Goal: Task Accomplishment & Management: Use online tool/utility

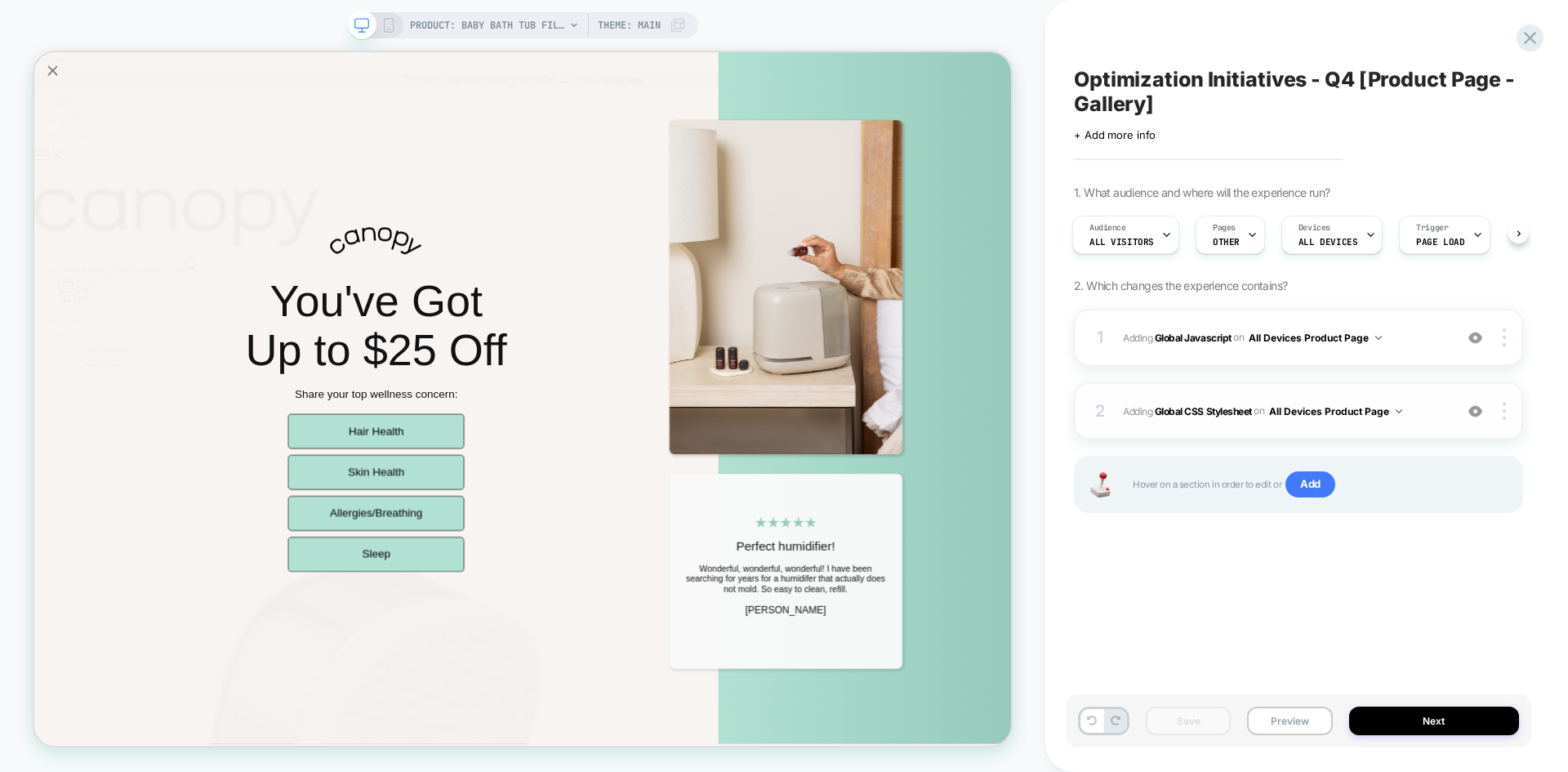
click at [1409, 391] on div "2 Adding Global CSS Stylesheet on All Devices Product Page Add Before Add After…" at bounding box center [1299, 410] width 450 height 57
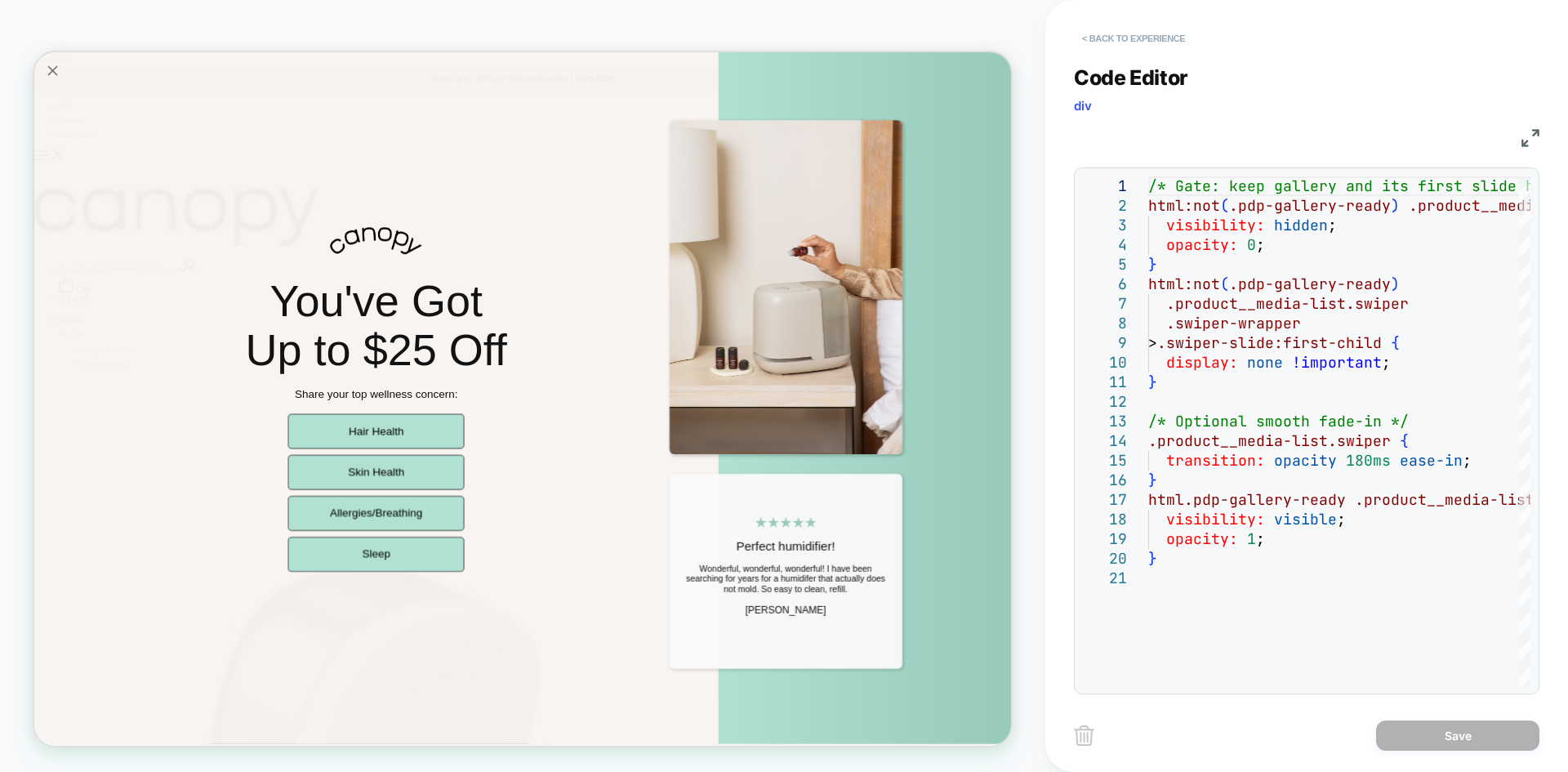
click at [1156, 44] on button "< Back to experience" at bounding box center [1134, 38] width 119 height 26
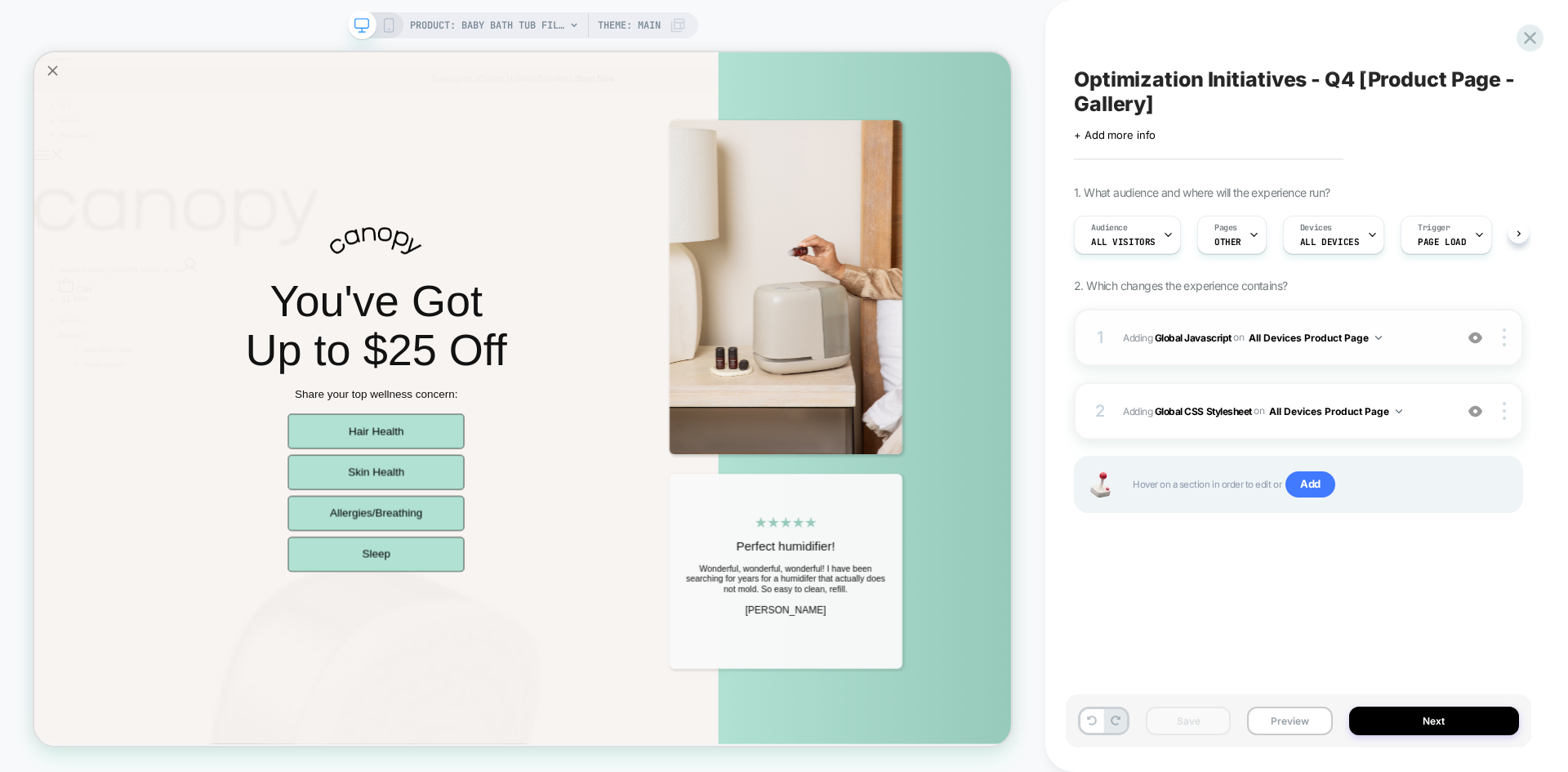
scroll to position [0, 1]
click at [1387, 333] on span "Adding Global Javascript on All Devices Product Page" at bounding box center [1284, 338] width 322 height 21
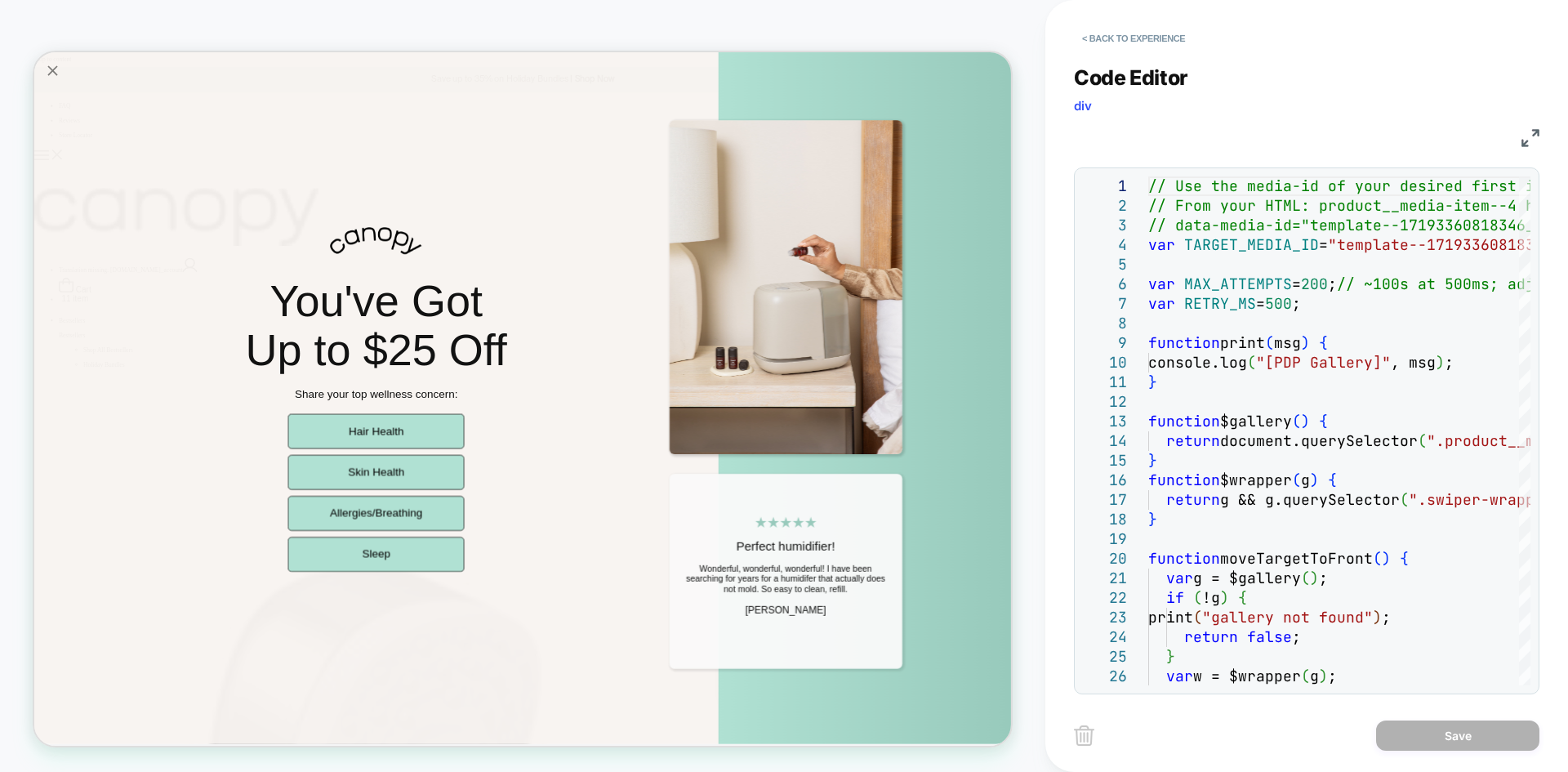
click at [1526, 134] on img at bounding box center [1531, 138] width 18 height 18
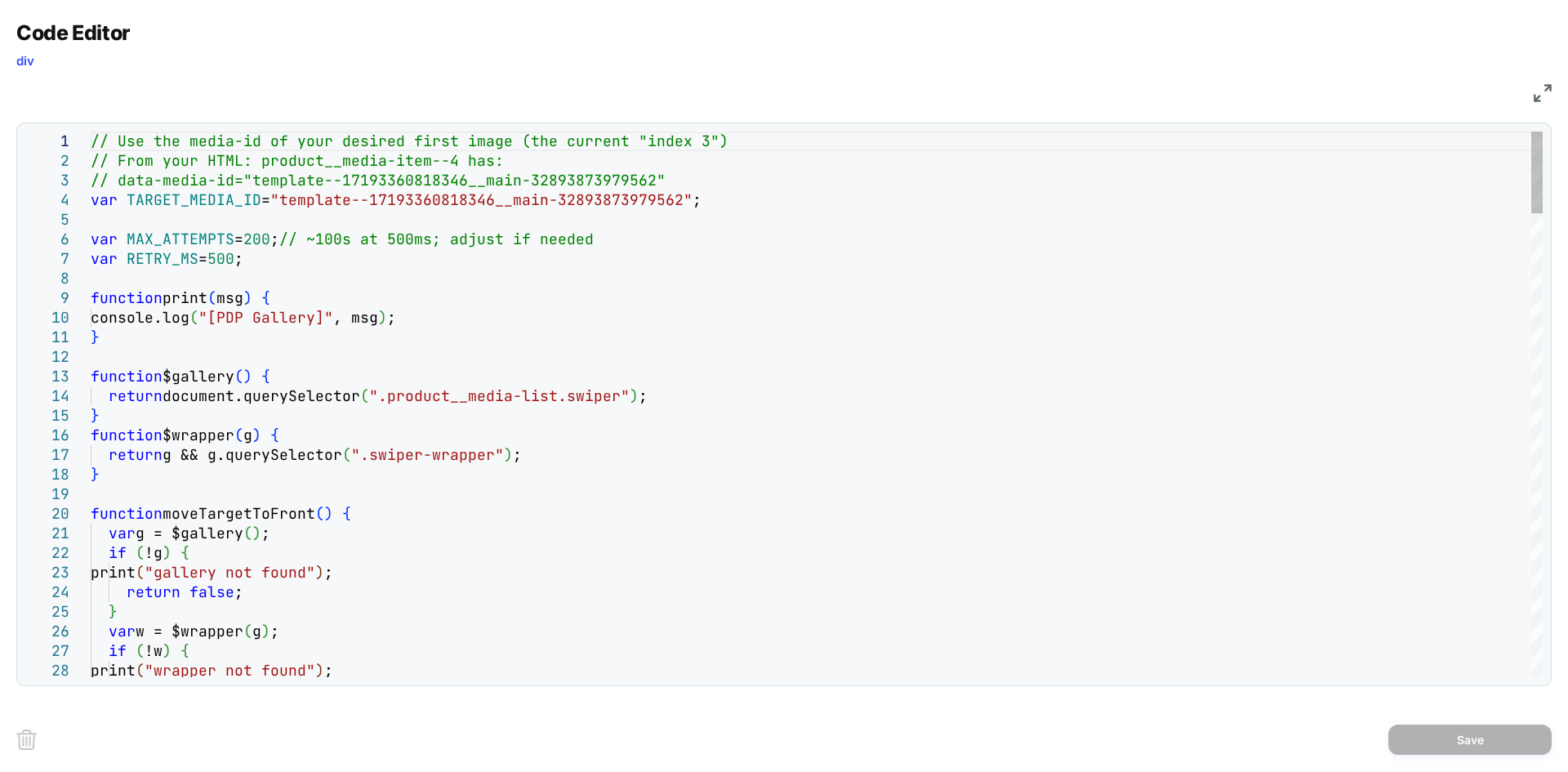
type textarea "**********"
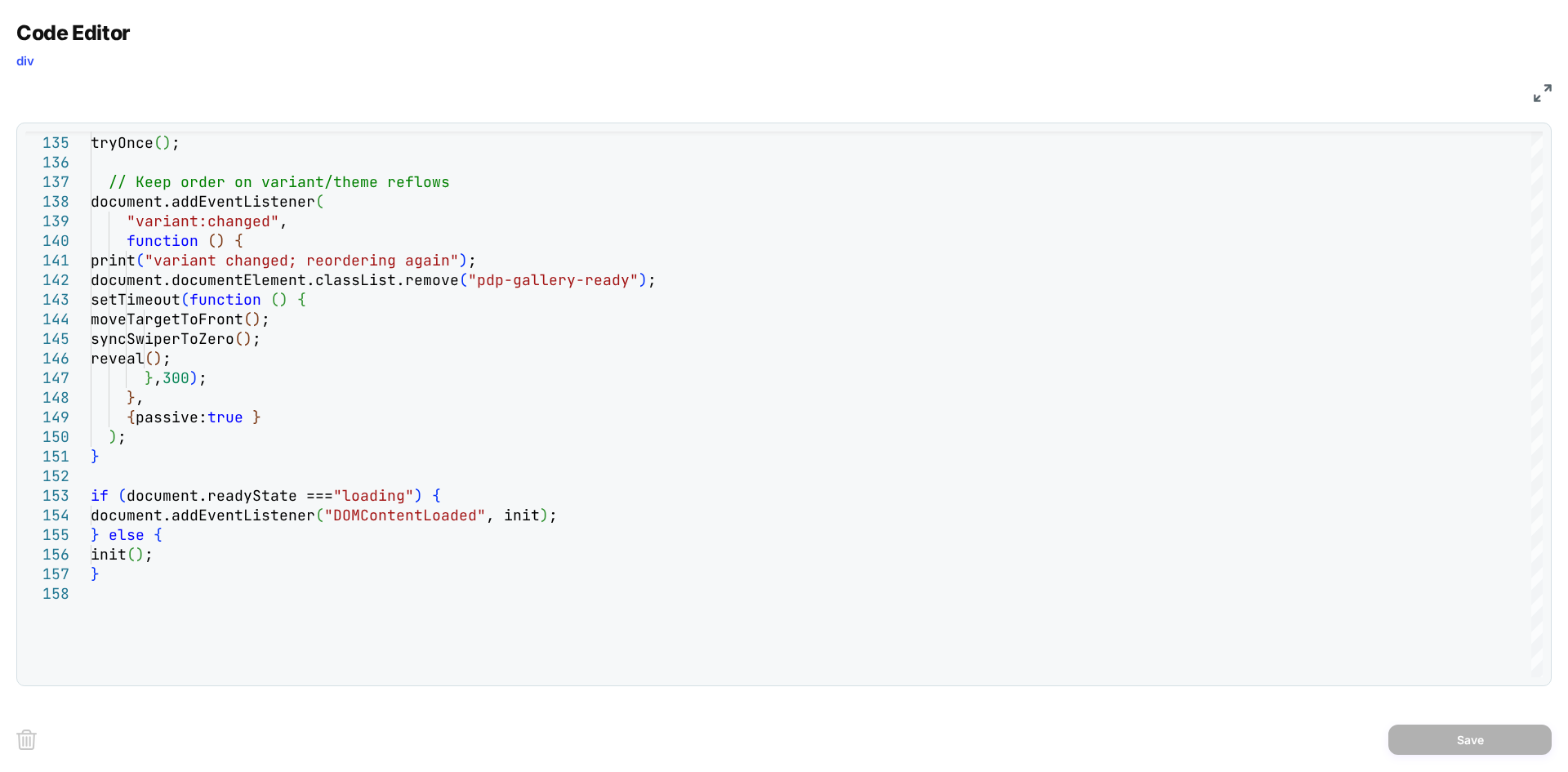
click at [1548, 94] on img at bounding box center [1543, 93] width 18 height 18
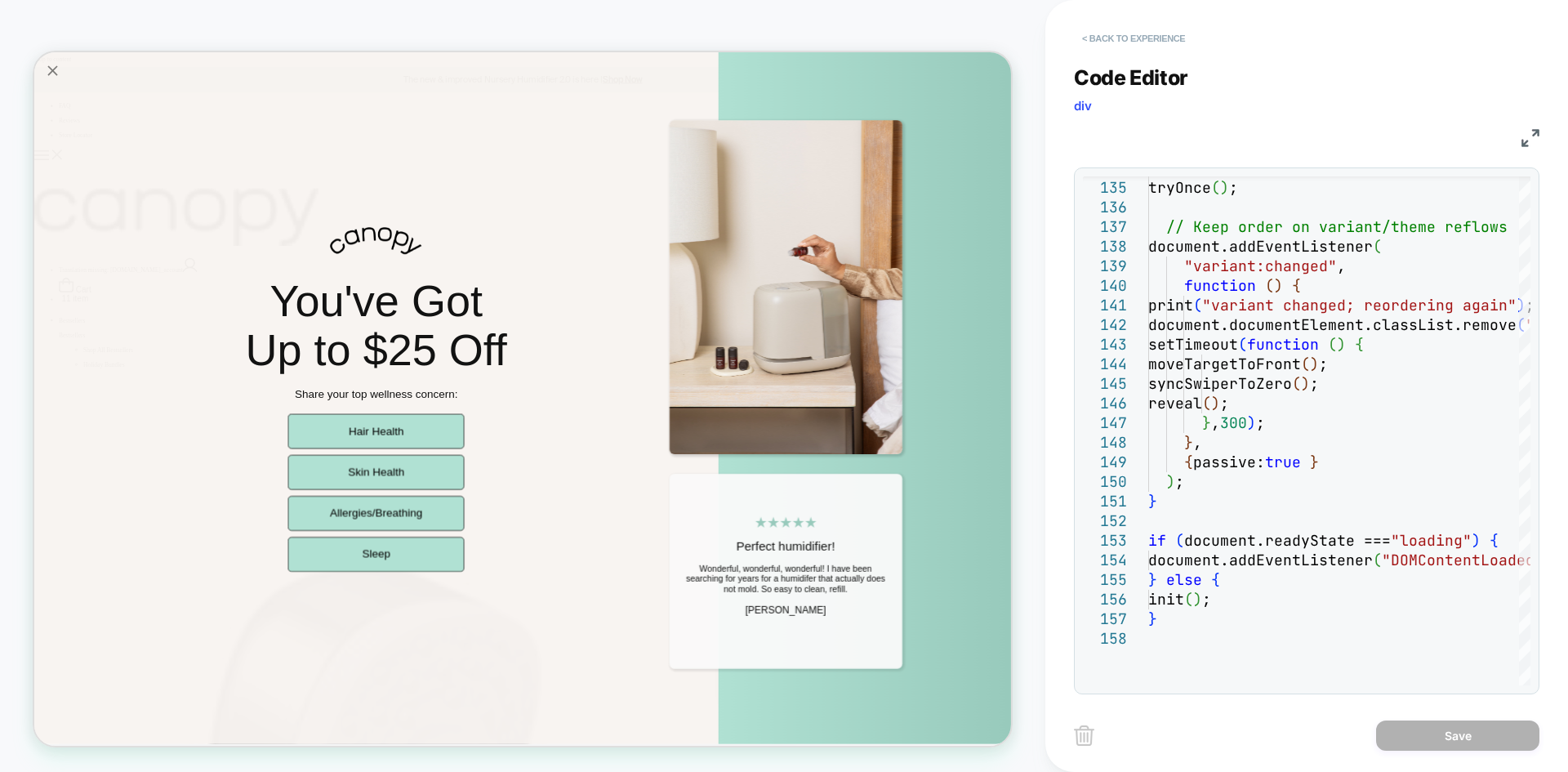
click at [1146, 41] on button "< Back to experience" at bounding box center [1134, 38] width 119 height 26
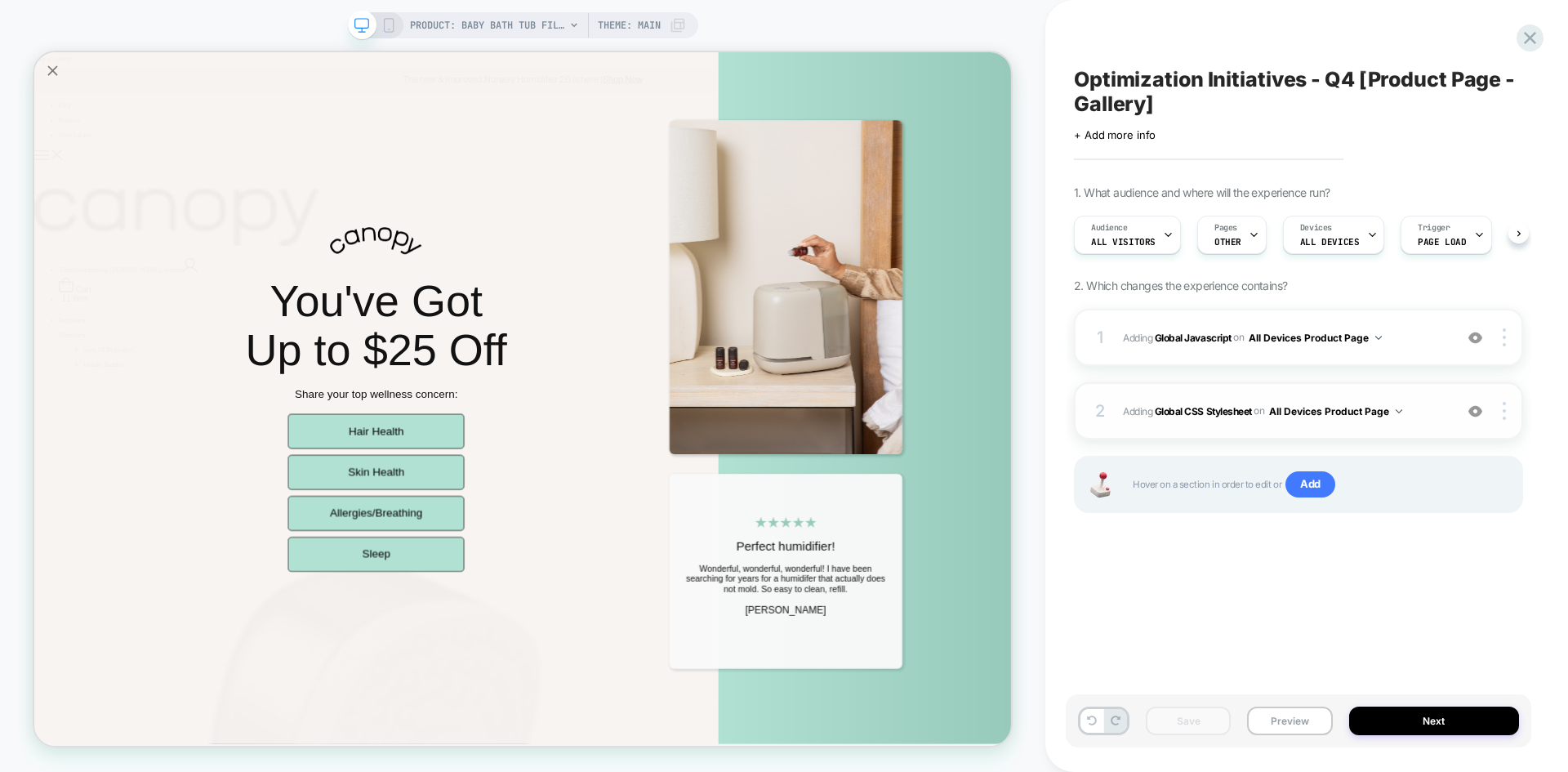
scroll to position [0, 1]
click at [1407, 421] on span "Adding Global CSS Stylesheet on All Devices Product Page" at bounding box center [1284, 411] width 322 height 21
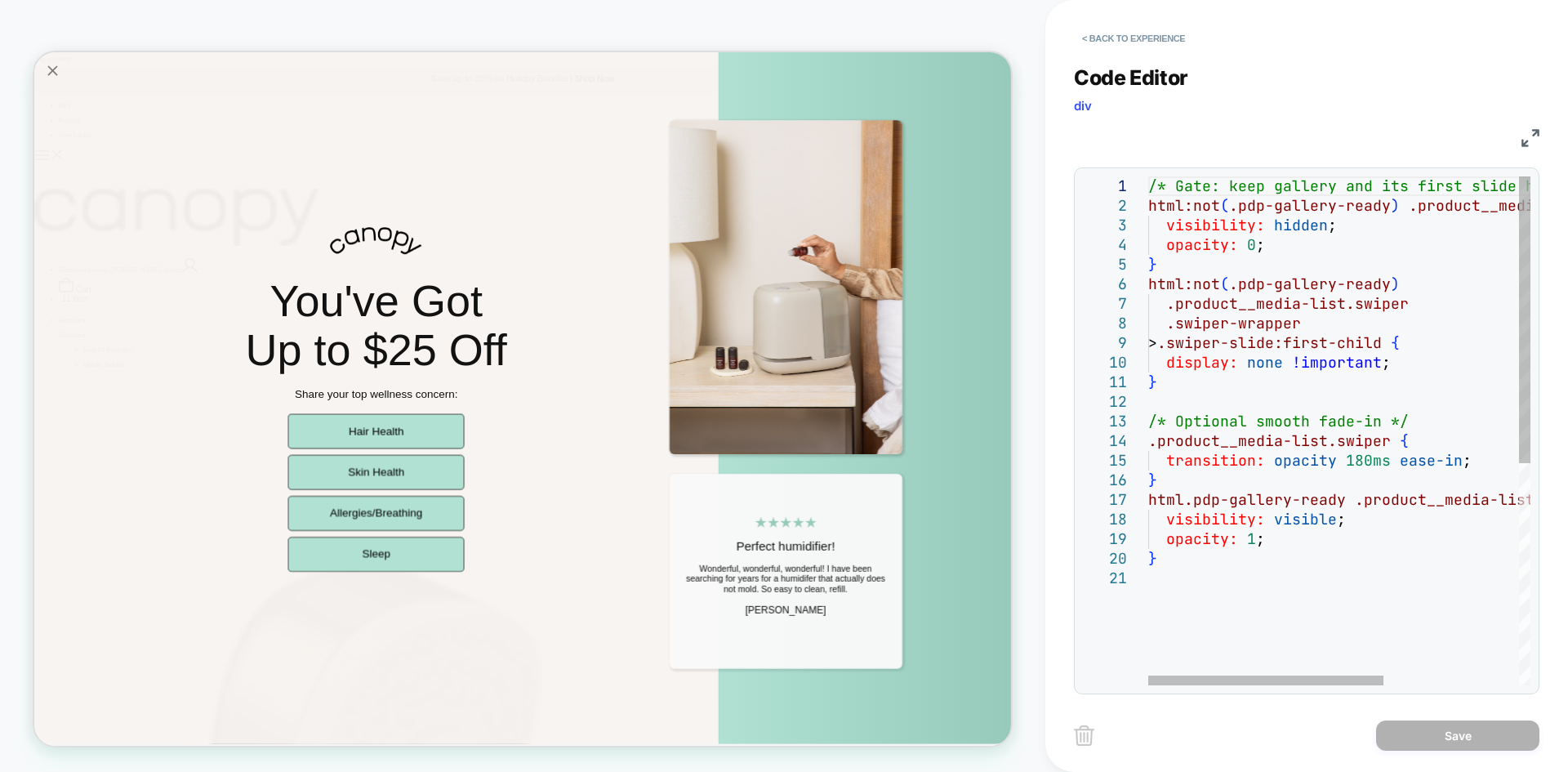
type textarea "**********"
click at [1202, 554] on div "/* Gate: keep gallery and its first slide hidden u ntil ready */ html:not ( .pd…" at bounding box center [1449, 627] width 602 height 901
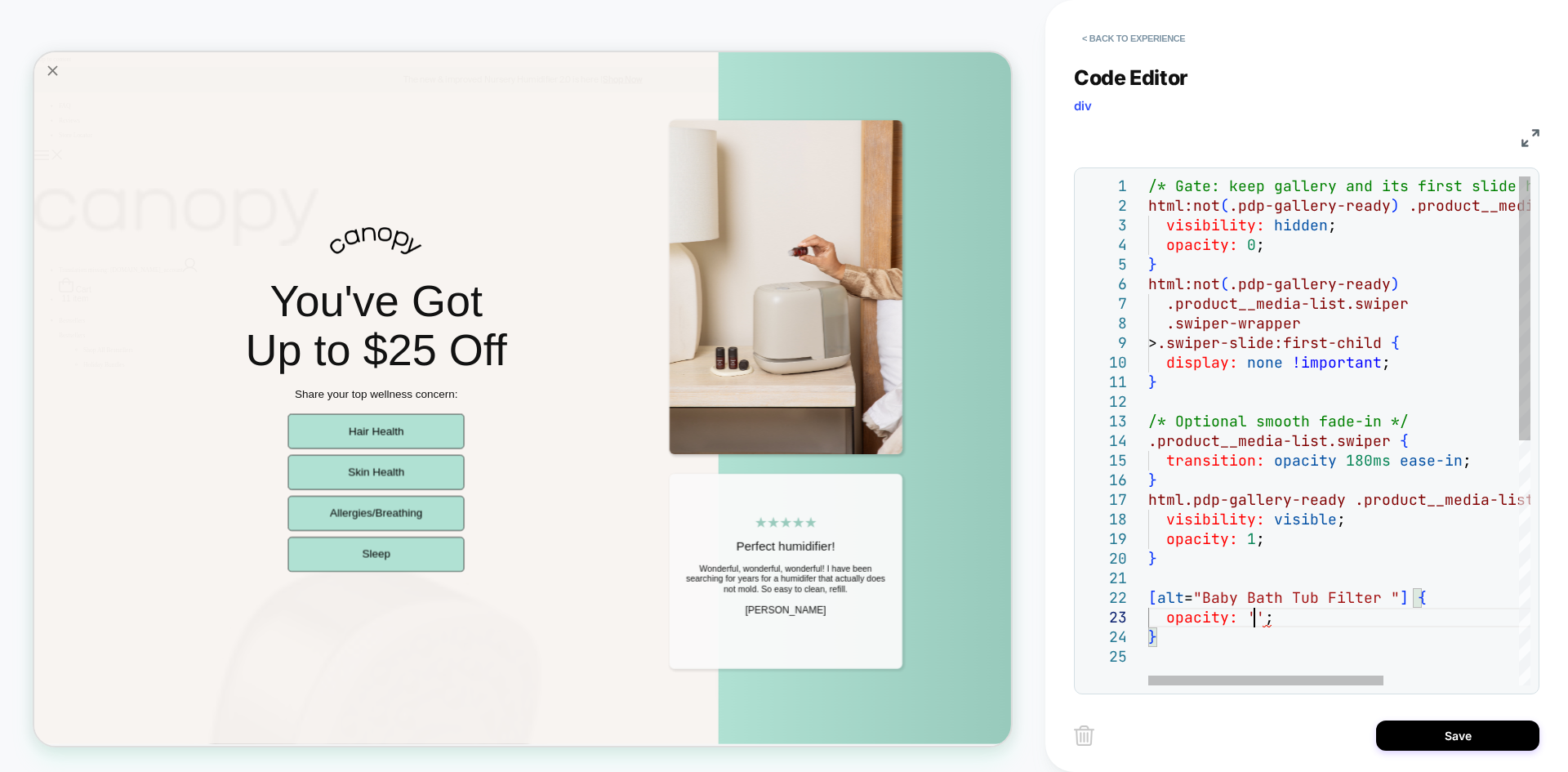
scroll to position [39, 106]
type textarea "**********"
click at [1459, 742] on button "Save" at bounding box center [1458, 735] width 163 height 30
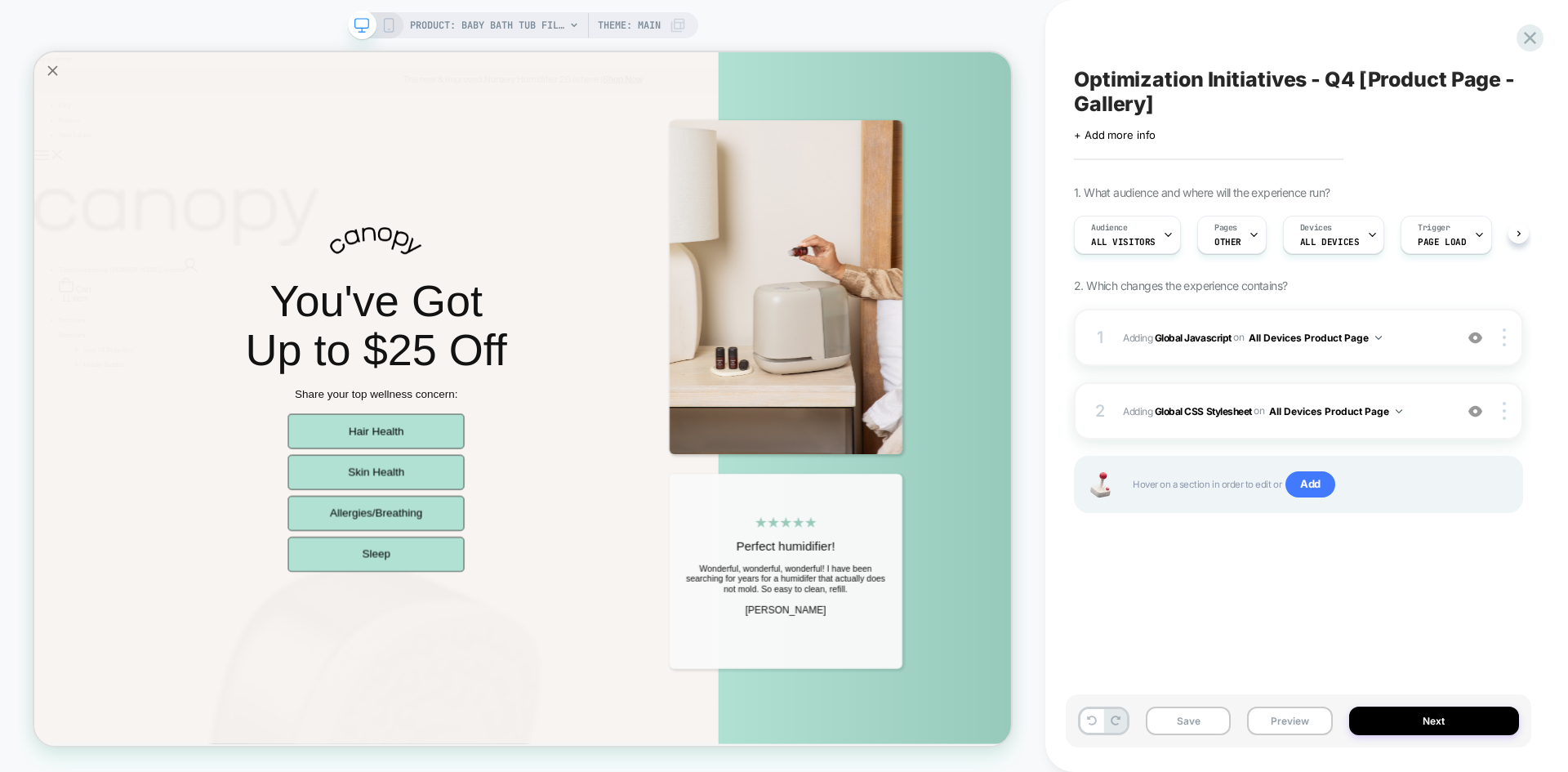
scroll to position [0, 1]
click at [1192, 722] on button "Save" at bounding box center [1189, 721] width 85 height 29
click at [1295, 722] on button "Preview" at bounding box center [1290, 721] width 85 height 29
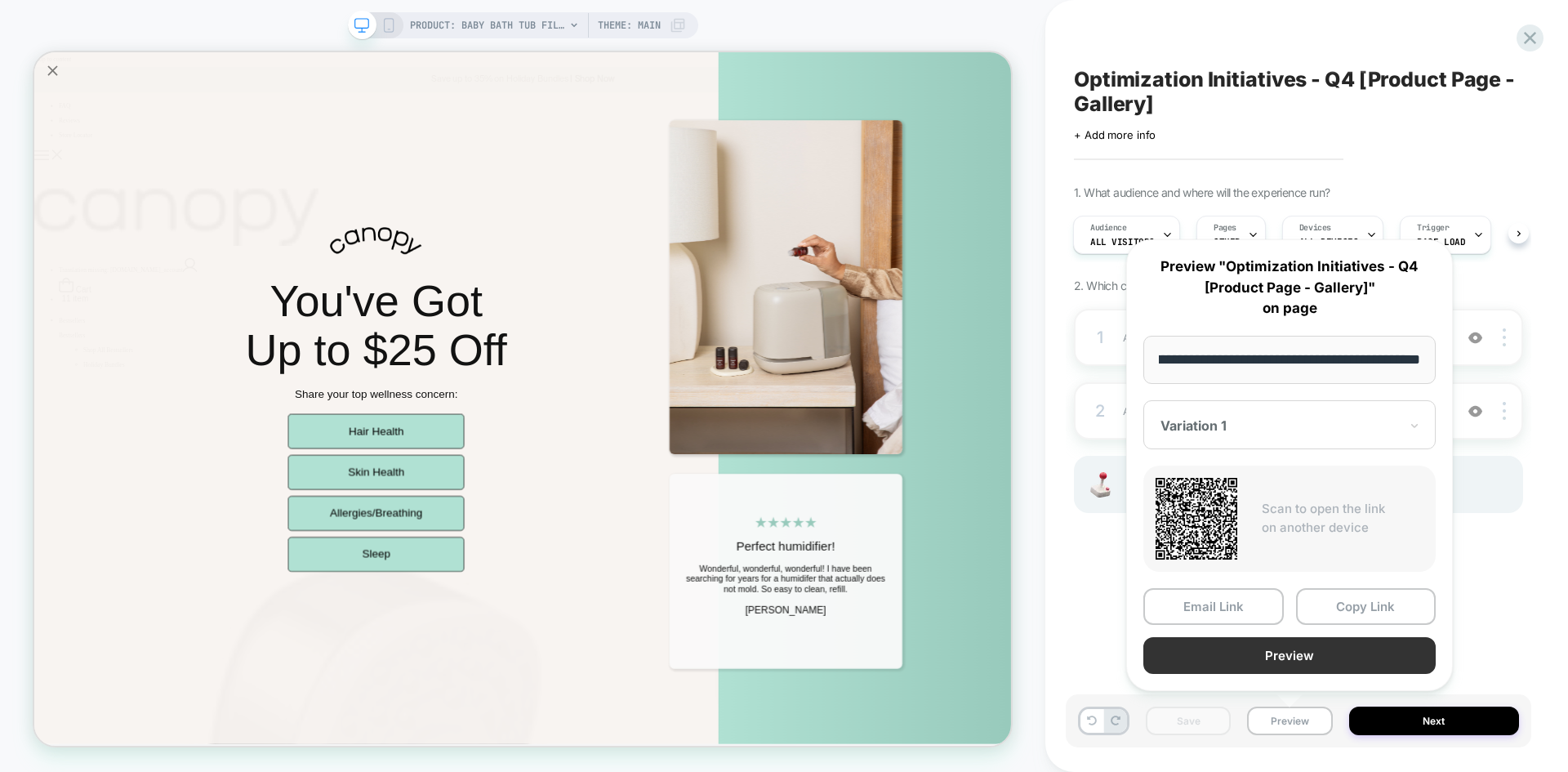
scroll to position [0, 0]
click at [1260, 656] on button "Preview" at bounding box center [1290, 656] width 292 height 37
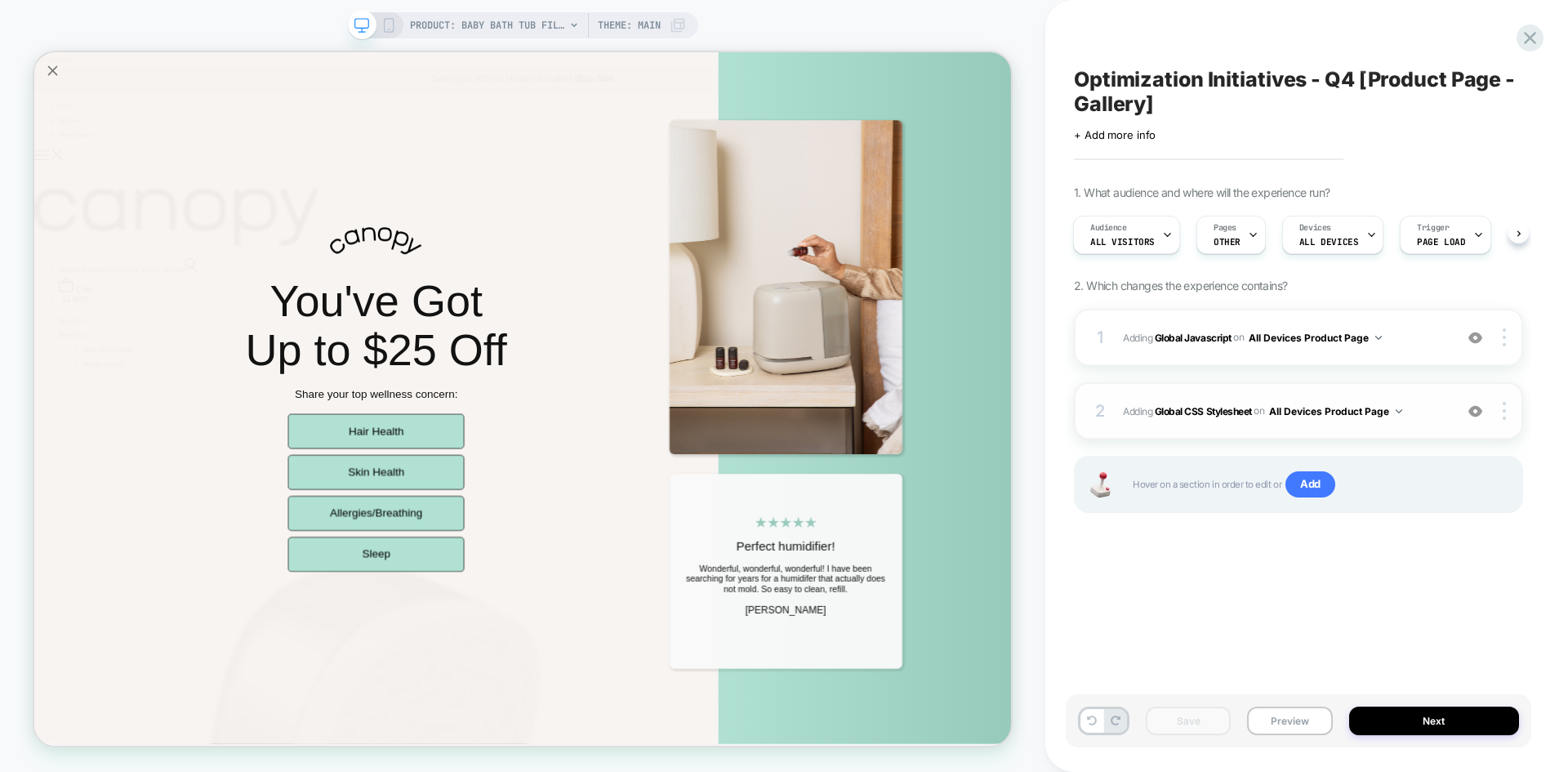
click at [1439, 421] on span "Adding Global CSS Stylesheet on All Devices Product Page" at bounding box center [1284, 411] width 322 height 21
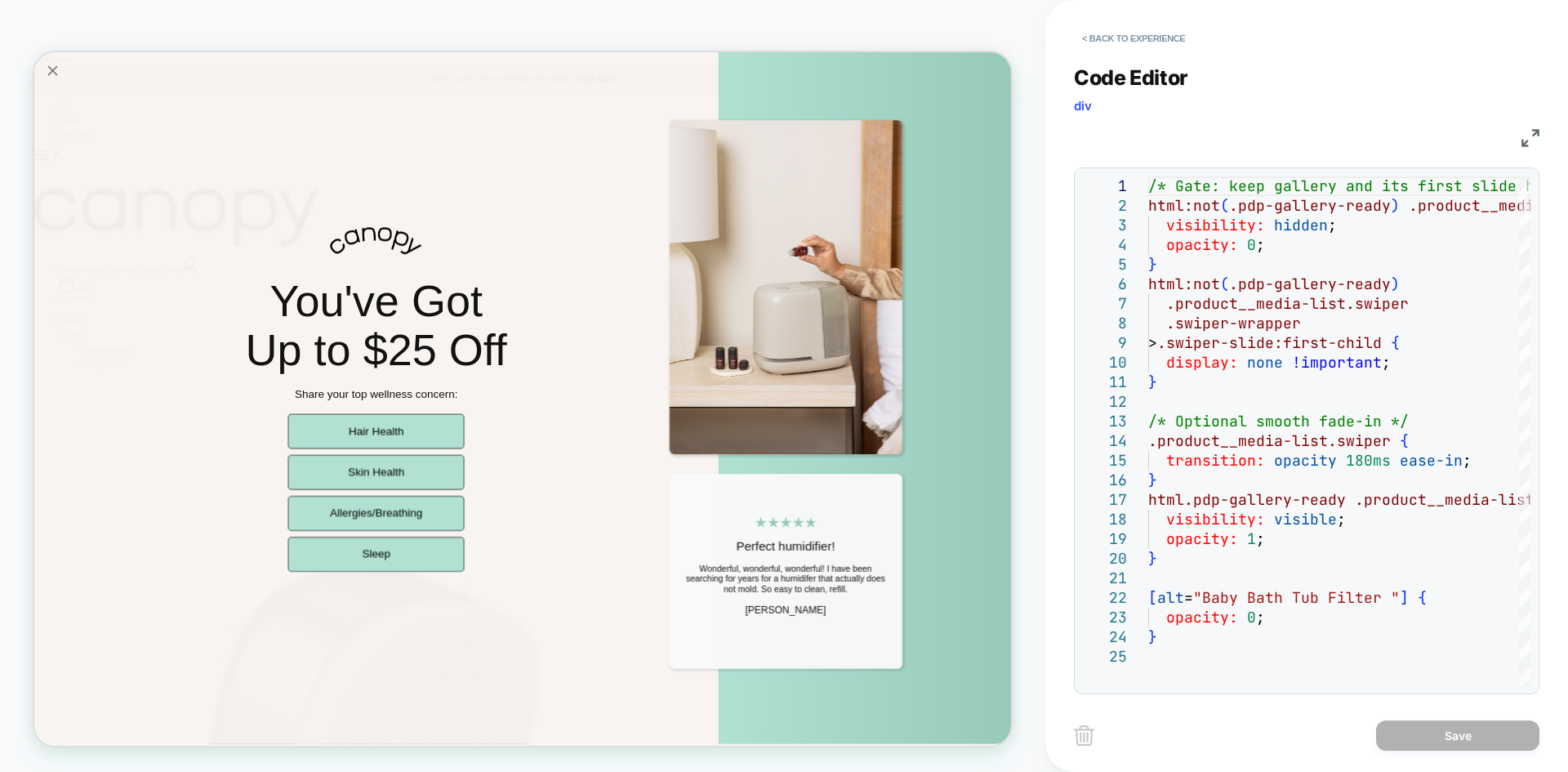
click at [1531, 140] on img at bounding box center [1531, 138] width 18 height 18
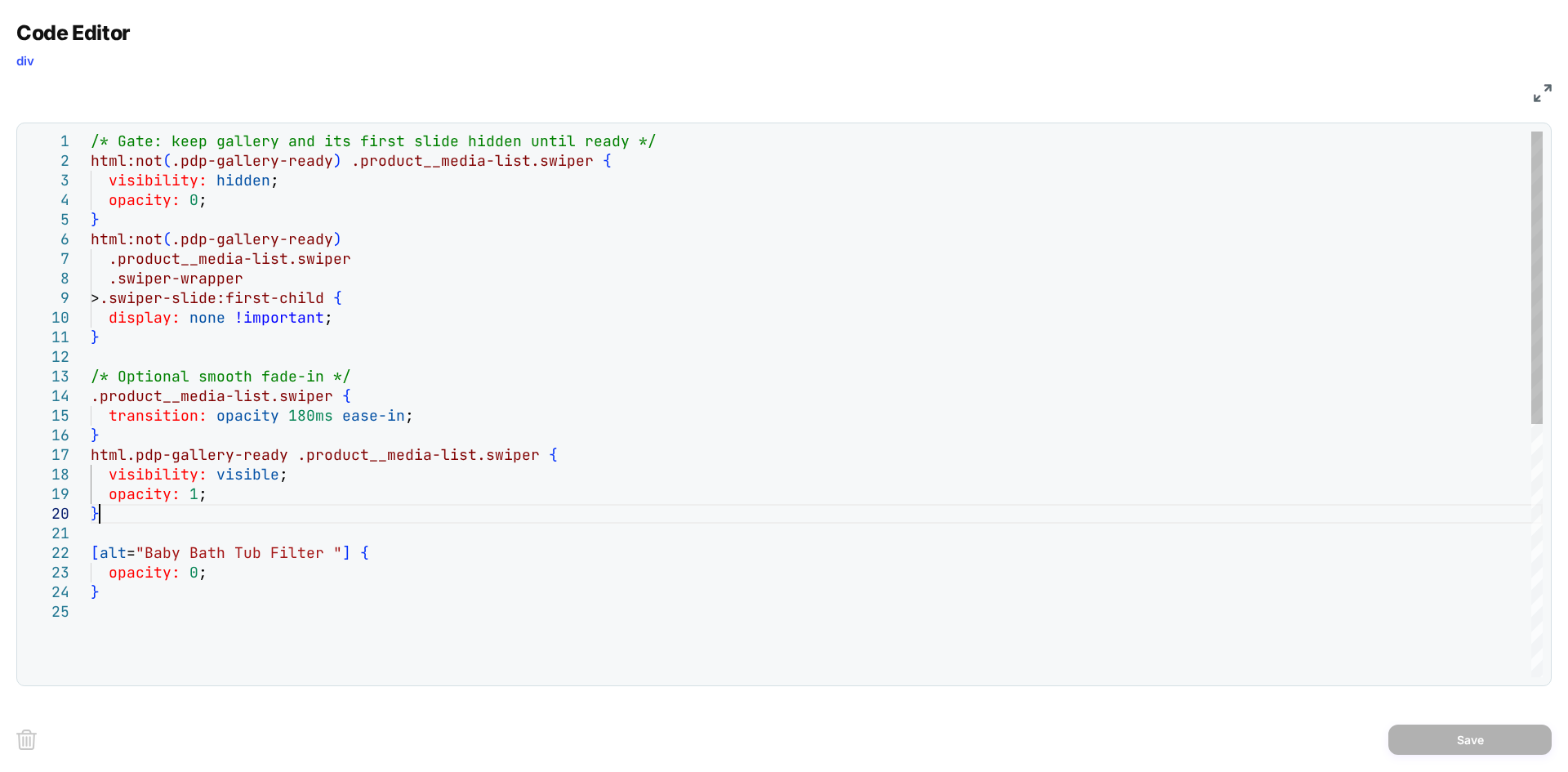
click at [237, 513] on div "/* Gate: keep gallery and its first slide hidden u ntil ready */ html:not ( .pd…" at bounding box center [816, 640] width 1452 height 1017
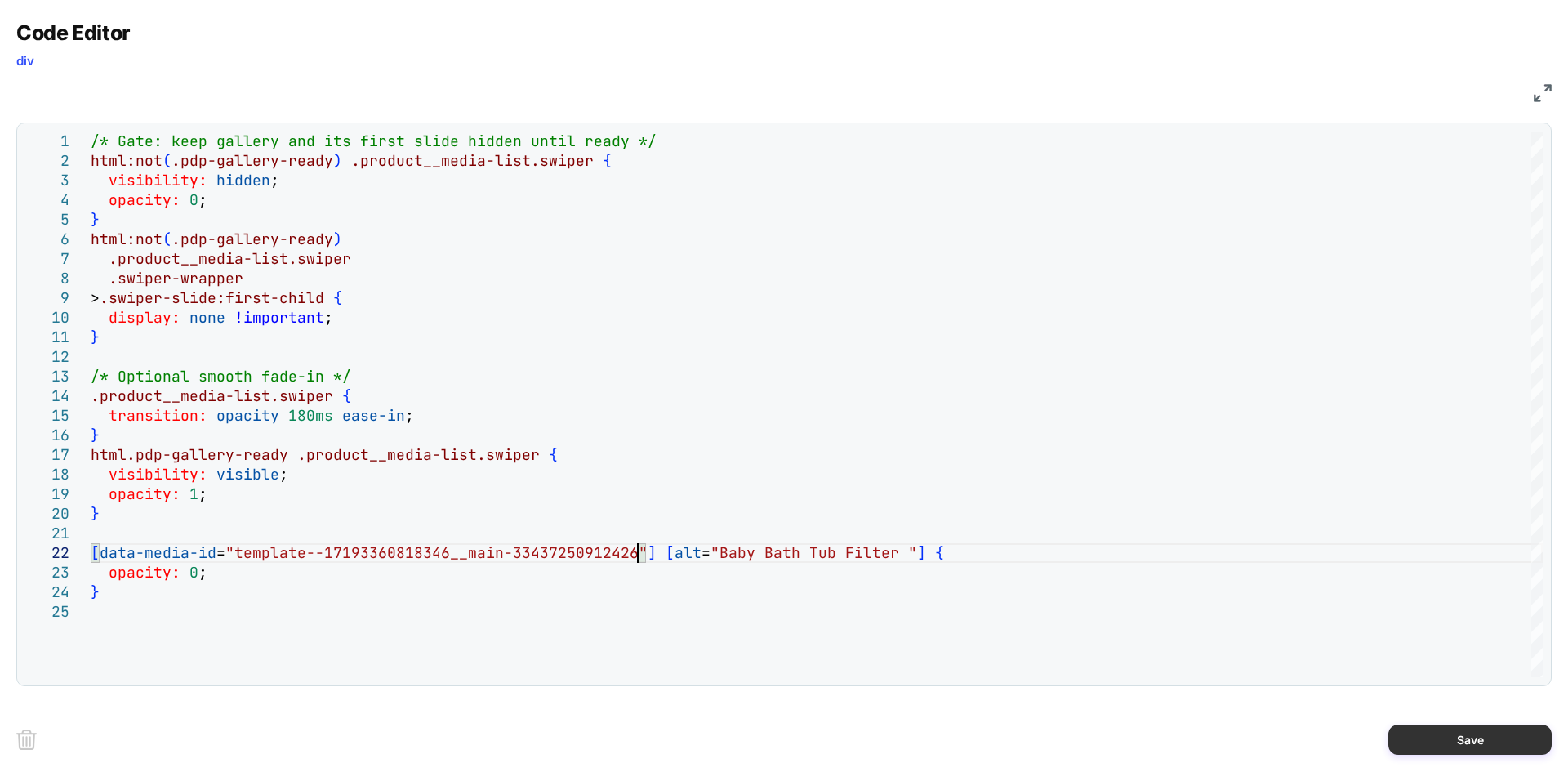
type textarea "**********"
click at [1424, 734] on button "Save" at bounding box center [1470, 739] width 163 height 30
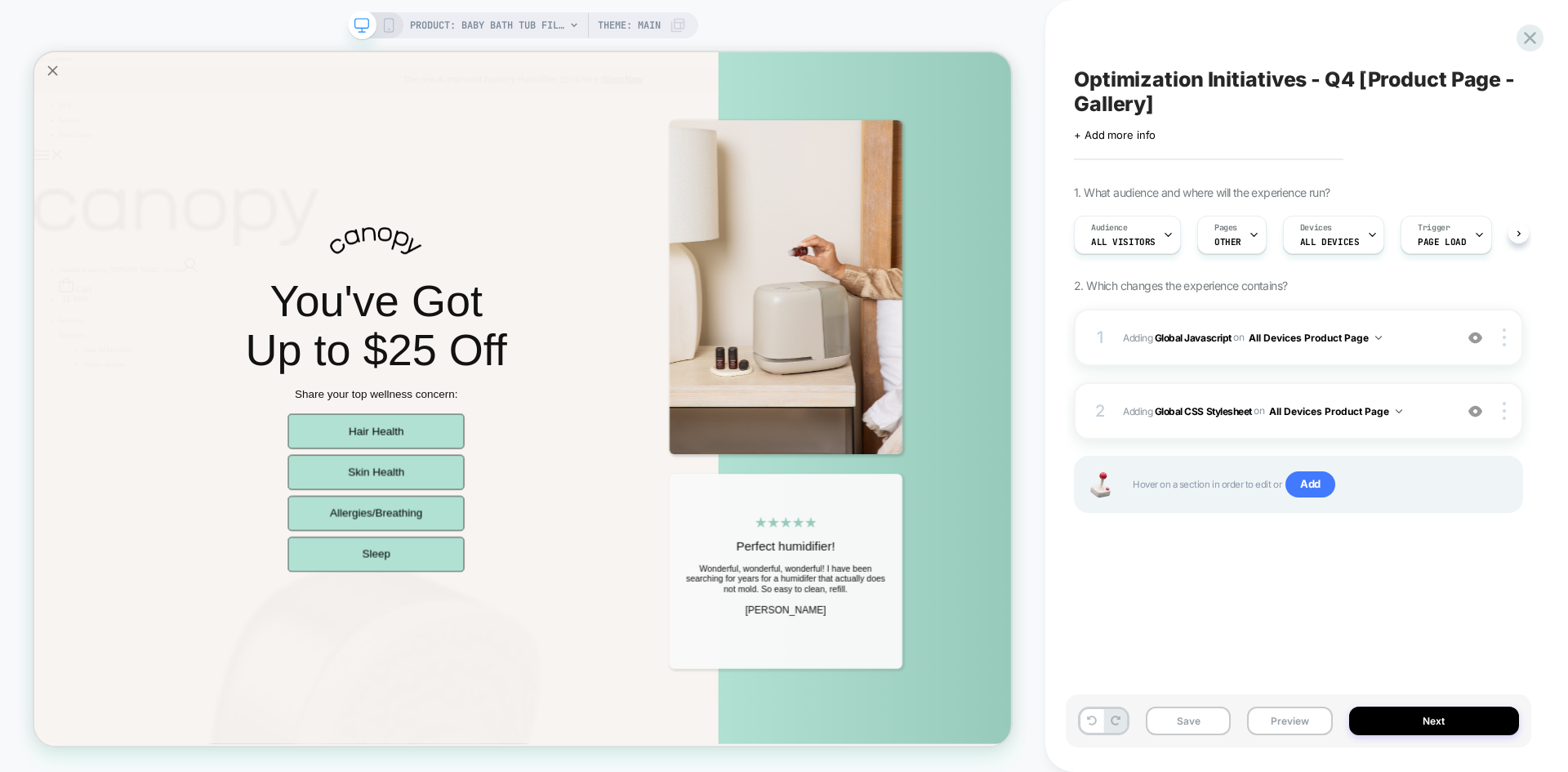
scroll to position [0, 1]
click at [1181, 716] on button "Save" at bounding box center [1189, 721] width 85 height 29
click at [1281, 716] on button "Preview" at bounding box center [1290, 721] width 85 height 29
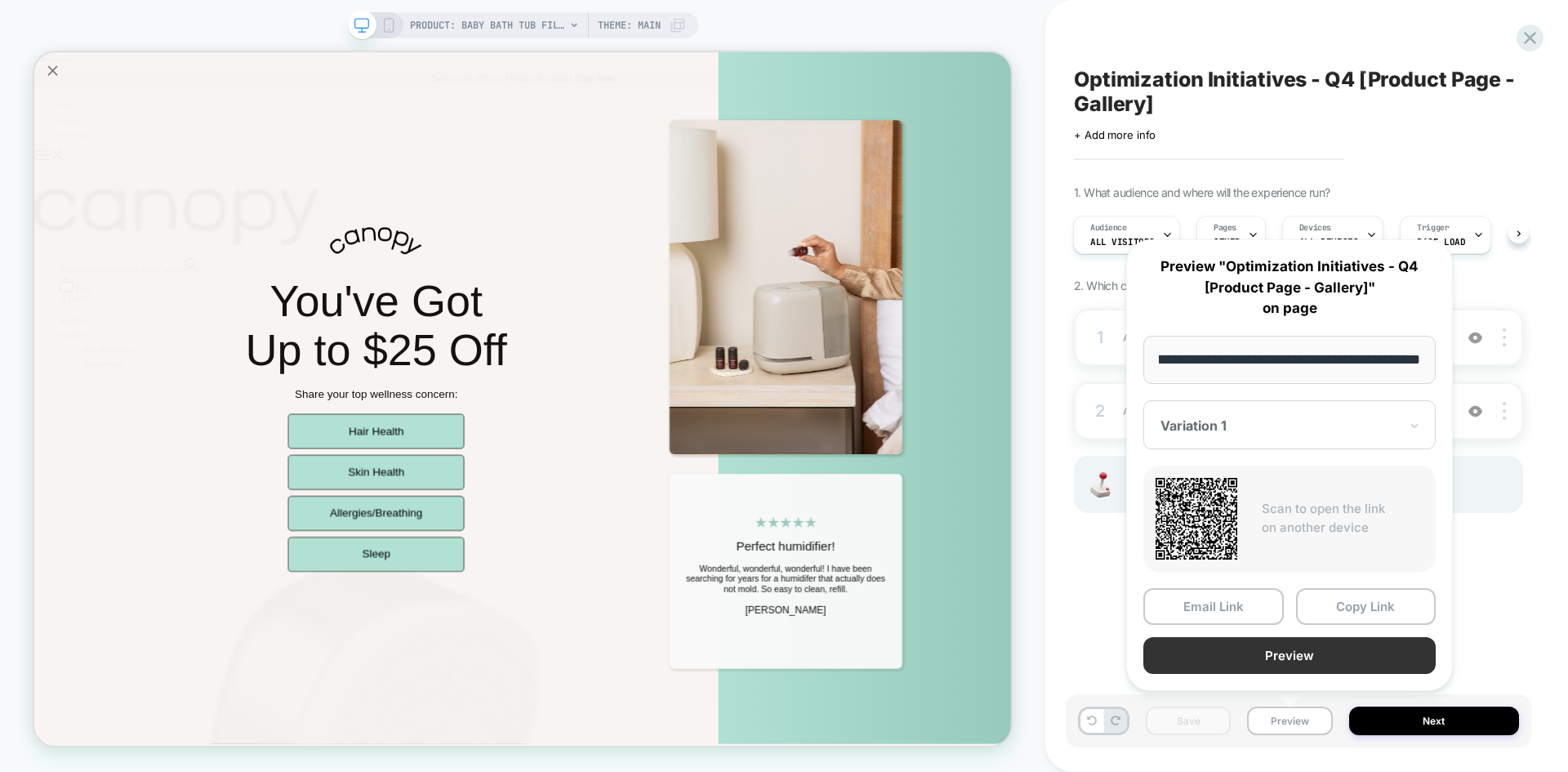
scroll to position [0, 0]
click at [1271, 665] on button "Preview" at bounding box center [1290, 656] width 292 height 37
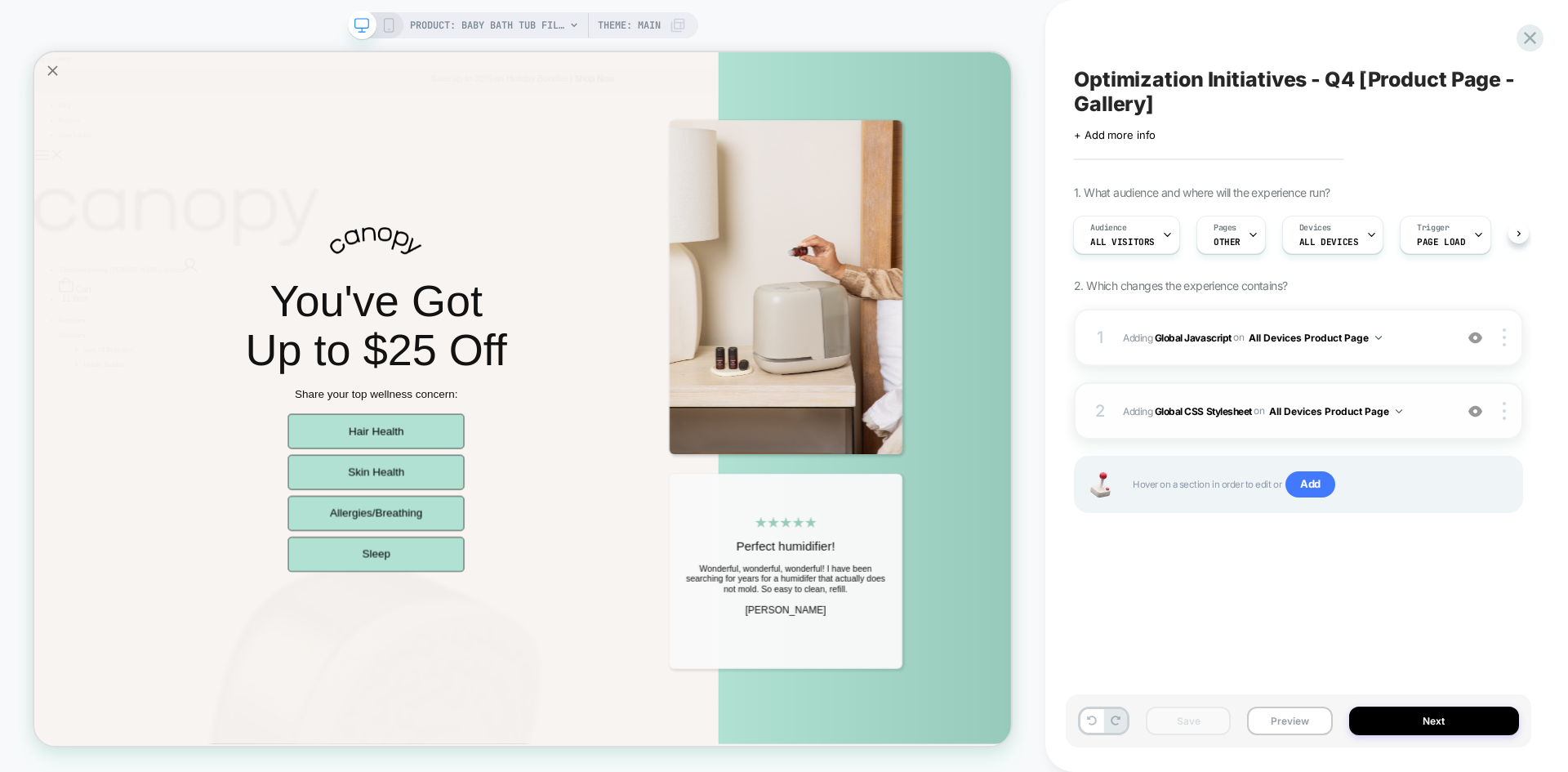
click at [1412, 420] on span "Adding Global CSS Stylesheet on All Devices Product Page" at bounding box center [1284, 411] width 322 height 21
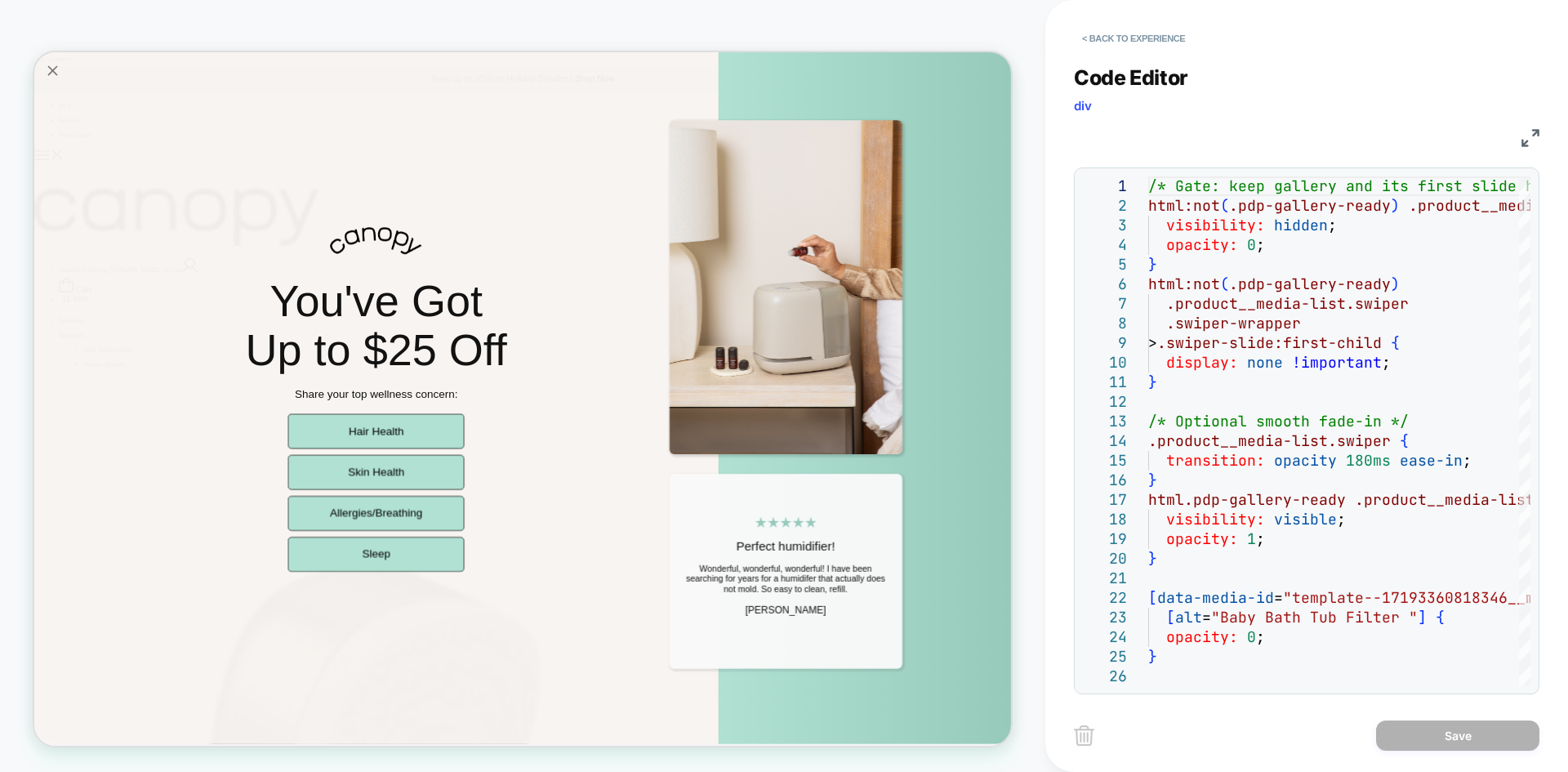
click at [1526, 145] on img at bounding box center [1531, 138] width 18 height 18
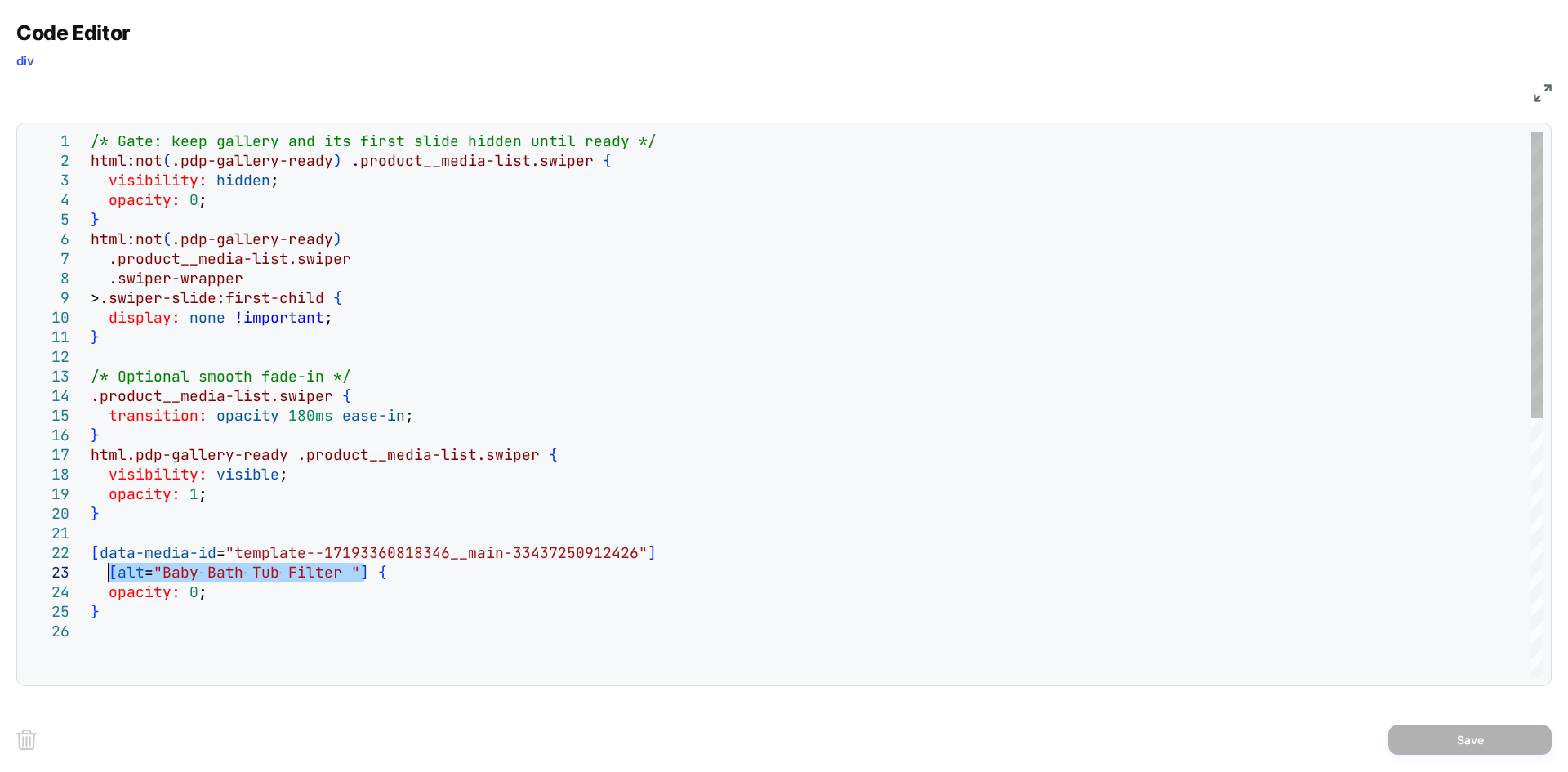
drag, startPoint x: 365, startPoint y: 576, endPoint x: 108, endPoint y: 572, distance: 257.0
click at [108, 572] on div "/* Gate: keep gallery and its first slide hidden u ntil ready */ html:not ( .pd…" at bounding box center [816, 649] width 1452 height 1036
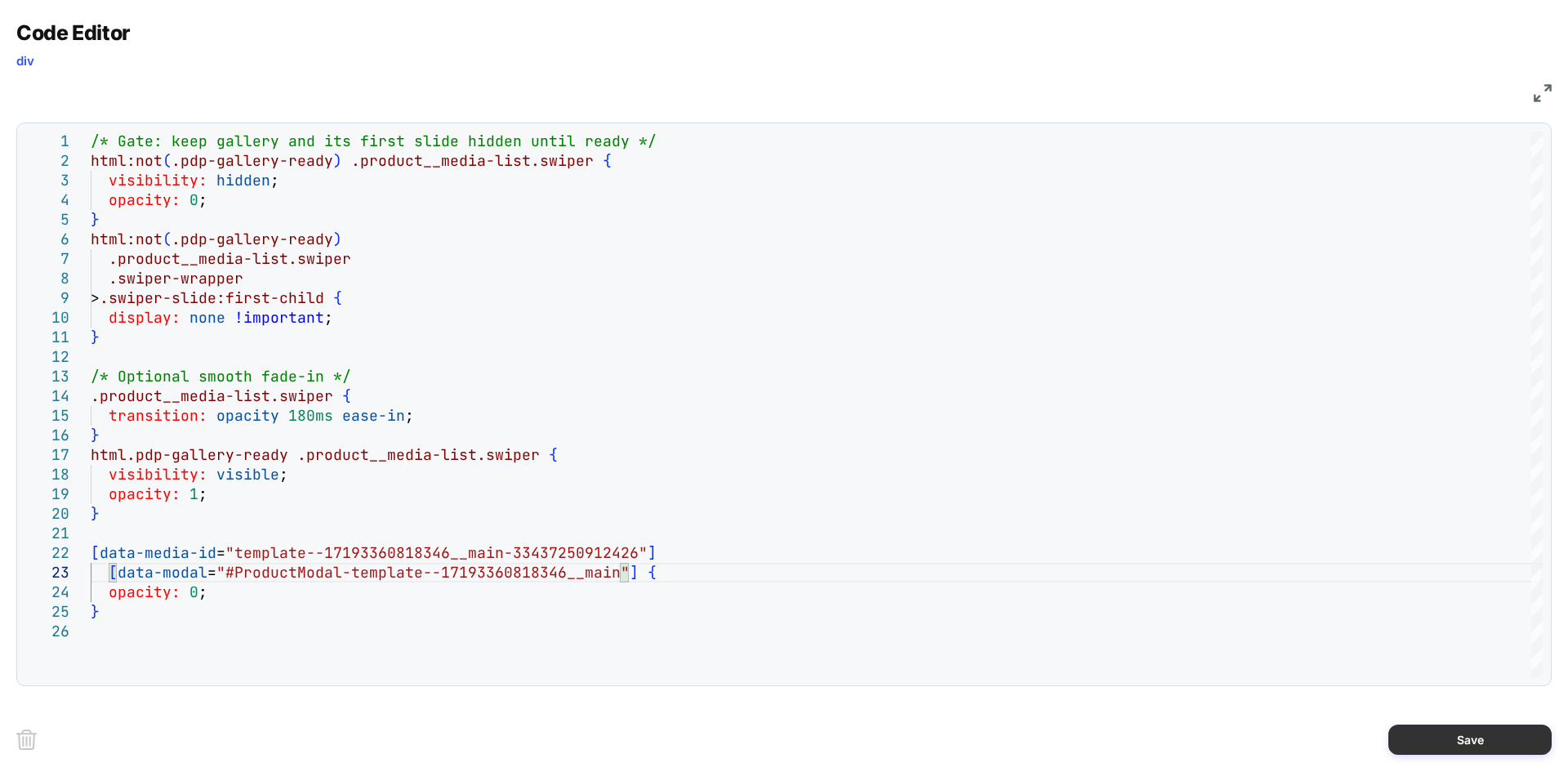
type textarea "**********"
click at [1448, 730] on button "Save" at bounding box center [1470, 739] width 163 height 30
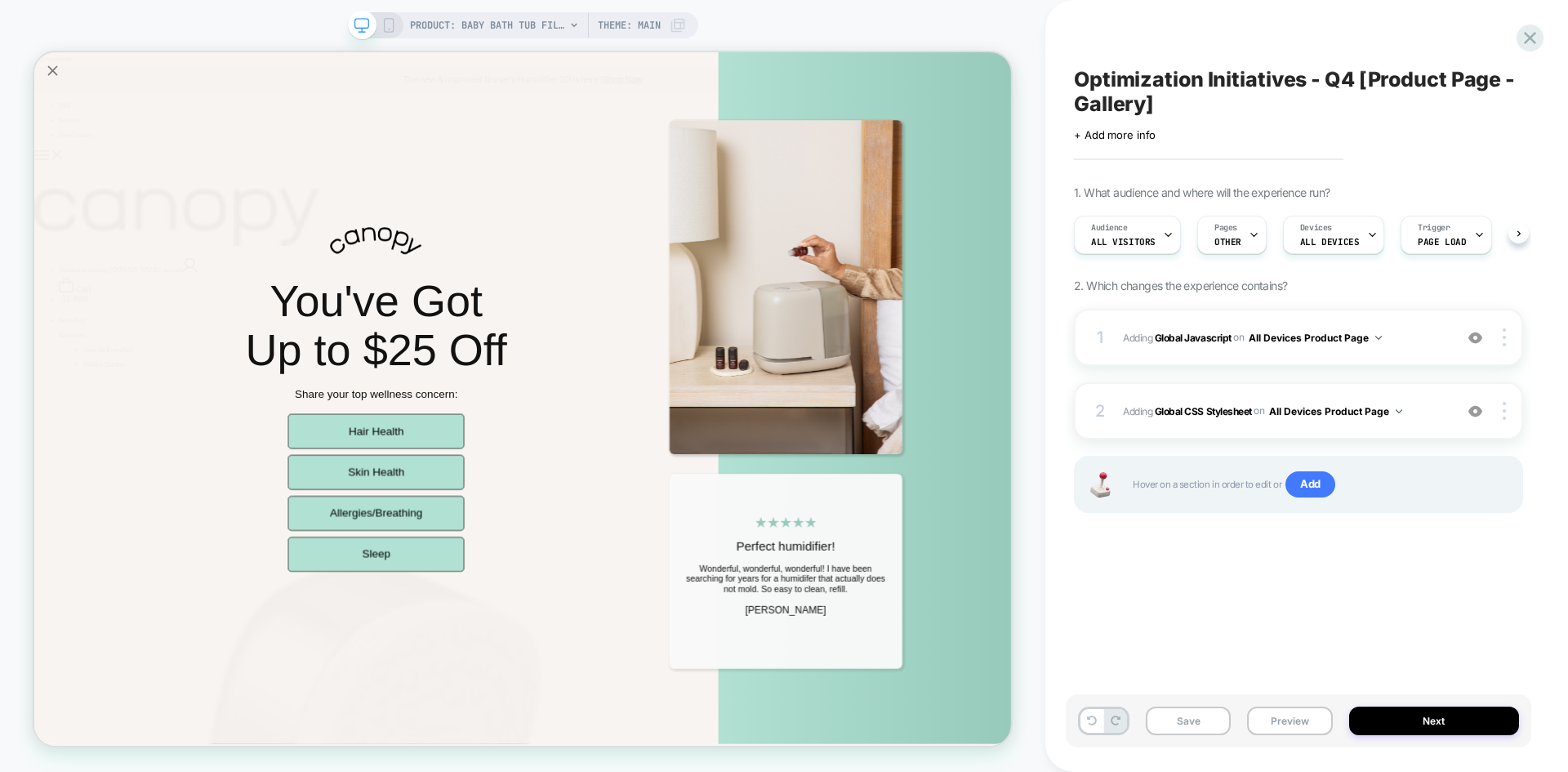
scroll to position [0, 1]
click at [1181, 719] on button "Save" at bounding box center [1189, 721] width 85 height 29
click at [1292, 724] on button "Preview" at bounding box center [1290, 721] width 85 height 29
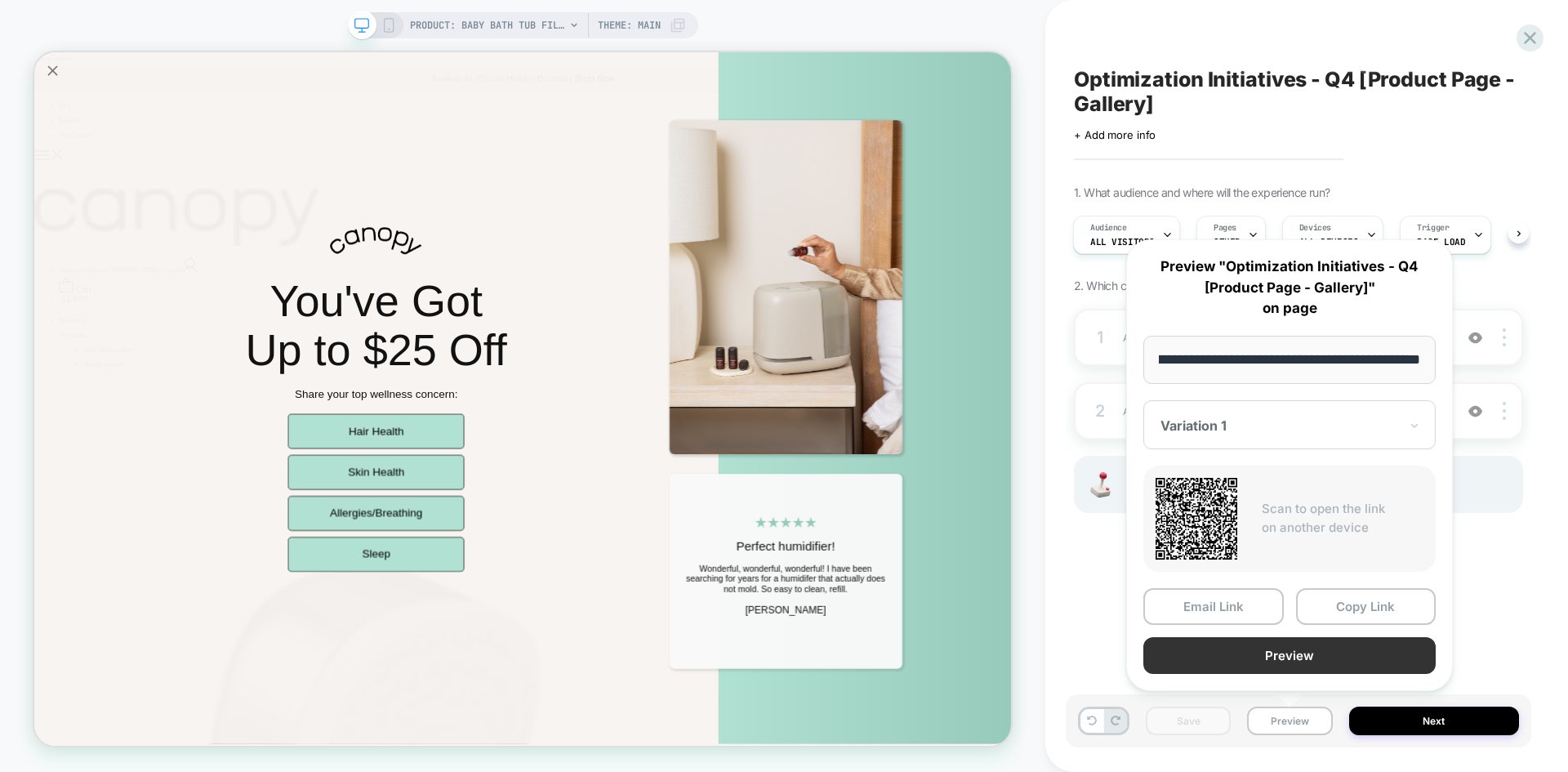
scroll to position [0, 0]
click at [1216, 661] on button "Preview" at bounding box center [1290, 656] width 292 height 37
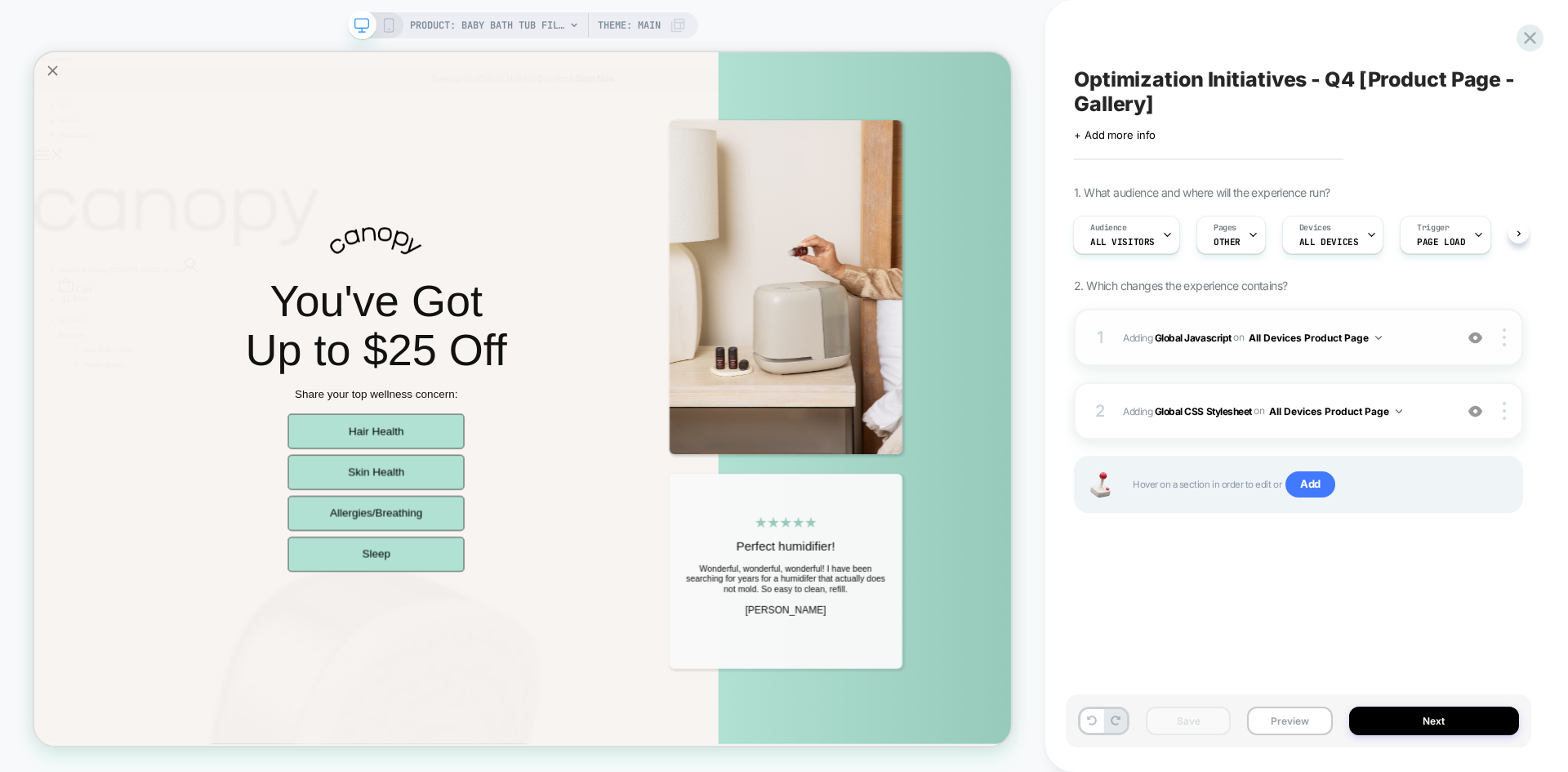
click at [1410, 341] on span "Adding Global Javascript on All Devices Product Page" at bounding box center [1284, 338] width 322 height 21
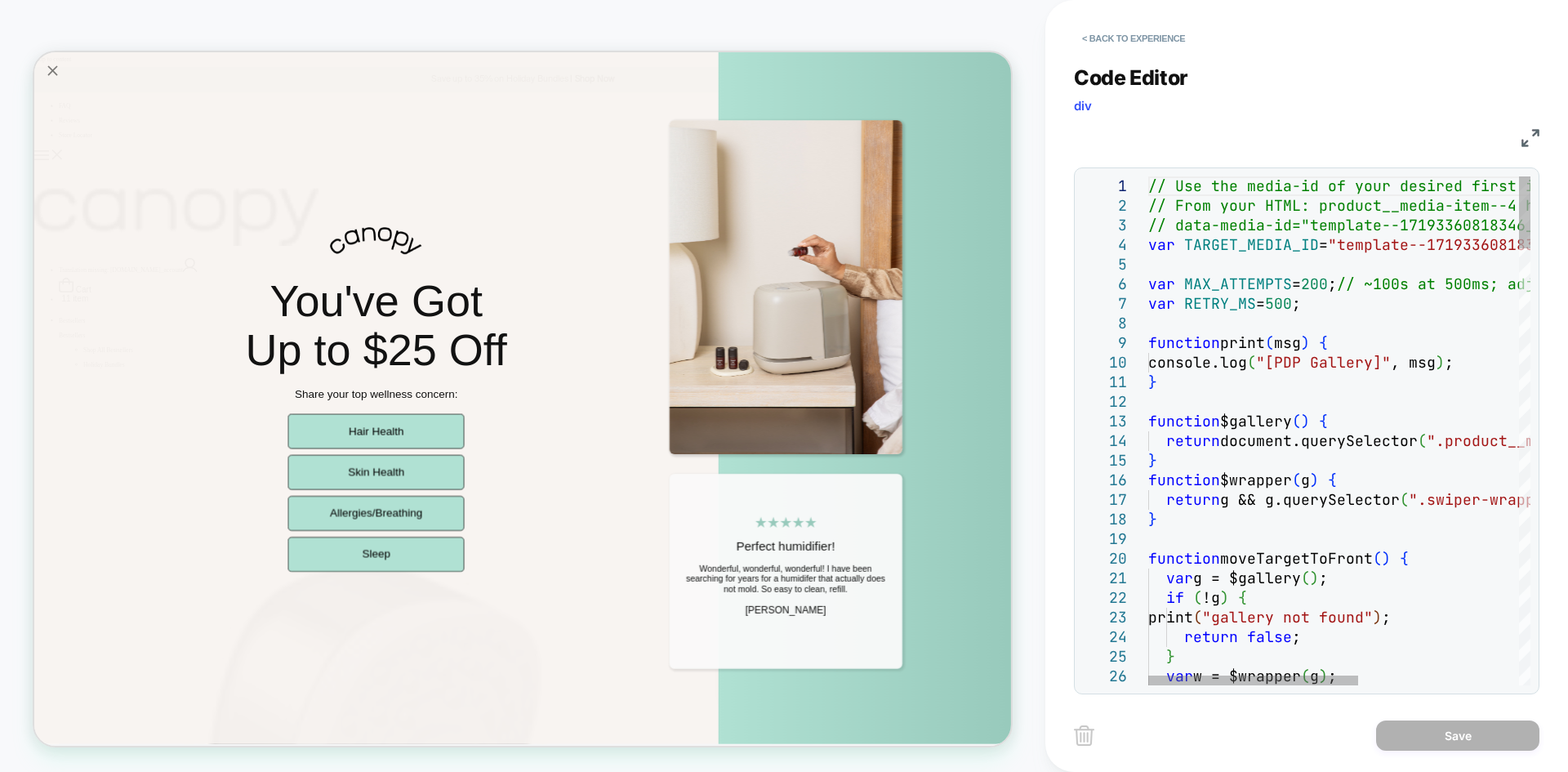
click at [1536, 130] on img at bounding box center [1531, 138] width 18 height 18
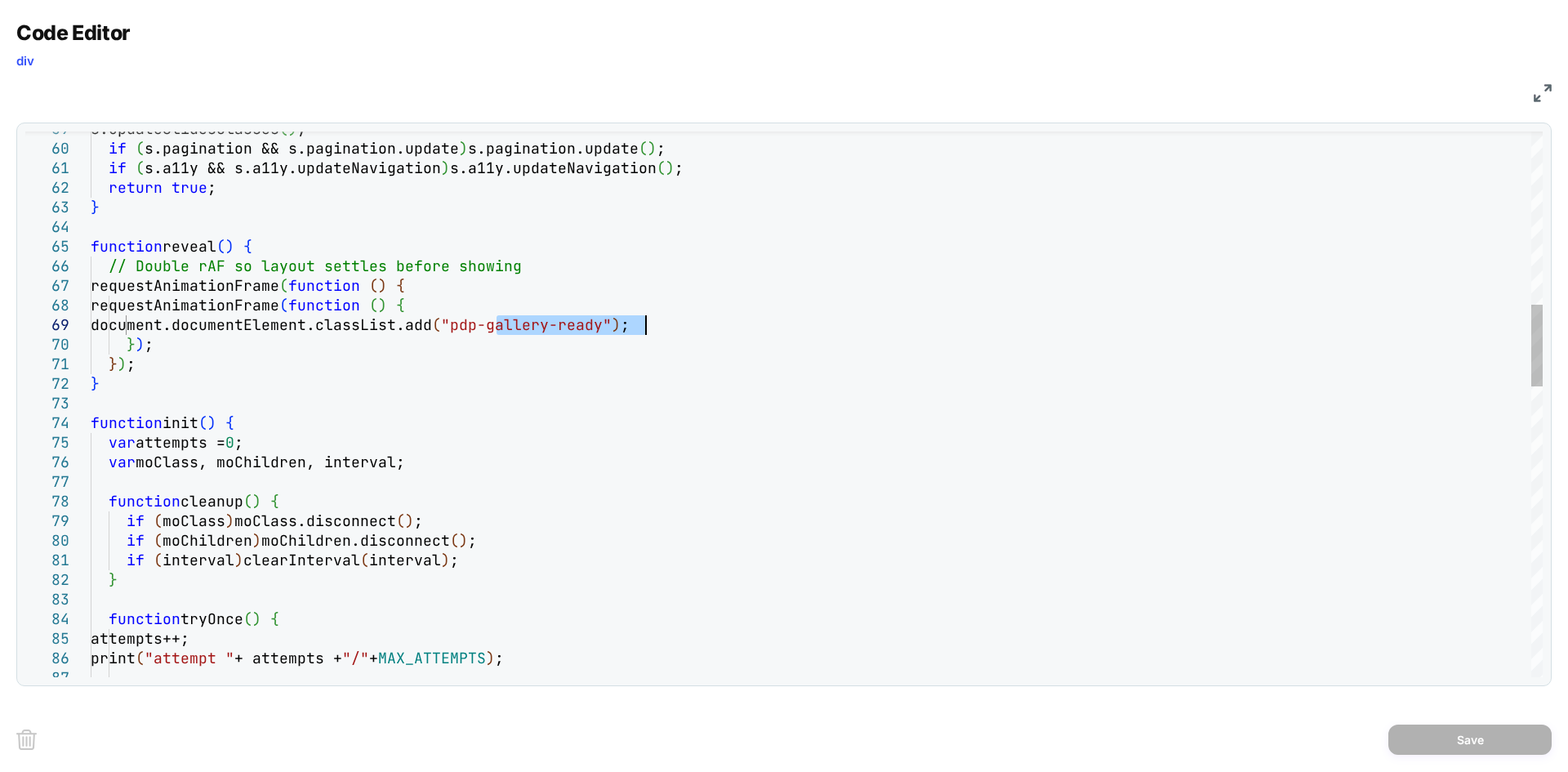
drag, startPoint x: 498, startPoint y: 323, endPoint x: 645, endPoint y: 329, distance: 147.1
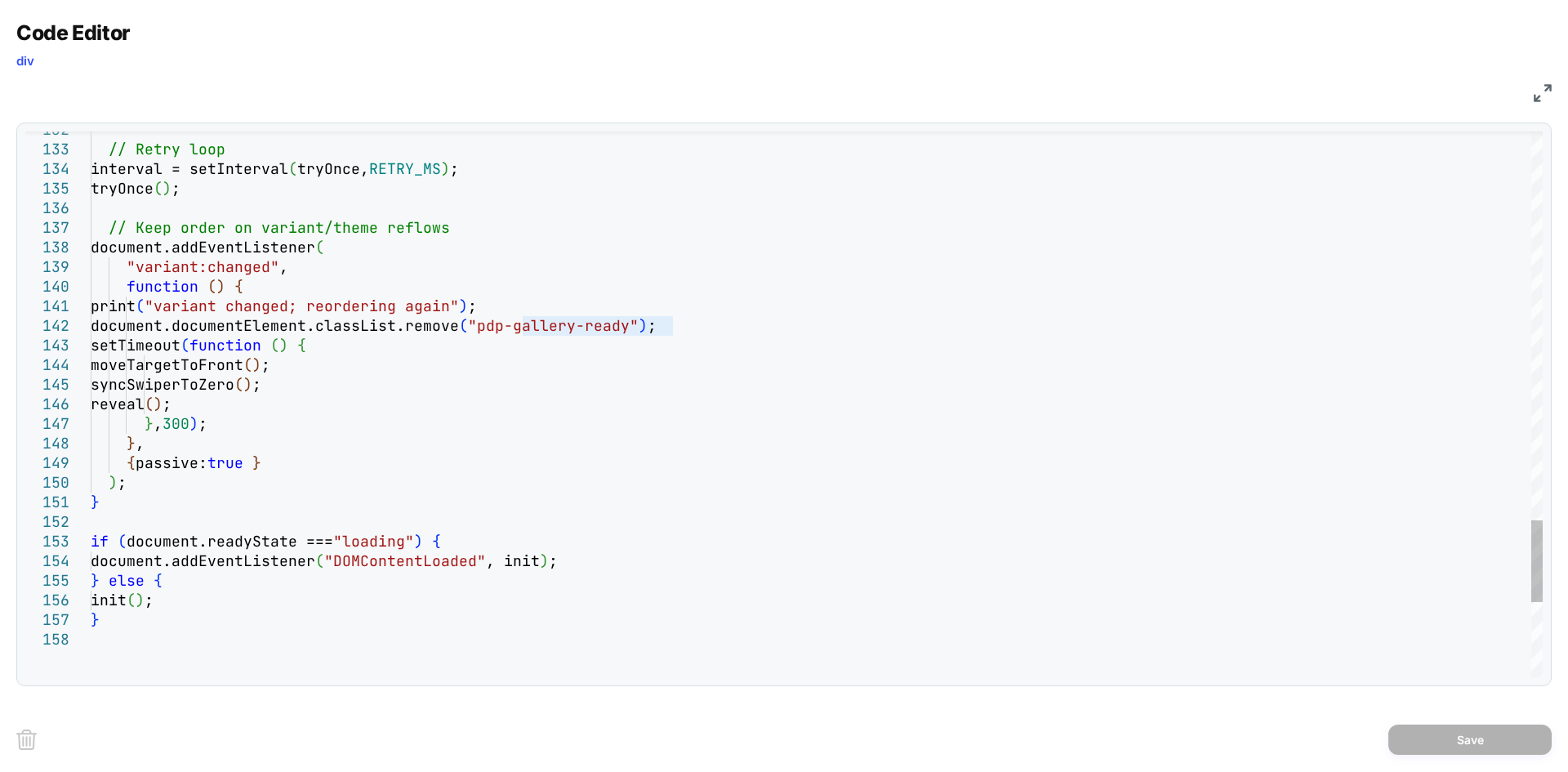
type textarea "**********"
click at [1536, 109] on div "Code Editor div JS 132 133 134 135 136 137 138 139 140 141 142 143 144 145 146 …" at bounding box center [784, 354] width 1536 height 666
click at [1541, 92] on img at bounding box center [1543, 93] width 18 height 18
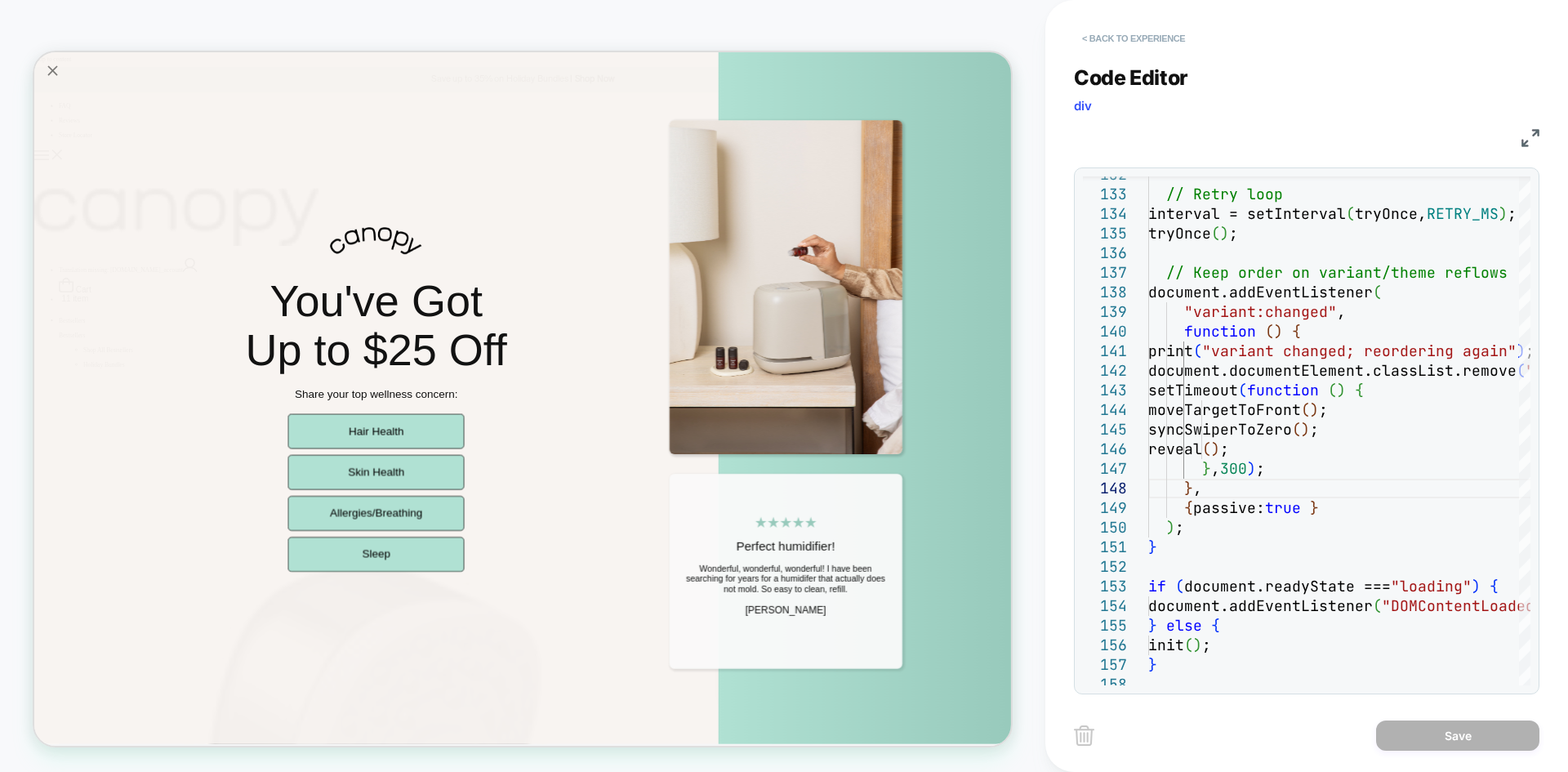
click at [1104, 34] on button "< Back to experience" at bounding box center [1134, 38] width 119 height 26
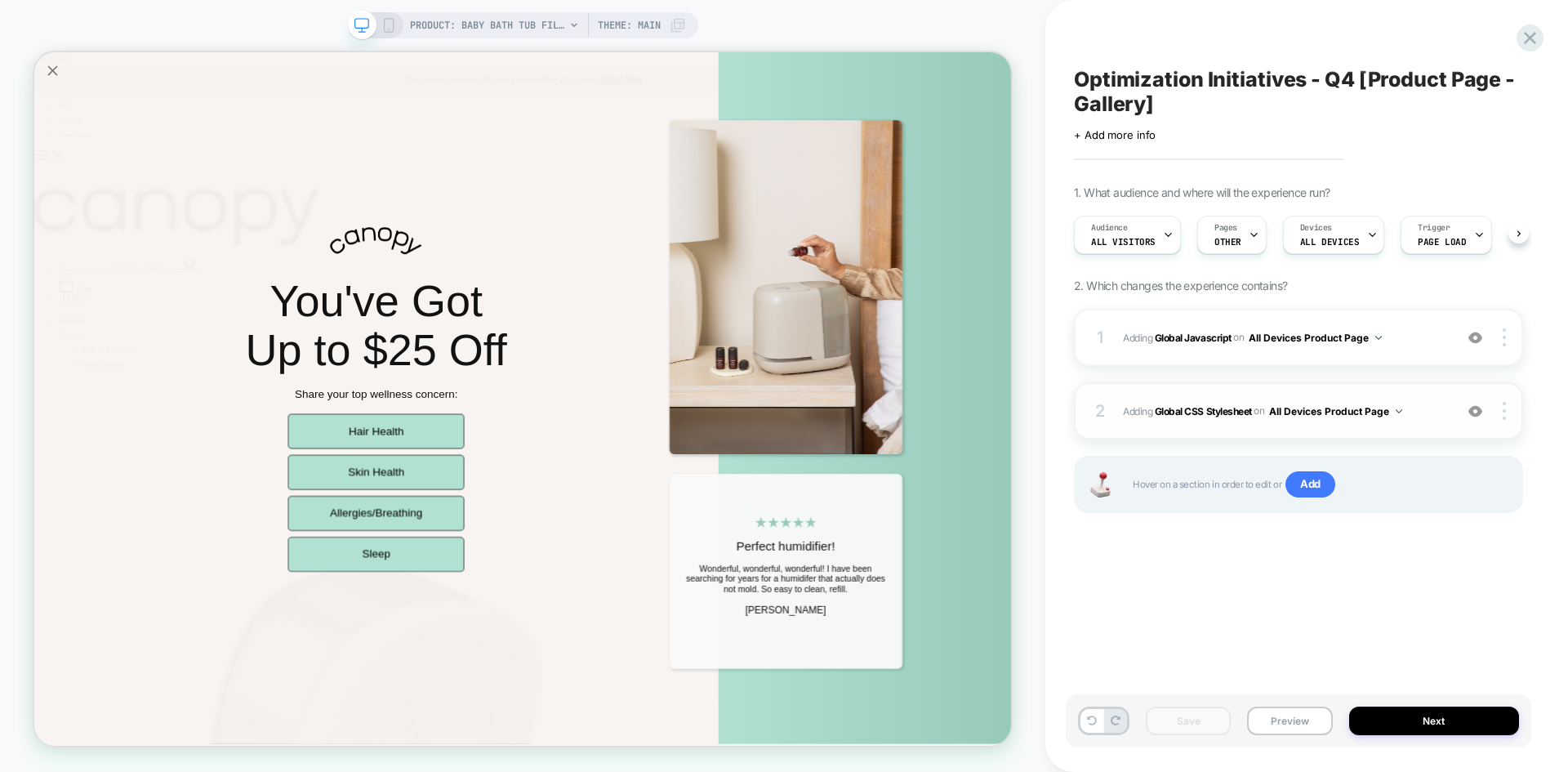
scroll to position [0, 1]
click at [1429, 414] on span "Adding Global CSS Stylesheet on All Devices Product Page" at bounding box center [1284, 411] width 322 height 21
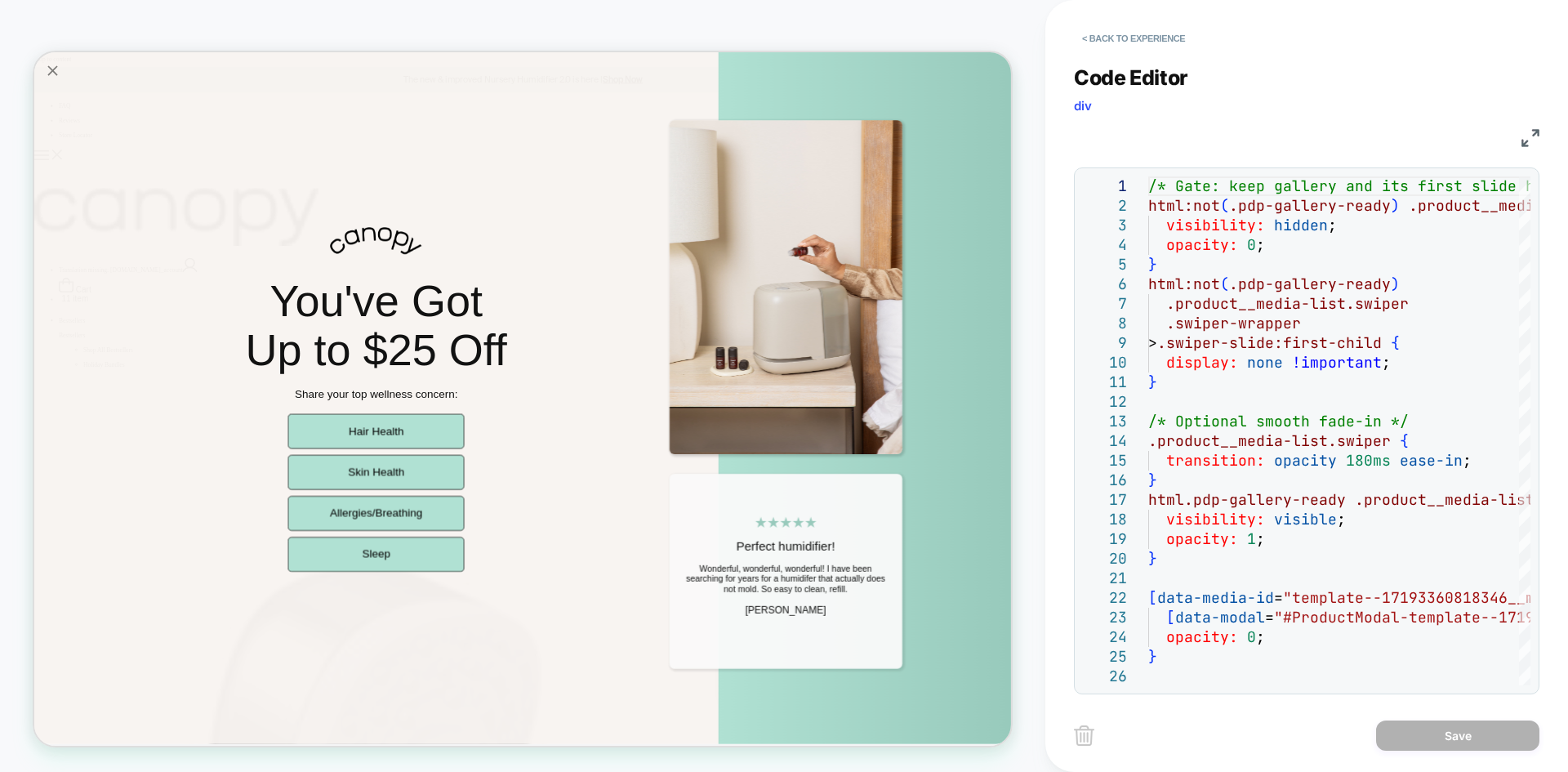
click at [1524, 137] on img at bounding box center [1531, 138] width 18 height 18
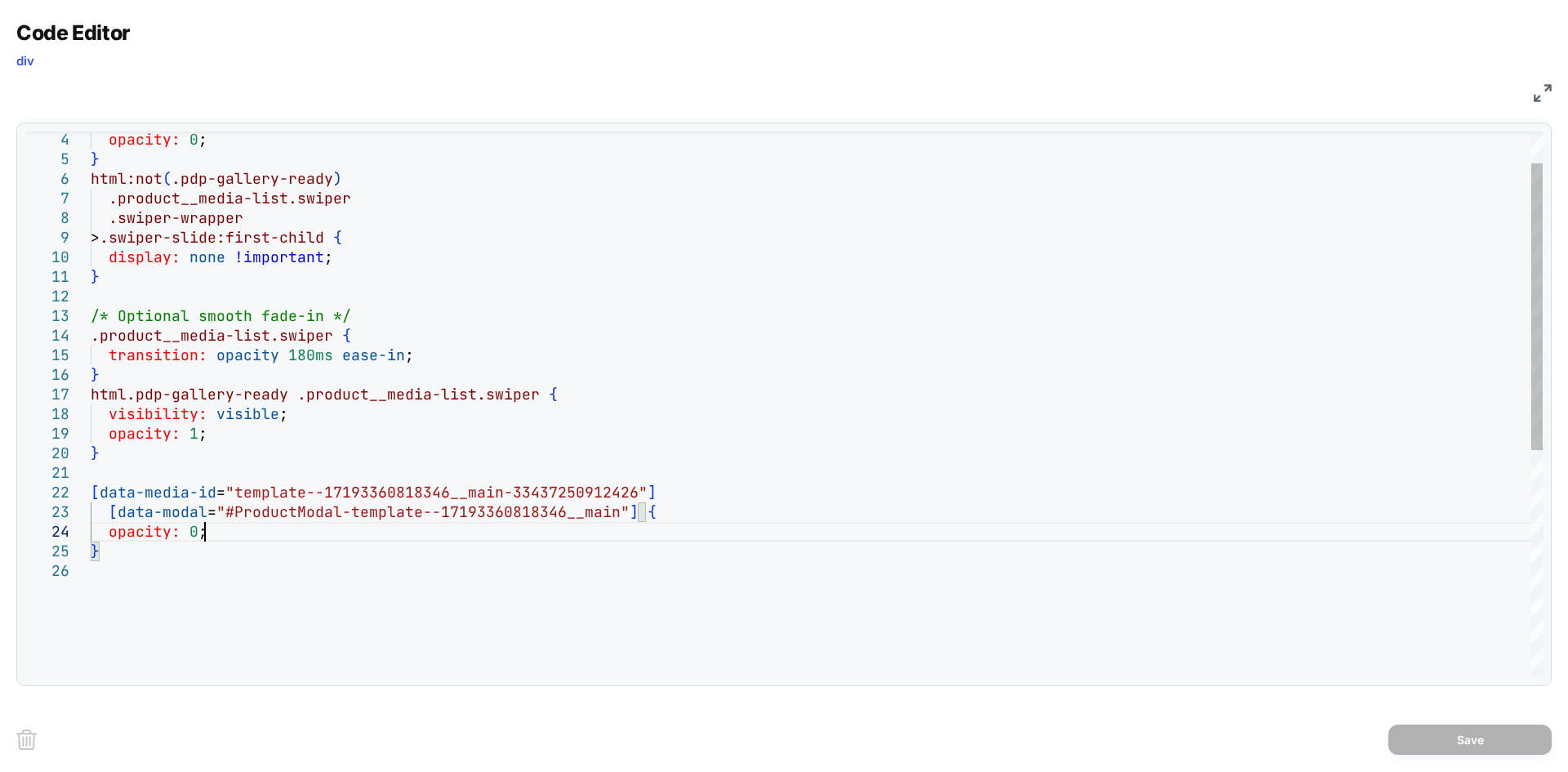
click at [223, 526] on div "opacity: 0 ; } html:not ( .pdp-gallery-ready ) .product__media-list.swiper .swi…" at bounding box center [816, 589] width 1452 height 1036
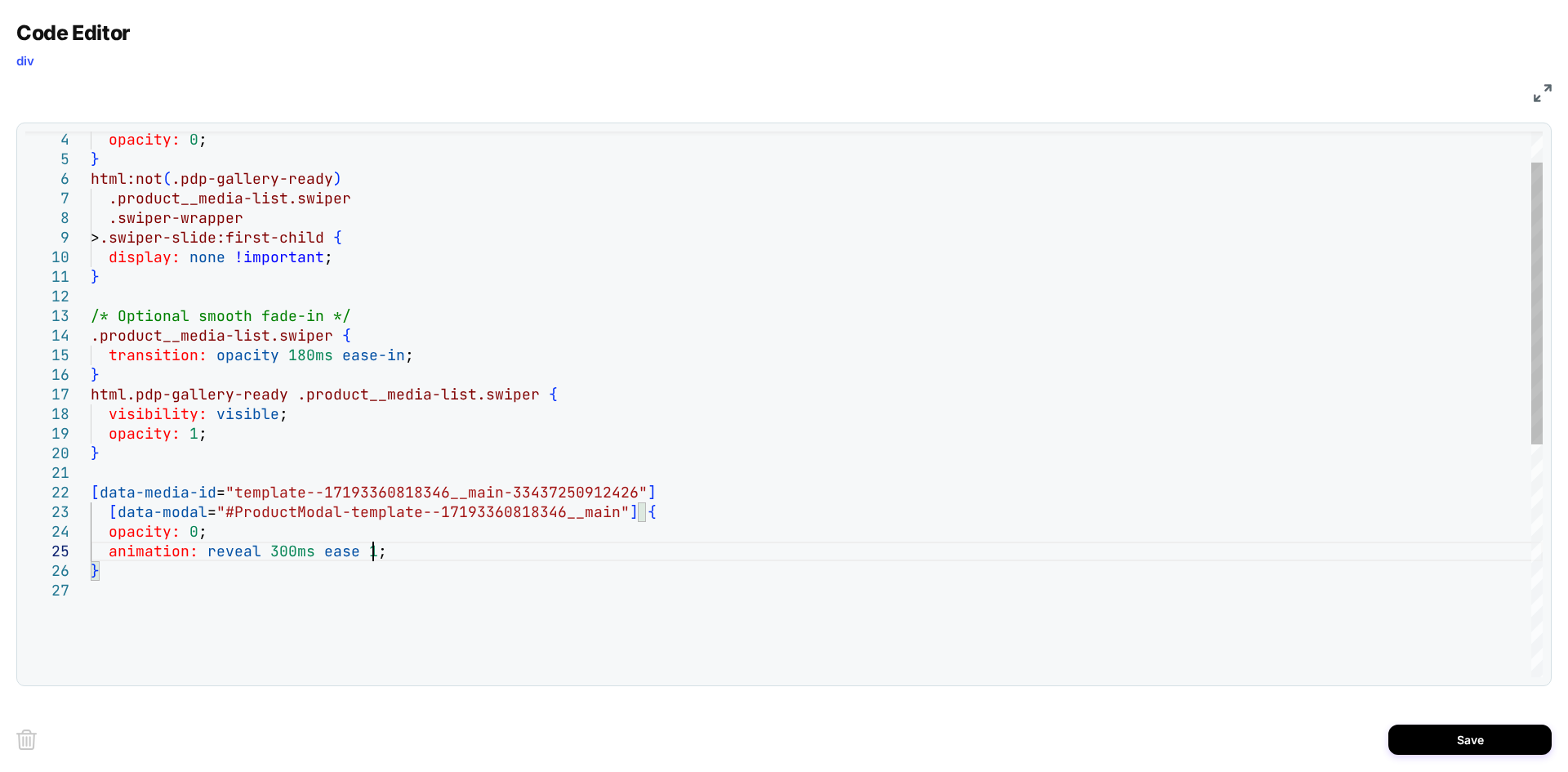
scroll to position [79, 291]
click at [405, 559] on div "opacity: 0 ; } html:not ( .pdp-gallery-ready ) .product__media-list.swiper .swi…" at bounding box center [816, 599] width 1452 height 1056
click at [221, 572] on div "opacity: 0 ; } html:not ( .pdp-gallery-ready ) .product__media-list.swiper .swi…" at bounding box center [816, 599] width 1452 height 1056
click at [401, 628] on div "opacity: 0 ; } html:not ( .pdp-gallery-ready ) .product__media-list.swiper .swi…" at bounding box center [816, 638] width 1452 height 1134
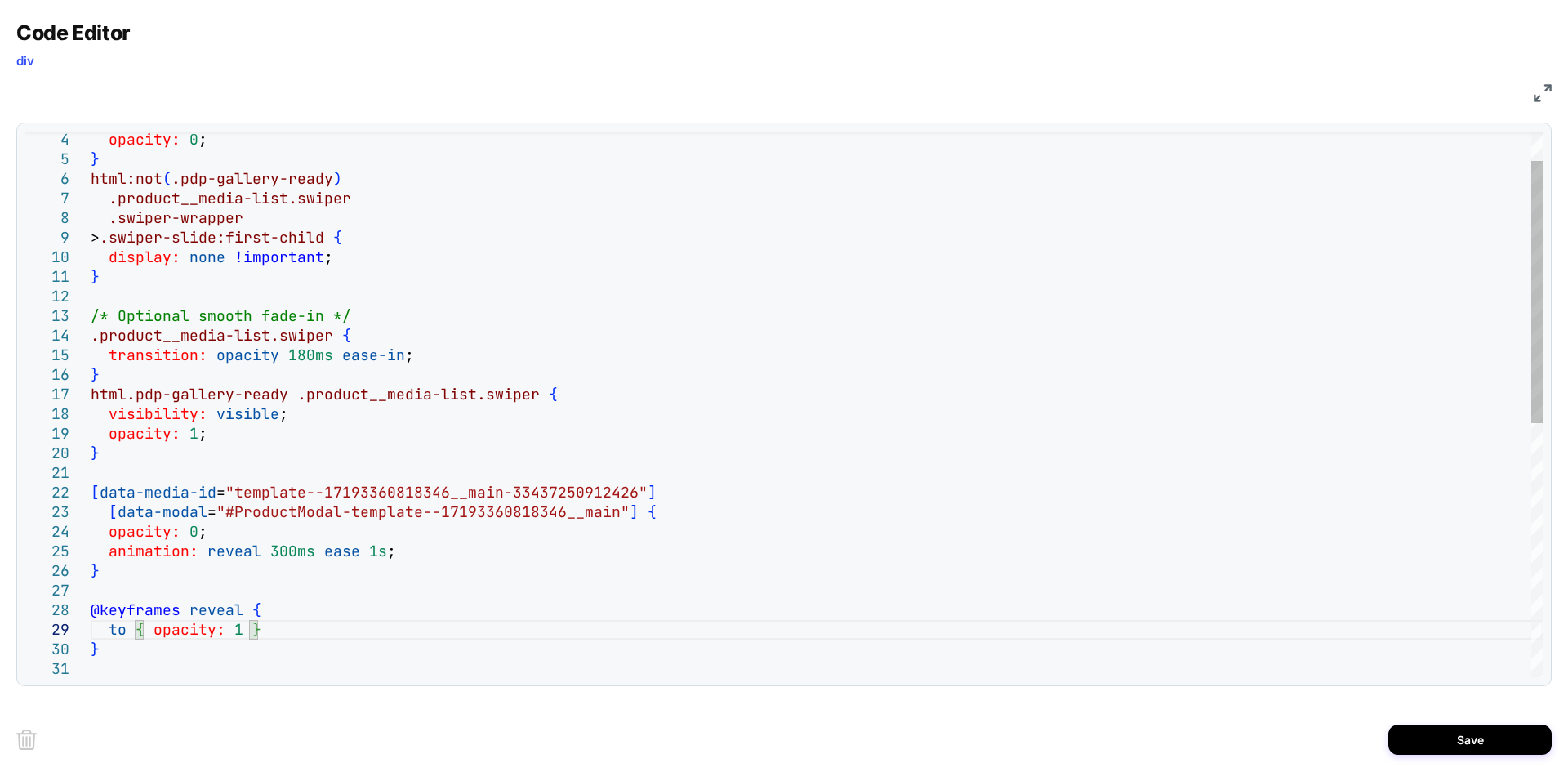
click at [273, 548] on div "opacity: 0 ; } html:not ( .pdp-gallery-ready ) .product__media-list.swiper .swi…" at bounding box center [816, 638] width 1452 height 1134
click at [394, 636] on div "opacity: 0 ; } html:not ( .pdp-gallery-ready ) .product__media-list.swiper .swi…" at bounding box center [816, 638] width 1452 height 1134
type textarea "**********"
click at [1470, 746] on button "Save" at bounding box center [1470, 739] width 163 height 30
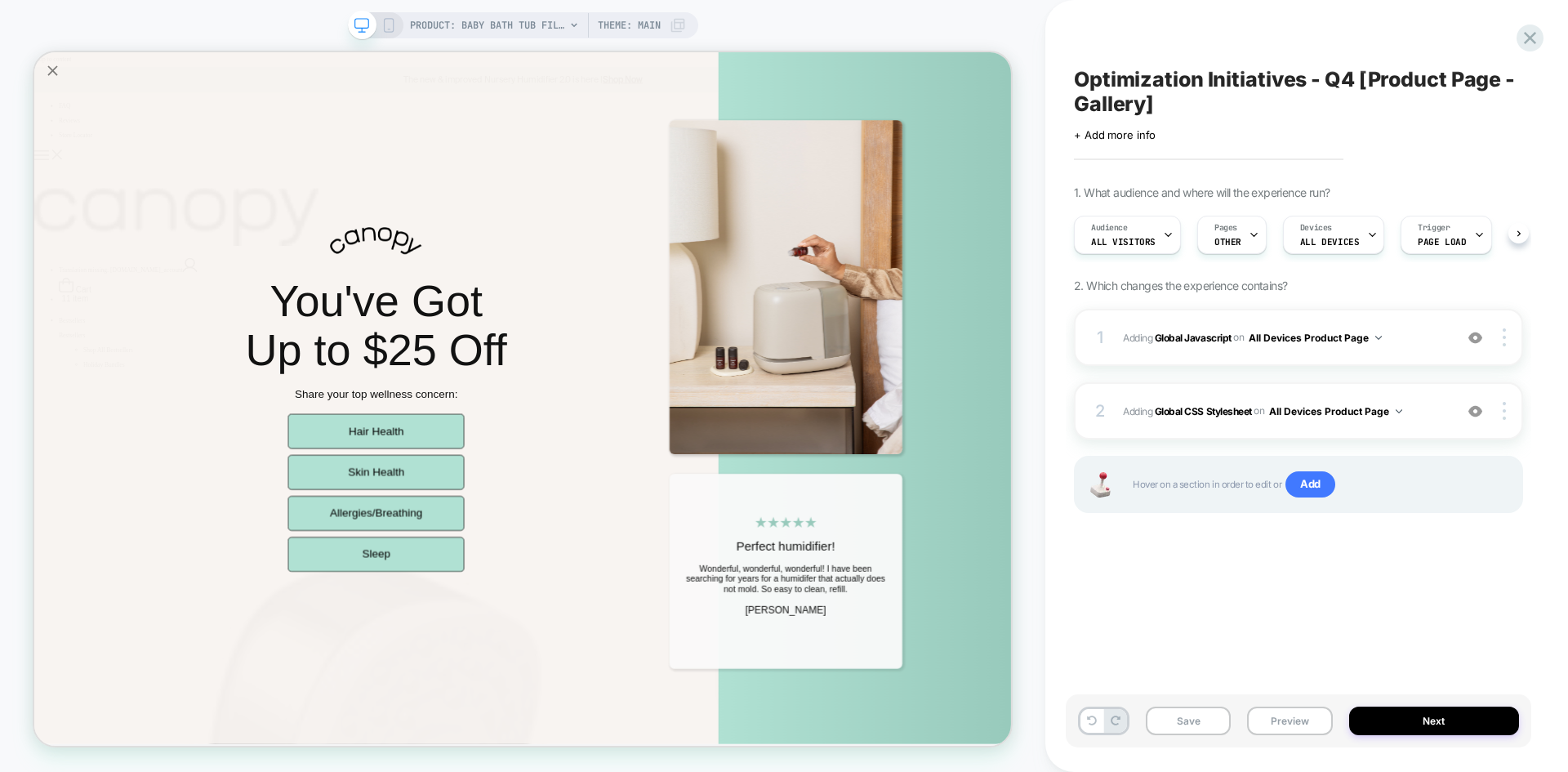
scroll to position [0, 1]
click at [1172, 718] on button "Save" at bounding box center [1189, 721] width 85 height 29
click at [1281, 710] on button "Preview" at bounding box center [1290, 721] width 85 height 29
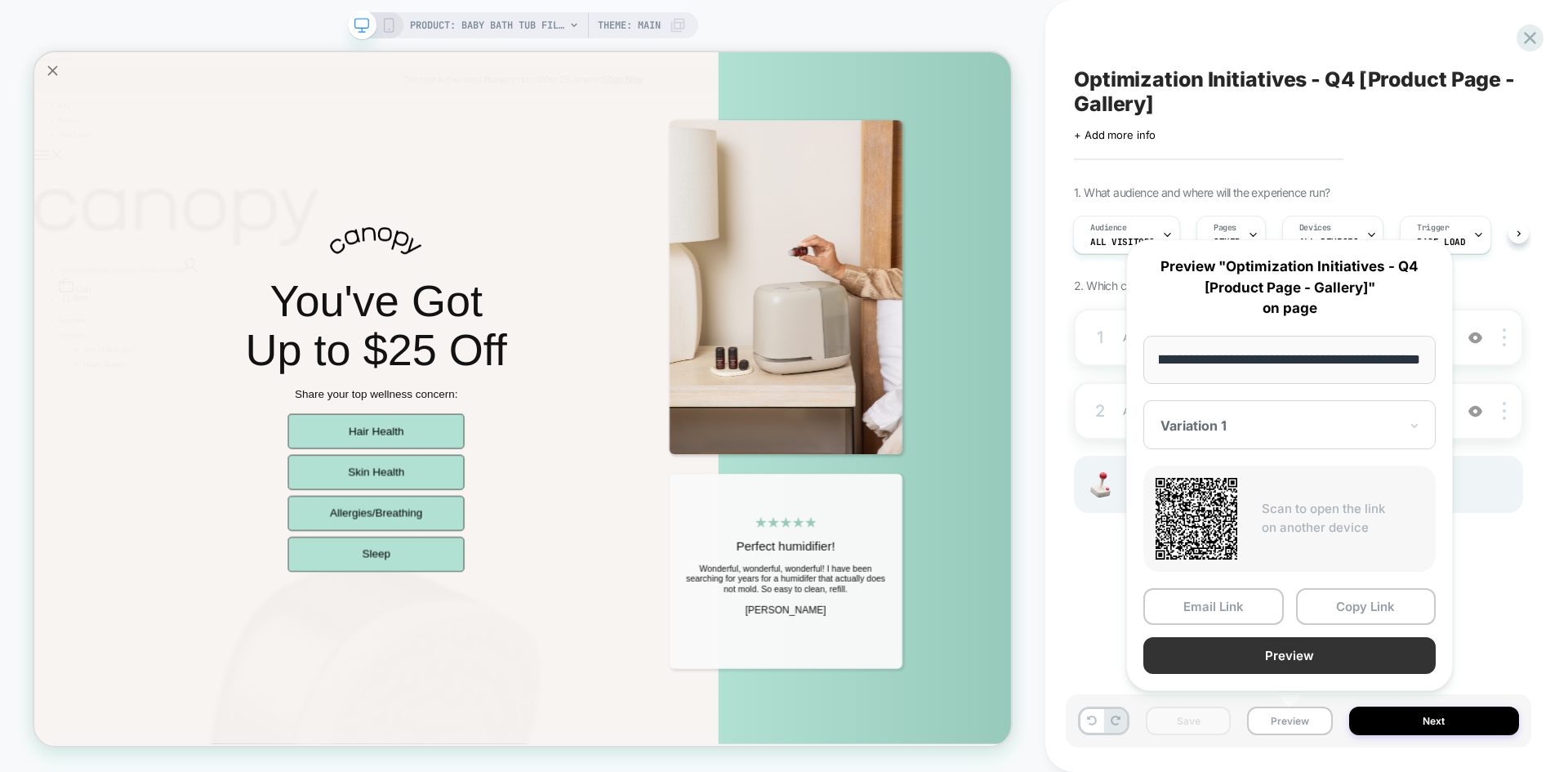
scroll to position [0, 0]
click at [1262, 661] on button "Preview" at bounding box center [1290, 656] width 292 height 37
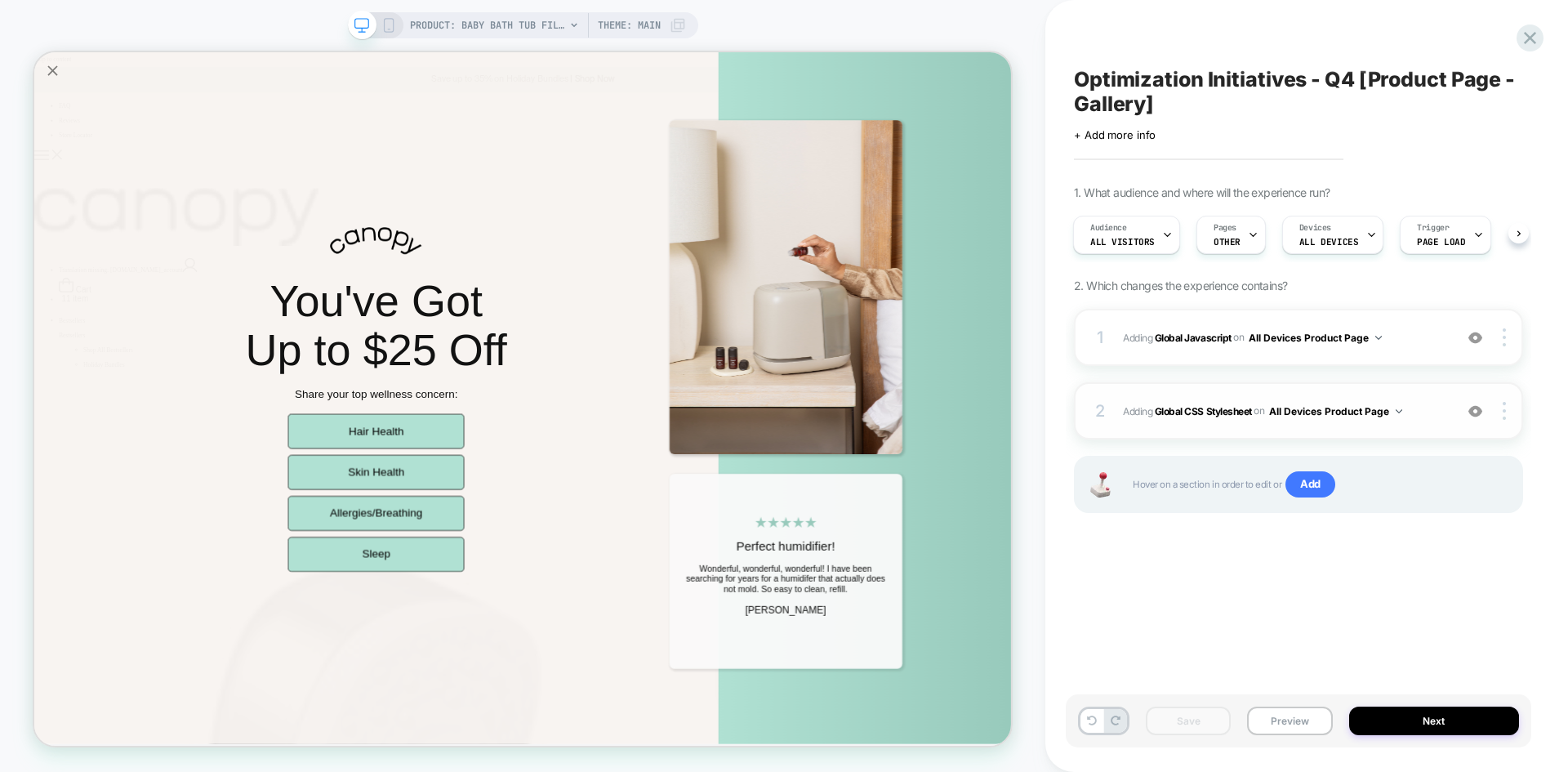
click at [1428, 400] on div "2 Adding Global CSS Stylesheet on All Devices Product Page Add Before Add After…" at bounding box center [1299, 410] width 450 height 57
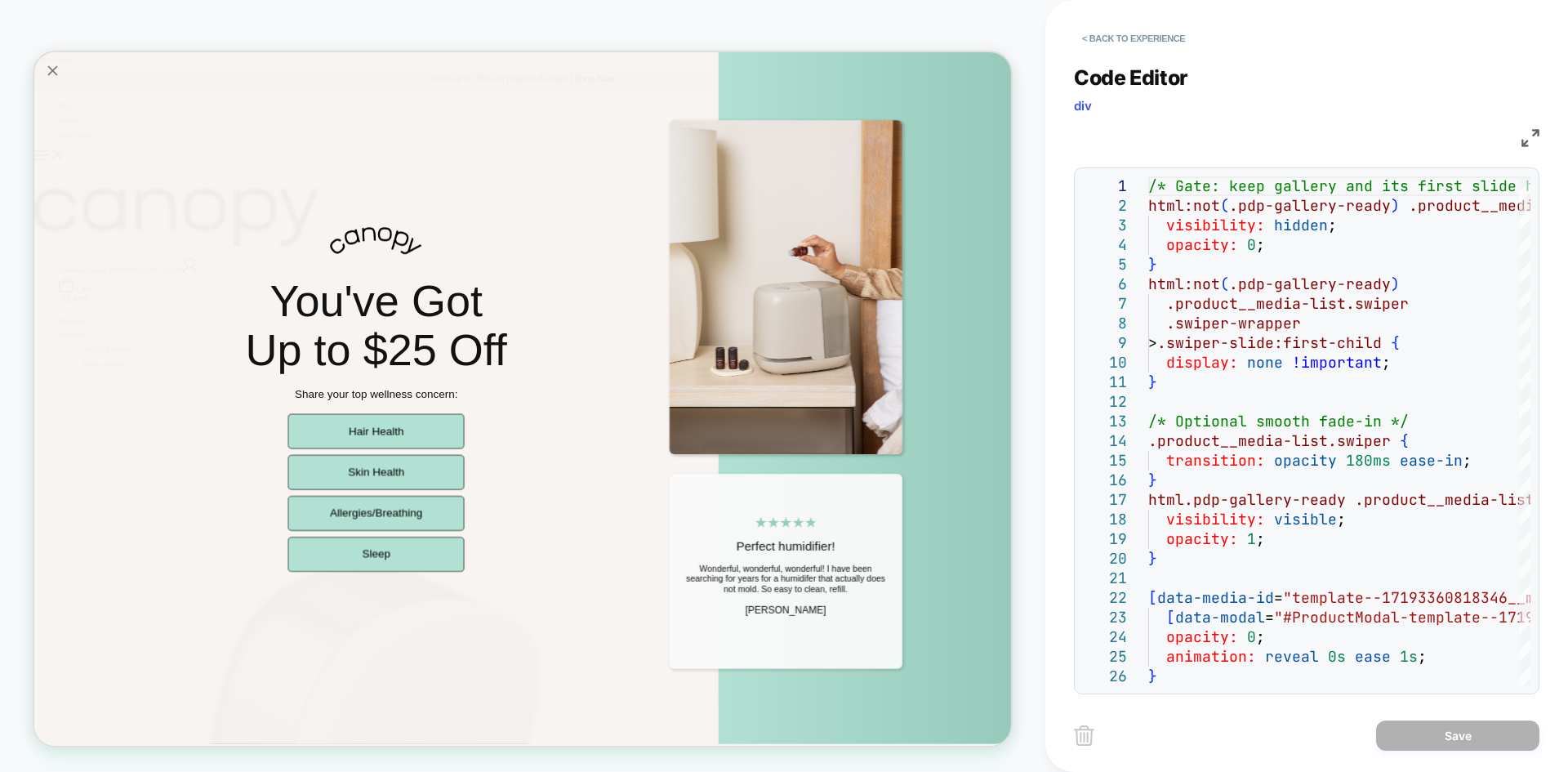
click at [1531, 140] on img at bounding box center [1531, 138] width 18 height 18
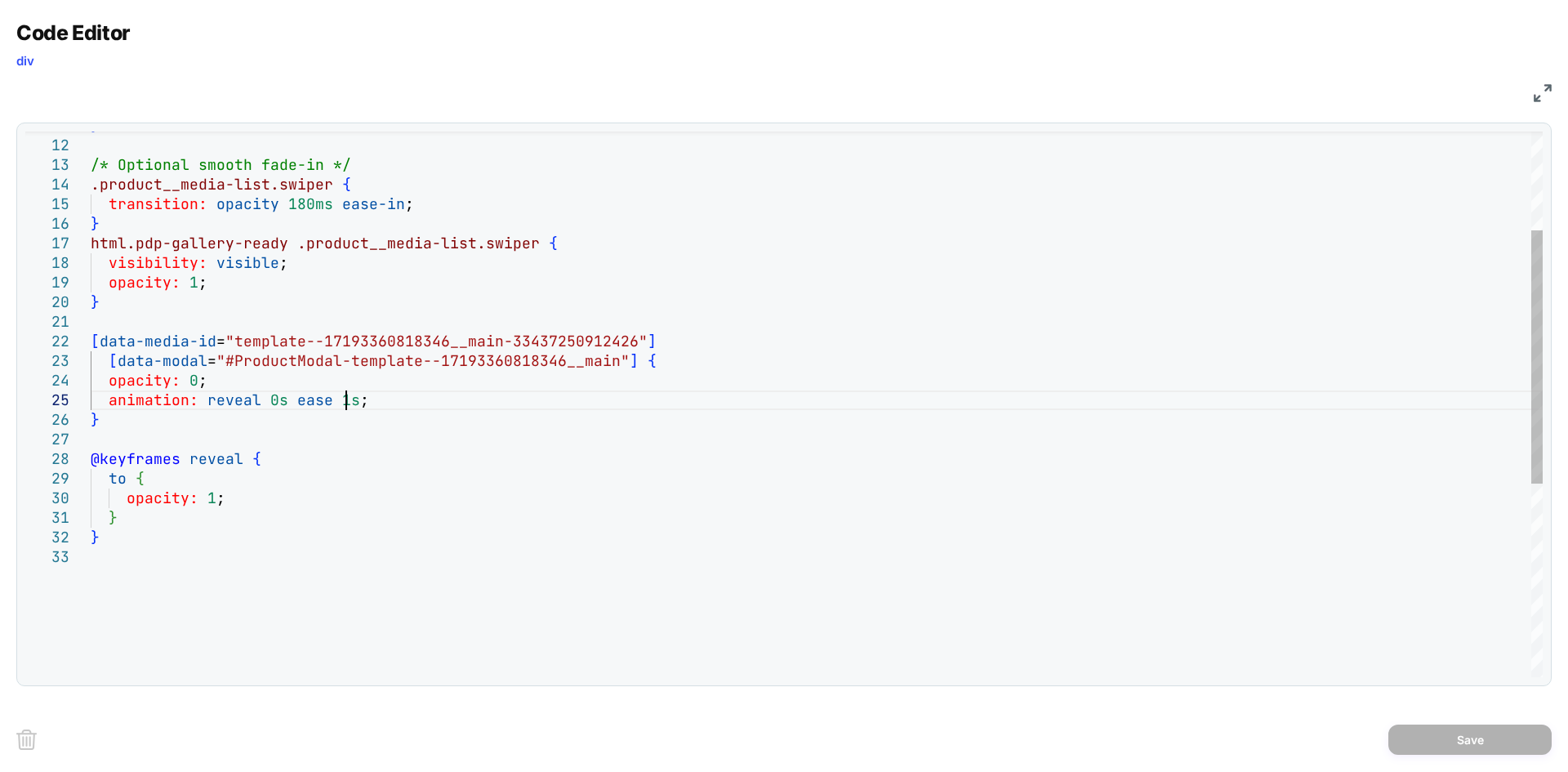
click at [343, 405] on div "} /* Optional smooth fade-in */ .product__media-list.swiper { transition: opaci…" at bounding box center [816, 506] width 1452 height 1173
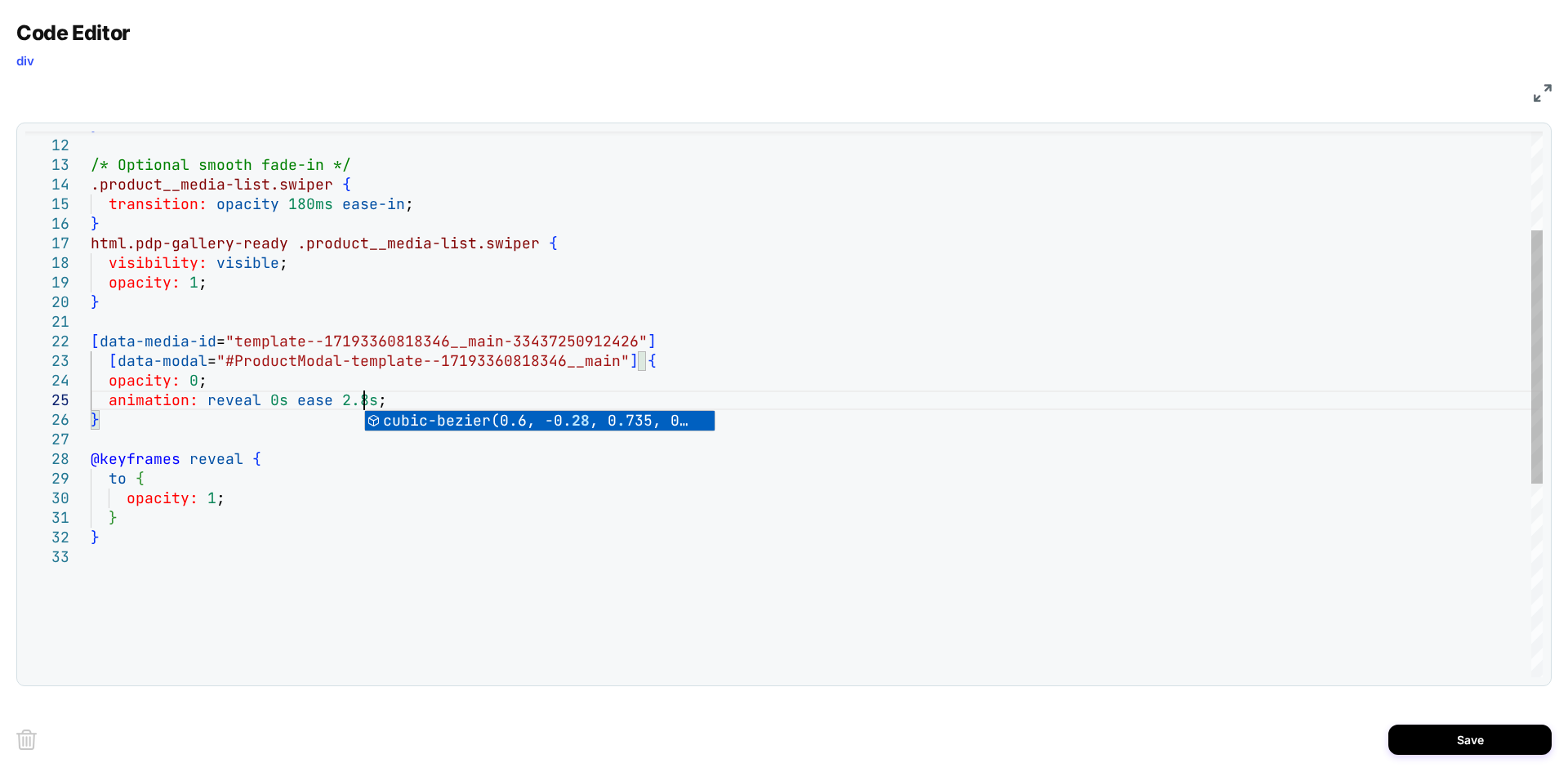
scroll to position [79, 273]
type textarea "**********"
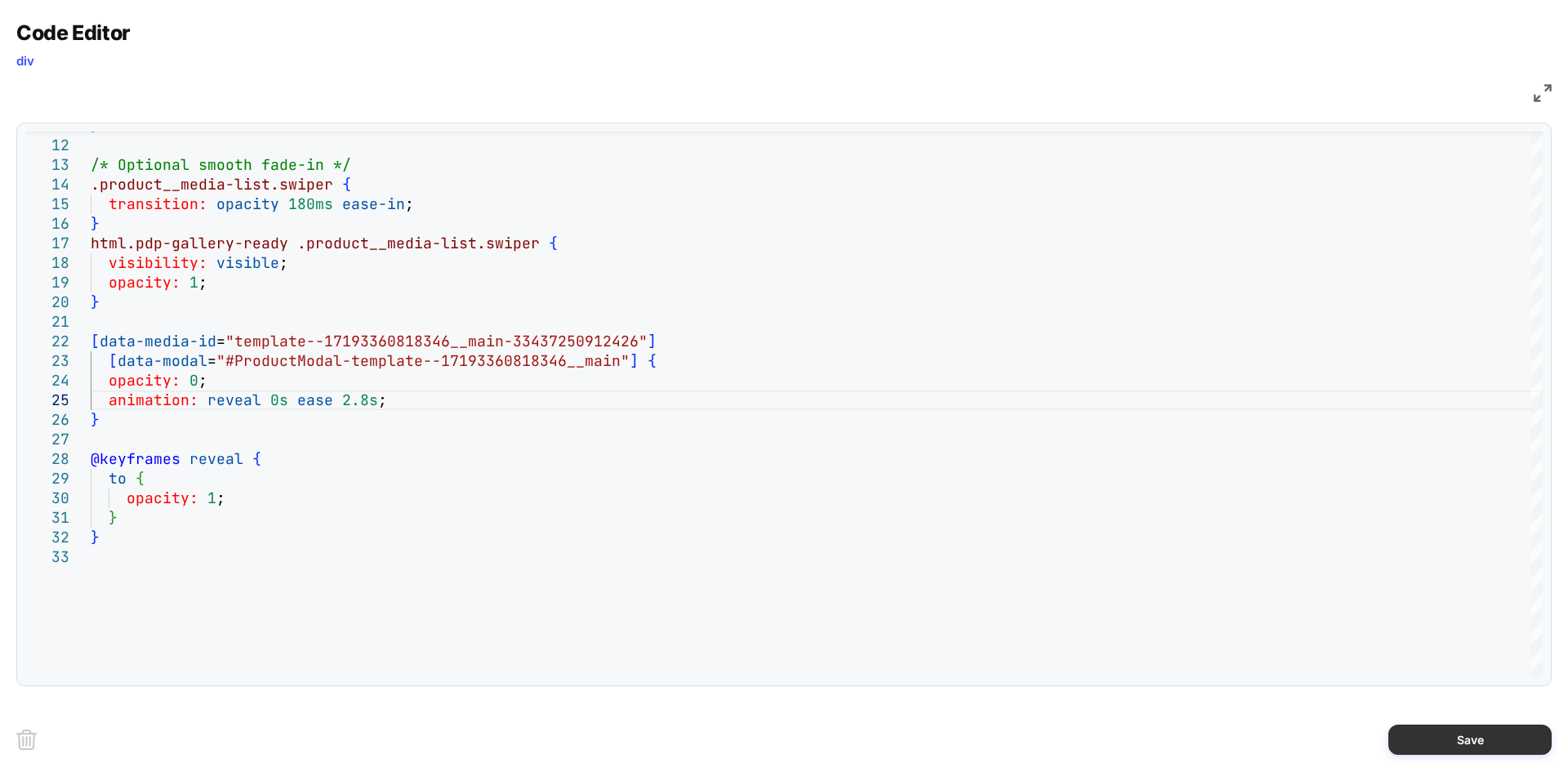
click at [1426, 736] on button "Save" at bounding box center [1470, 739] width 163 height 30
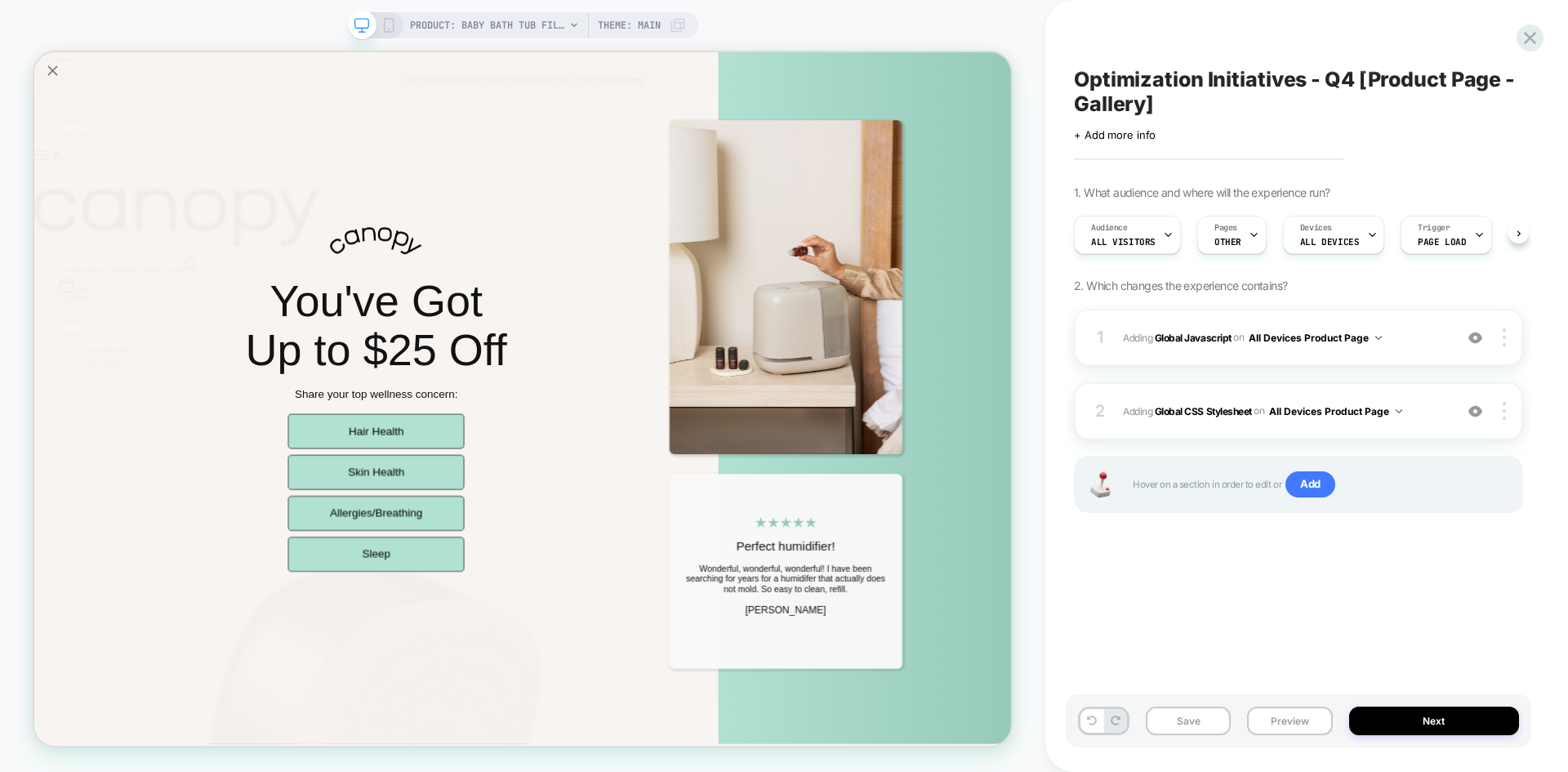
scroll to position [0, 1]
click at [1190, 721] on button "Save" at bounding box center [1189, 721] width 85 height 29
click at [1277, 722] on button "Preview" at bounding box center [1290, 721] width 85 height 29
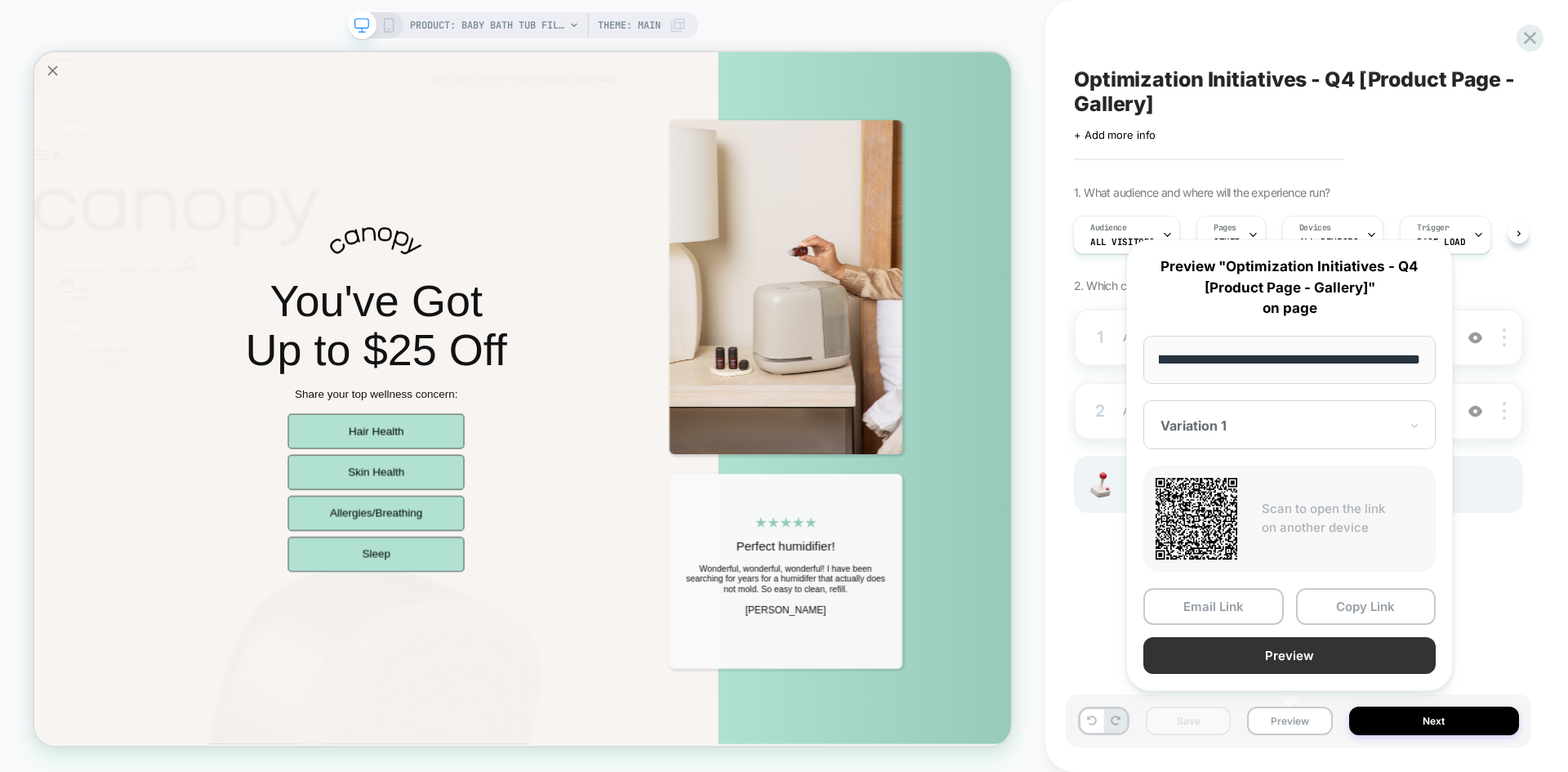
scroll to position [0, 0]
click at [1222, 659] on button "Preview" at bounding box center [1290, 656] width 292 height 37
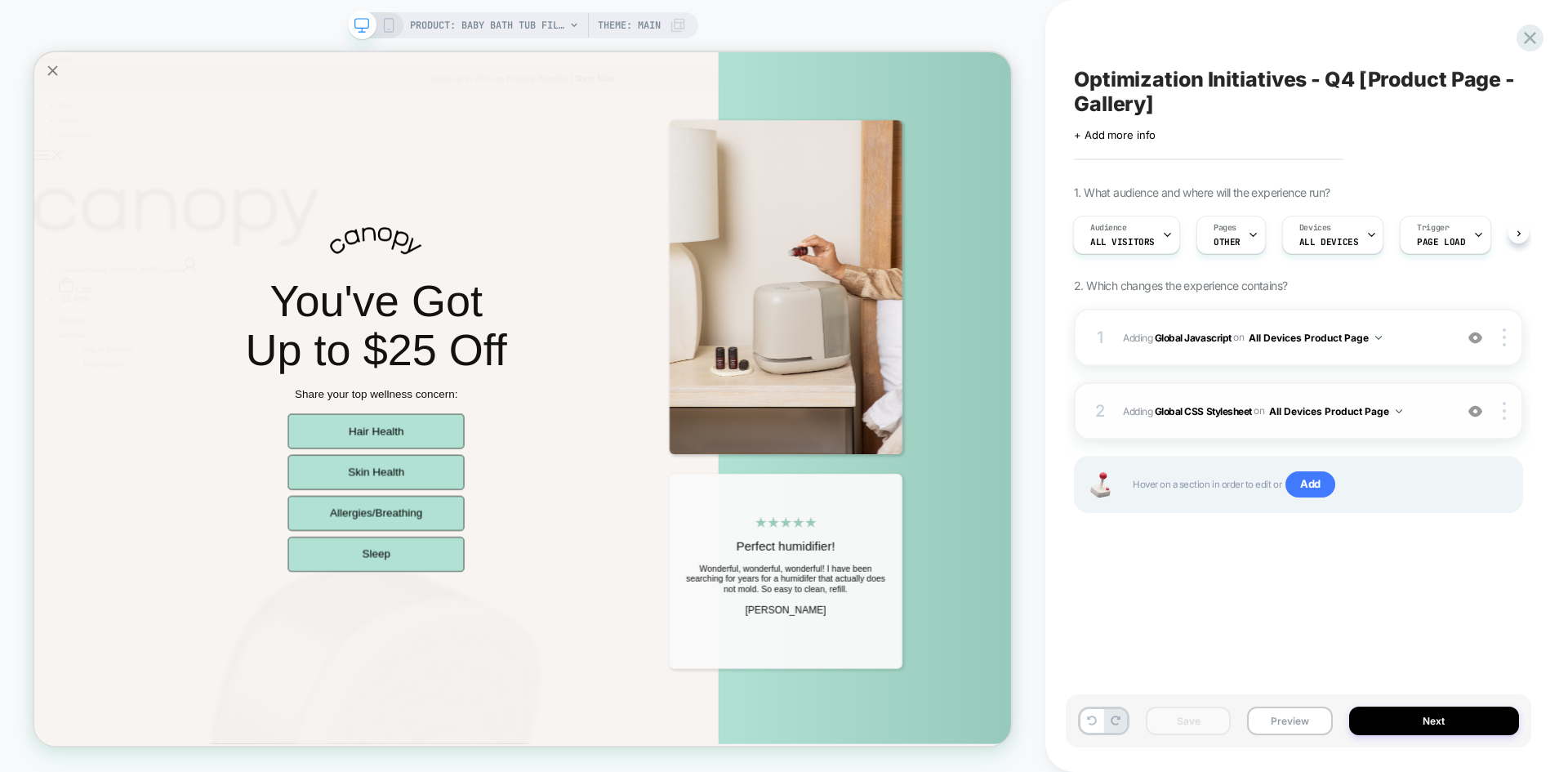
click at [1424, 408] on span "Adding Global CSS Stylesheet on All Devices Product Page" at bounding box center [1284, 411] width 322 height 21
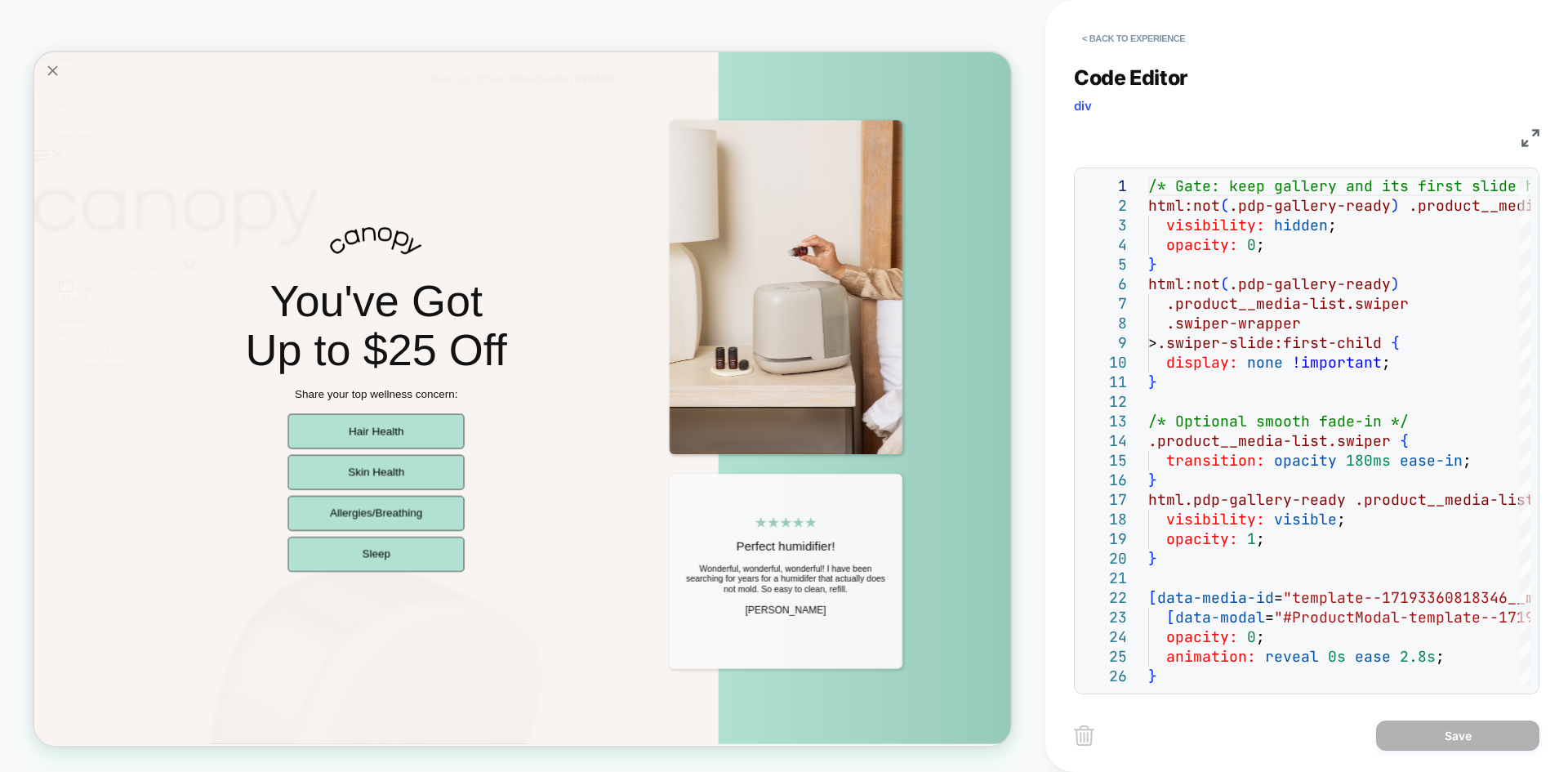
click at [1532, 143] on img at bounding box center [1531, 138] width 18 height 18
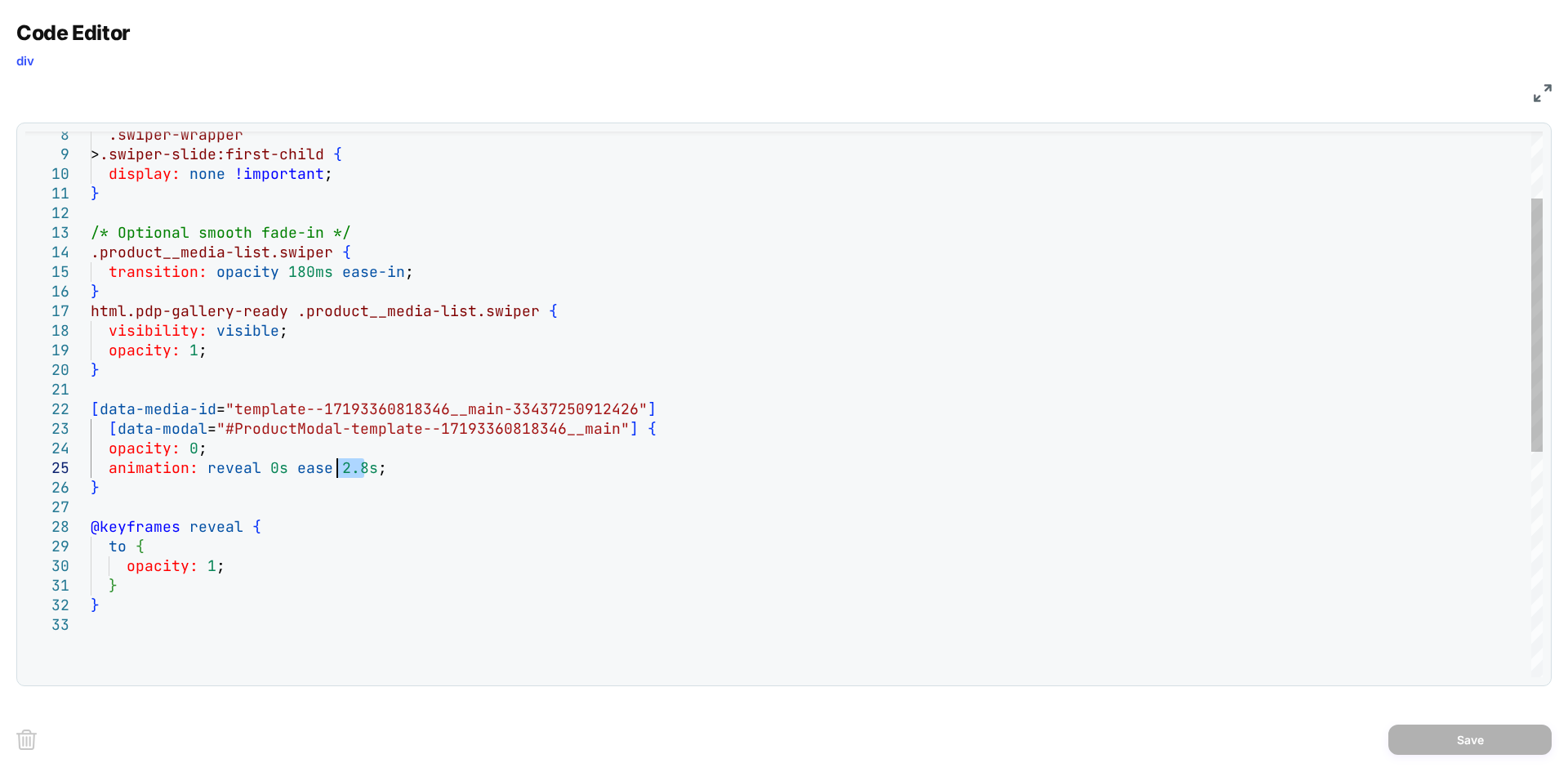
drag, startPoint x: 364, startPoint y: 469, endPoint x: 337, endPoint y: 467, distance: 27.1
click at [337, 467] on div ".swiper-wrapper > .swiper-slide:first-child { display: none !important ; } /* O…" at bounding box center [816, 573] width 1452 height 1173
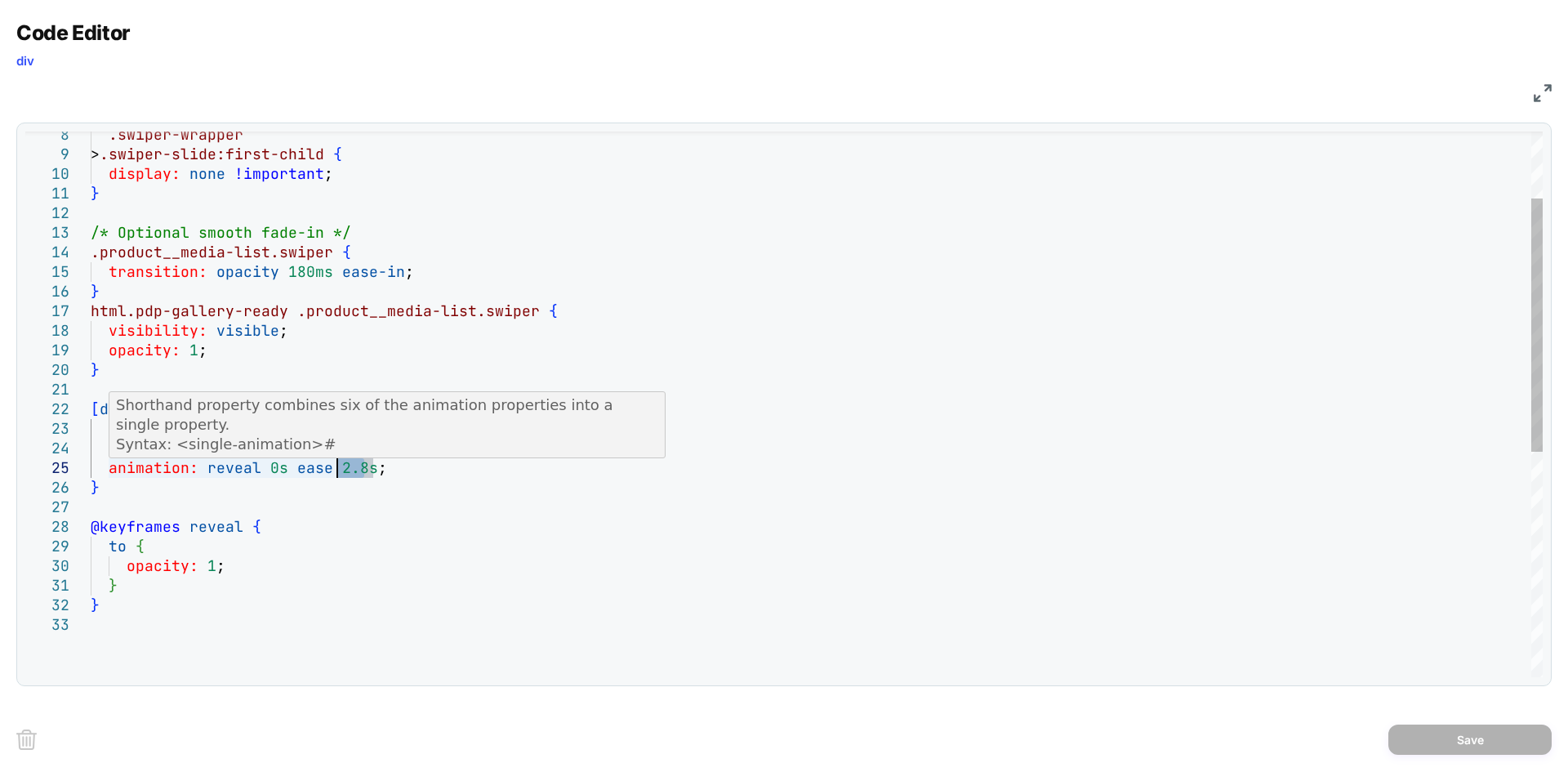
scroll to position [79, 255]
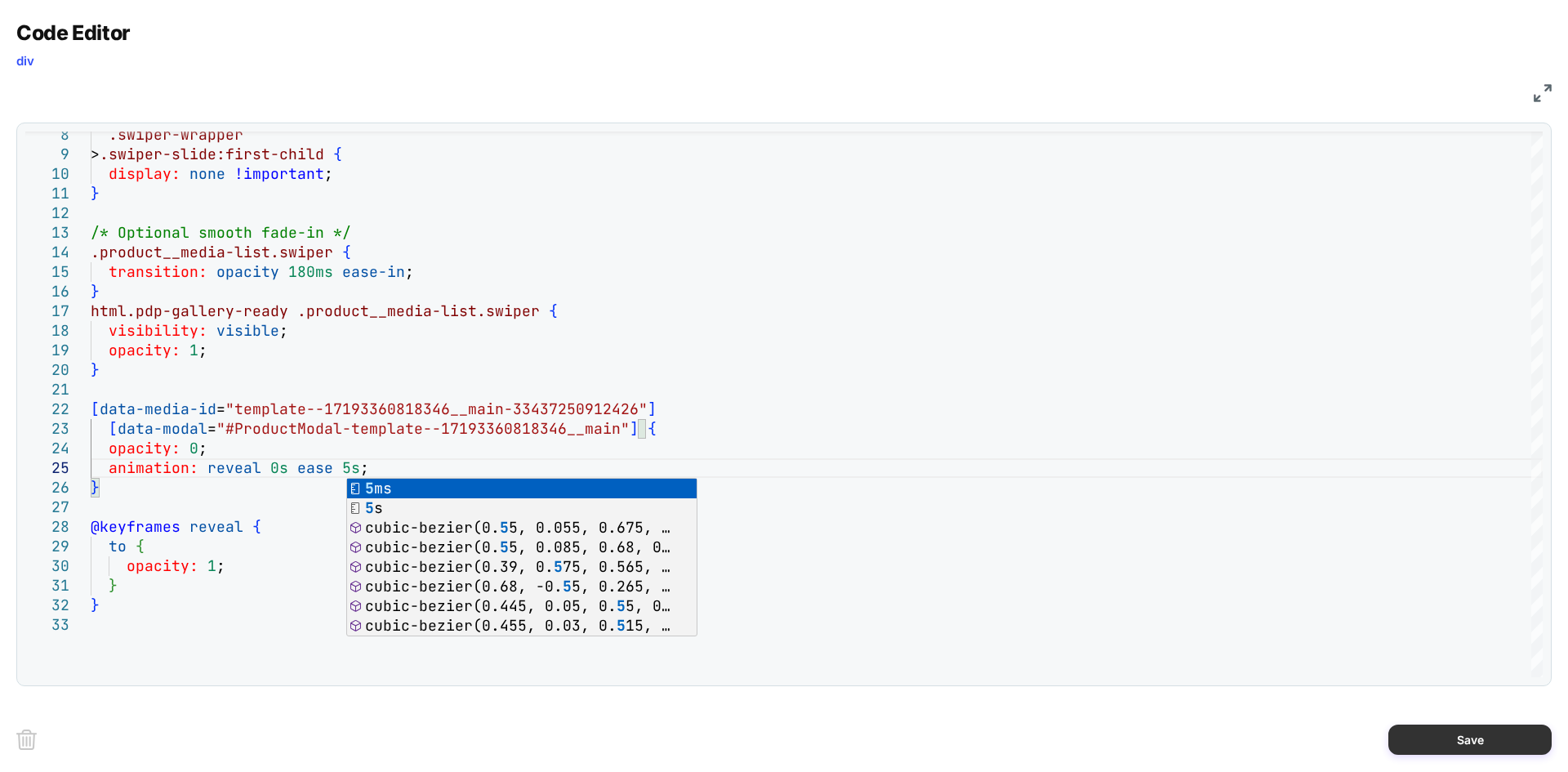
type textarea "**********"
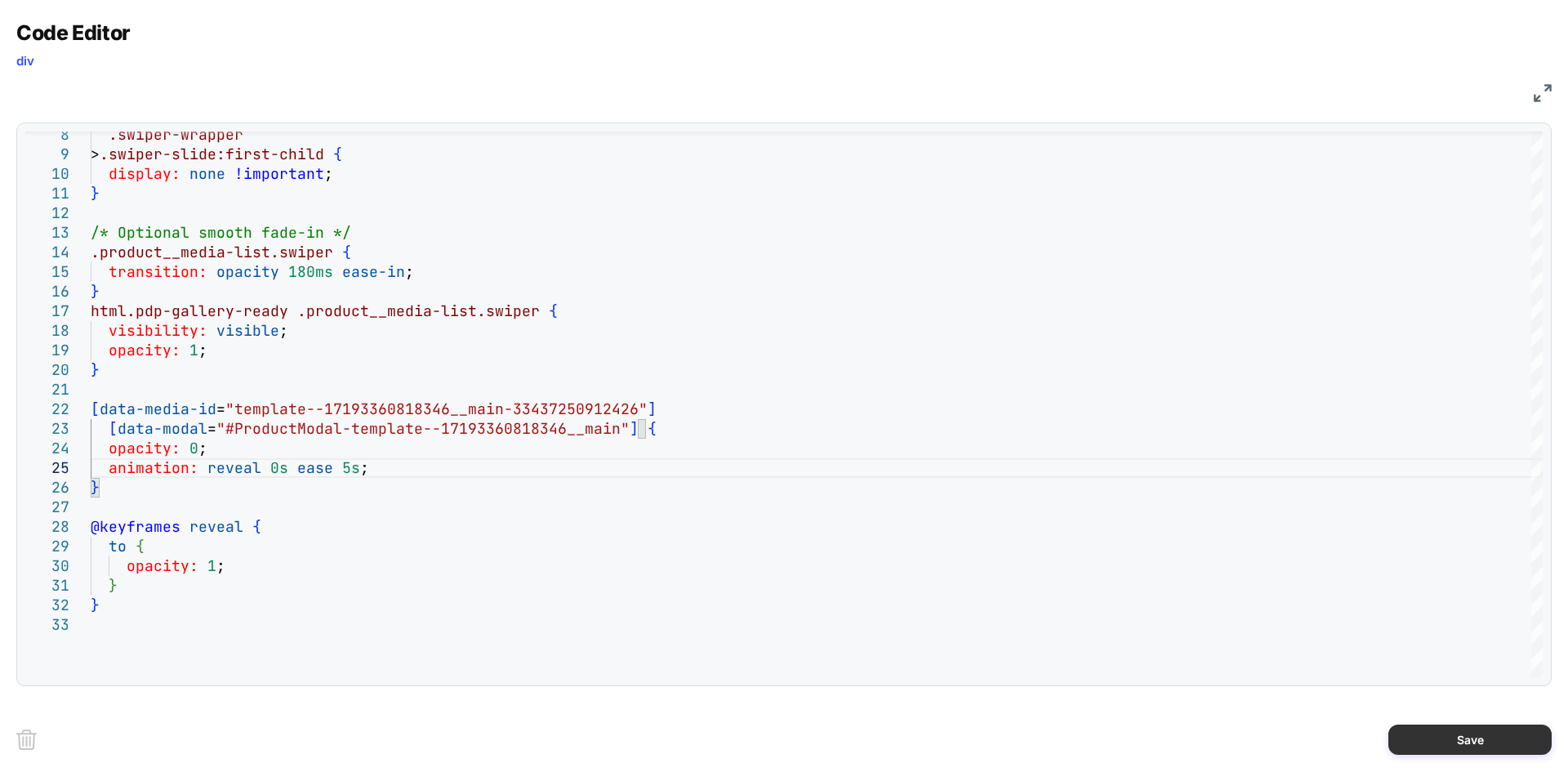
click at [1435, 738] on button "Save" at bounding box center [1470, 739] width 163 height 30
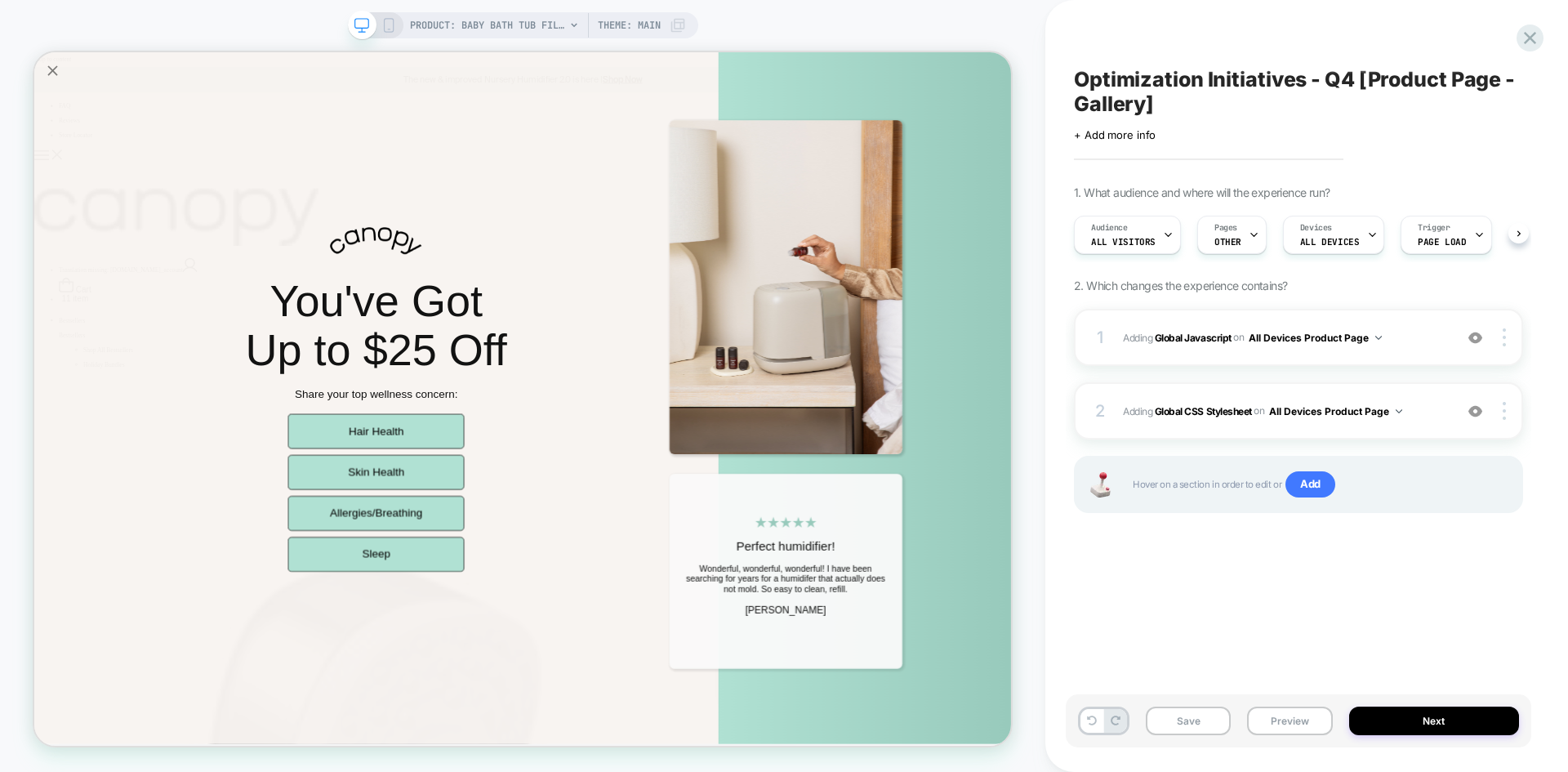
scroll to position [0, 1]
click at [1201, 729] on button "Save" at bounding box center [1189, 721] width 85 height 29
click at [1274, 724] on button "Preview" at bounding box center [1290, 721] width 85 height 29
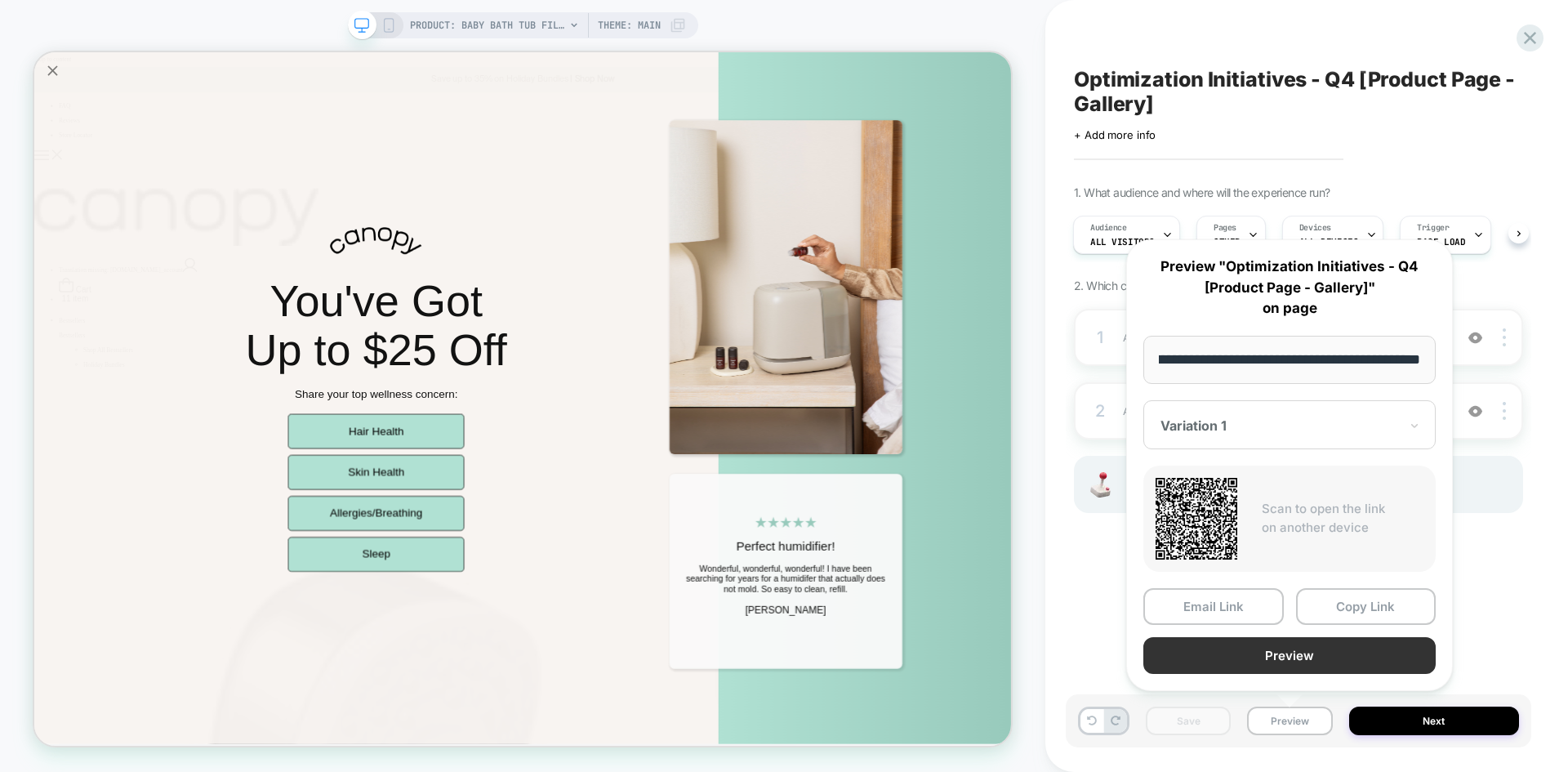
scroll to position [0, 0]
click at [1256, 666] on button "Preview" at bounding box center [1290, 656] width 292 height 37
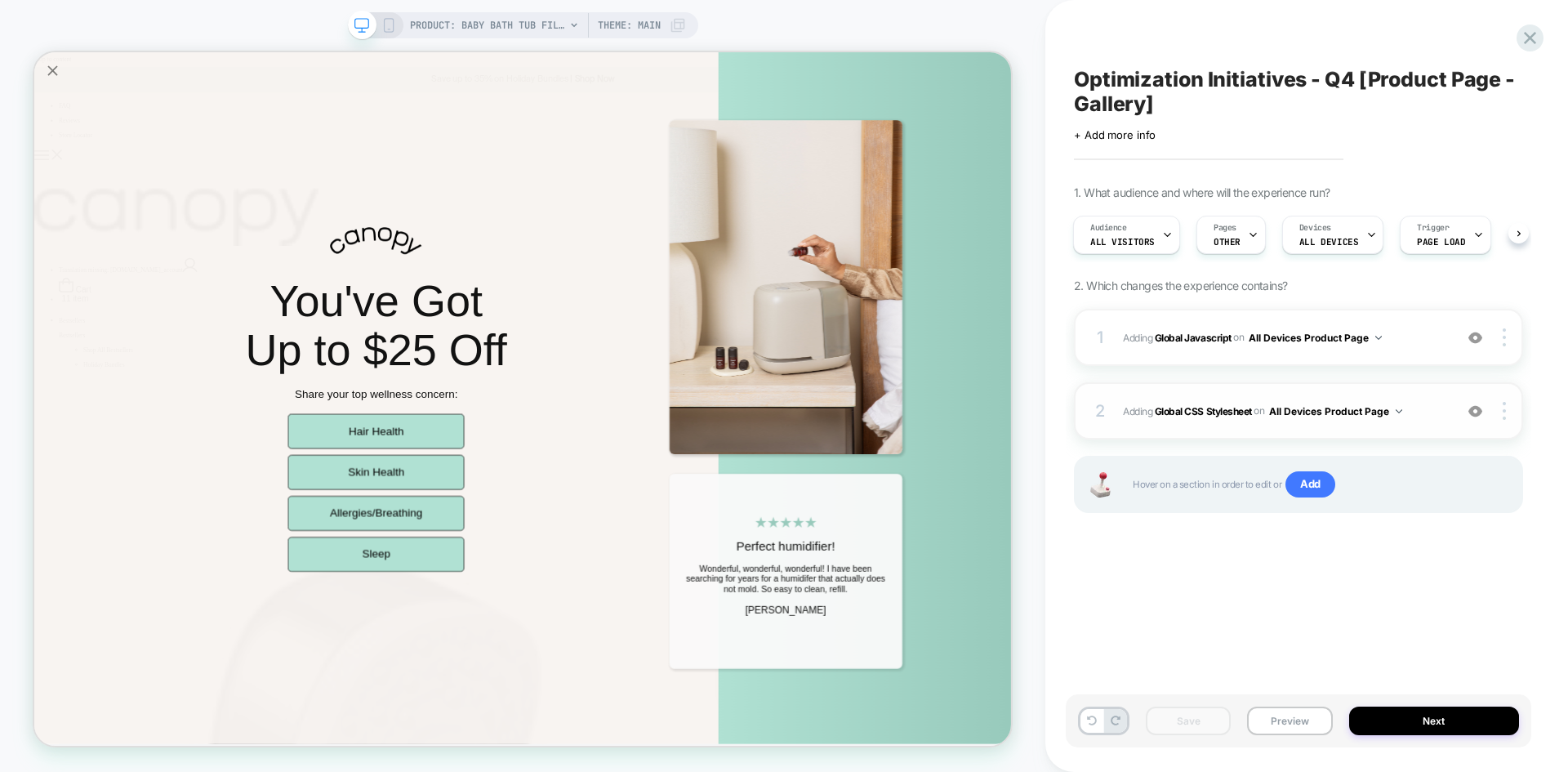
click at [1432, 417] on span "Adding Global CSS Stylesheet on All Devices Product Page" at bounding box center [1284, 411] width 322 height 21
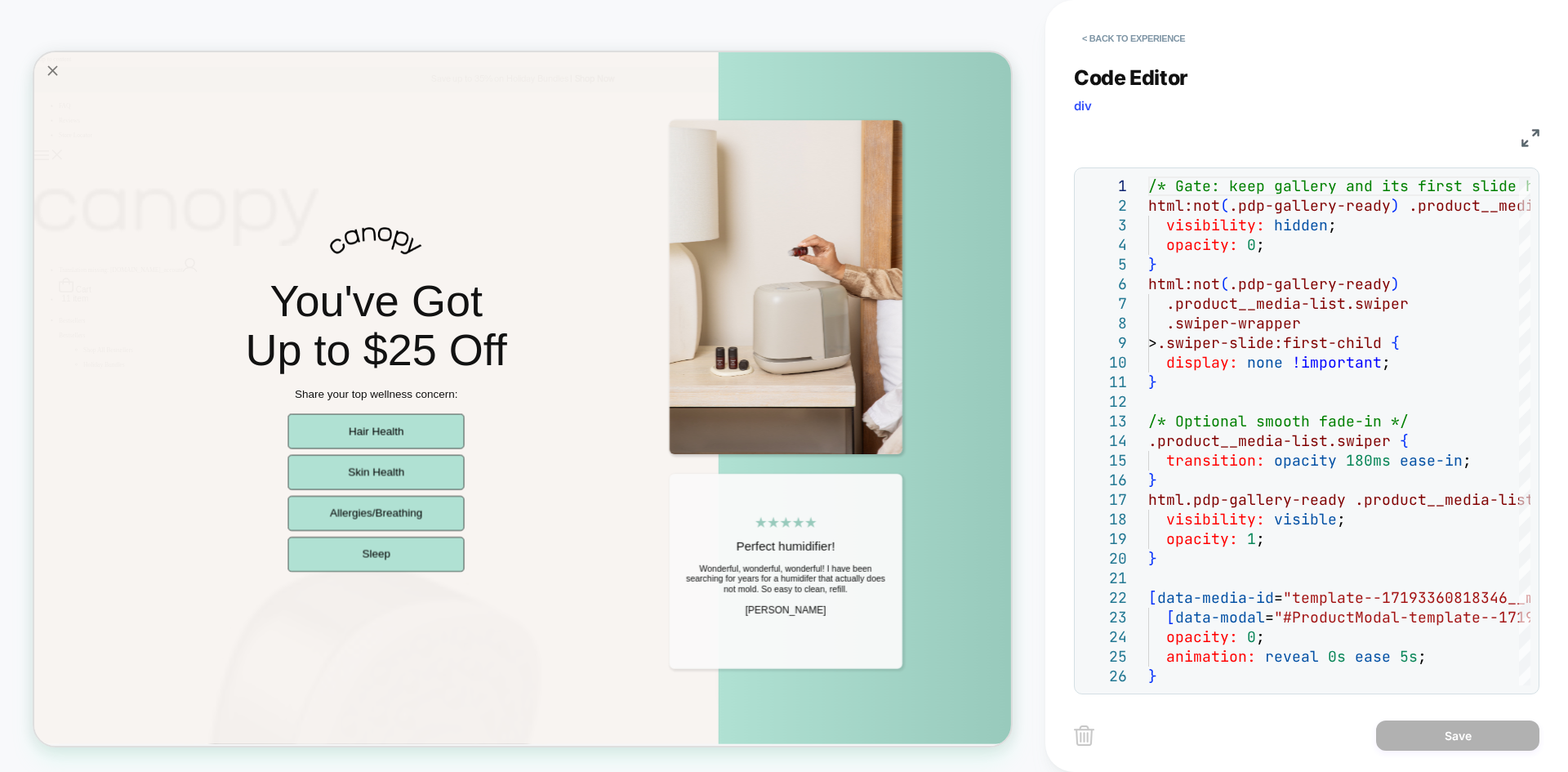
click at [1539, 135] on img at bounding box center [1531, 138] width 18 height 18
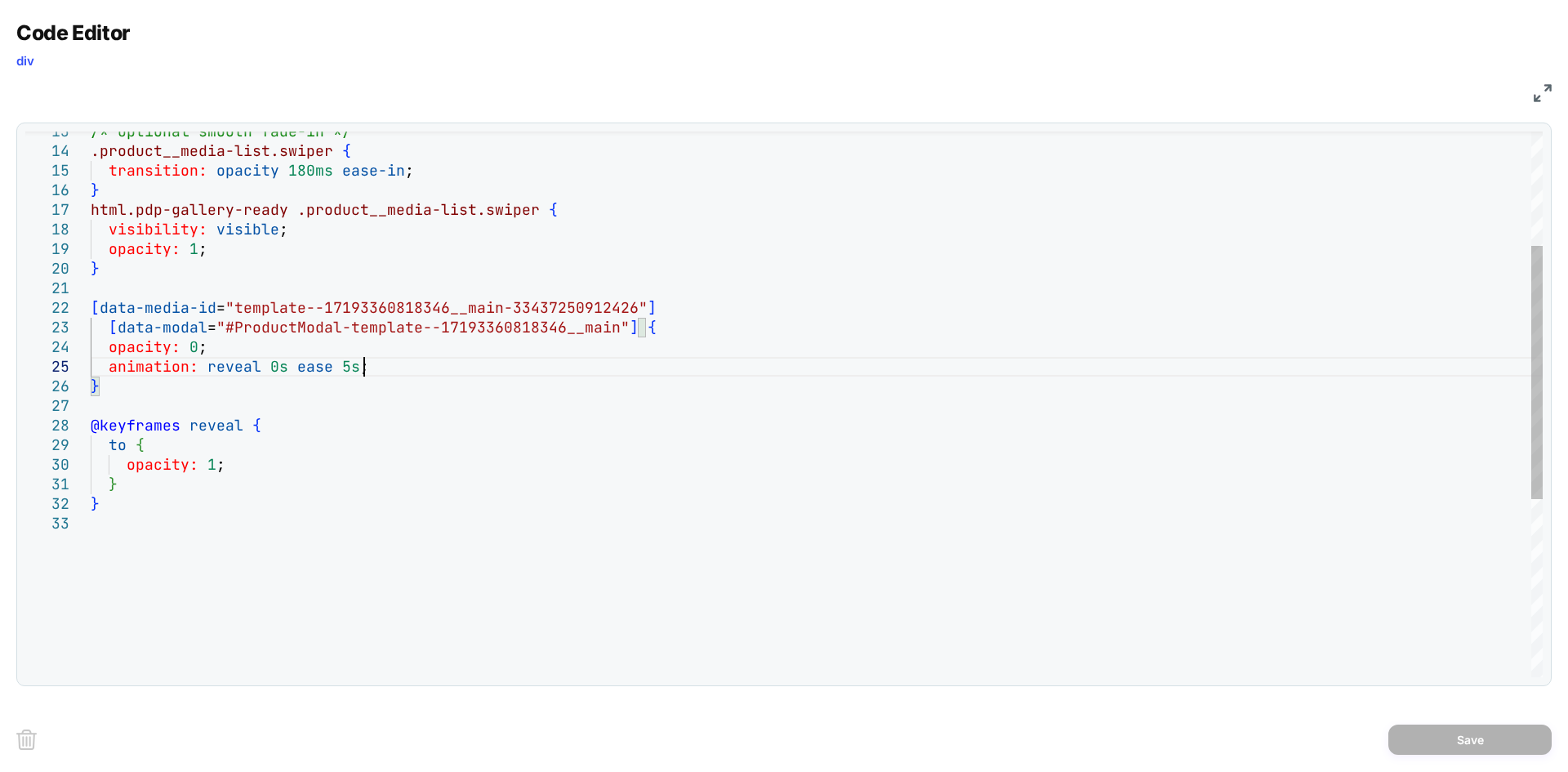
click at [398, 375] on div "/* Optional smooth fade-in */ .product__media-list.swiper { transition: opacity…" at bounding box center [816, 472] width 1452 height 1173
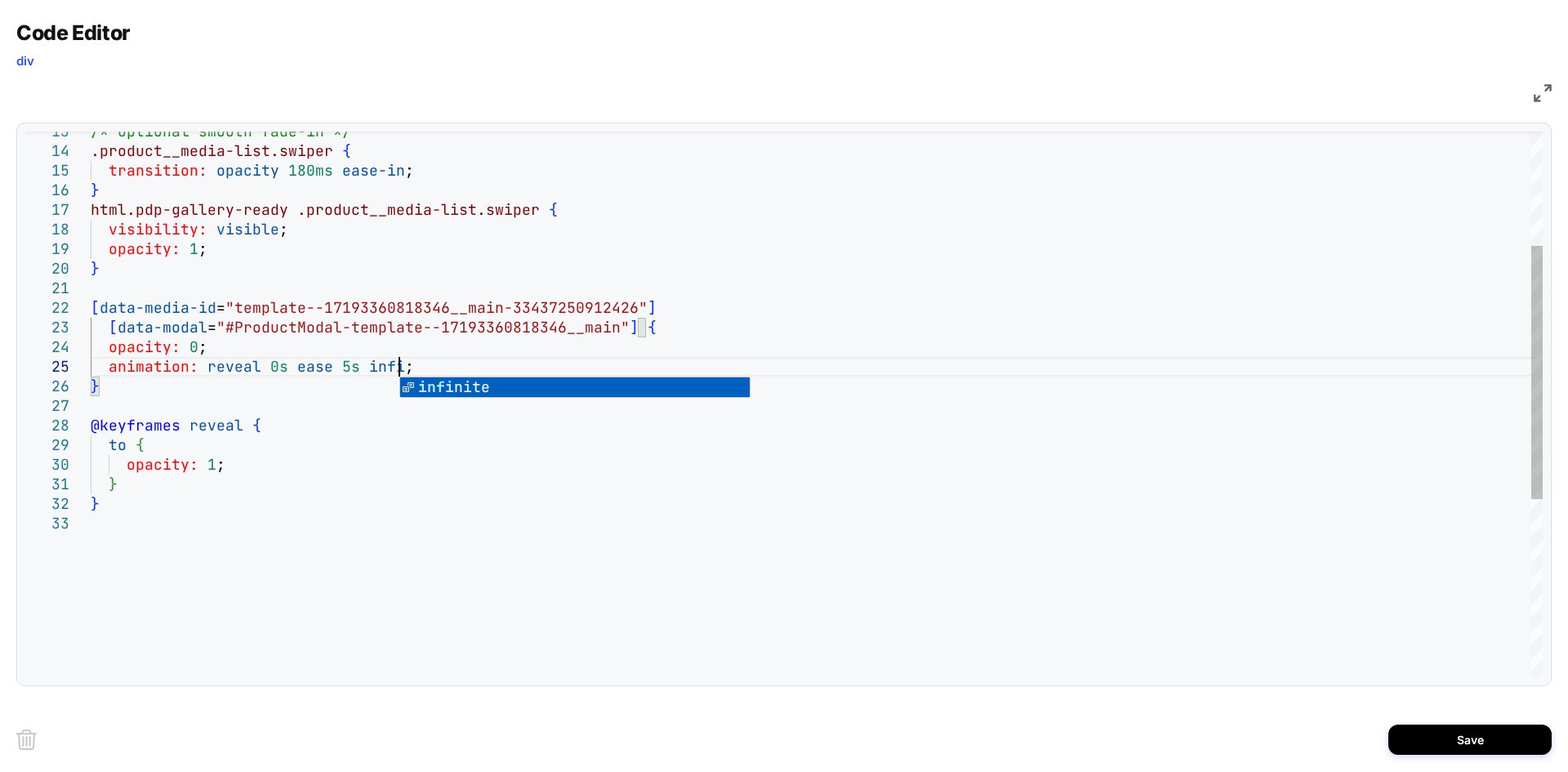
scroll to position [79, 309]
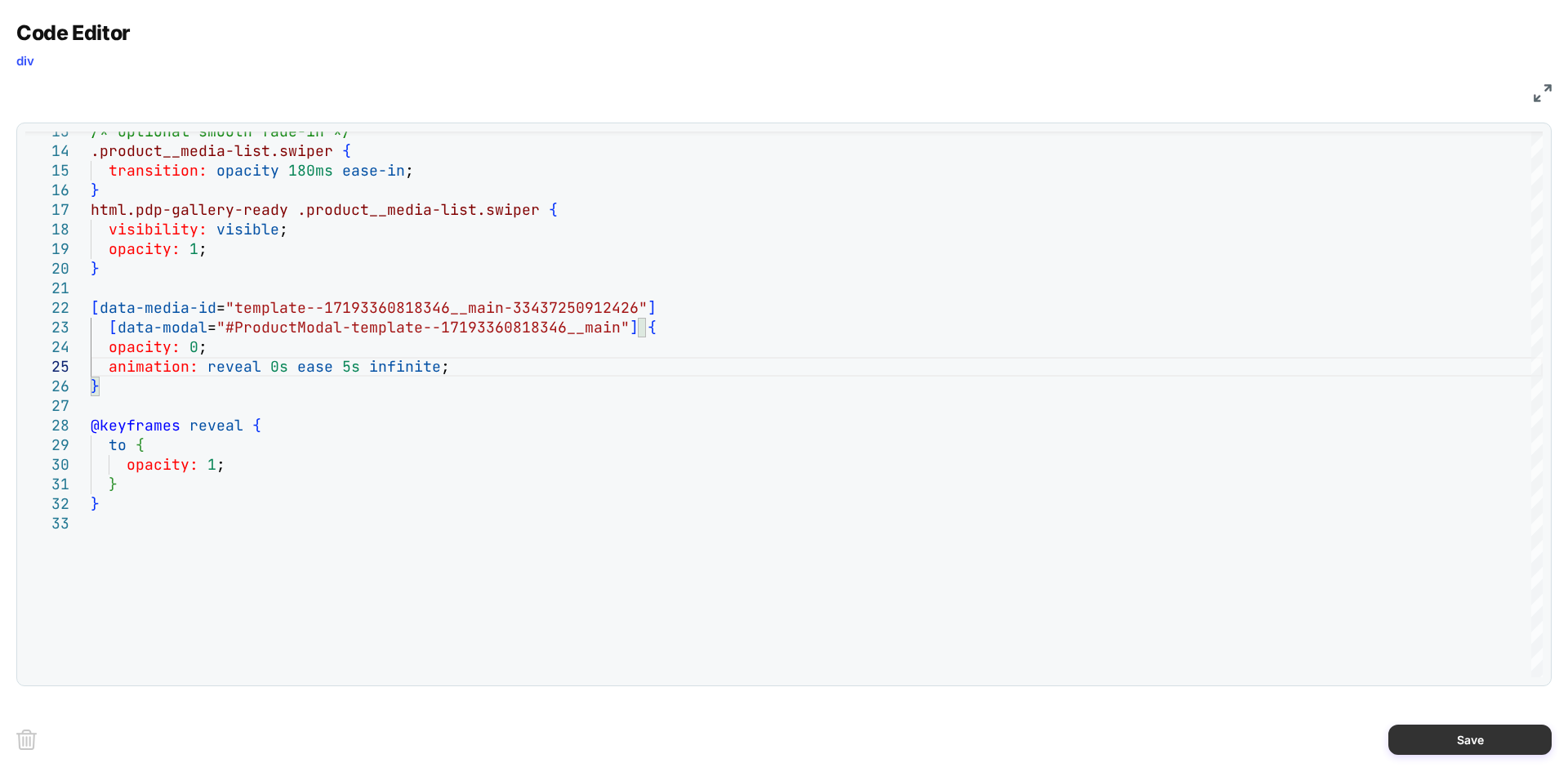
type textarea "**********"
click at [1450, 747] on button "Save" at bounding box center [1470, 739] width 163 height 30
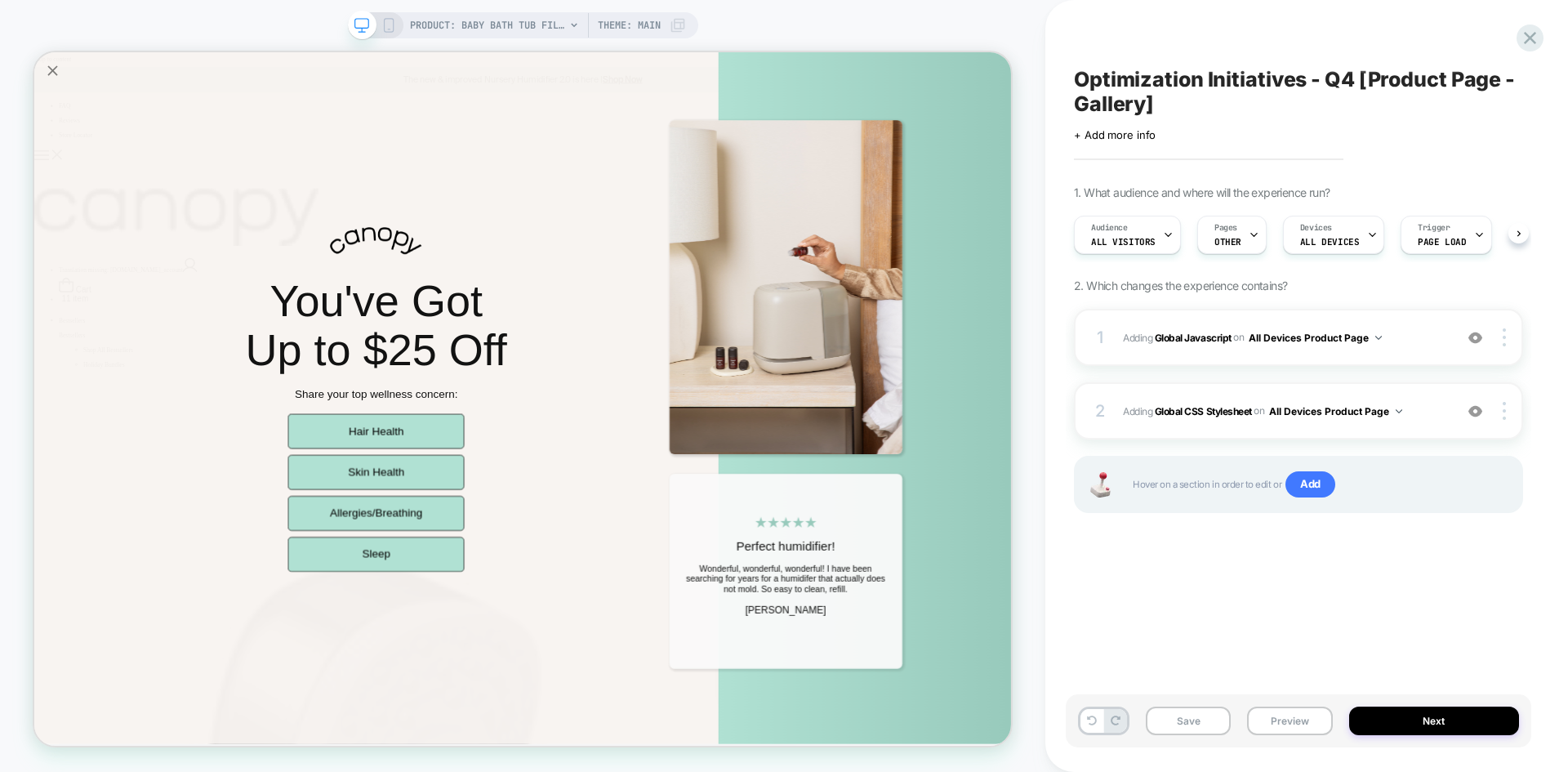
scroll to position [0, 1]
click at [1181, 718] on button "Save" at bounding box center [1189, 721] width 85 height 29
click at [1300, 722] on button "Preview" at bounding box center [1290, 721] width 85 height 29
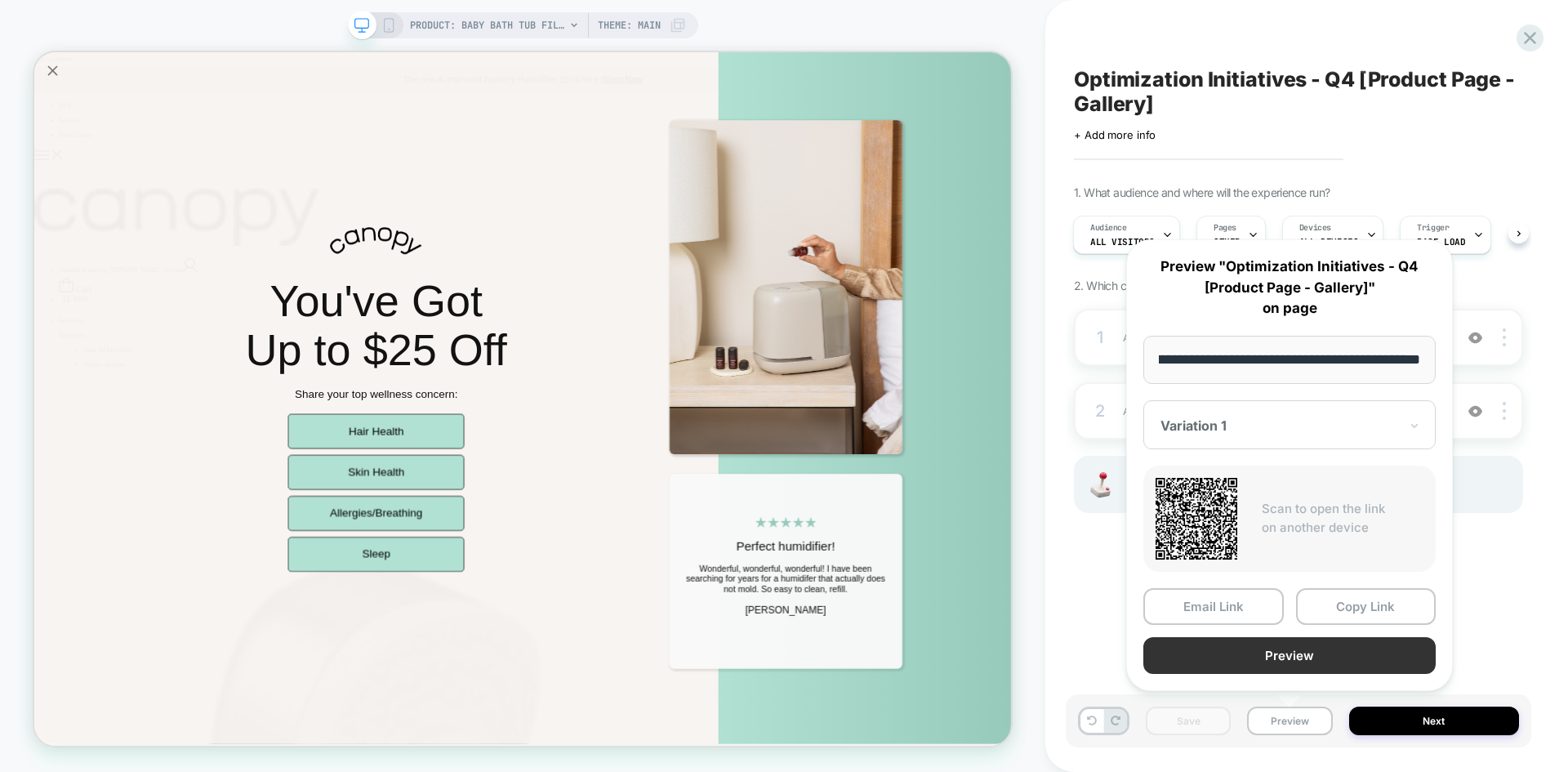
scroll to position [0, 0]
click at [1219, 657] on button "Preview" at bounding box center [1290, 656] width 292 height 37
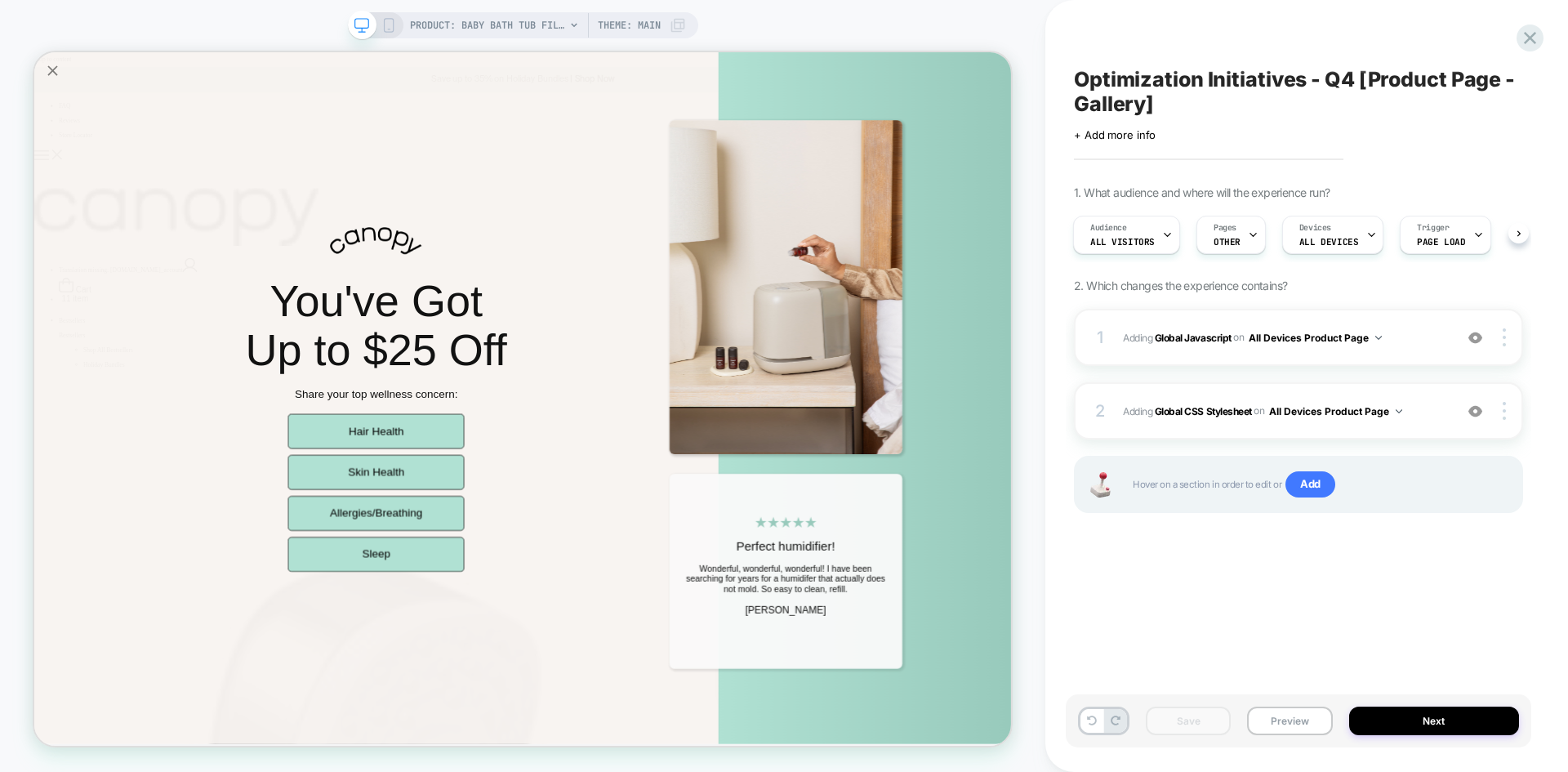
click at [1322, 704] on div "Save Preview Next" at bounding box center [1299, 721] width 466 height 53
click at [1298, 714] on button "Preview" at bounding box center [1290, 721] width 85 height 29
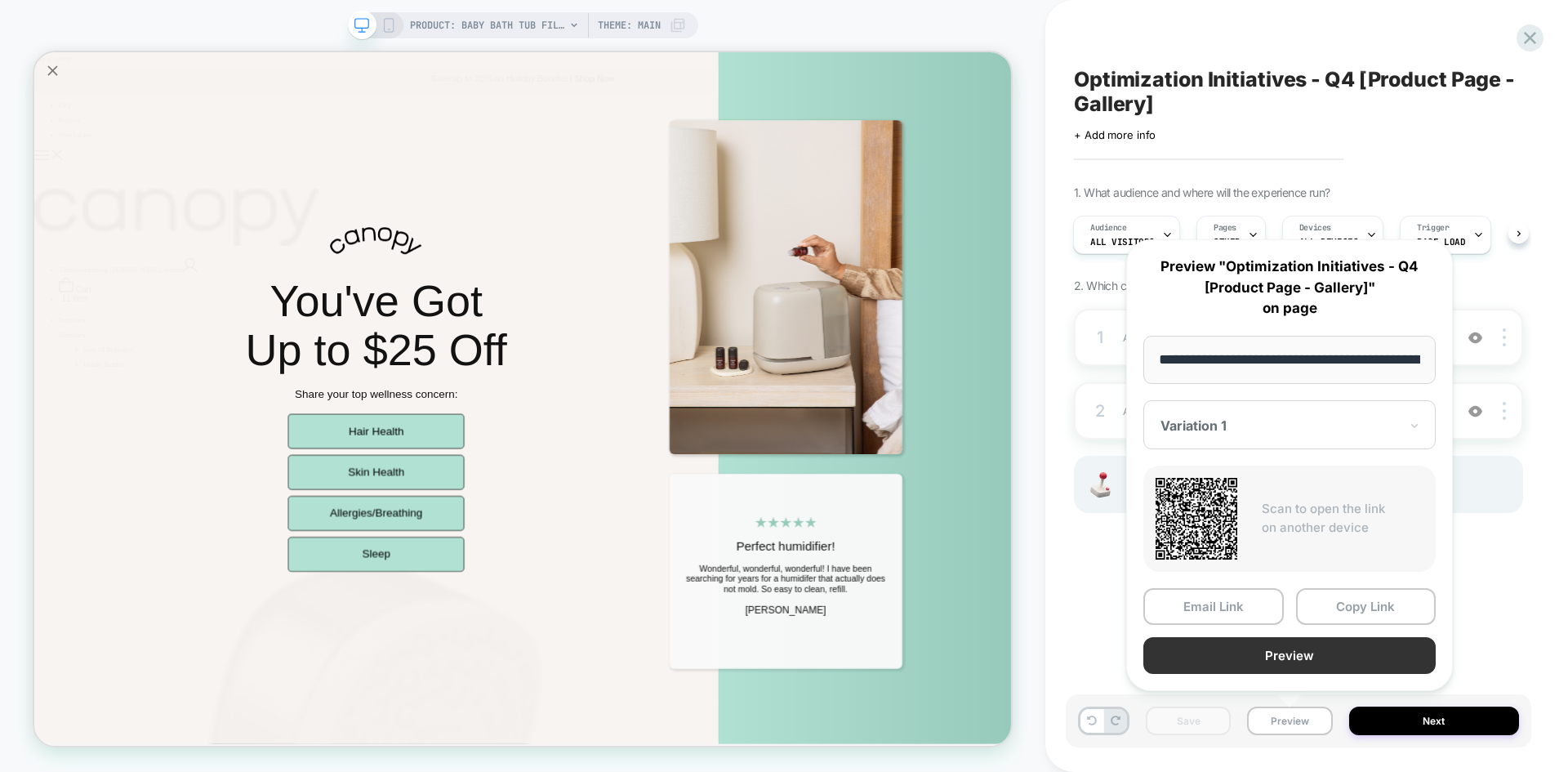
click at [1269, 669] on button "Preview" at bounding box center [1290, 656] width 292 height 37
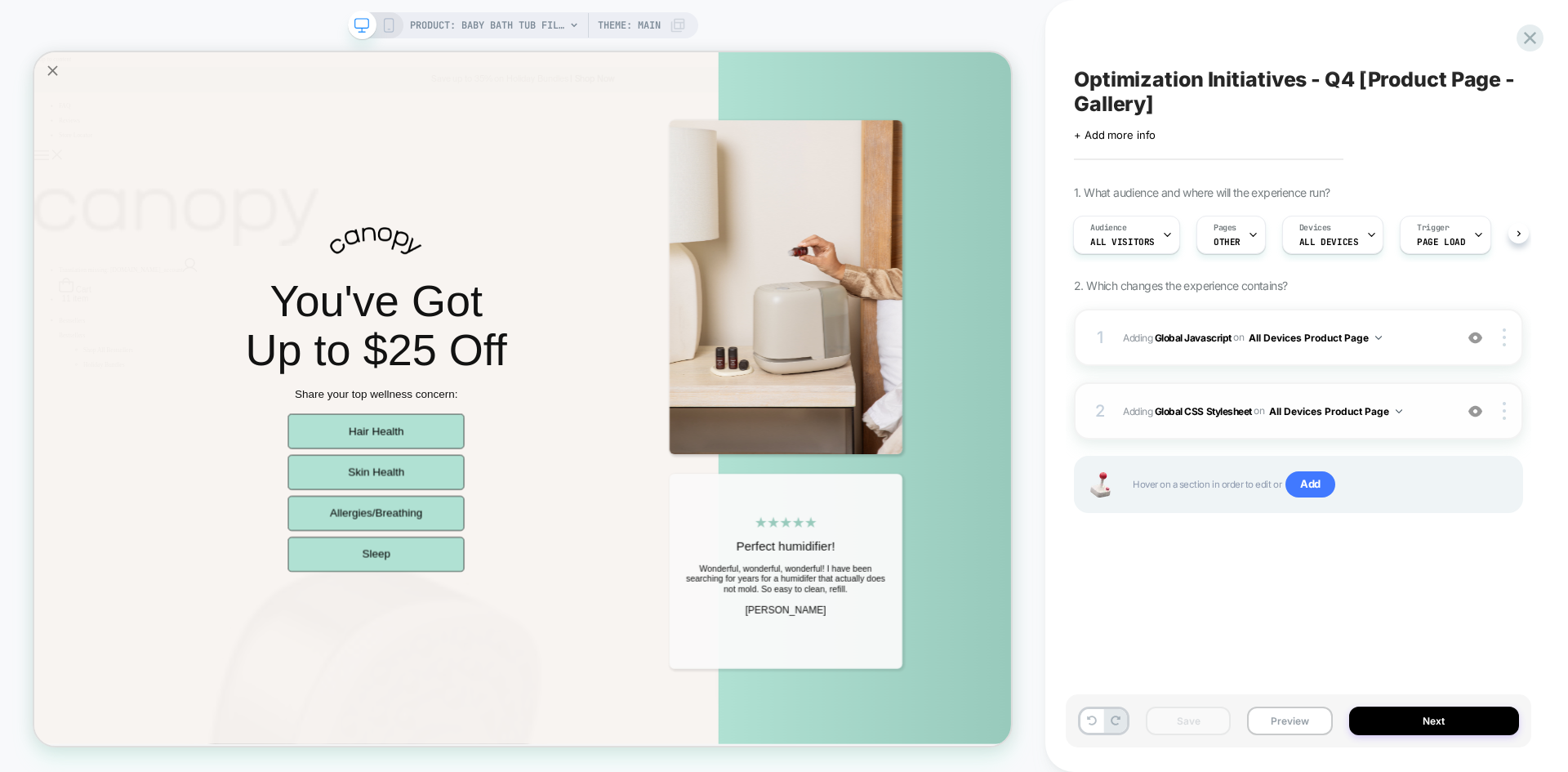
click at [1419, 388] on div "2 Adding Global CSS Stylesheet on All Devices Product Page Add Before Add After…" at bounding box center [1299, 410] width 450 height 57
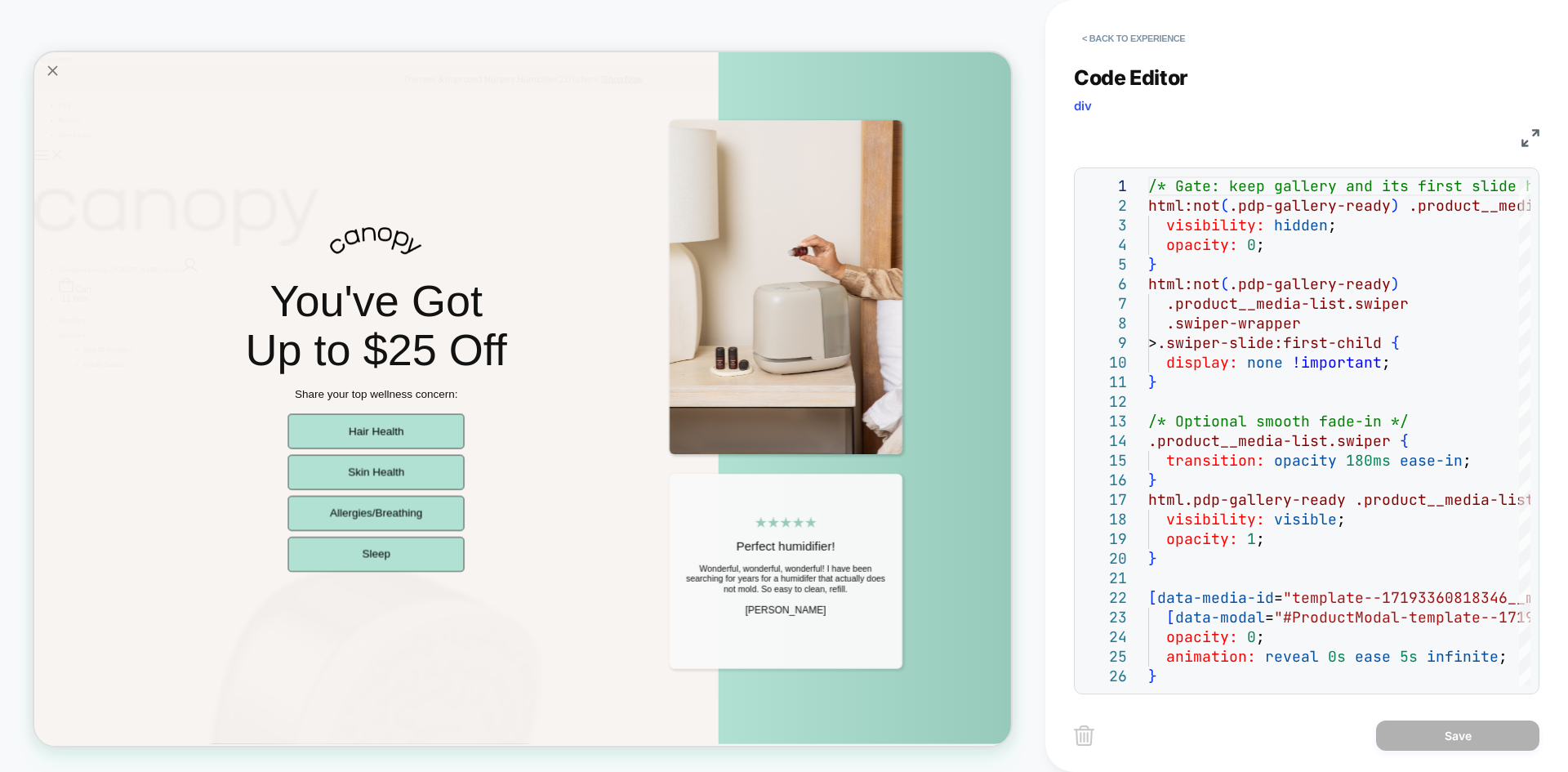
click at [1517, 134] on div "CSS" at bounding box center [1307, 135] width 466 height 28
click at [1535, 135] on img at bounding box center [1531, 138] width 18 height 18
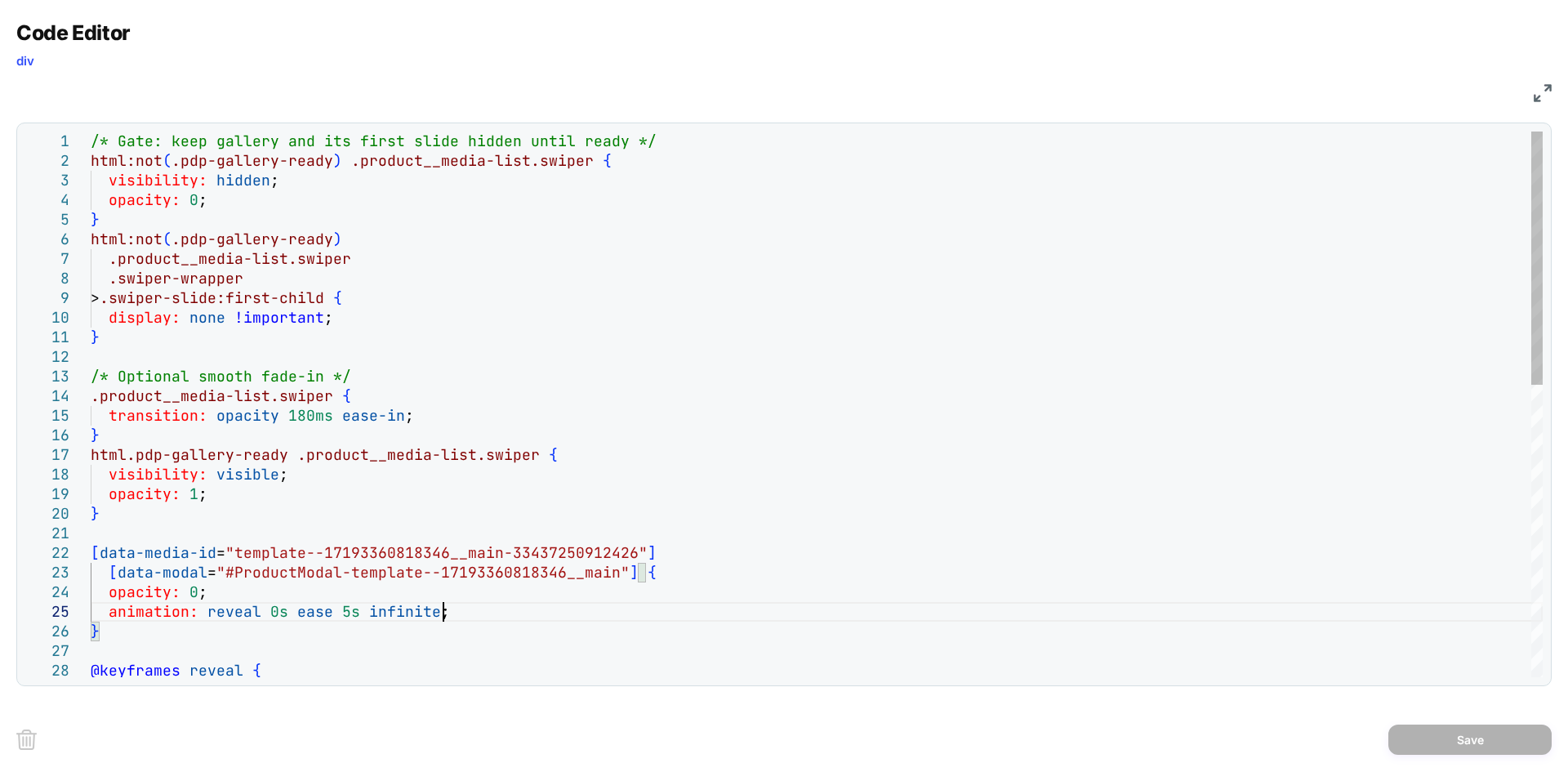
click at [459, 613] on div "/* Gate: keep gallery and its first slide hidden u ntil ready */ html:not ( .pd…" at bounding box center [816, 718] width 1452 height 1173
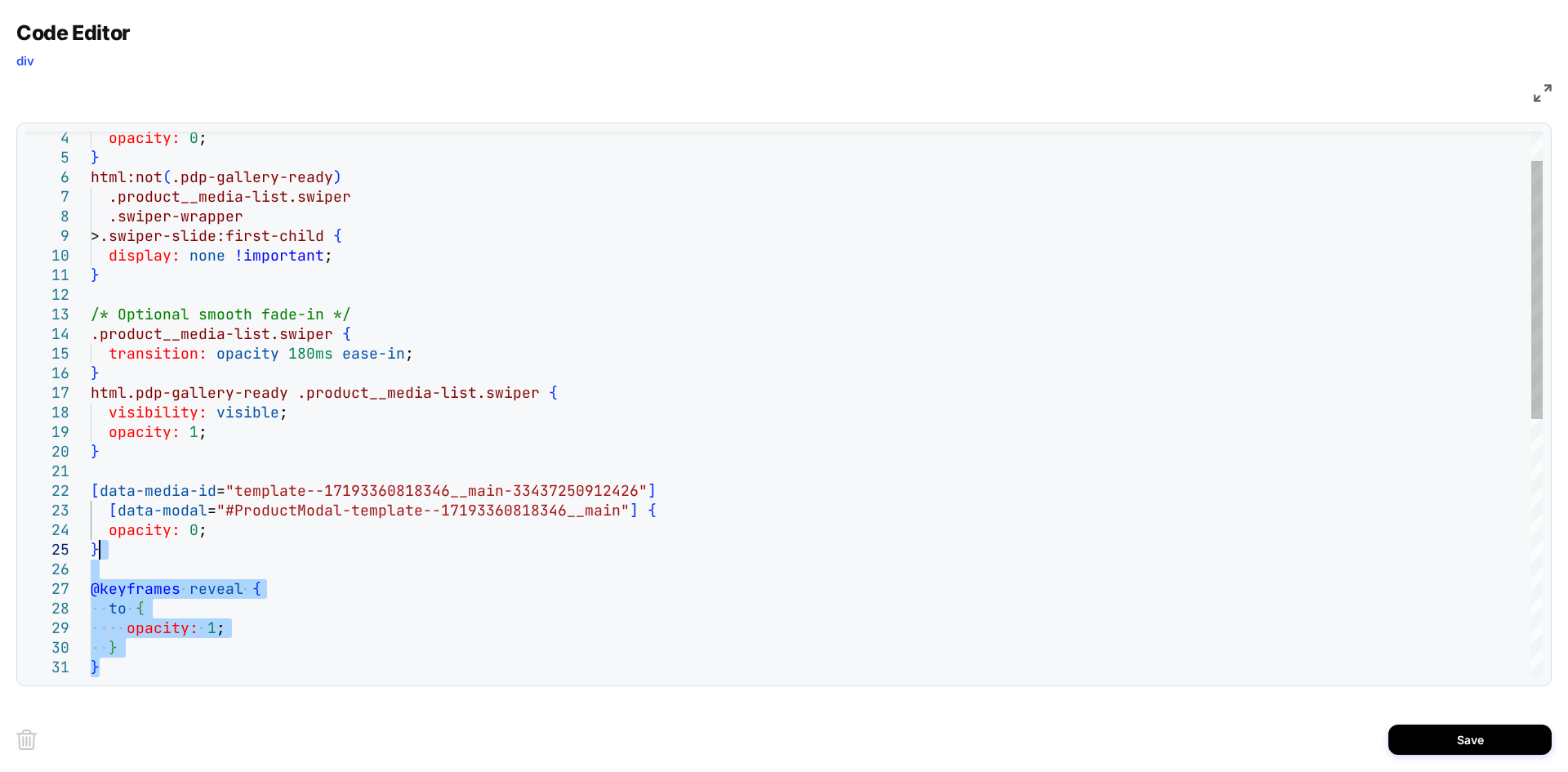
drag, startPoint x: 103, startPoint y: 672, endPoint x: 109, endPoint y: 545, distance: 127.1
click at [109, 545] on div "opacity: 0 ; } html:not ( .pdp-gallery-ready ) .product__media-list.swiper .swi…" at bounding box center [816, 646] width 1452 height 1154
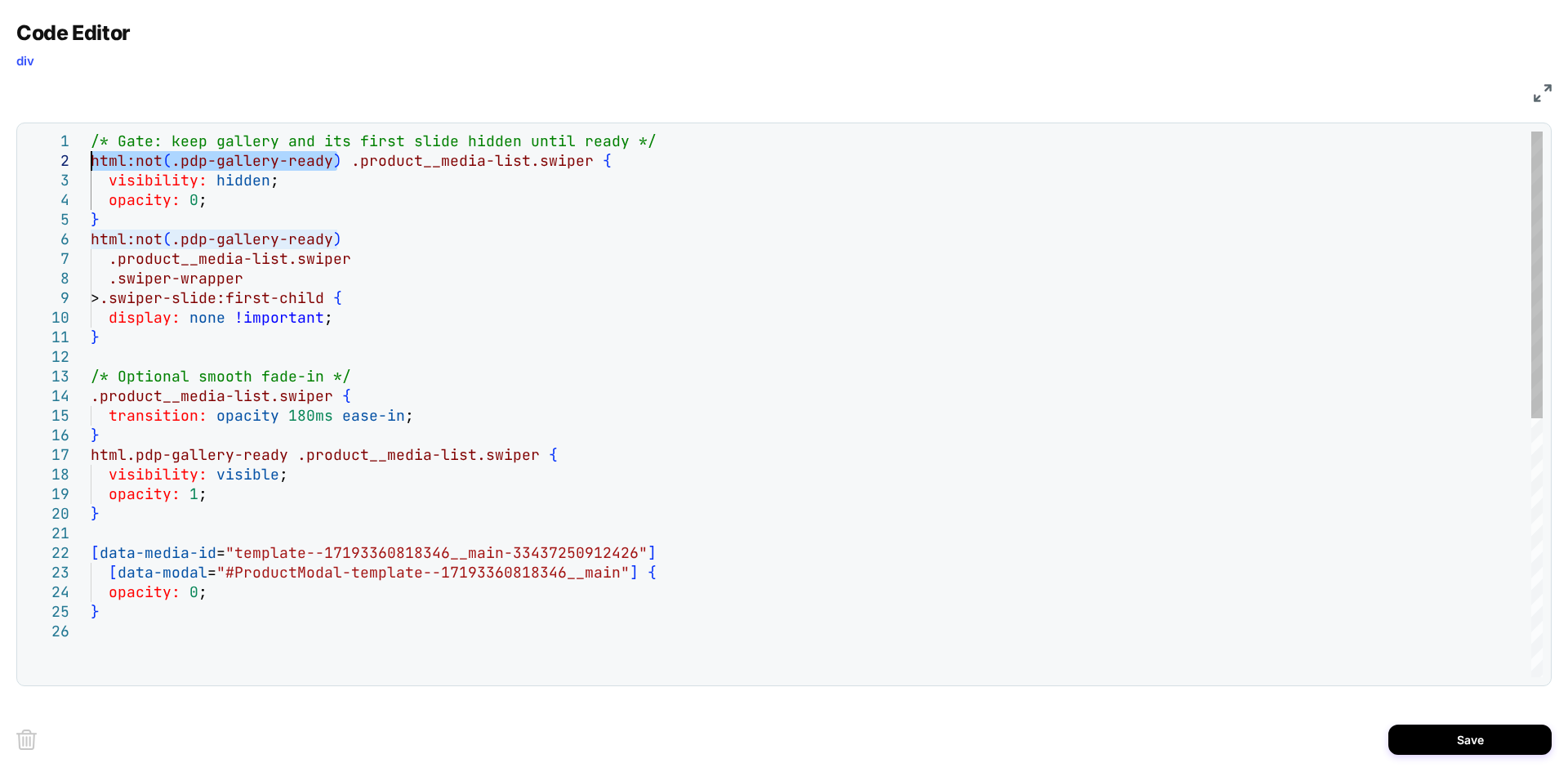
drag, startPoint x: 339, startPoint y: 159, endPoint x: 87, endPoint y: 163, distance: 252.0
click at [90, 163] on div "opacity: 0 ; } html:not ( .pdp-gallery-ready ) .product__media-list.swiper .swi…" at bounding box center [816, 649] width 1452 height 1036
click at [125, 544] on div "opacity: 0 ; } html:not ( .pdp-gallery-ready ) .product__media-list.swiper .swi…" at bounding box center [816, 649] width 1452 height 1036
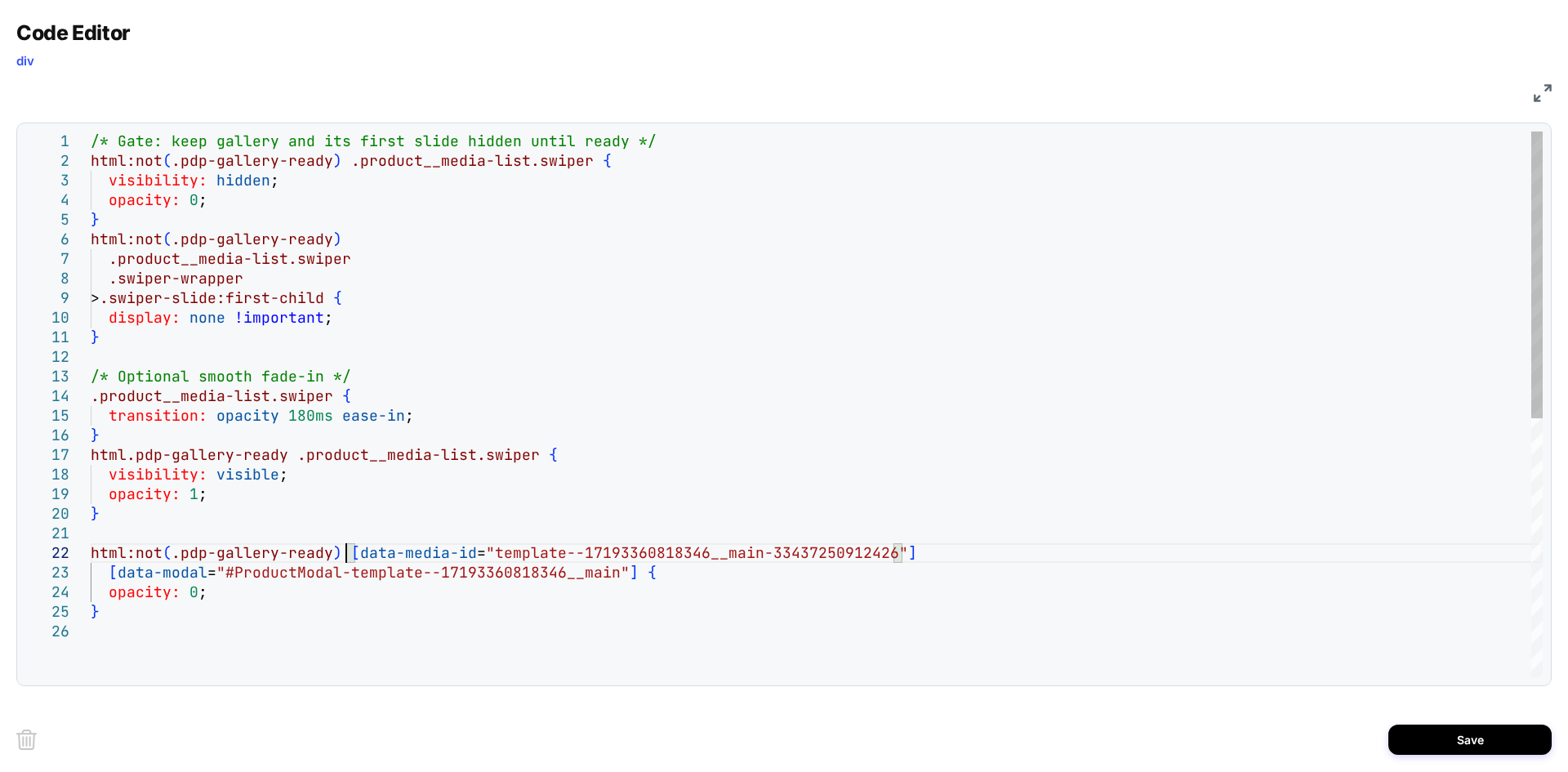
scroll to position [20, 255]
click at [225, 591] on div "opacity: 0 ; } html:not ( .pdp-gallery-ready ) .product__media-list.swiper .swi…" at bounding box center [816, 649] width 1452 height 1036
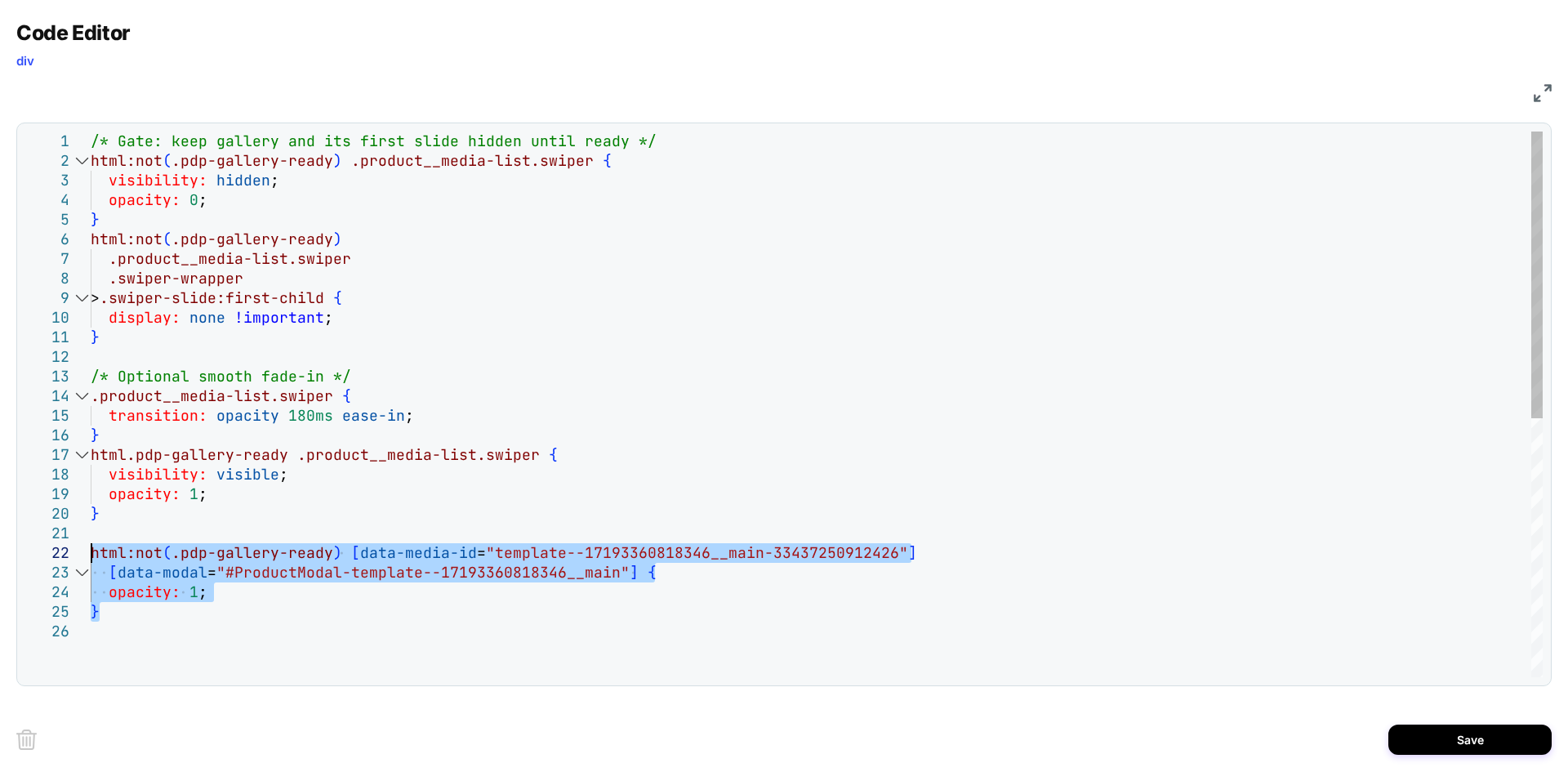
drag, startPoint x: 114, startPoint y: 610, endPoint x: 88, endPoint y: 554, distance: 61.7
click at [90, 554] on div "opacity: 0 ; } html:not ( .pdp-gallery-ready ) .product__media-list.swiper .swi…" at bounding box center [816, 649] width 1452 height 1036
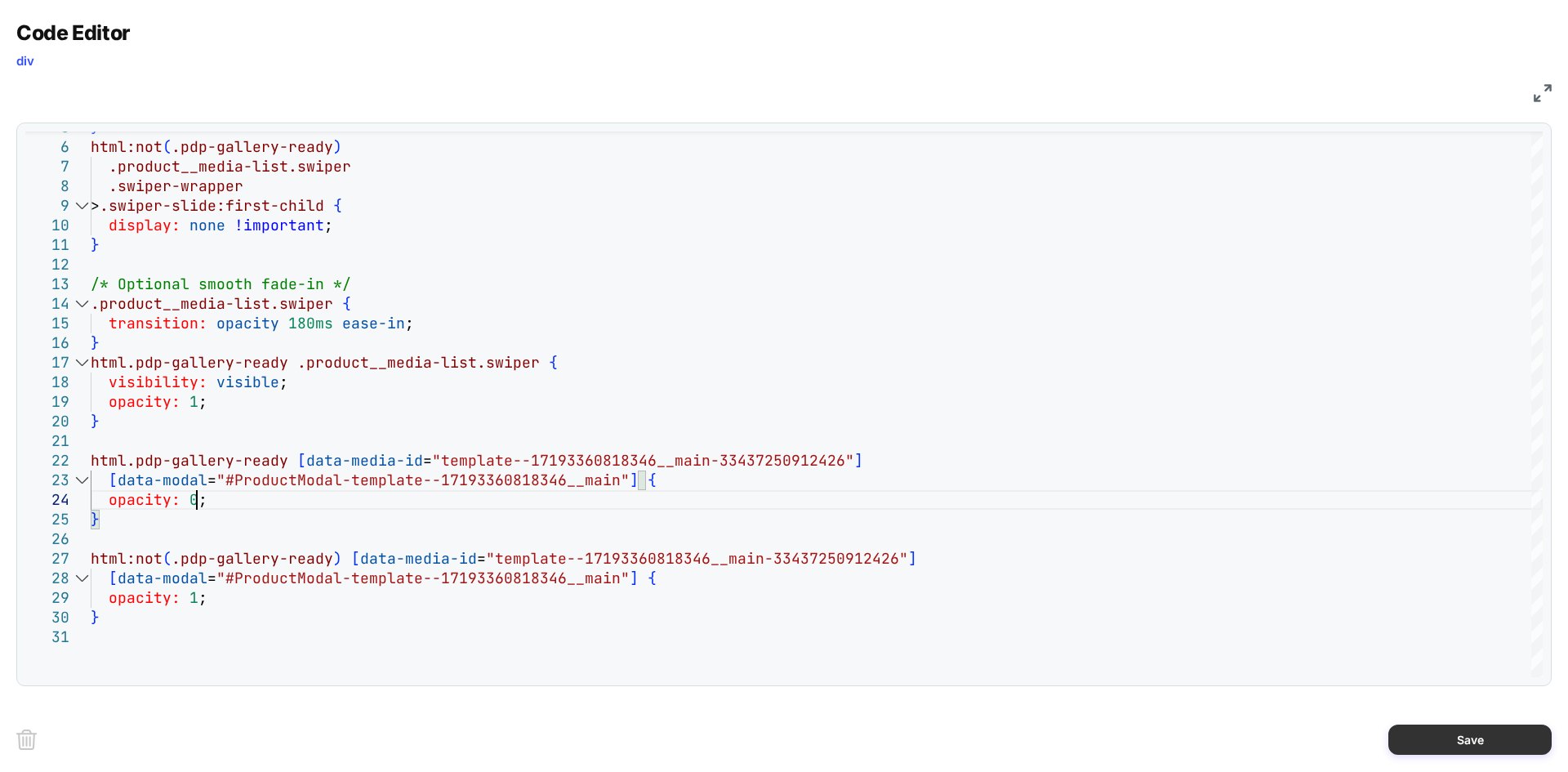
type textarea "**********"
click at [1438, 732] on button "Save" at bounding box center [1470, 739] width 163 height 30
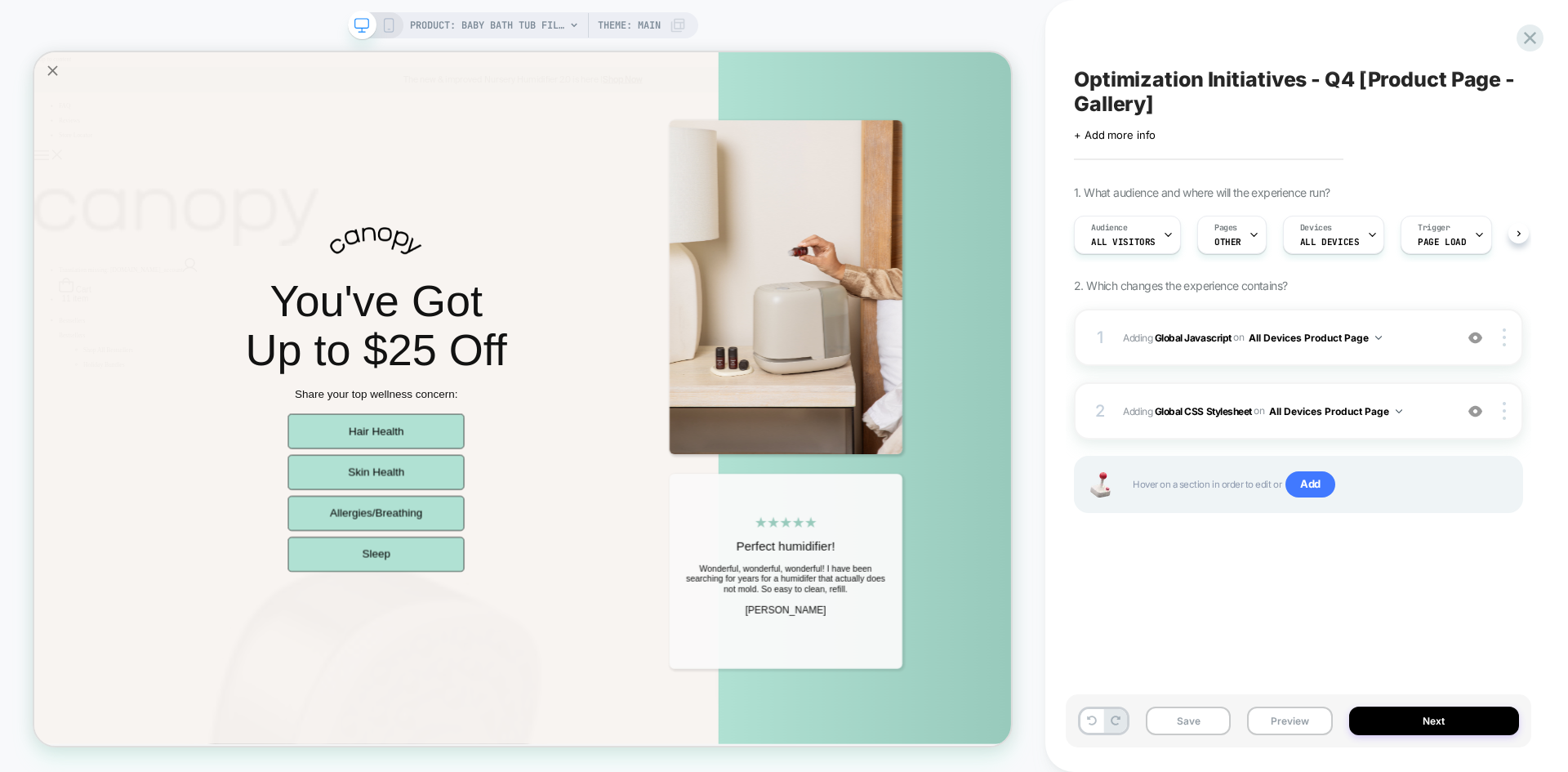
scroll to position [0, 1]
click at [1202, 721] on button "Save" at bounding box center [1189, 721] width 85 height 29
click at [1279, 726] on button "Preview" at bounding box center [1290, 721] width 85 height 29
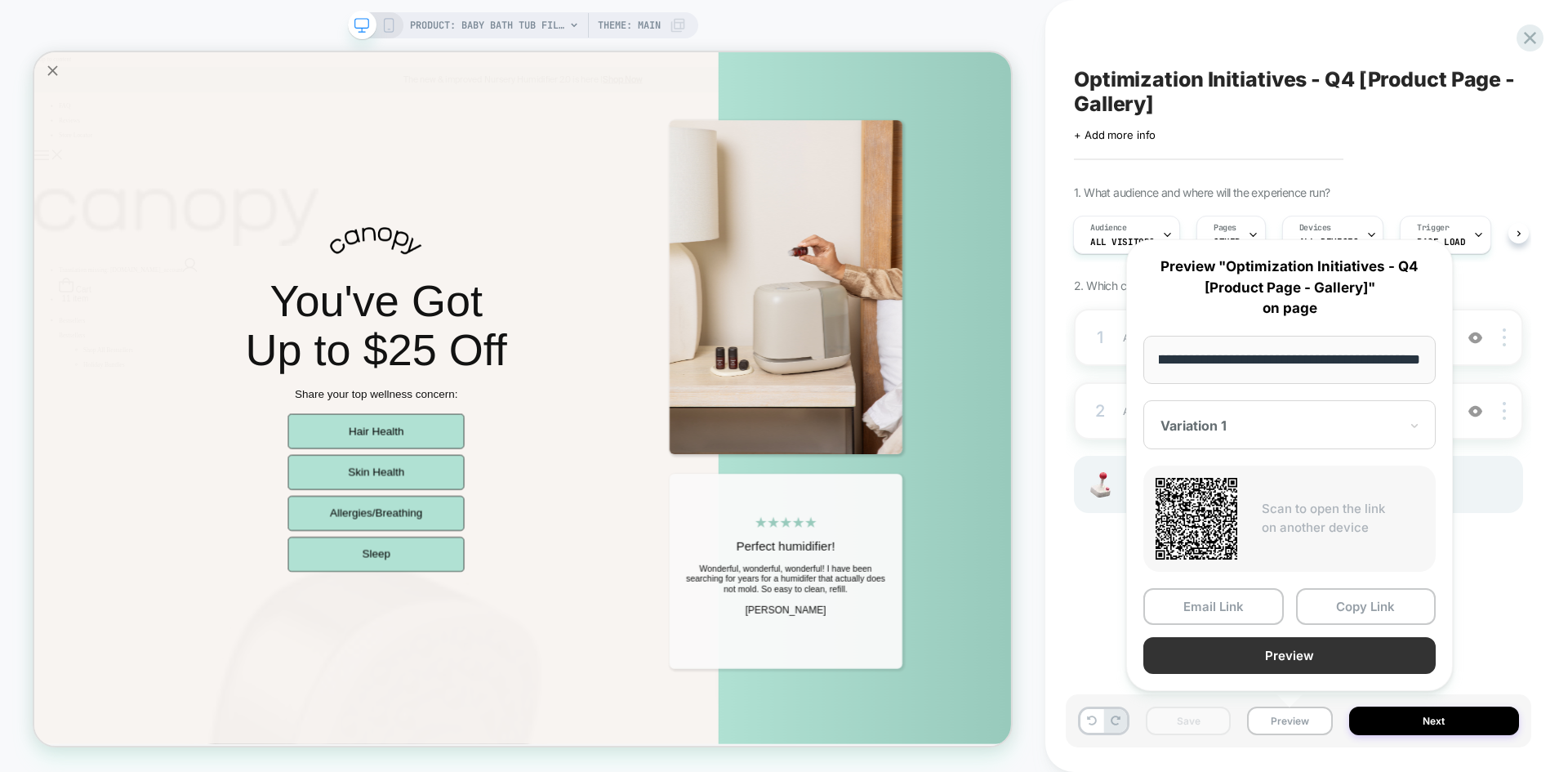
scroll to position [0, 0]
click at [1234, 669] on button "Preview" at bounding box center [1290, 656] width 292 height 37
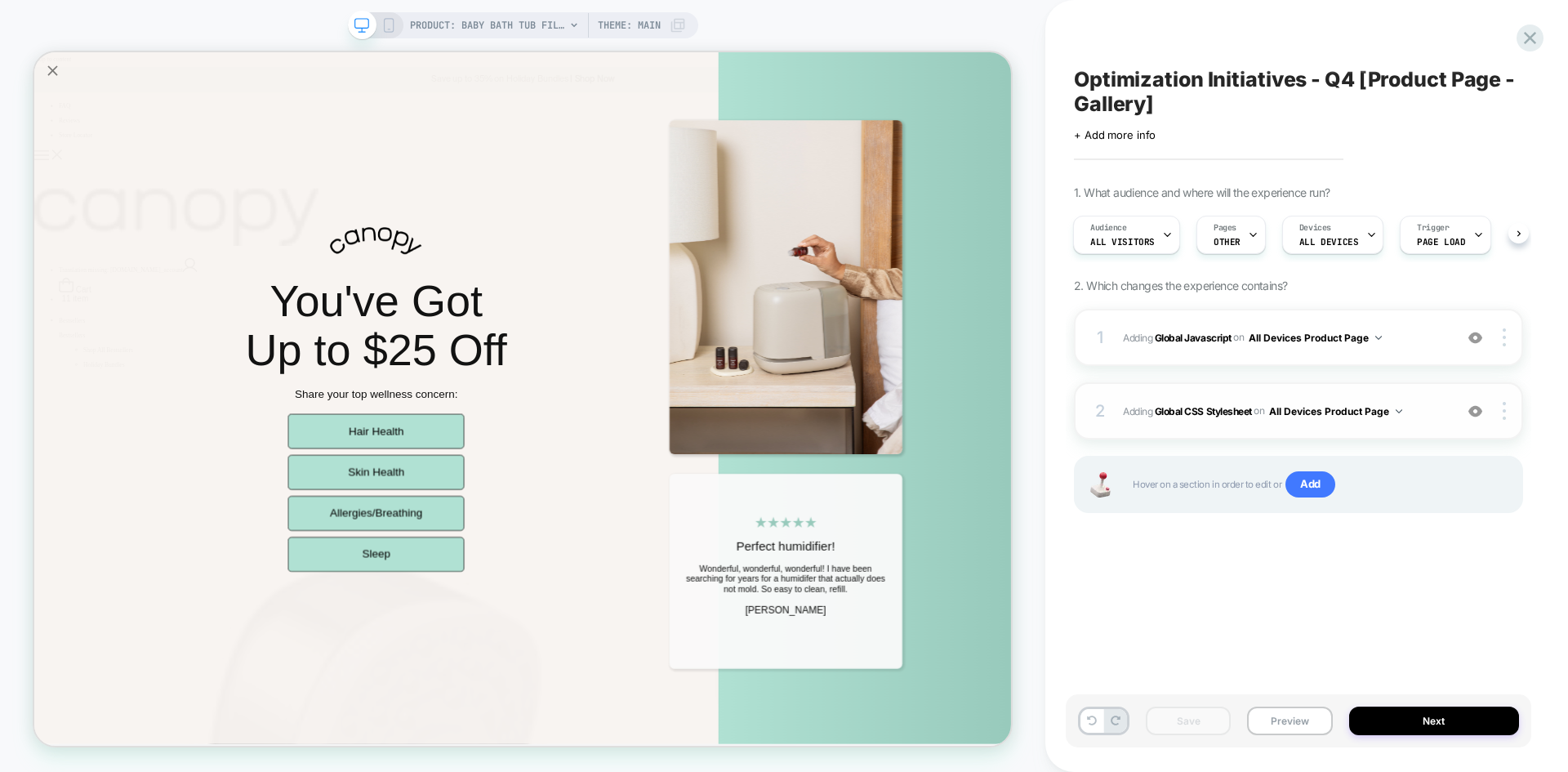
click at [1433, 391] on div "2 Adding Global CSS Stylesheet on All Devices Product Page Add Before Add After…" at bounding box center [1299, 410] width 450 height 57
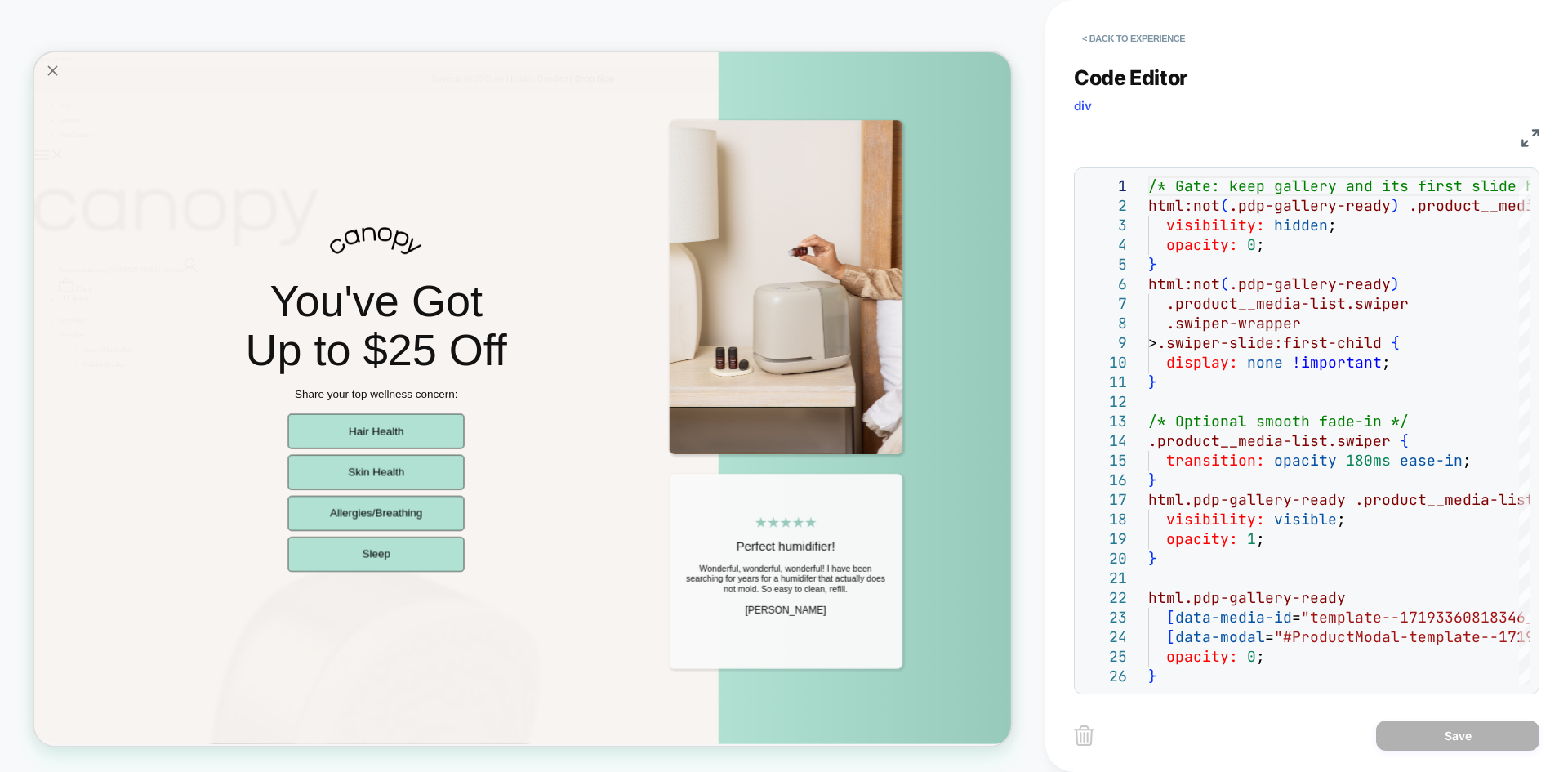
click at [1535, 135] on img at bounding box center [1531, 138] width 18 height 18
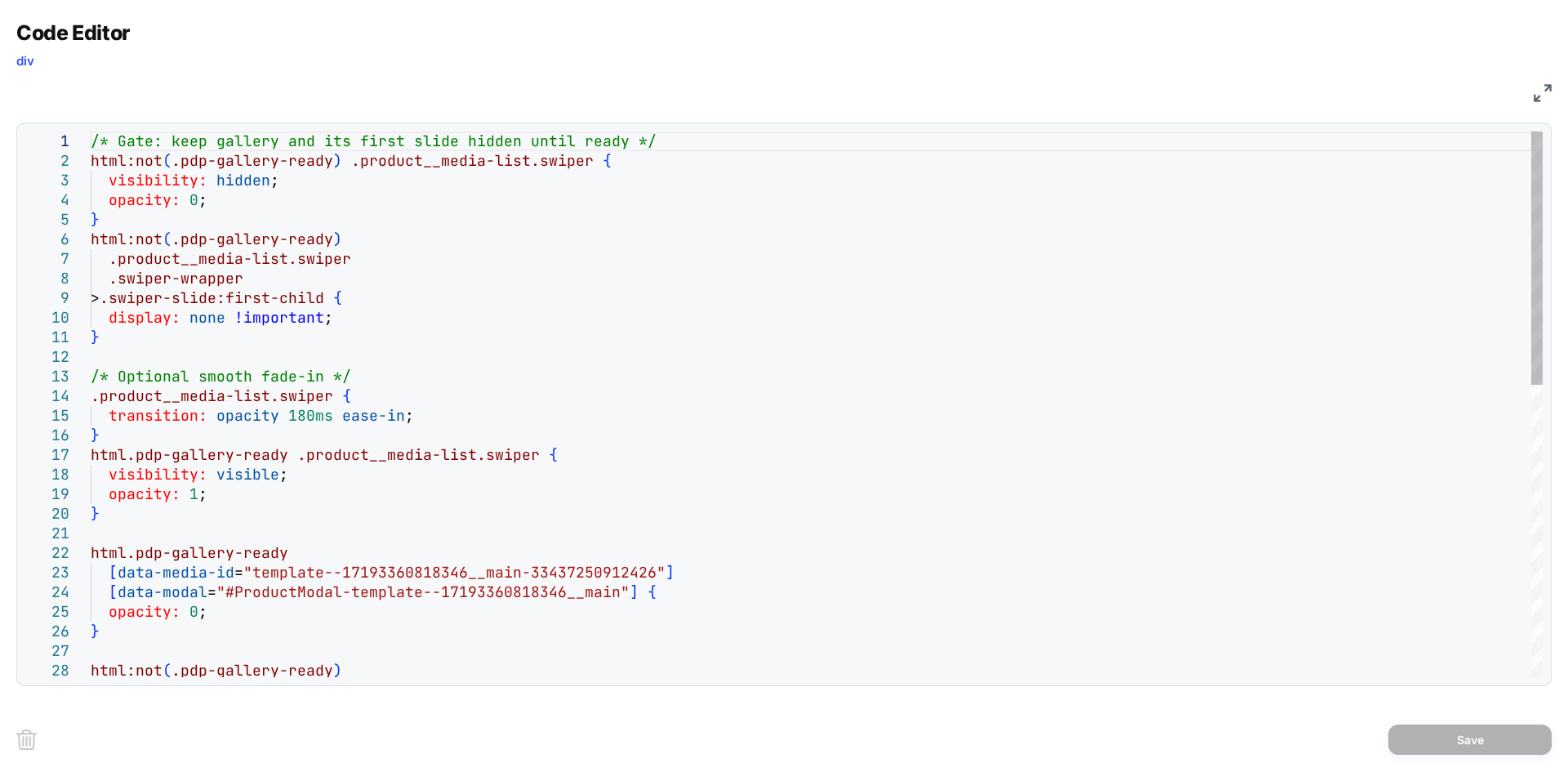
click at [739, 339] on div "/* Gate: keep gallery and its first slide hidden u ntil ready */ html:not ( .pd…" at bounding box center [816, 718] width 1452 height 1173
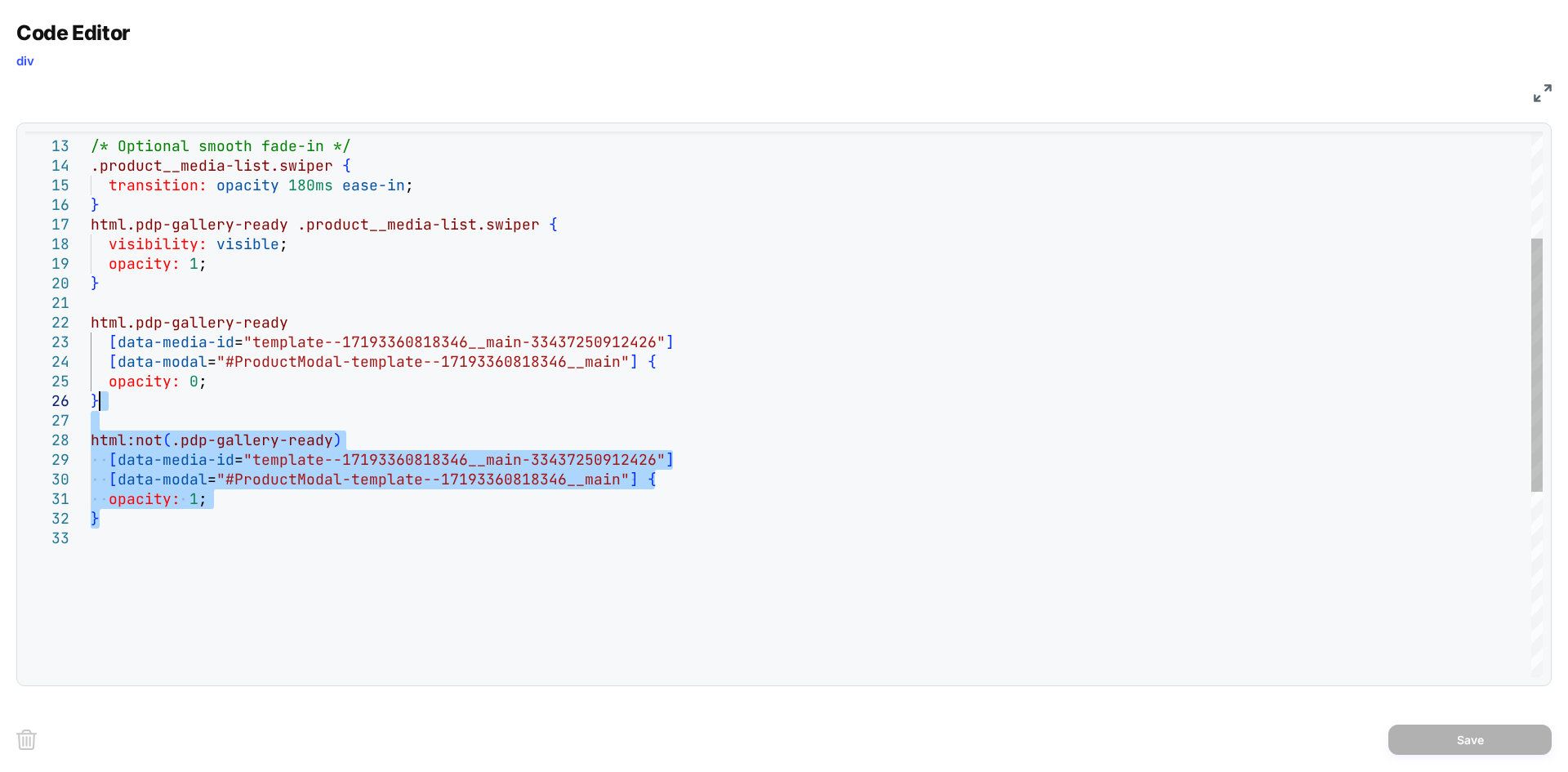
drag, startPoint x: 102, startPoint y: 523, endPoint x: 116, endPoint y: 405, distance: 118.8
click at [116, 405] on div "} [ data-media-id = "template--17193360818346__main-33437250912426" ] [ data-mo…" at bounding box center [816, 488] width 1452 height 1173
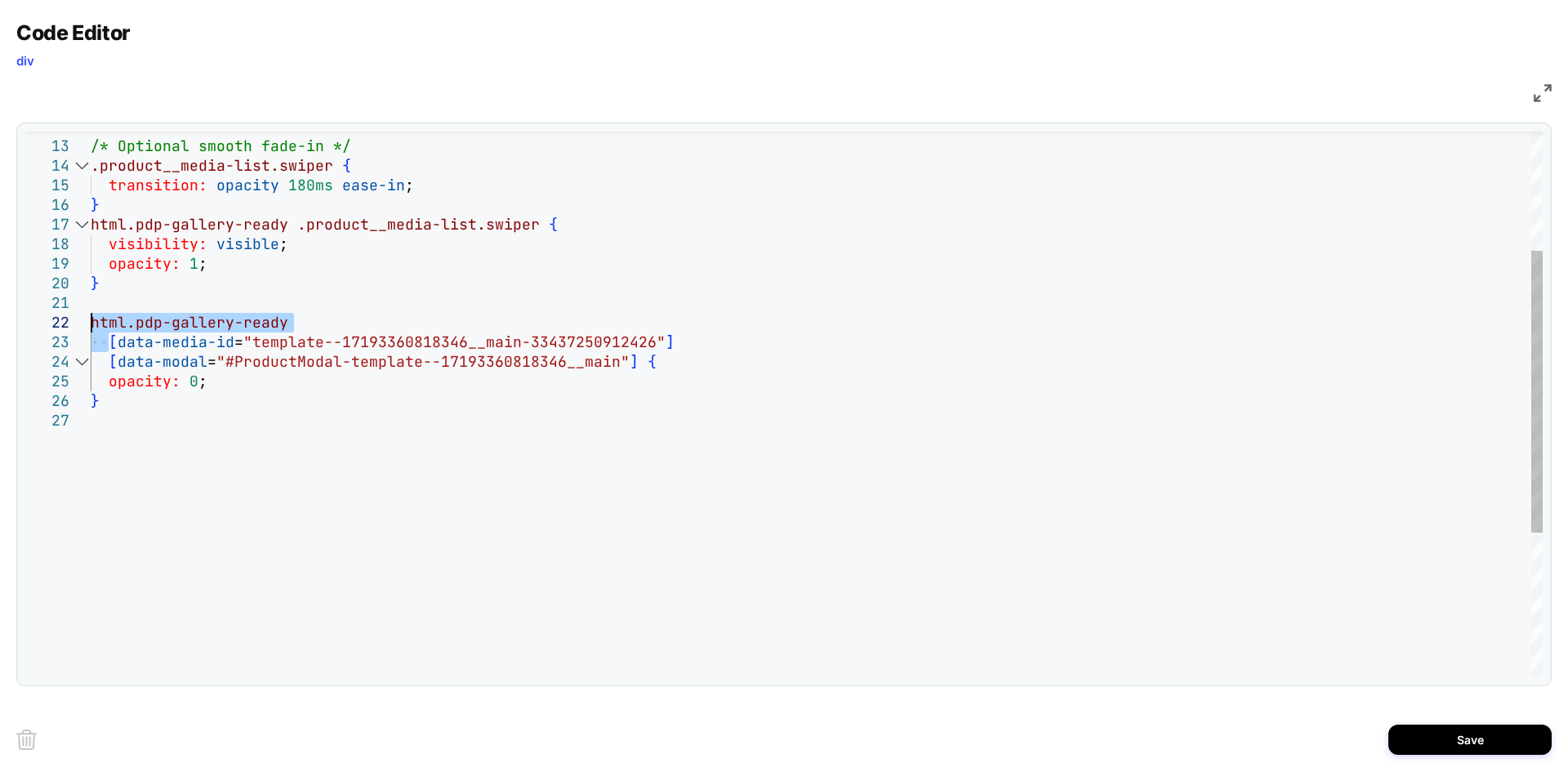
drag, startPoint x: 107, startPoint y: 342, endPoint x: 82, endPoint y: 328, distance: 28.7
click at [90, 328] on div "opacity: 0 ; } [ data-media-id = "template--17193360818346__main-33437250912426…" at bounding box center [816, 429] width 1452 height 1056
type textarea "**********"
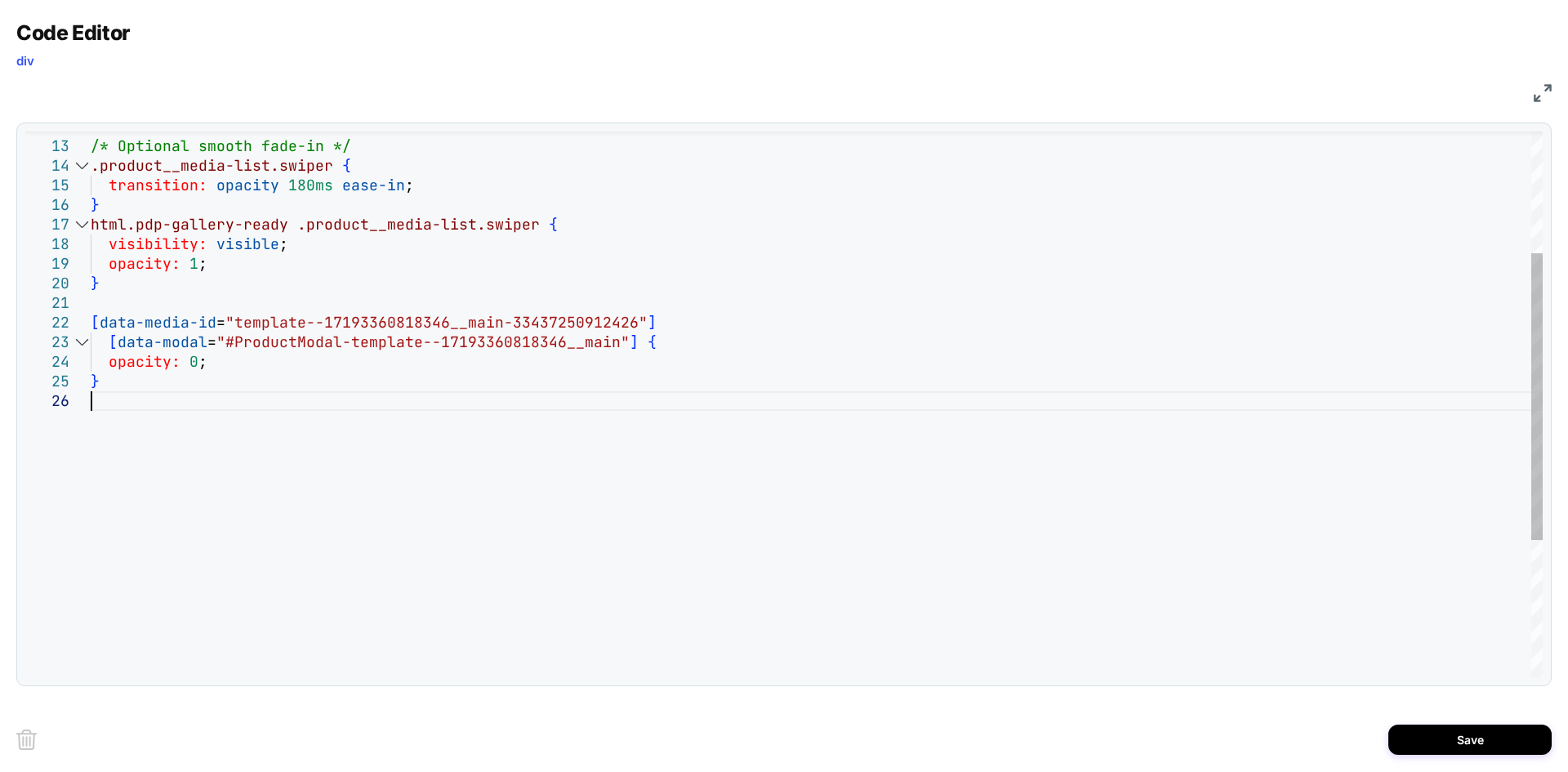
click at [524, 511] on div "opacity: 0 ; } [ data-modal = "#ProductModal-template--17193360818346__main" ] …" at bounding box center [816, 419] width 1452 height 1036
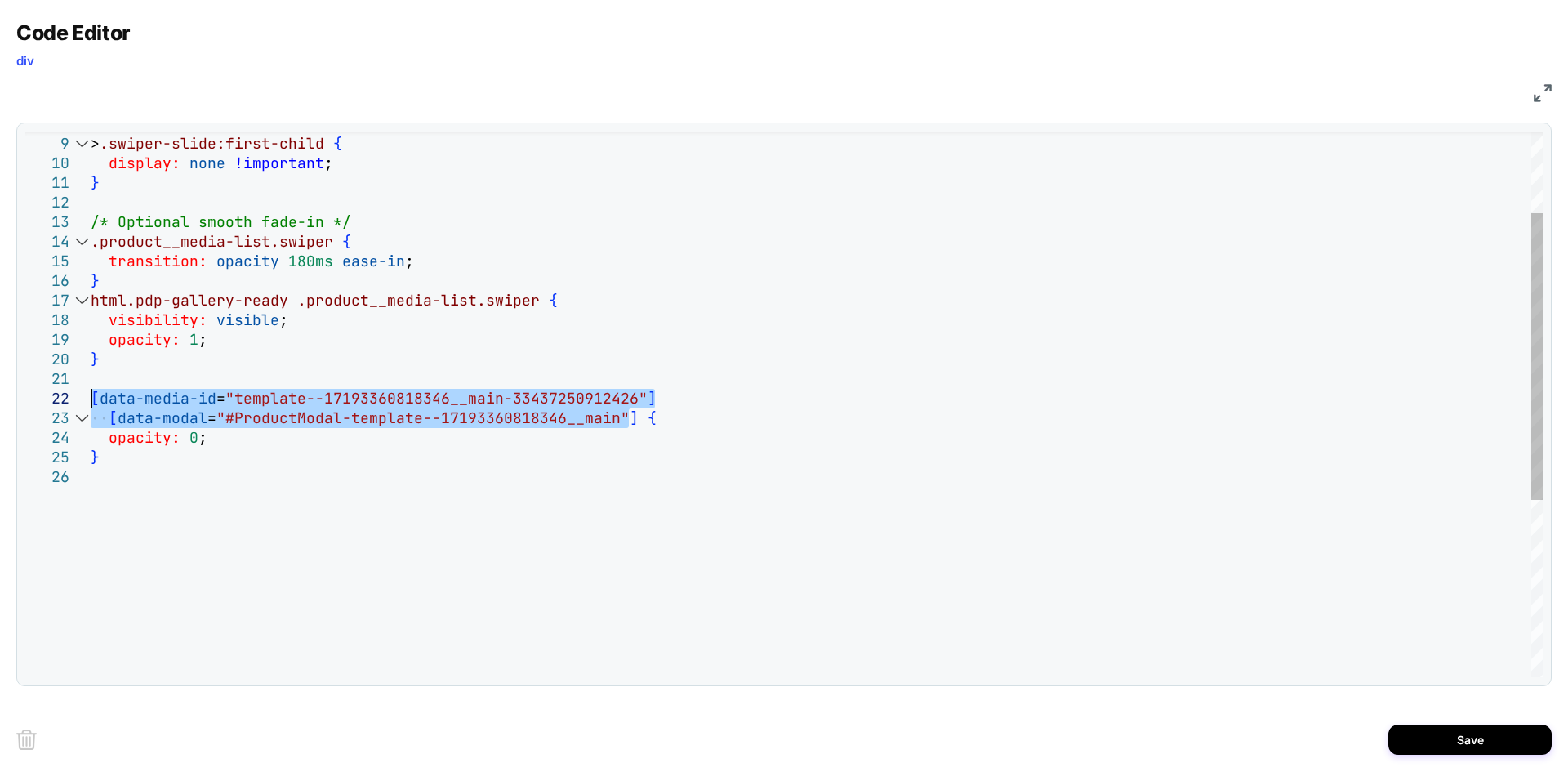
drag, startPoint x: 629, startPoint y: 416, endPoint x: 72, endPoint y: 400, distance: 557.2
click at [90, 400] on div "opacity: 0 ; } [ data-modal = "#ProductModal-template--17193360818346__main" ] …" at bounding box center [816, 495] width 1452 height 1036
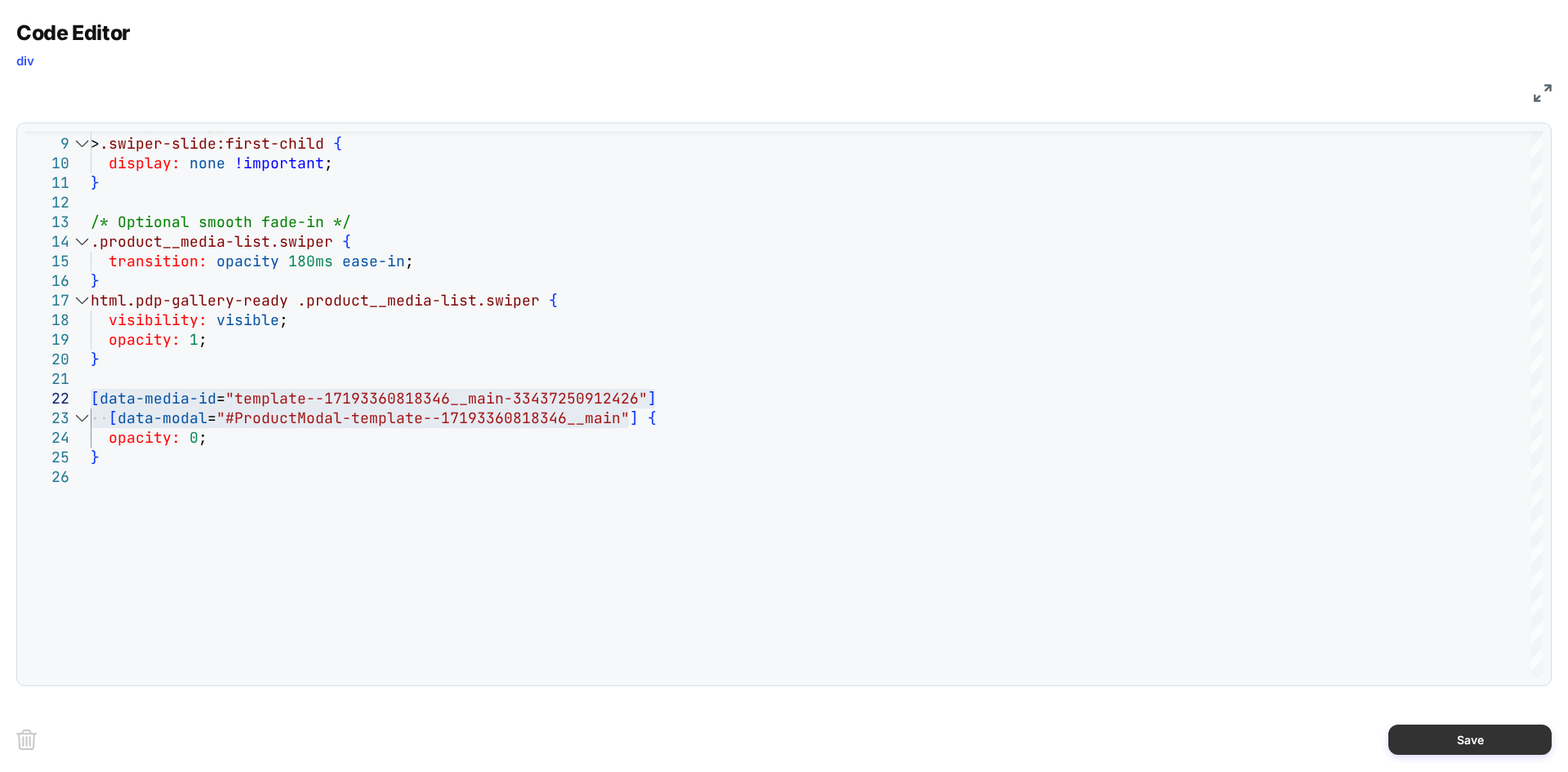
click at [1446, 739] on button "Save" at bounding box center [1470, 739] width 163 height 30
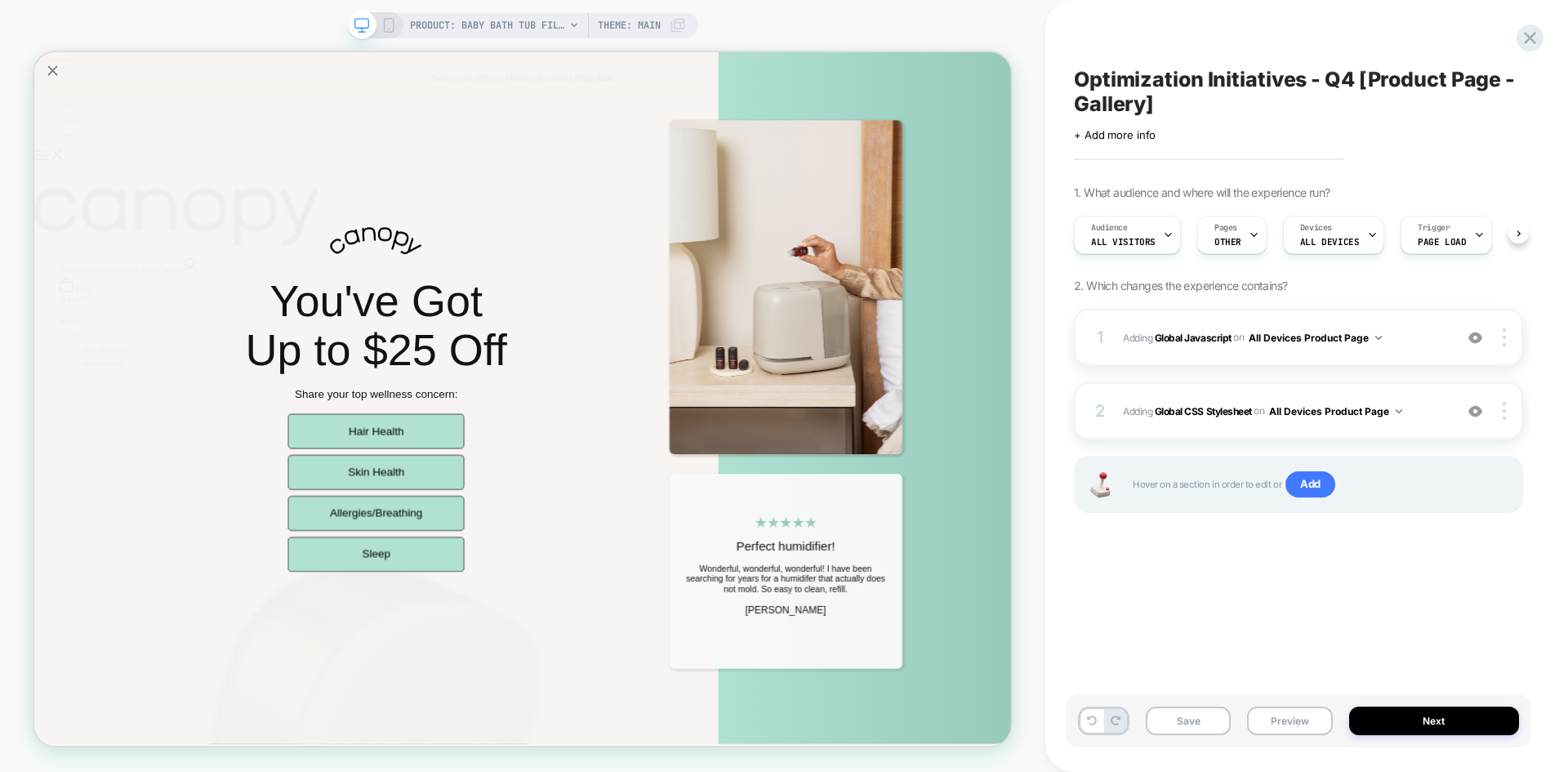
scroll to position [0, 1]
click at [1191, 712] on button "Save" at bounding box center [1189, 721] width 85 height 29
click at [1409, 348] on div "1 Adding Global Javascript on All Devices Product Page Add Before Add After Tar…" at bounding box center [1299, 337] width 450 height 57
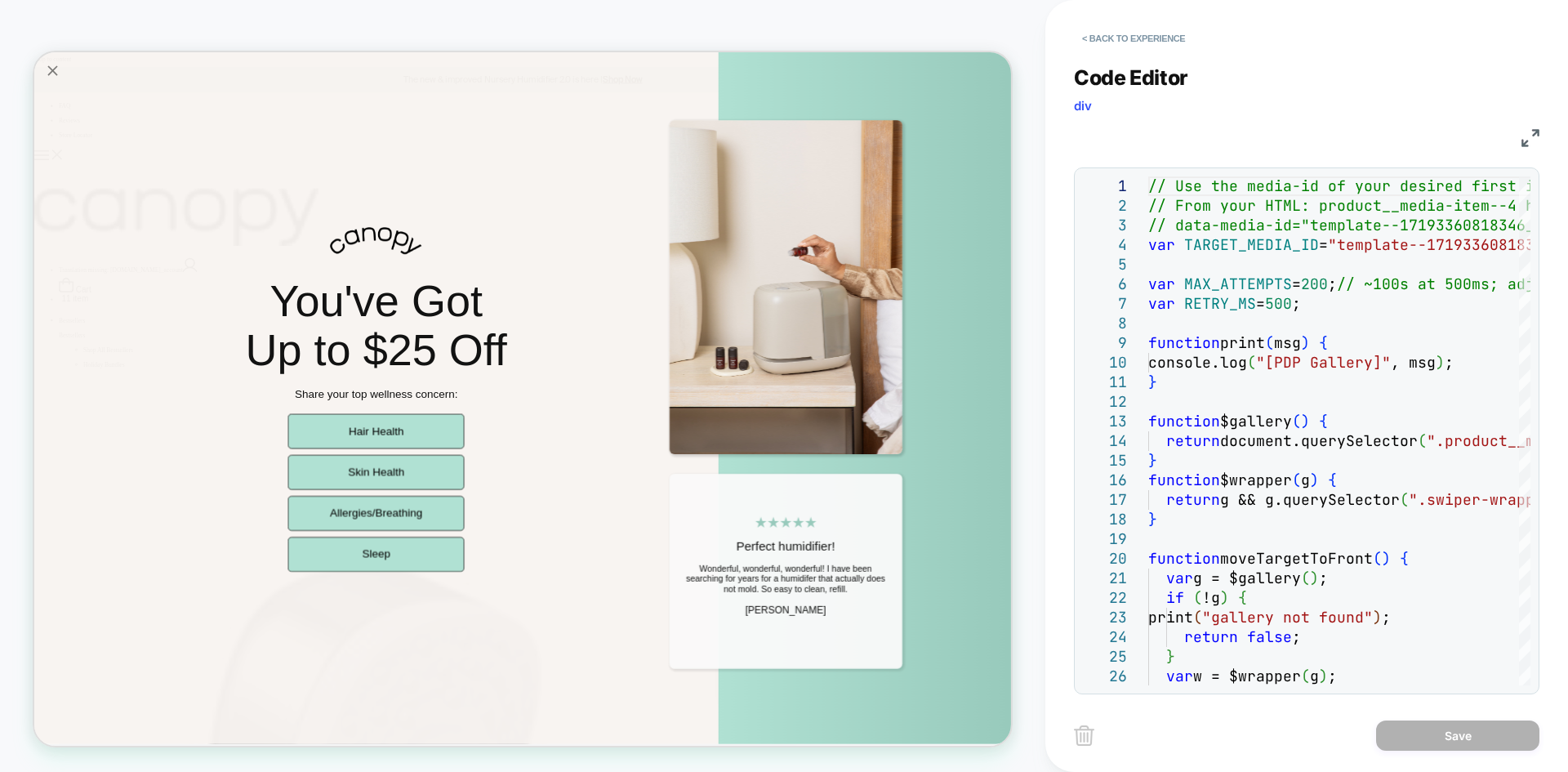
click at [1527, 130] on img at bounding box center [1531, 138] width 18 height 18
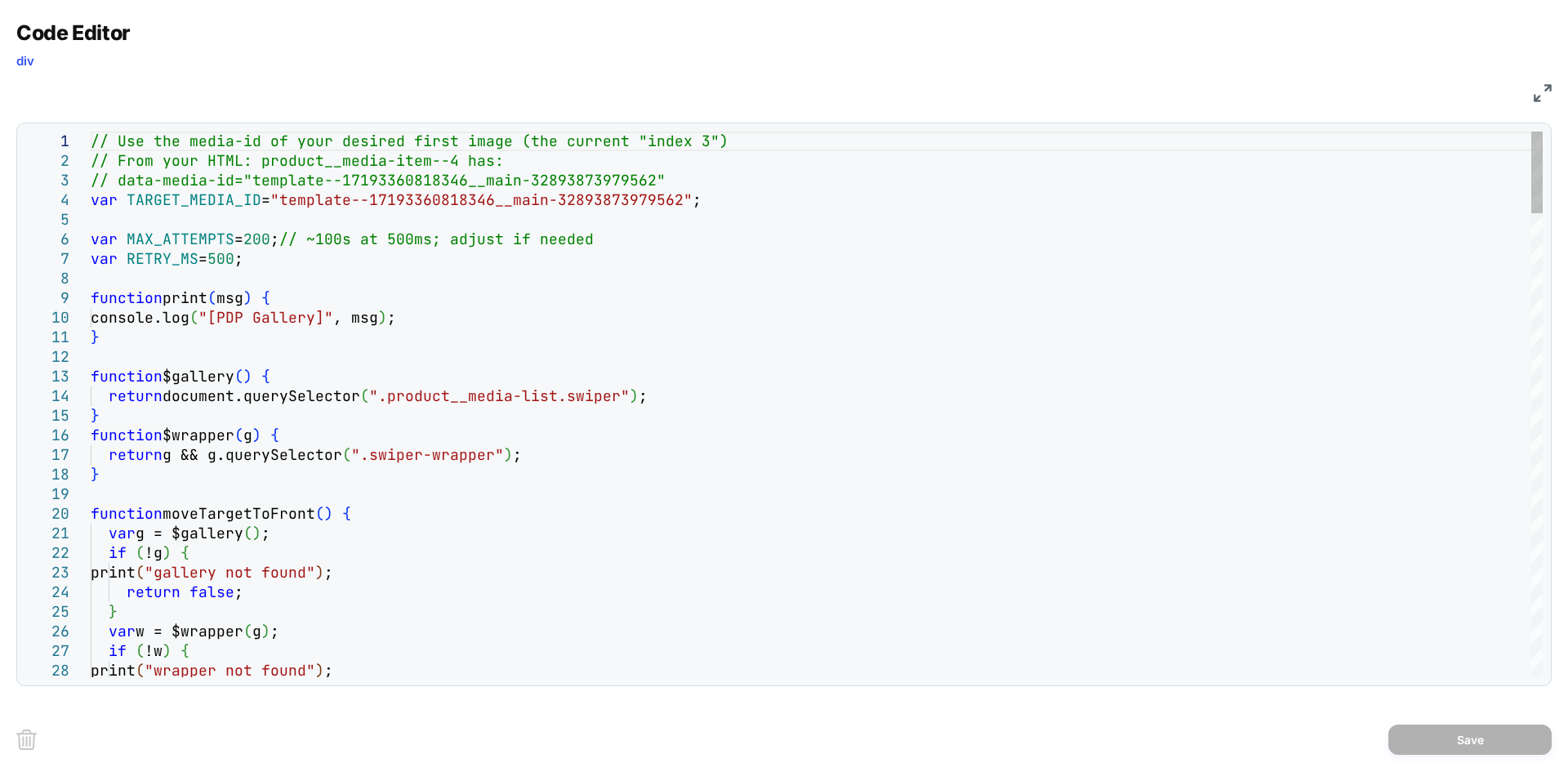
scroll to position [0, 0]
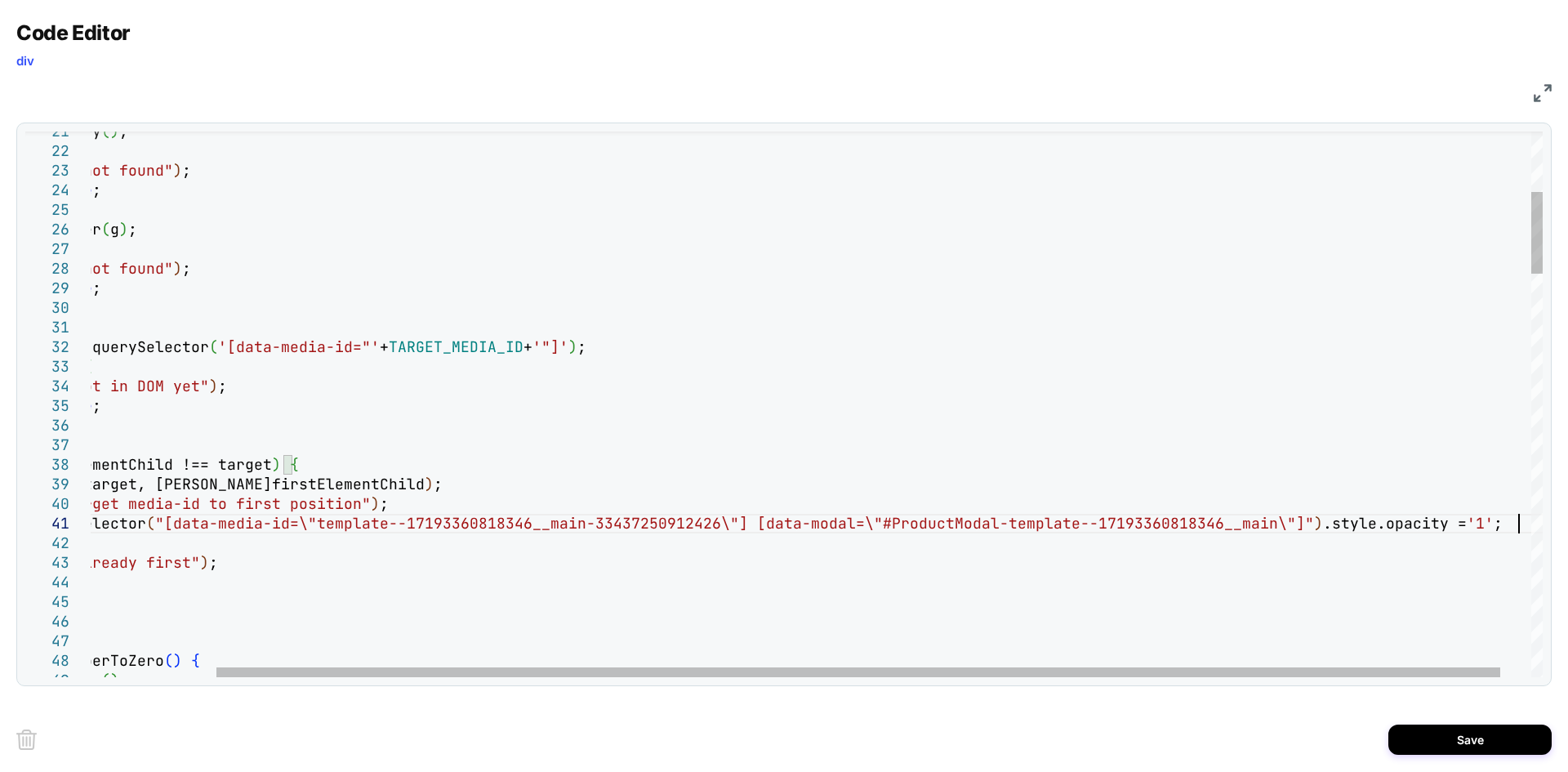
scroll to position [18, 1569]
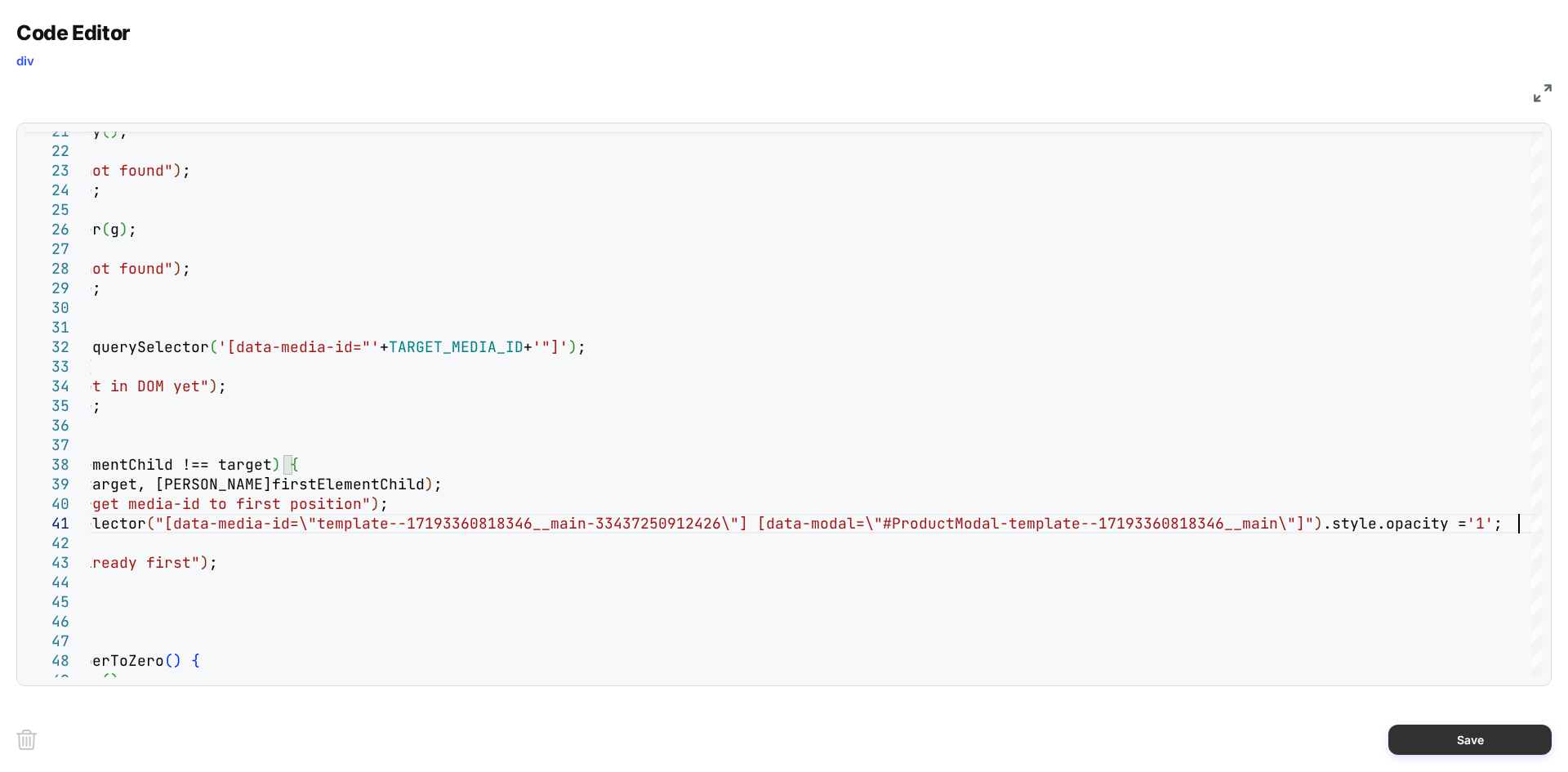
type textarea "**********"
click at [1458, 739] on button "Save" at bounding box center [1470, 739] width 163 height 30
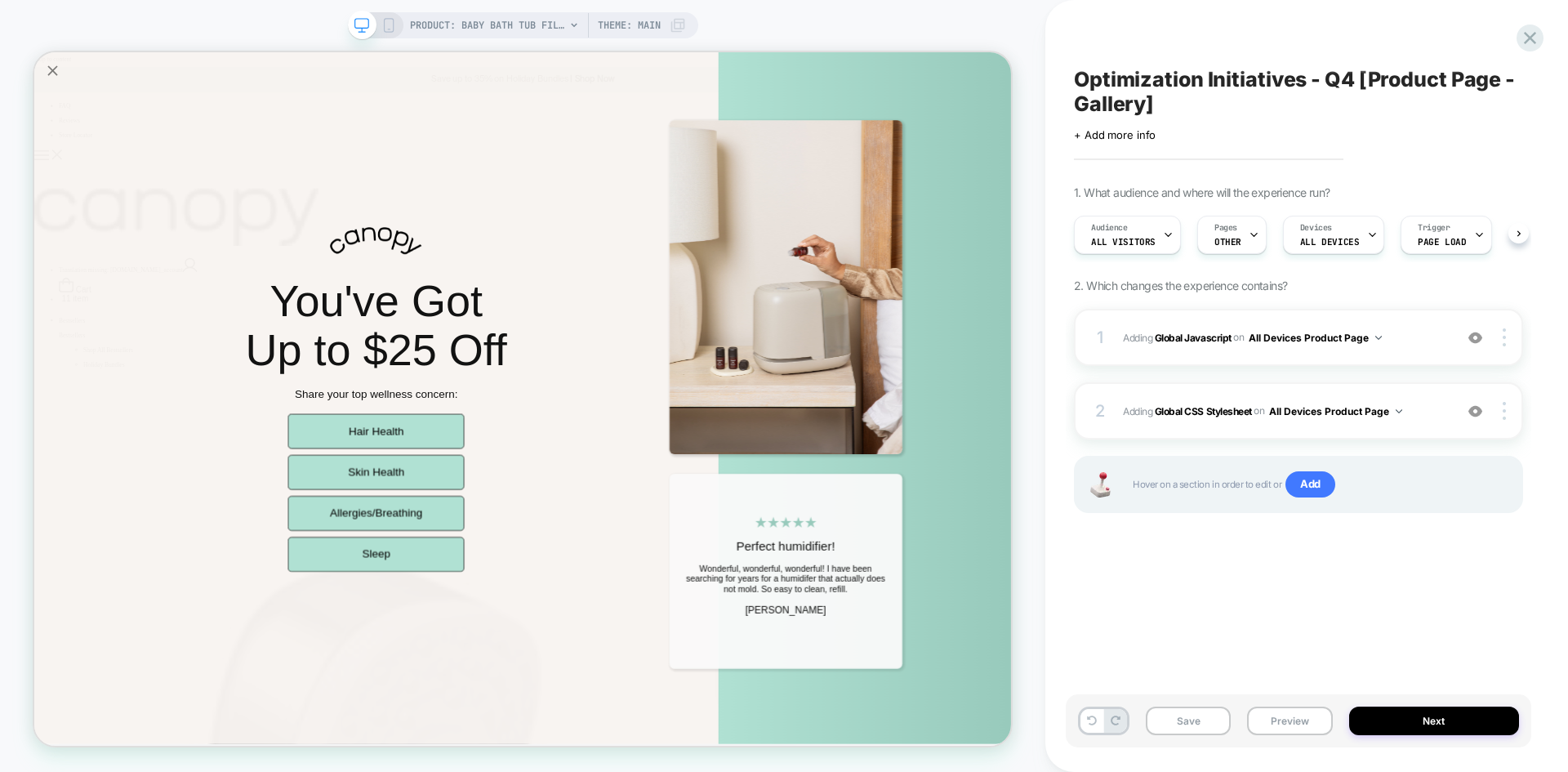
scroll to position [0, 1]
click at [1198, 728] on button "Save" at bounding box center [1189, 721] width 85 height 29
click at [1300, 725] on button "Preview" at bounding box center [1290, 721] width 85 height 29
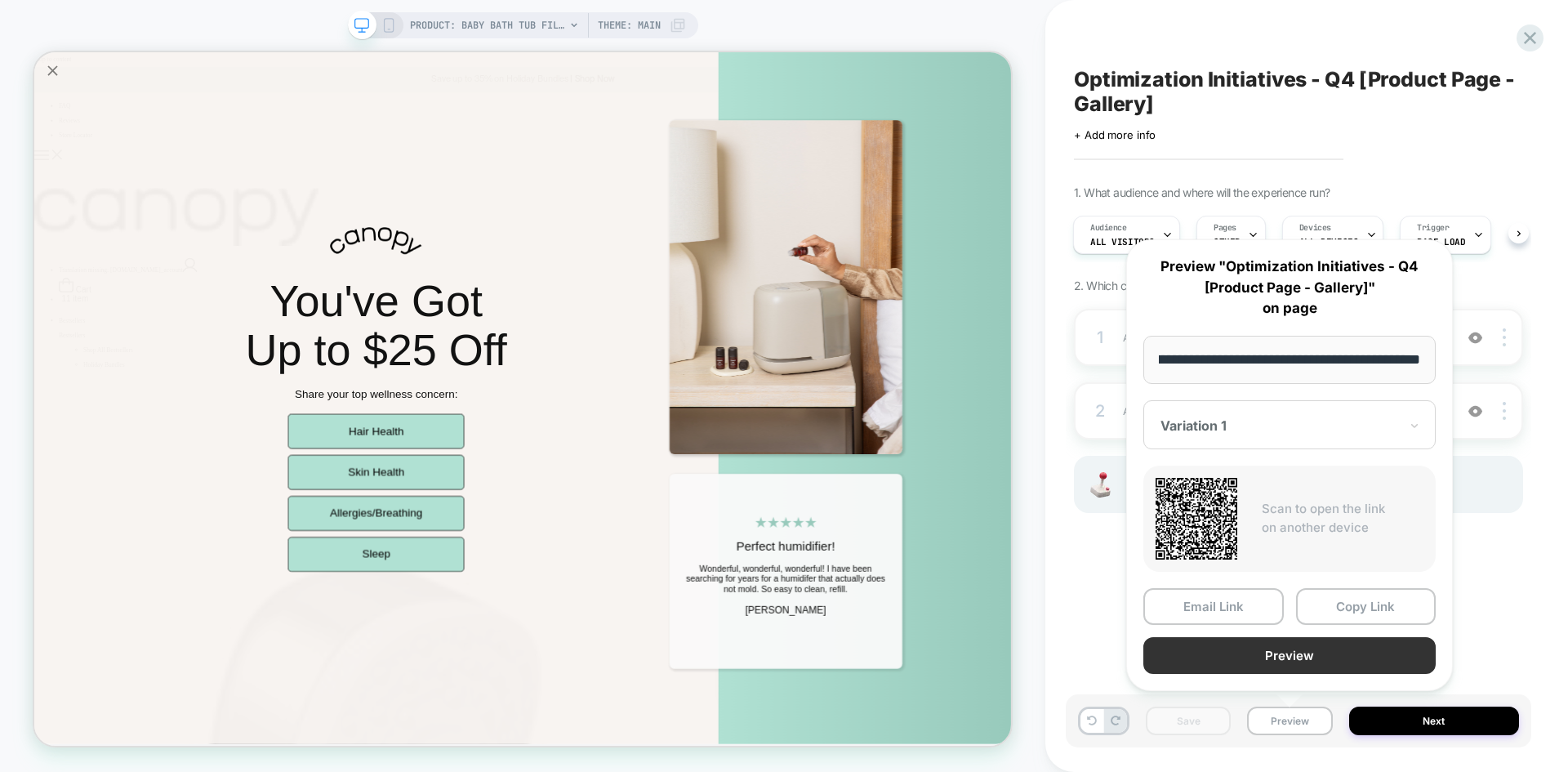
scroll to position [0, 0]
click at [1257, 657] on button "Preview" at bounding box center [1290, 656] width 292 height 37
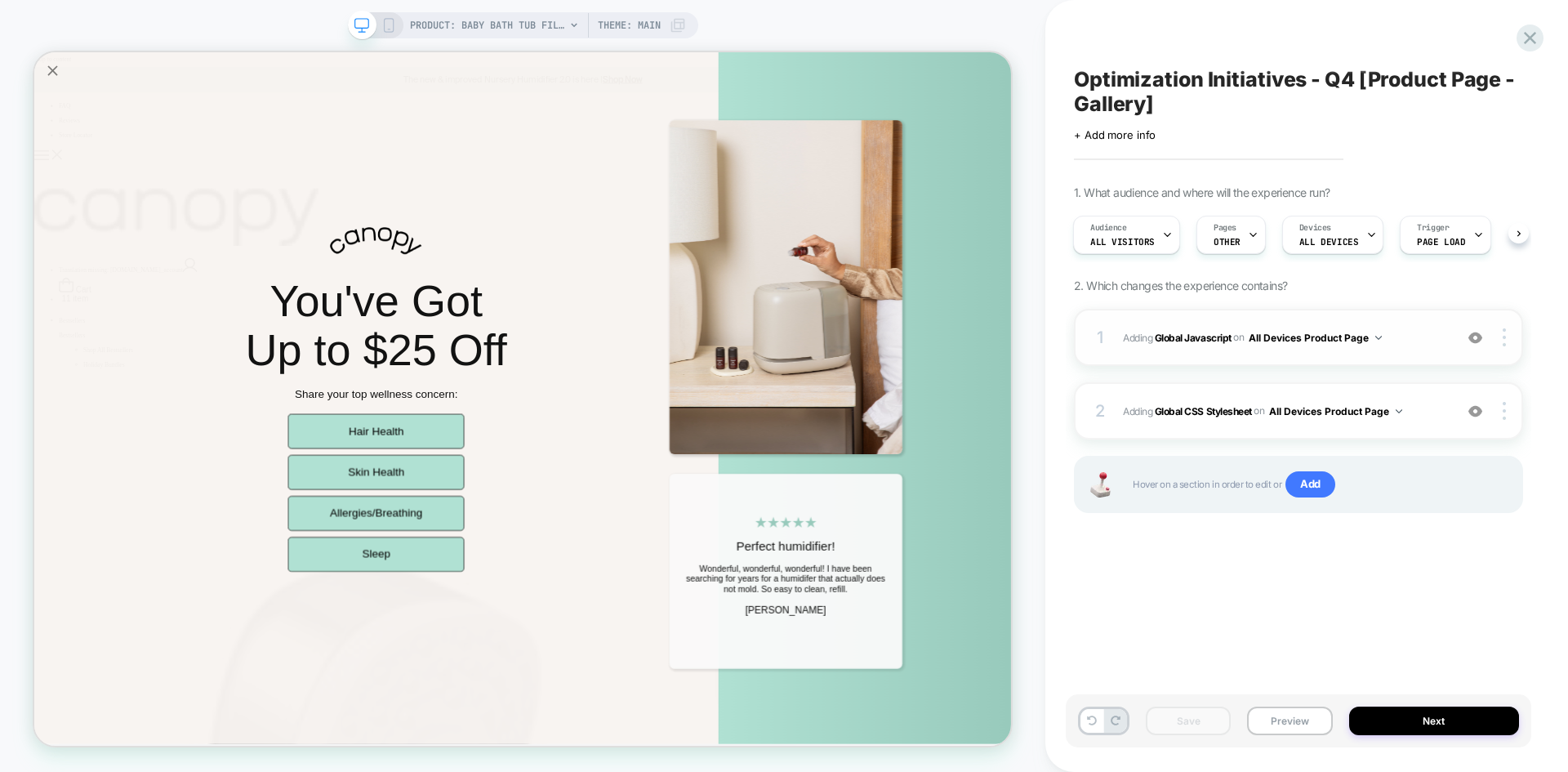
click at [1401, 325] on div "1 Adding Global Javascript on All Devices Product Page Add Before Add After Tar…" at bounding box center [1299, 337] width 450 height 57
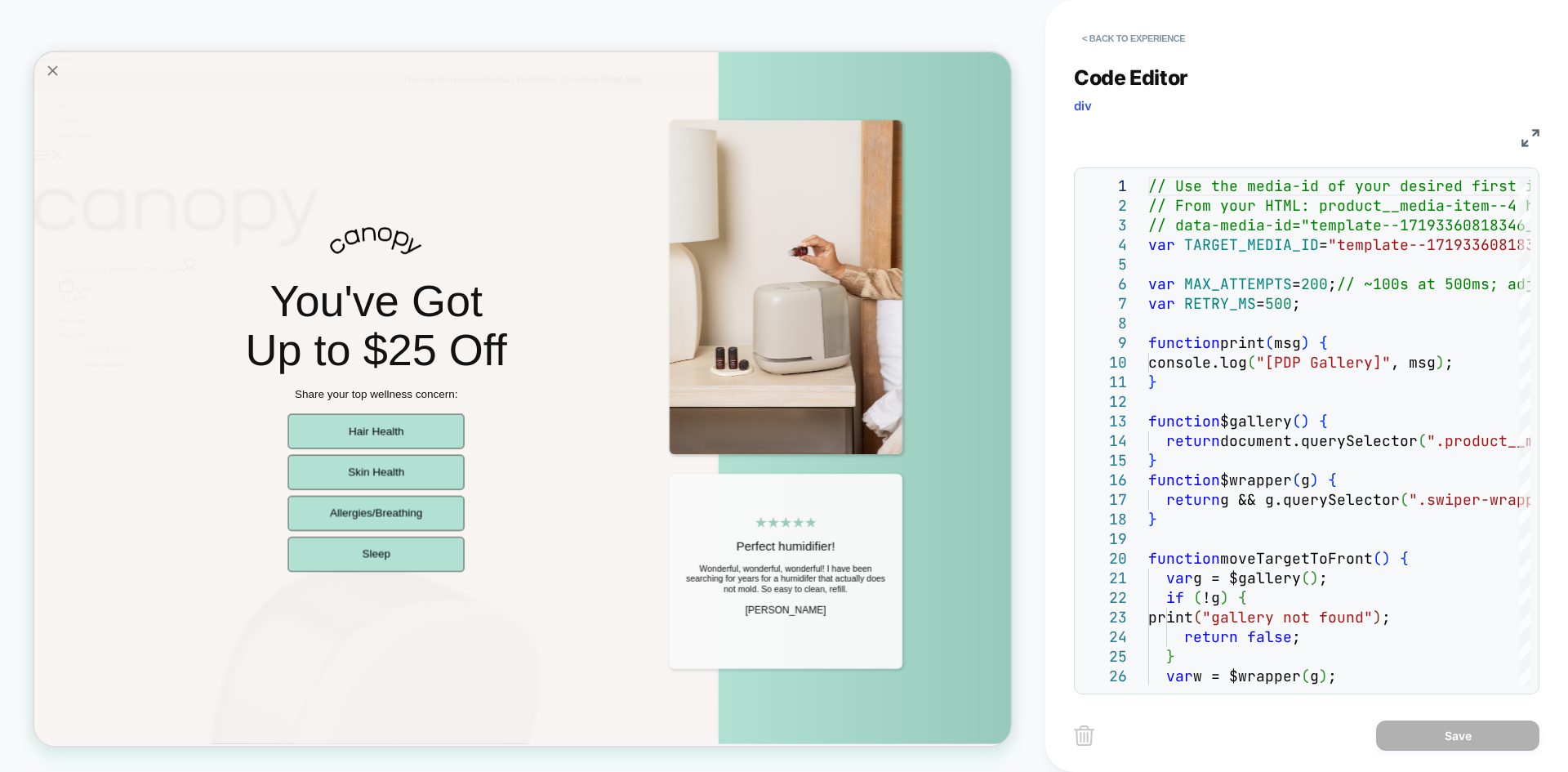
click at [1526, 139] on img at bounding box center [1531, 138] width 18 height 18
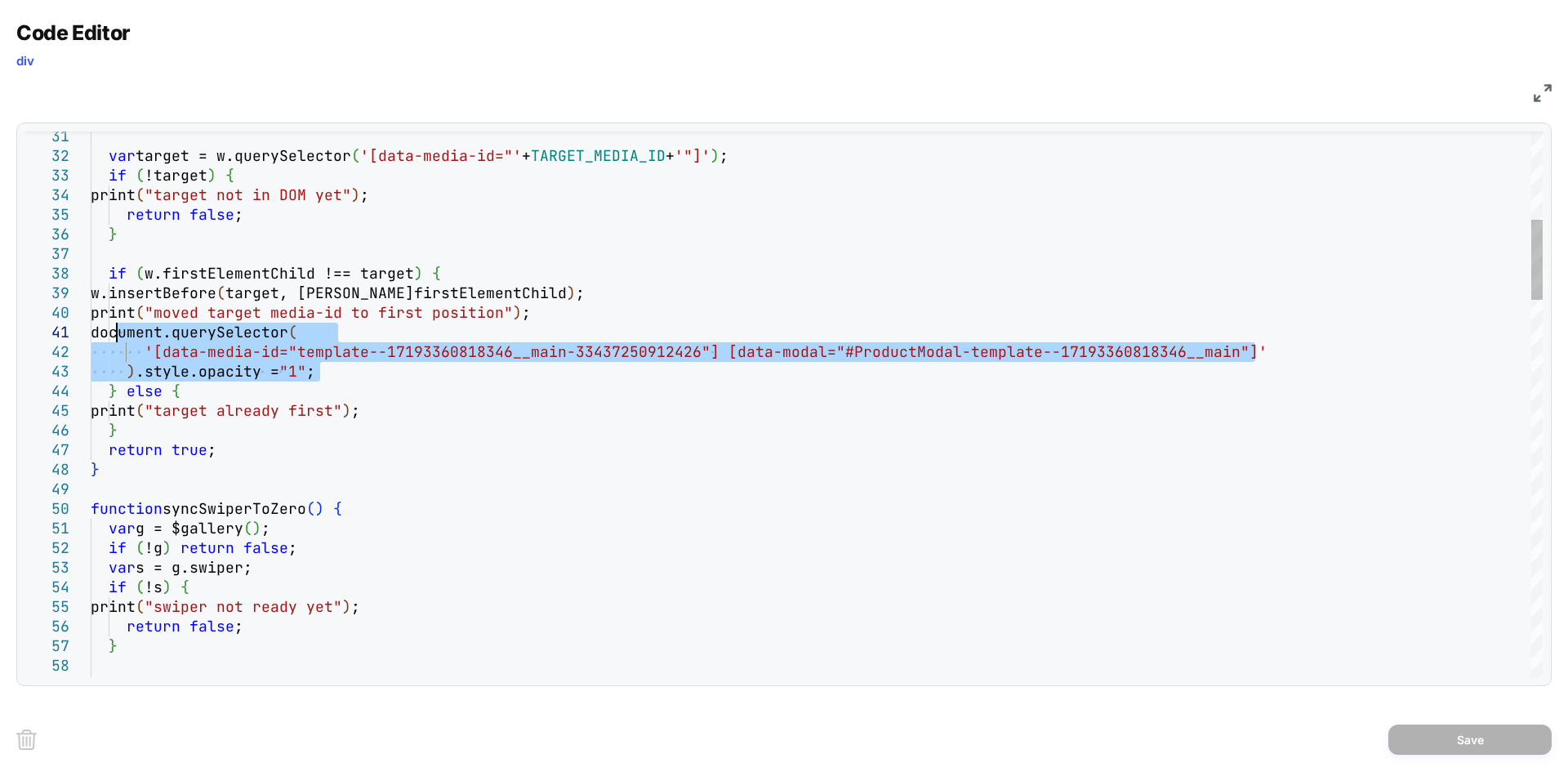
drag, startPoint x: 327, startPoint y: 376, endPoint x: 119, endPoint y: 336, distance: 211.8
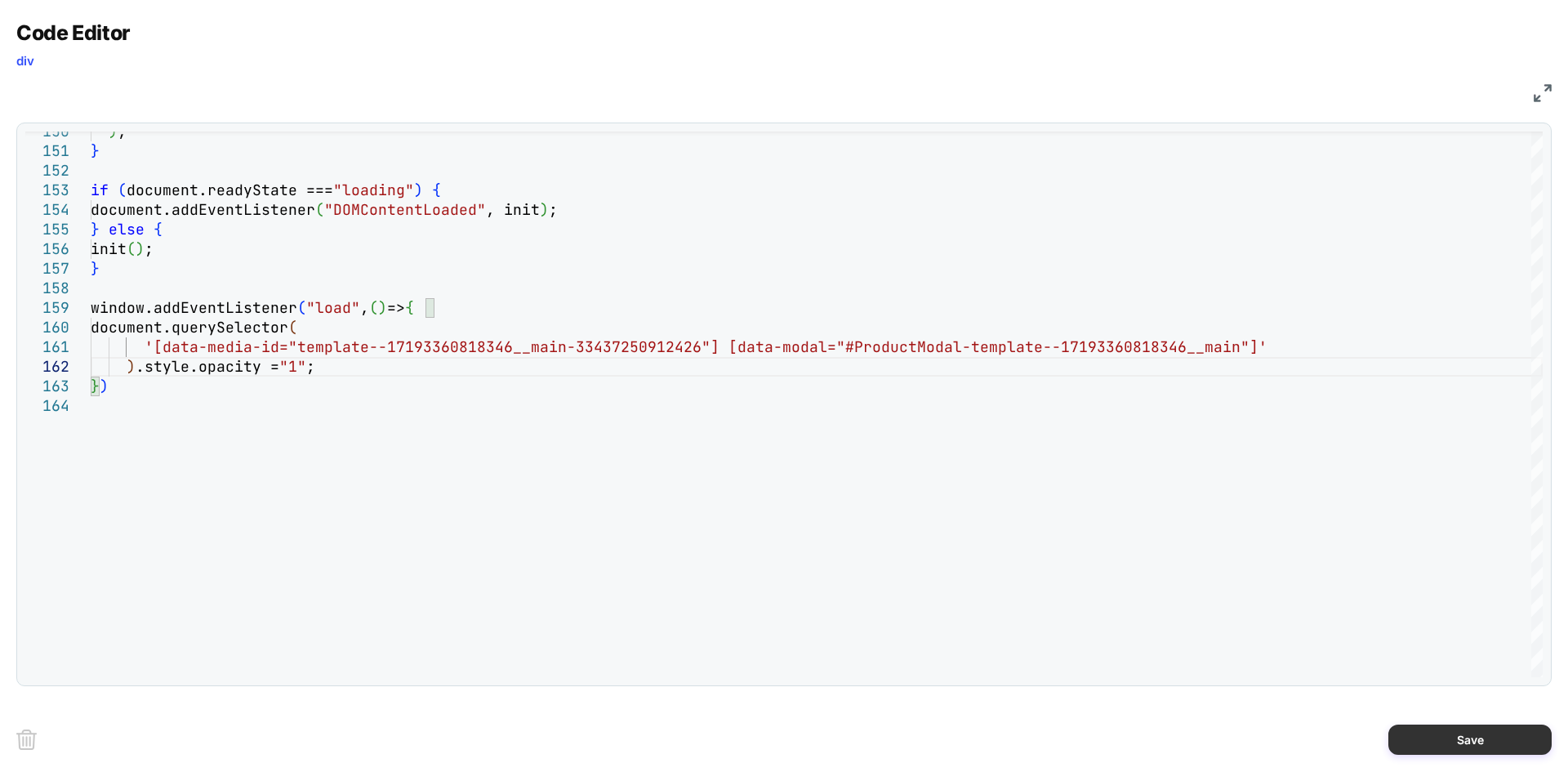
type textarea "**********"
click at [1424, 751] on button "Save" at bounding box center [1470, 739] width 163 height 30
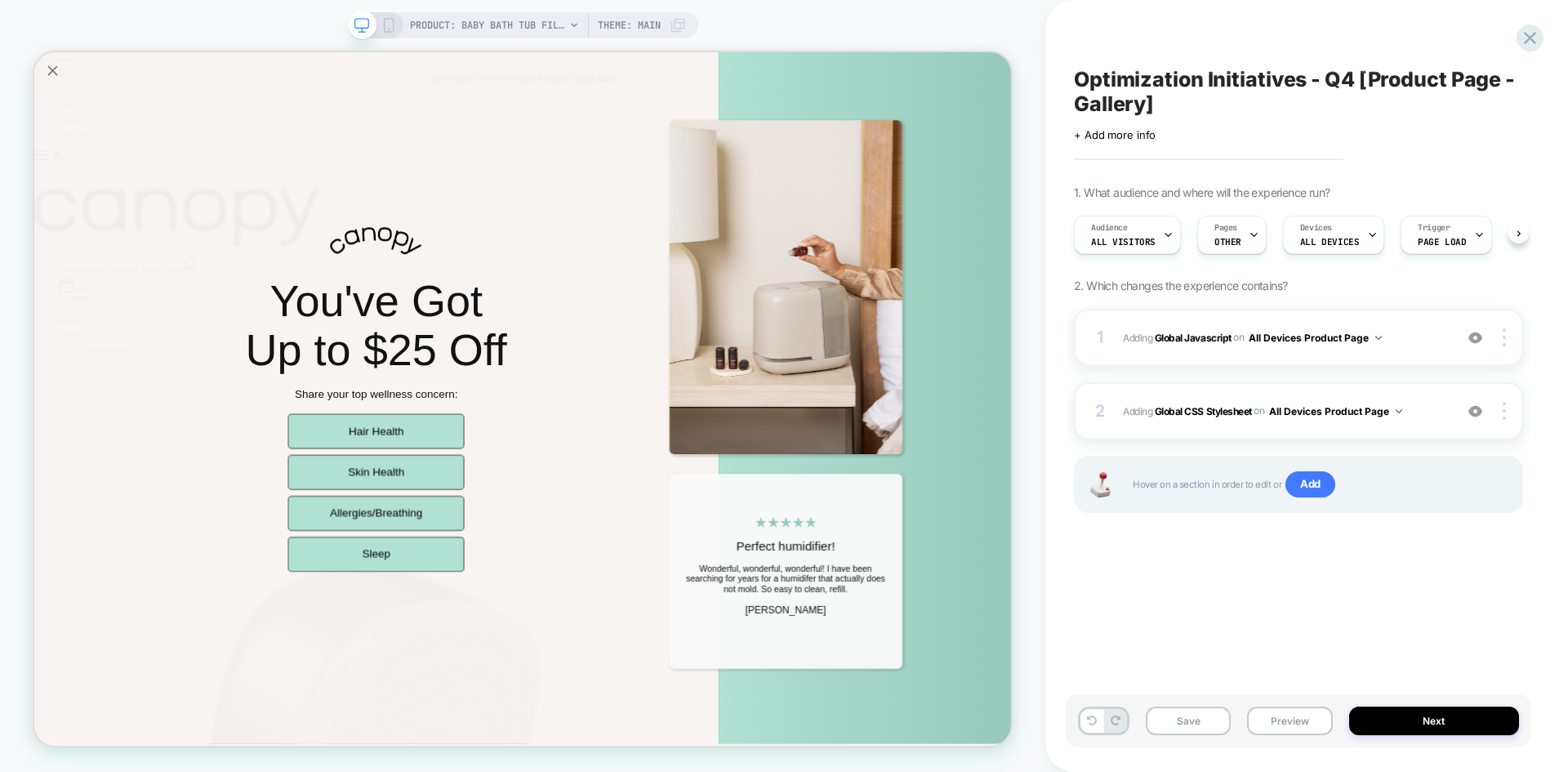
scroll to position [0, 1]
click at [1190, 710] on button "Save" at bounding box center [1189, 721] width 85 height 29
click at [1260, 723] on button "Preview" at bounding box center [1290, 721] width 85 height 29
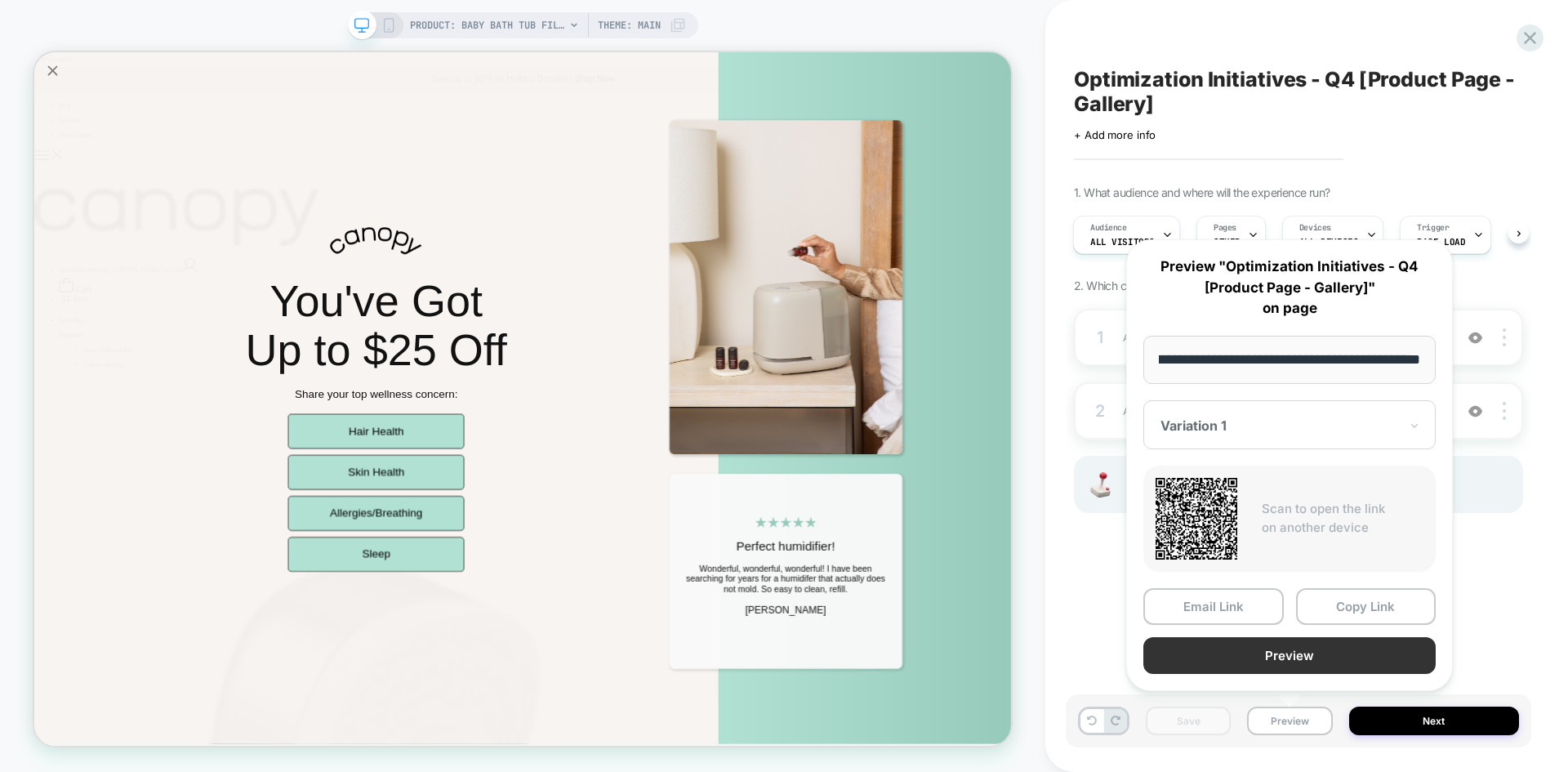
scroll to position [0, 0]
click at [1263, 667] on button "Preview" at bounding box center [1290, 656] width 292 height 37
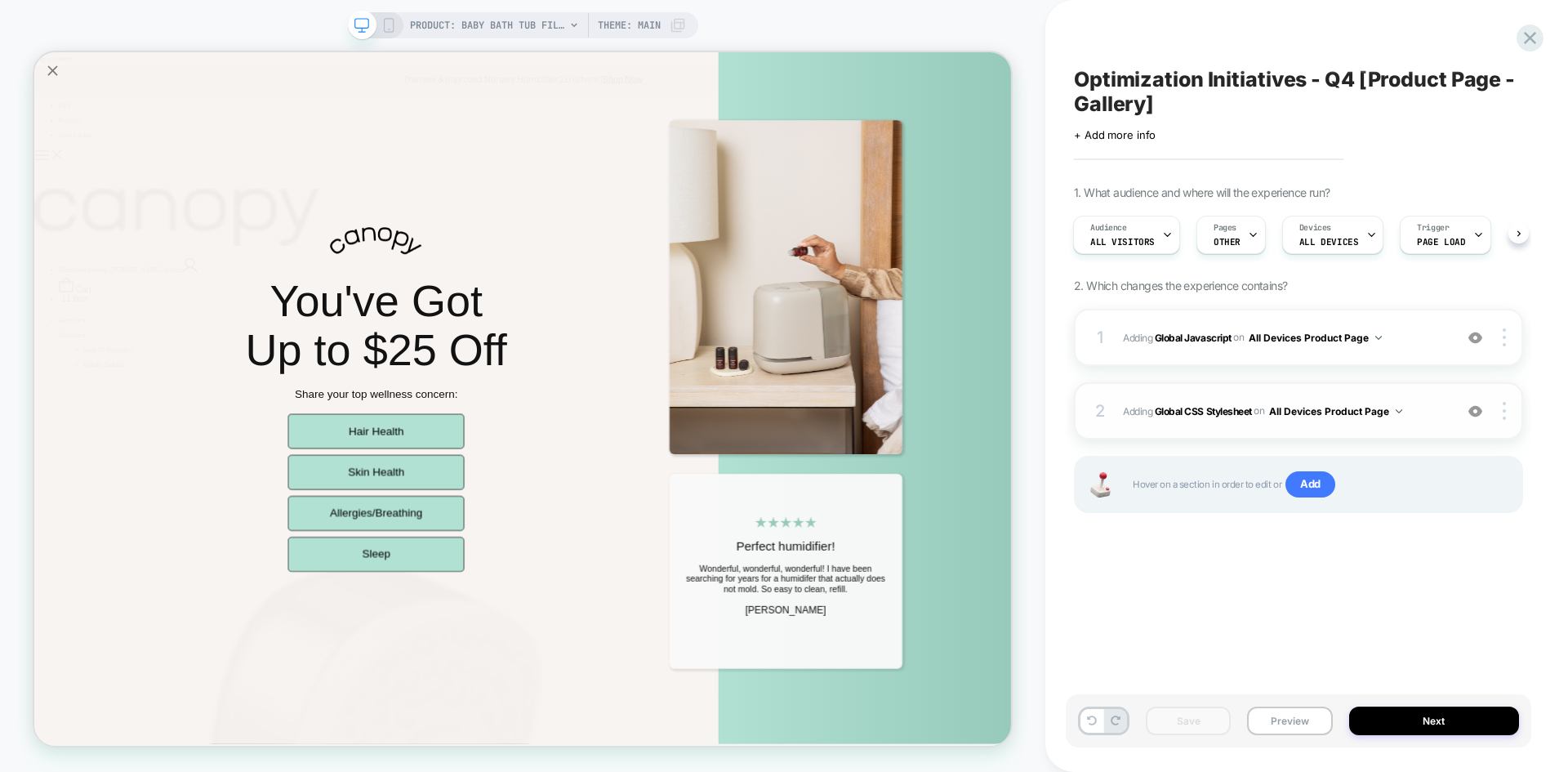
click at [1415, 389] on div "2 Adding Global CSS Stylesheet on All Devices Product Page Add Before Add After…" at bounding box center [1299, 410] width 450 height 57
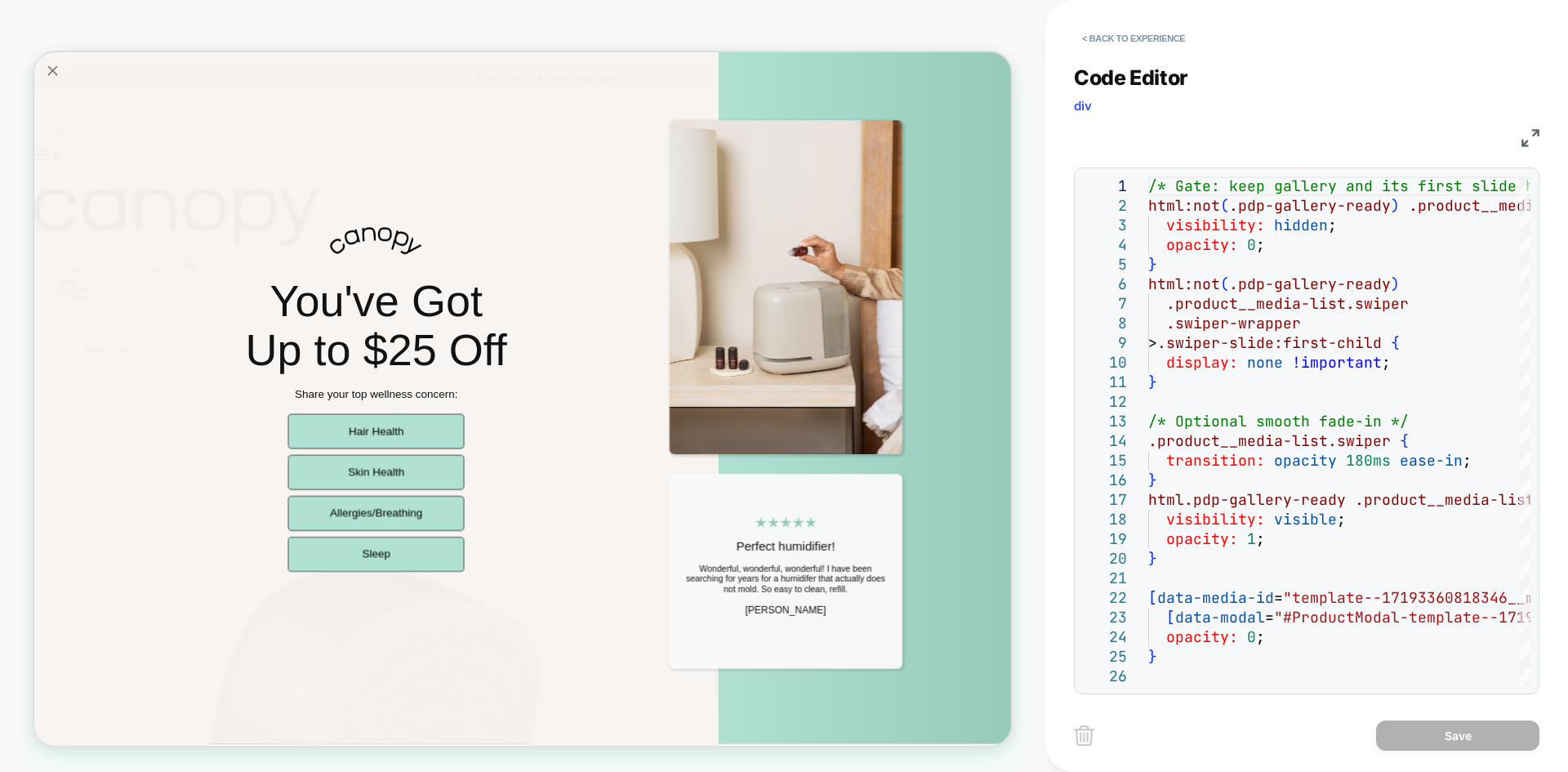
click at [1529, 126] on div "CSS" at bounding box center [1307, 135] width 466 height 28
click at [1530, 134] on img at bounding box center [1531, 138] width 18 height 18
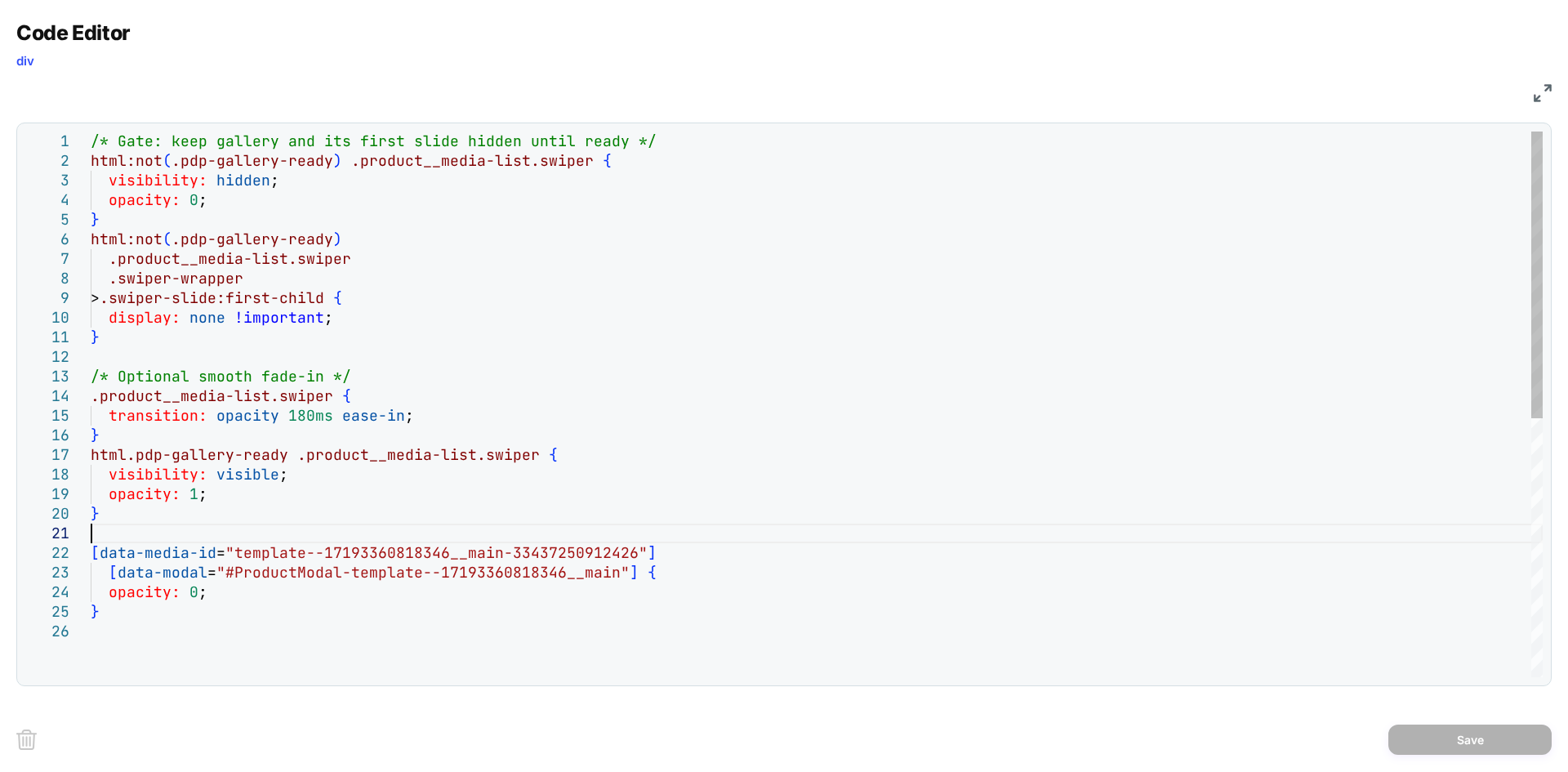
click at [296, 537] on div "/* Gate: keep gallery and its first slide hidden u ntil ready */ html:not ( .pd…" at bounding box center [816, 649] width 1452 height 1036
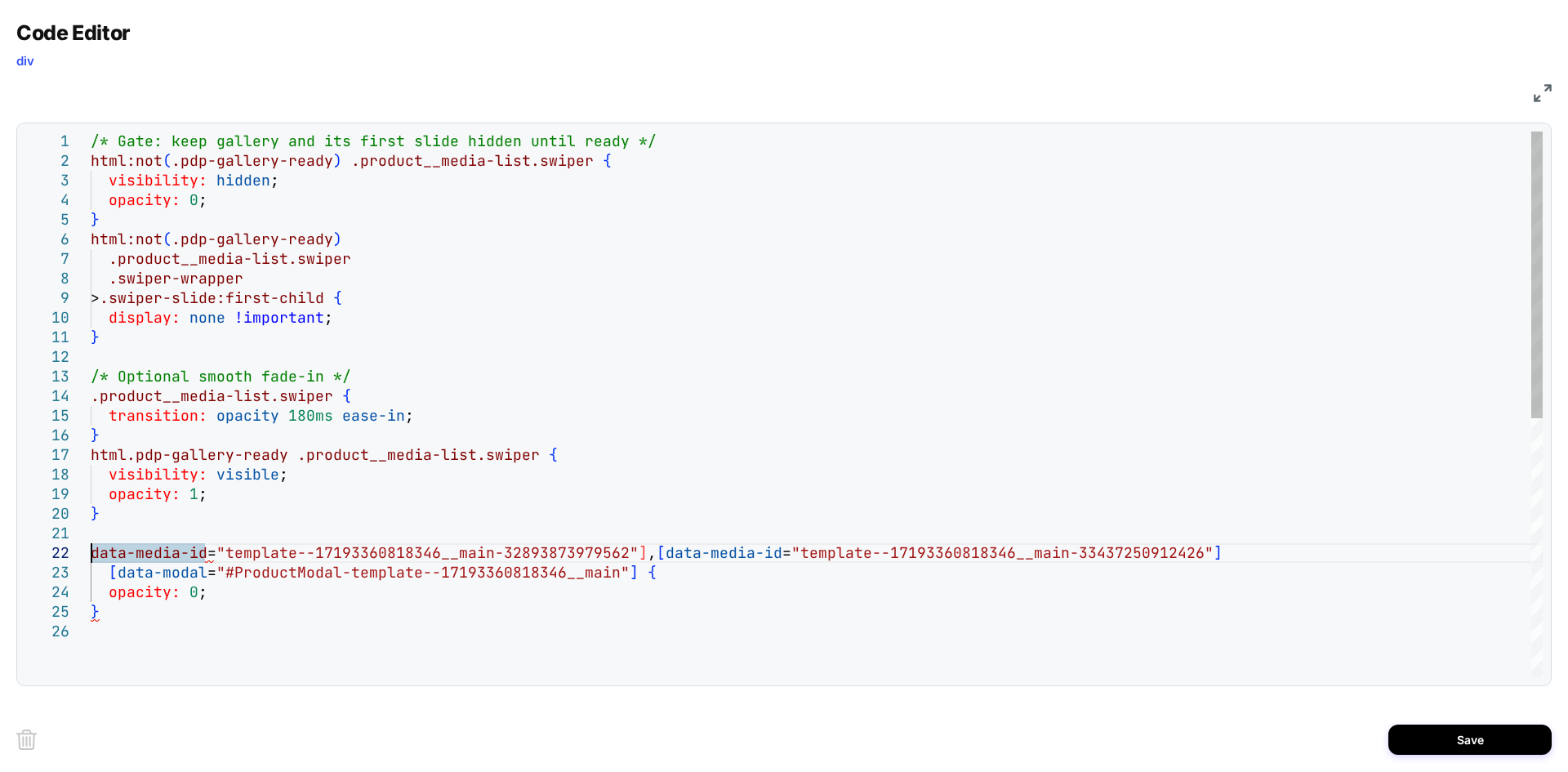
scroll to position [20, 8]
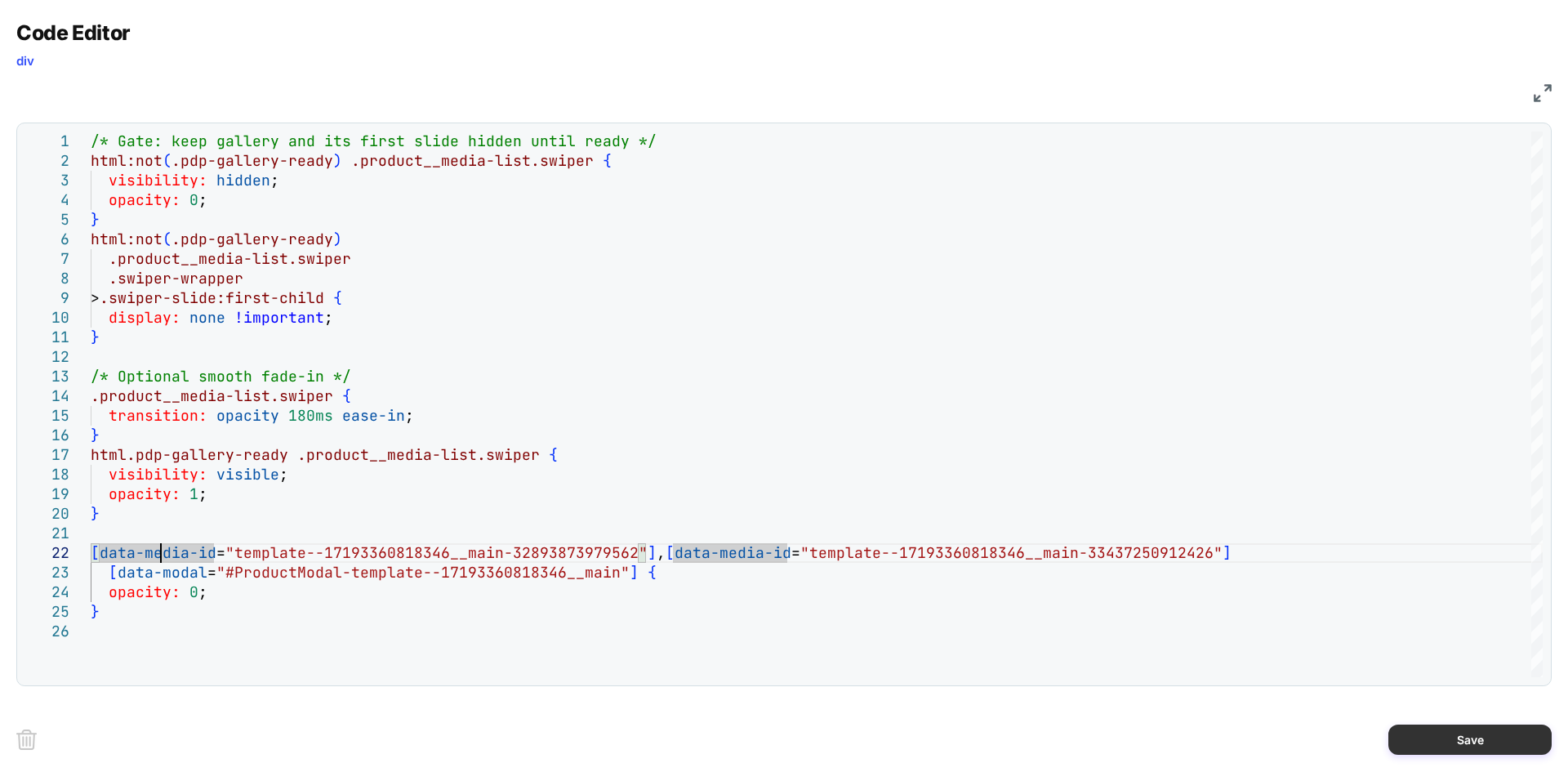
type textarea "**********"
click at [1460, 739] on button "Save" at bounding box center [1470, 739] width 163 height 30
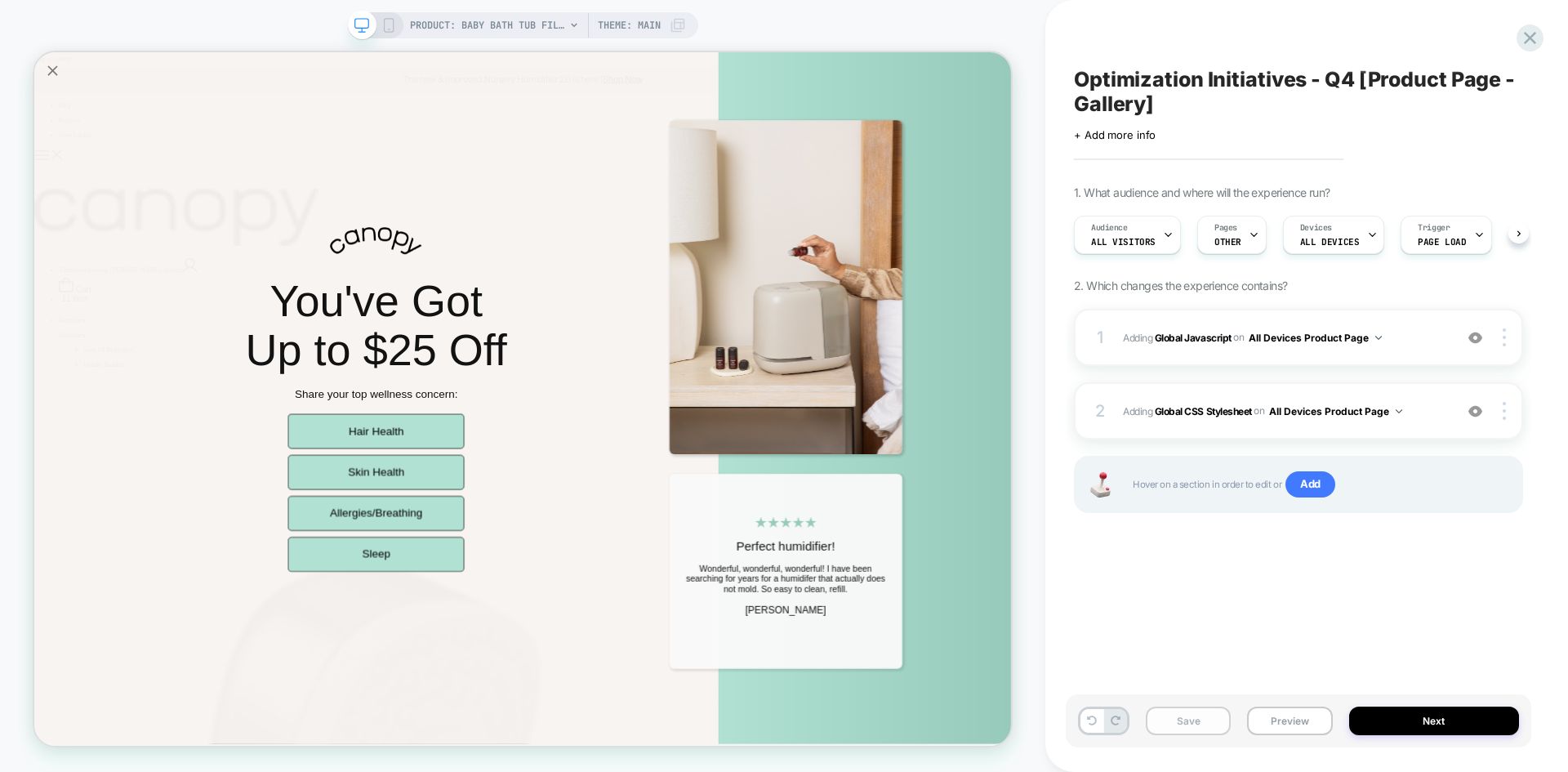
scroll to position [0, 1]
click at [1192, 732] on button "Save" at bounding box center [1189, 721] width 85 height 29
click at [1298, 714] on button "Preview" at bounding box center [1290, 721] width 85 height 29
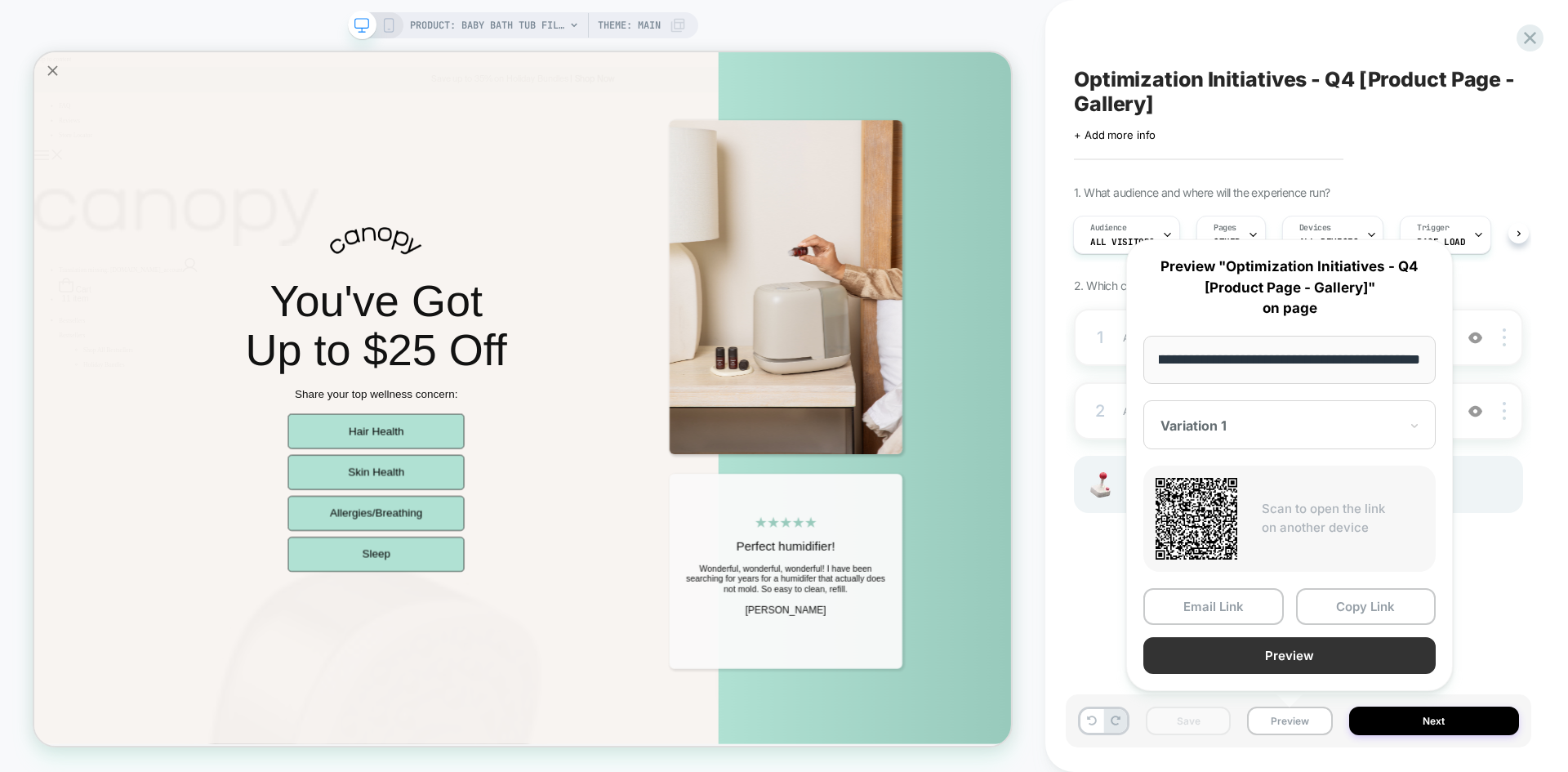
scroll to position [0, 0]
click at [1255, 651] on button "Preview" at bounding box center [1290, 656] width 292 height 37
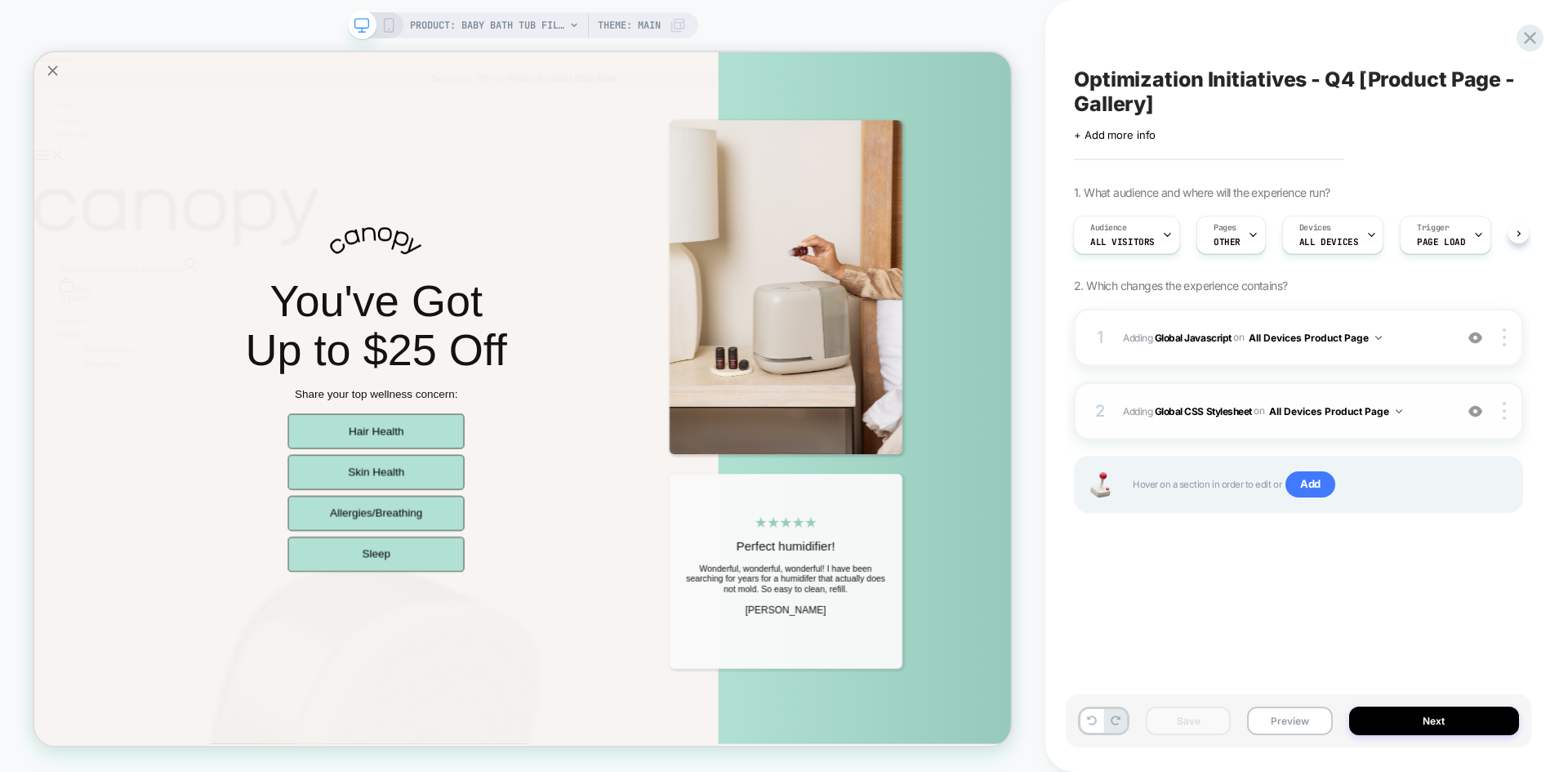
click at [1440, 431] on div "2 Adding Global CSS Stylesheet on All Devices Product Page Add Before Add After…" at bounding box center [1299, 410] width 450 height 57
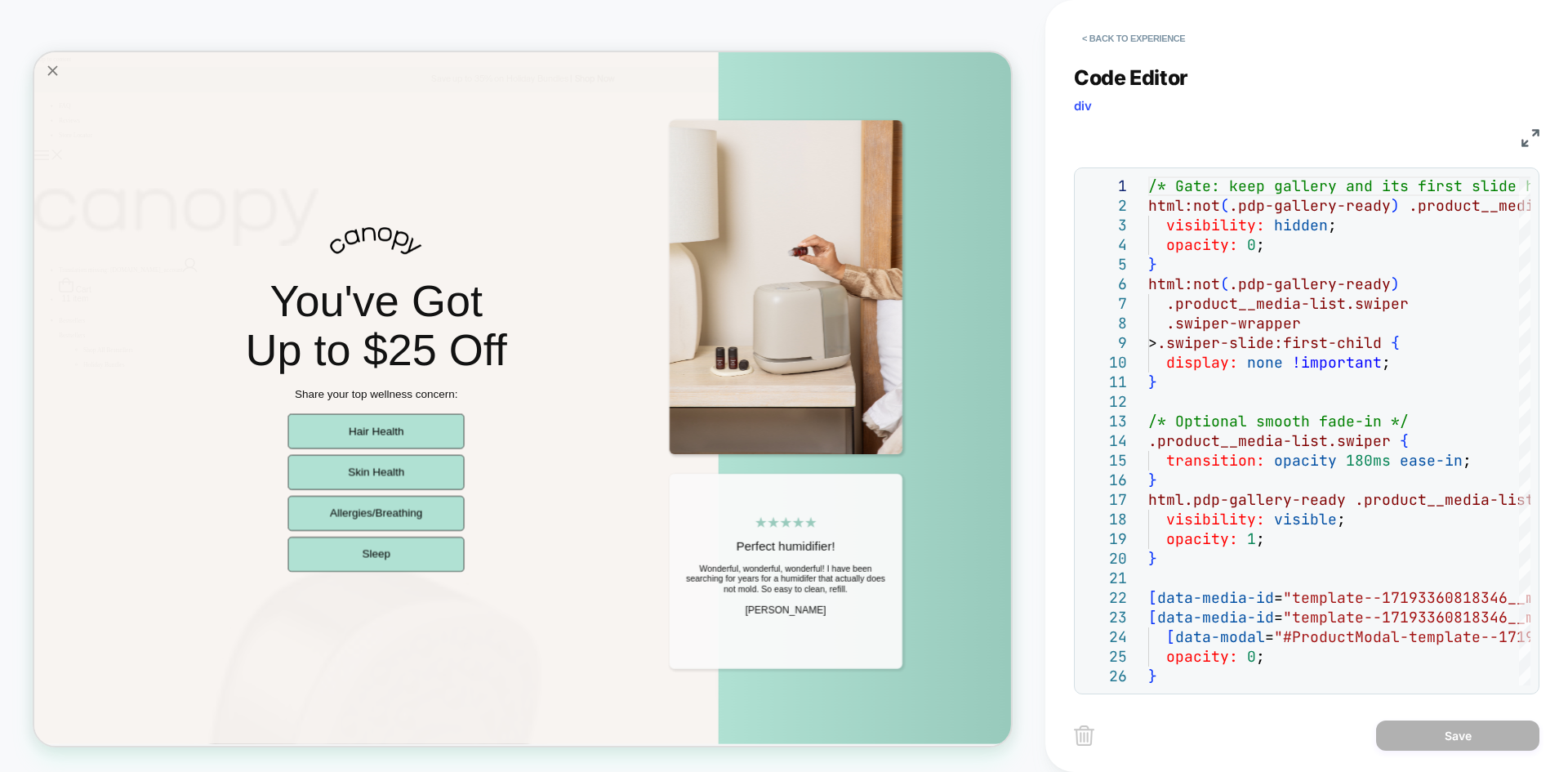
click at [1520, 141] on div "CSS" at bounding box center [1307, 135] width 466 height 28
click at [1534, 133] on img at bounding box center [1531, 138] width 18 height 18
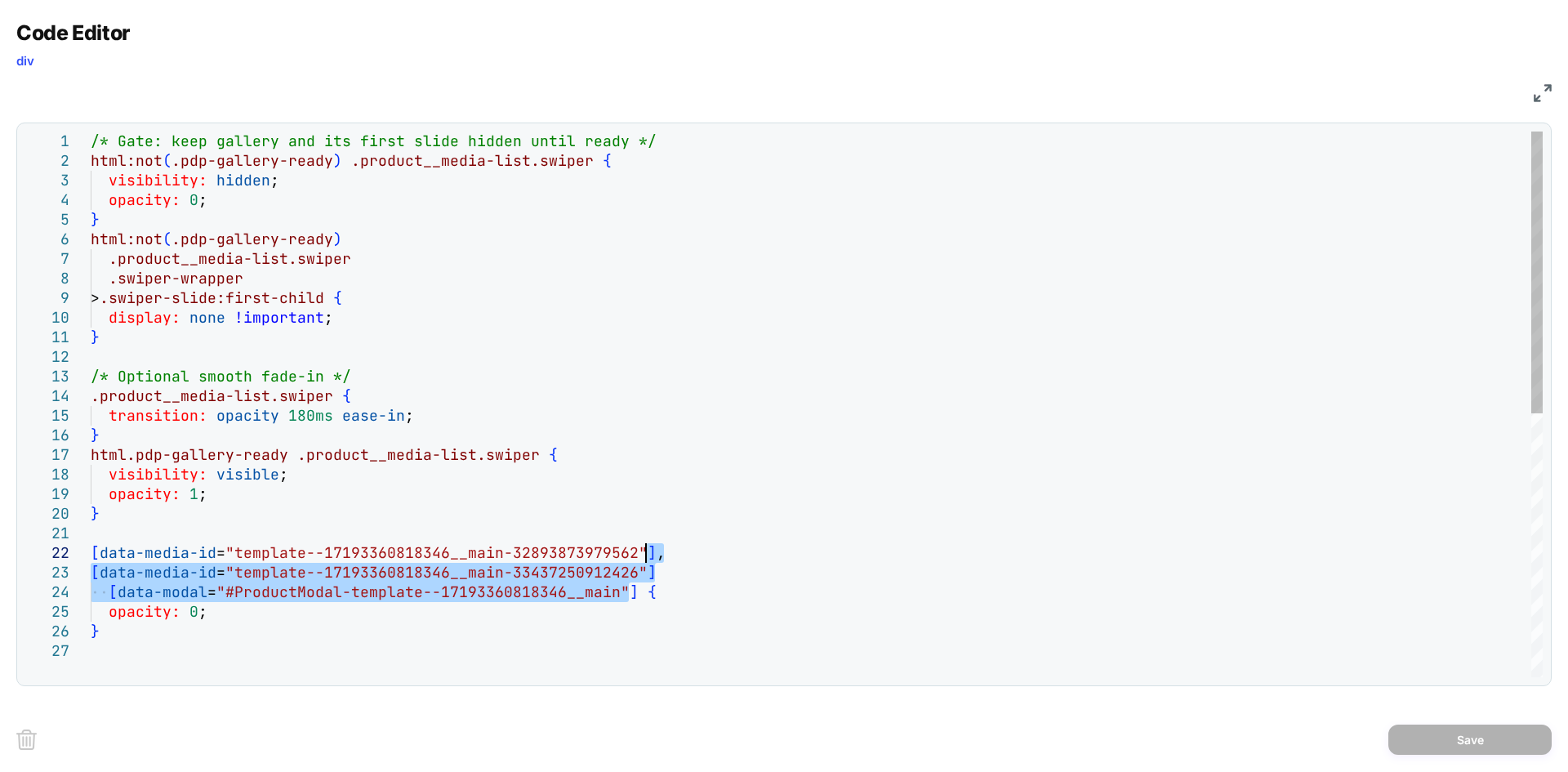
drag, startPoint x: 626, startPoint y: 593, endPoint x: 644, endPoint y: 561, distance: 36.7
click at [644, 561] on div "/* Gate: keep gallery and its first slide hidden u ntil ready */ html:not ( .pd…" at bounding box center [816, 659] width 1452 height 1056
type textarea "**********"
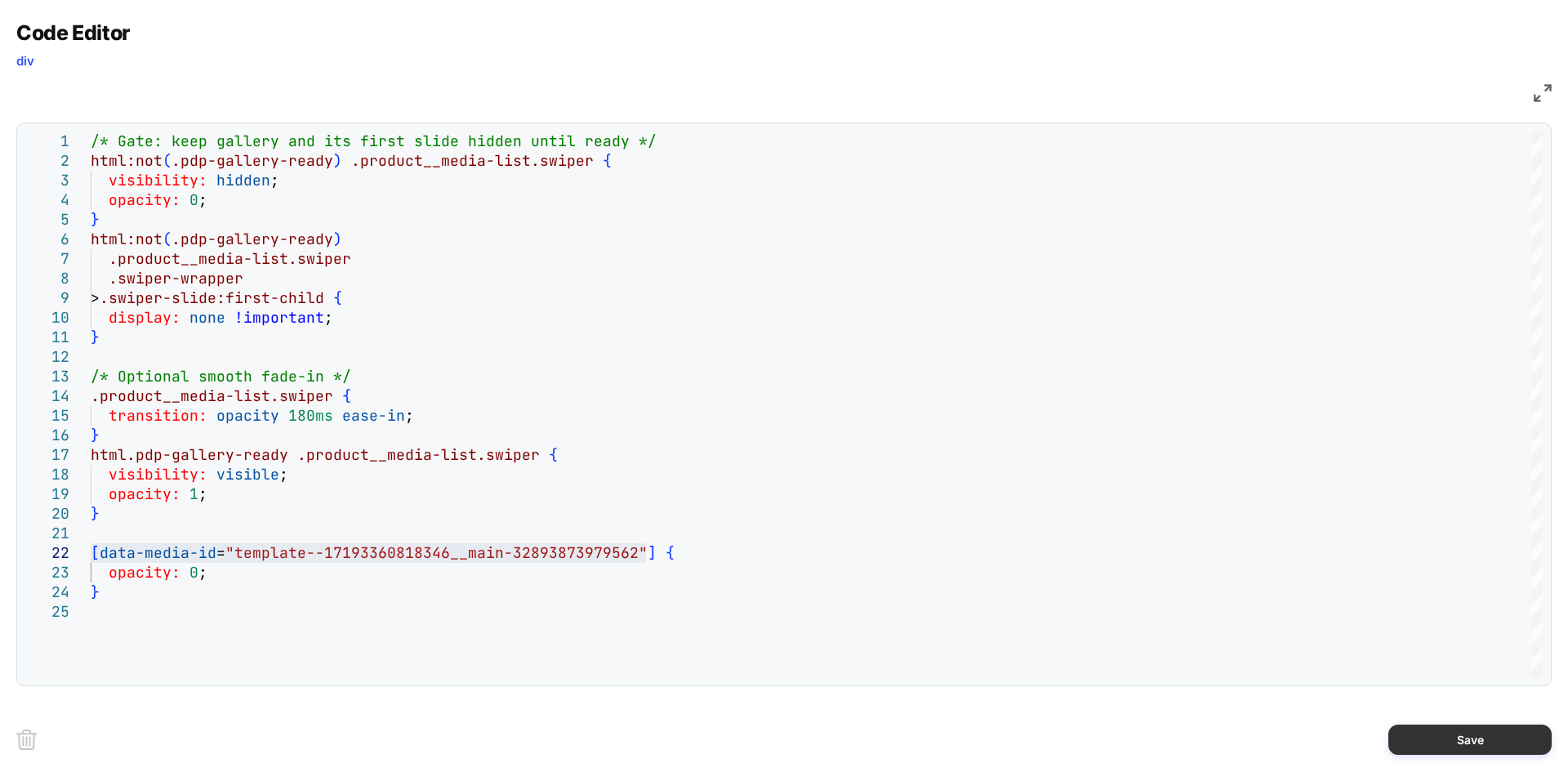
click at [1439, 729] on button "Save" at bounding box center [1470, 739] width 163 height 30
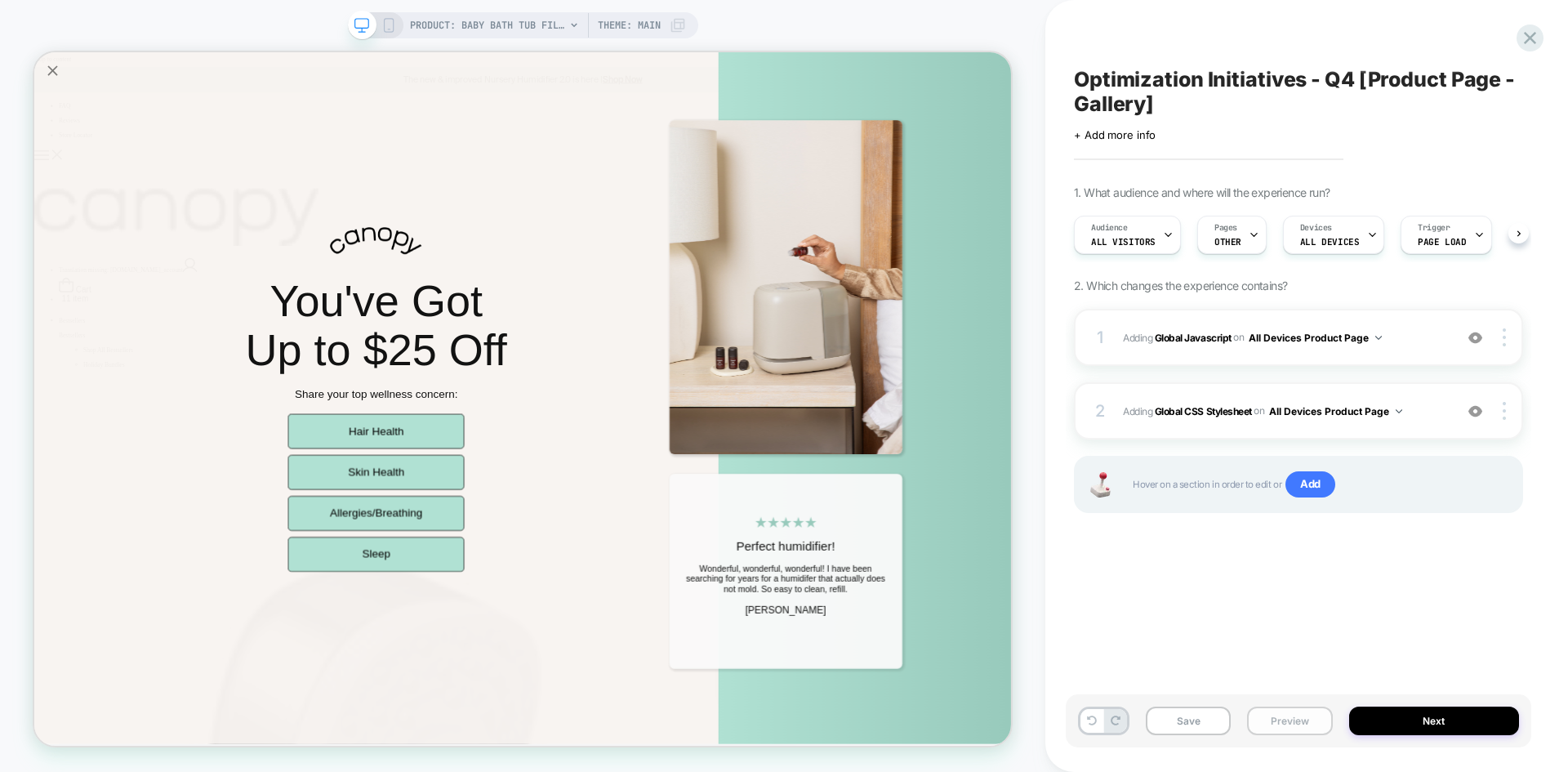
scroll to position [0, 1]
click at [1229, 730] on button "Save" at bounding box center [1189, 721] width 85 height 29
click at [1403, 340] on span "Adding Global Javascript on All Devices Product Page" at bounding box center [1284, 338] width 322 height 21
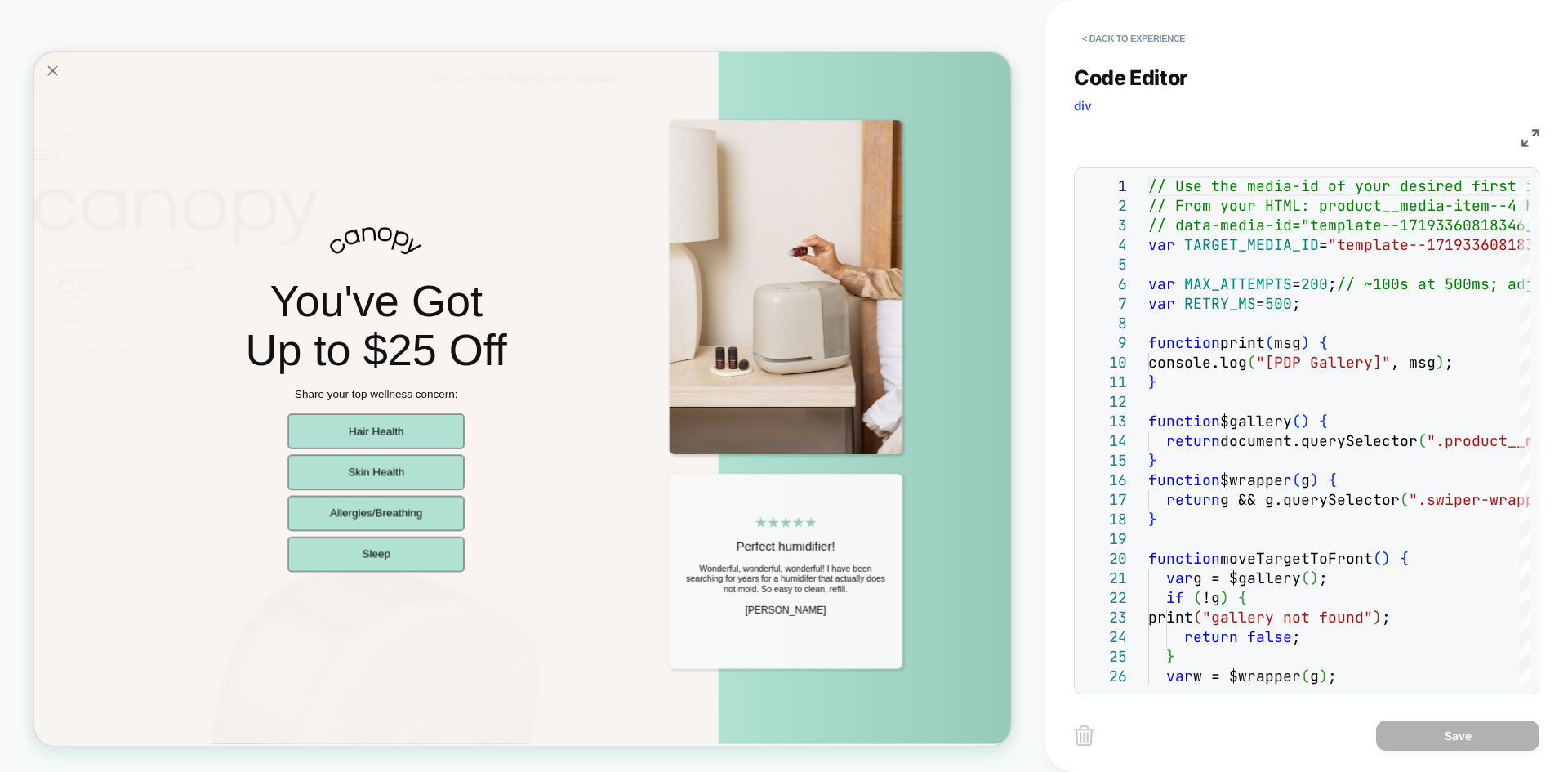
click at [1529, 142] on img at bounding box center [1531, 138] width 18 height 18
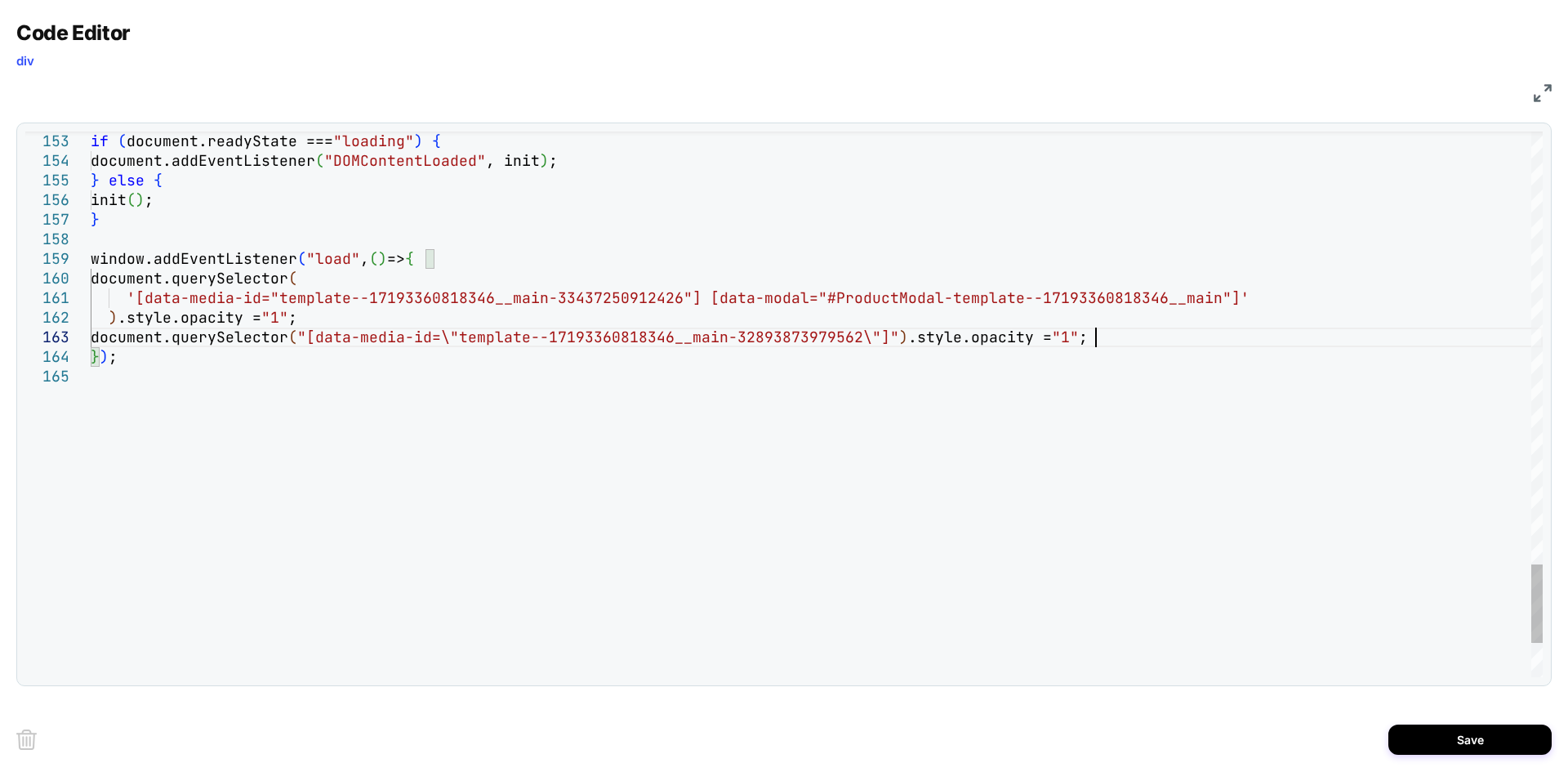
scroll to position [39, 1005]
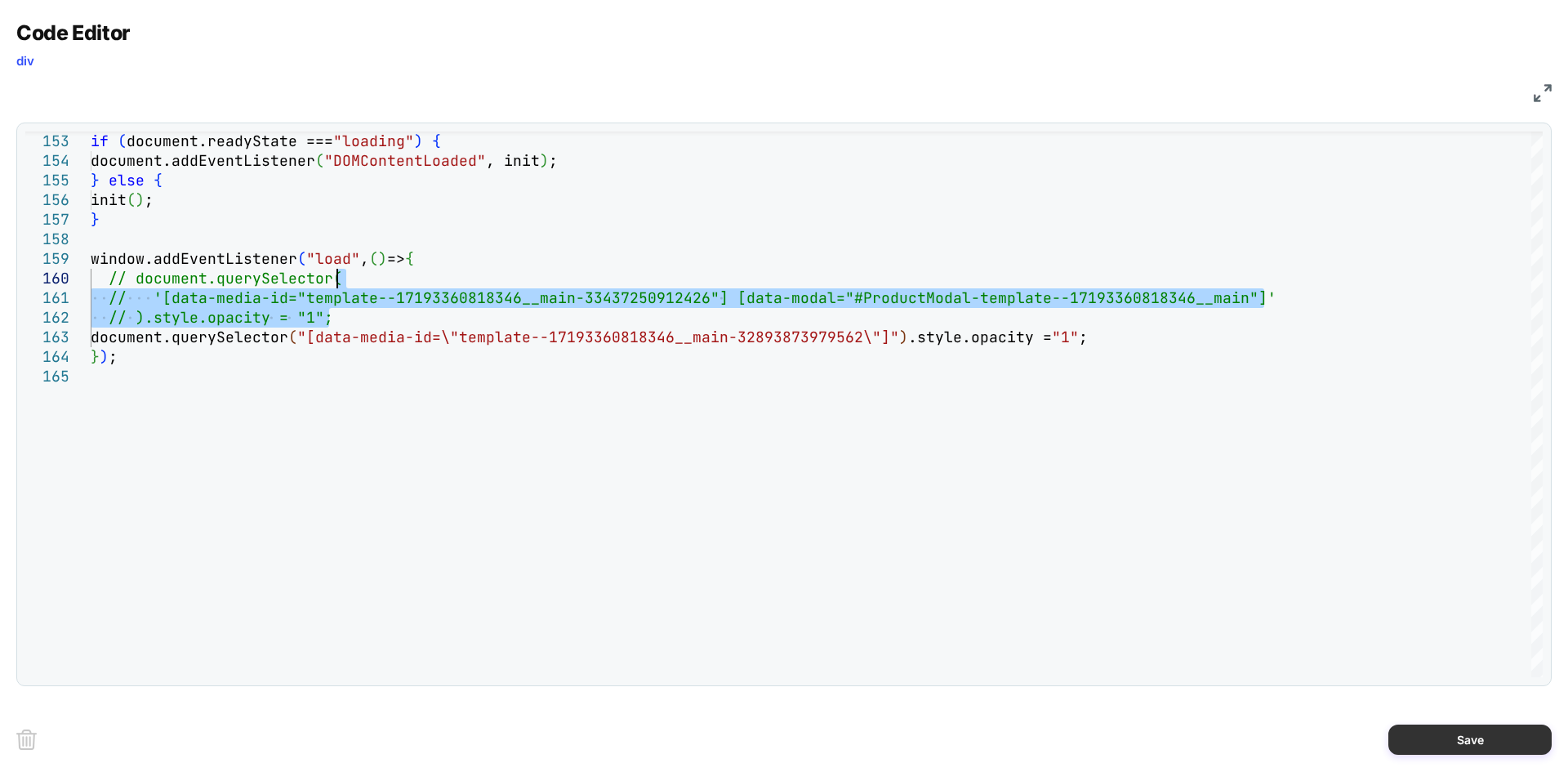
type textarea "**********"
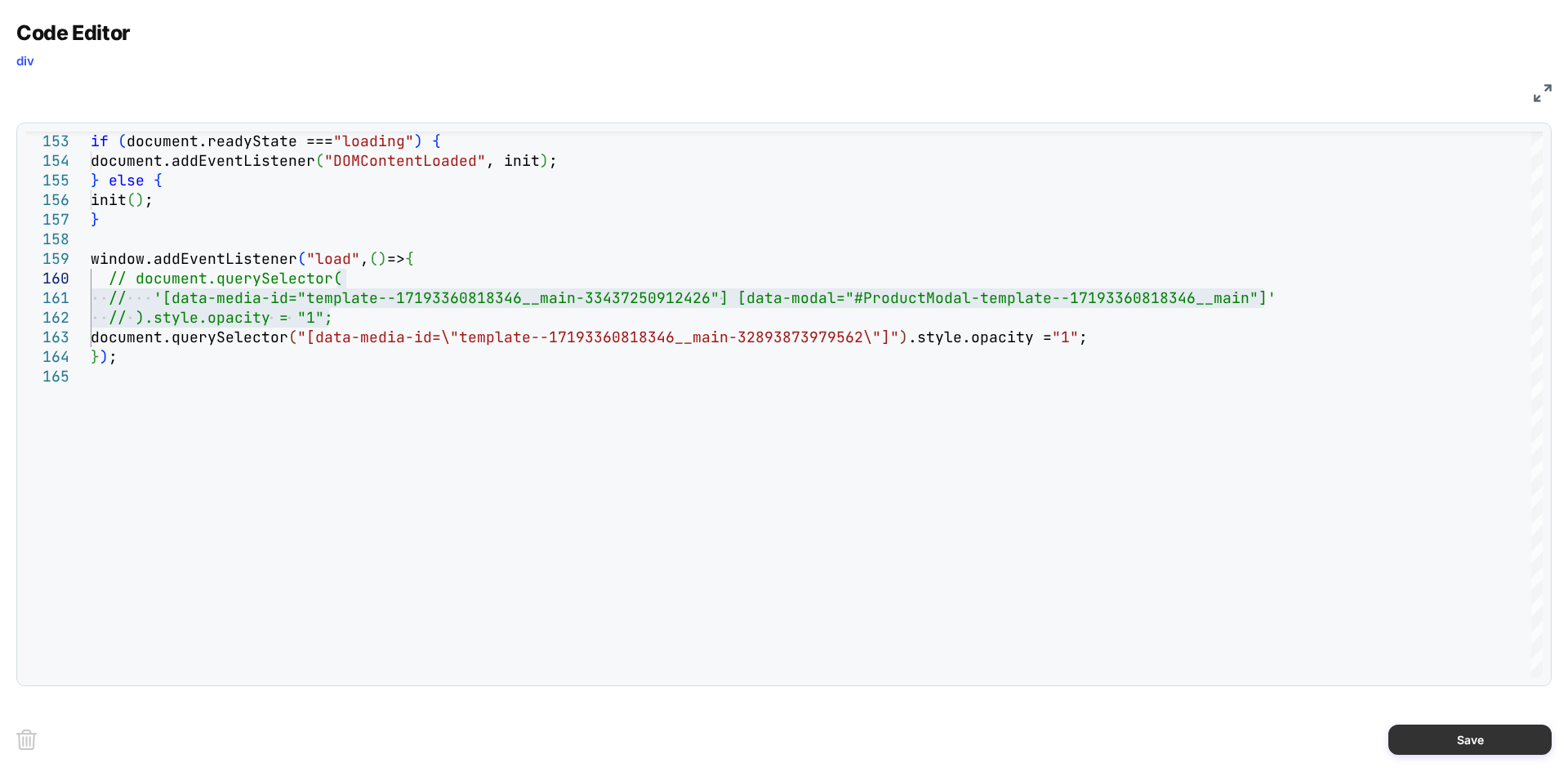
click at [1471, 741] on button "Save" at bounding box center [1470, 739] width 163 height 30
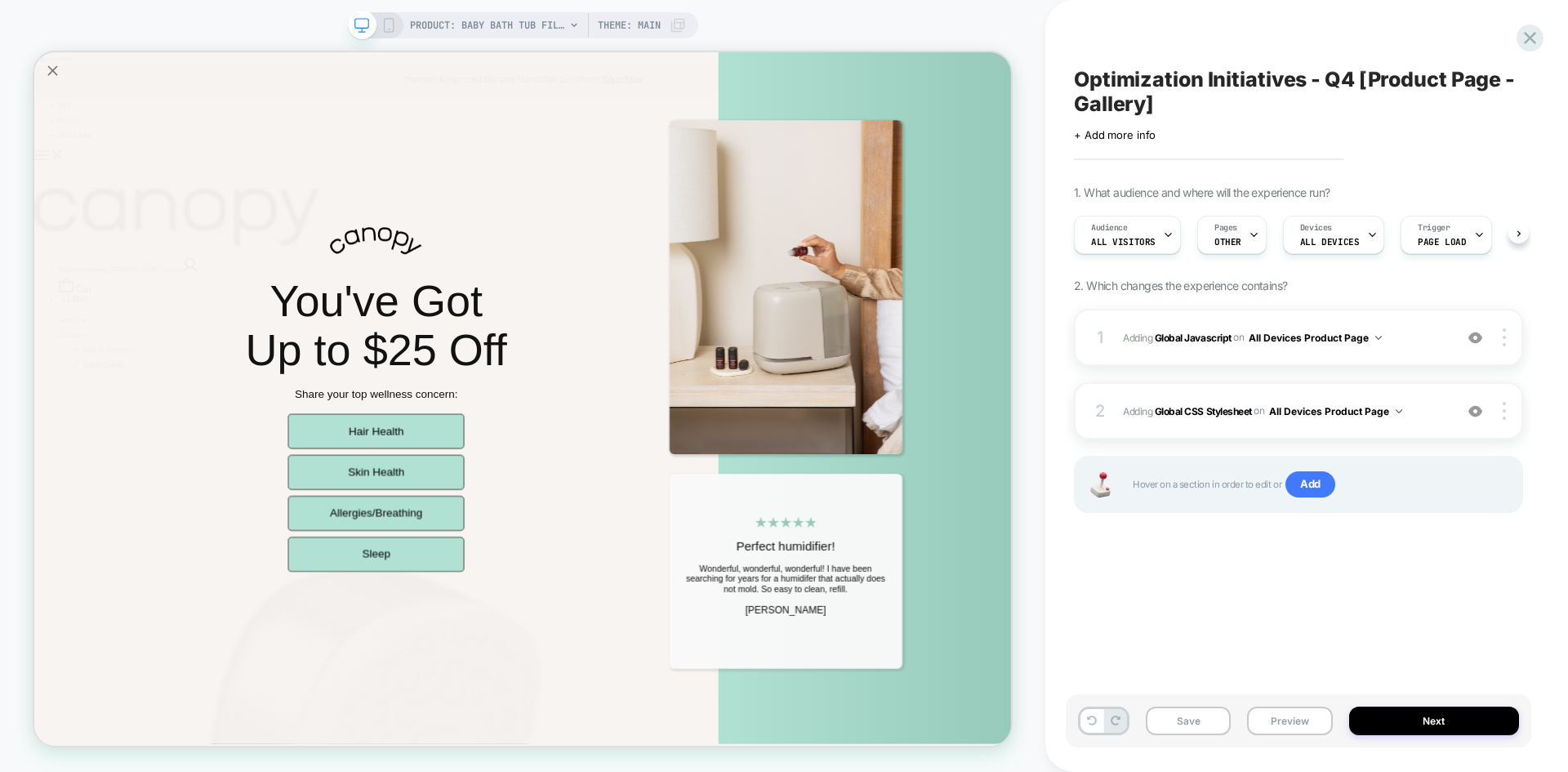
scroll to position [0, 1]
click at [1187, 718] on button "Save" at bounding box center [1189, 721] width 85 height 29
click at [1299, 726] on button "Preview" at bounding box center [1290, 721] width 85 height 29
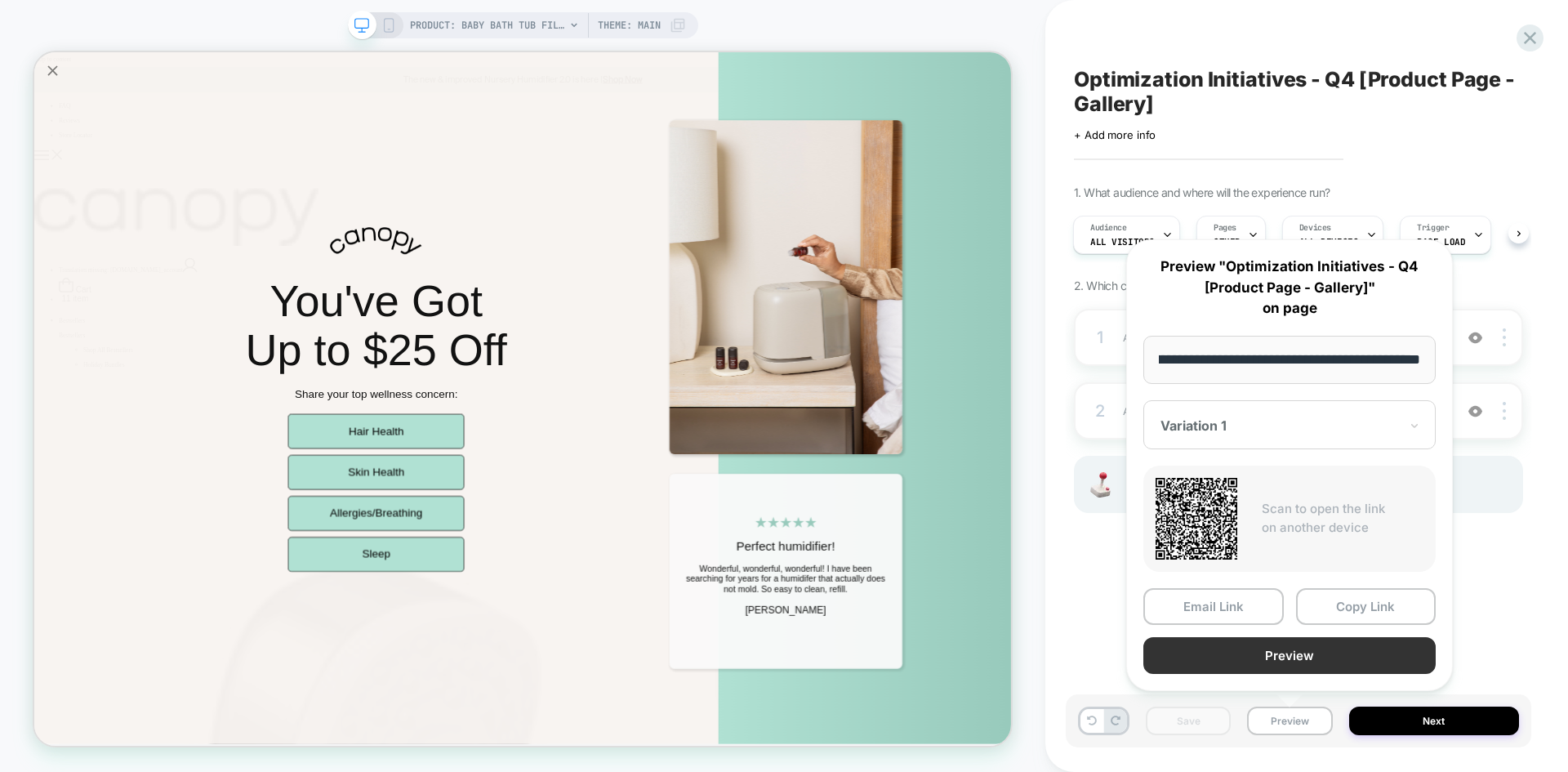
scroll to position [0, 0]
click at [1285, 664] on button "Preview" at bounding box center [1290, 656] width 292 height 37
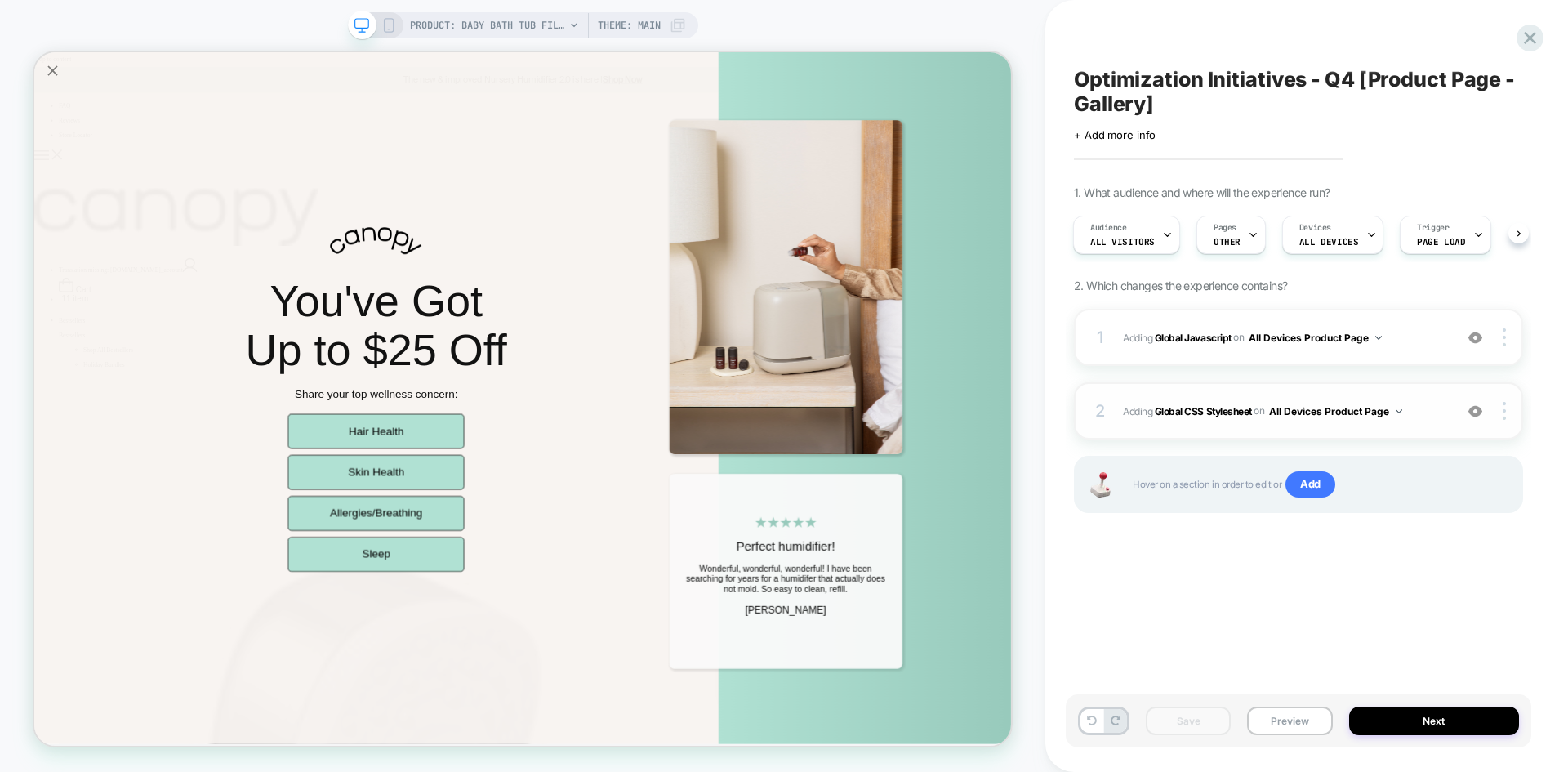
click at [1416, 419] on span "Adding Global CSS Stylesheet on All Devices Product Page" at bounding box center [1284, 411] width 322 height 21
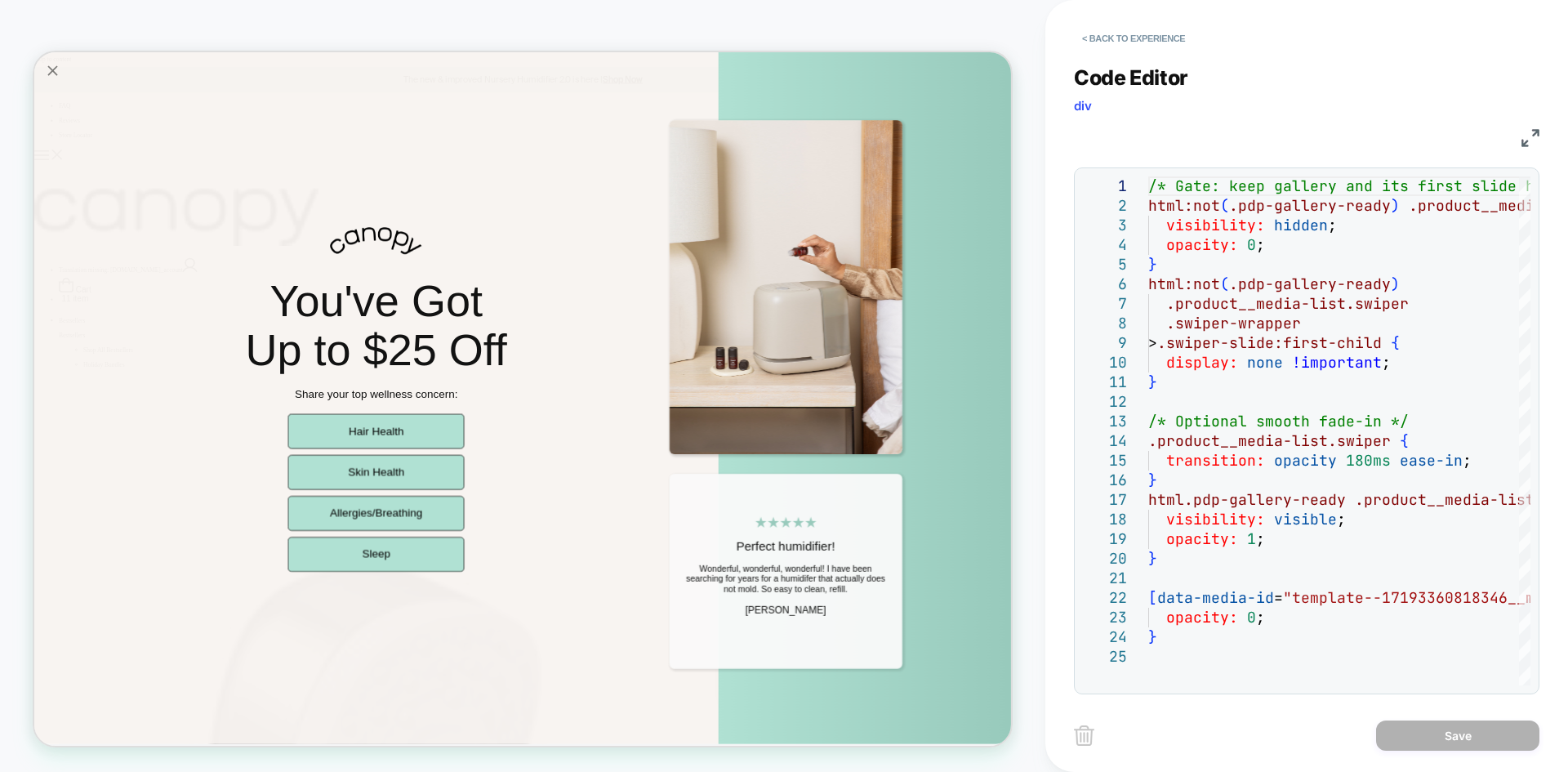
click at [1533, 144] on img at bounding box center [1531, 138] width 18 height 18
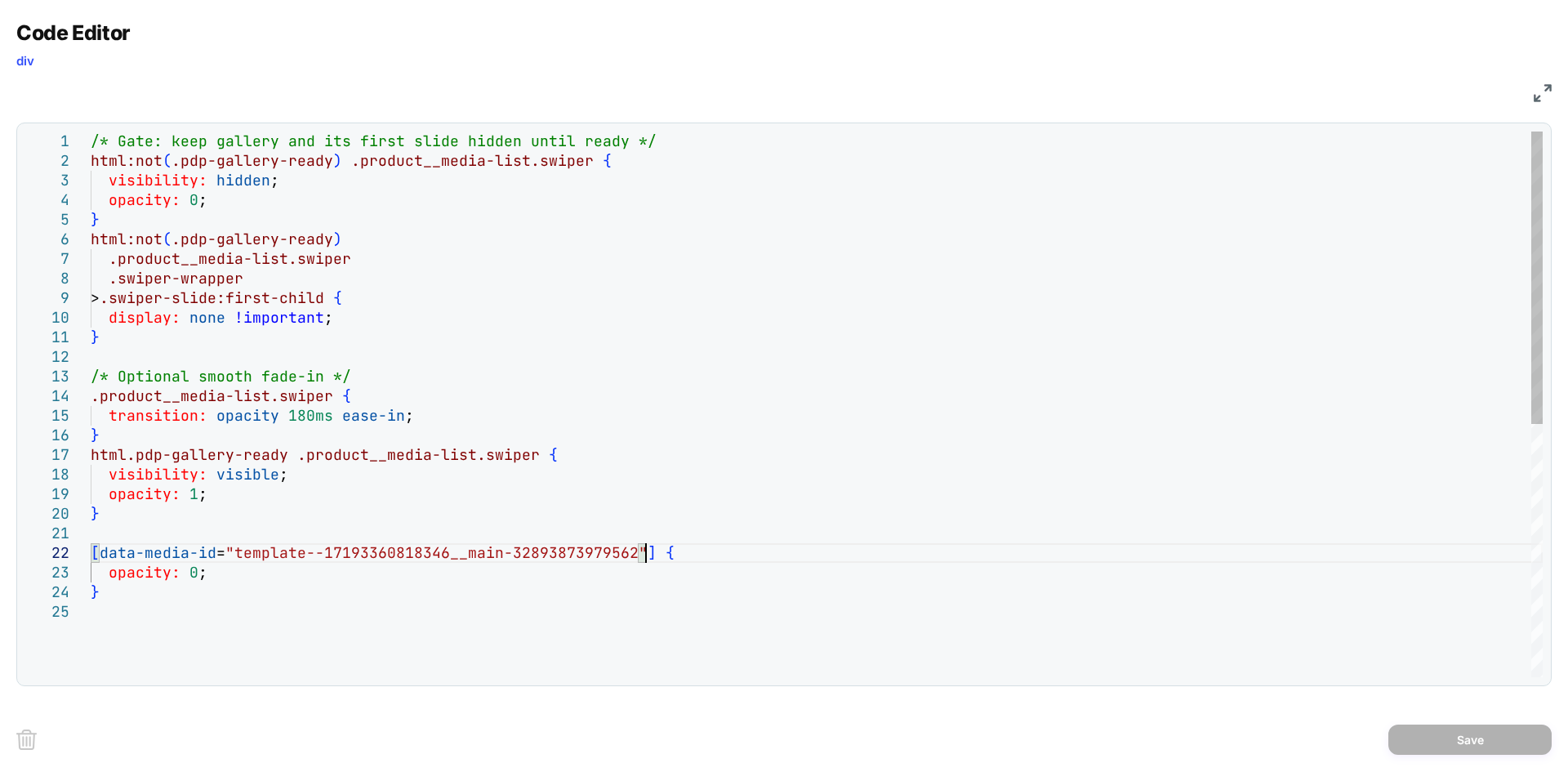
click at [648, 560] on div "/* Gate: keep gallery and its first slide hidden u ntil ready */ html:not ( .pd…" at bounding box center [816, 640] width 1452 height 1017
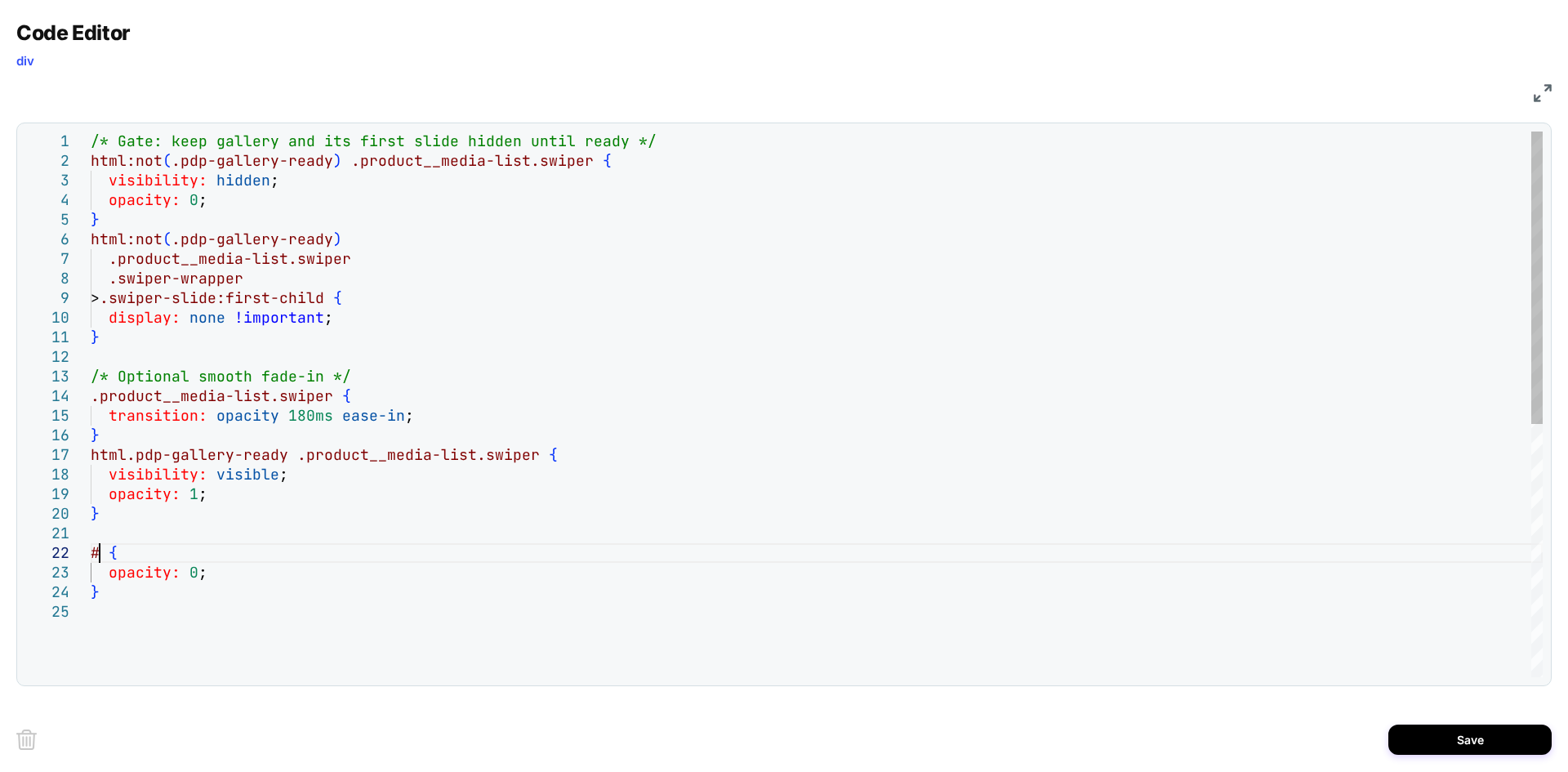
scroll to position [20, 8]
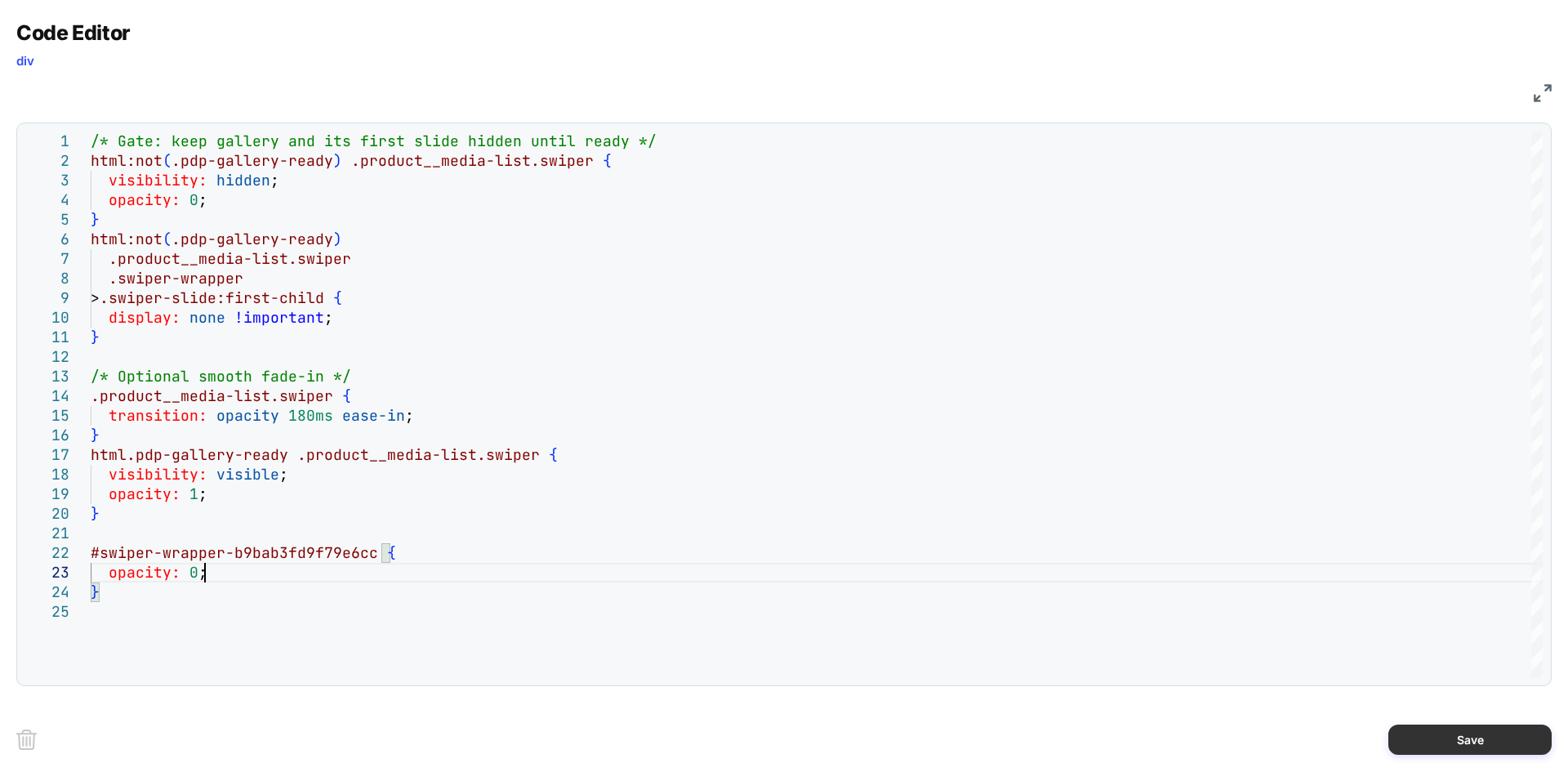
type textarea "**********"
click at [1514, 753] on button "Save" at bounding box center [1470, 739] width 163 height 30
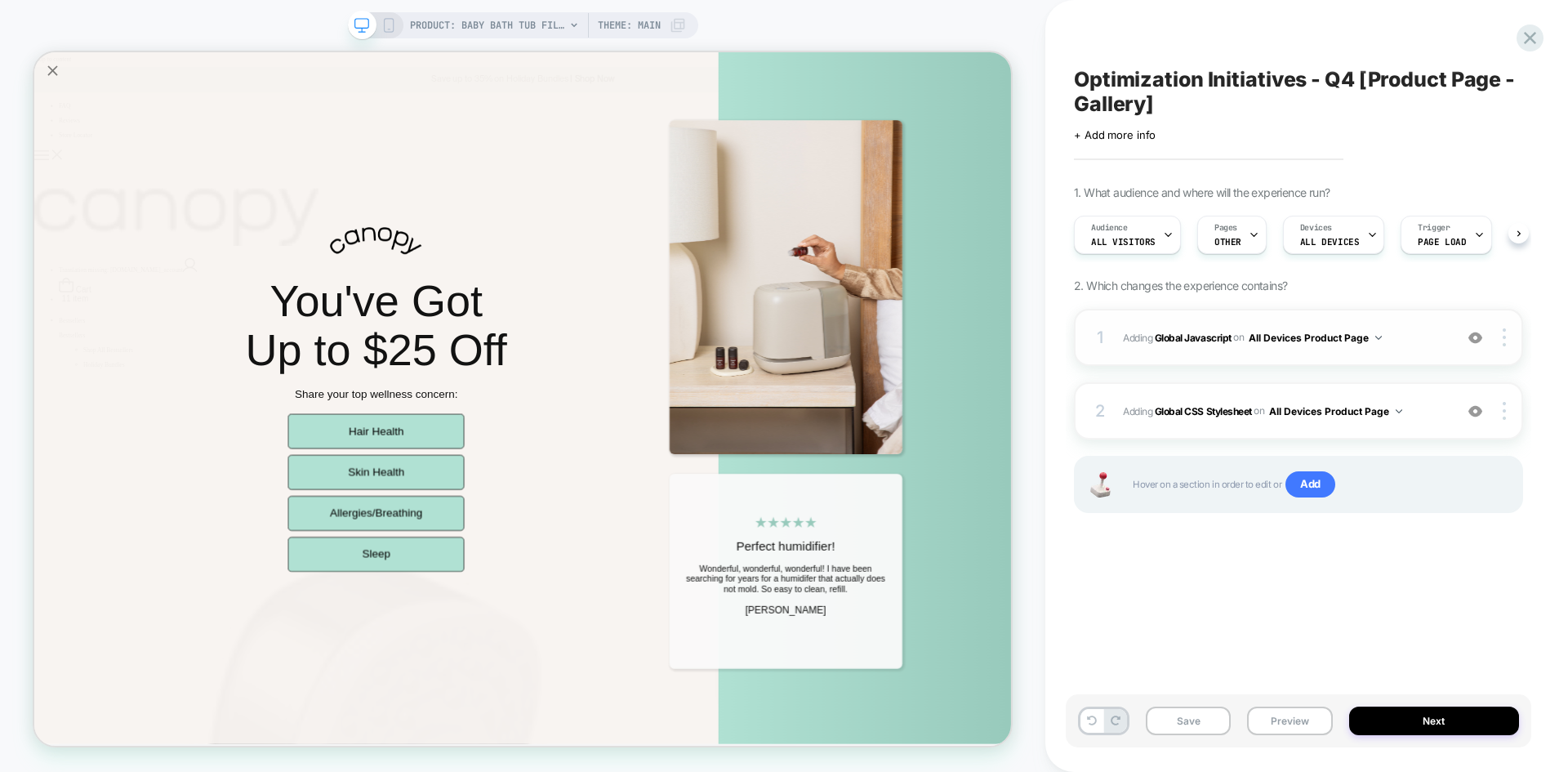
scroll to position [0, 1]
click at [1390, 341] on span "Adding Global Javascript on All Devices Product Page" at bounding box center [1284, 338] width 322 height 21
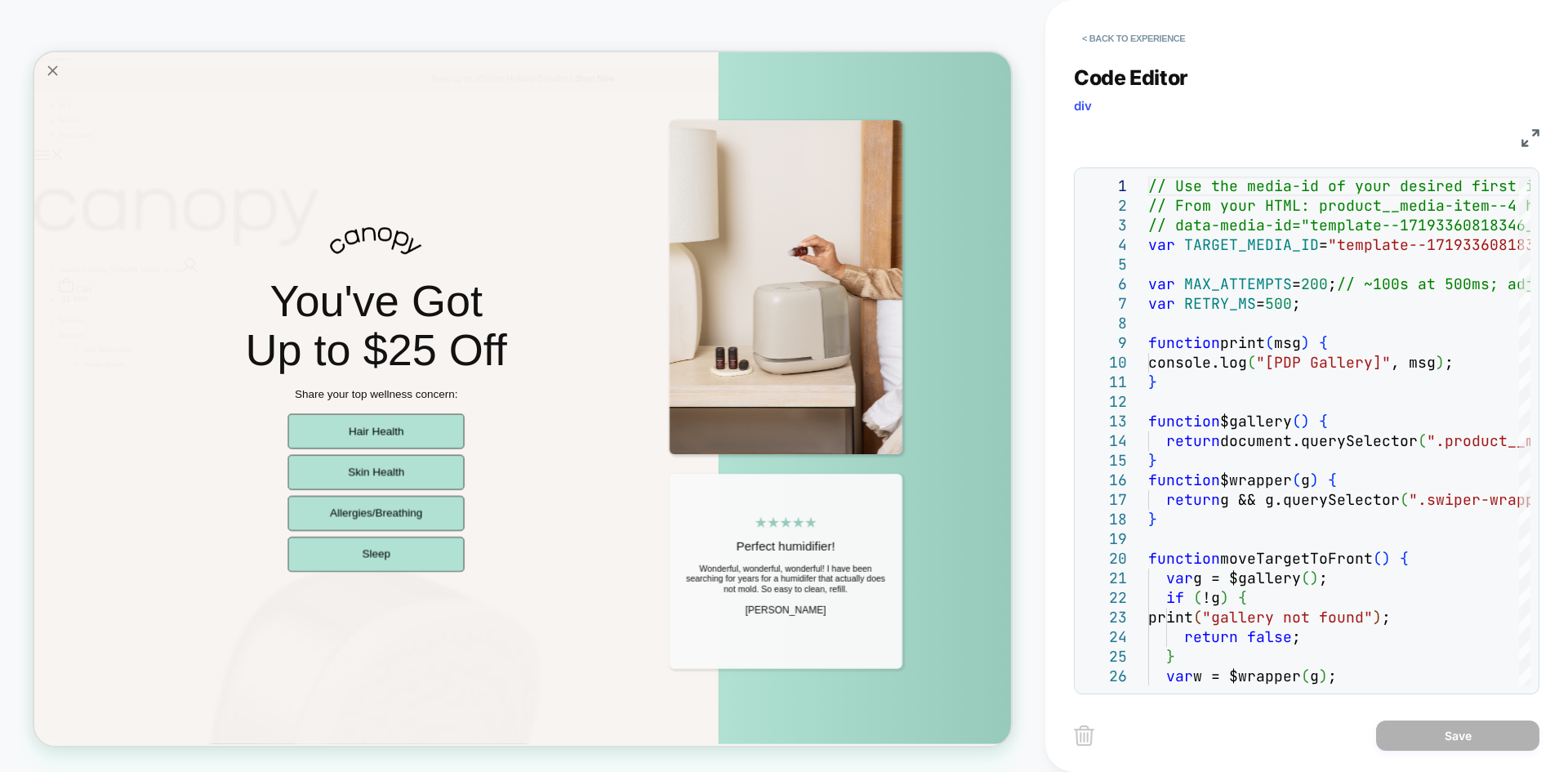
click at [1531, 132] on img at bounding box center [1531, 138] width 18 height 18
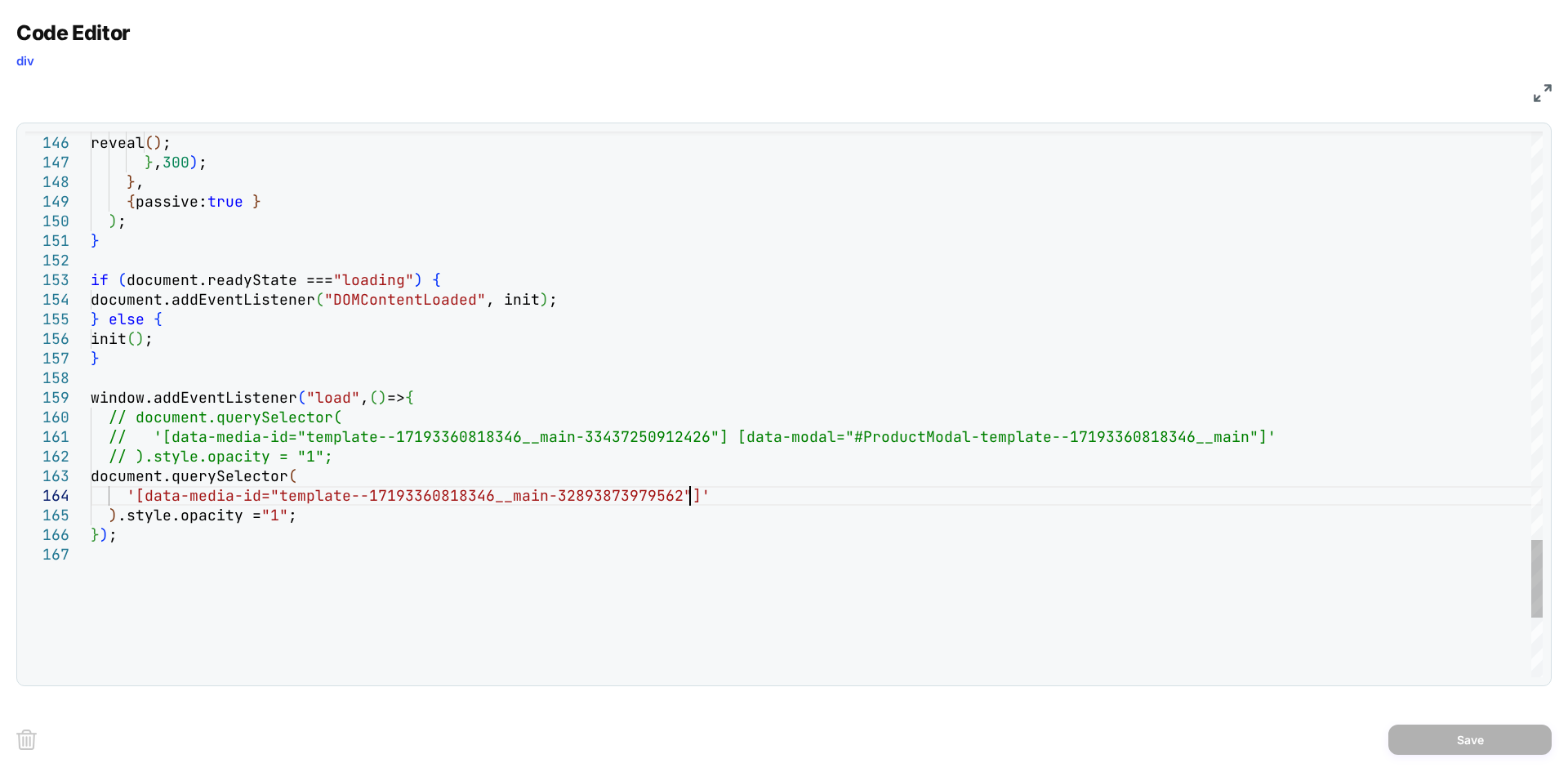
scroll to position [0, 0]
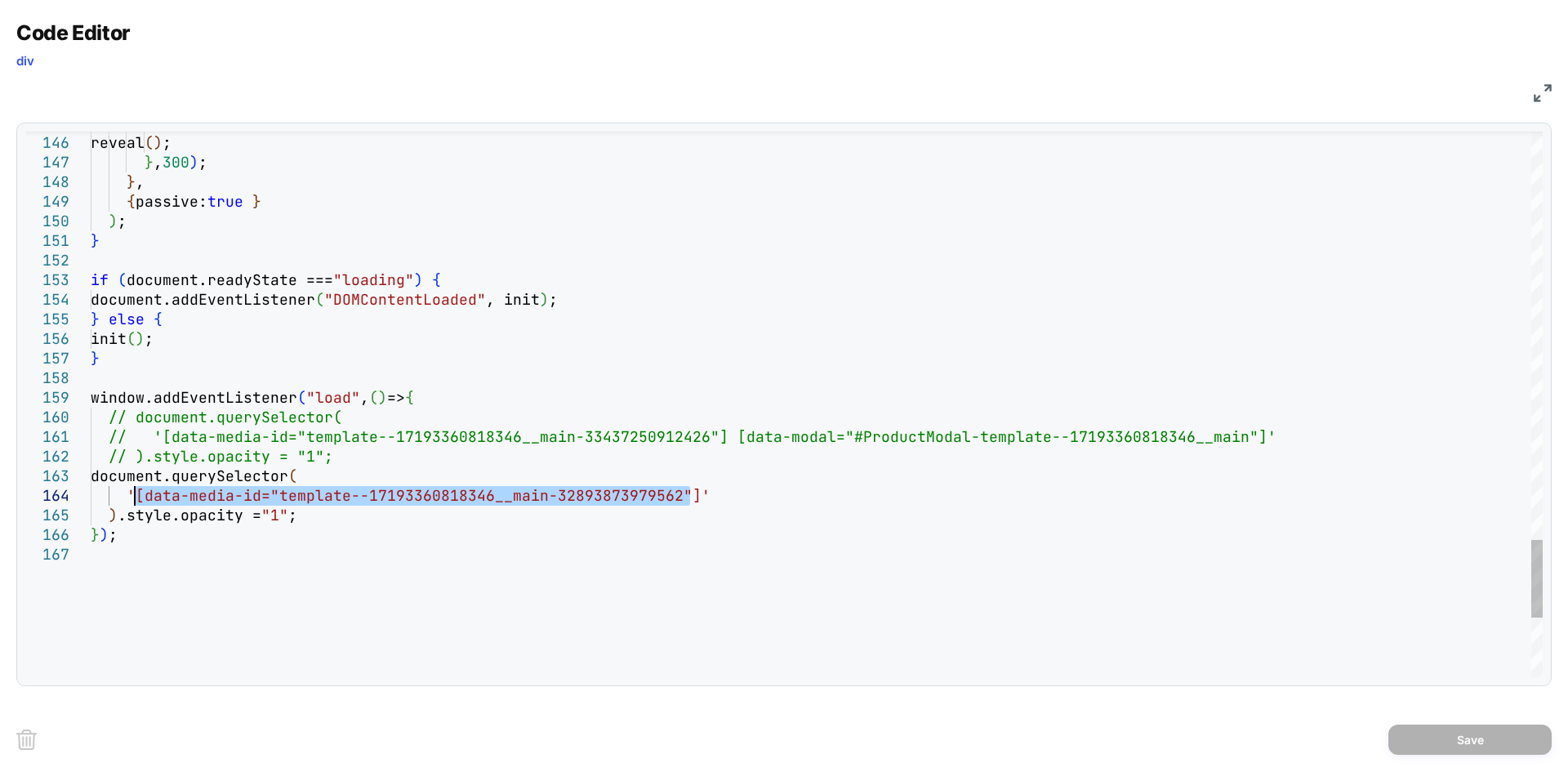
drag, startPoint x: 689, startPoint y: 498, endPoint x: 134, endPoint y: 491, distance: 555.0
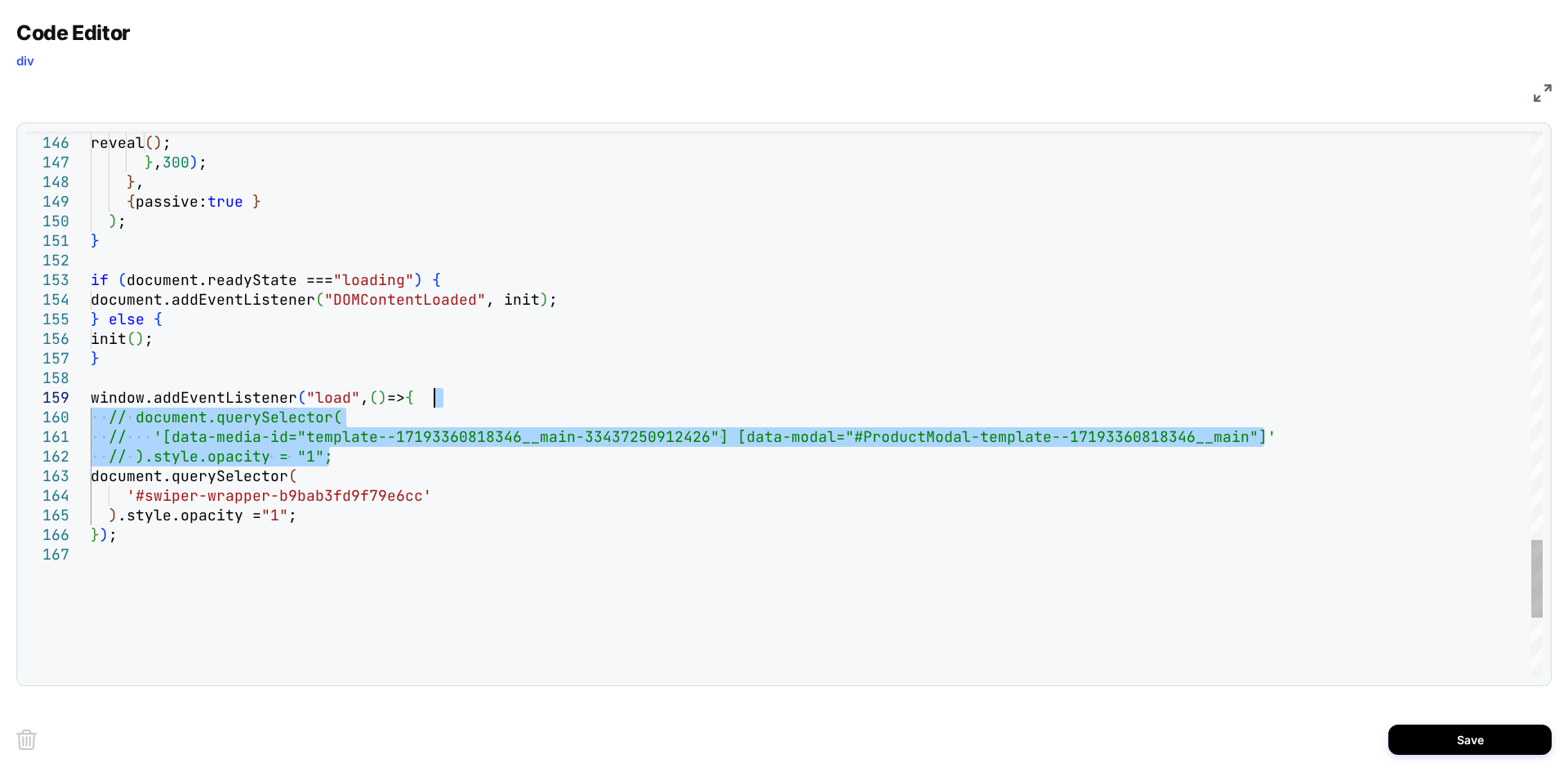
drag, startPoint x: 336, startPoint y: 458, endPoint x: 441, endPoint y: 400, distance: 120.0
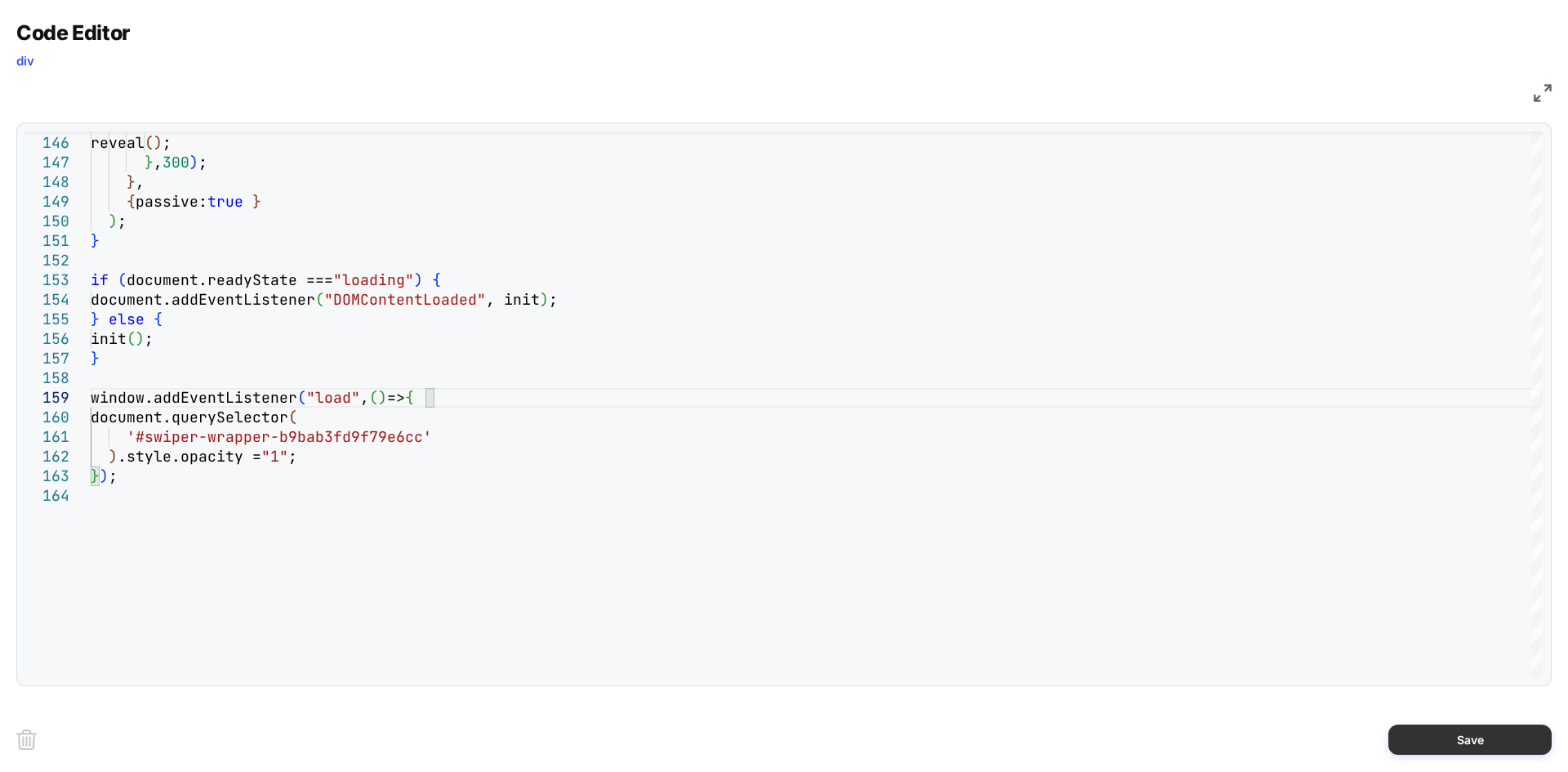
type textarea "**********"
click at [1424, 733] on button "Save" at bounding box center [1470, 739] width 163 height 30
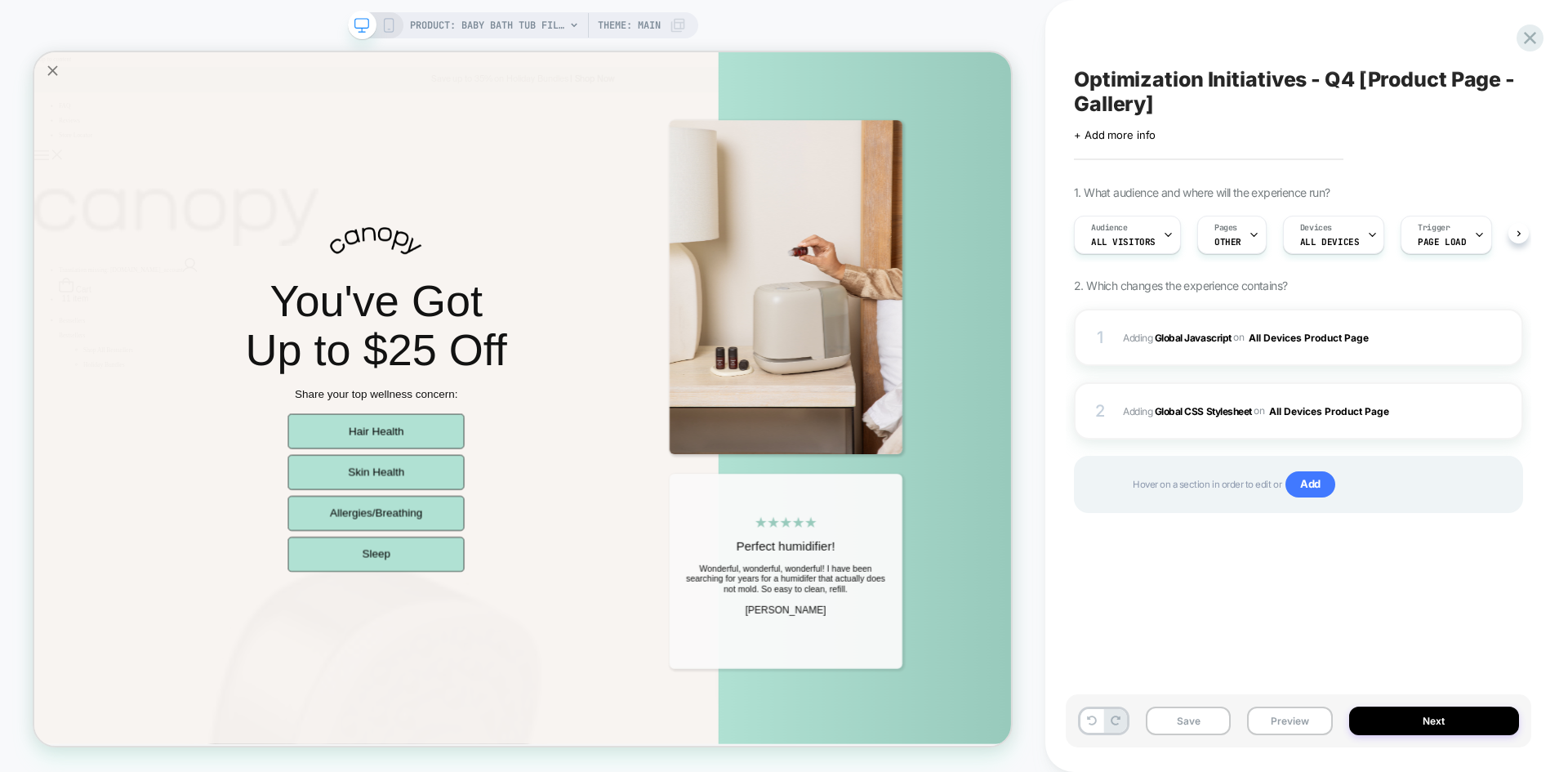
scroll to position [0, 1]
click at [1206, 721] on button "Save" at bounding box center [1189, 721] width 85 height 29
click at [1270, 725] on button "Preview" at bounding box center [1290, 721] width 85 height 29
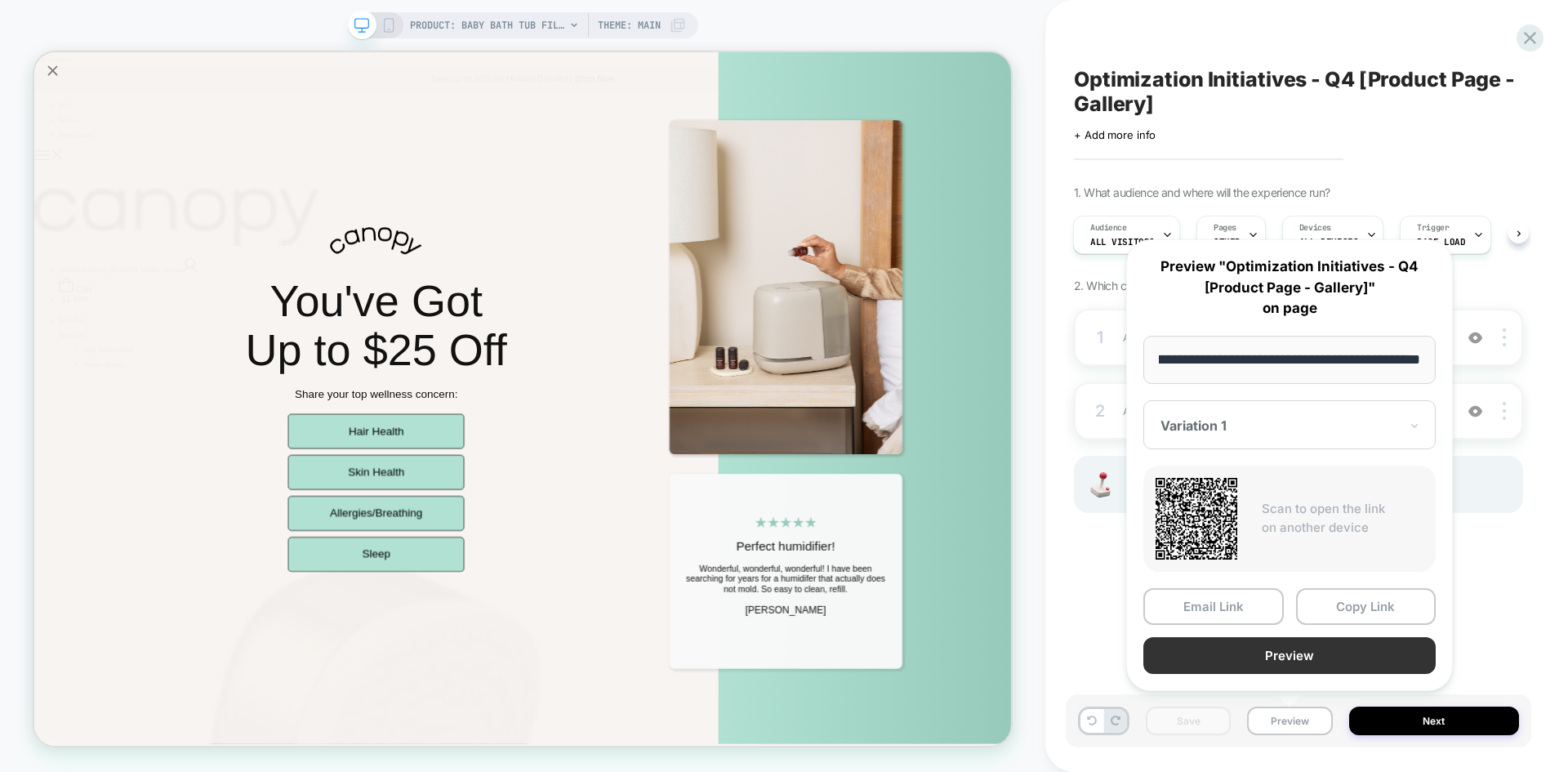
scroll to position [0, 0]
click at [1236, 650] on button "Preview" at bounding box center [1290, 656] width 292 height 37
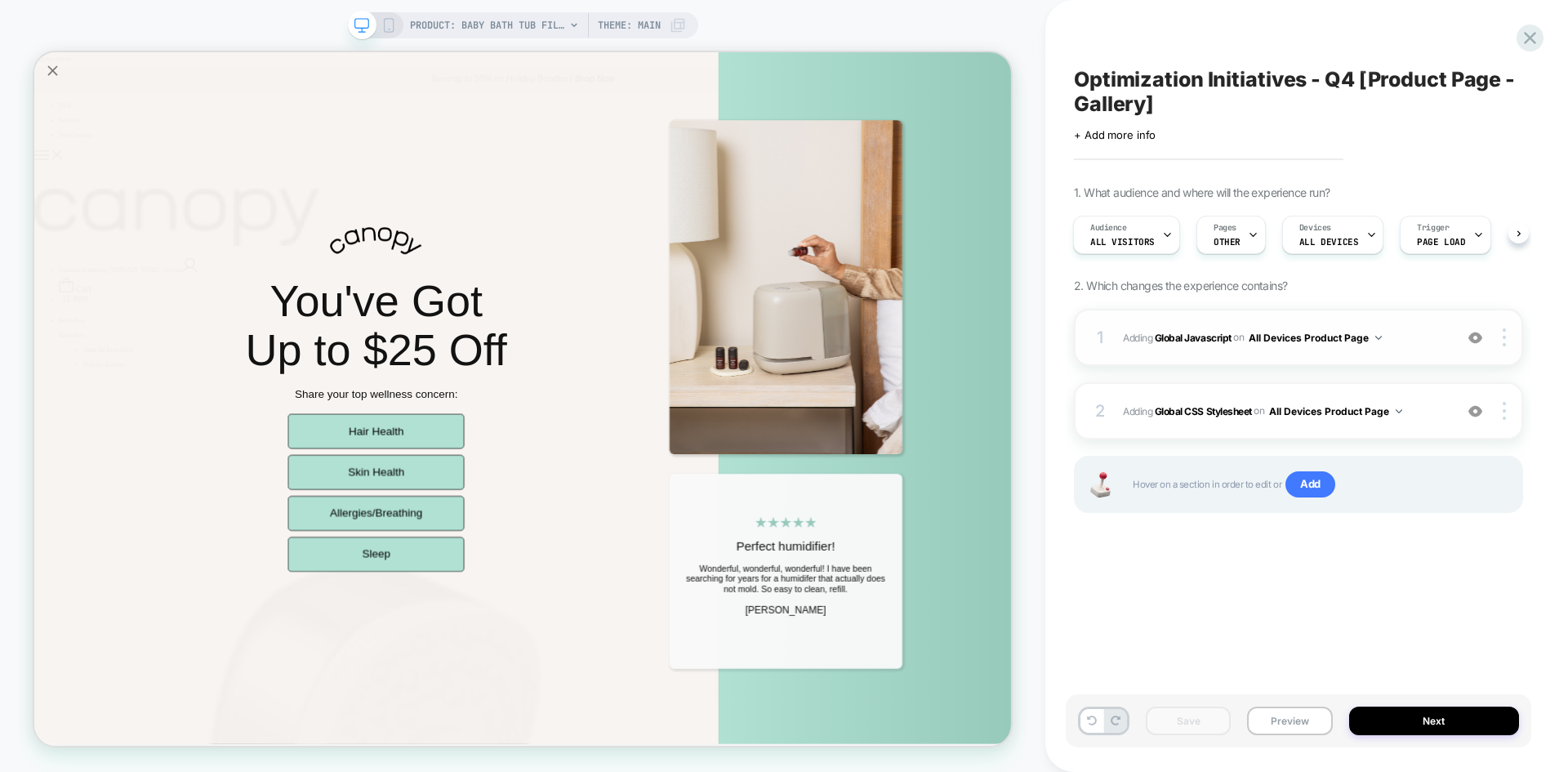
click at [1418, 337] on span "Adding Global Javascript on All Devices Product Page" at bounding box center [1284, 338] width 322 height 21
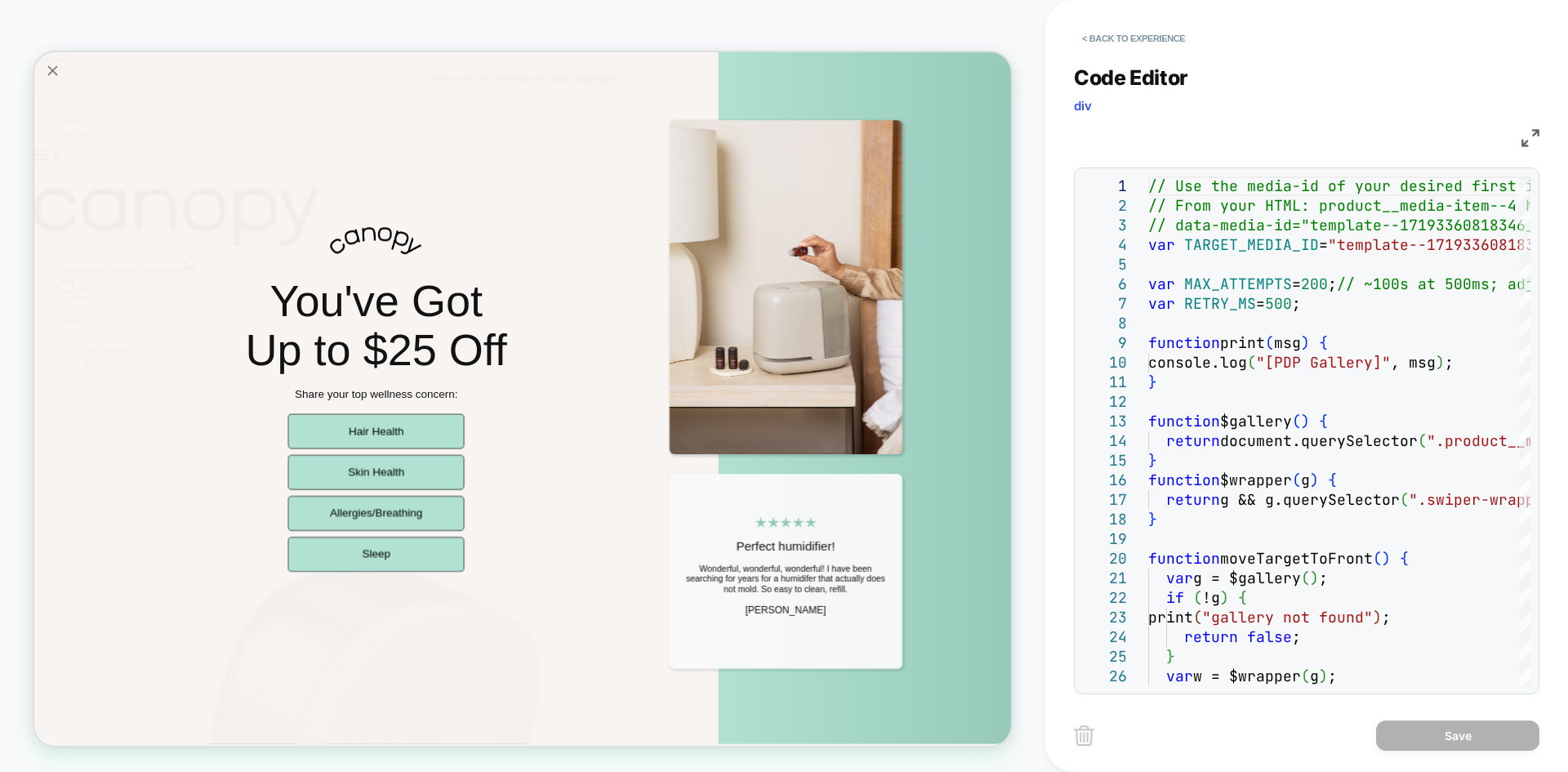
click at [1526, 134] on img at bounding box center [1531, 138] width 18 height 18
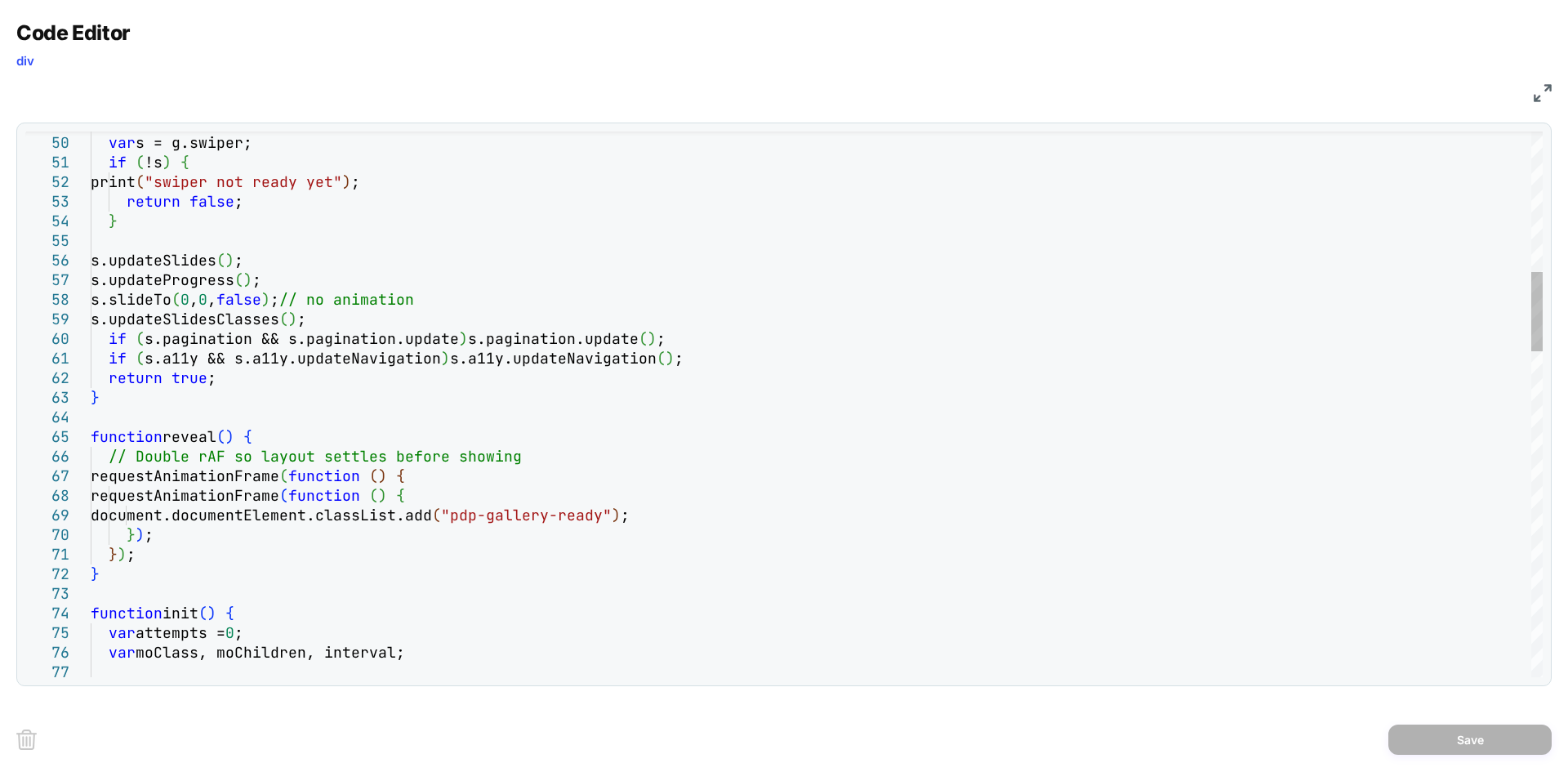
type textarea "**********"
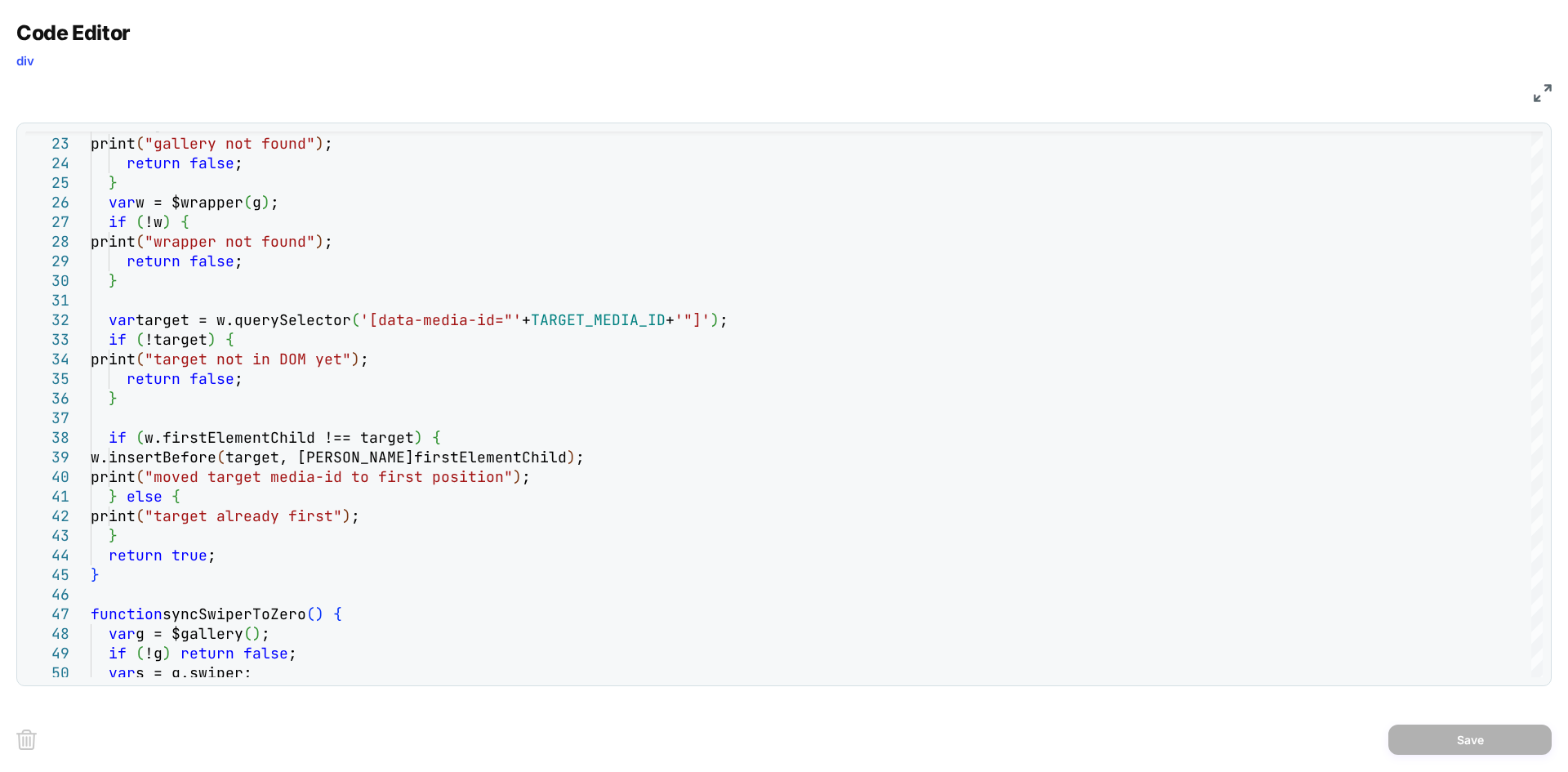
click at [1559, 89] on div "Code Editor div JS 48 49 50 45 46 47 43 44 41 42 40 38 39 37 36 35 34 33 32 31 …" at bounding box center [784, 386] width 1568 height 772
click at [1544, 94] on img at bounding box center [1543, 93] width 18 height 18
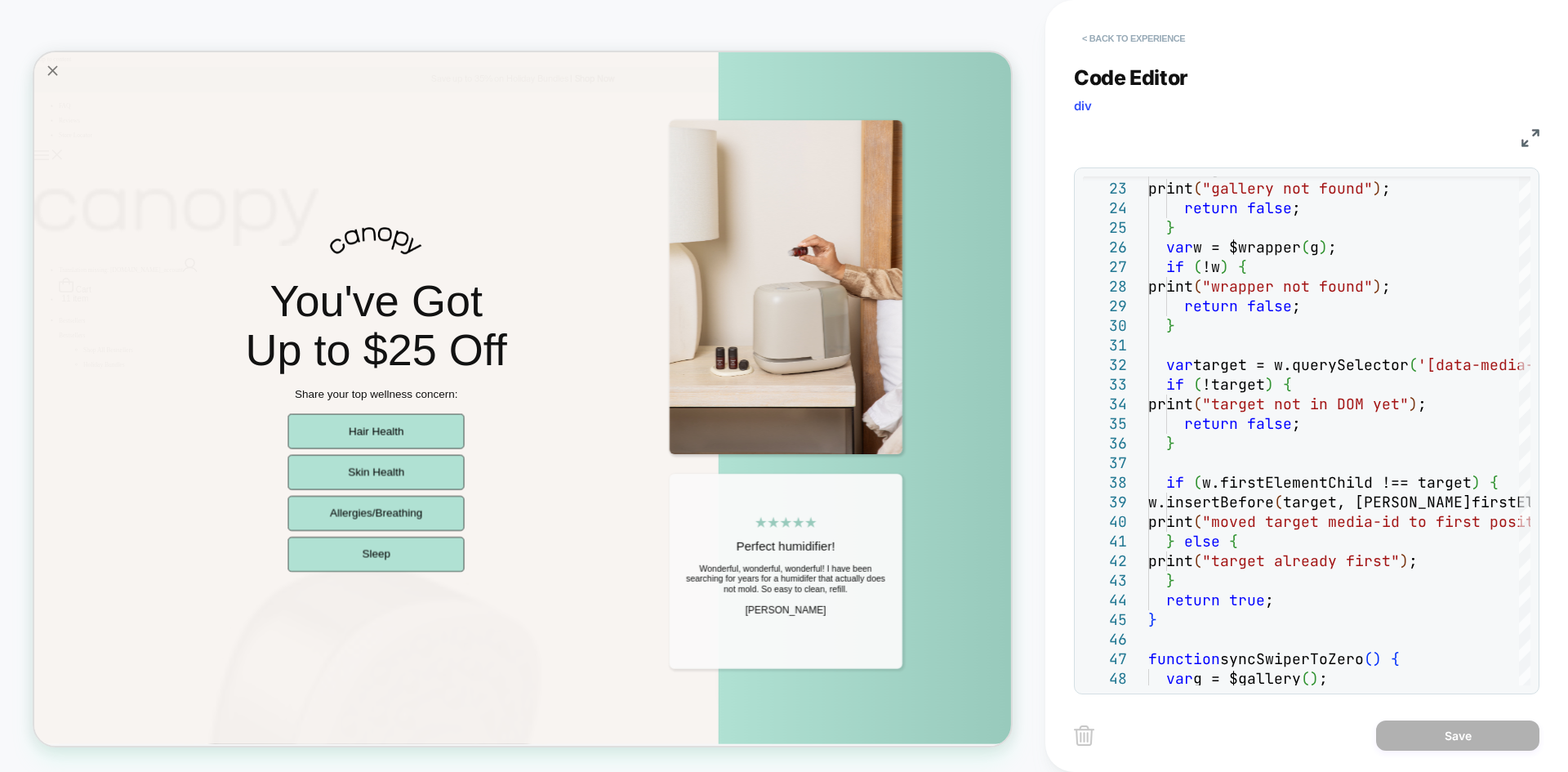
click at [1113, 36] on button "< Back to experience" at bounding box center [1134, 38] width 119 height 26
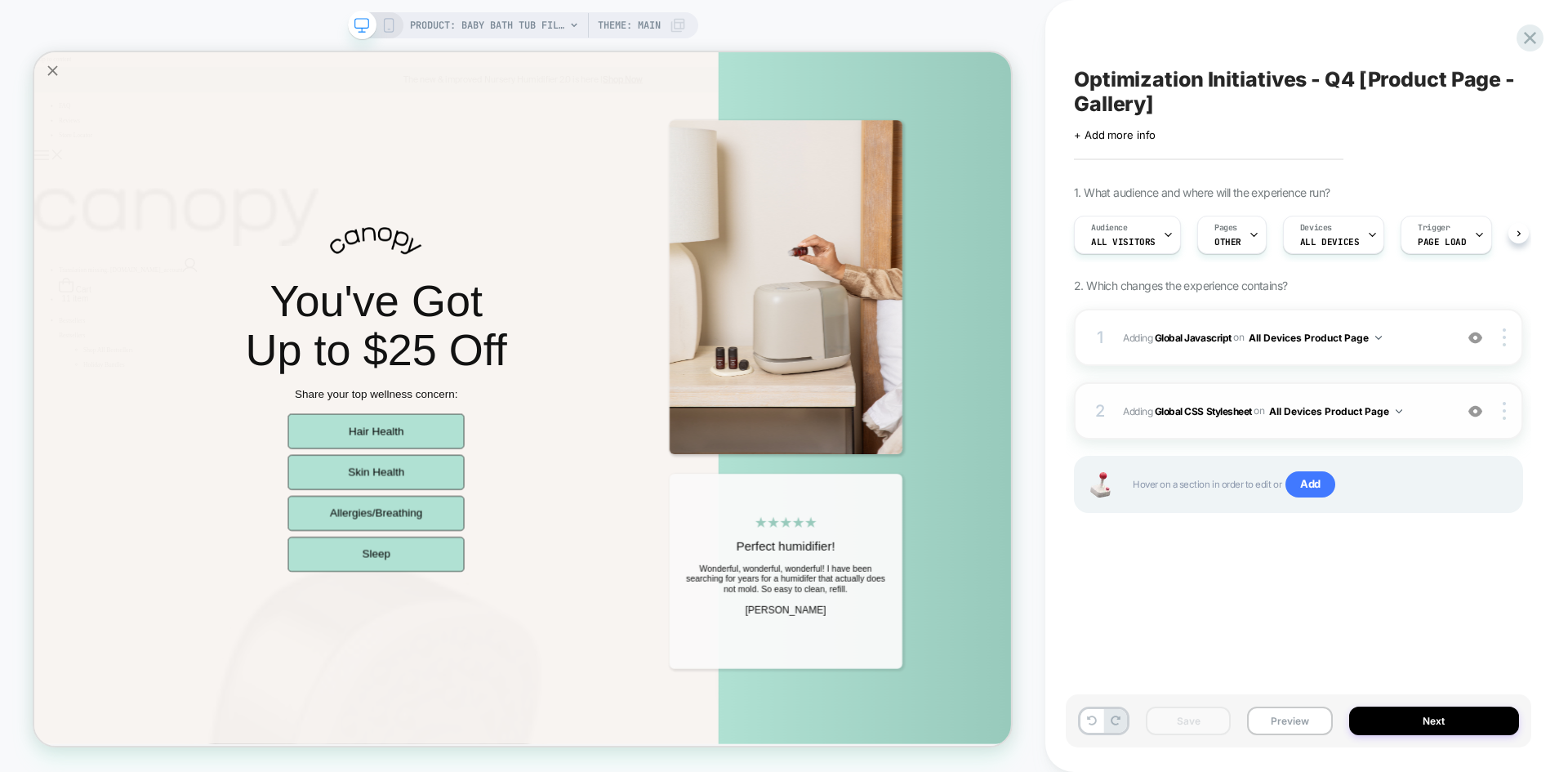
scroll to position [0, 1]
click at [1427, 413] on span "Adding Global CSS Stylesheet on All Devices Product Page" at bounding box center [1284, 411] width 322 height 21
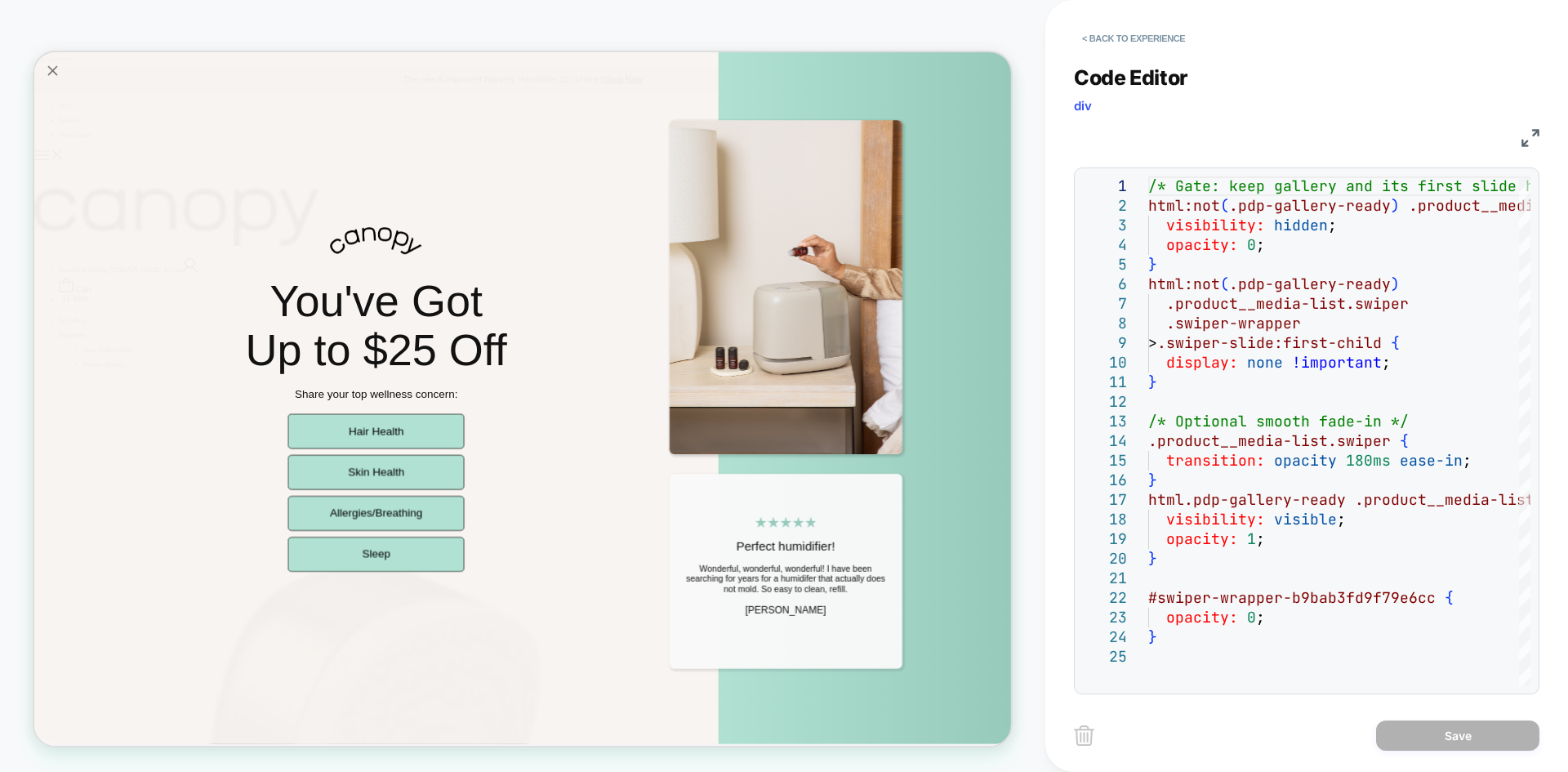
click at [1542, 139] on div "< Back to experience Code Editor div CSS 1 2 3 4 5 6 7 8 9 10 11 12 13 14 15 16…" at bounding box center [1306, 386] width 523 height 772
click at [1533, 139] on img at bounding box center [1531, 138] width 18 height 18
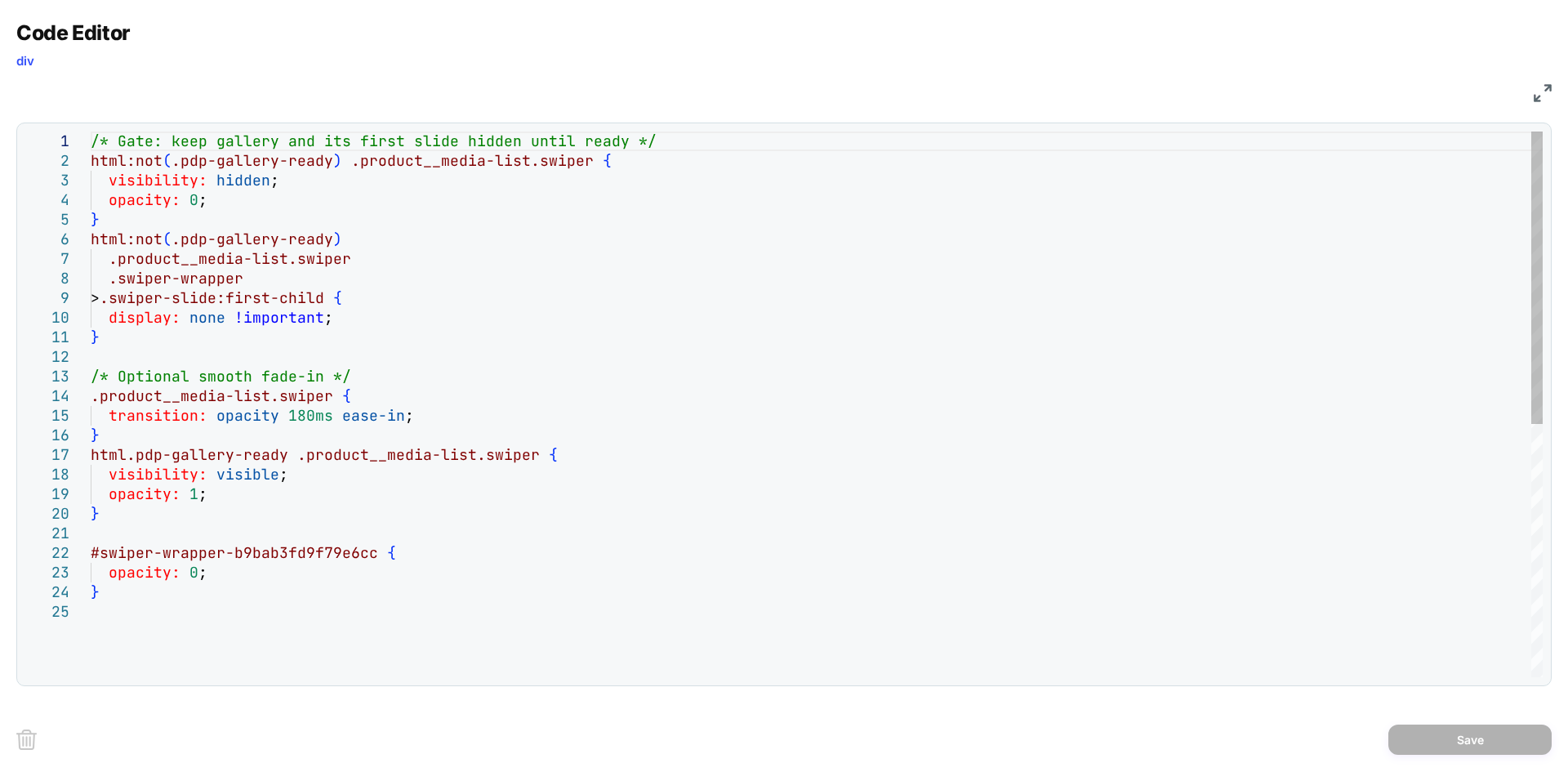
scroll to position [0, 0]
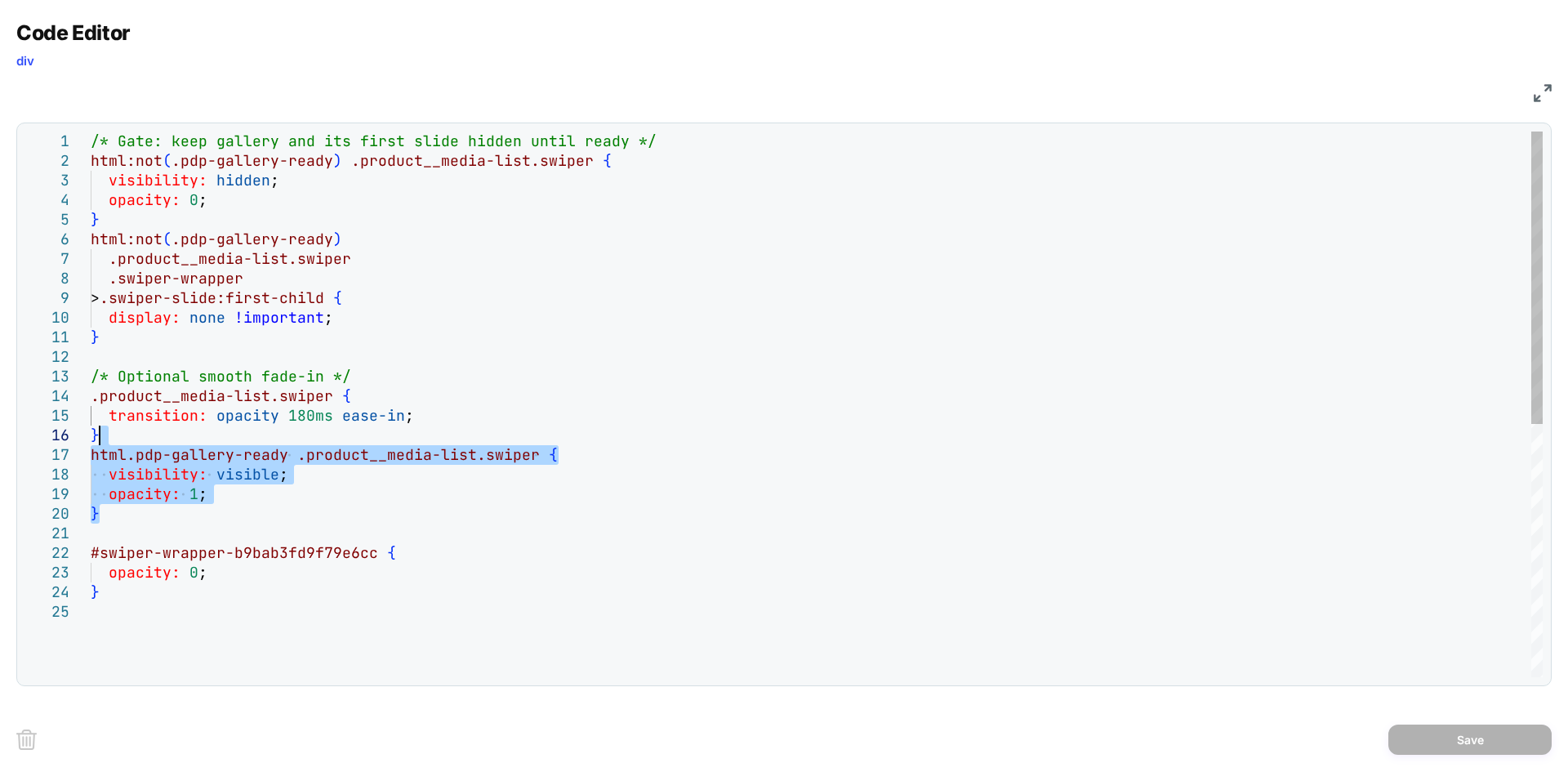
drag, startPoint x: 113, startPoint y: 509, endPoint x: 109, endPoint y: 432, distance: 77.1
click at [109, 432] on div "/* Gate: keep gallery and its first slide hidden u ntil ready */ html:not ( .pd…" at bounding box center [816, 640] width 1452 height 1017
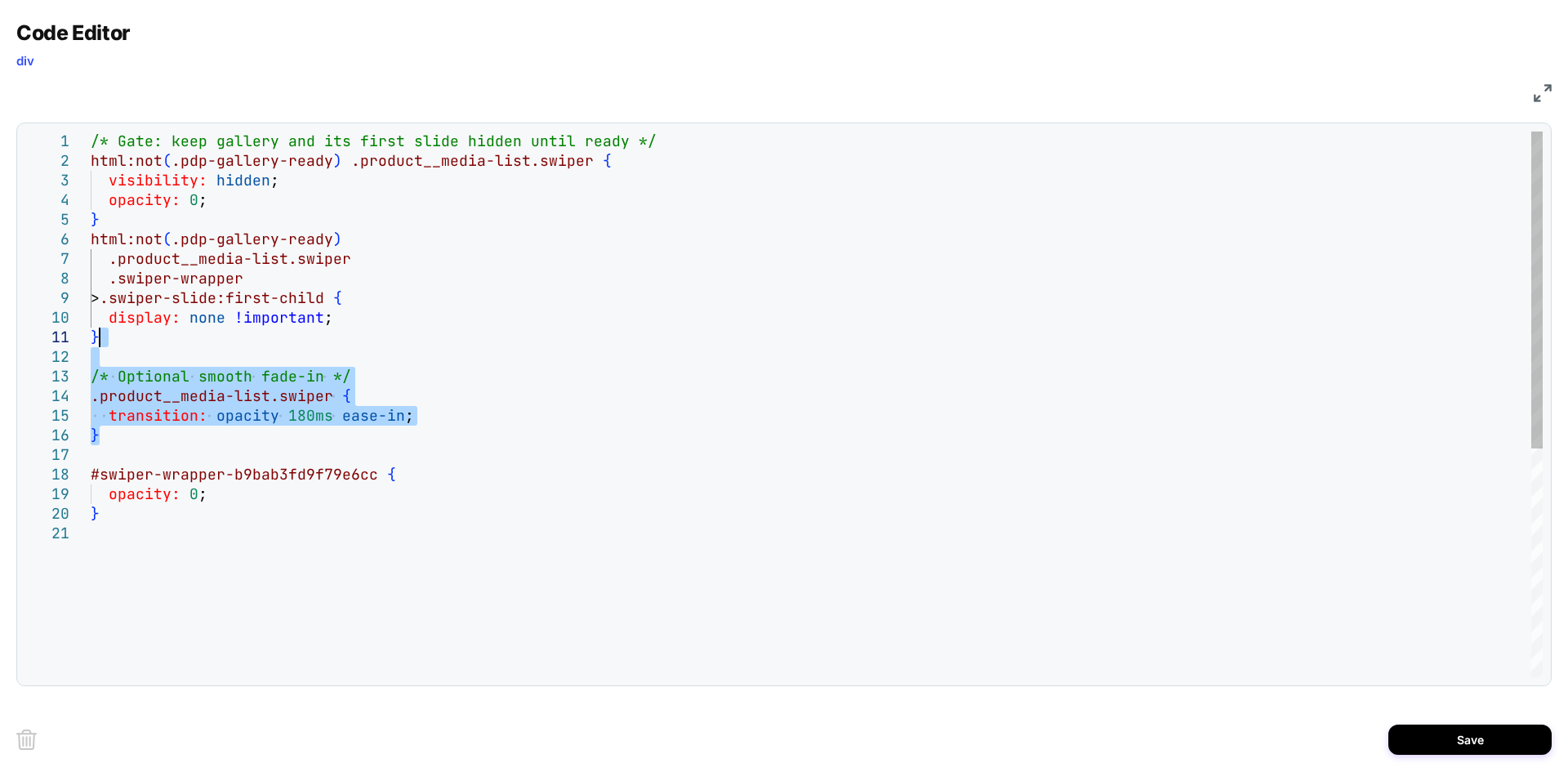
drag, startPoint x: 107, startPoint y: 434, endPoint x: 109, endPoint y: 335, distance: 99.0
click at [109, 335] on div "/* Gate: keep gallery and its first slide hidden u ntil ready */ html:not ( .pd…" at bounding box center [816, 600] width 1452 height 938
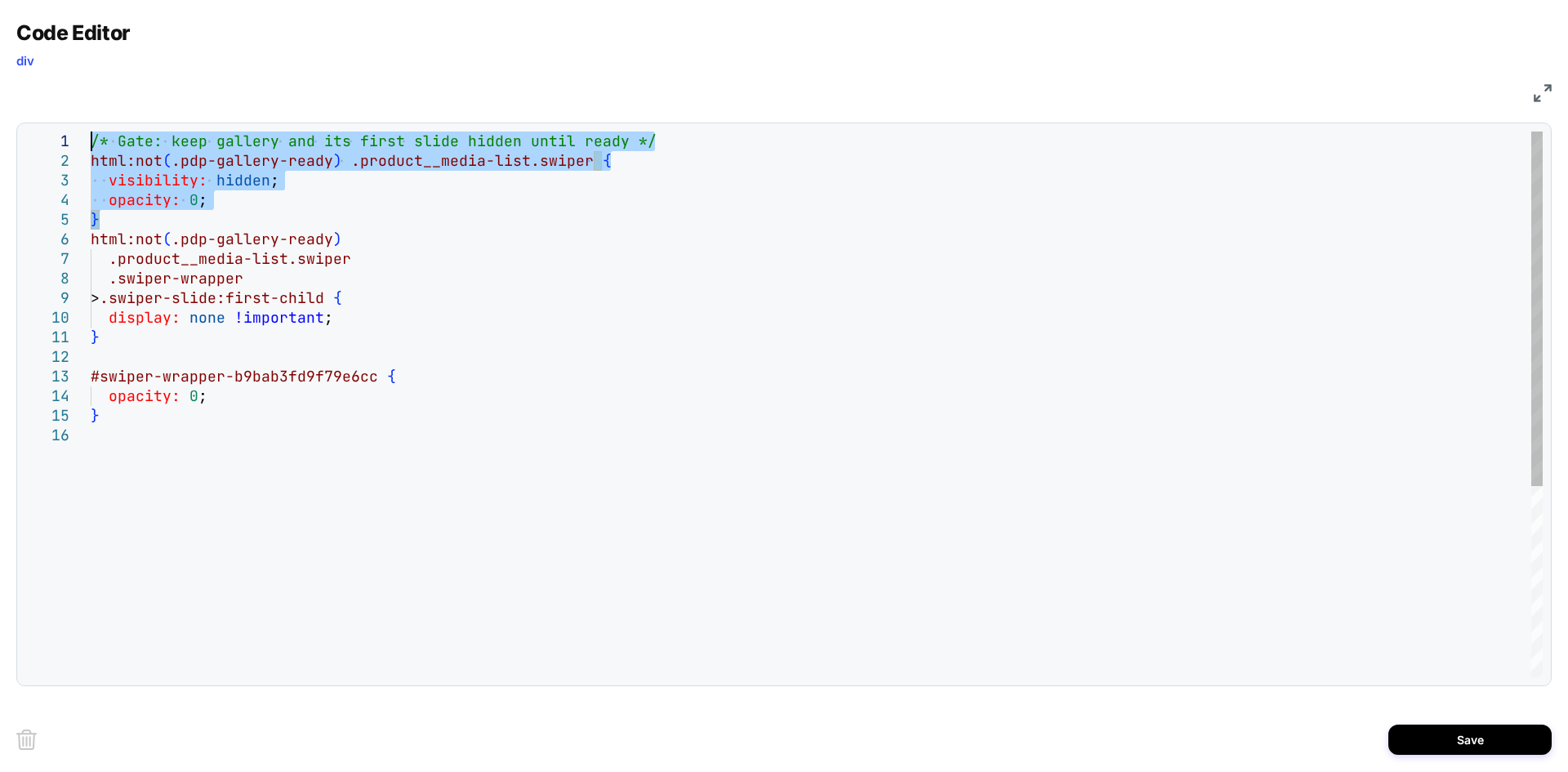
drag, startPoint x: 110, startPoint y: 226, endPoint x: 70, endPoint y: 124, distance: 109.6
click at [90, 132] on div "/* Gate: keep gallery and its first slide hidden u ntil ready */ html:not ( .pd…" at bounding box center [816, 552] width 1452 height 840
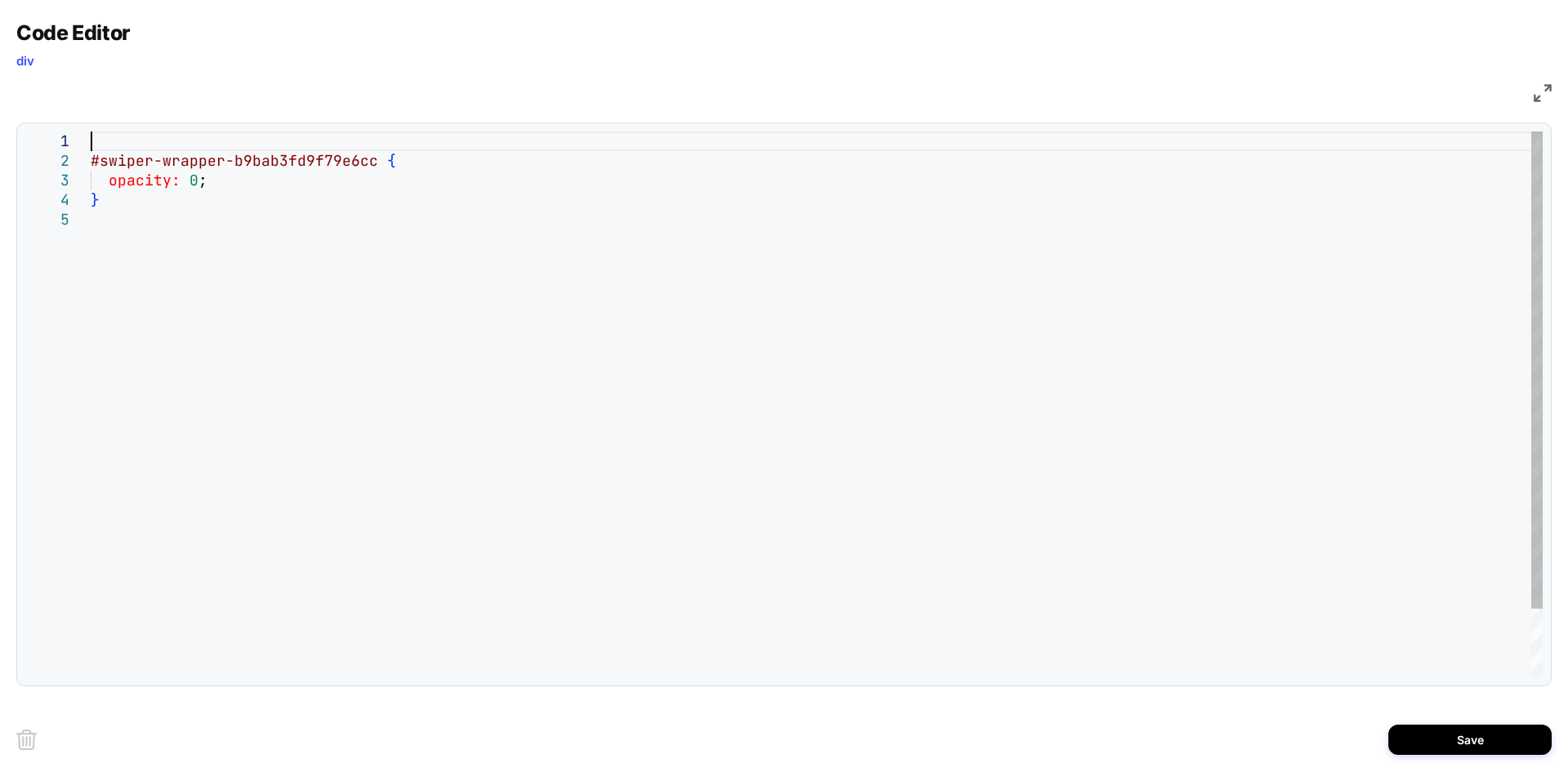
type textarea "**********"
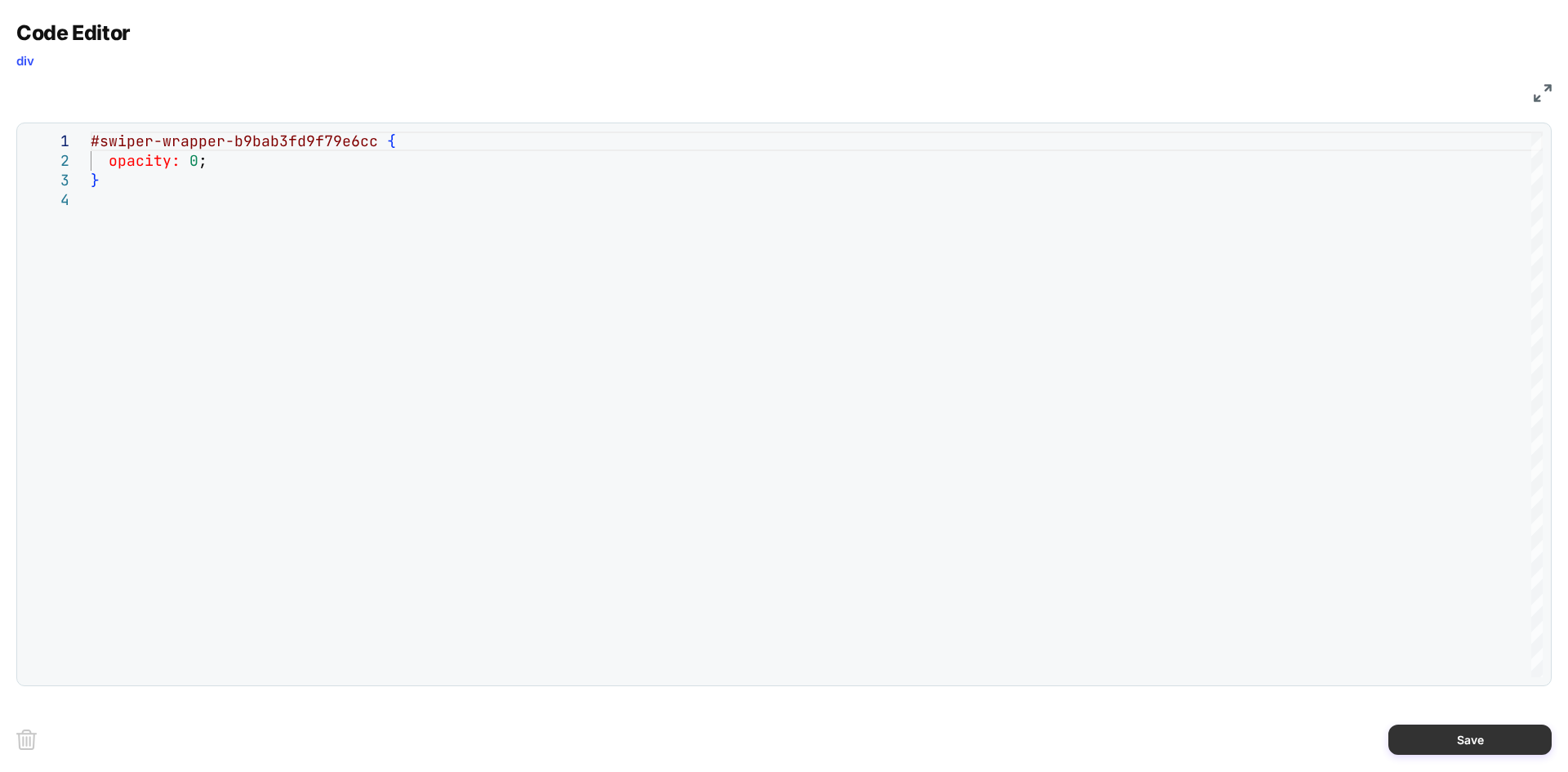
click at [1496, 746] on button "Save" at bounding box center [1470, 739] width 163 height 30
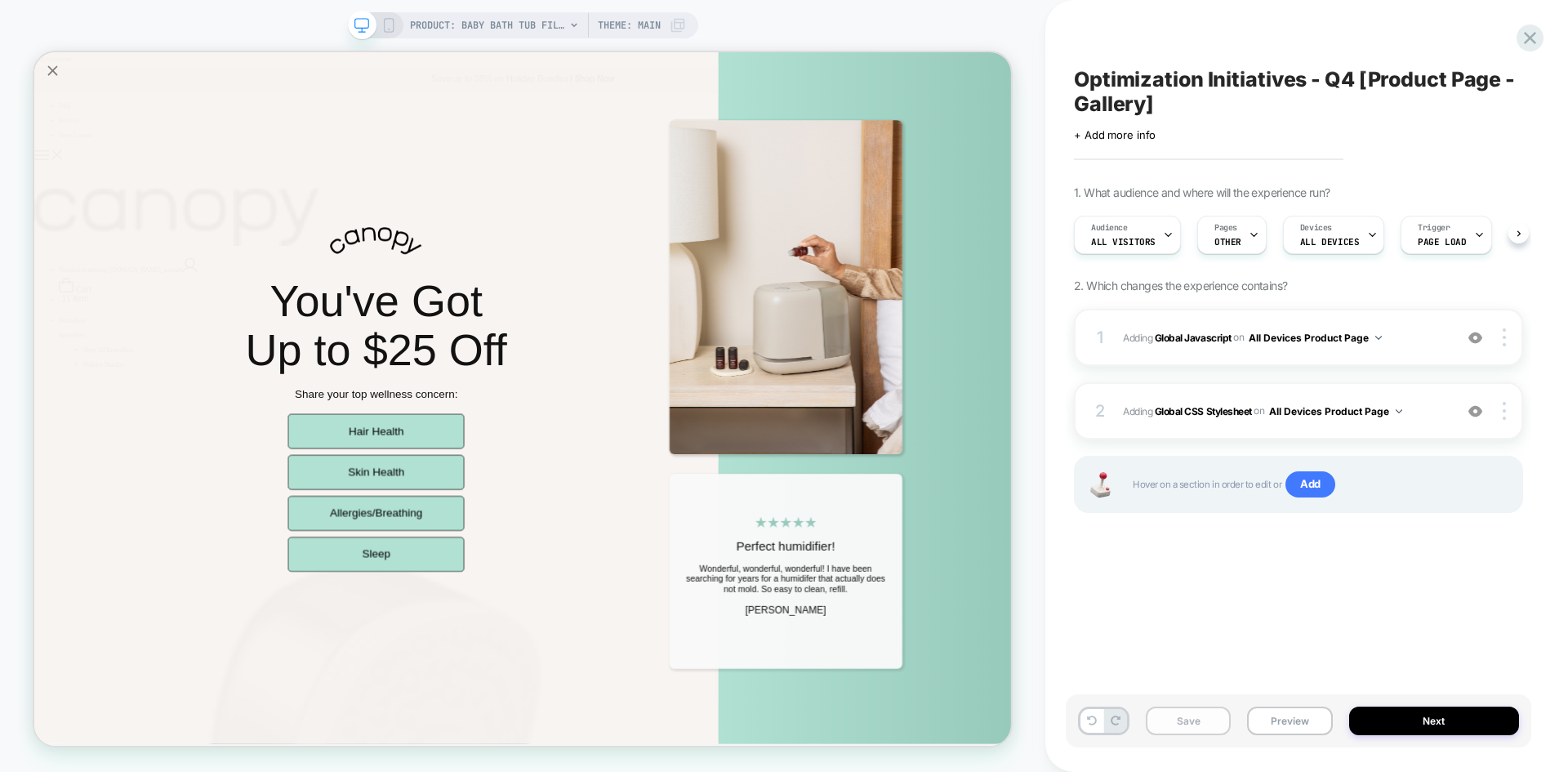
scroll to position [0, 1]
click at [1188, 722] on button "Save" at bounding box center [1189, 721] width 85 height 29
click at [1284, 712] on button "Preview" at bounding box center [1290, 721] width 85 height 29
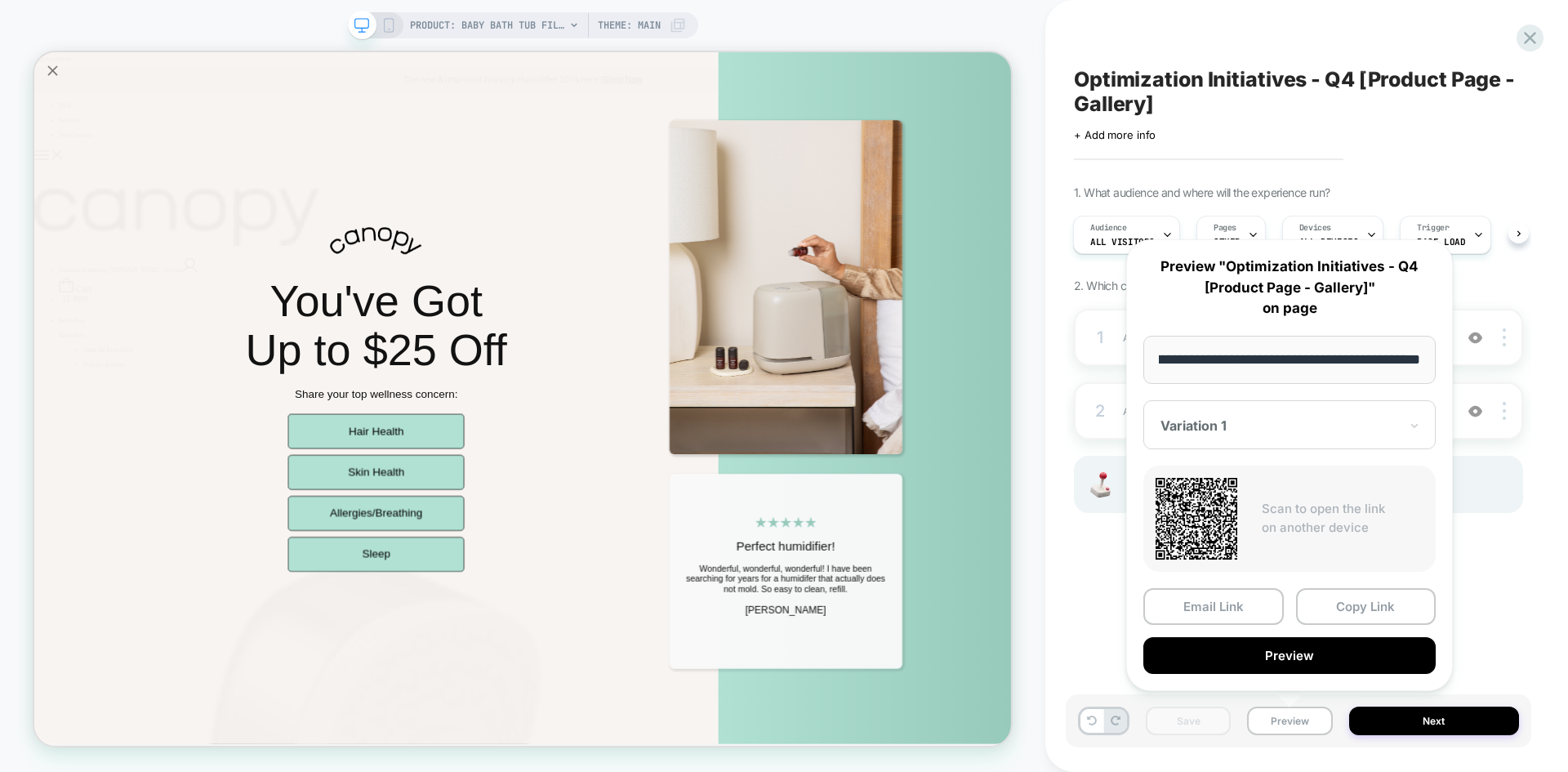
scroll to position [0, 0]
click at [1278, 672] on div "**********" at bounding box center [1290, 465] width 327 height 451
click at [1278, 672] on button "Preview" at bounding box center [1290, 656] width 292 height 37
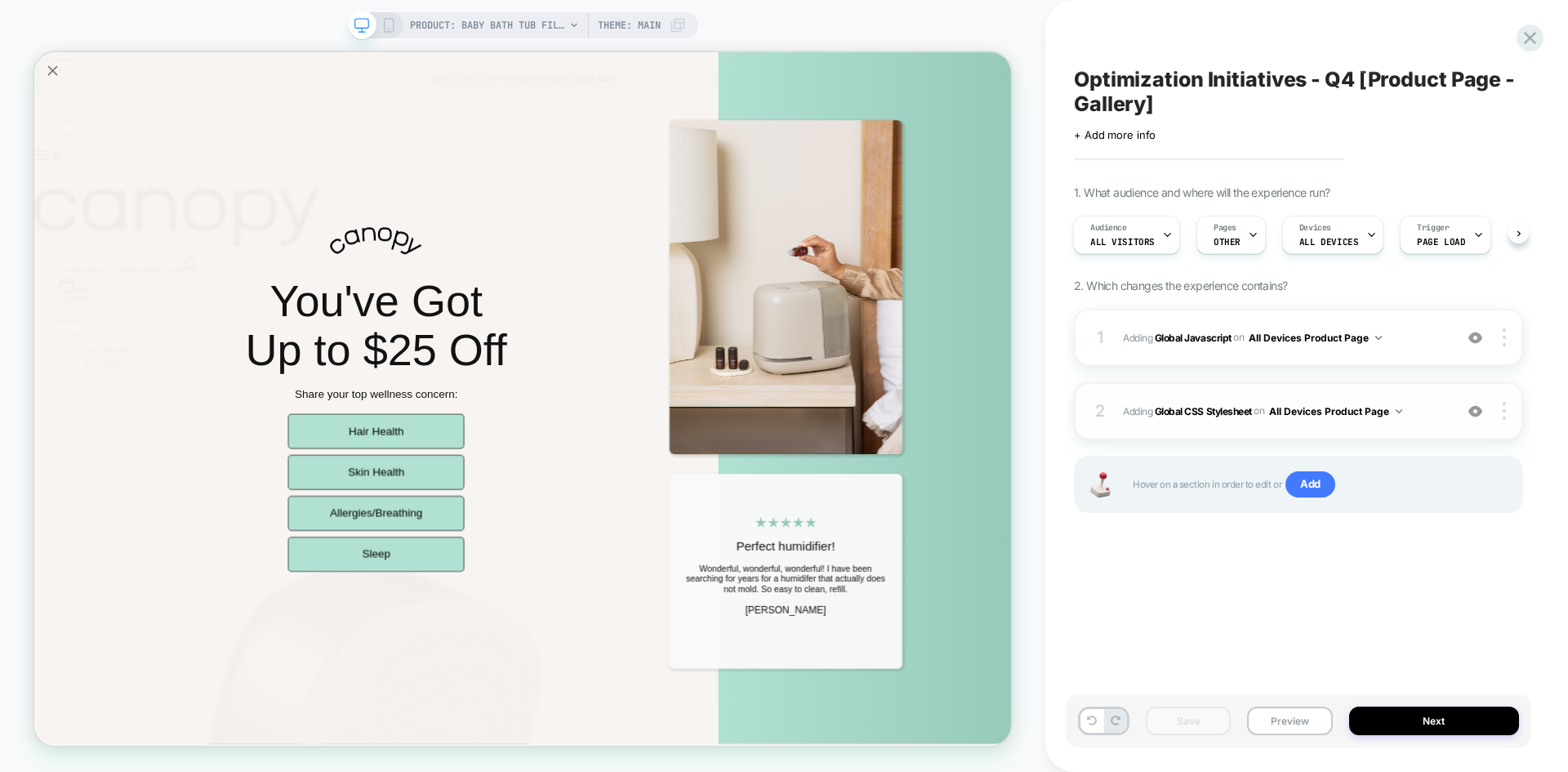
click at [1431, 405] on span "Adding Global CSS Stylesheet on All Devices Product Page" at bounding box center [1284, 411] width 322 height 21
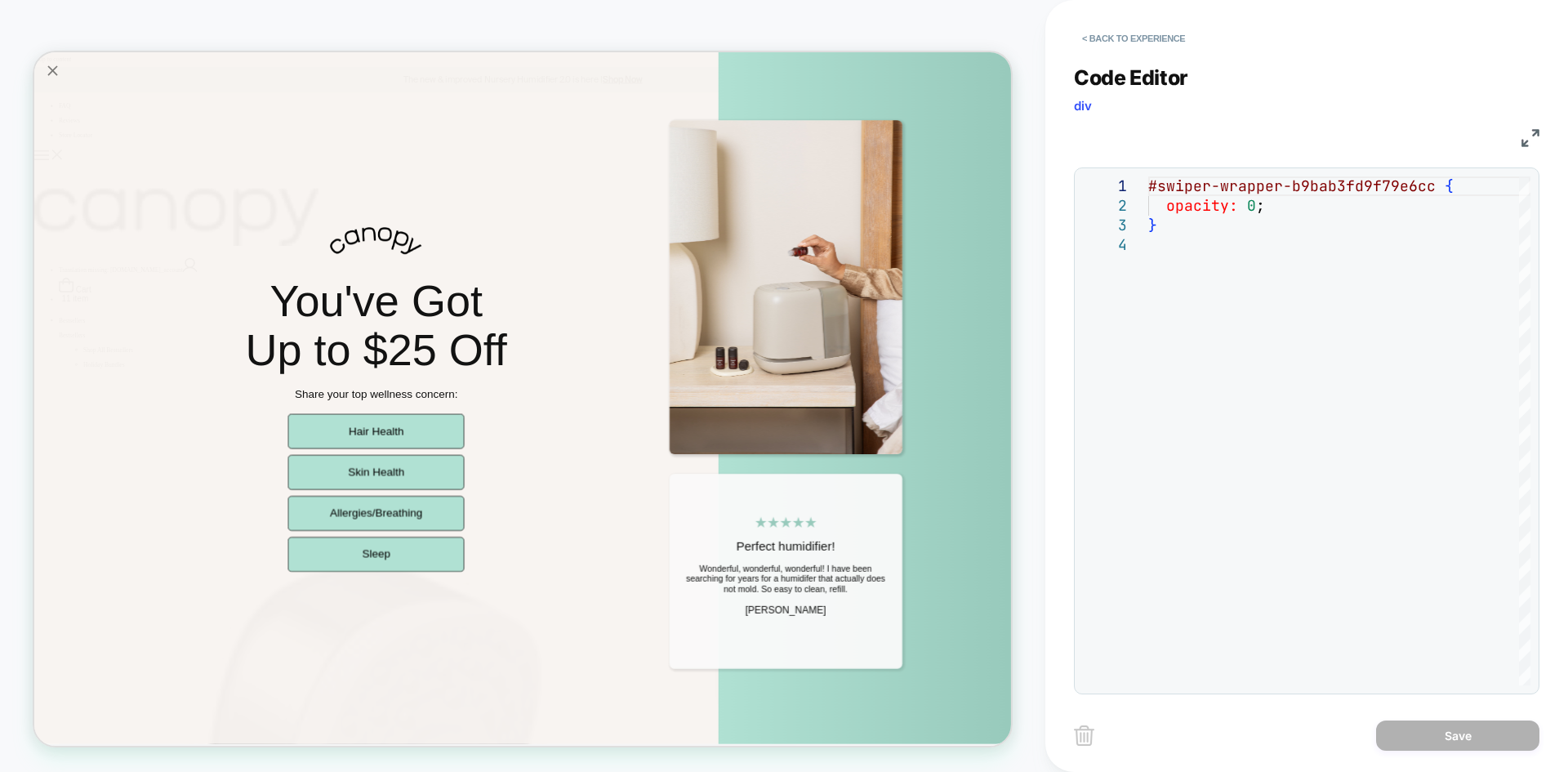
click at [1531, 135] on img at bounding box center [1531, 138] width 18 height 18
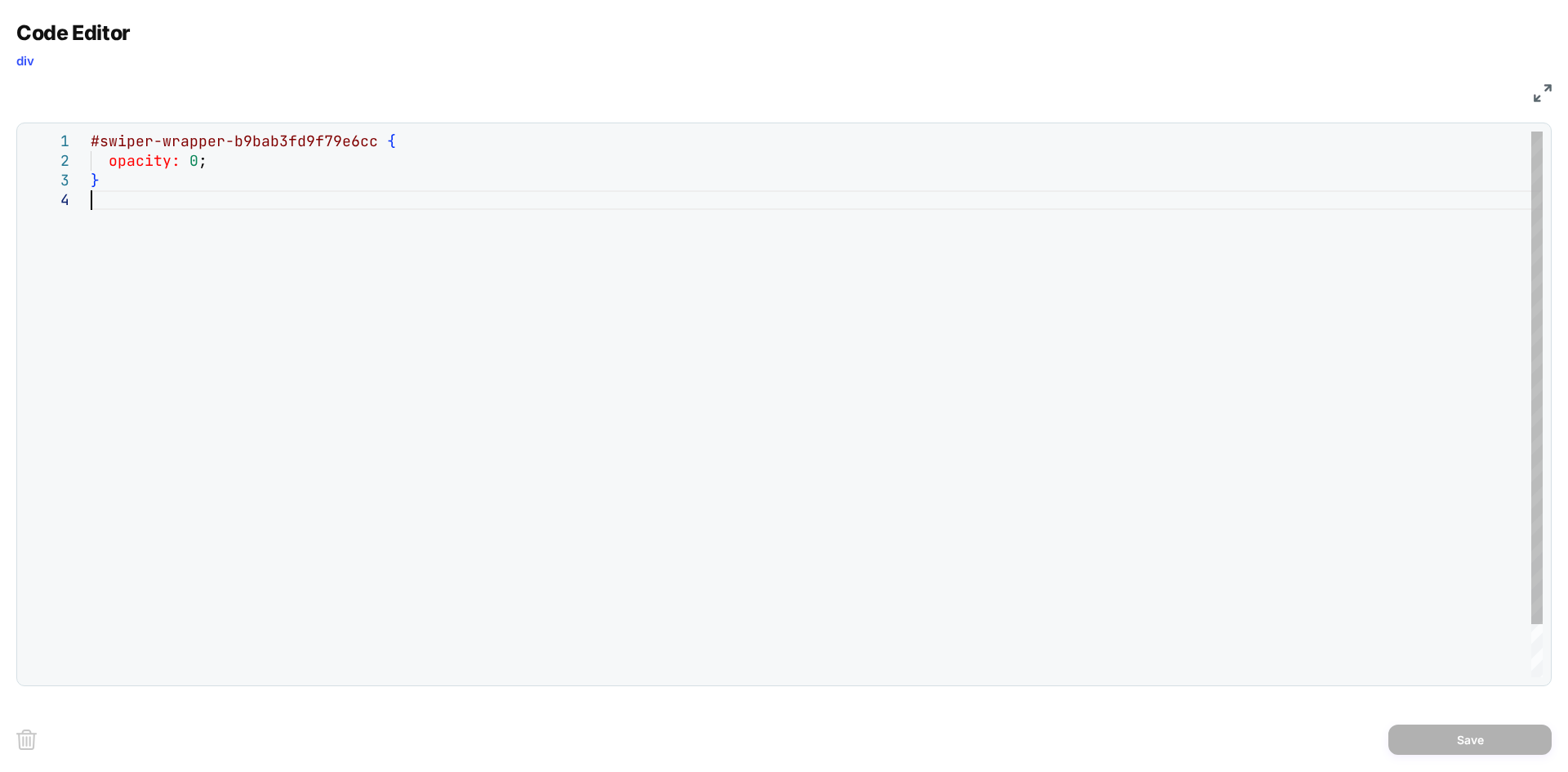
click at [597, 417] on div "#swiper-wrapper-b9bab3fd9f79e6cc { opacity: 0 ; }" at bounding box center [816, 434] width 1452 height 605
click at [1542, 99] on img at bounding box center [1543, 93] width 18 height 18
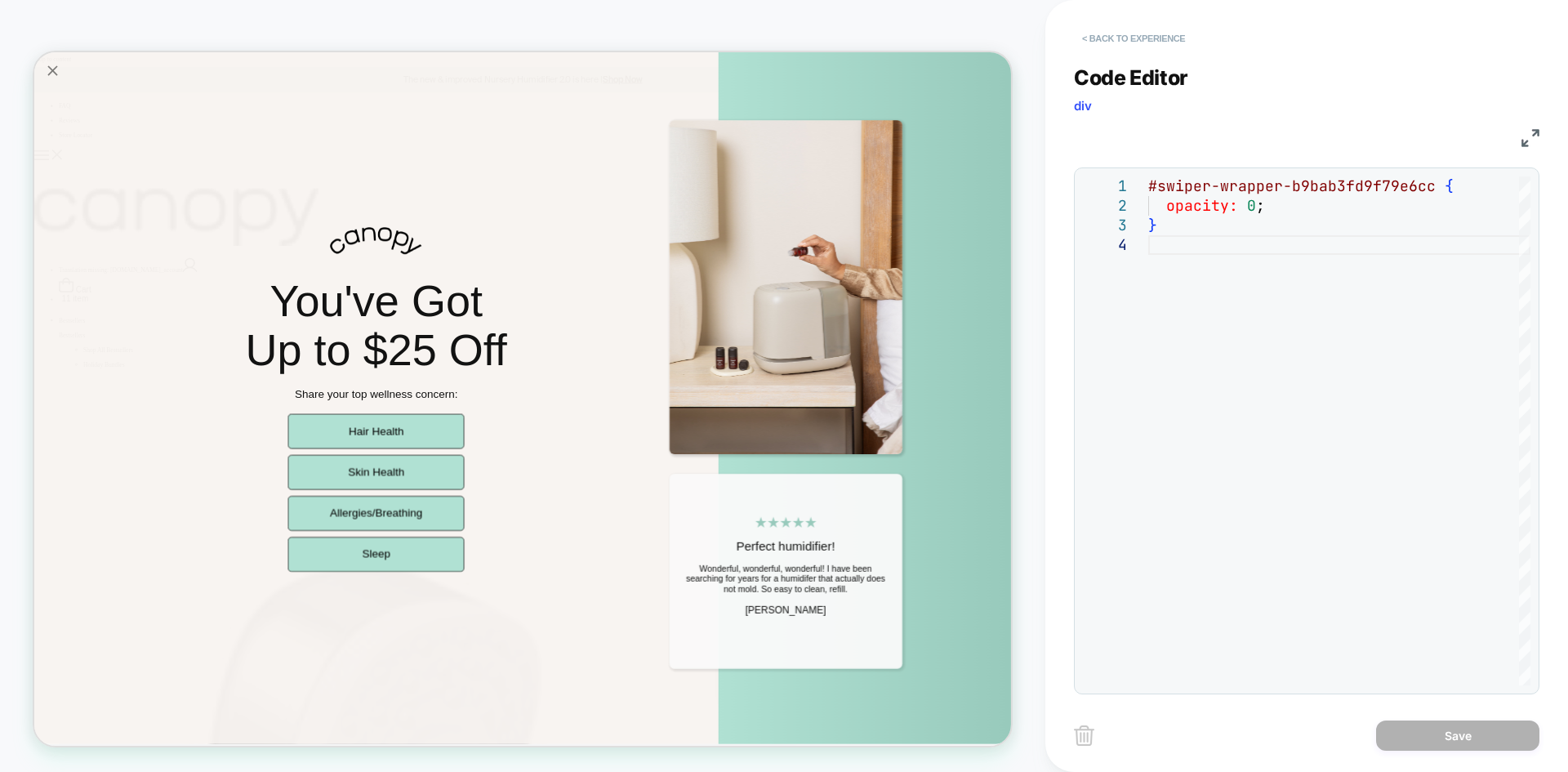
click at [1146, 31] on button "< Back to experience" at bounding box center [1134, 38] width 119 height 26
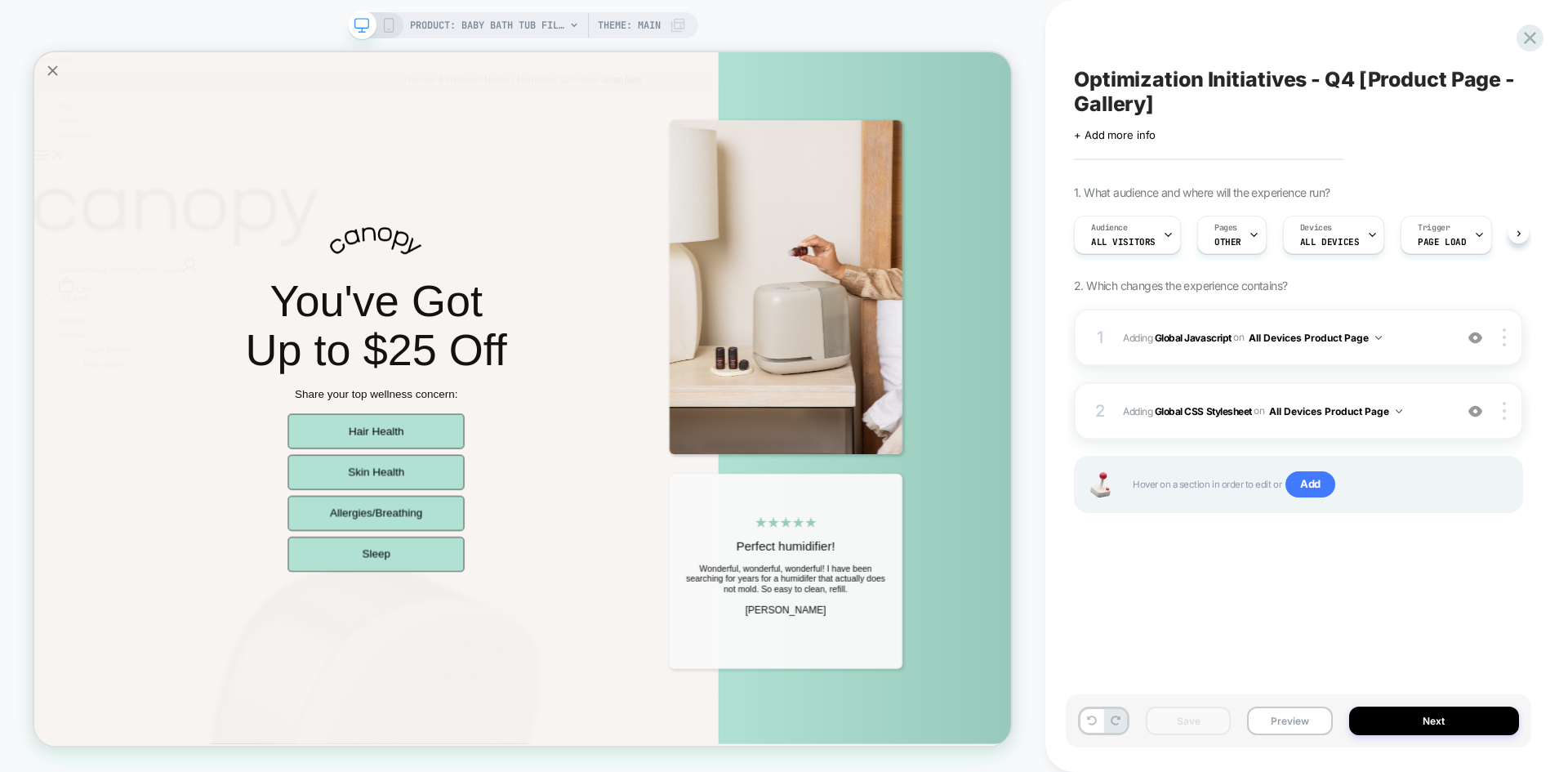
scroll to position [0, 1]
click at [1098, 721] on button at bounding box center [1091, 721] width 23 height 23
click at [1418, 417] on span "Adding Global CSS Stylesheet on All Devices Product Page" at bounding box center [1284, 411] width 322 height 21
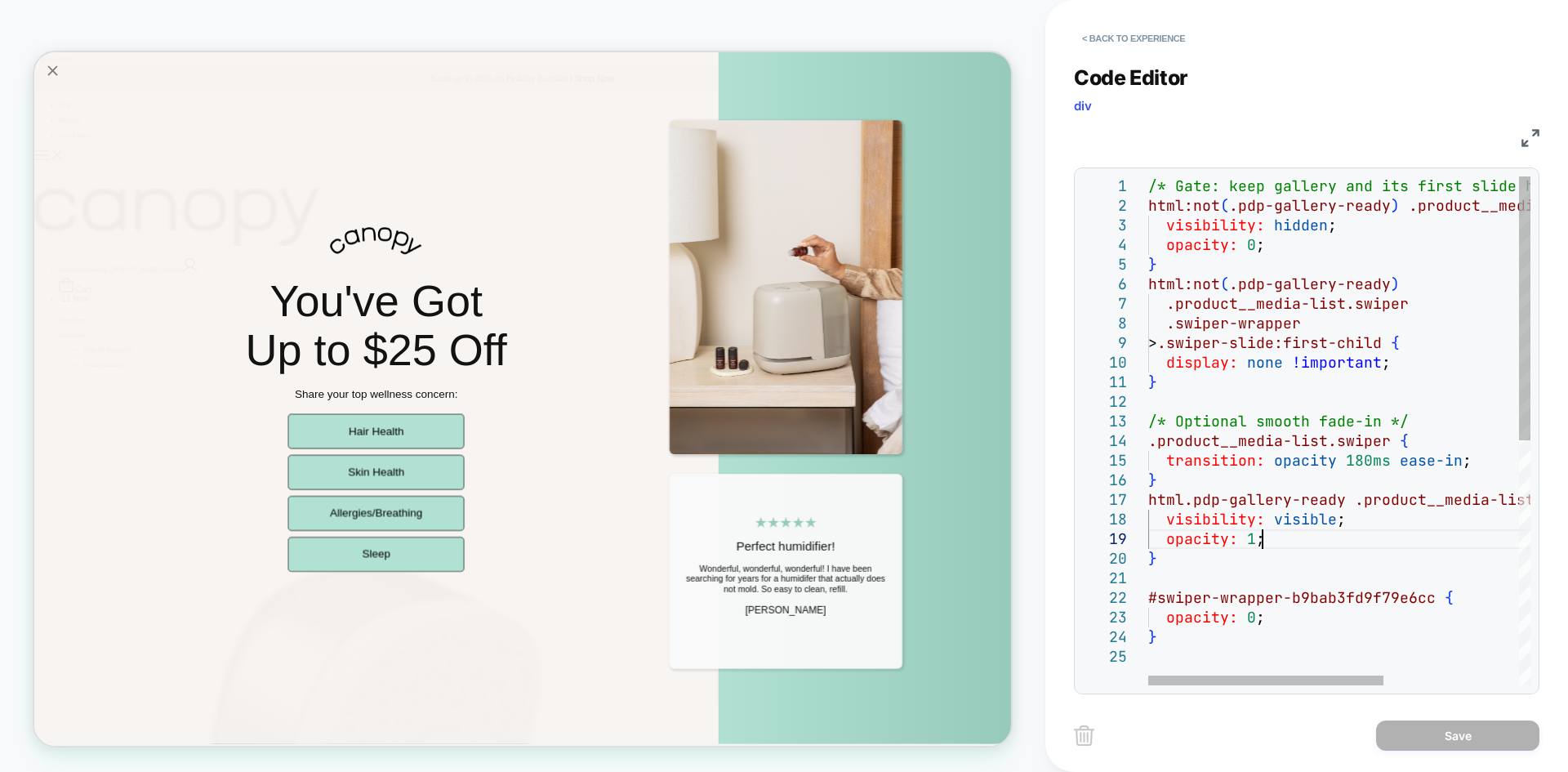
scroll to position [0, 0]
click at [1300, 548] on div "visibility: hidden ; opacity: 0 ; } html:not ( .pdp-gallery-ready ) .product__m…" at bounding box center [1449, 665] width 602 height 980
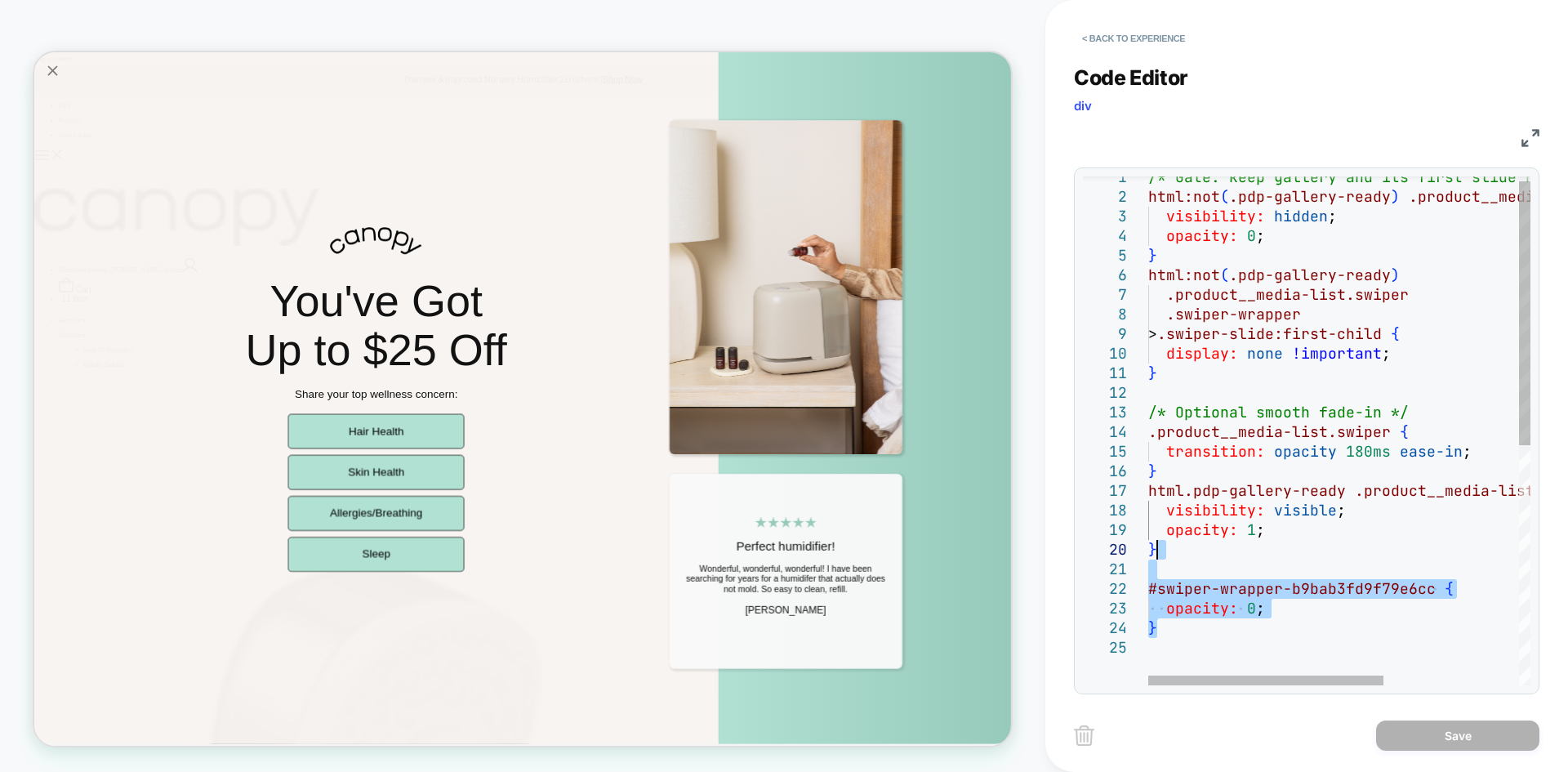
drag, startPoint x: 1165, startPoint y: 627, endPoint x: 1167, endPoint y: 551, distance: 76.0
click at [1167, 551] on div "visibility: hidden ; opacity: 0 ; } html:not ( .pdp-gallery-ready ) .product__m…" at bounding box center [1449, 657] width 602 height 980
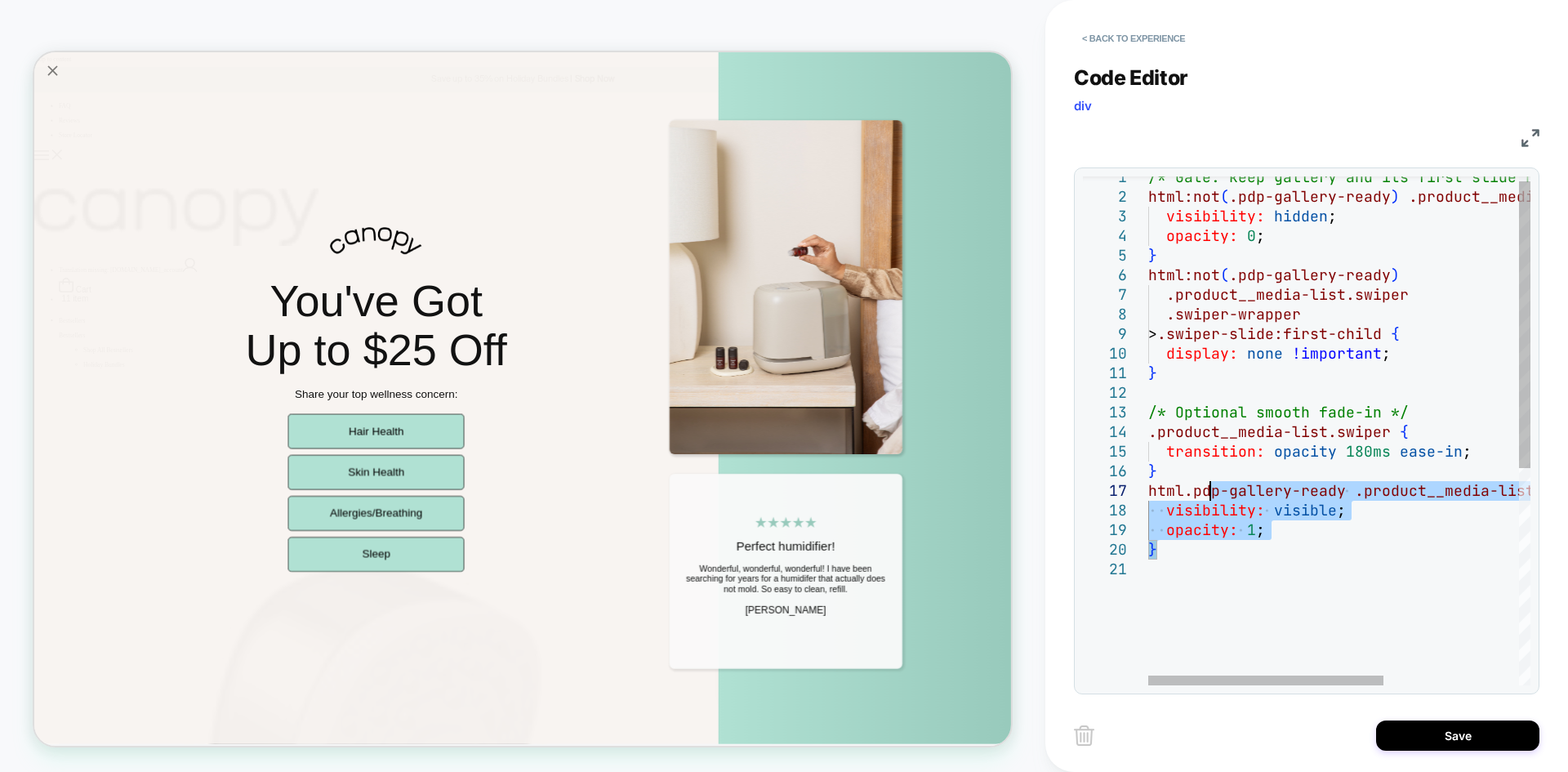
click at [1207, 493] on div "visibility: hidden ; opacity: 0 ; } html:not ( .pdp-gallery-ready ) .product__m…" at bounding box center [1449, 619] width 602 height 901
type textarea "**********"
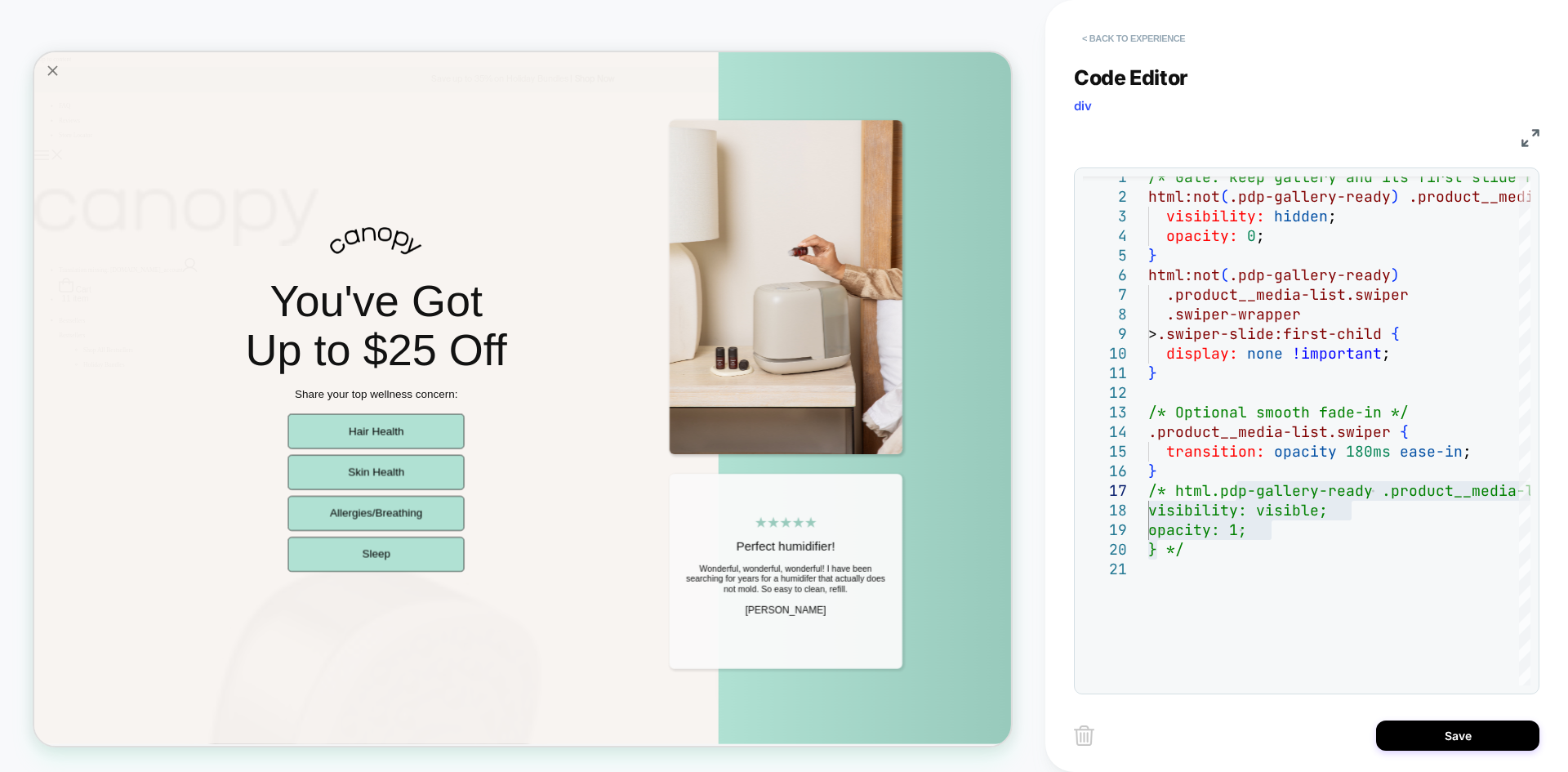
click at [1135, 40] on button "< Back to experience" at bounding box center [1134, 38] width 119 height 26
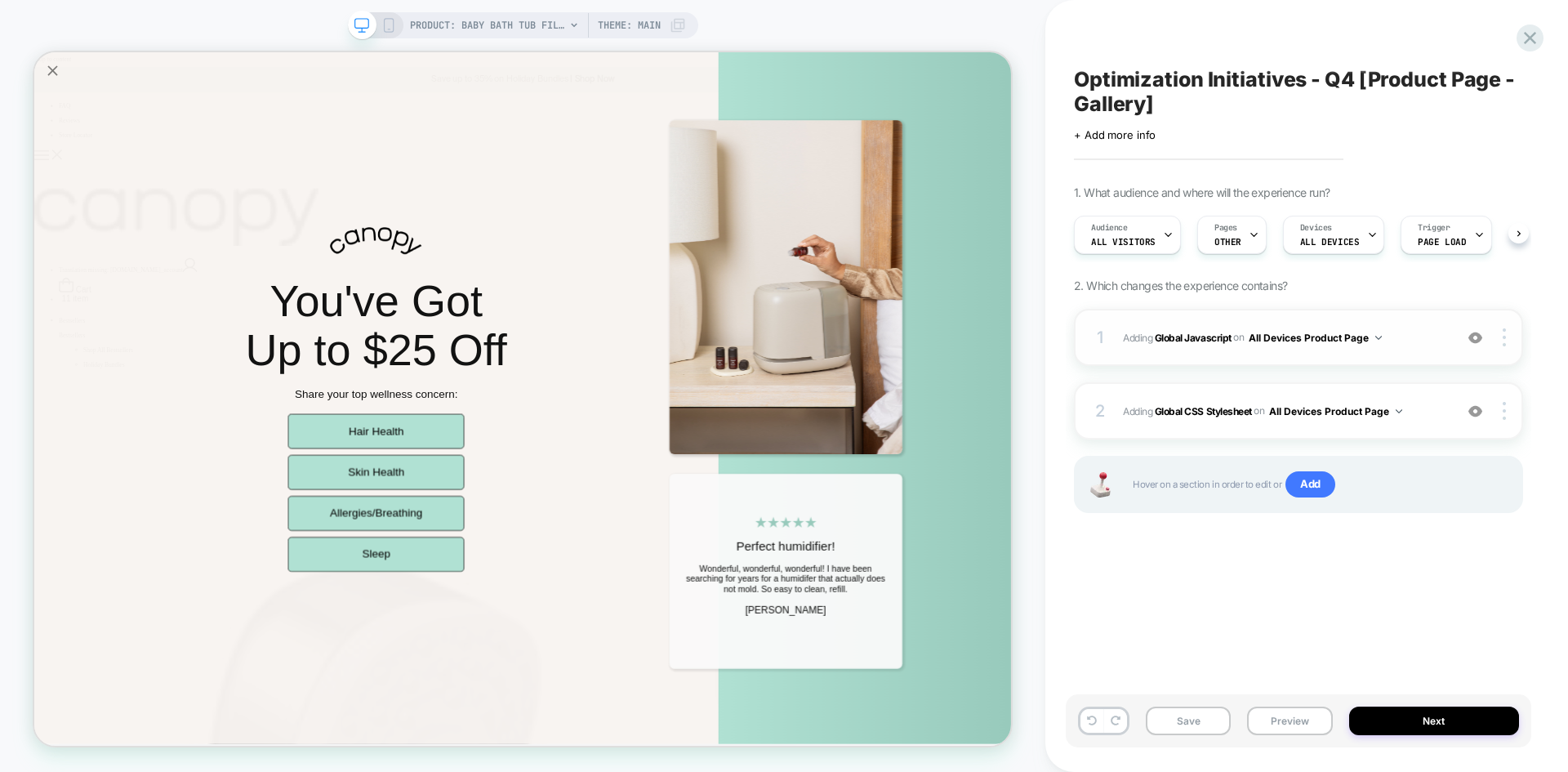
scroll to position [0, 1]
click at [1393, 336] on span "Adding Global Javascript on All Devices Product Page" at bounding box center [1284, 338] width 322 height 21
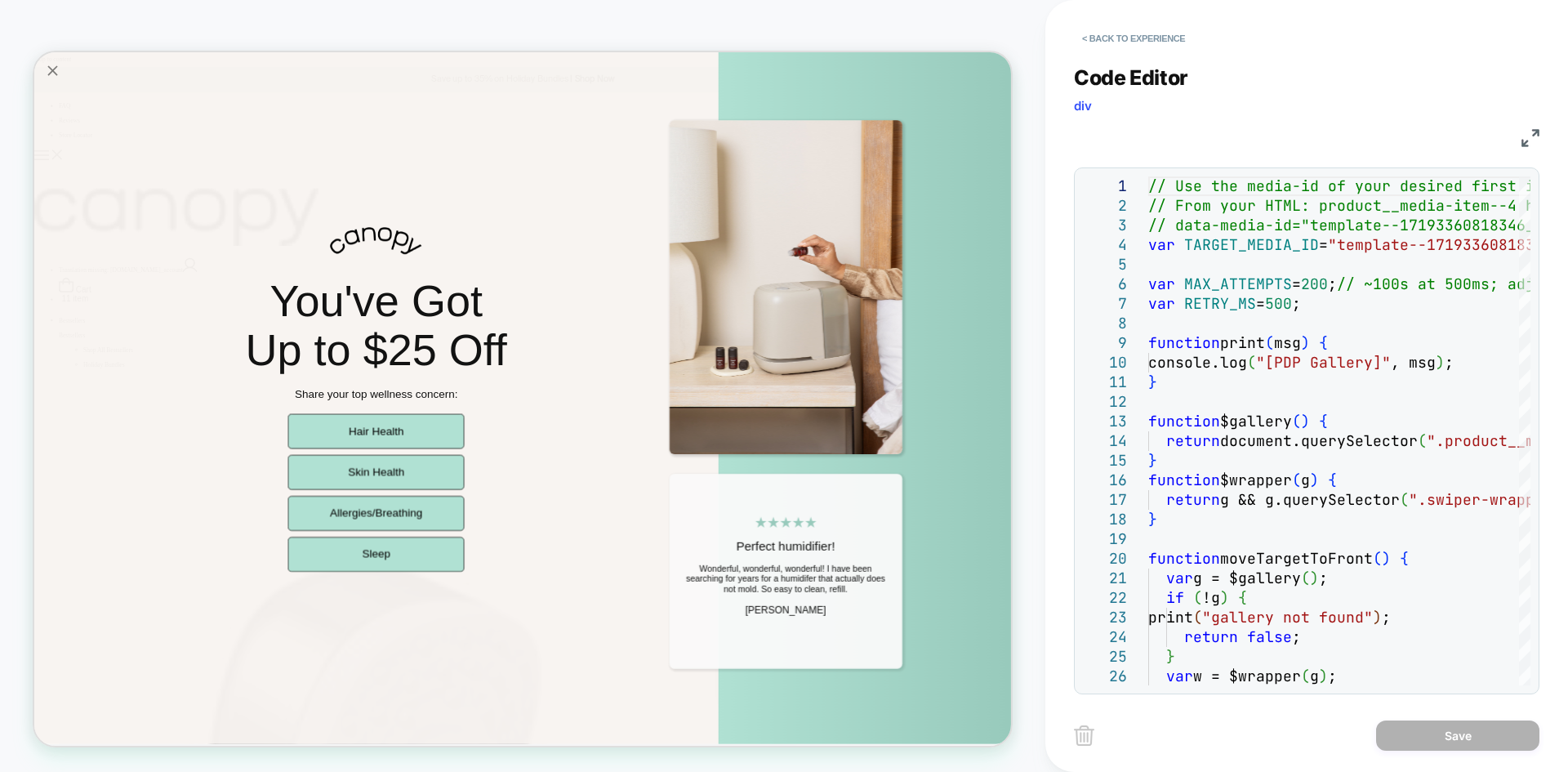
click at [1528, 135] on img at bounding box center [1531, 138] width 18 height 18
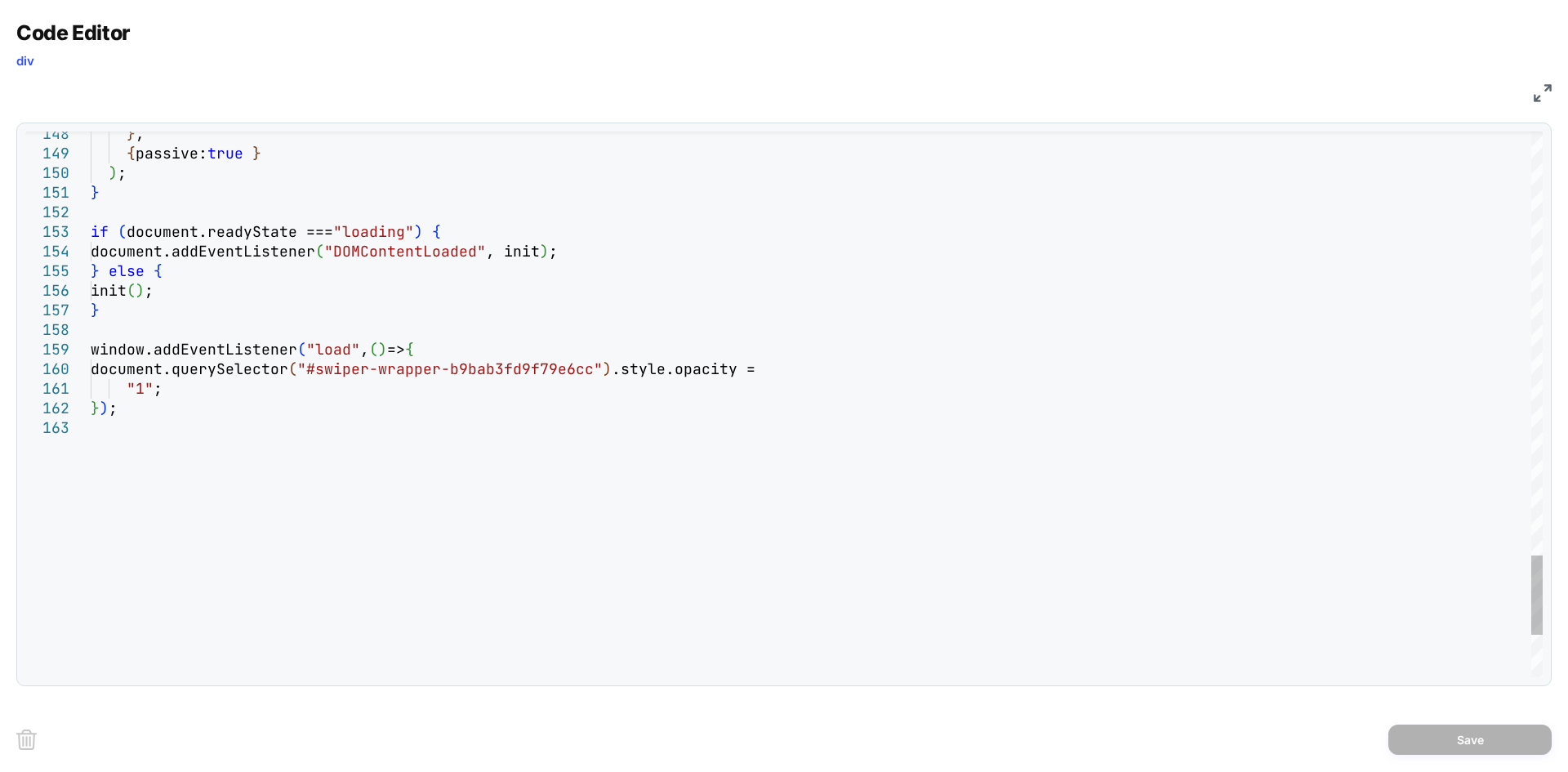
scroll to position [0, 0]
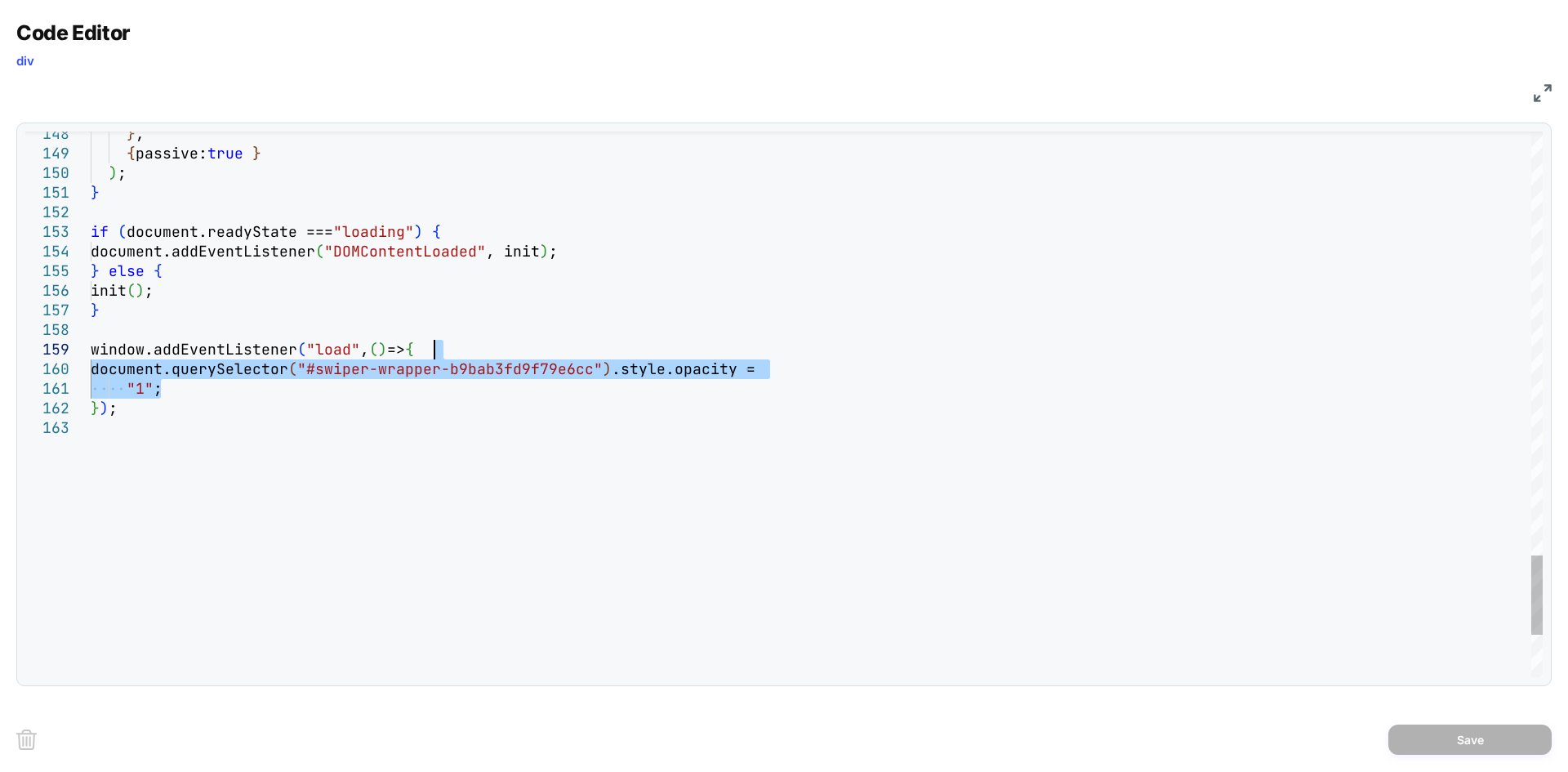
drag, startPoint x: 221, startPoint y: 391, endPoint x: 494, endPoint y: 344, distance: 277.0
type textarea "**********"
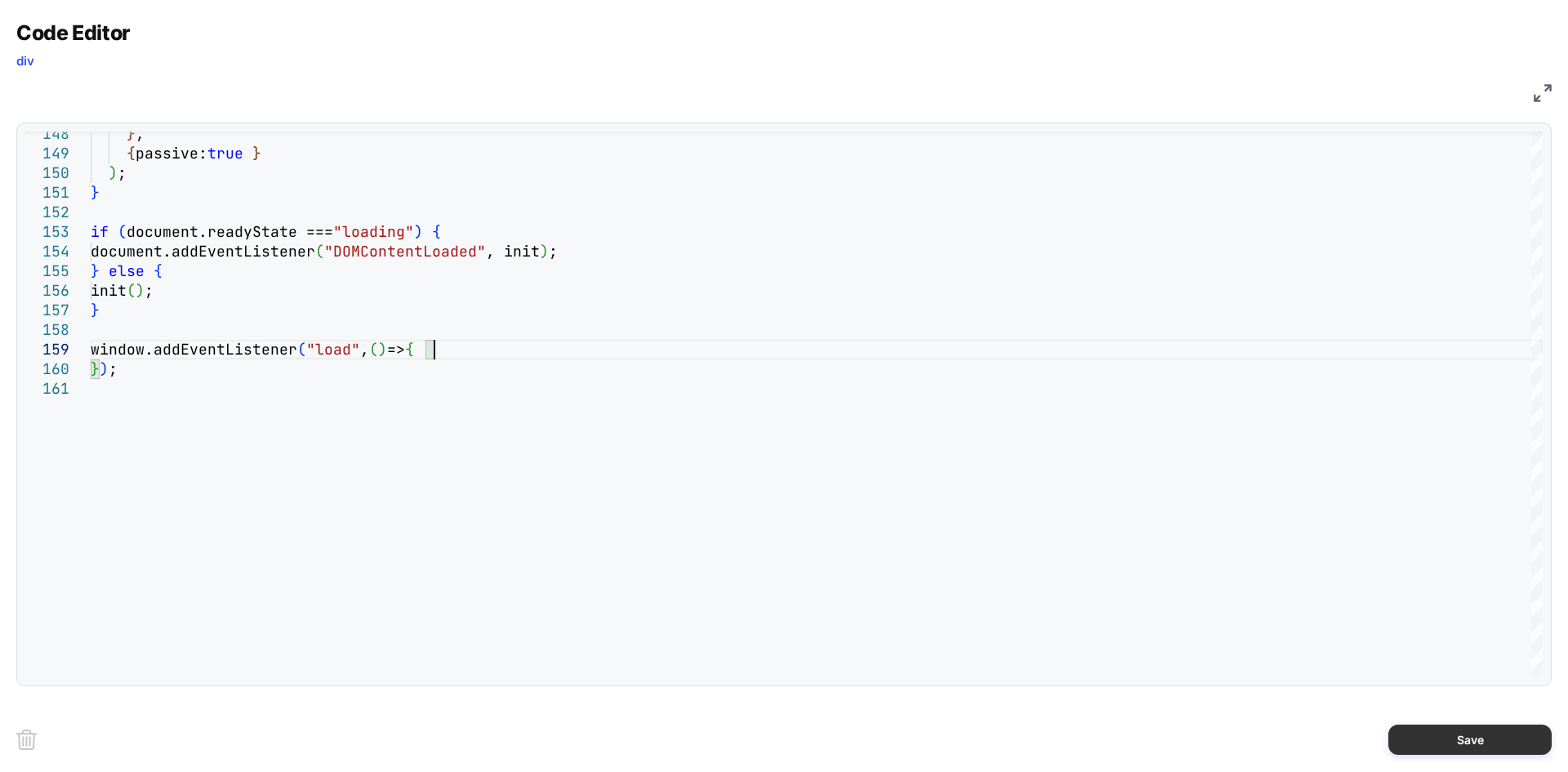
click at [1413, 726] on button "Save" at bounding box center [1470, 739] width 163 height 30
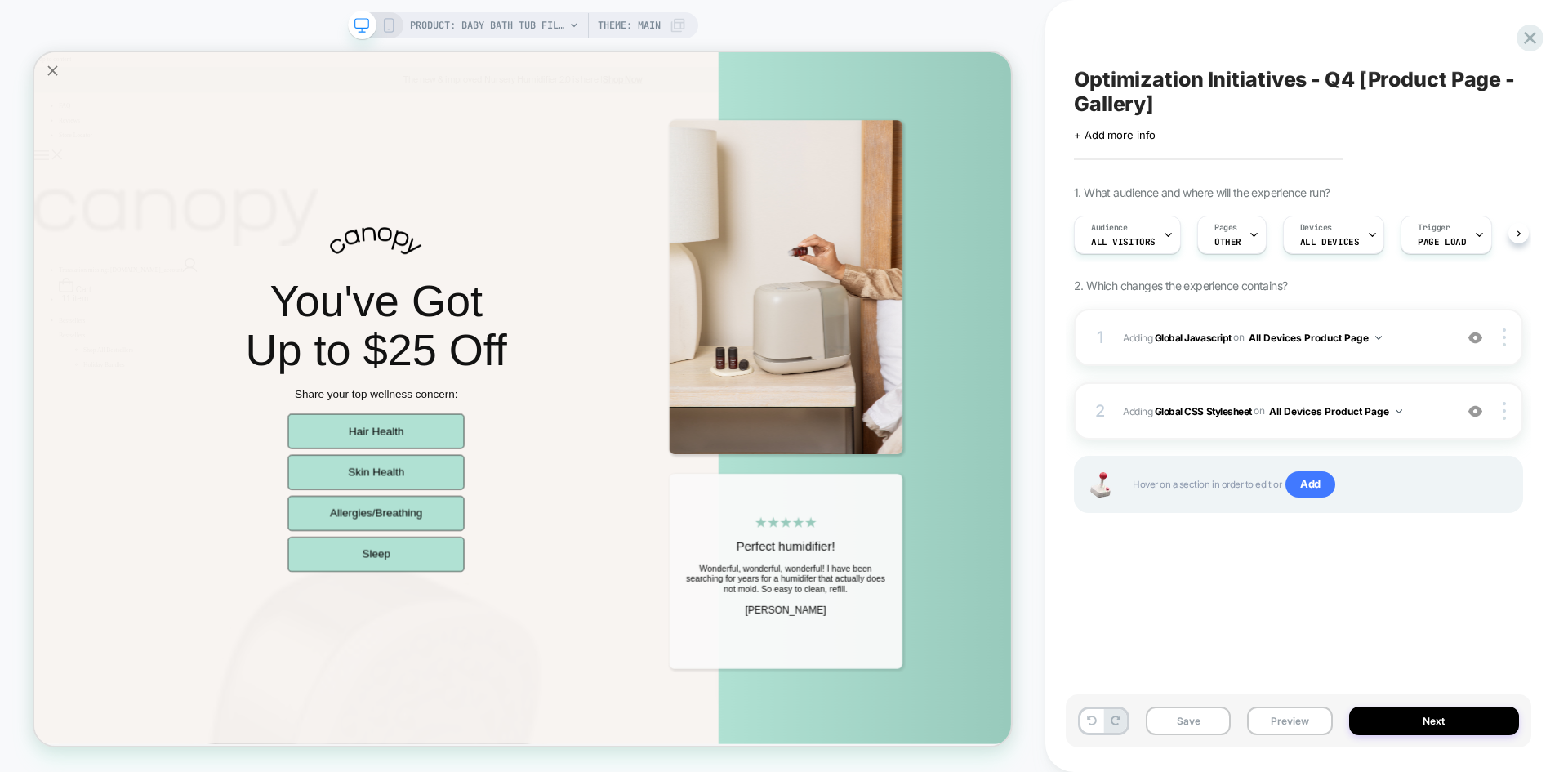
scroll to position [0, 1]
click at [1182, 721] on button "Save" at bounding box center [1189, 721] width 85 height 29
click at [1269, 718] on button "Preview" at bounding box center [1290, 721] width 85 height 29
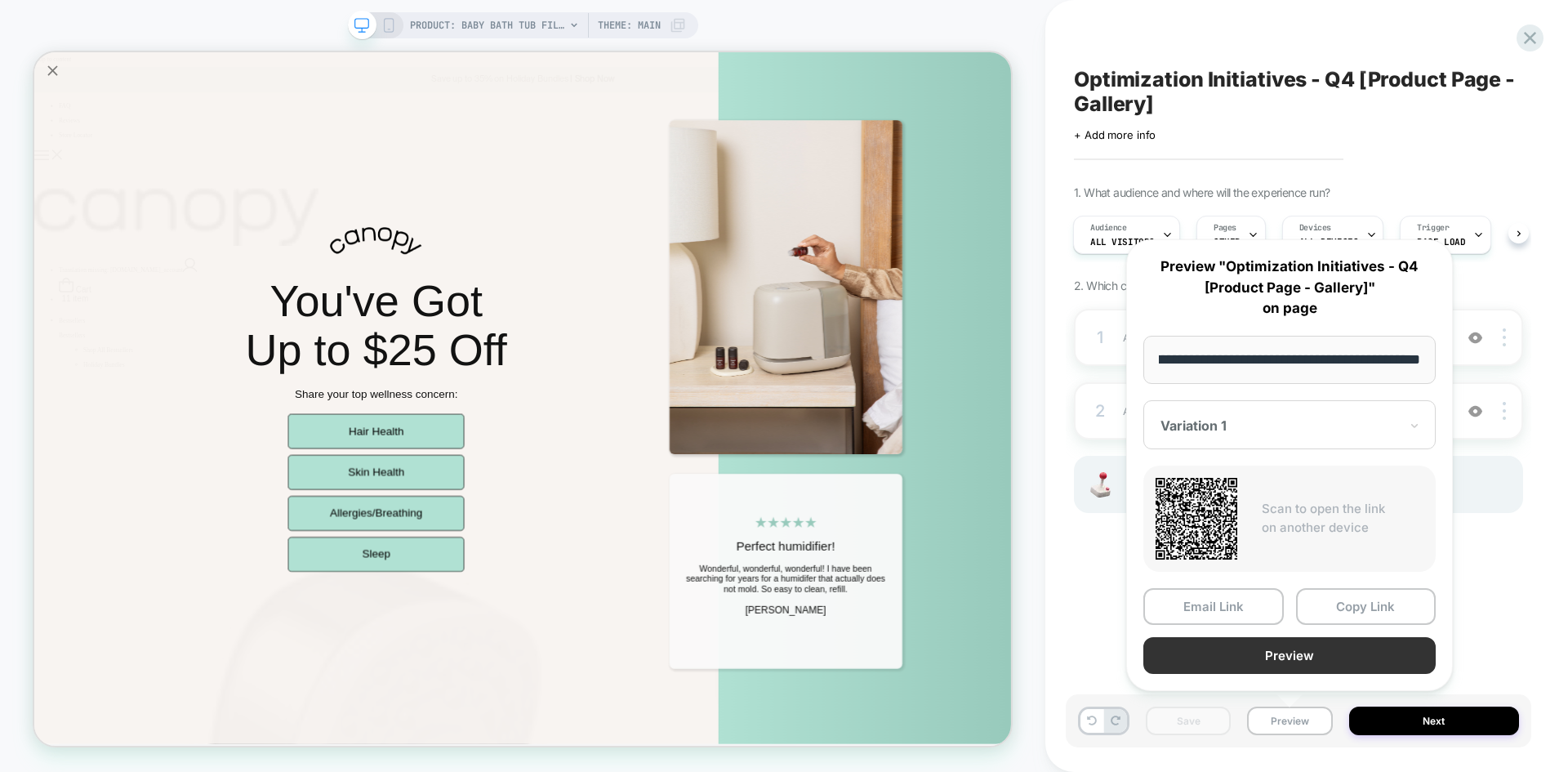
scroll to position [0, 0]
click at [1266, 654] on button "Preview" at bounding box center [1290, 656] width 292 height 37
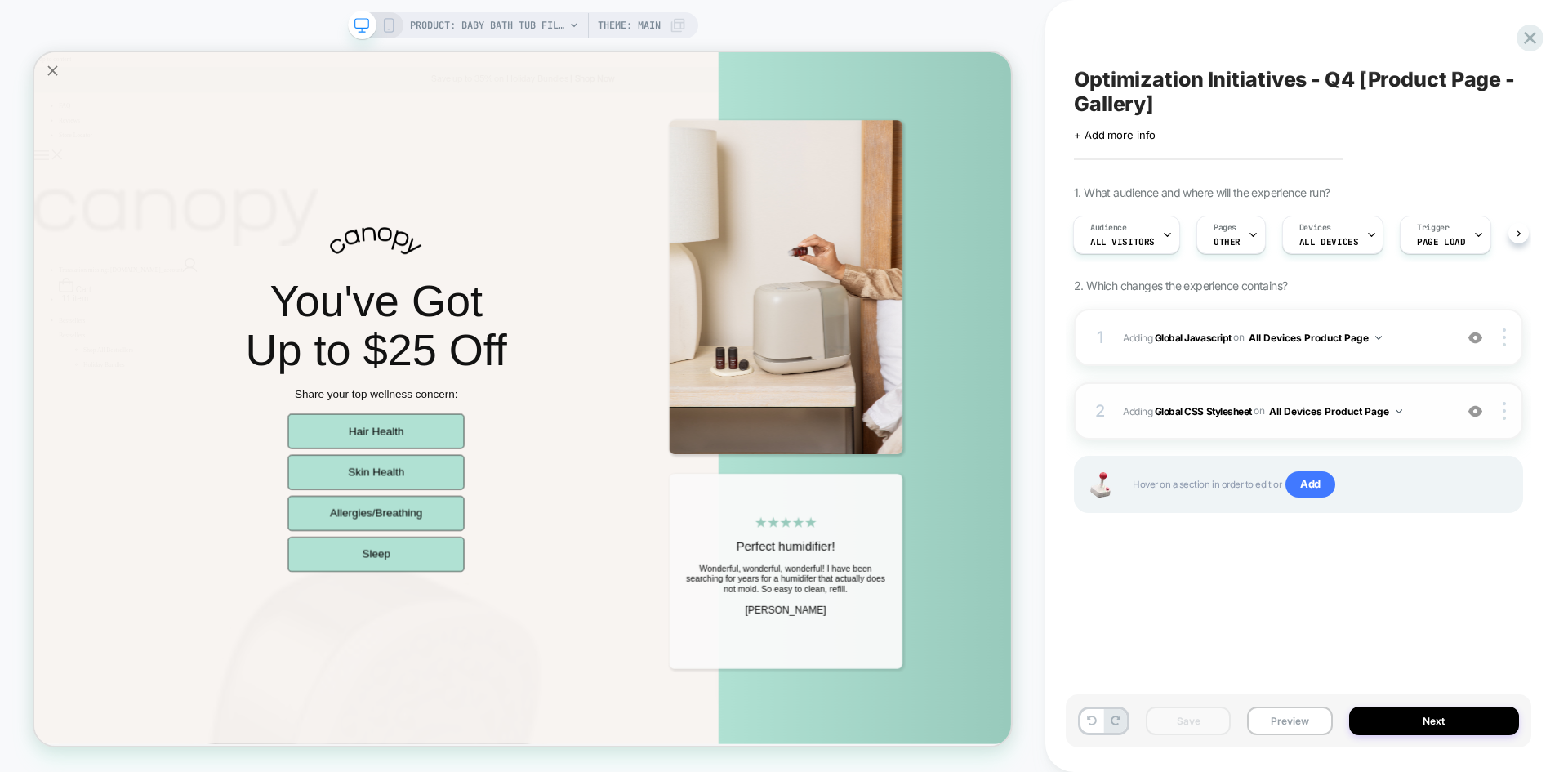
click at [1417, 398] on div "2 Adding Global CSS Stylesheet on All Devices Product Page Add Before Add After…" at bounding box center [1299, 410] width 450 height 57
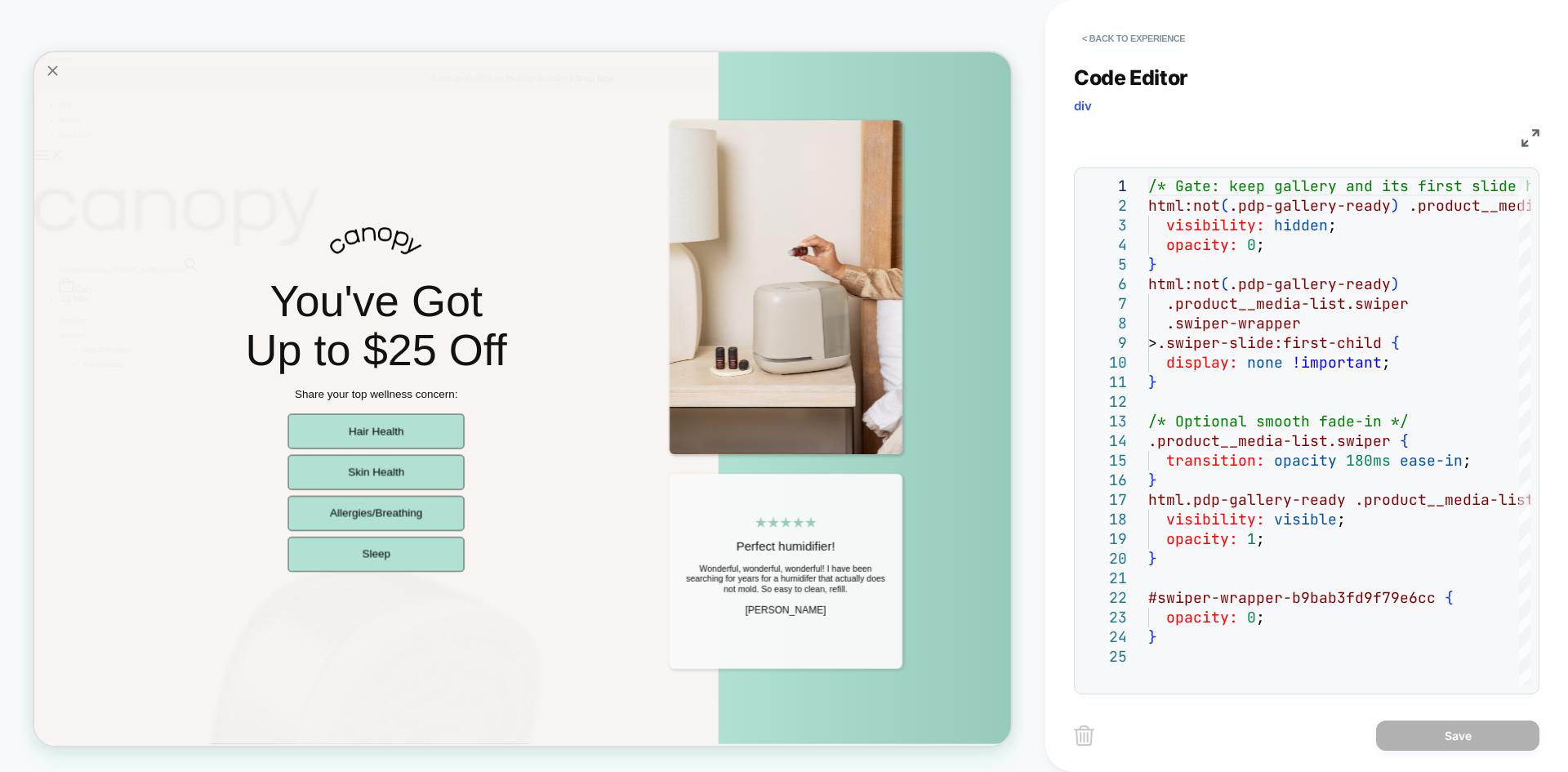
click at [1534, 135] on img at bounding box center [1531, 138] width 18 height 18
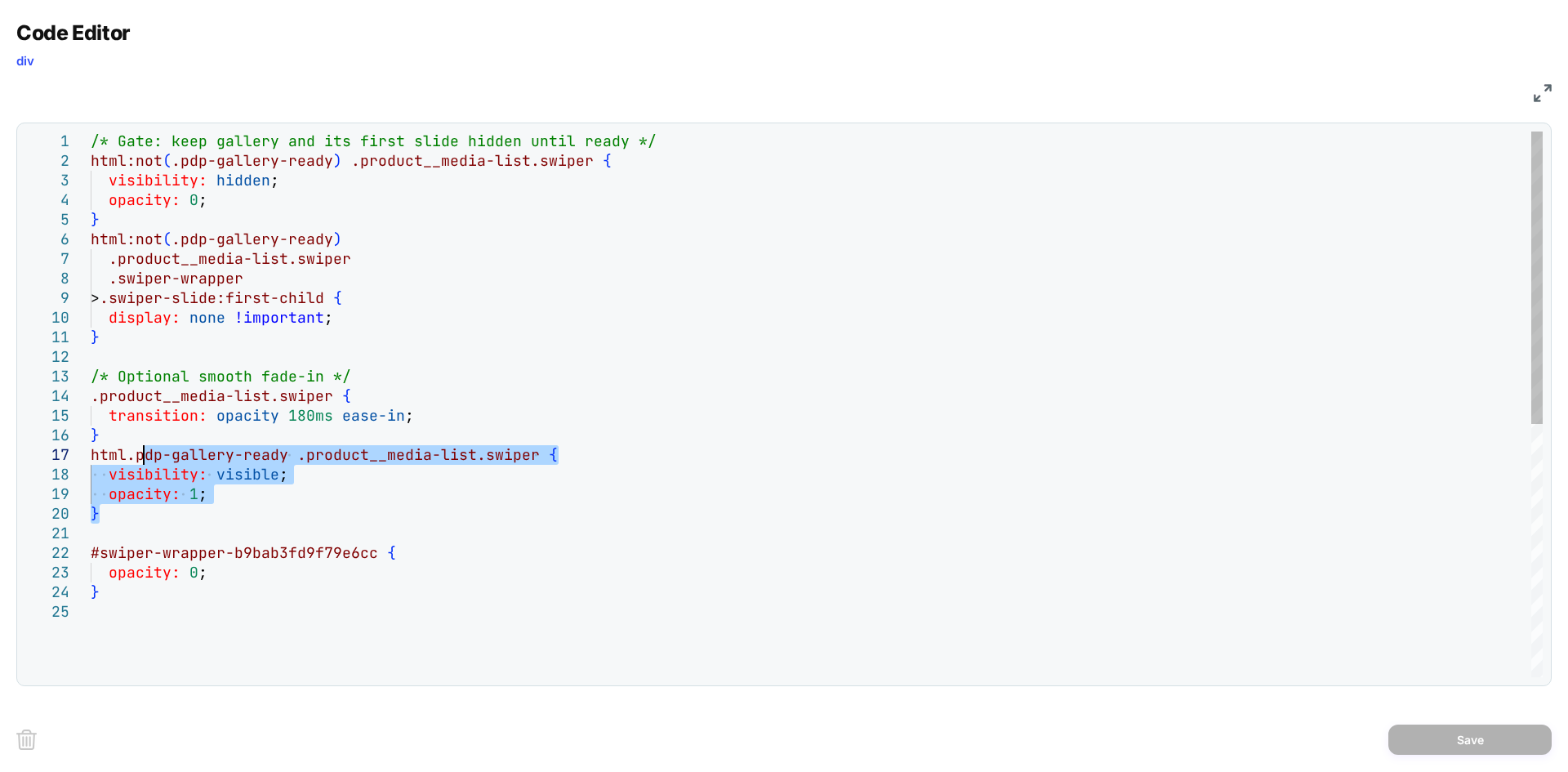
drag, startPoint x: 135, startPoint y: 506, endPoint x: 140, endPoint y: 453, distance: 53.2
click at [140, 453] on div "/* Gate: keep gallery and its first slide hidden u ntil ready */ html:not ( .pd…" at bounding box center [816, 640] width 1452 height 1017
type textarea "**********"
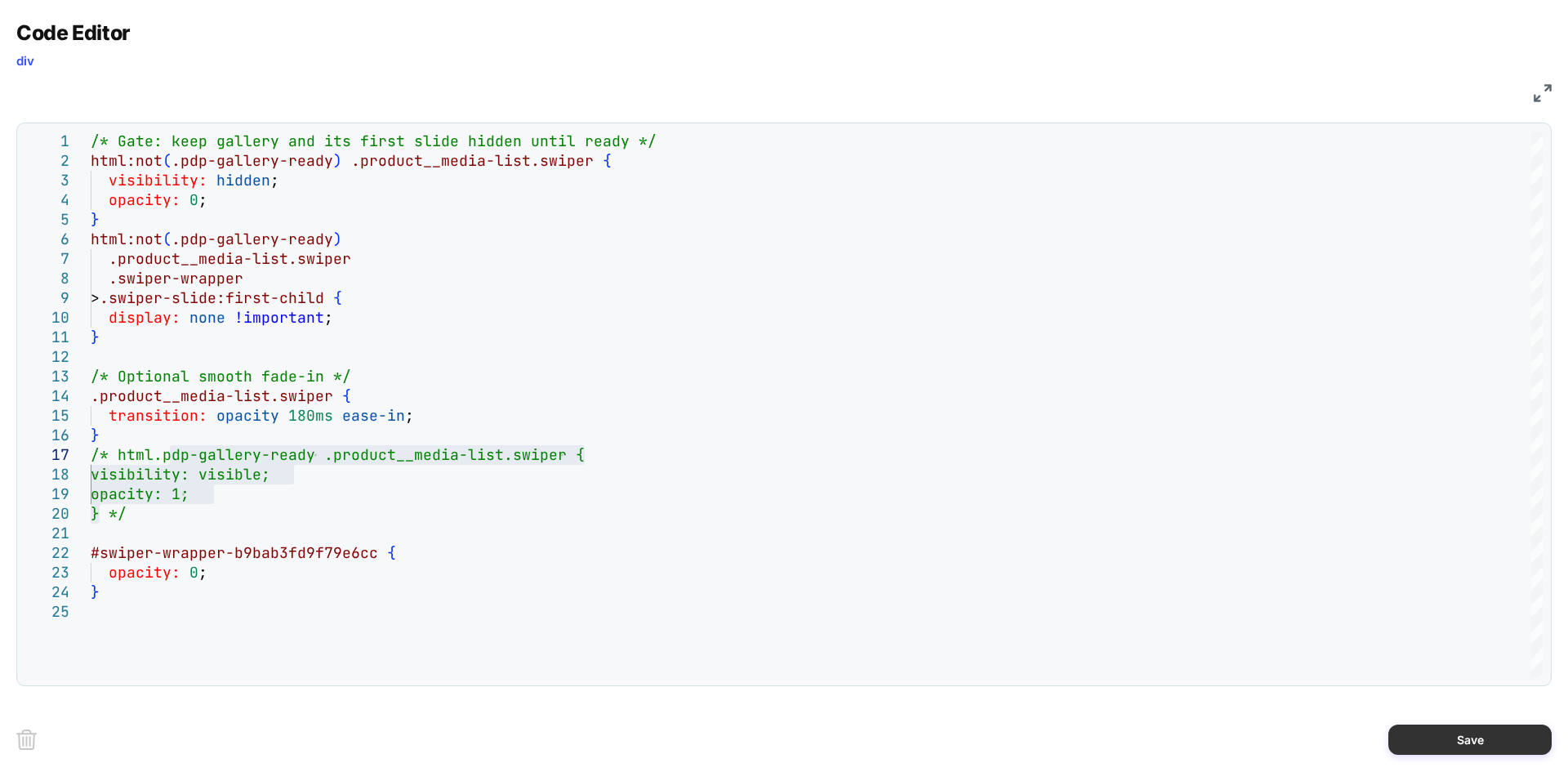
click at [1451, 730] on button "Save" at bounding box center [1470, 739] width 163 height 30
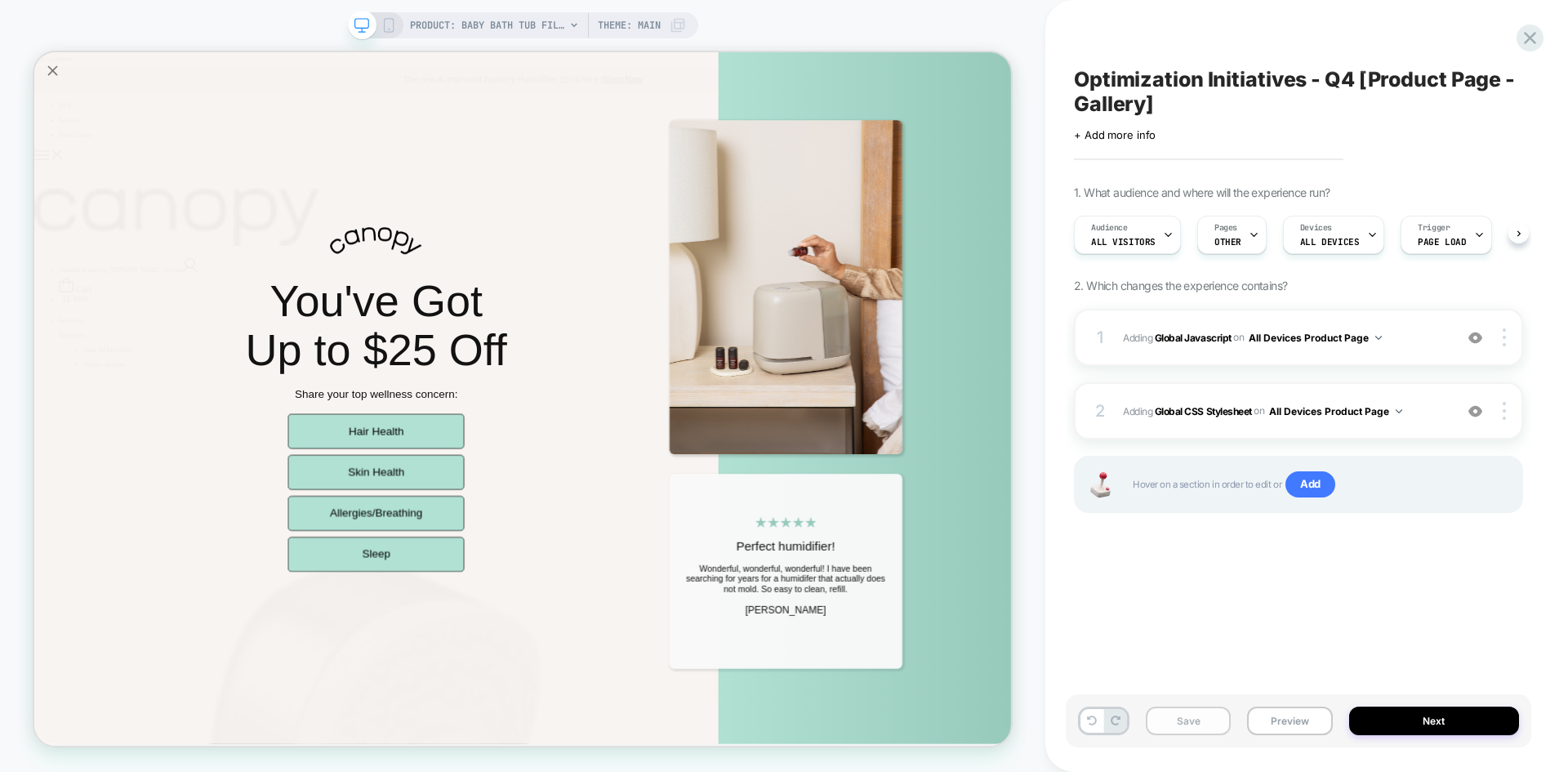
scroll to position [0, 1]
click at [1192, 722] on button "Save" at bounding box center [1189, 721] width 85 height 29
click at [1288, 711] on button "Preview" at bounding box center [1290, 721] width 85 height 29
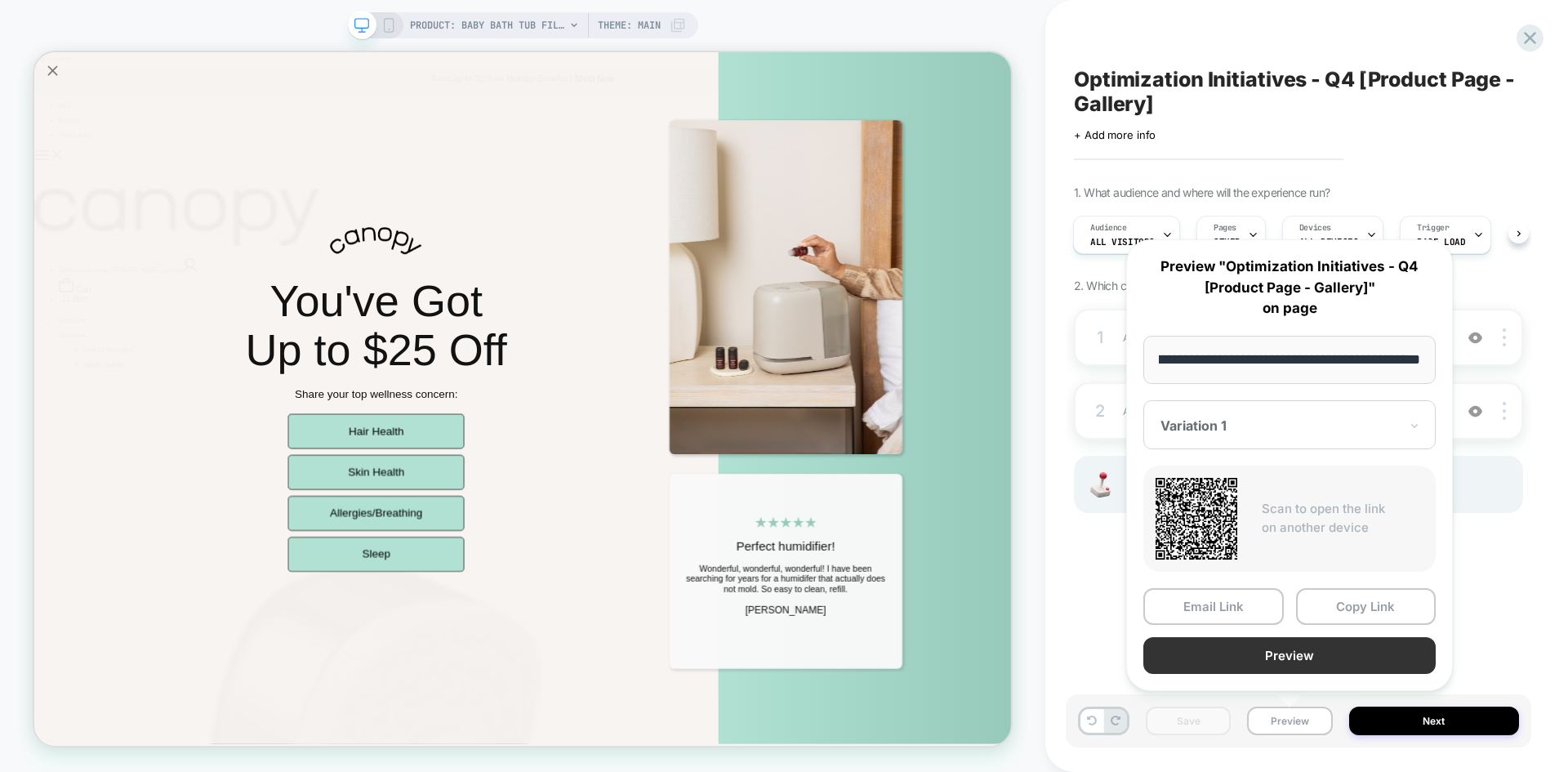
scroll to position [0, 0]
click at [1273, 643] on button "Preview" at bounding box center [1290, 656] width 292 height 37
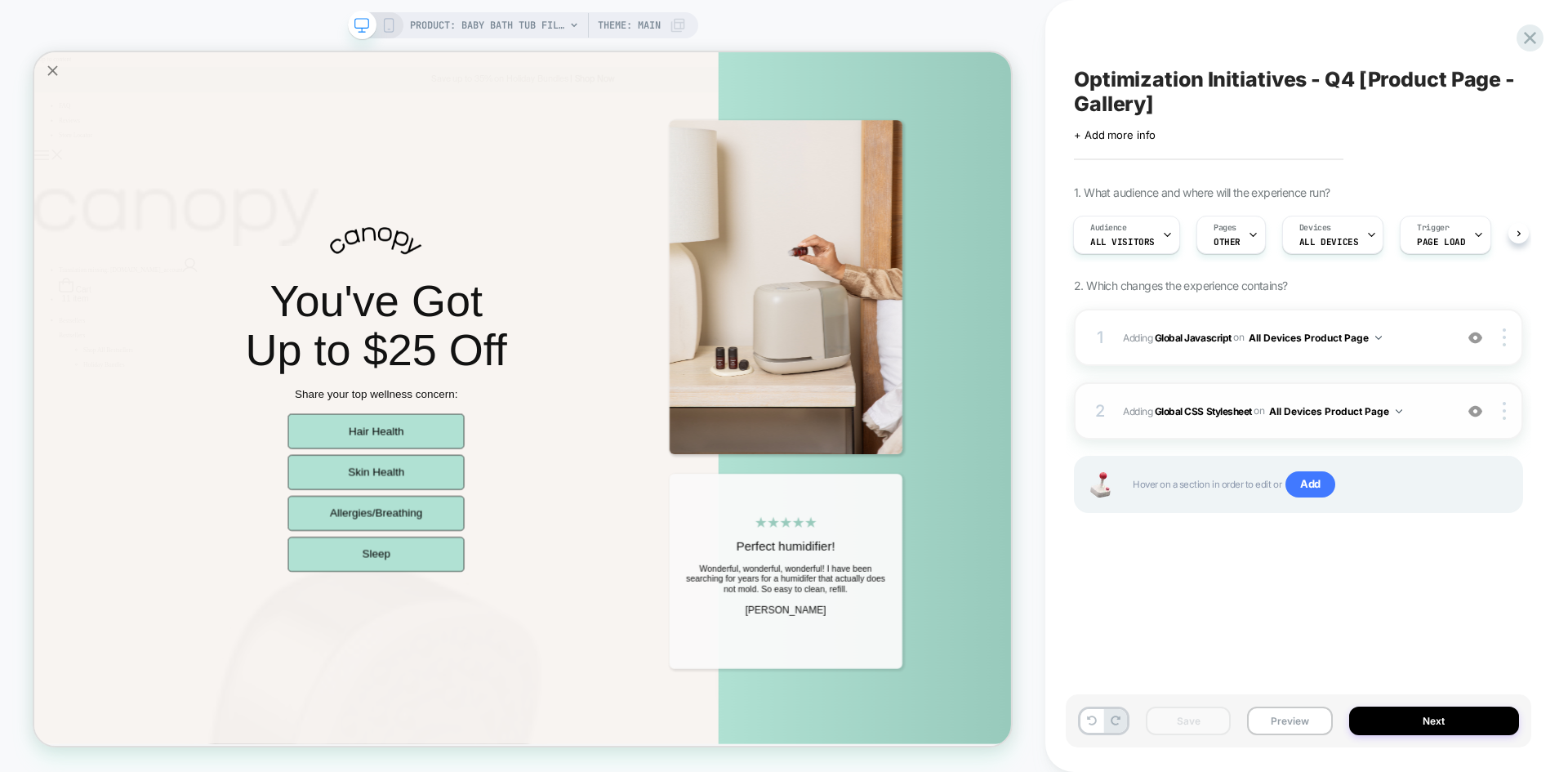
click at [1424, 407] on span "Adding Global CSS Stylesheet on All Devices Product Page" at bounding box center [1284, 411] width 322 height 21
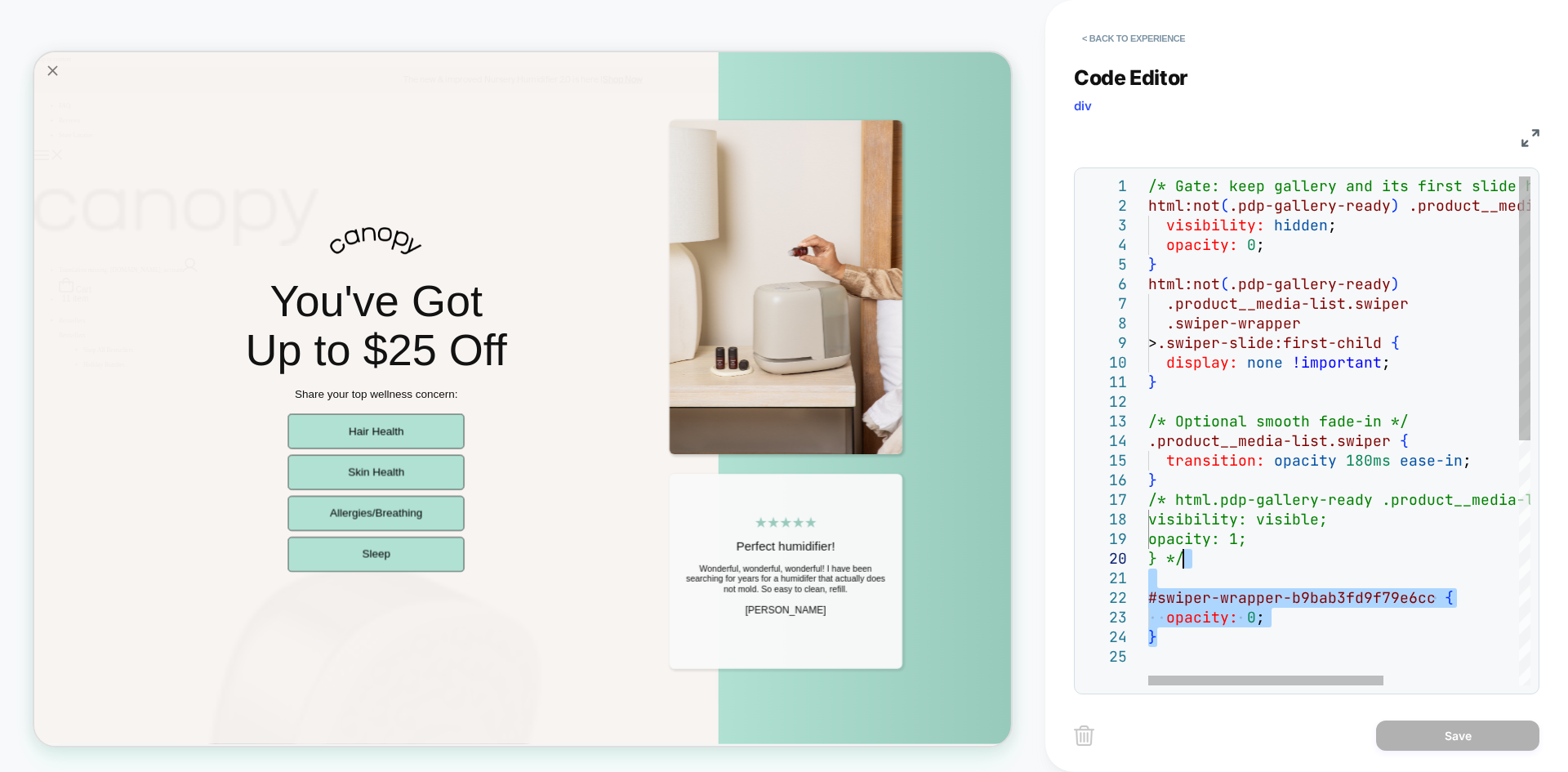
drag, startPoint x: 1174, startPoint y: 631, endPoint x: 1201, endPoint y: 553, distance: 82.5
click at [1201, 553] on div "/* Gate: keep gallery and its first slide hidden u ntil ready */ html:not ( .pd…" at bounding box center [1449, 665] width 602 height 980
type textarea "**********"
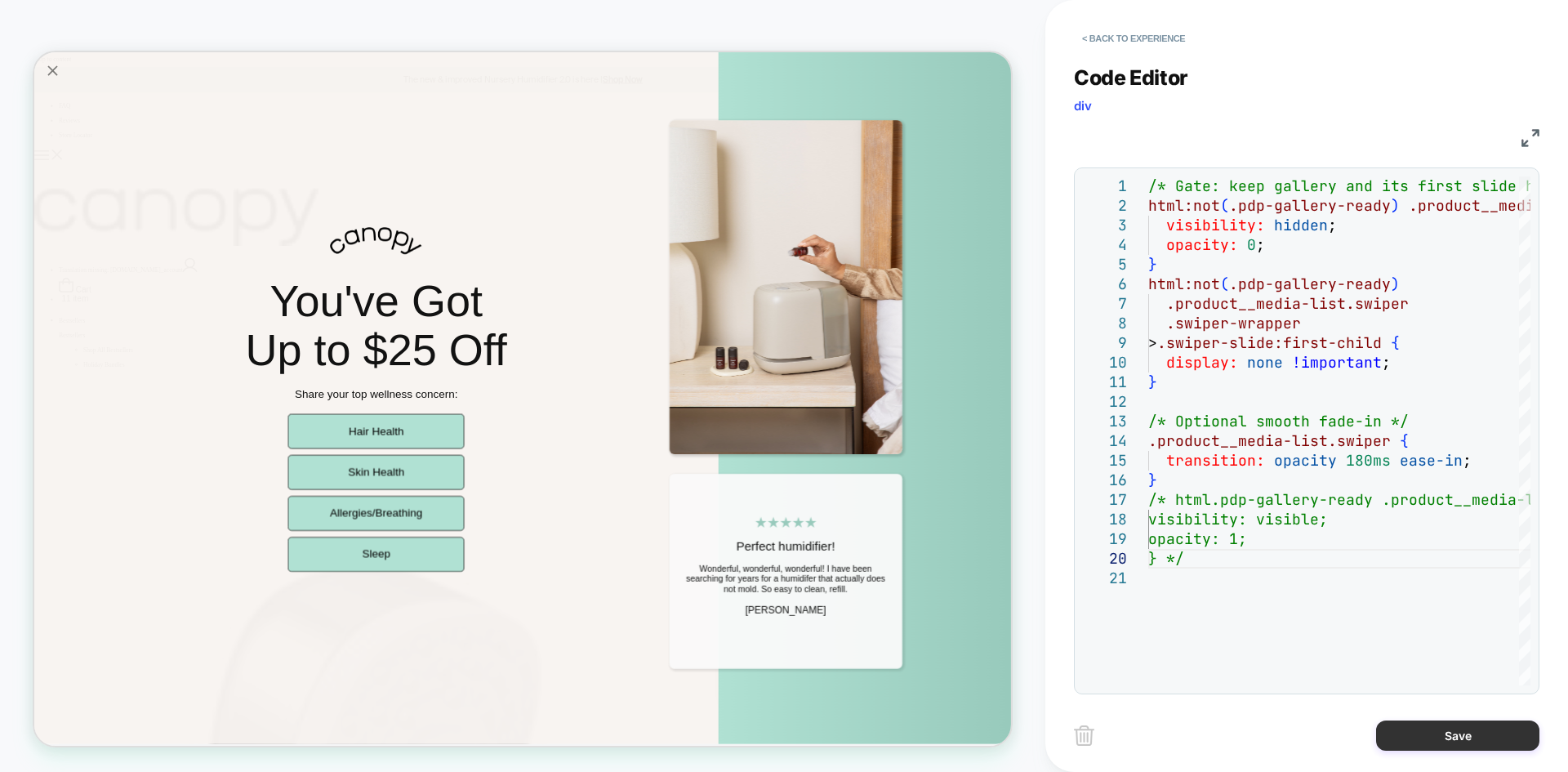
click at [1428, 735] on button "Save" at bounding box center [1458, 735] width 163 height 30
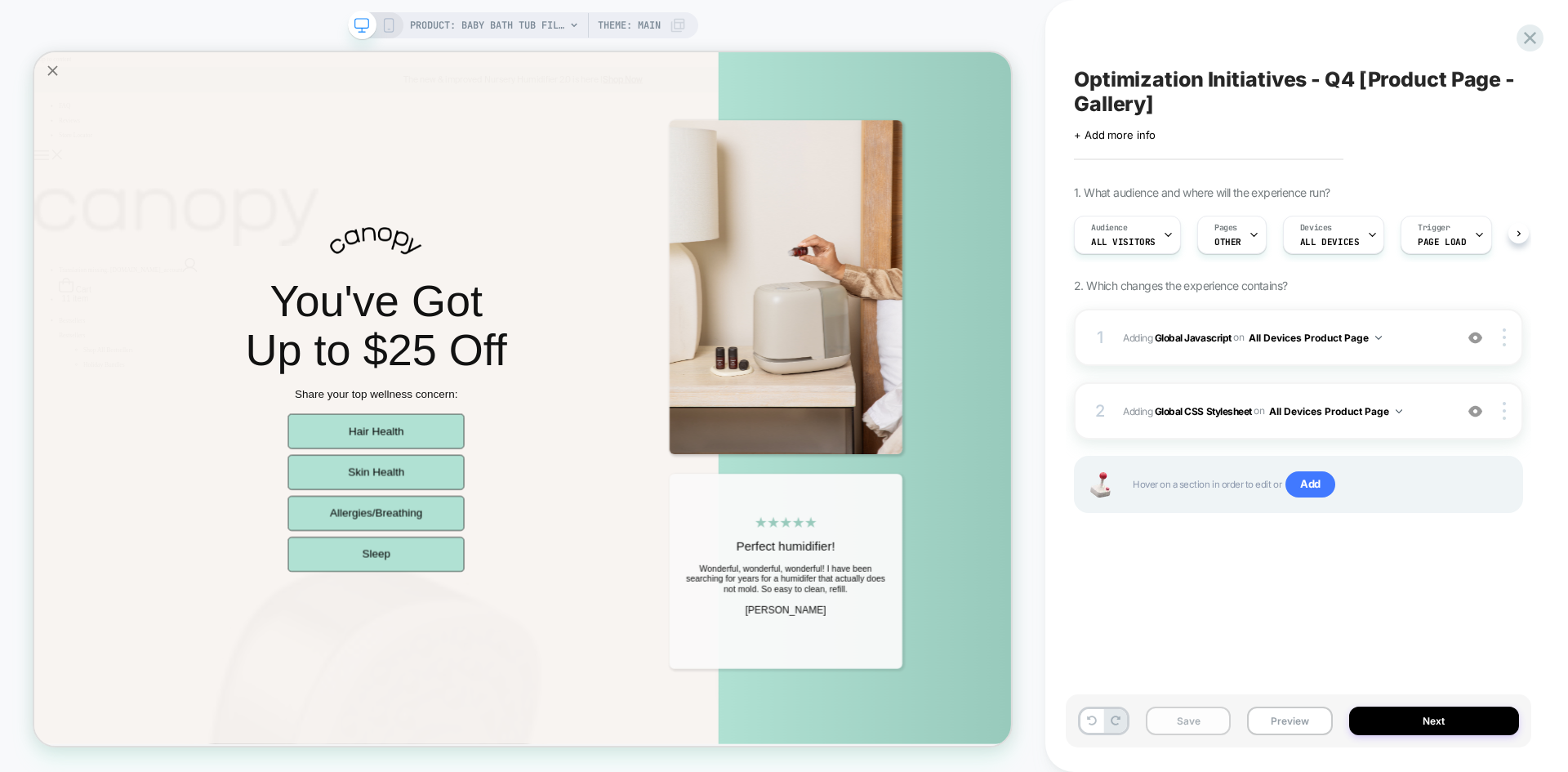
scroll to position [0, 1]
click at [1205, 724] on button "Save" at bounding box center [1189, 721] width 85 height 29
click at [1280, 721] on button "Preview" at bounding box center [1290, 721] width 85 height 29
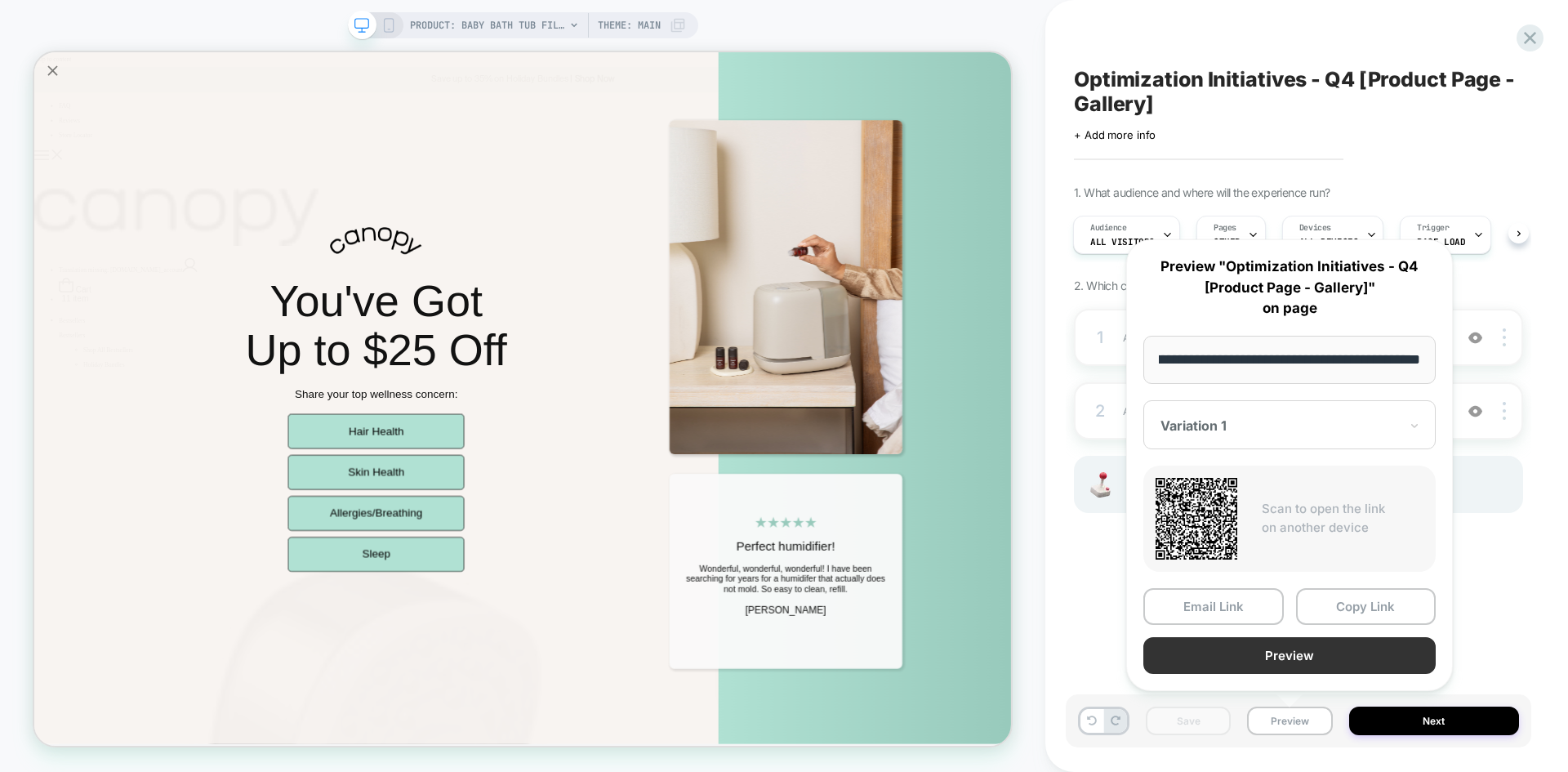
scroll to position [0, 0]
click at [1256, 665] on button "Preview" at bounding box center [1290, 656] width 292 height 37
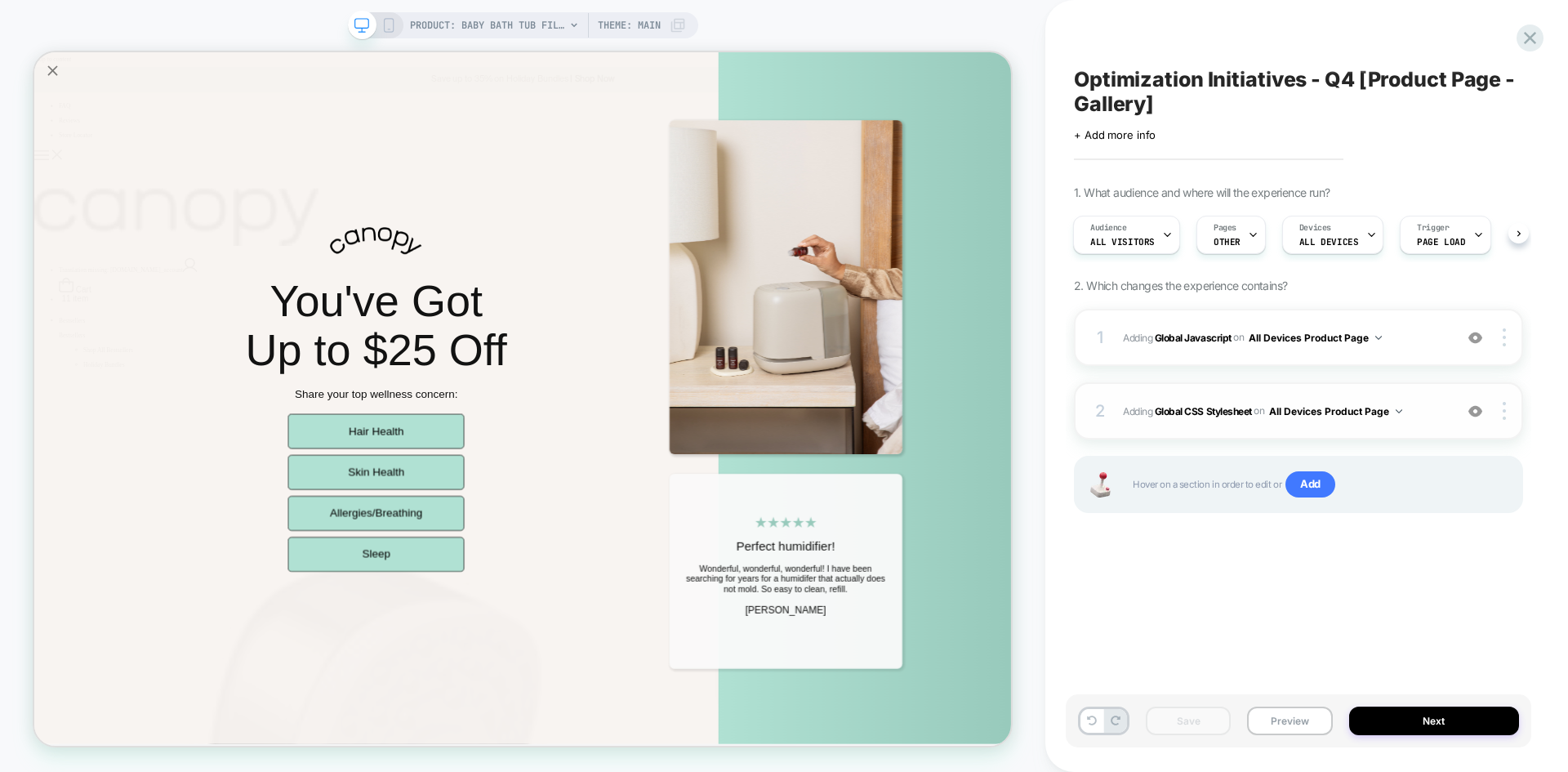
click at [1414, 420] on span "Adding Global CSS Stylesheet on All Devices Product Page" at bounding box center [1284, 411] width 322 height 21
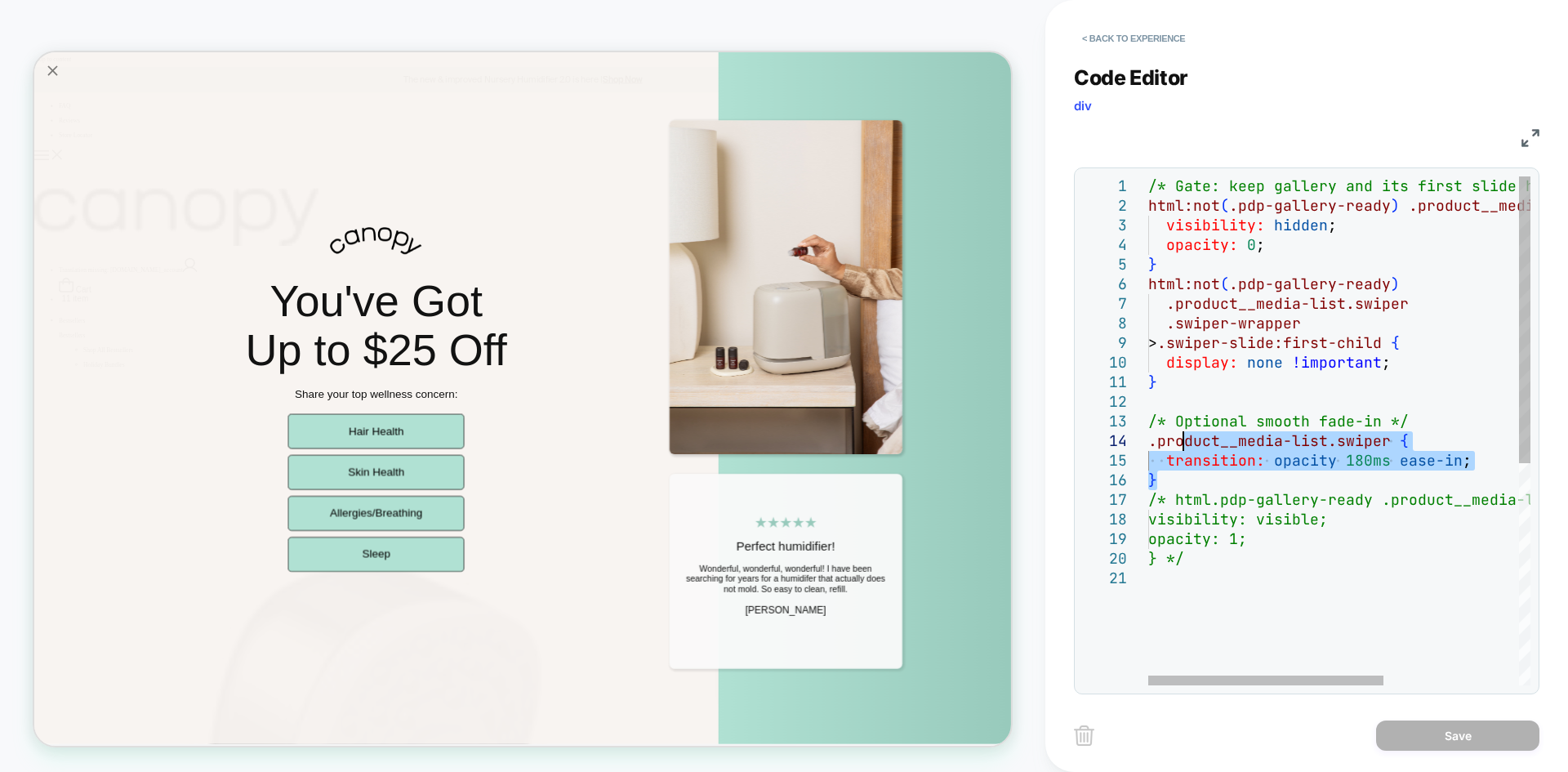
drag, startPoint x: 1172, startPoint y: 470, endPoint x: 1180, endPoint y: 434, distance: 36.9
click at [1180, 434] on div "/* Gate: keep gallery and its first slide hidden u ntil ready */ html:not ( .pd…" at bounding box center [1449, 627] width 602 height 901
type textarea "**********"
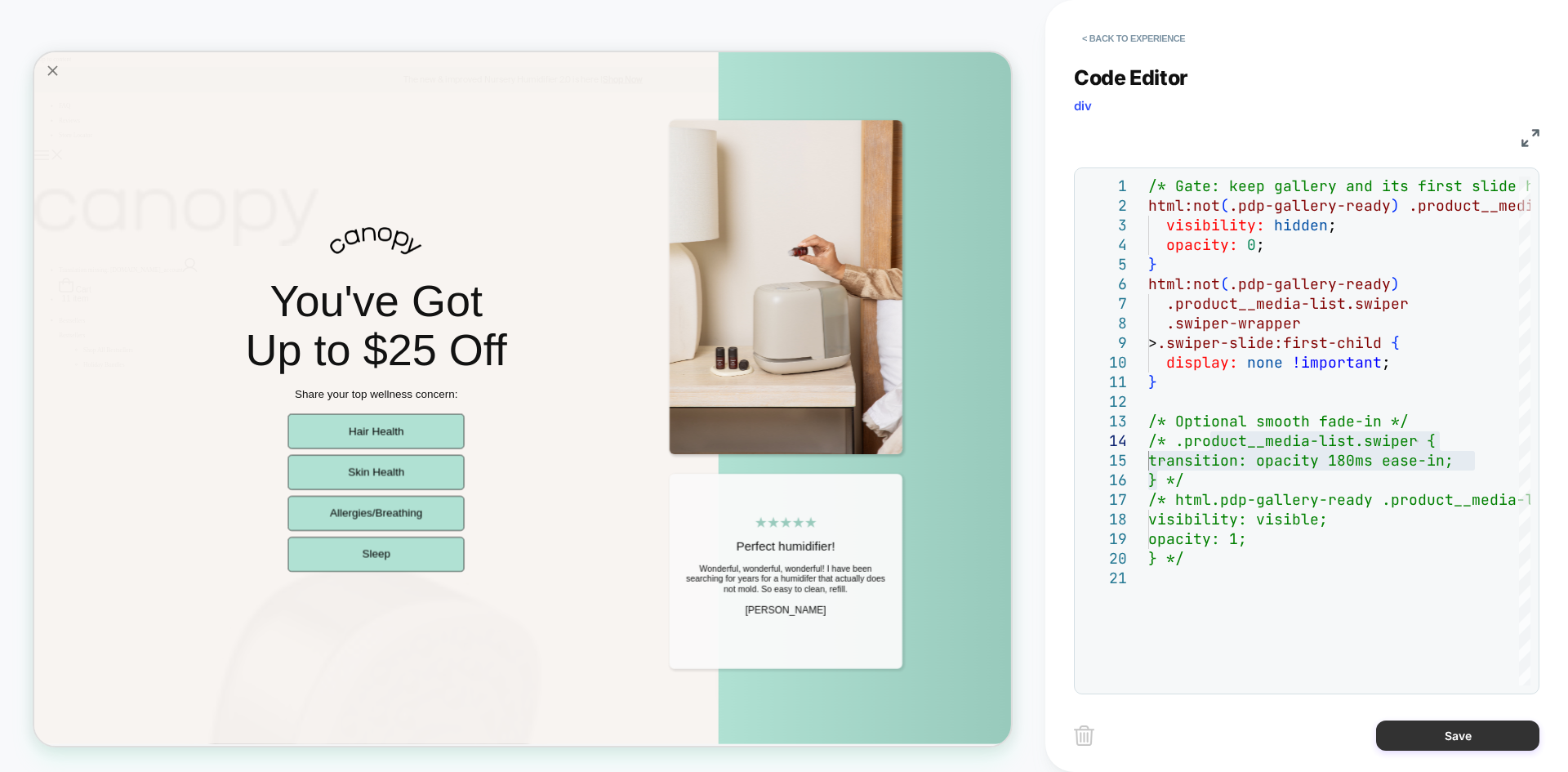
click at [1487, 730] on button "Save" at bounding box center [1458, 735] width 163 height 30
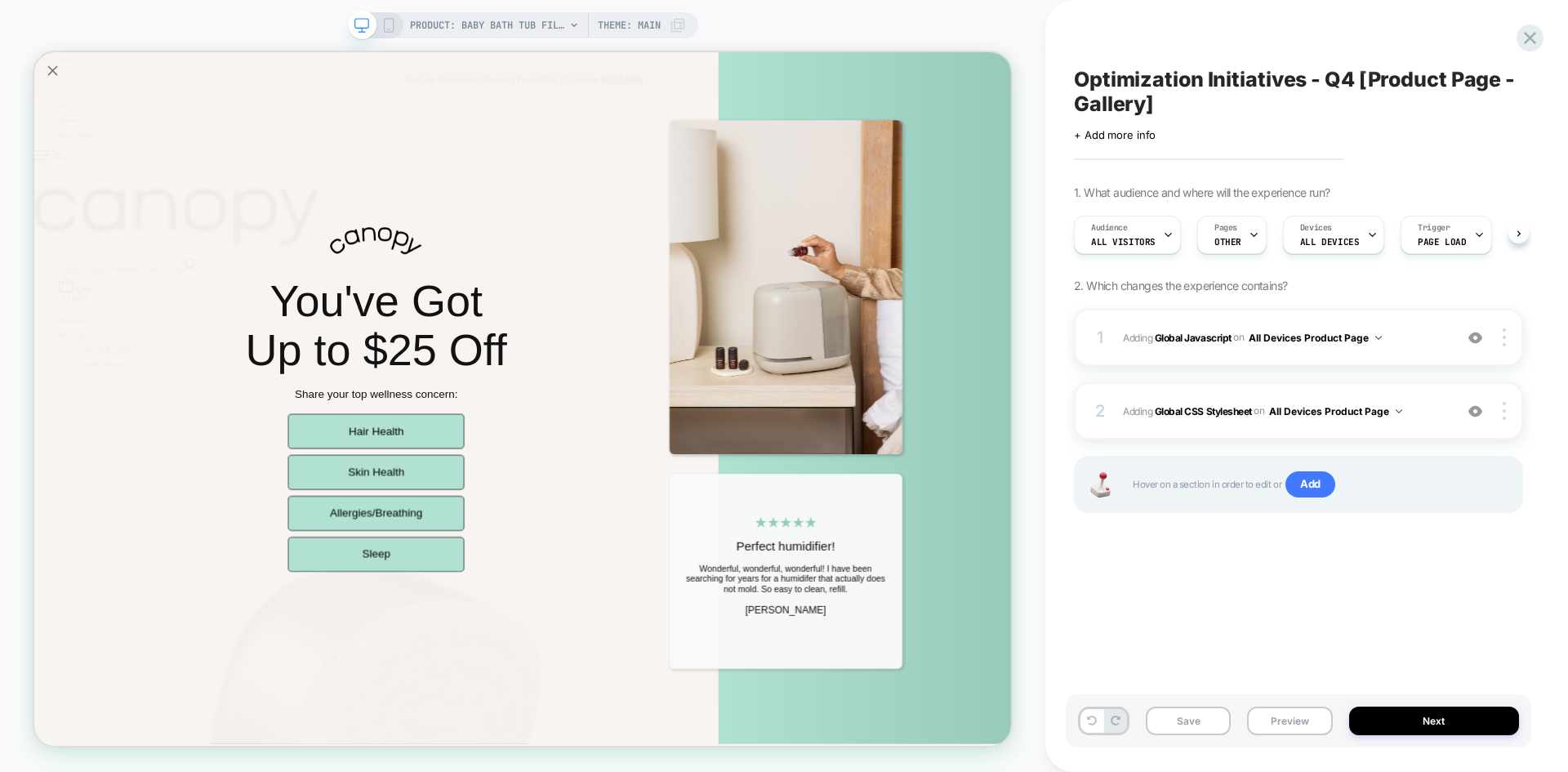
scroll to position [0, 1]
click at [1195, 720] on button "Save" at bounding box center [1189, 721] width 85 height 29
click at [1293, 723] on button "Preview" at bounding box center [1290, 721] width 85 height 29
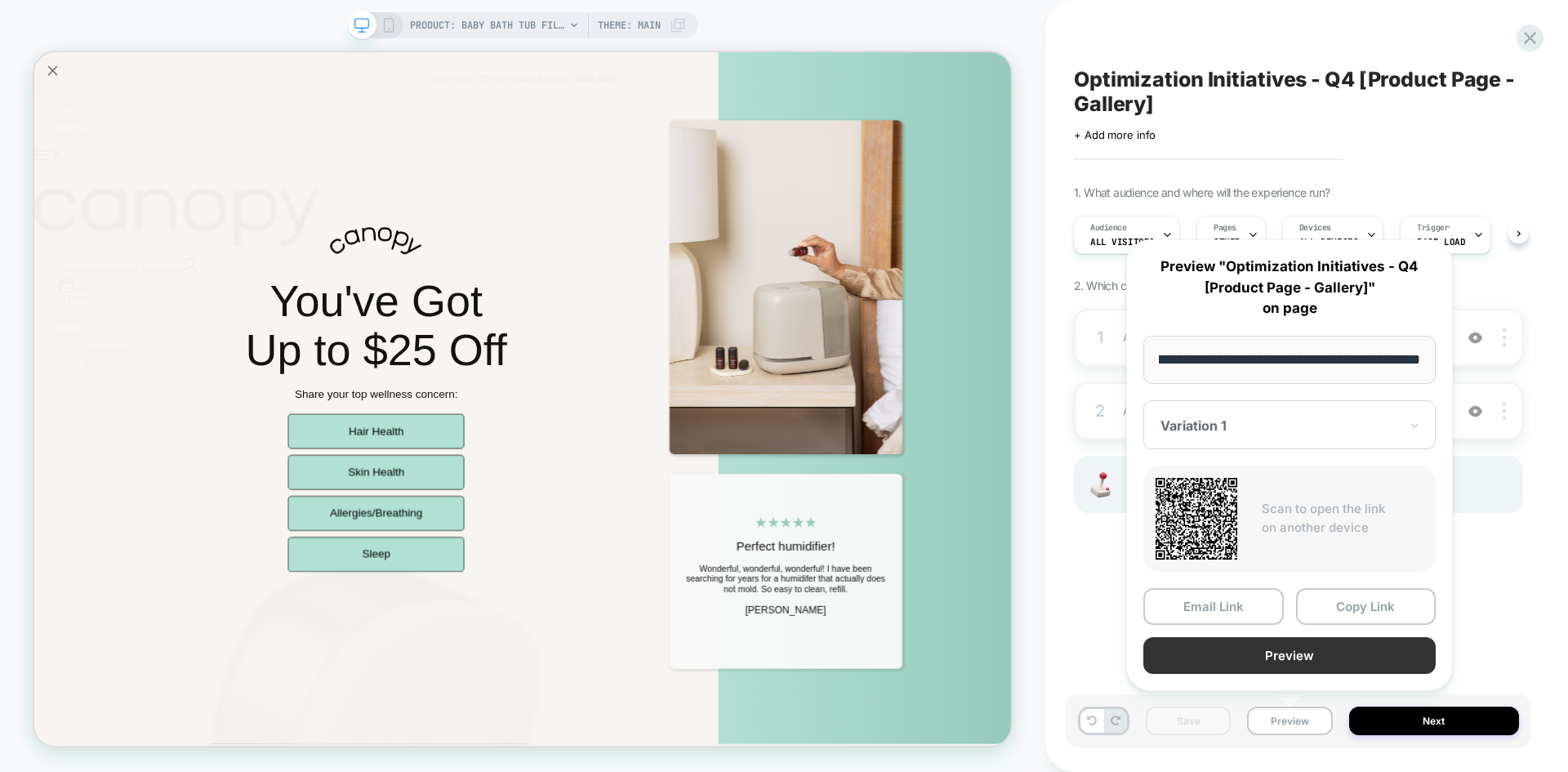
scroll to position [0, 0]
click at [1271, 660] on button "Preview" at bounding box center [1290, 656] width 292 height 37
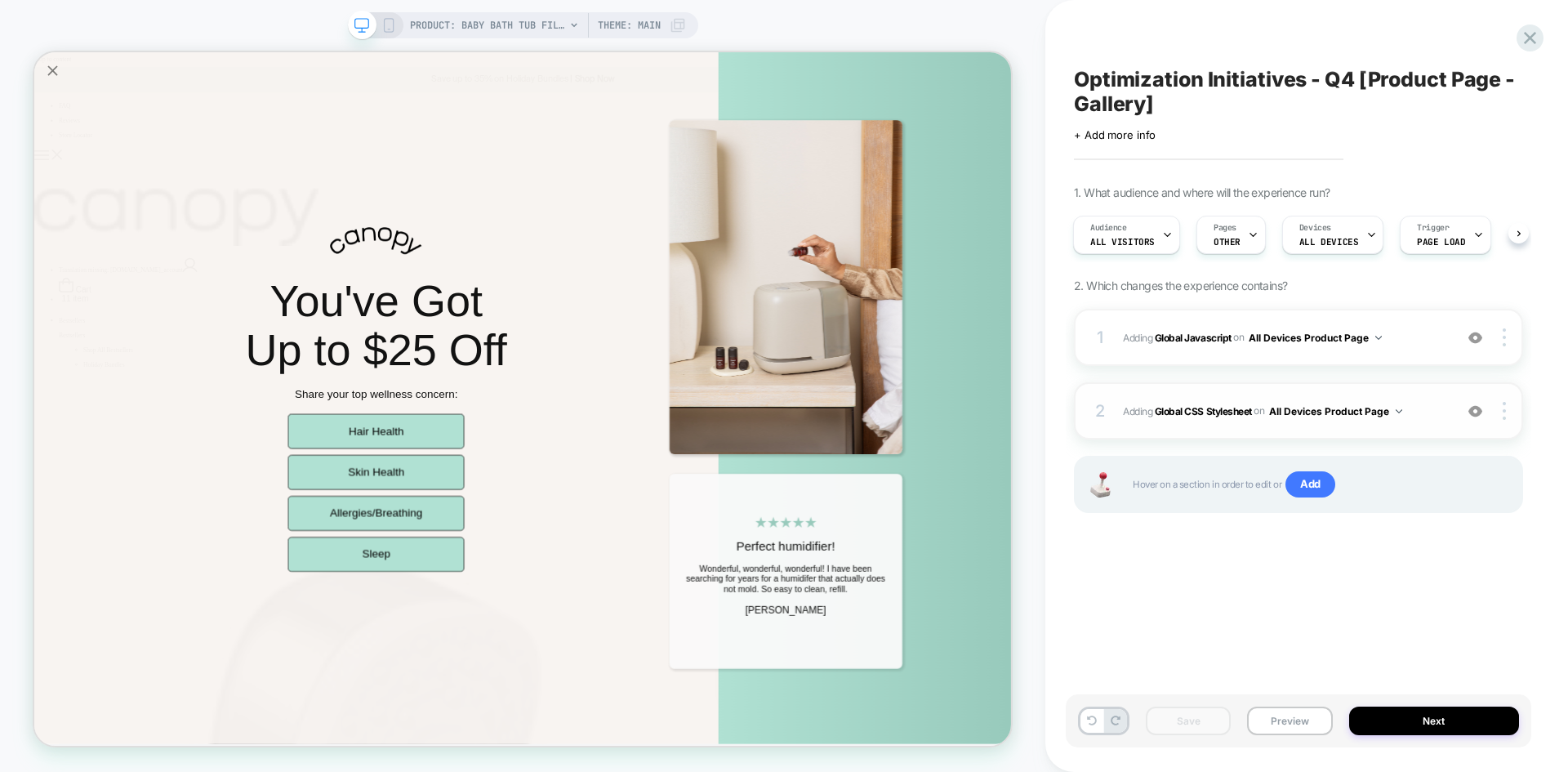
click at [1436, 404] on span "Adding Global CSS Stylesheet on All Devices Product Page" at bounding box center [1284, 411] width 322 height 21
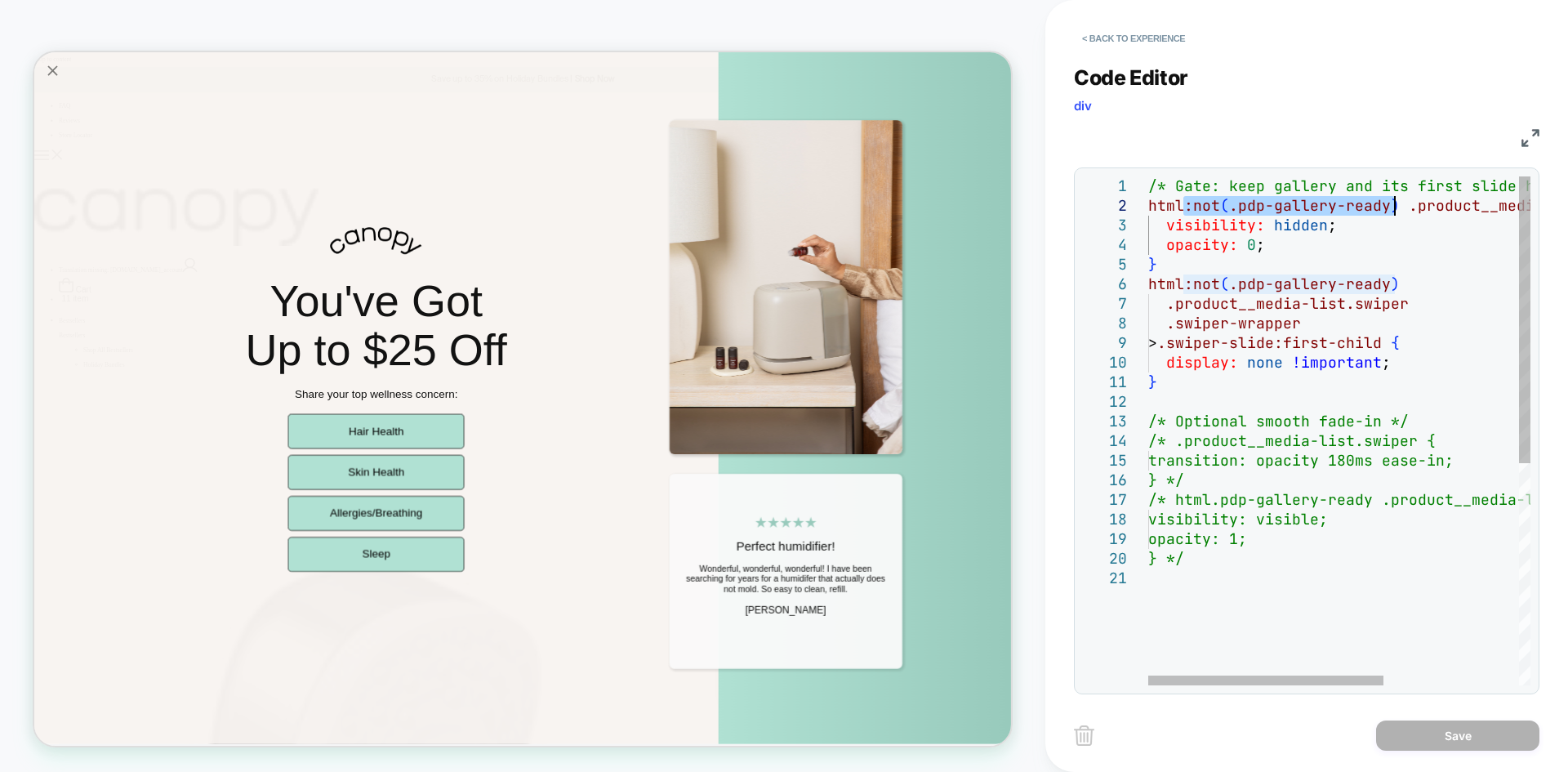
drag, startPoint x: 1187, startPoint y: 202, endPoint x: 1396, endPoint y: 201, distance: 209.0
click at [1396, 201] on div "/* Gate: keep gallery and its first slide hidden u ntil ready */ html:not ( .pd…" at bounding box center [1449, 627] width 602 height 901
type textarea "**********"
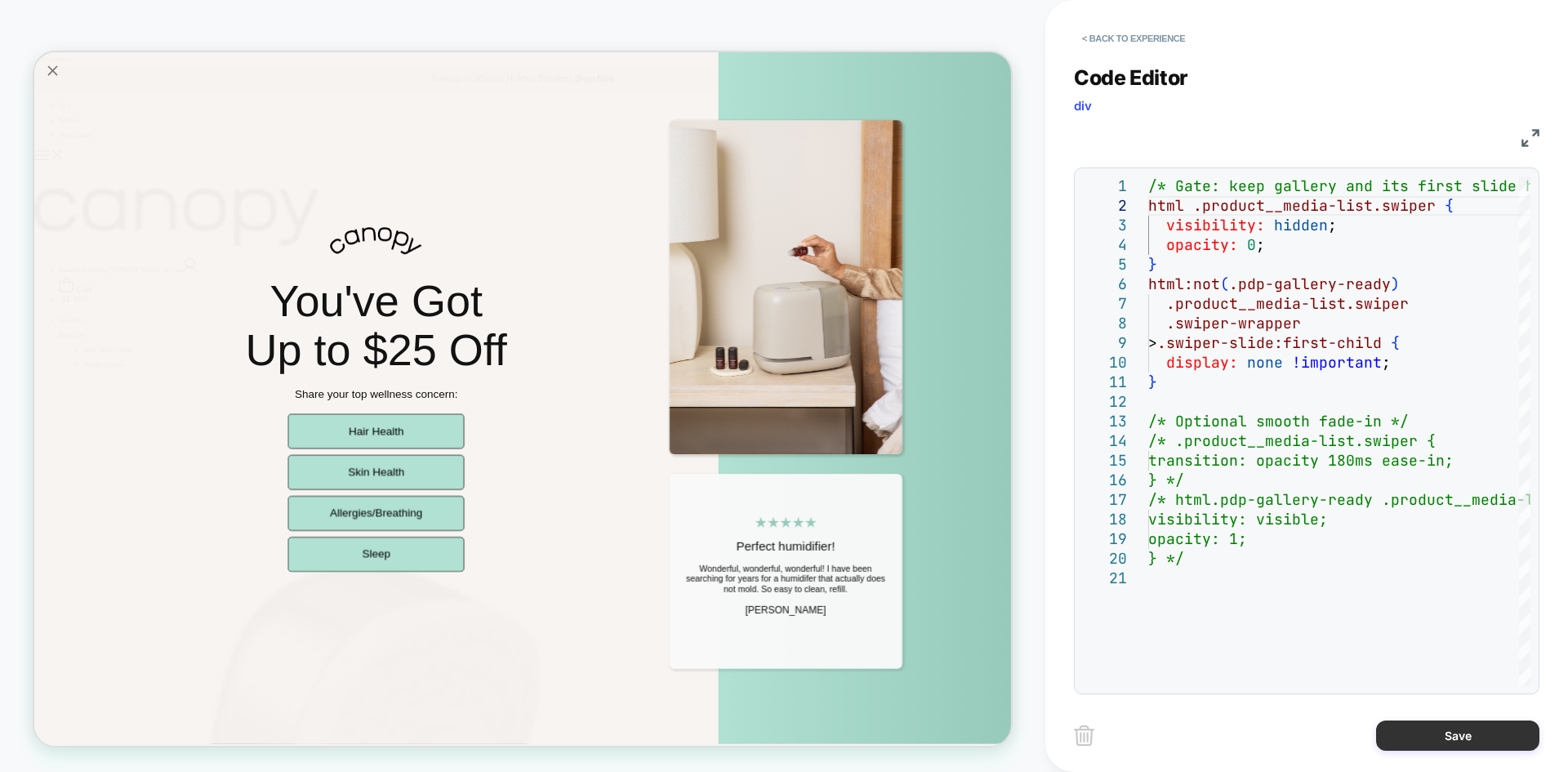
click at [1459, 725] on button "Save" at bounding box center [1458, 735] width 163 height 30
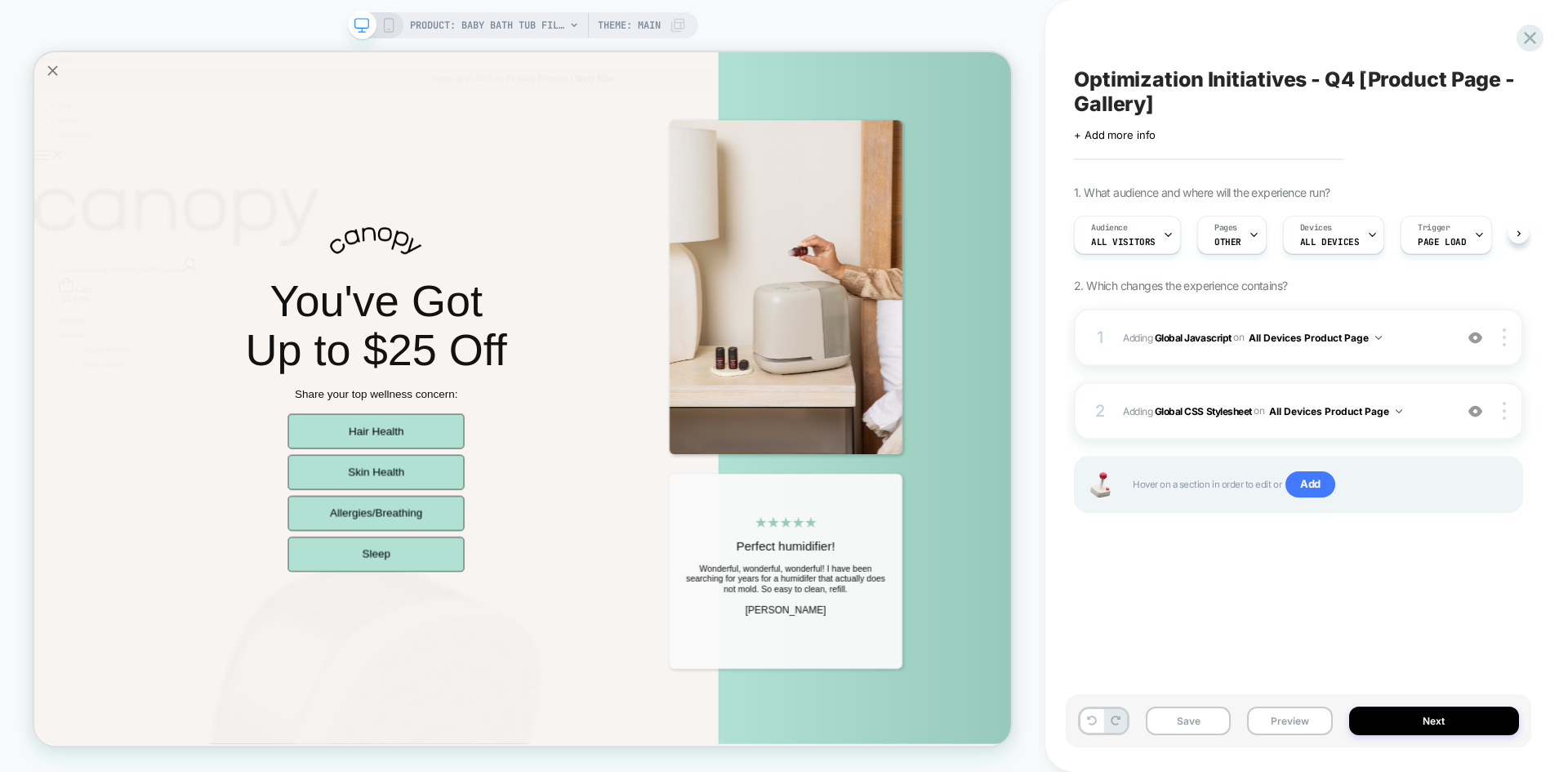
scroll to position [0, 1]
click at [1212, 722] on button "Save" at bounding box center [1189, 721] width 85 height 29
click at [1294, 734] on button "Preview" at bounding box center [1290, 721] width 85 height 29
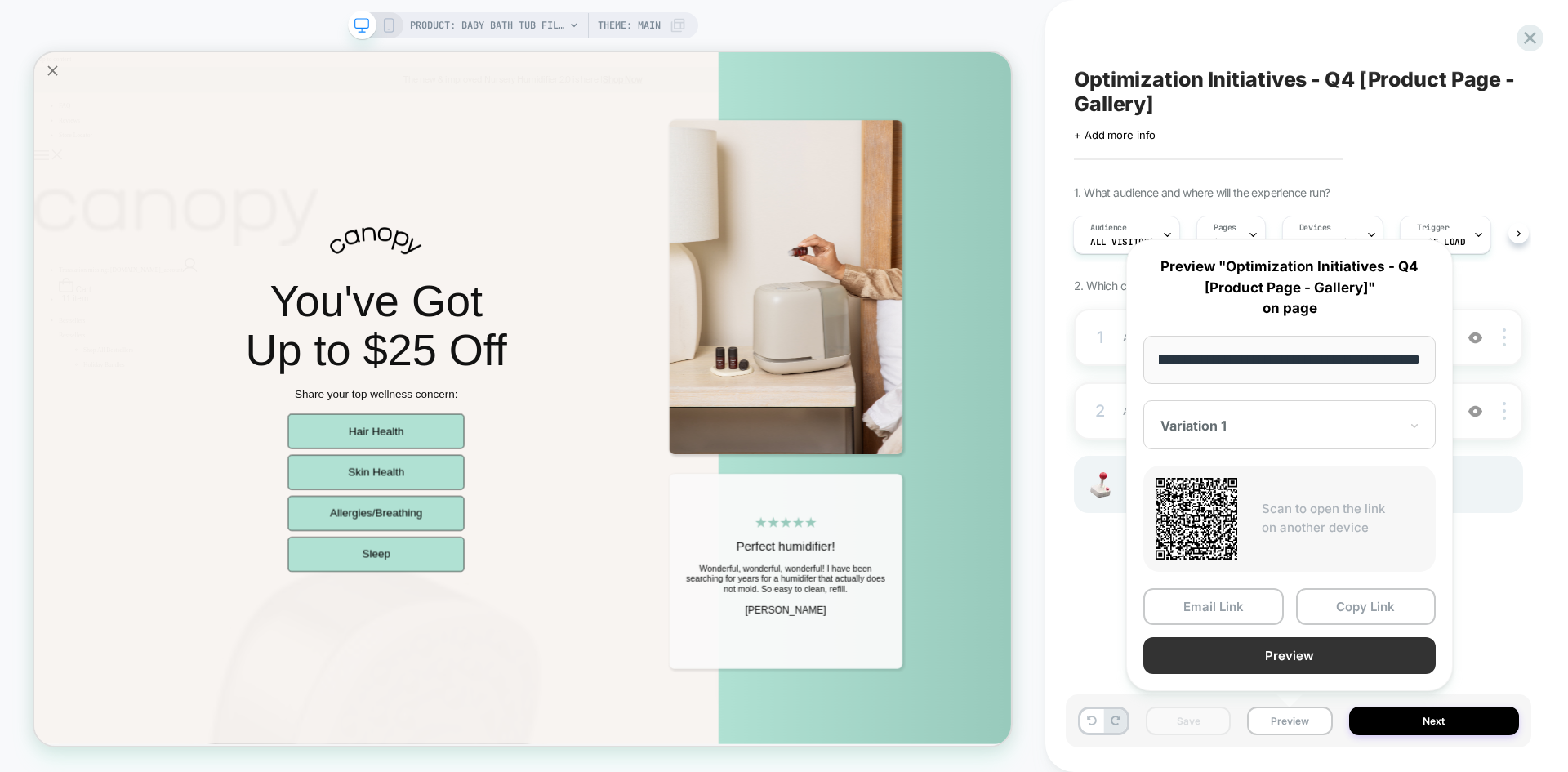
scroll to position [0, 0]
click at [1240, 666] on button "Preview" at bounding box center [1290, 656] width 292 height 37
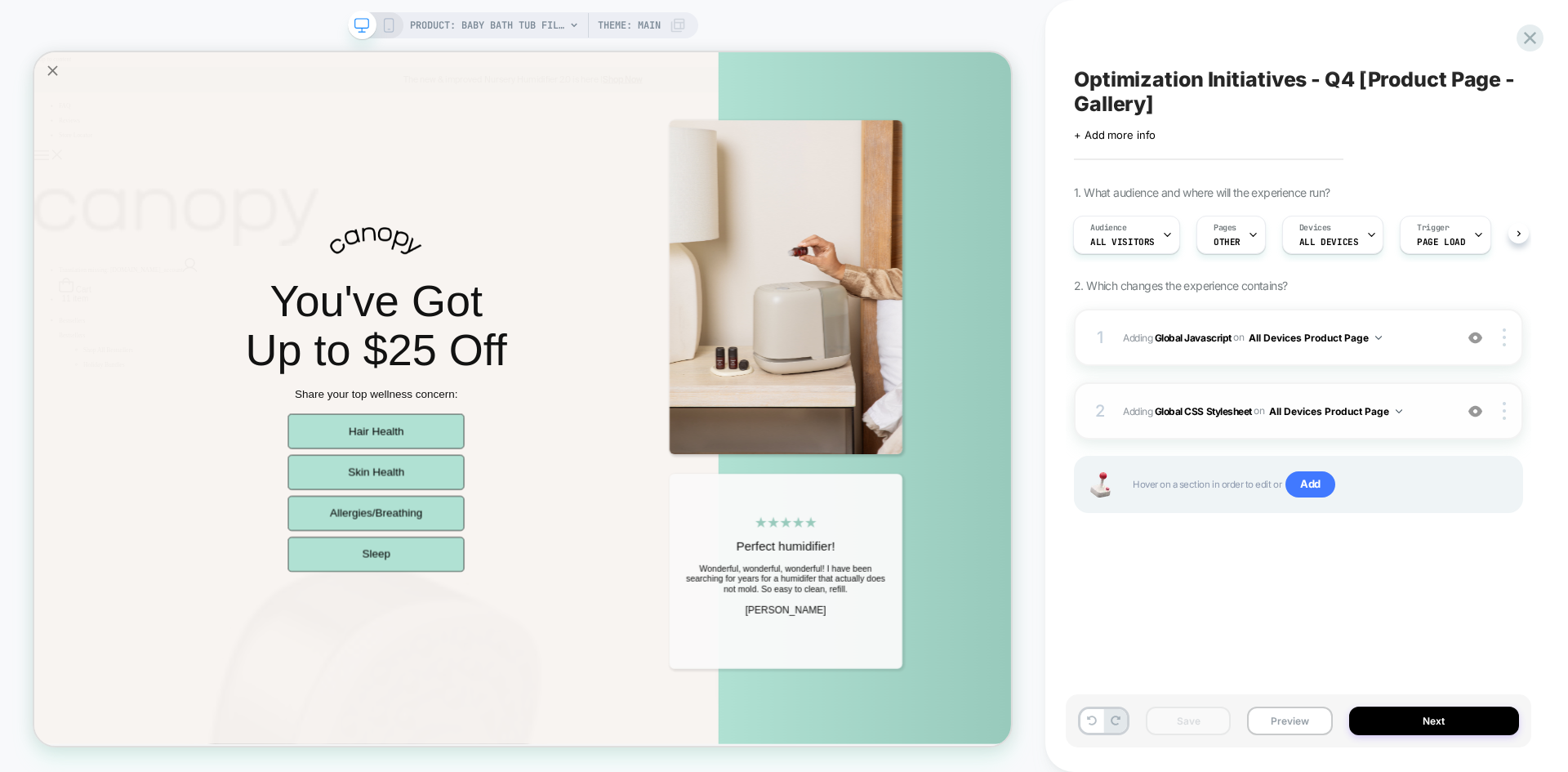
click at [1425, 403] on span "Adding Global CSS Stylesheet on All Devices Product Page" at bounding box center [1284, 411] width 322 height 21
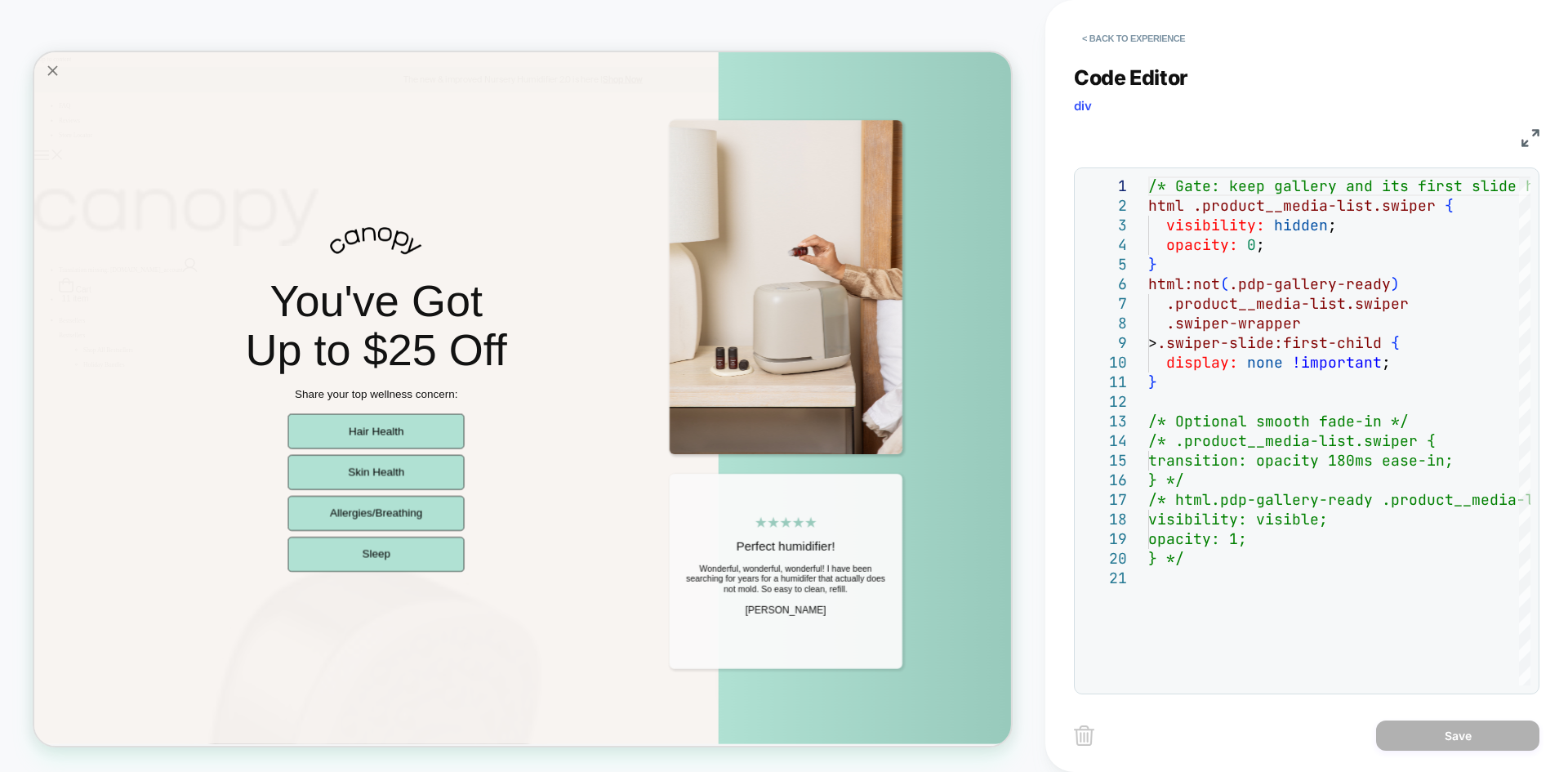
click at [1528, 142] on img at bounding box center [1531, 138] width 18 height 18
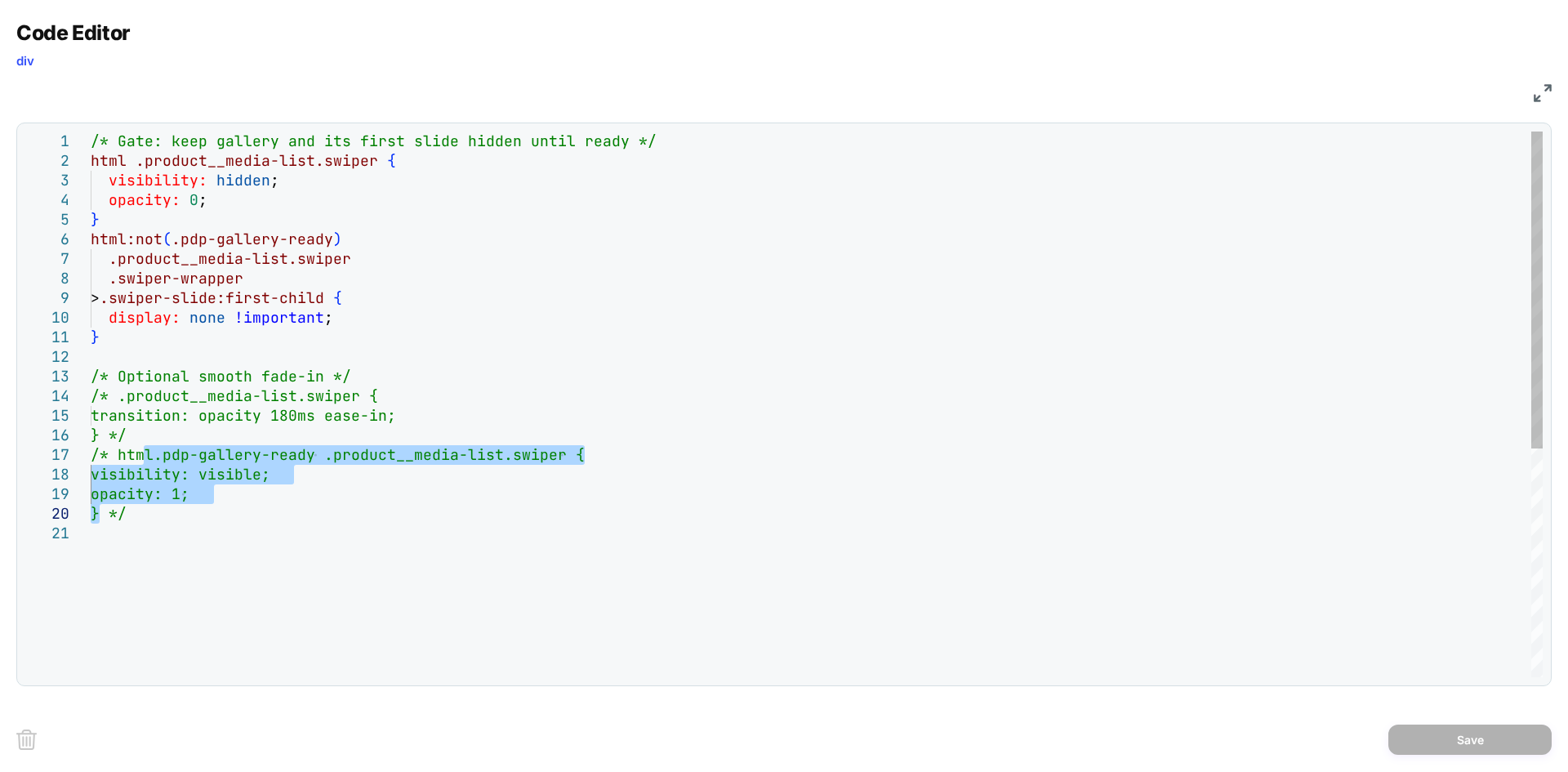
drag, startPoint x: 144, startPoint y: 457, endPoint x: 98, endPoint y: 513, distance: 72.5
click at [98, 513] on div "/* Gate: keep gallery and its first slide hidden u ntil ready */ html .product_…" at bounding box center [816, 600] width 1452 height 938
type textarea "**********"
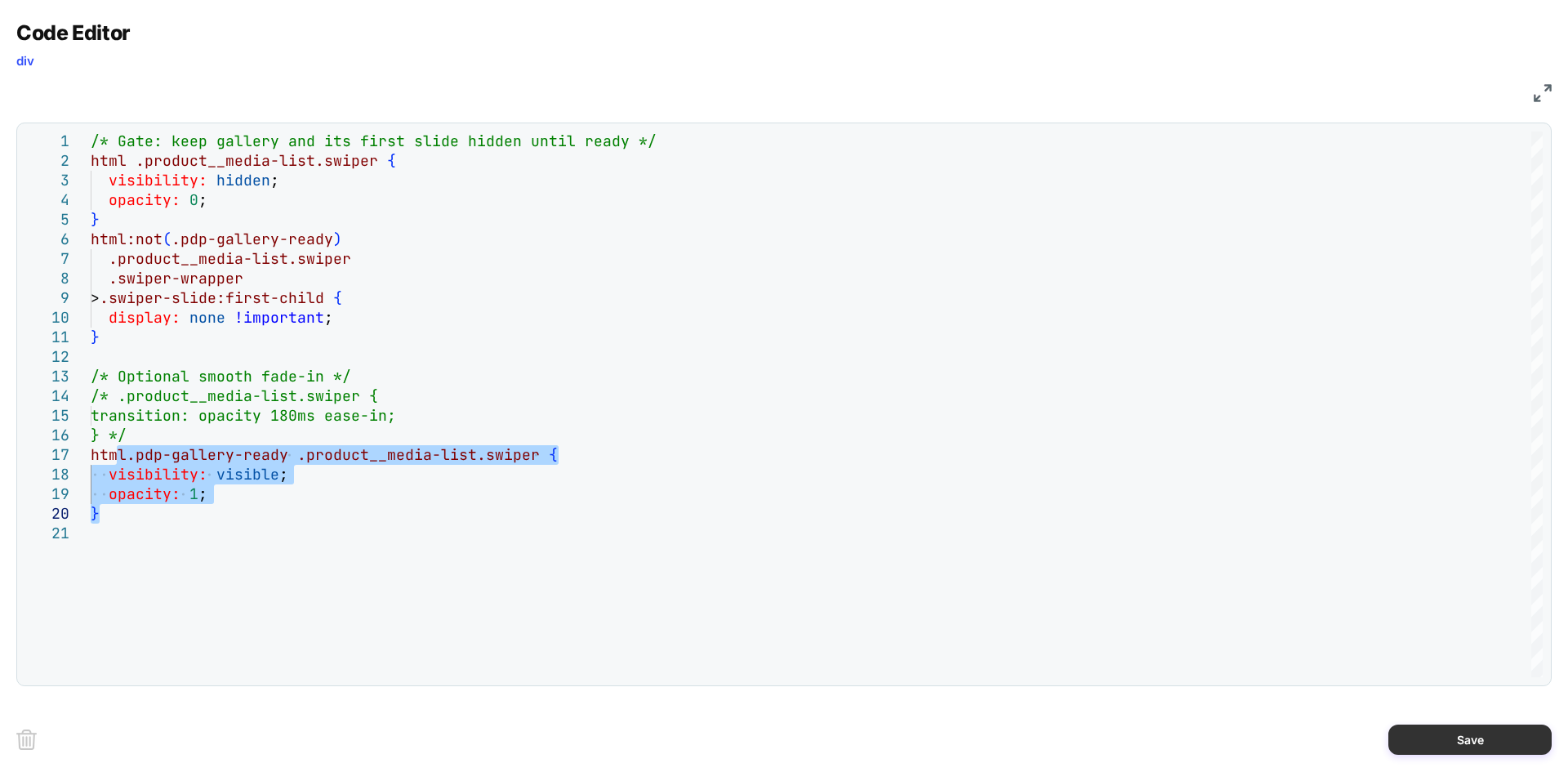
click at [1393, 744] on button "Save" at bounding box center [1470, 739] width 163 height 30
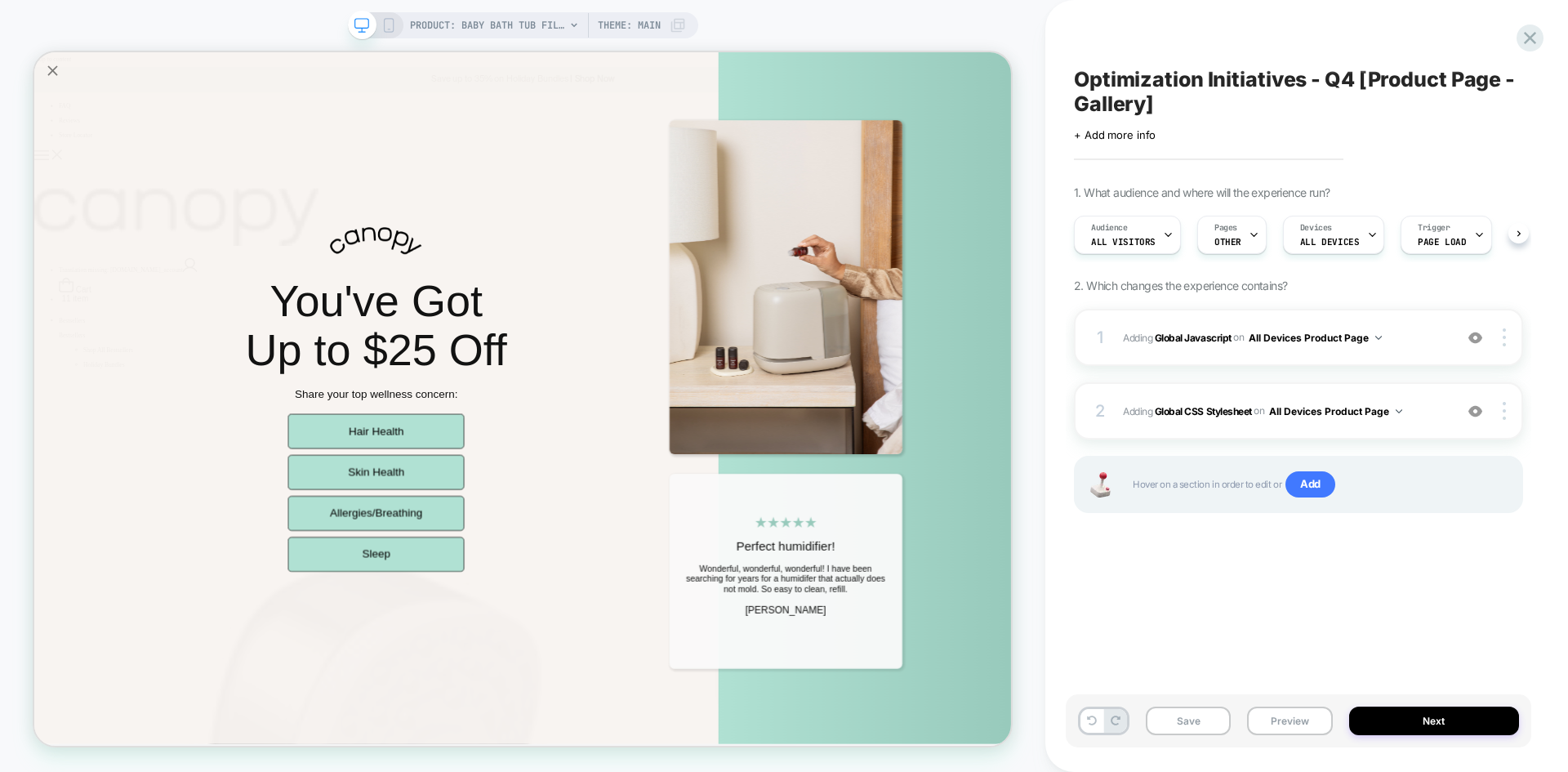
scroll to position [0, 1]
click at [1210, 722] on button "Save" at bounding box center [1189, 721] width 85 height 29
click at [1291, 722] on button "Preview" at bounding box center [1290, 721] width 85 height 29
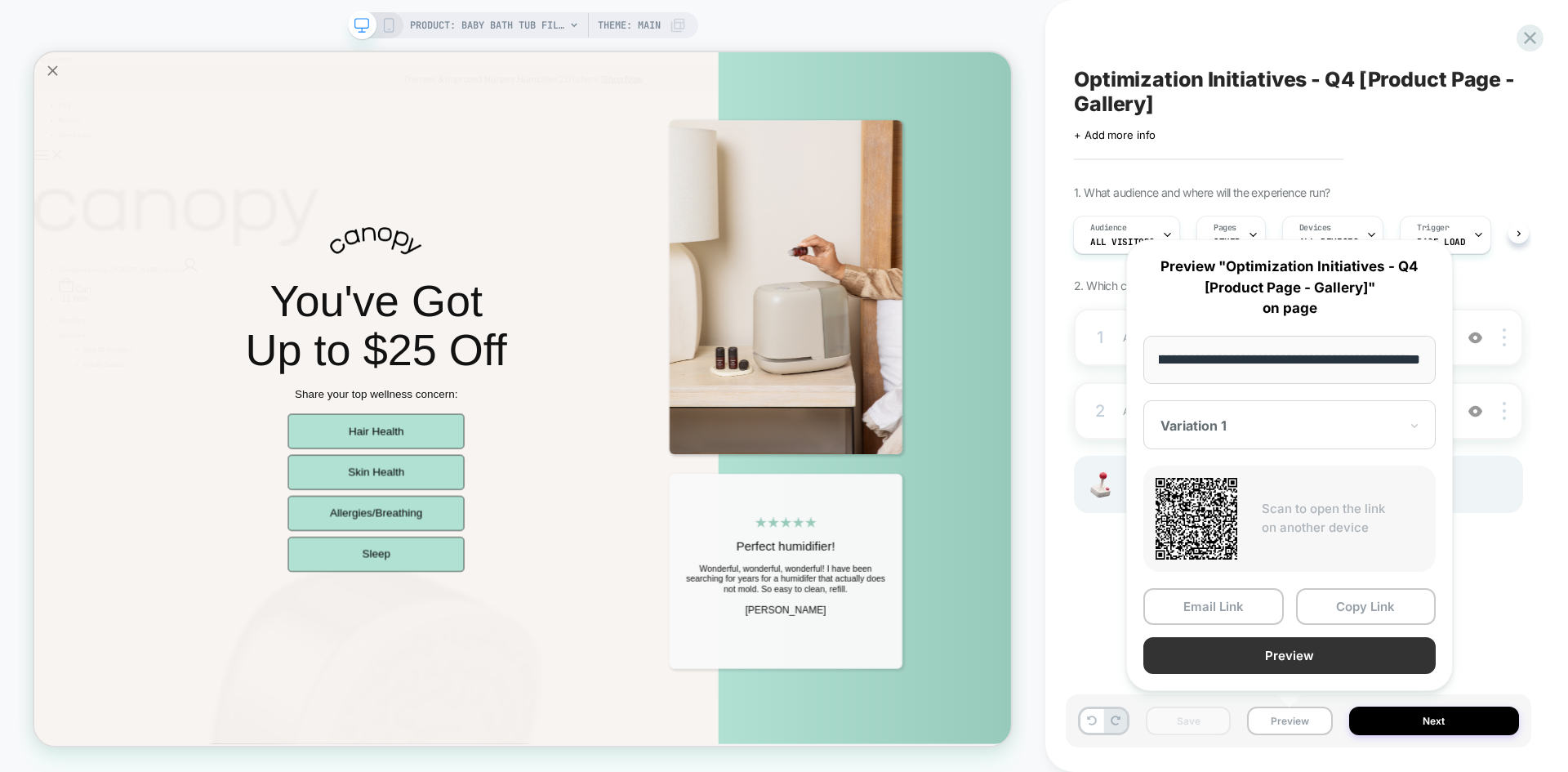
scroll to position [0, 0]
click at [1281, 652] on button "Preview" at bounding box center [1290, 656] width 292 height 37
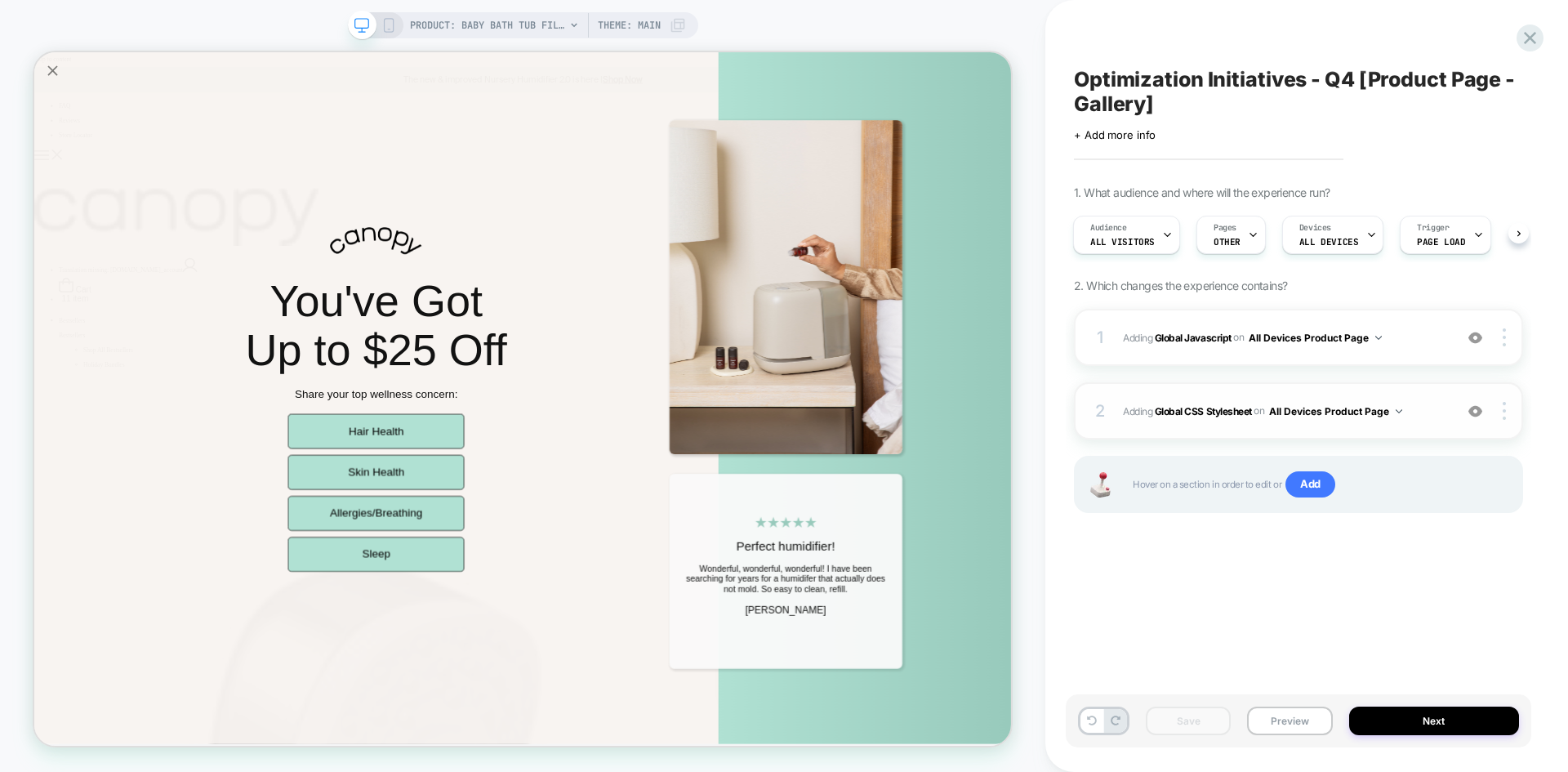
click at [1410, 411] on span "Adding Global CSS Stylesheet on All Devices Product Page" at bounding box center [1284, 411] width 322 height 21
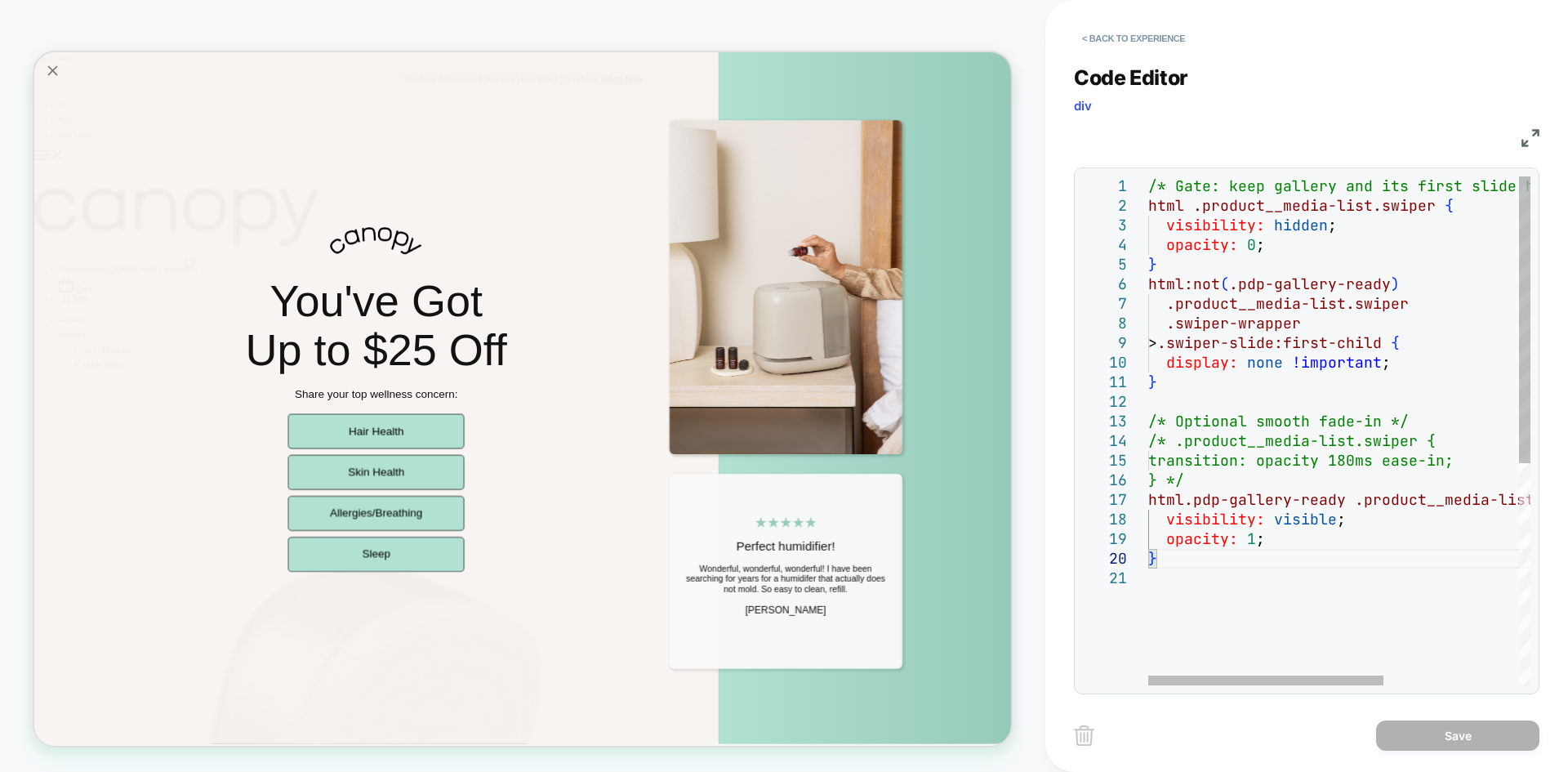
drag, startPoint x: 1172, startPoint y: 559, endPoint x: 1174, endPoint y: 551, distance: 8.2
click at [1174, 551] on div "/* Gate: keep gallery and its first slide hidden u ntil ready */ html .product_…" at bounding box center [1449, 627] width 602 height 901
drag, startPoint x: 1431, startPoint y: 205, endPoint x: 1146, endPoint y: 208, distance: 285.0
click at [1148, 208] on div "/* Gate: keep gallery and its first slide hidden u ntil ready */ html .product_…" at bounding box center [1449, 627] width 602 height 901
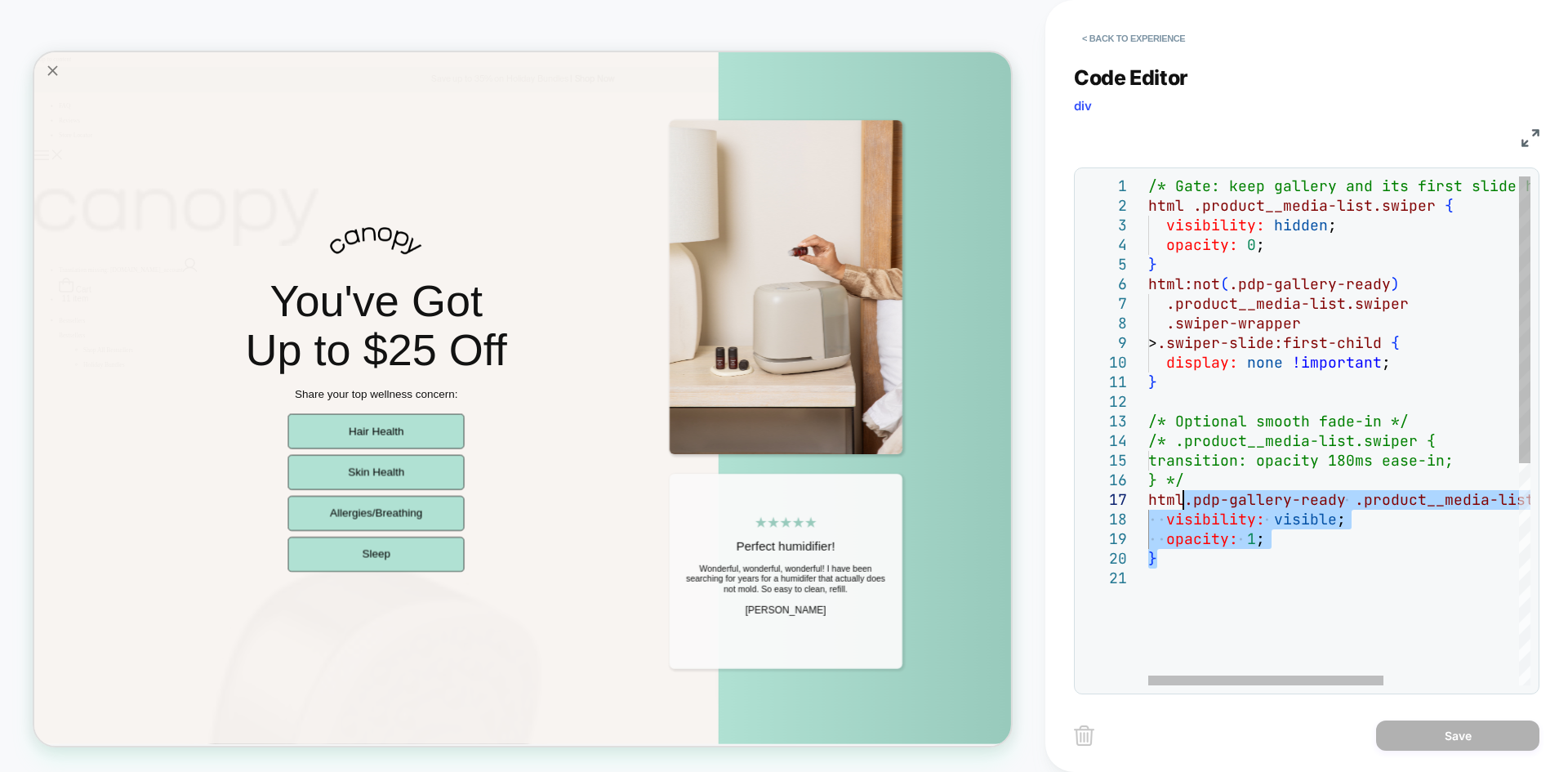
drag, startPoint x: 1167, startPoint y: 555, endPoint x: 1186, endPoint y: 498, distance: 60.1
click at [1186, 498] on div "/* Gate: keep gallery and its first slide hidden u ntil ready */ html .product_…" at bounding box center [1449, 627] width 602 height 901
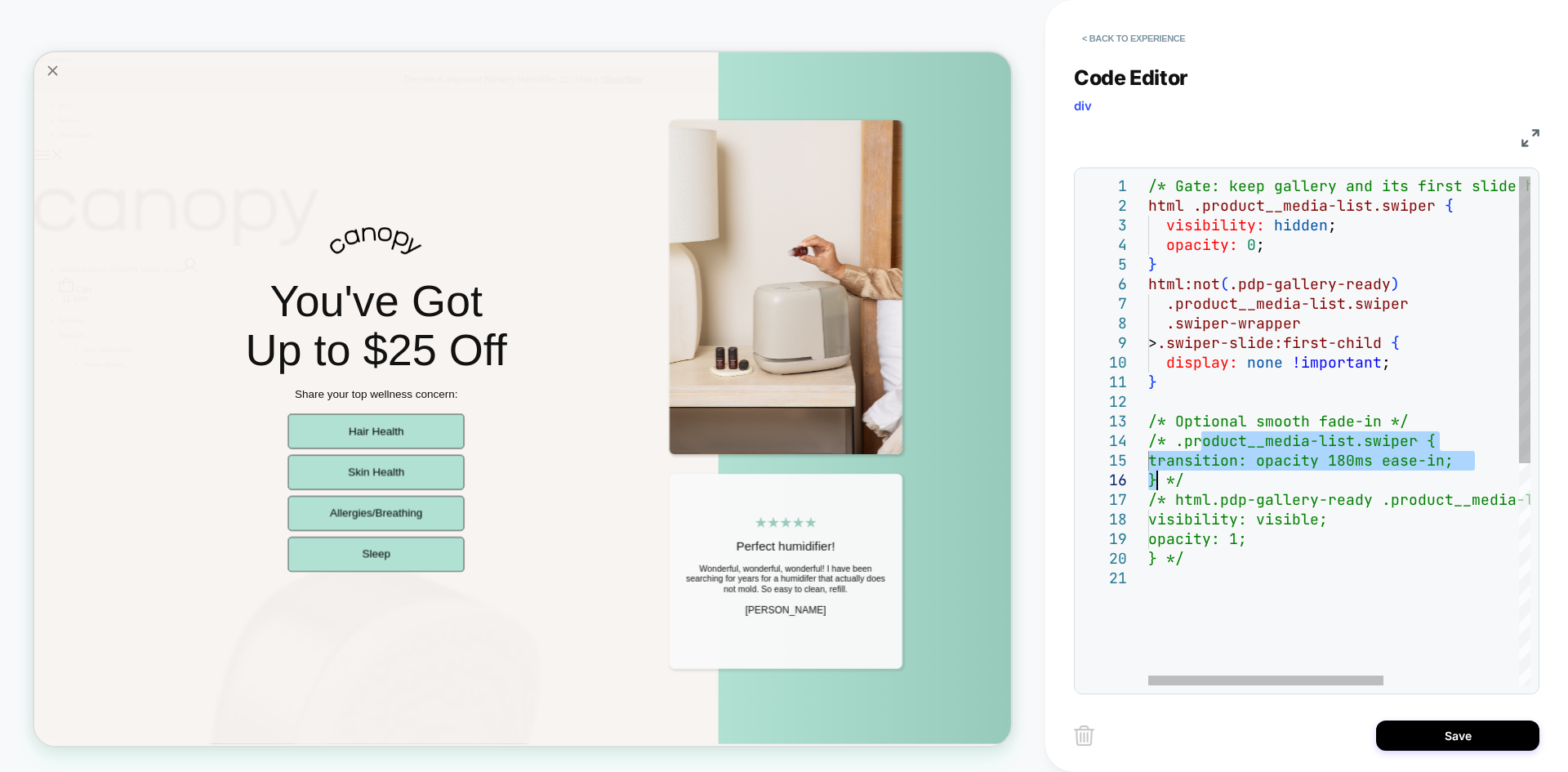
drag, startPoint x: 1204, startPoint y: 439, endPoint x: 1155, endPoint y: 485, distance: 67.2
click at [1155, 485] on div "/* Gate: keep gallery and its first slide hidden u ntil ready */ html .product_…" at bounding box center [1449, 627] width 602 height 901
type textarea "**********"
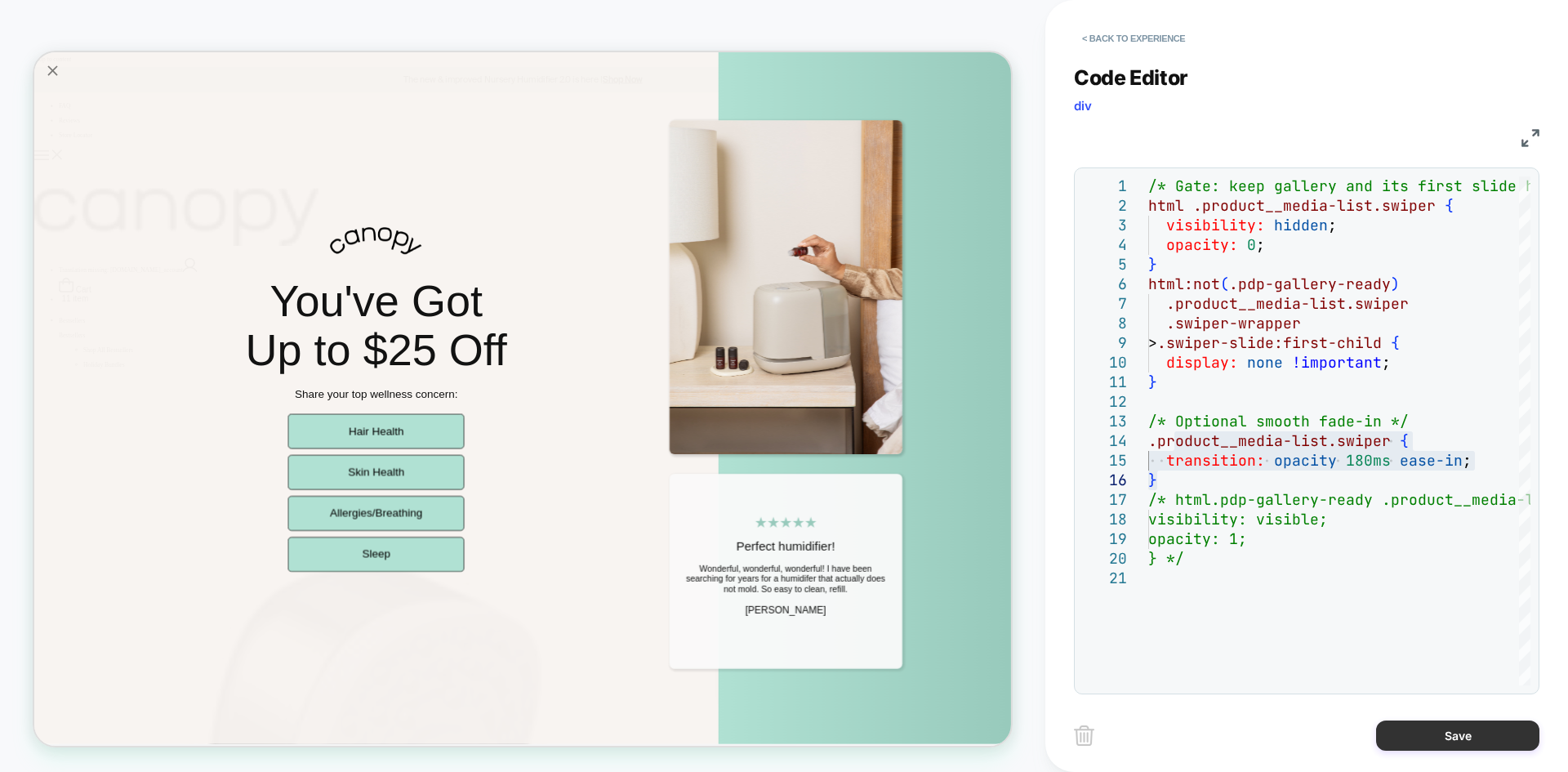
click at [1485, 749] on button "Save" at bounding box center [1458, 735] width 163 height 30
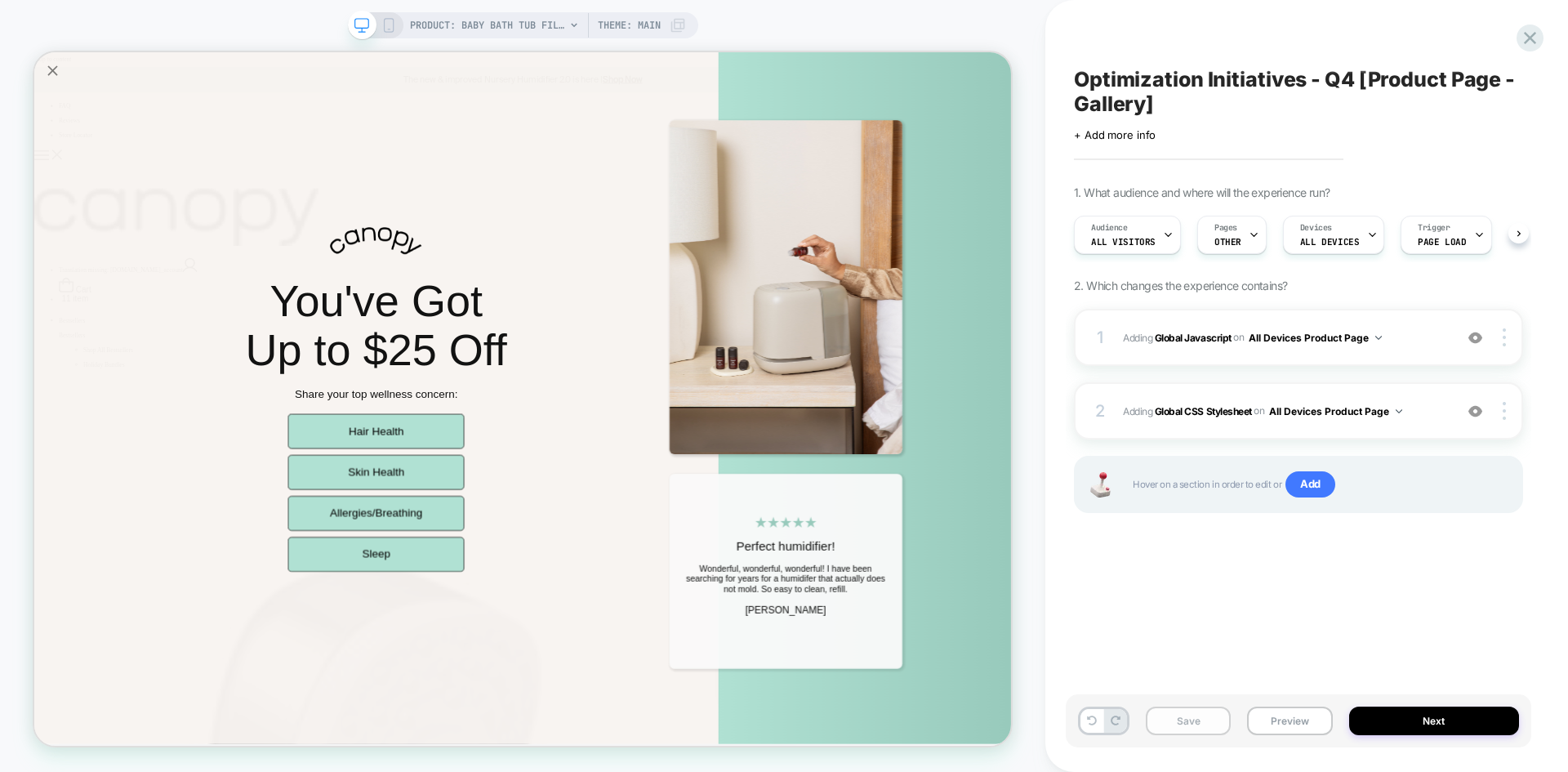
scroll to position [0, 1]
click at [1220, 733] on button "Save" at bounding box center [1189, 721] width 85 height 29
click at [1401, 348] on div "1 Adding Global Javascript on All Devices Product Page Add Before Add After Tar…" at bounding box center [1299, 337] width 450 height 57
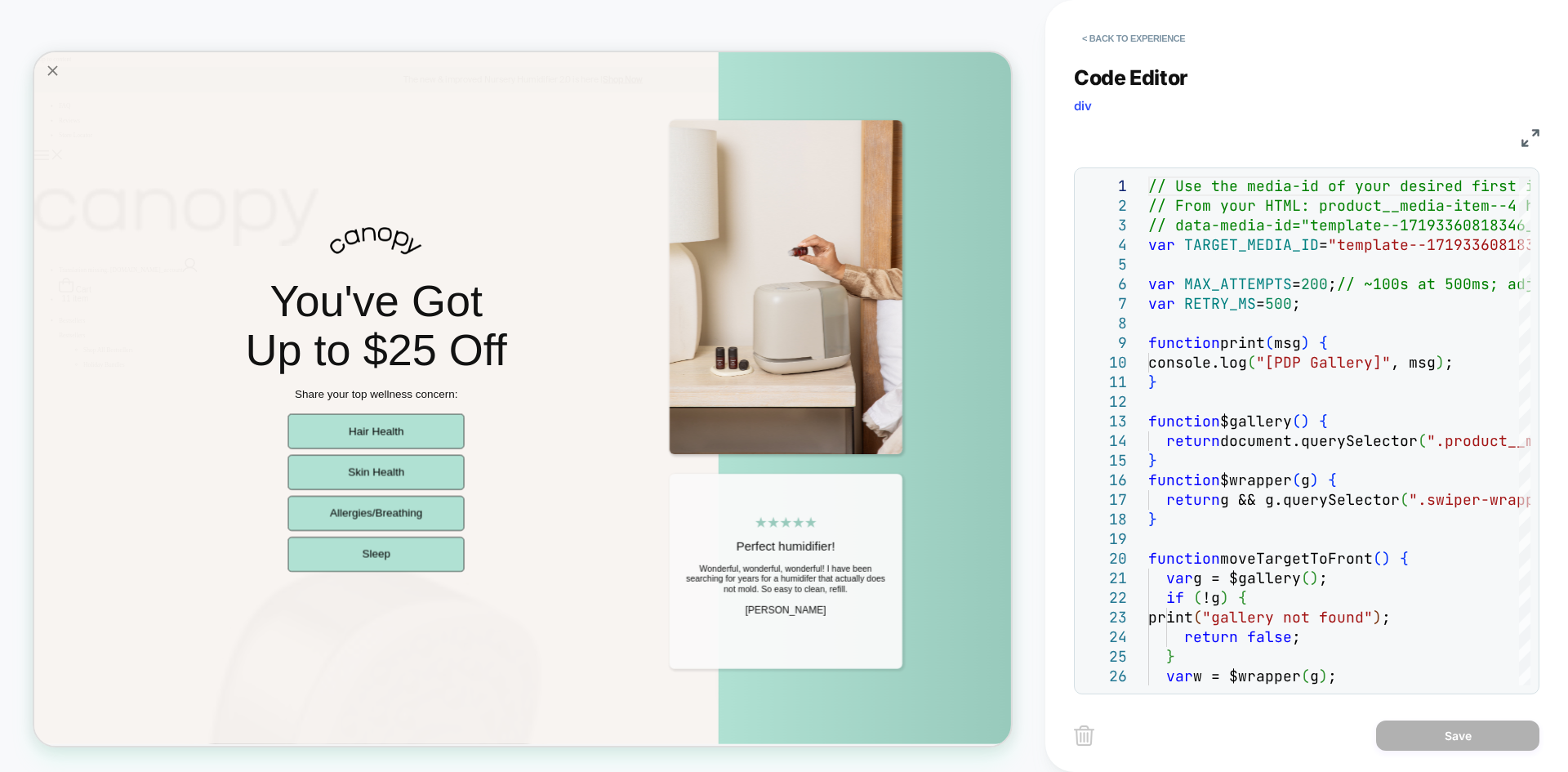
click at [1523, 137] on img at bounding box center [1531, 138] width 18 height 18
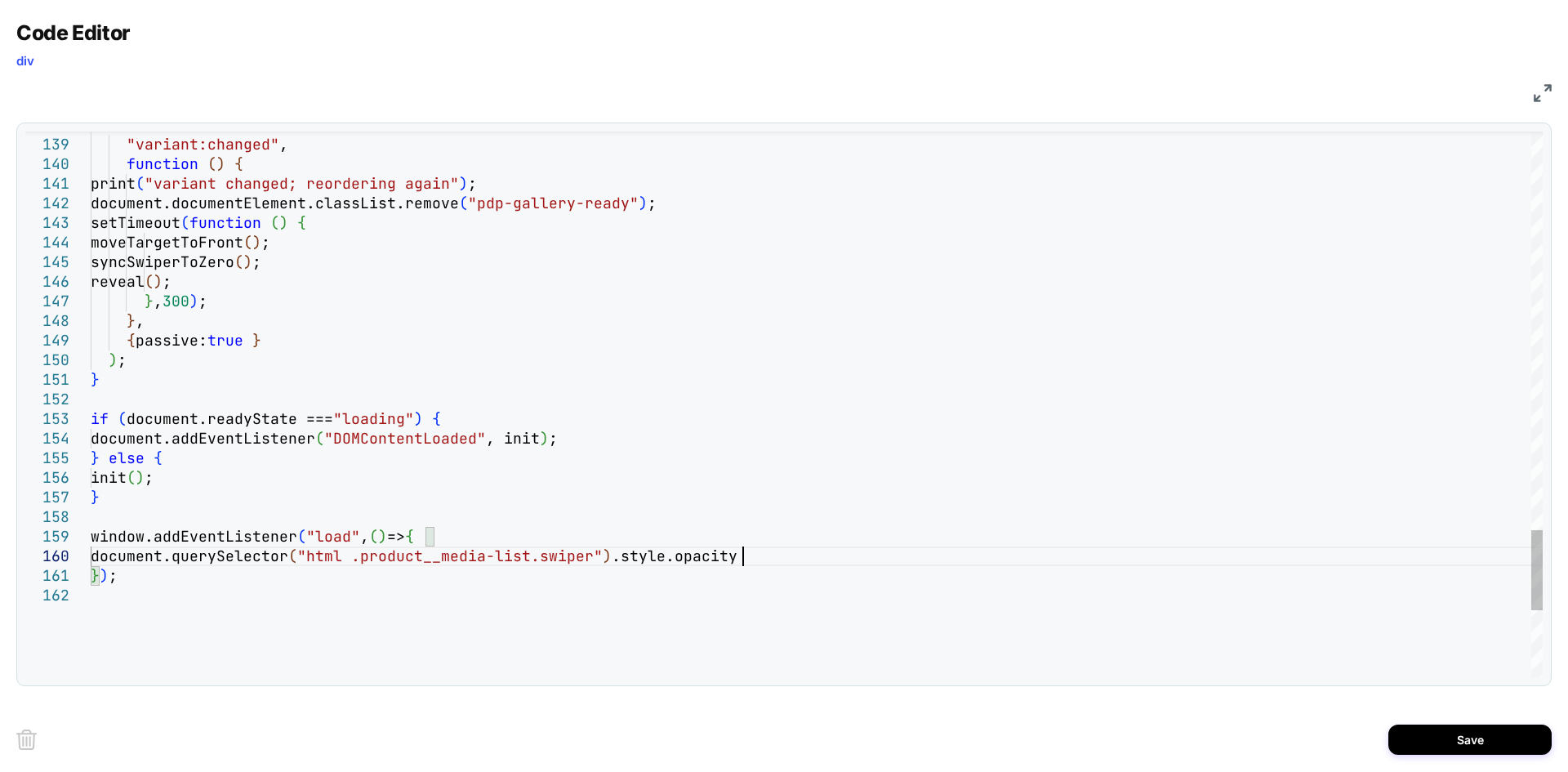
scroll to position [176, 652]
type textarea "**********"
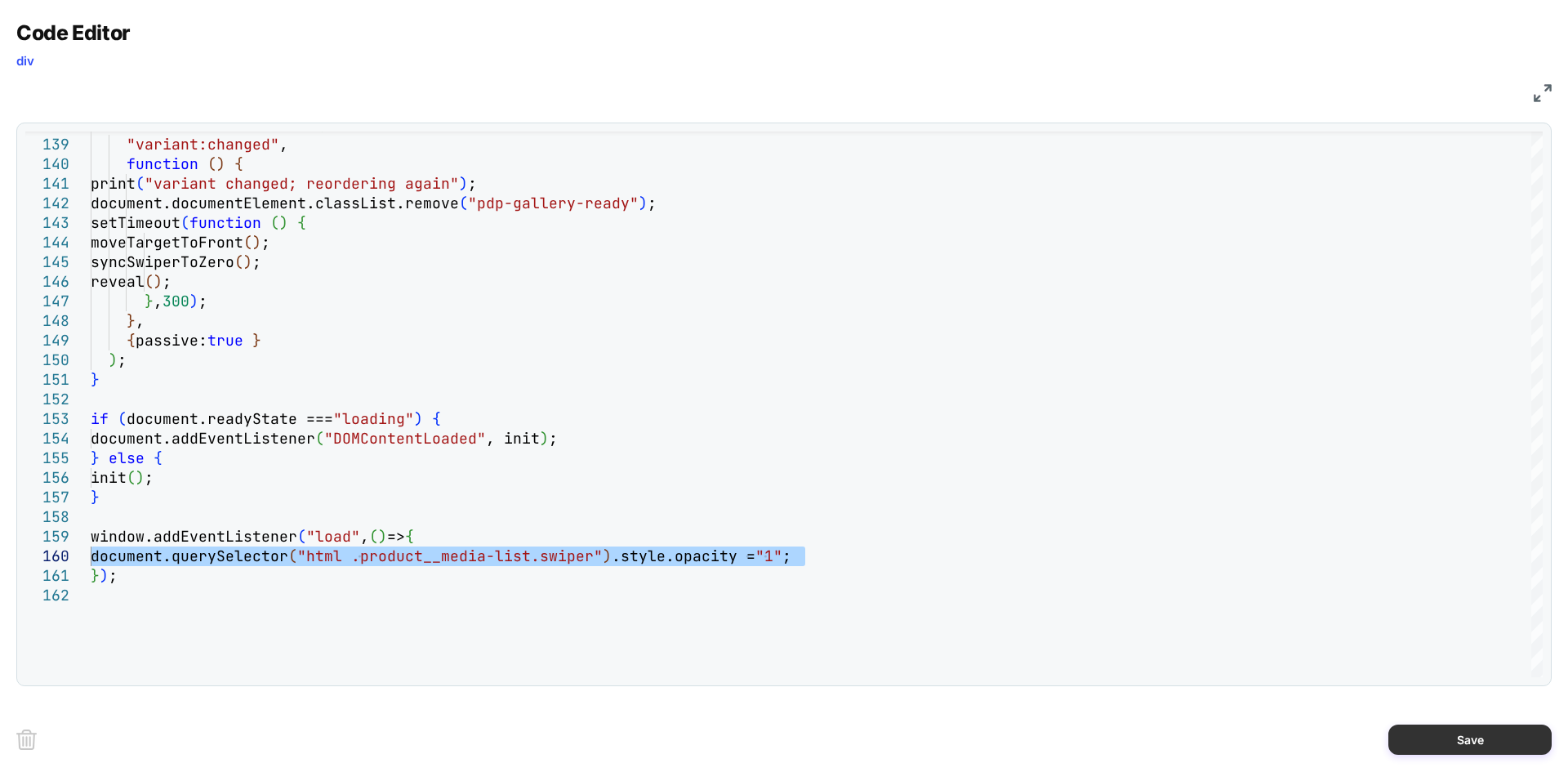
type textarea "**********"
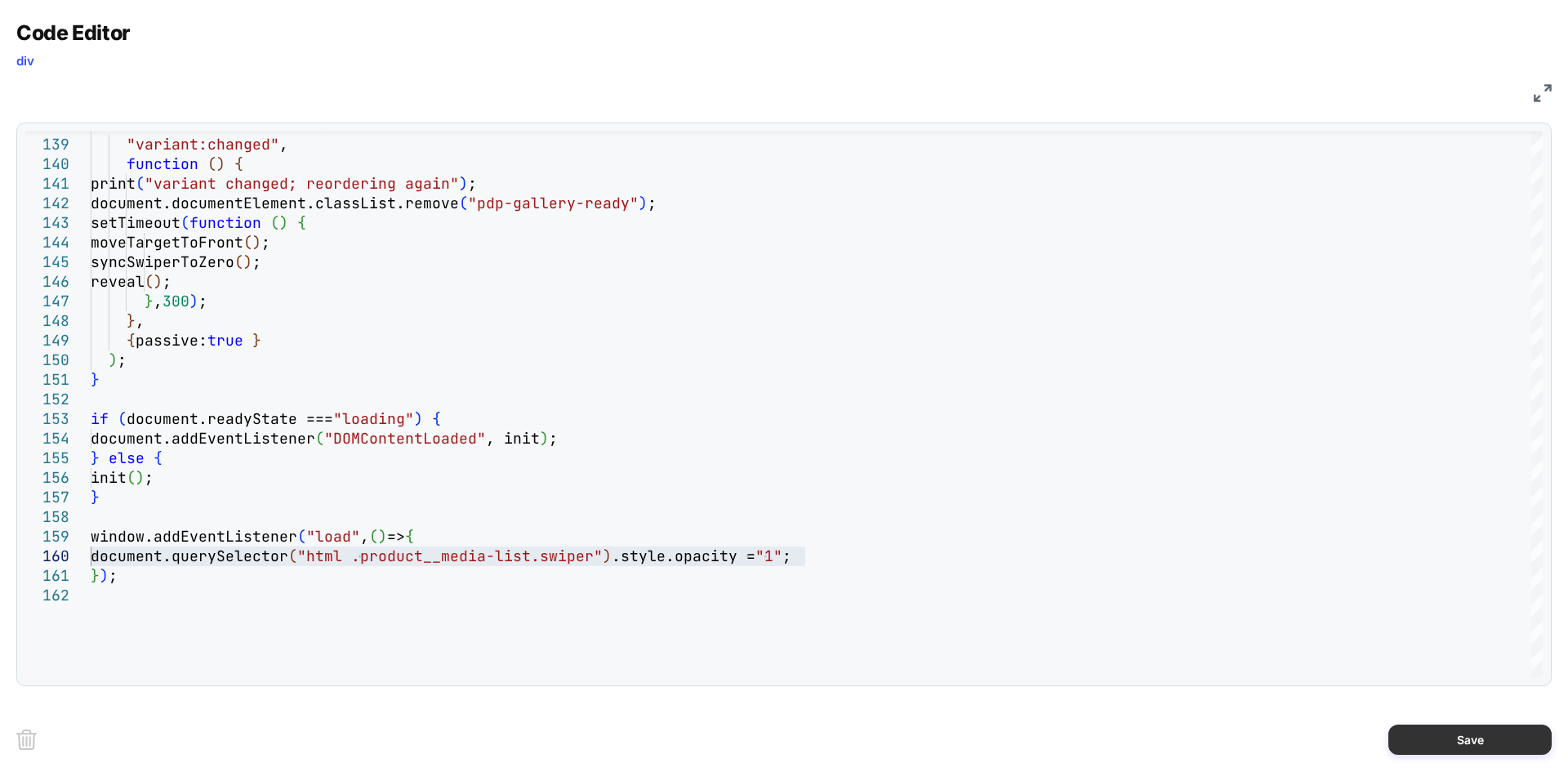
click at [1441, 732] on button "Save" at bounding box center [1470, 739] width 163 height 30
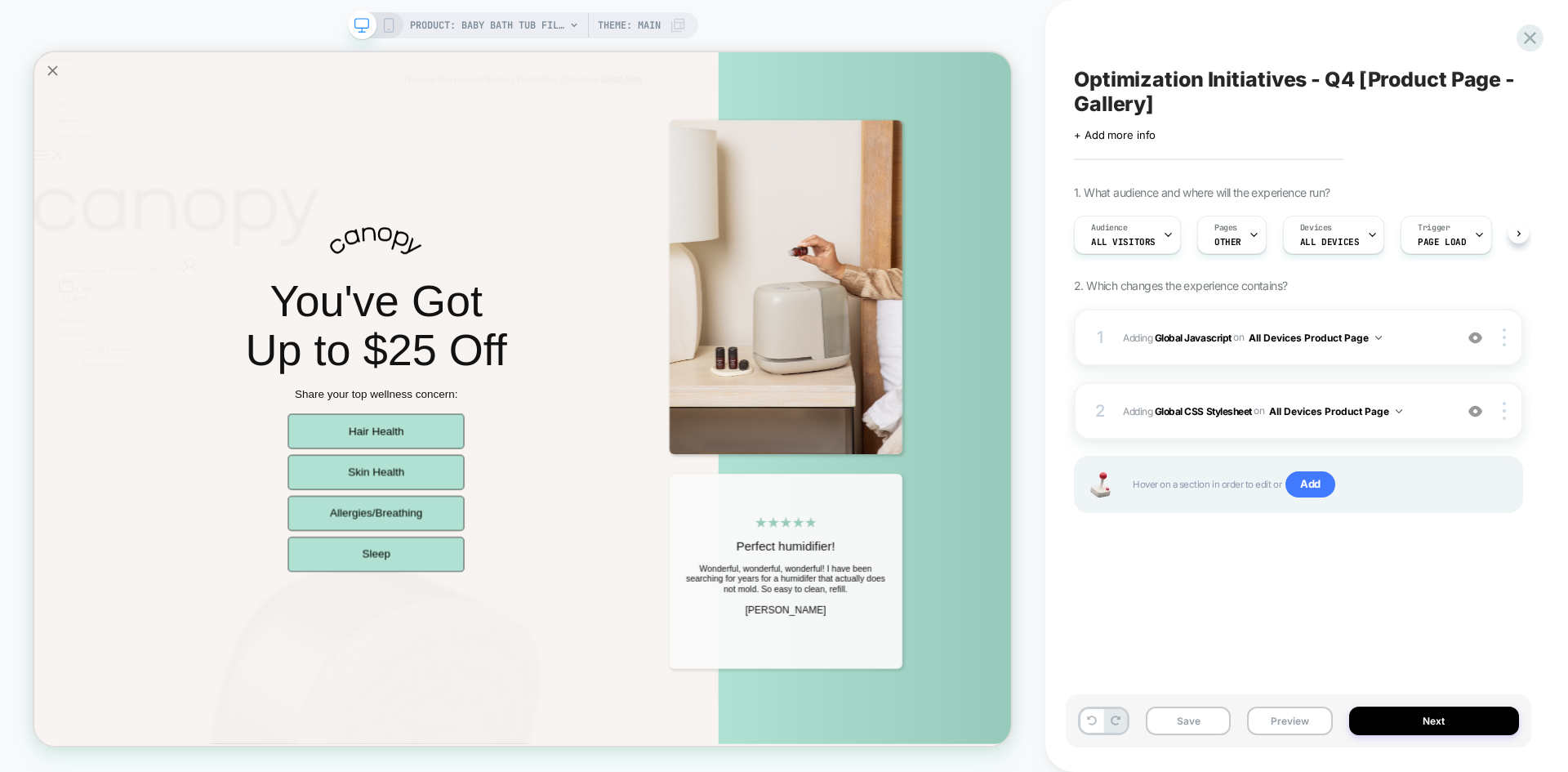
scroll to position [0, 1]
click at [1180, 731] on button "Save" at bounding box center [1189, 721] width 85 height 29
click at [1419, 433] on div "2 Adding Global CSS Stylesheet on All Devices Product Page Add Before Add After…" at bounding box center [1299, 410] width 450 height 57
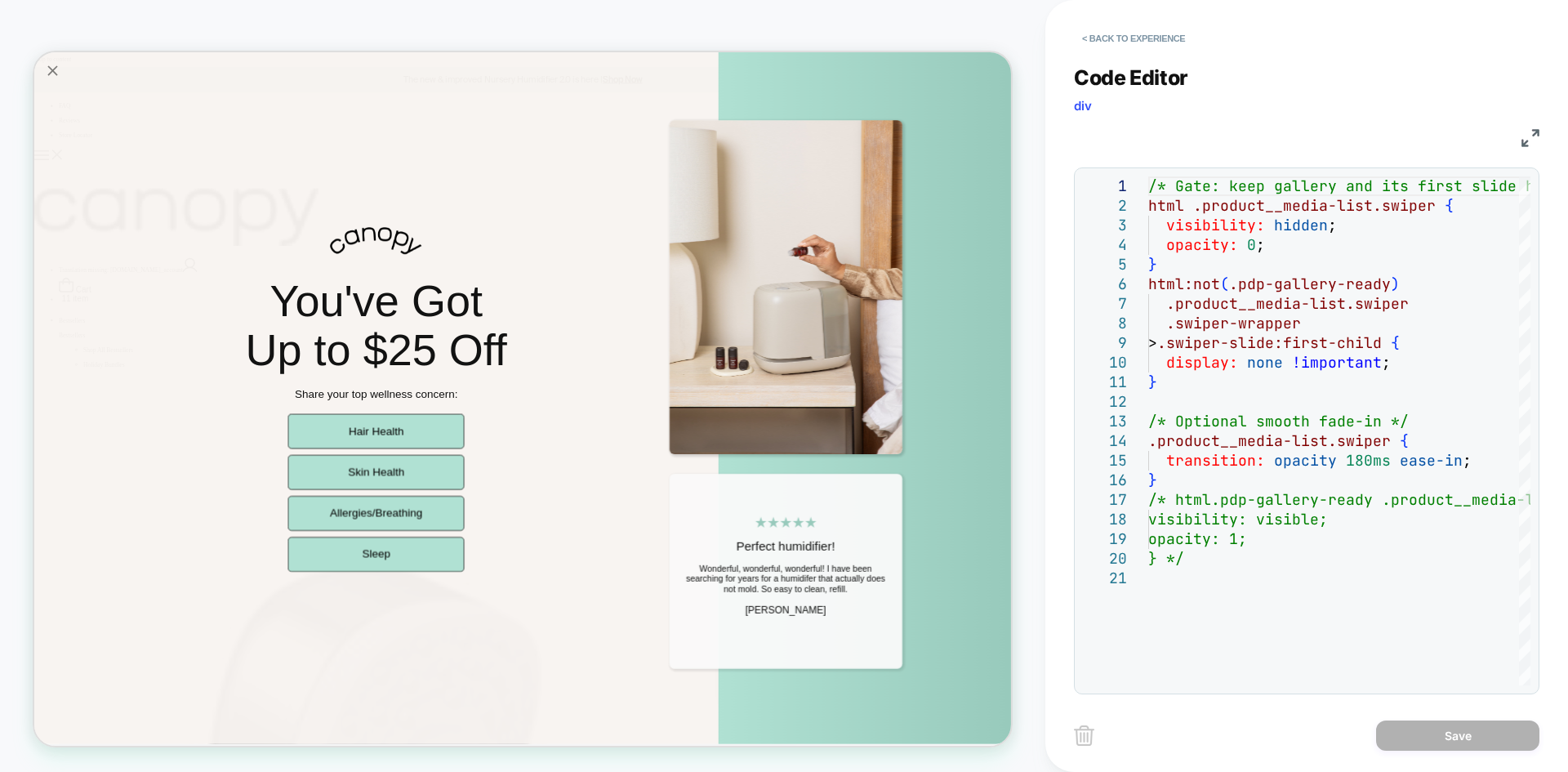
click at [1538, 134] on img at bounding box center [1531, 138] width 18 height 18
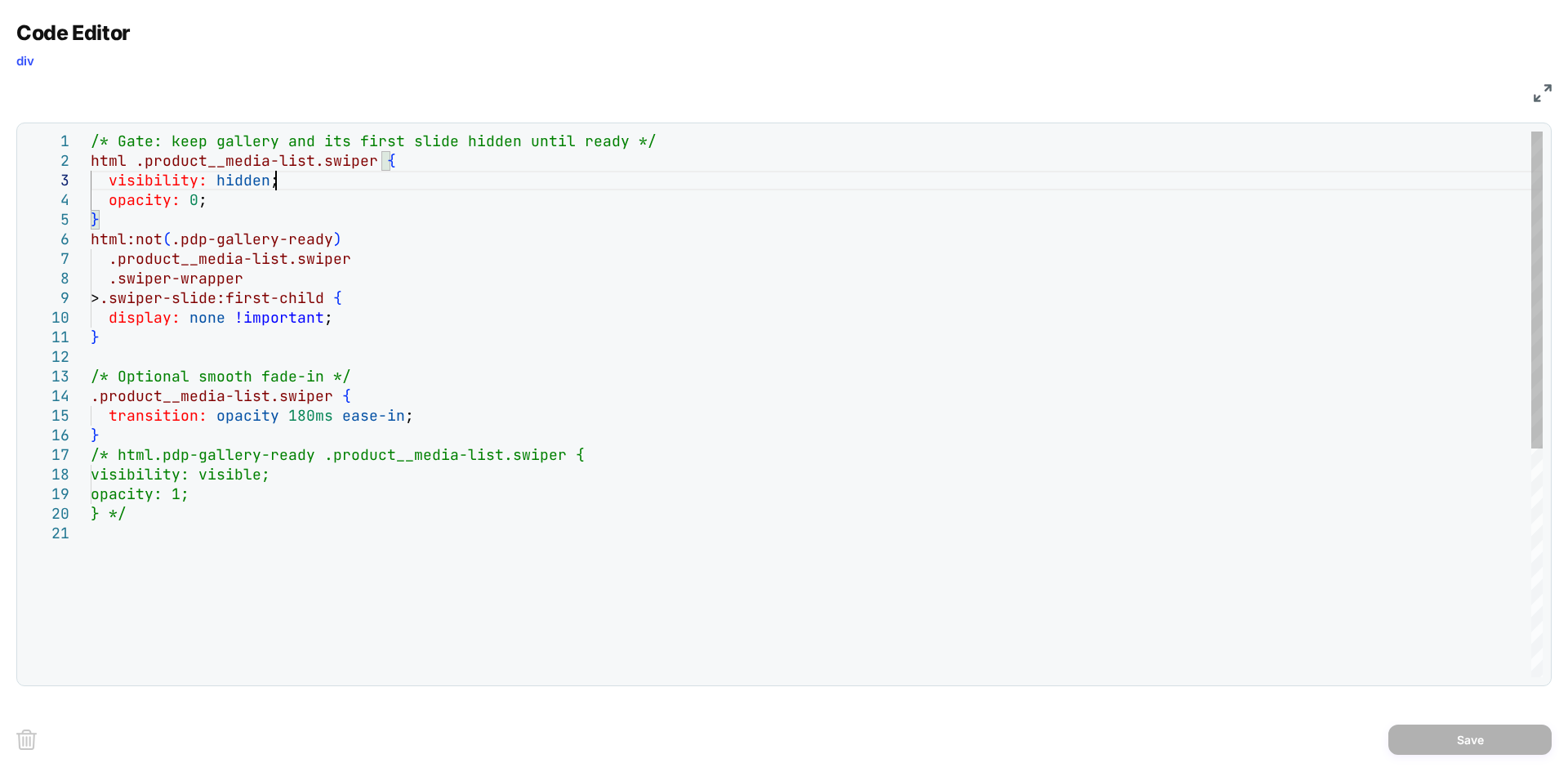
scroll to position [0, 0]
drag, startPoint x: 316, startPoint y: 177, endPoint x: 394, endPoint y: 163, distance: 79.2
click at [394, 163] on div "/* Gate: keep gallery and its first slide hidden u ntil ready */ html .product_…" at bounding box center [816, 600] width 1452 height 938
type textarea "**********"
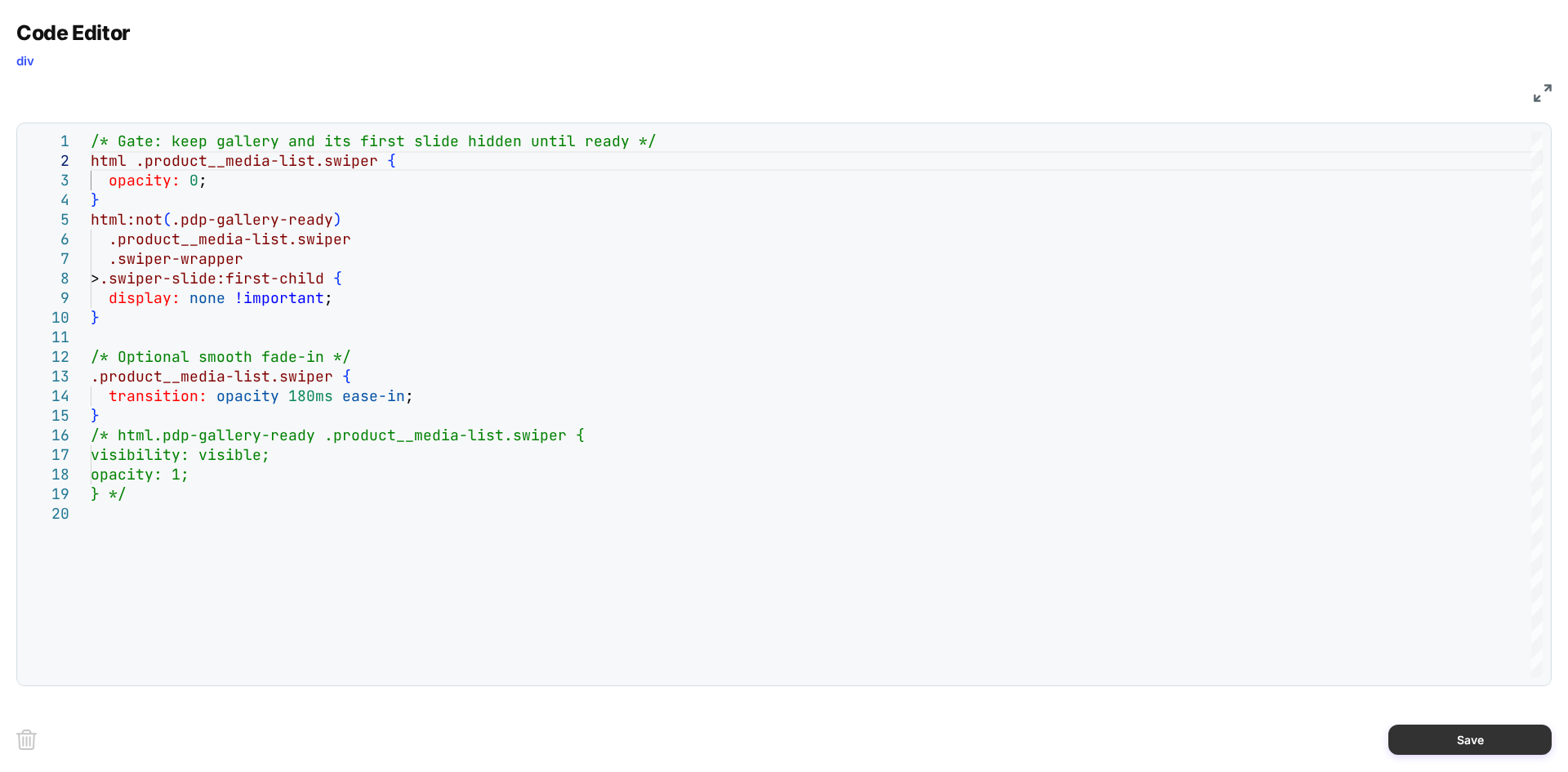
click at [1445, 736] on button "Save" at bounding box center [1470, 739] width 163 height 30
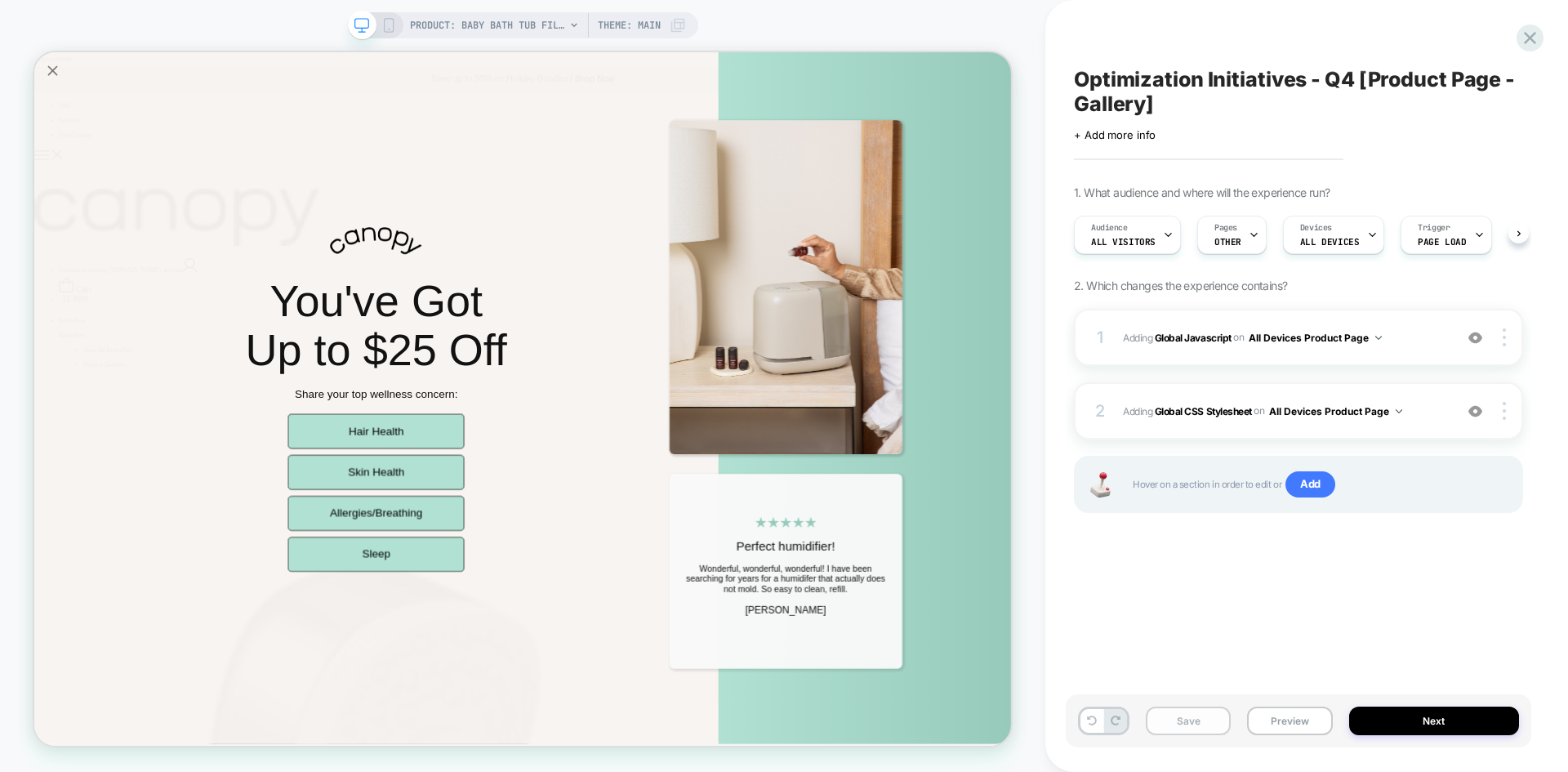
scroll to position [0, 1]
click at [1202, 723] on button "Save" at bounding box center [1189, 721] width 85 height 29
click at [1285, 716] on button "Preview" at bounding box center [1290, 721] width 85 height 29
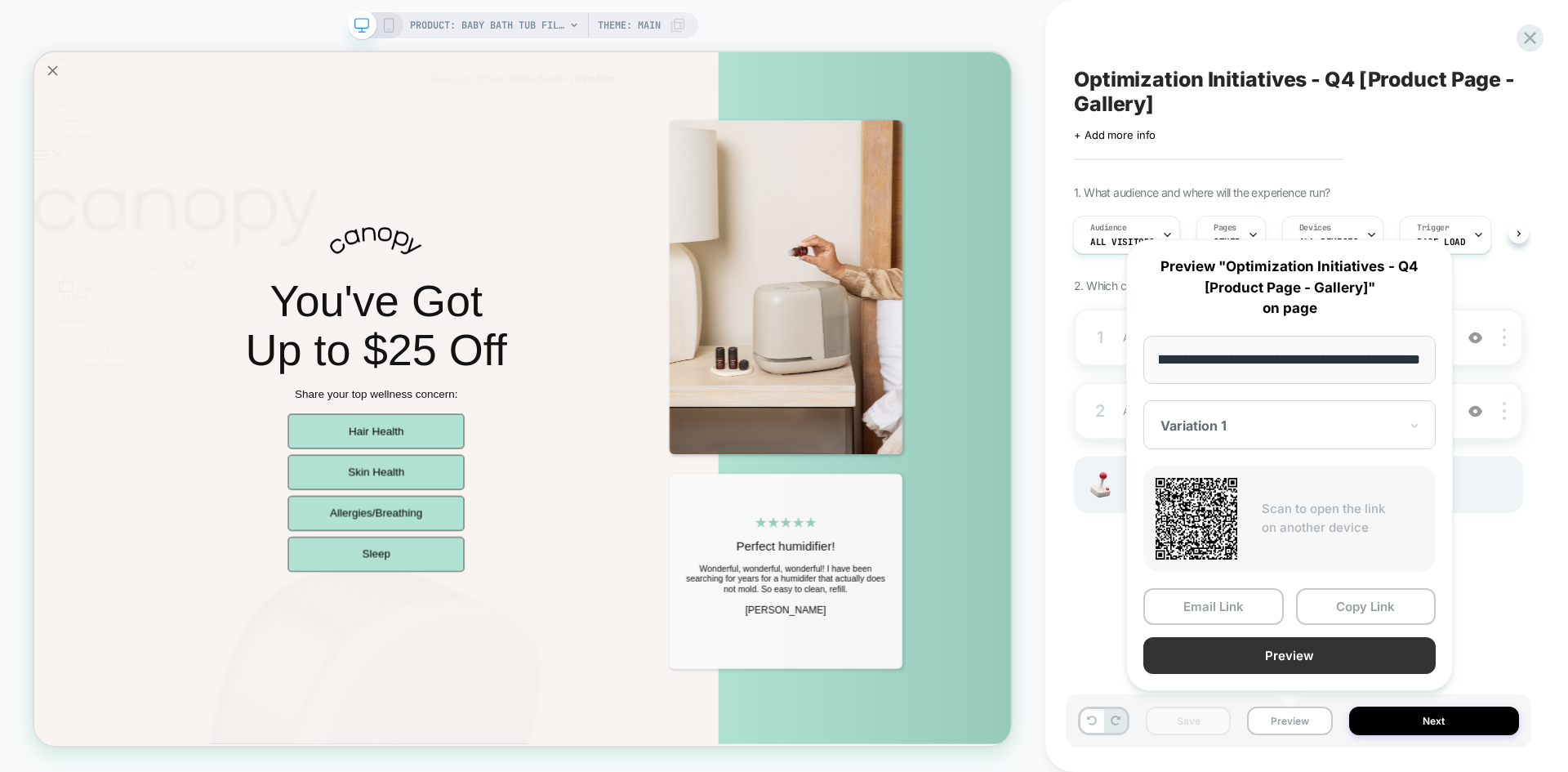
scroll to position [0, 0]
click at [1251, 669] on button "Preview" at bounding box center [1290, 656] width 292 height 37
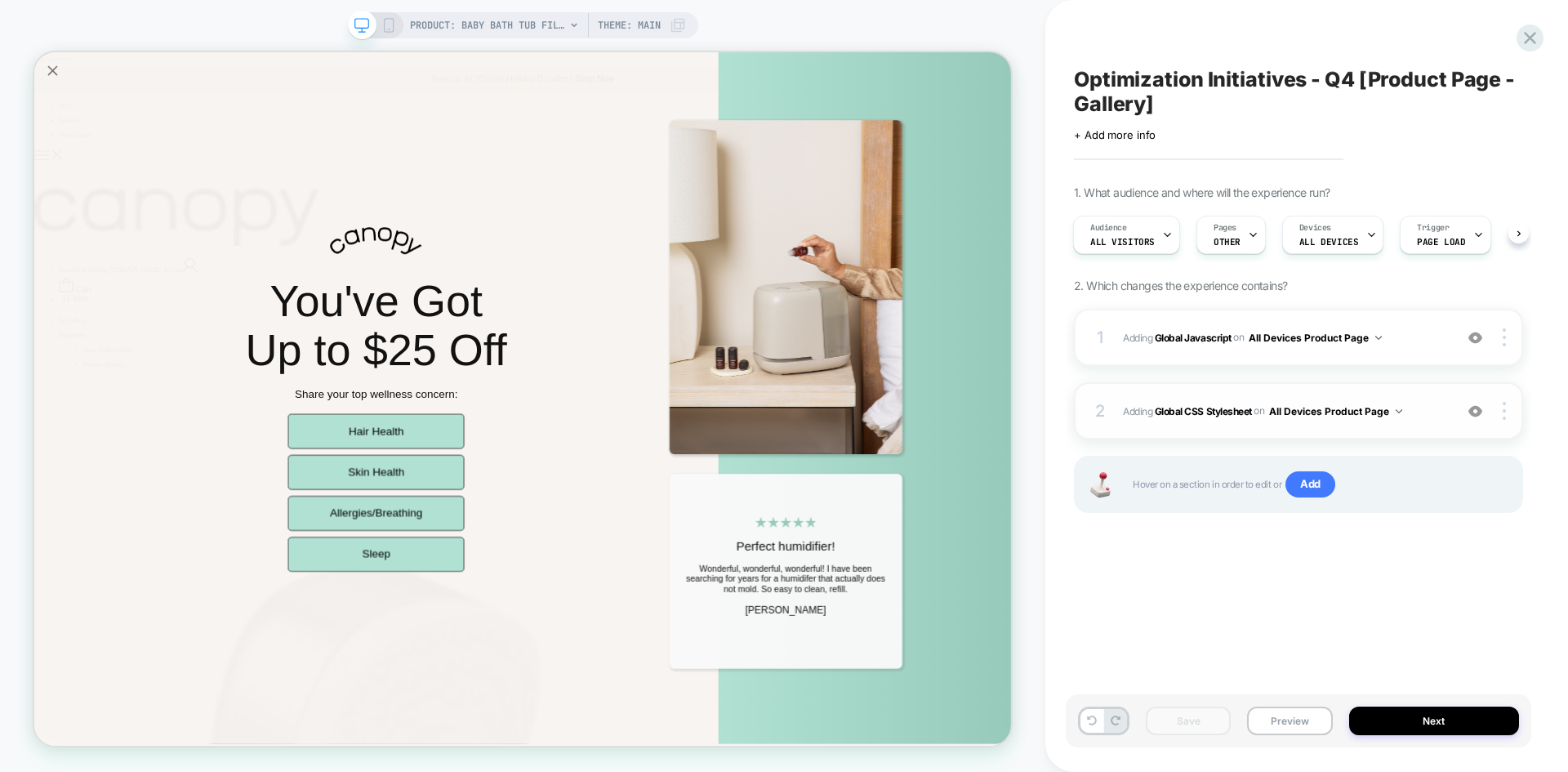
click at [1423, 398] on div "2 Adding Global CSS Stylesheet on All Devices Product Page Add Before Add After…" at bounding box center [1299, 410] width 450 height 57
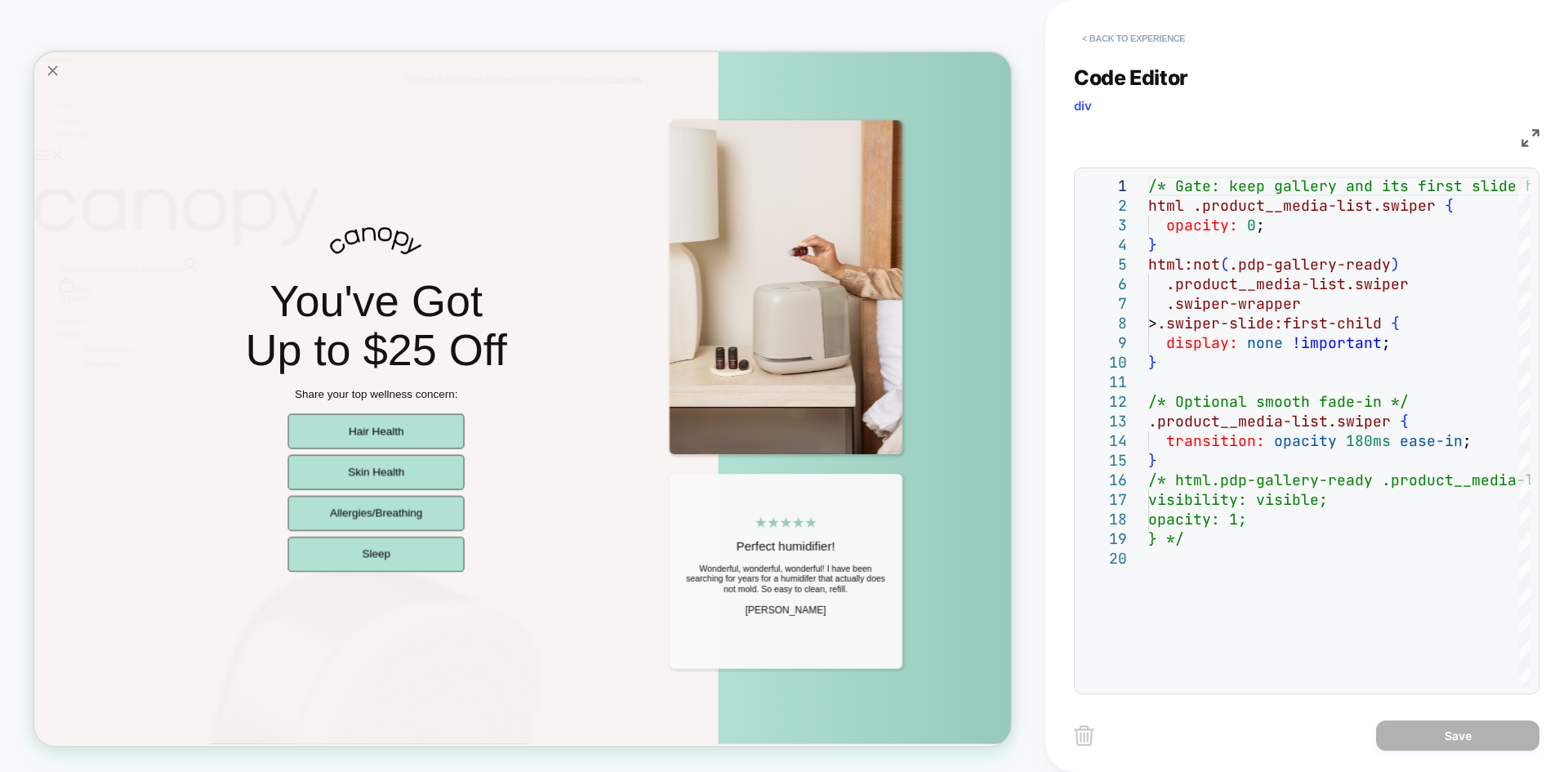
click at [1117, 34] on button "< Back to experience" at bounding box center [1134, 38] width 119 height 26
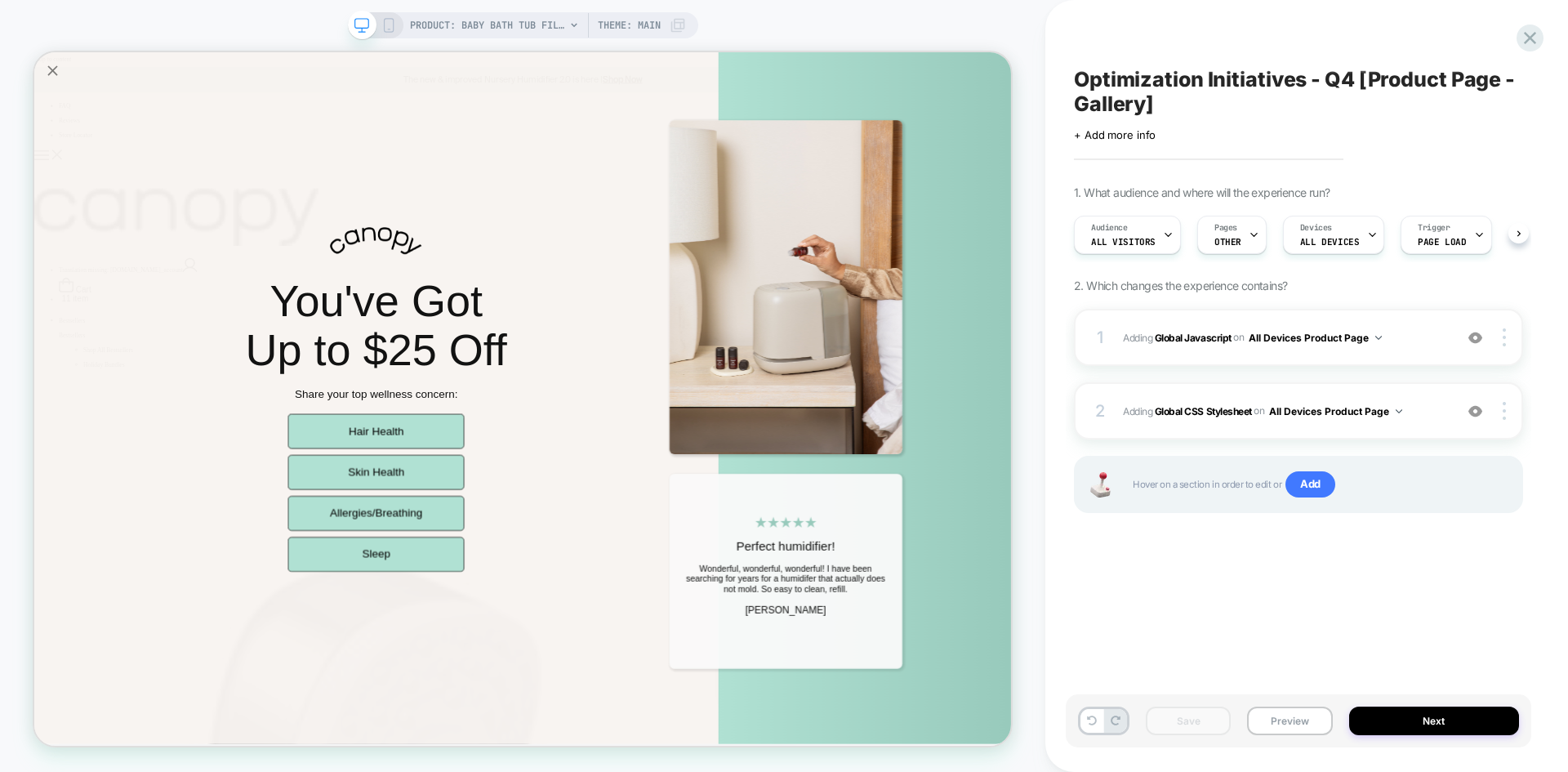
scroll to position [0, 1]
click at [1421, 399] on div "2 Adding Global CSS Stylesheet on All Devices Product Page Add Before Add After…" at bounding box center [1299, 410] width 450 height 57
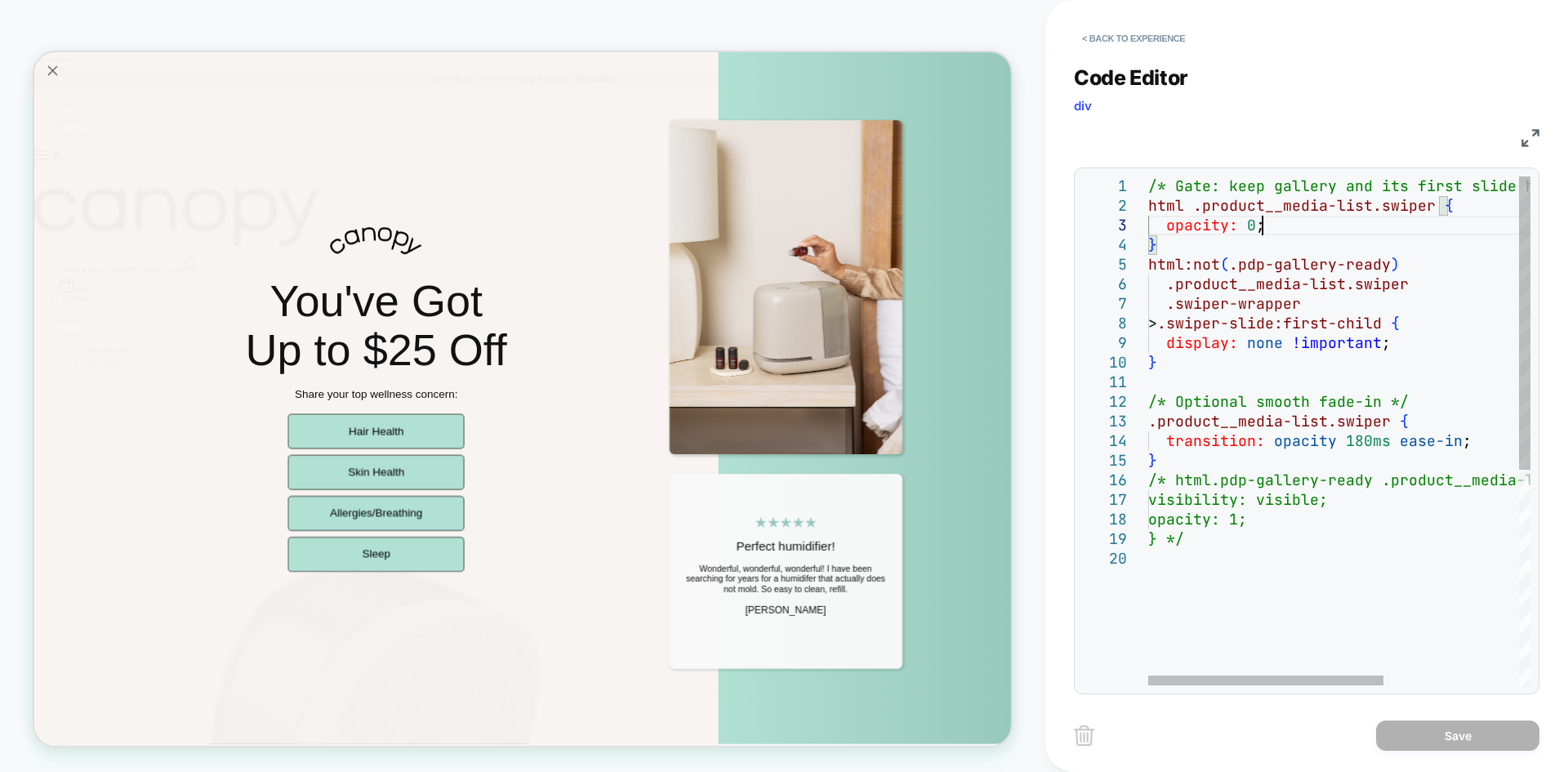
click at [1277, 223] on div "/* Gate: keep gallery and its first slide hidden u ntil ready */ html .product_…" at bounding box center [1449, 617] width 602 height 881
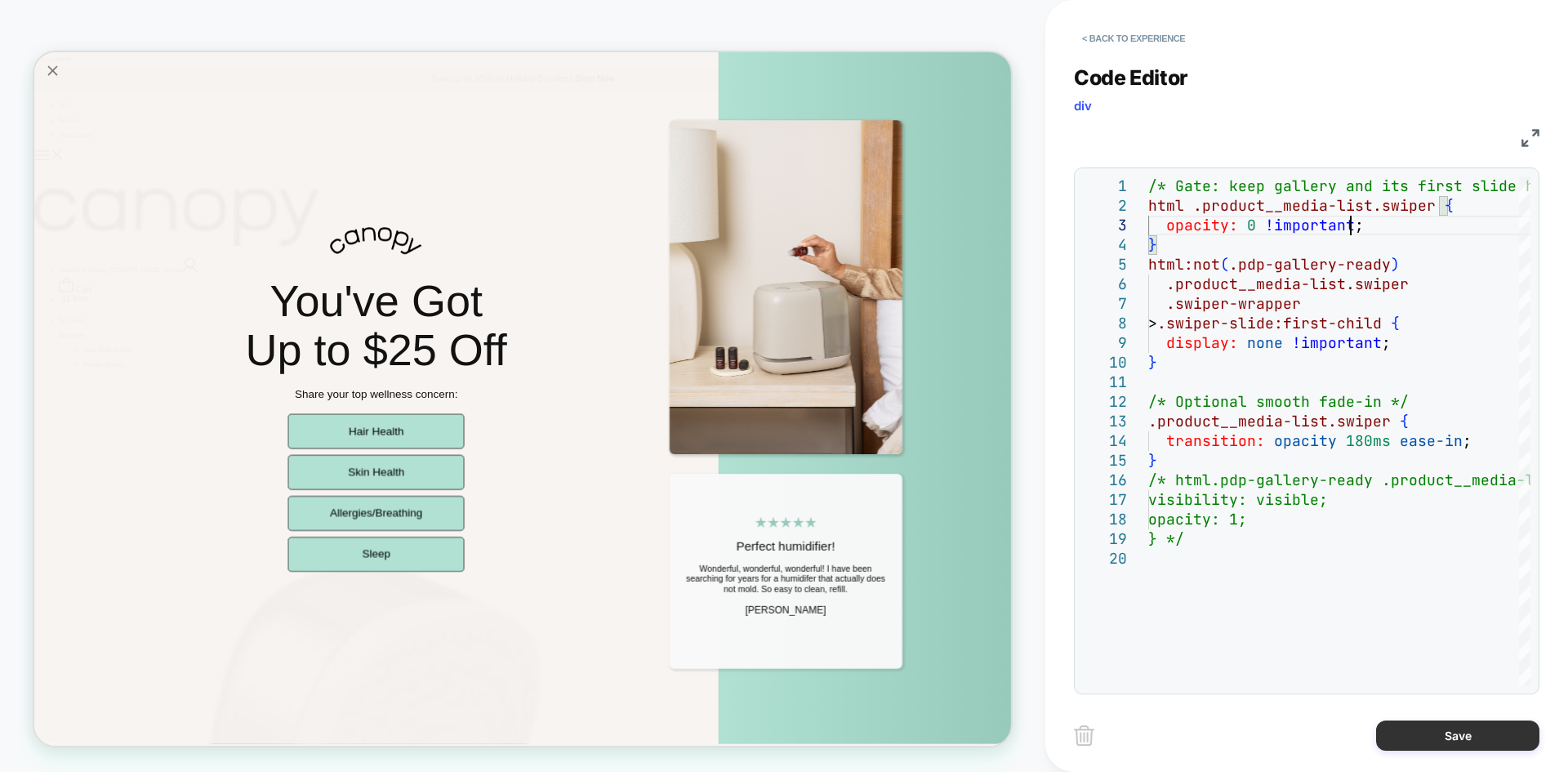
type textarea "**********"
click at [1423, 734] on button "Save" at bounding box center [1458, 735] width 163 height 30
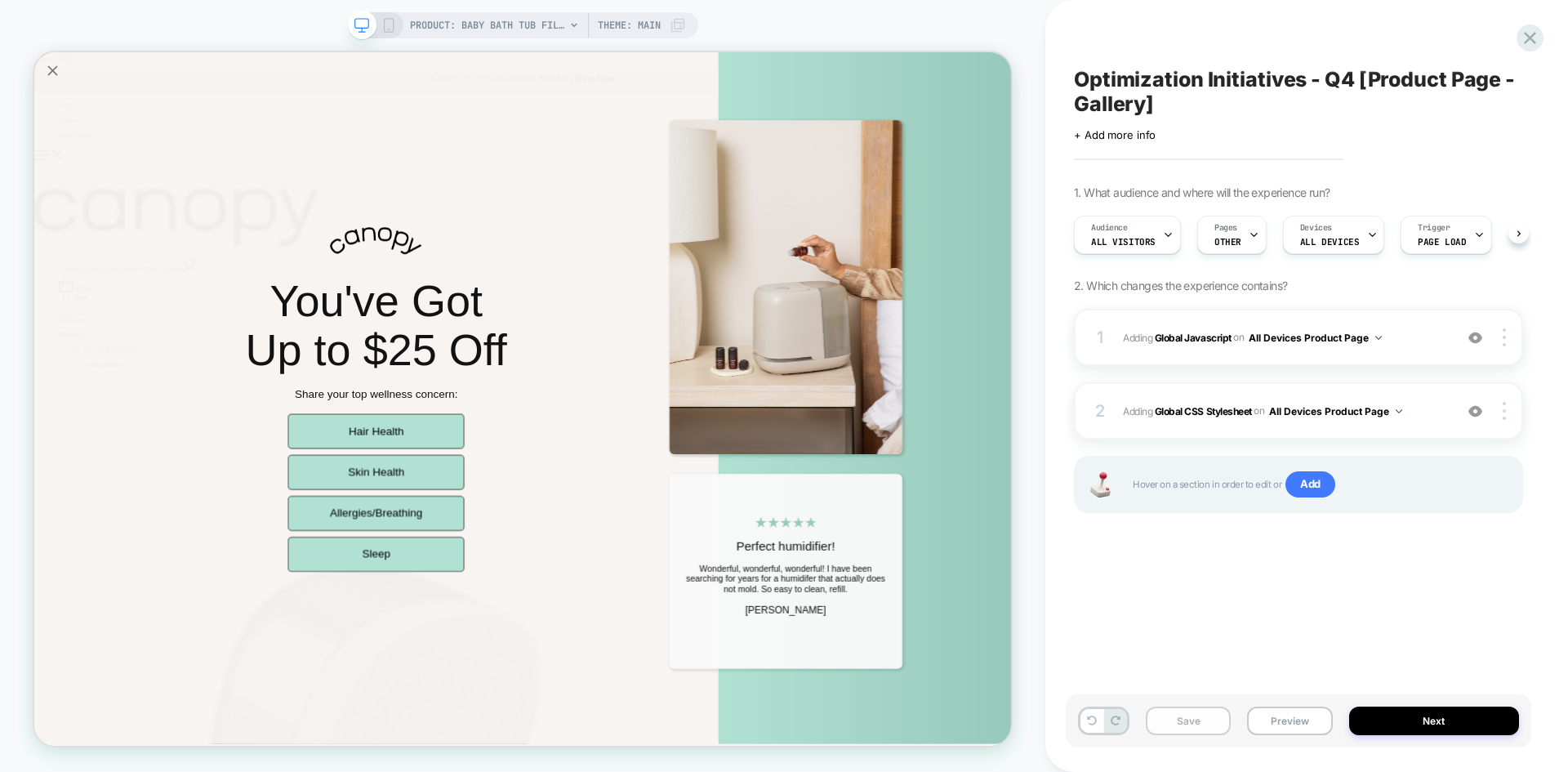
scroll to position [0, 1]
click at [1188, 714] on button "Save" at bounding box center [1189, 721] width 85 height 29
click at [1308, 725] on button "Preview" at bounding box center [1290, 721] width 85 height 29
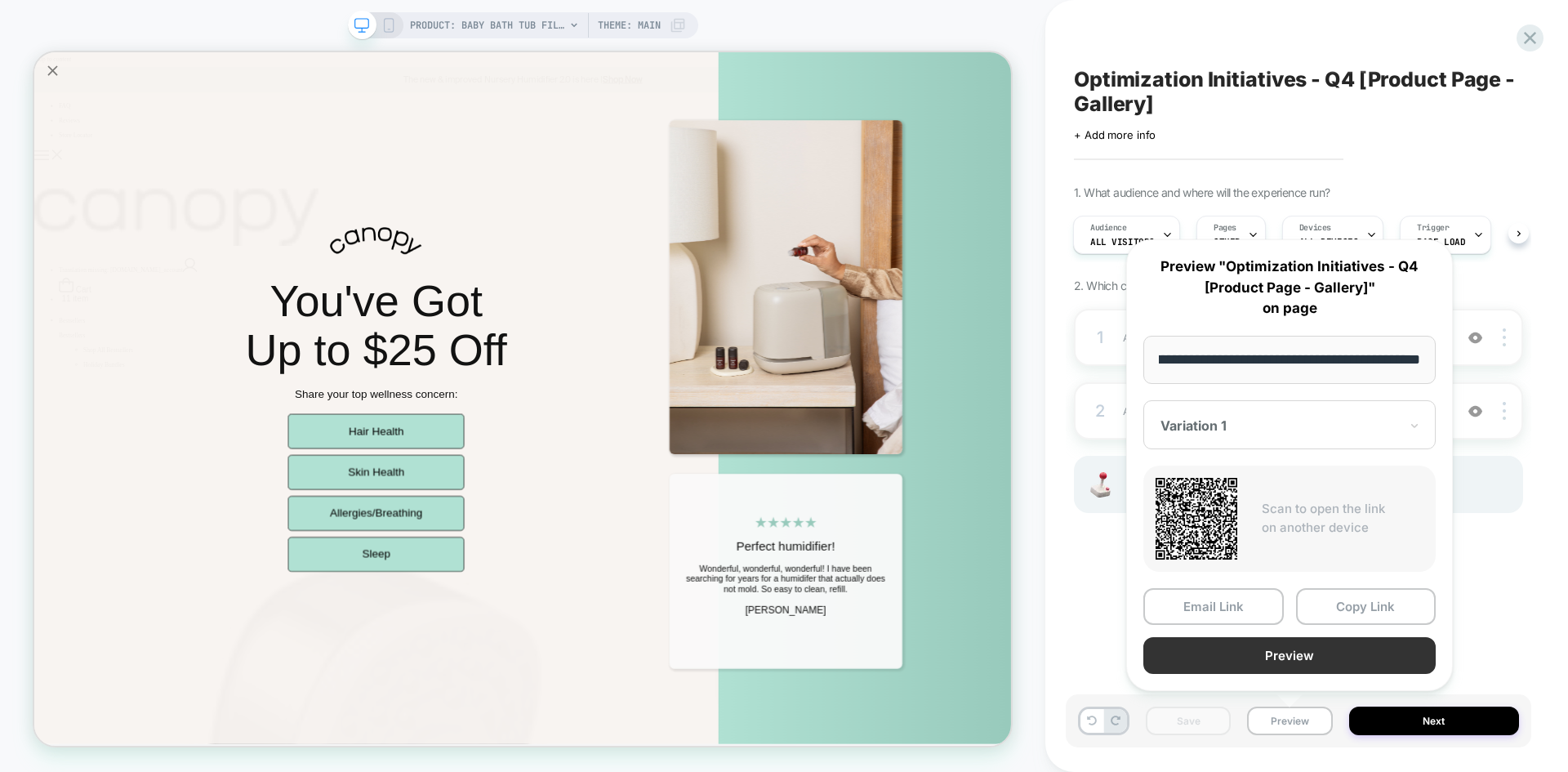
scroll to position [0, 0]
click at [1207, 637] on button "Preview" at bounding box center [1290, 656] width 292 height 37
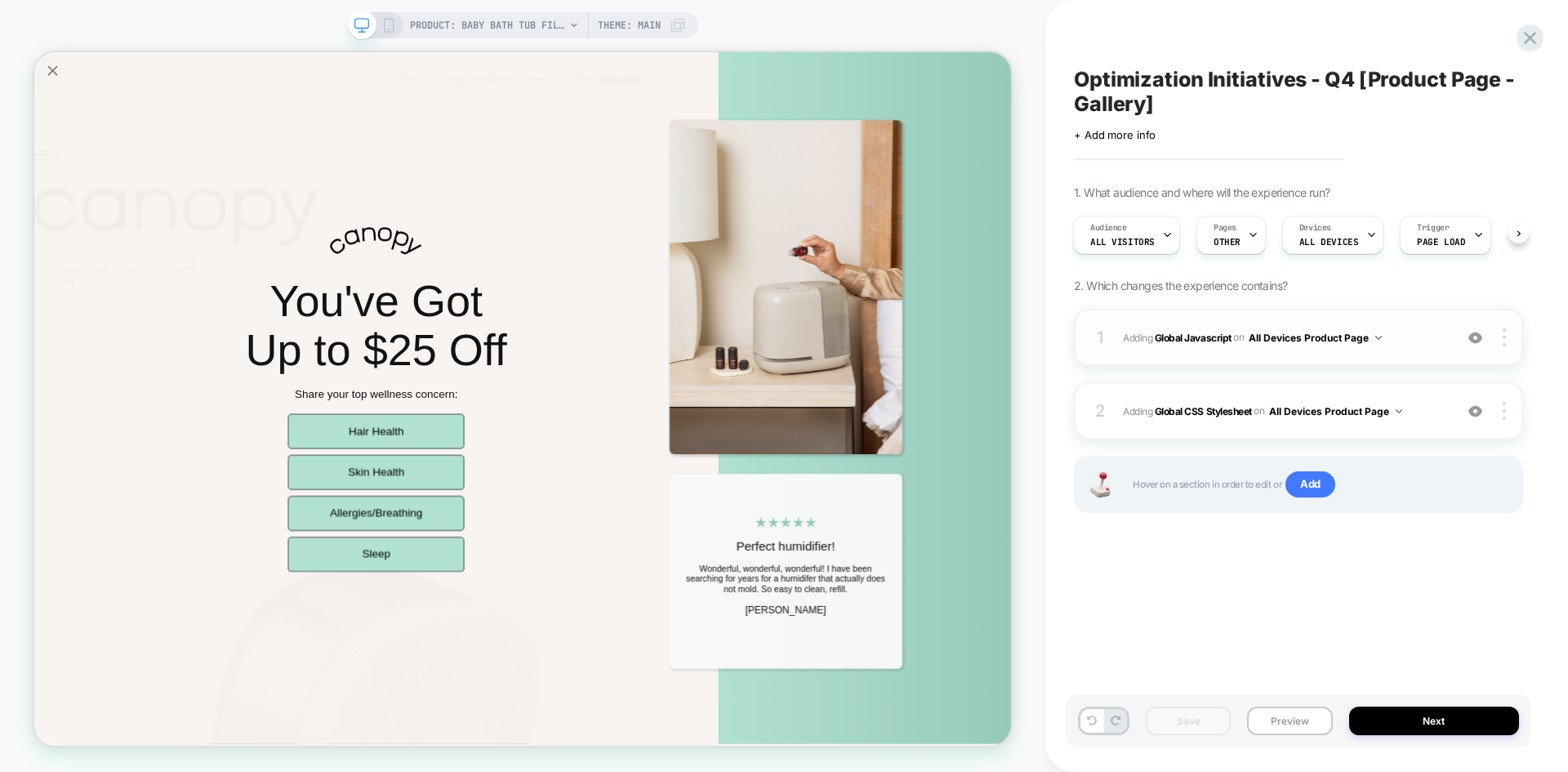
click at [1406, 329] on span "Adding Global Javascript on All Devices Product Page" at bounding box center [1284, 338] width 322 height 21
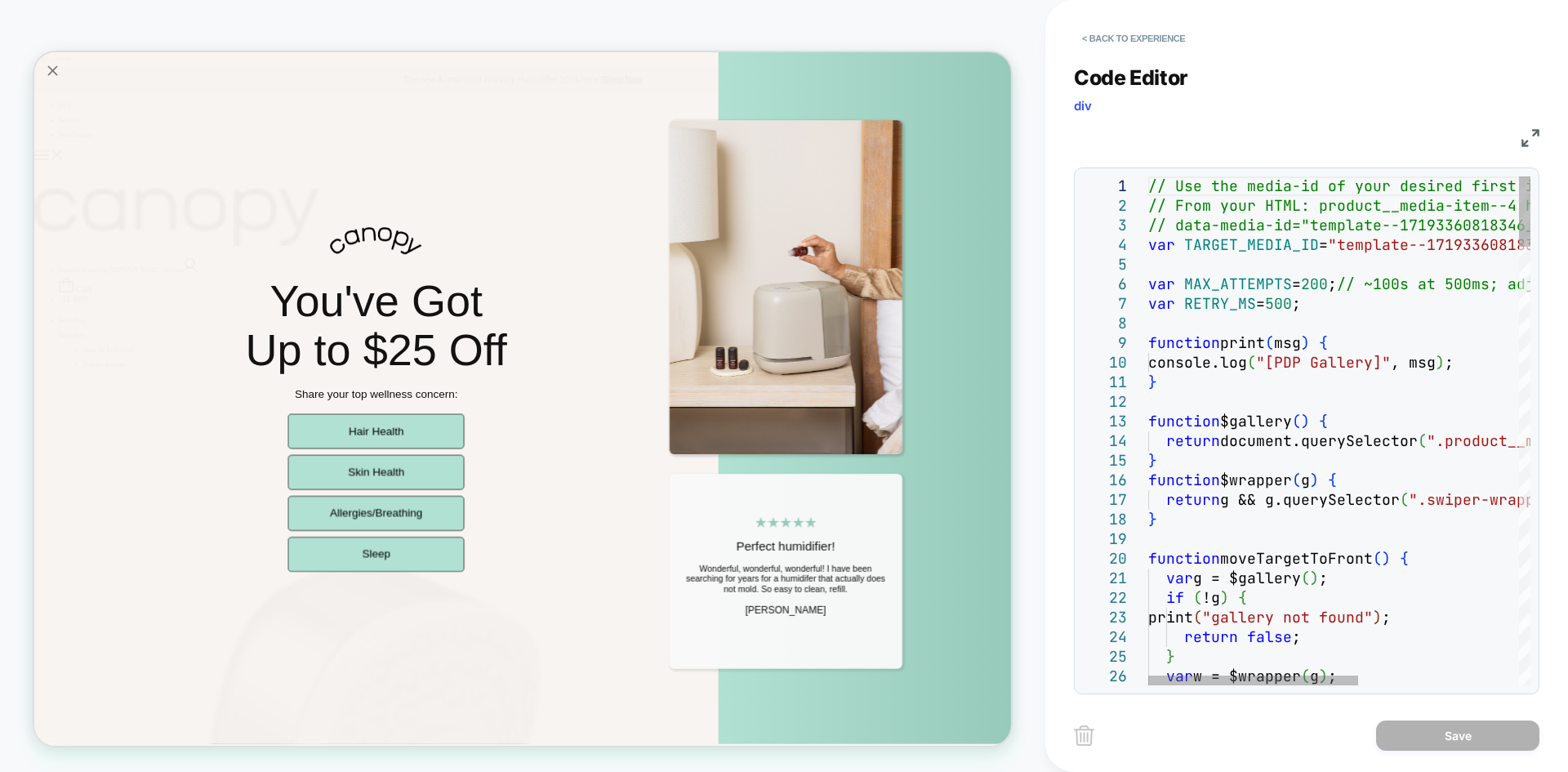
click at [1525, 134] on img at bounding box center [1531, 138] width 18 height 18
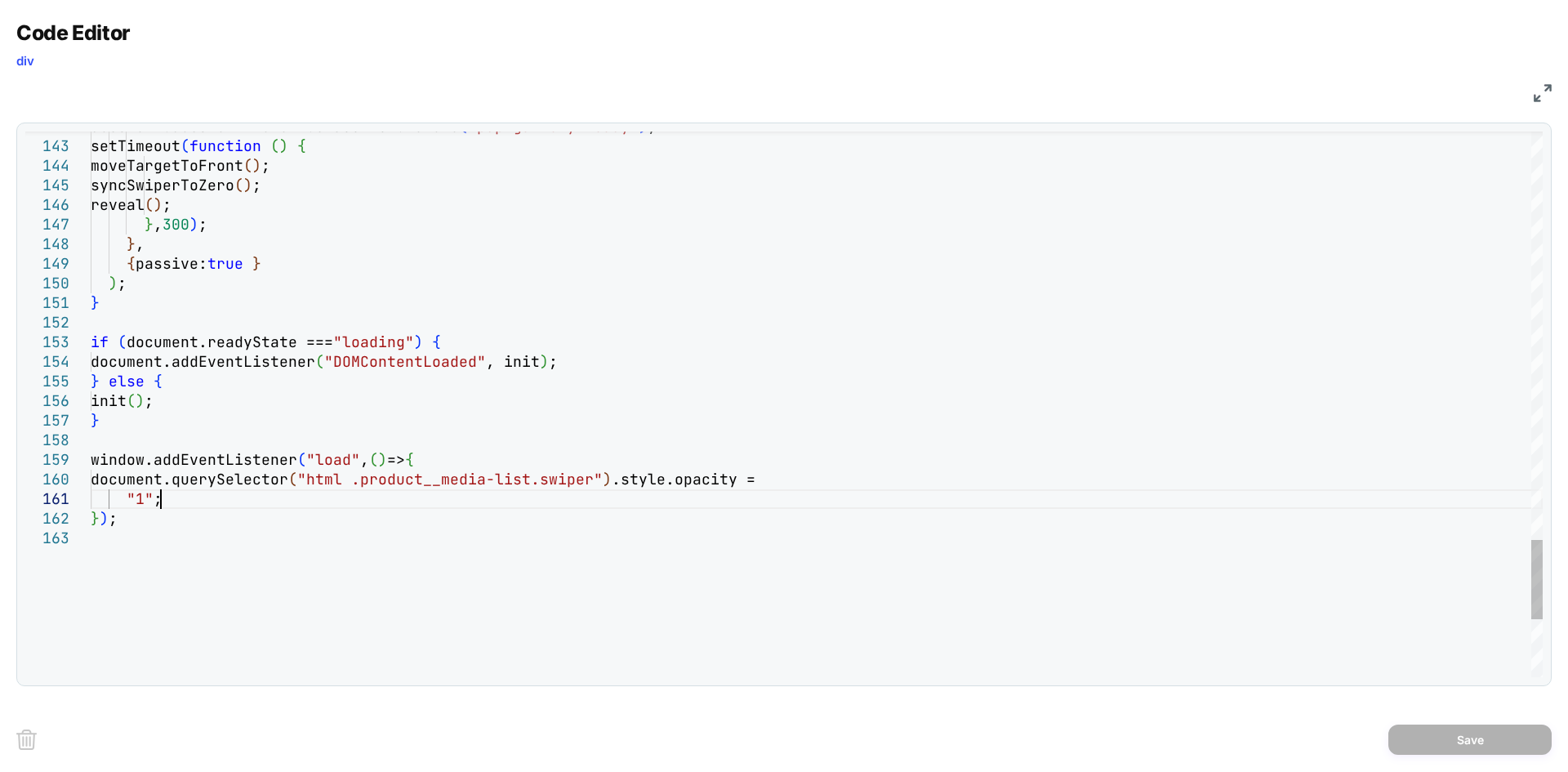
type textarea "**********"
click at [1424, 741] on button "Save" at bounding box center [1470, 739] width 163 height 30
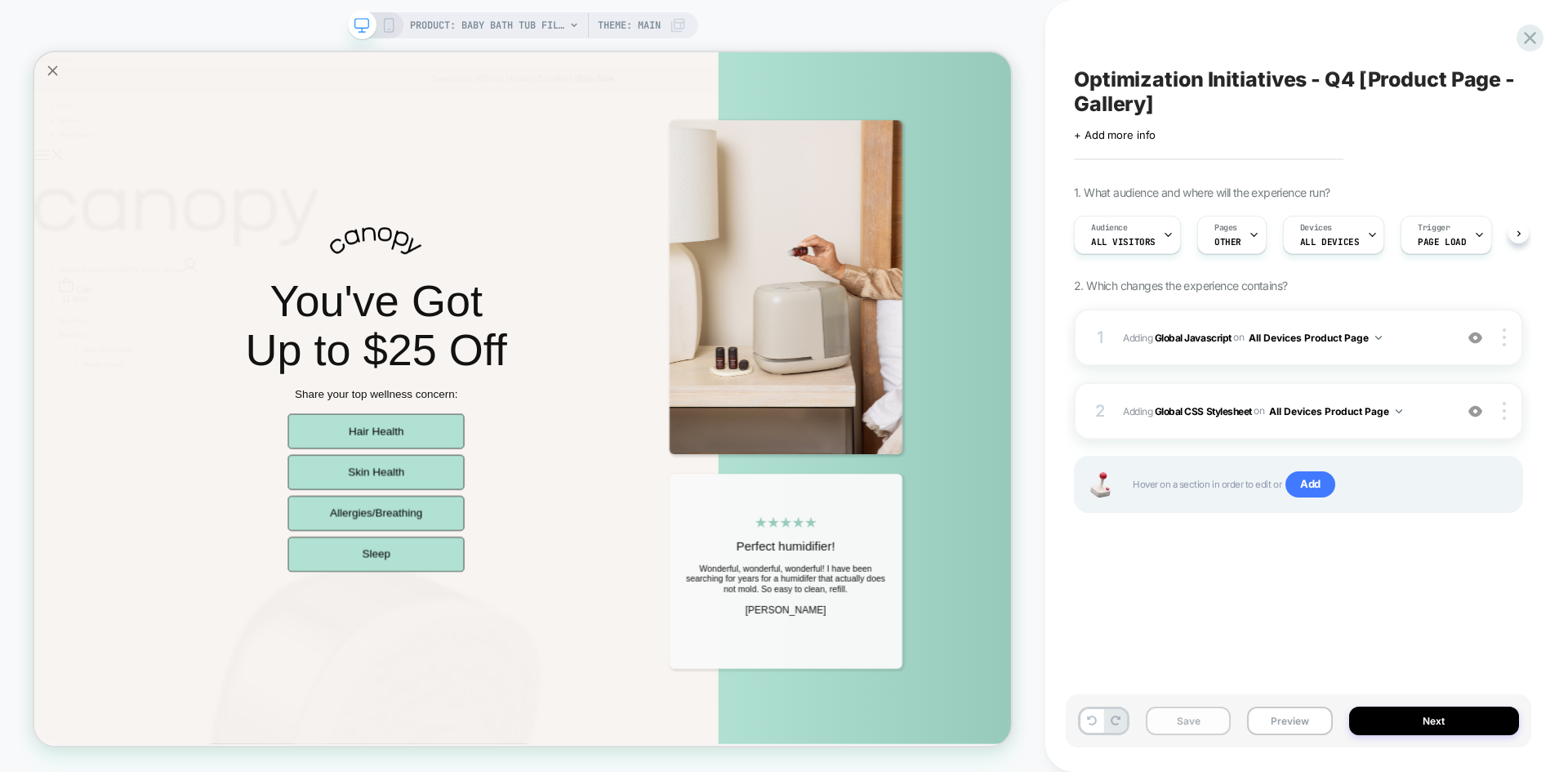
scroll to position [0, 1]
click at [1192, 730] on button "Save" at bounding box center [1189, 721] width 85 height 29
click at [1277, 722] on button "Preview" at bounding box center [1290, 721] width 85 height 29
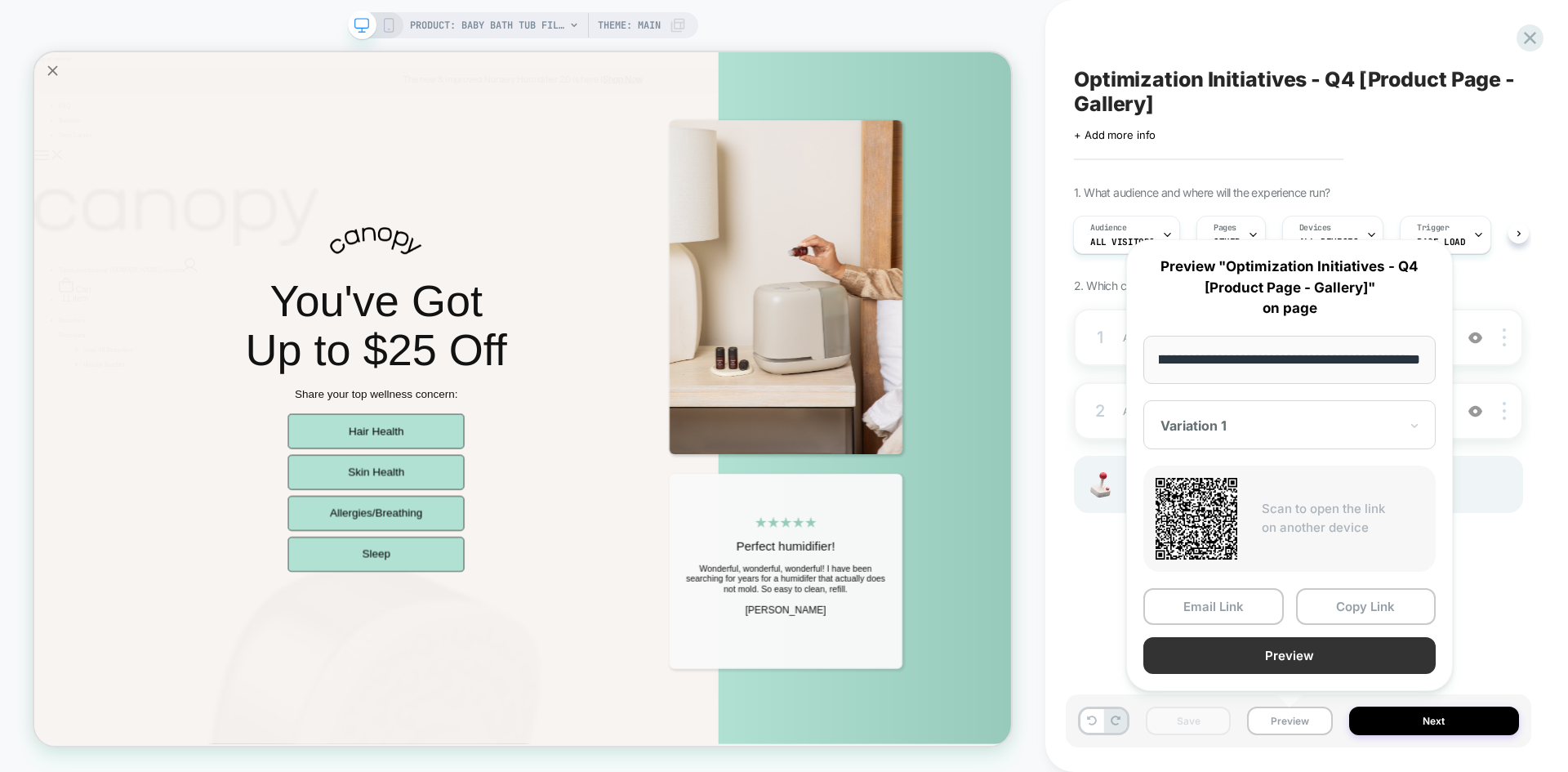
scroll to position [0, 0]
click at [1276, 656] on button "Preview" at bounding box center [1290, 656] width 292 height 37
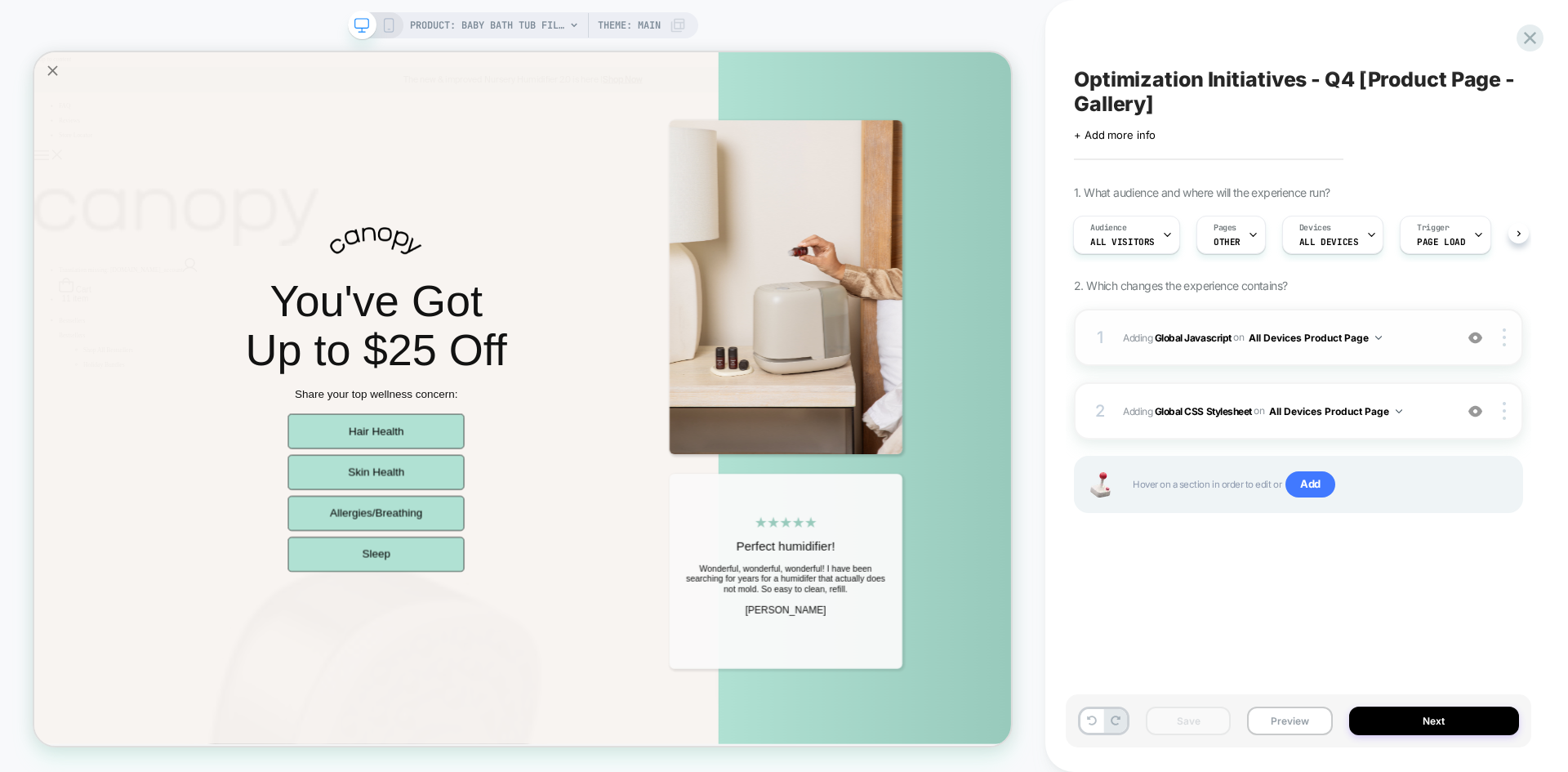
click at [1391, 339] on span "Adding Global Javascript on All Devices Product Page" at bounding box center [1284, 338] width 322 height 21
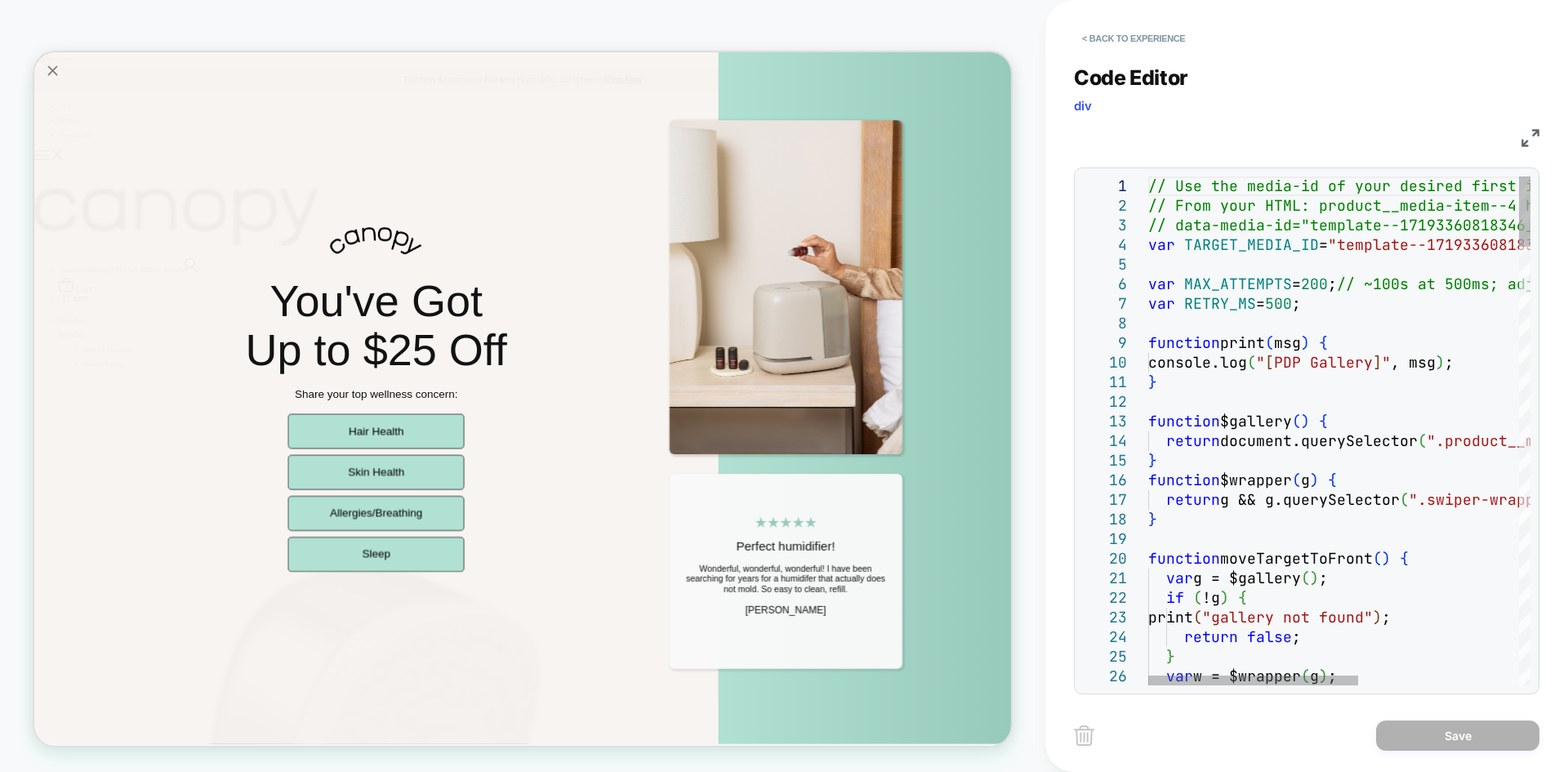
click at [1527, 135] on img at bounding box center [1531, 138] width 18 height 18
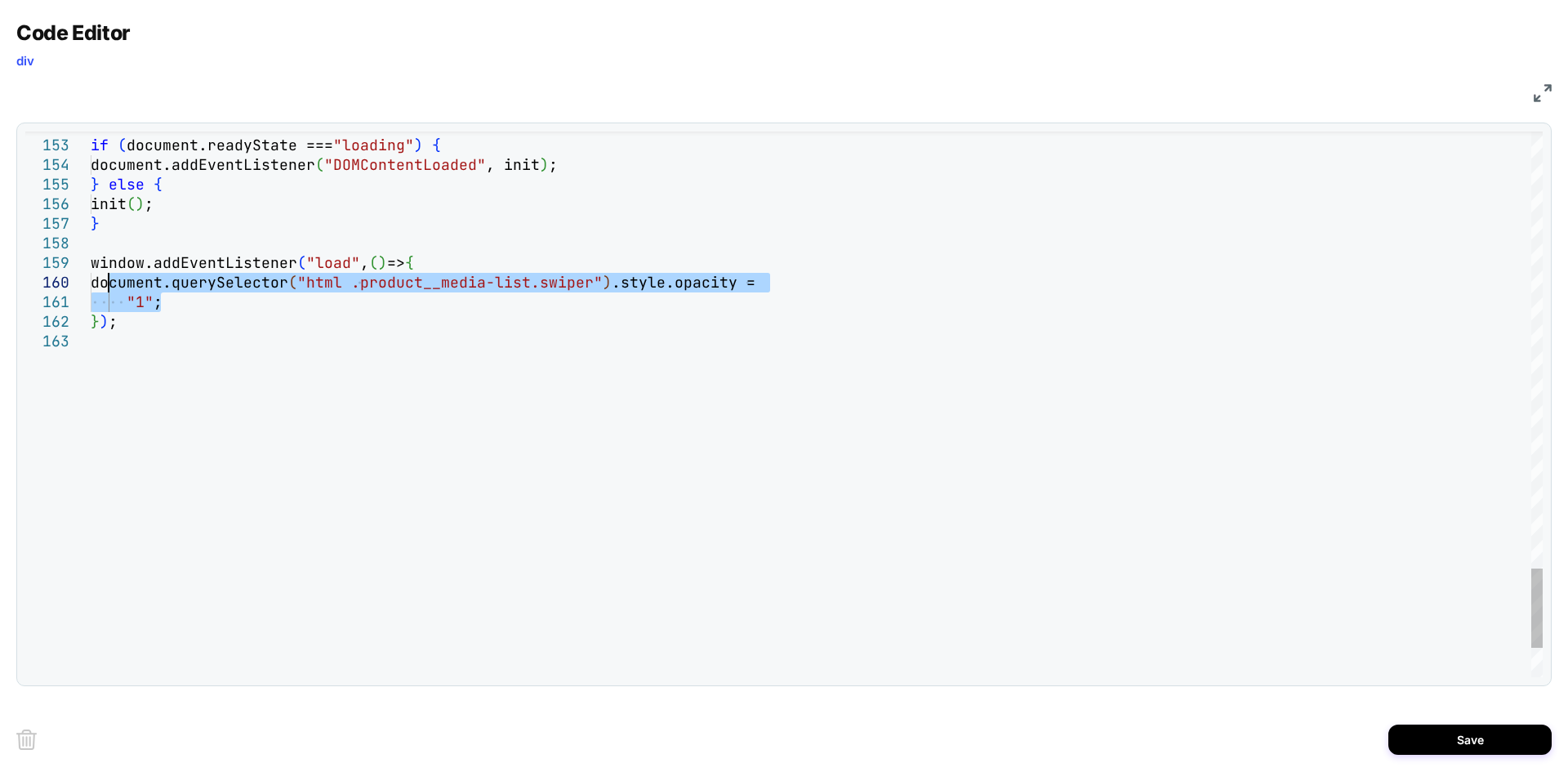
drag, startPoint x: 234, startPoint y: 302, endPoint x: 110, endPoint y: 284, distance: 125.3
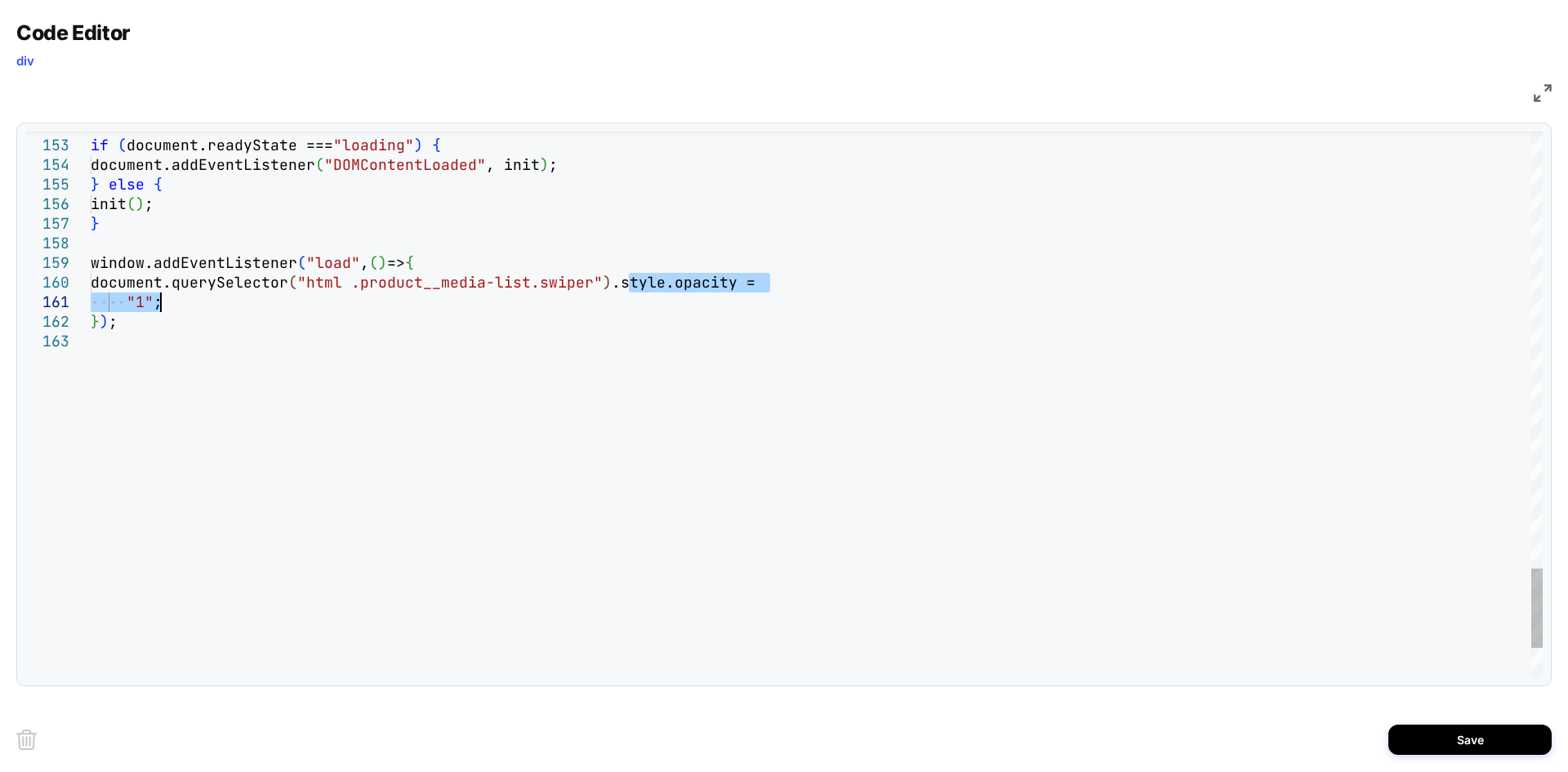
drag, startPoint x: 631, startPoint y: 282, endPoint x: 824, endPoint y: 301, distance: 193.9
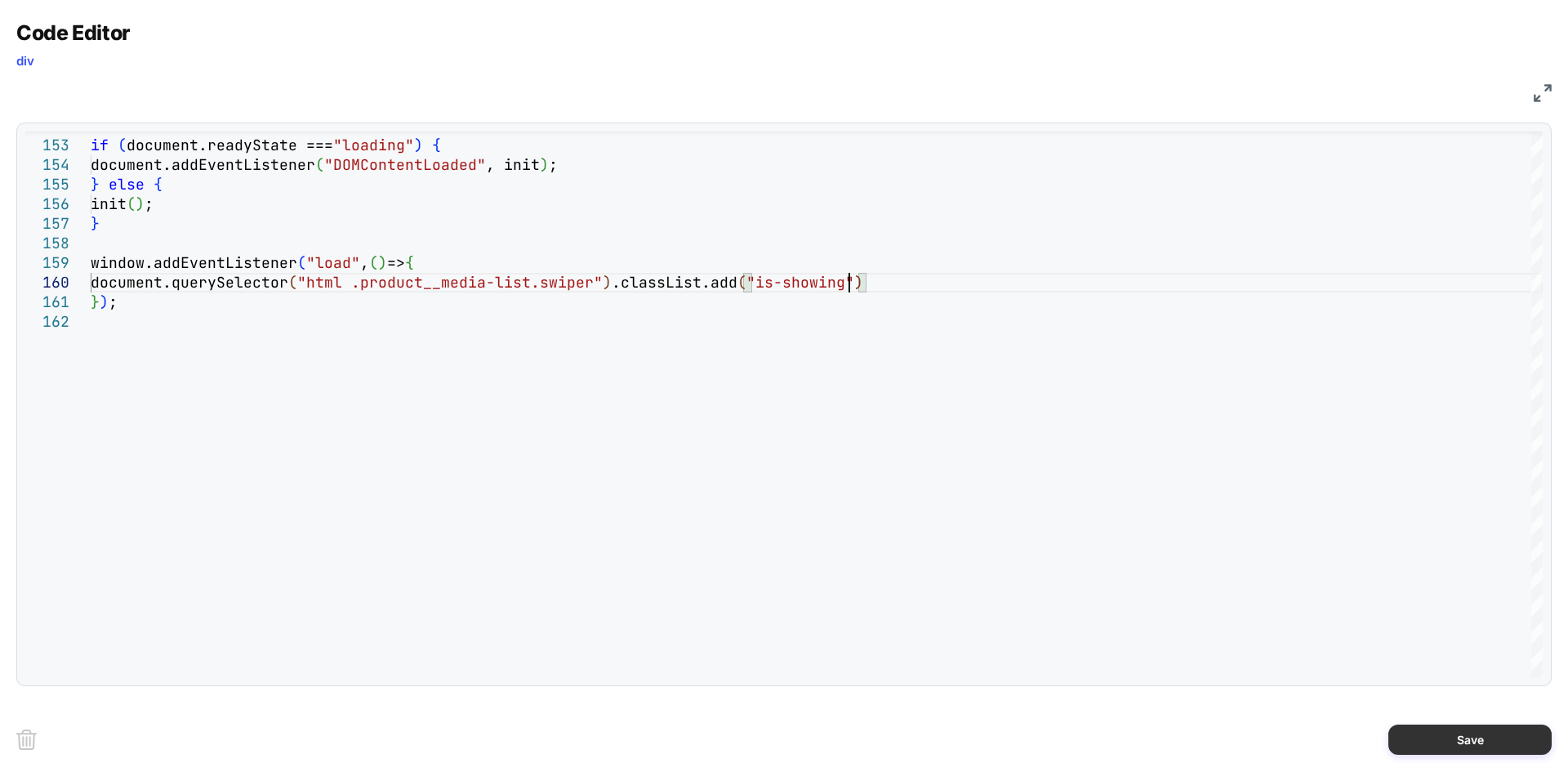
type textarea "**********"
click at [1428, 736] on button "Save" at bounding box center [1470, 739] width 163 height 30
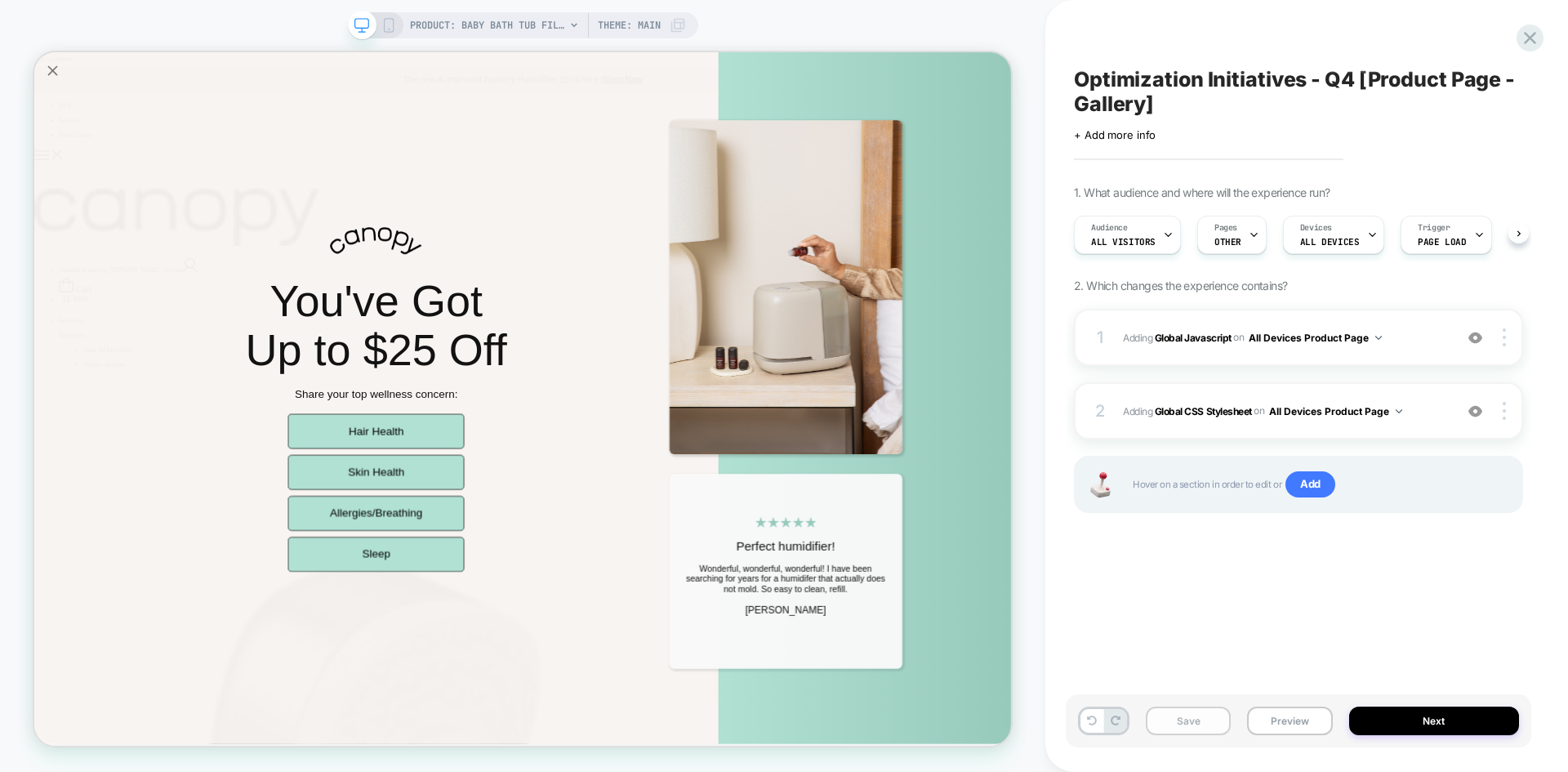
scroll to position [0, 1]
click at [1178, 721] on button "Save" at bounding box center [1189, 721] width 85 height 29
click at [1428, 402] on span "Adding Global CSS Stylesheet on All Devices Product Page" at bounding box center [1284, 411] width 322 height 21
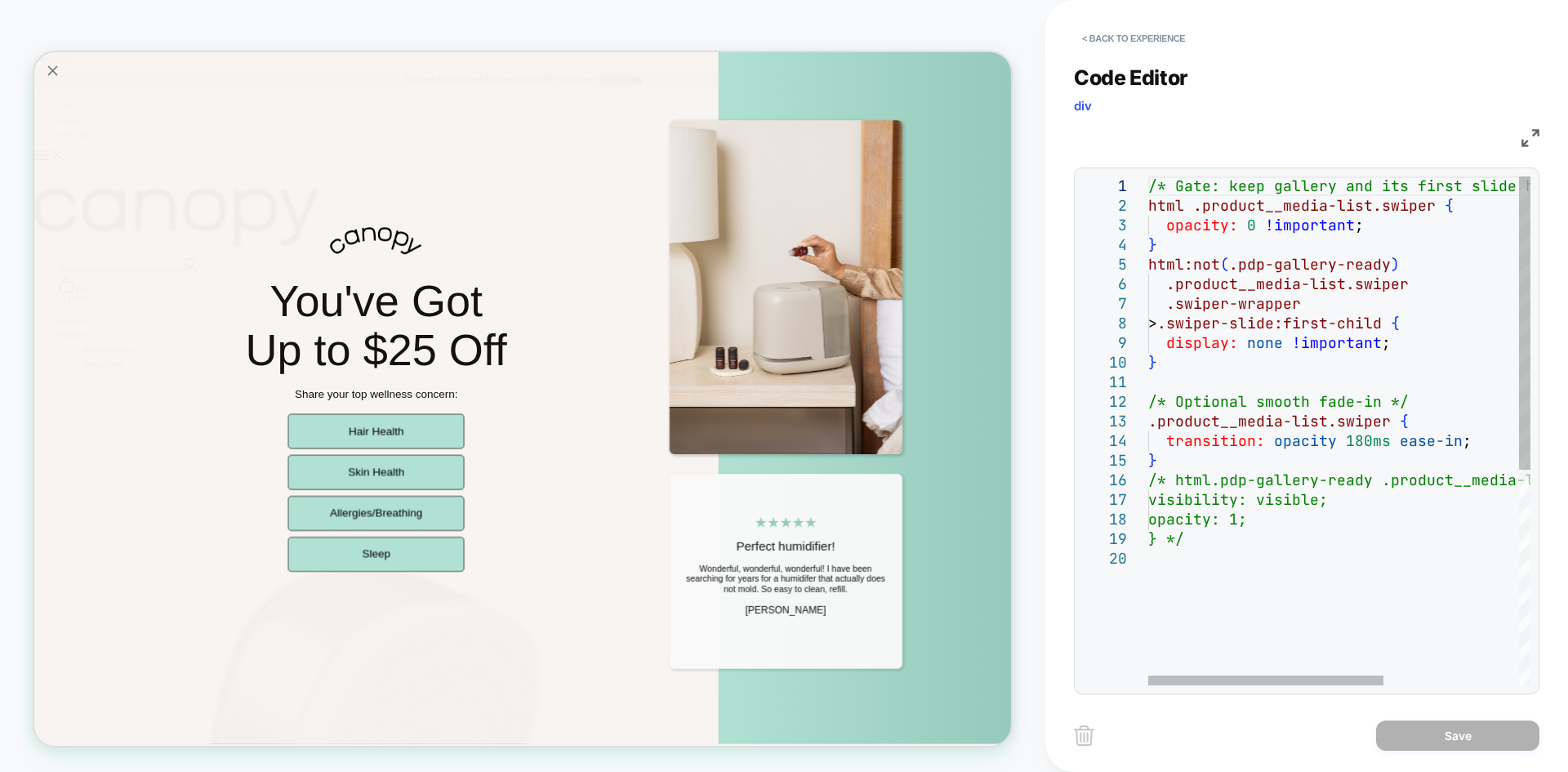
click at [1536, 129] on img at bounding box center [1531, 138] width 18 height 18
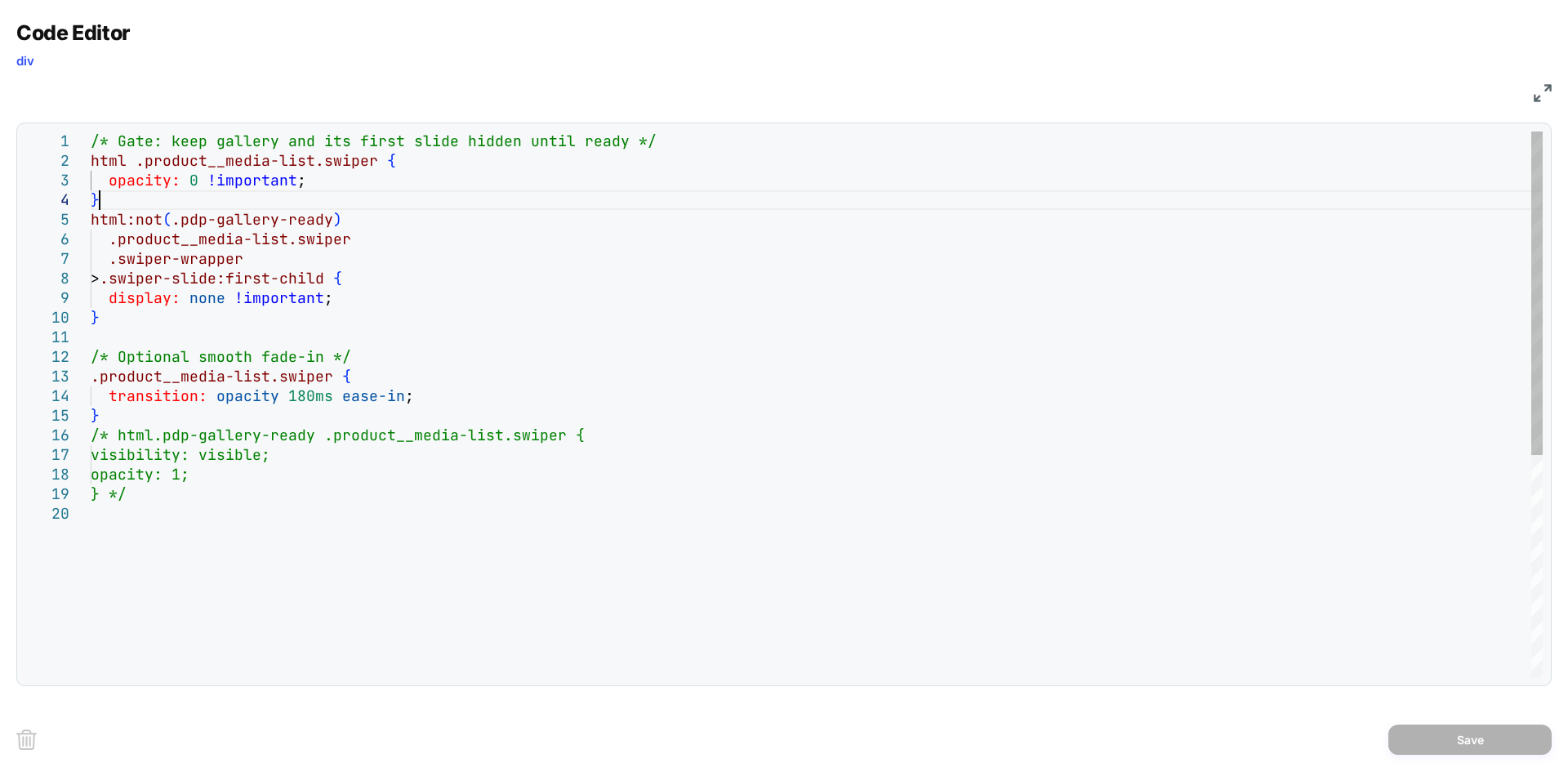
scroll to position [0, 0]
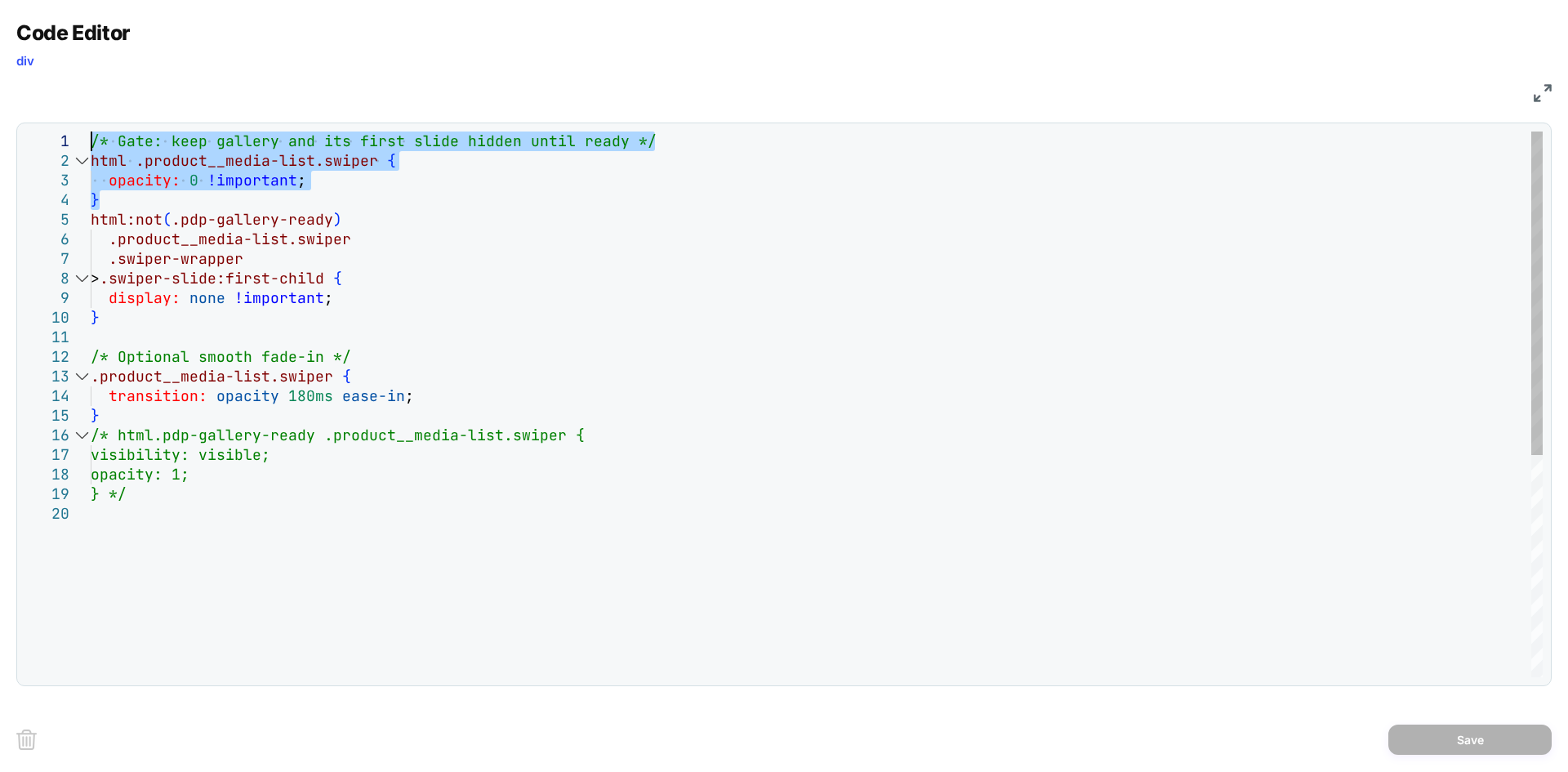
drag, startPoint x: 101, startPoint y: 203, endPoint x: 73, endPoint y: 145, distance: 64.4
click at [90, 145] on div "/* Gate: keep gallery and its first slide hidden u ntil ready */ html .product_…" at bounding box center [816, 591] width 1452 height 918
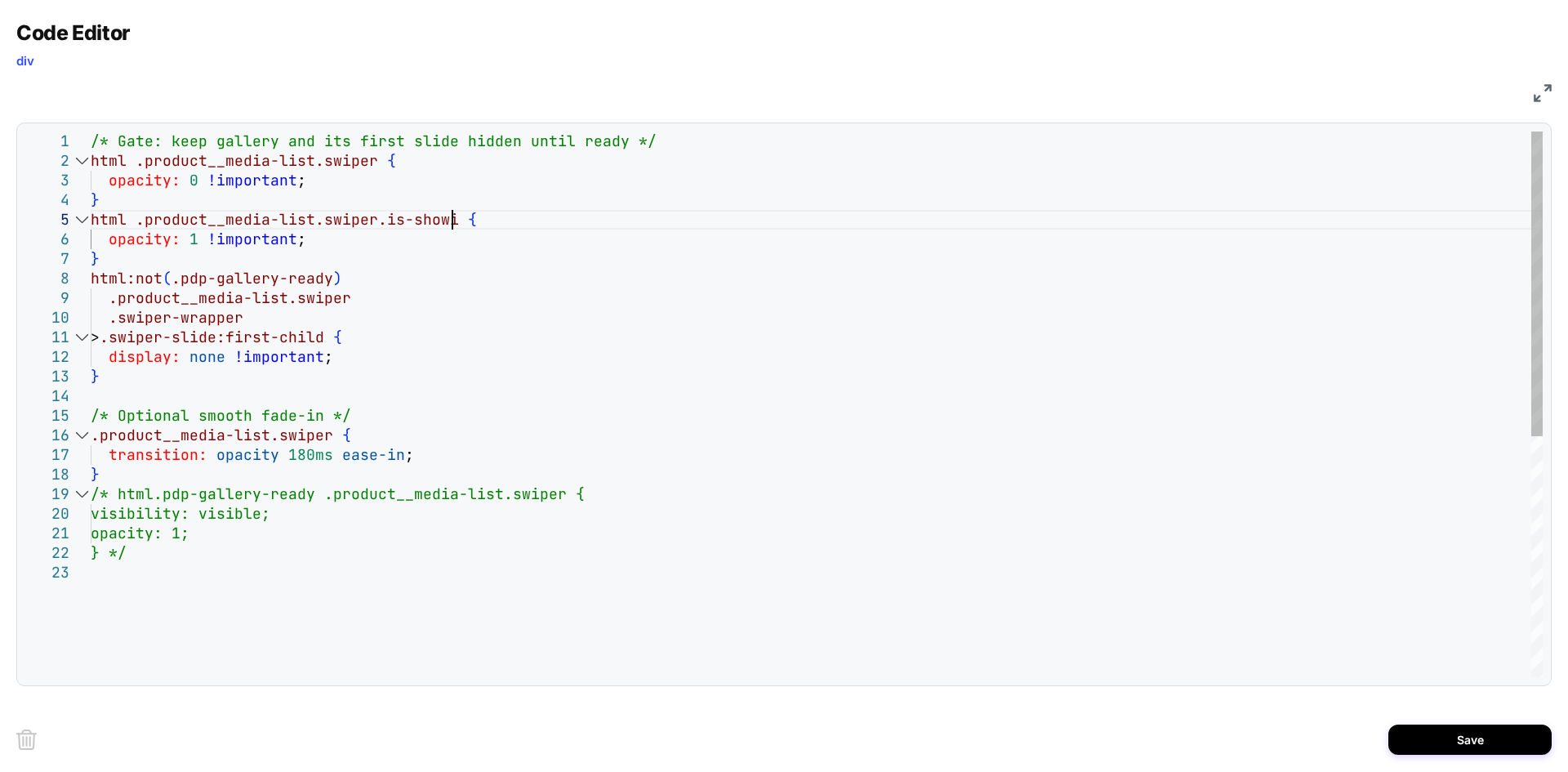
scroll to position [97, 379]
type textarea "**********"
click at [1436, 739] on button "Save" at bounding box center [1470, 739] width 163 height 30
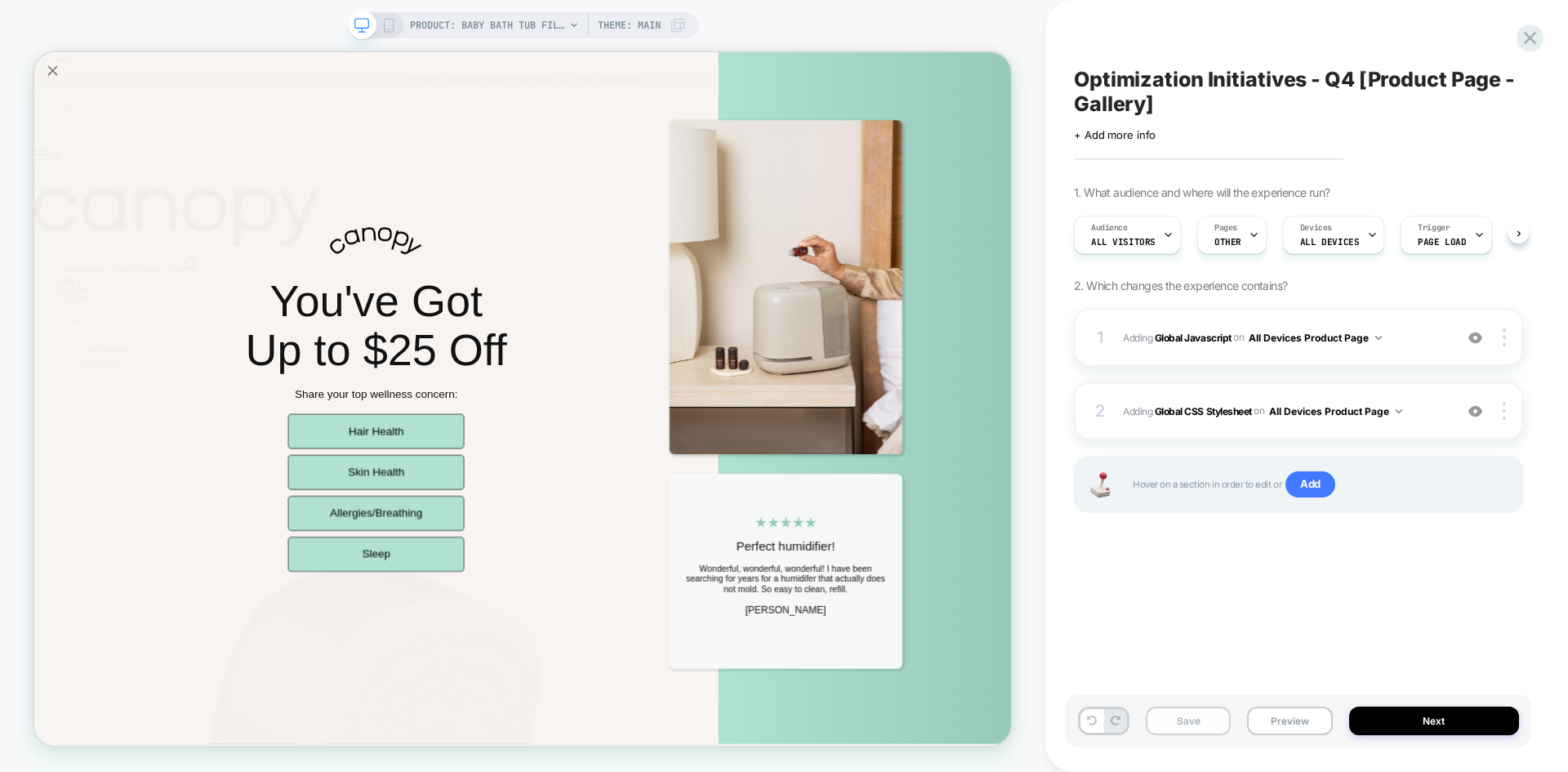
scroll to position [0, 1]
click at [1203, 718] on button "Save" at bounding box center [1189, 721] width 85 height 29
click at [1274, 706] on div "Save Preview Next" at bounding box center [1299, 721] width 466 height 53
click at [1276, 709] on button "Preview" at bounding box center [1290, 721] width 85 height 29
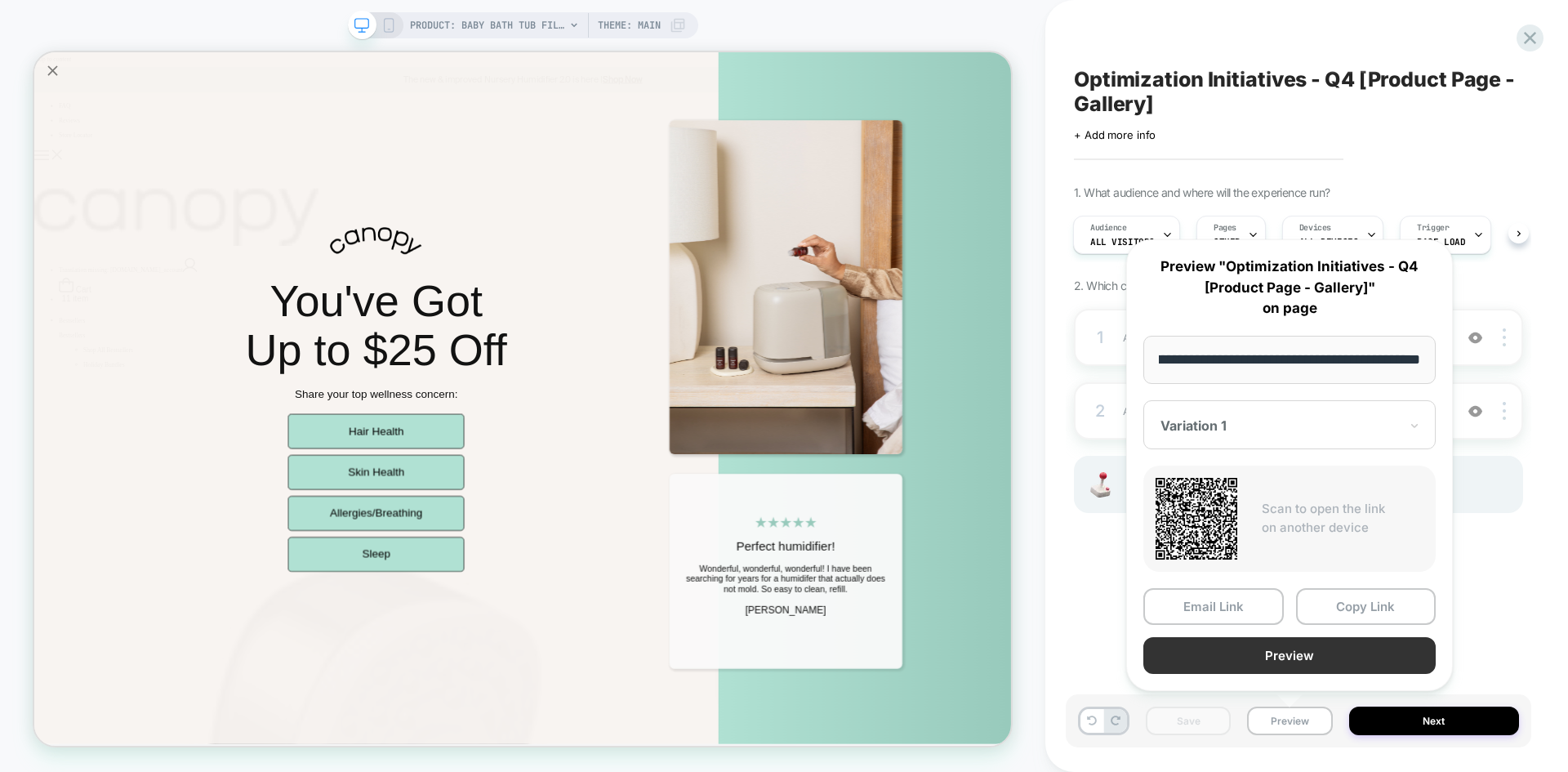
scroll to position [0, 0]
click at [1265, 656] on button "Preview" at bounding box center [1290, 656] width 292 height 37
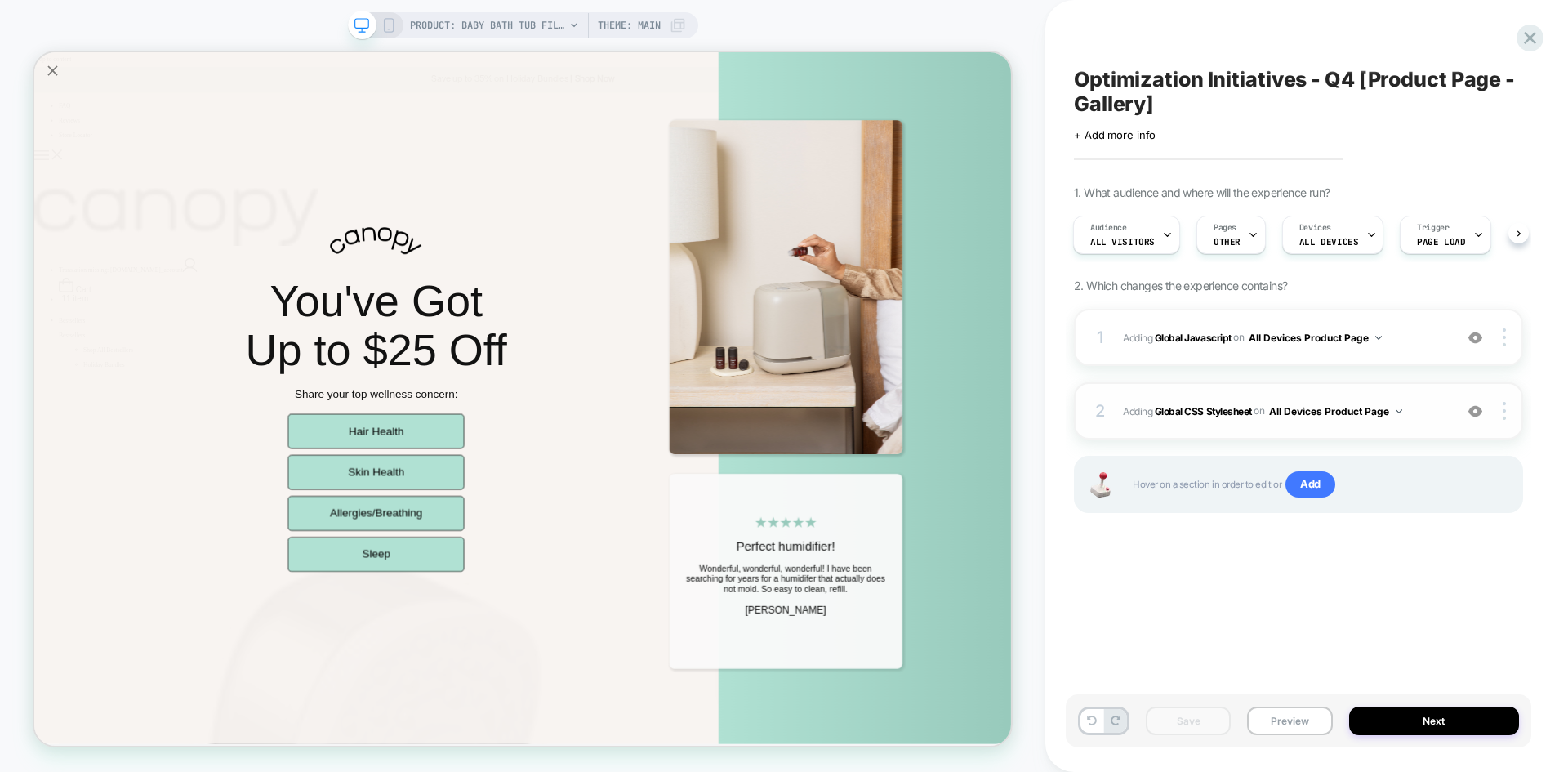
click at [1425, 404] on span "Adding Global CSS Stylesheet on All Devices Product Page" at bounding box center [1284, 411] width 322 height 21
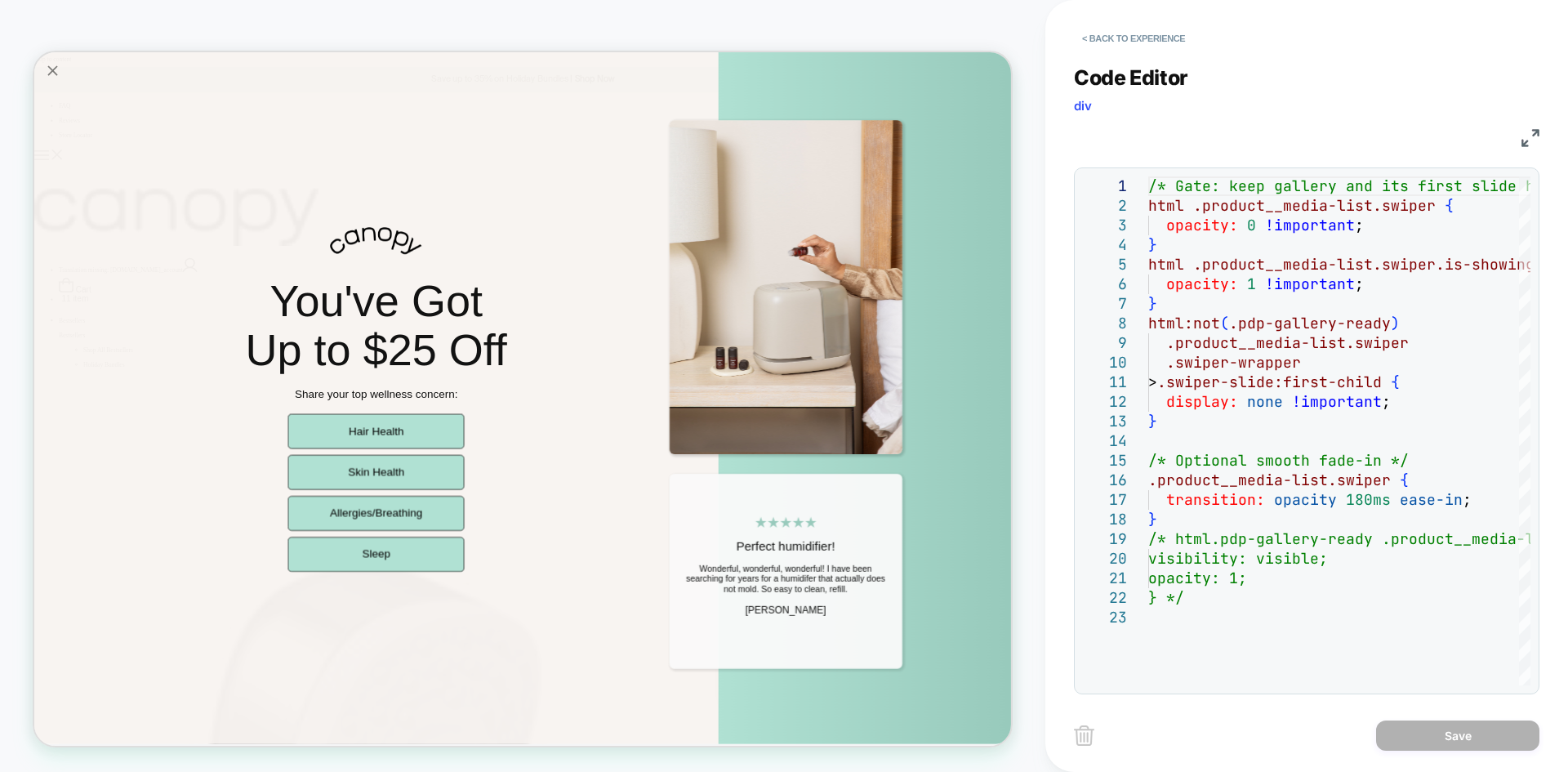
click at [1523, 135] on img at bounding box center [1531, 138] width 18 height 18
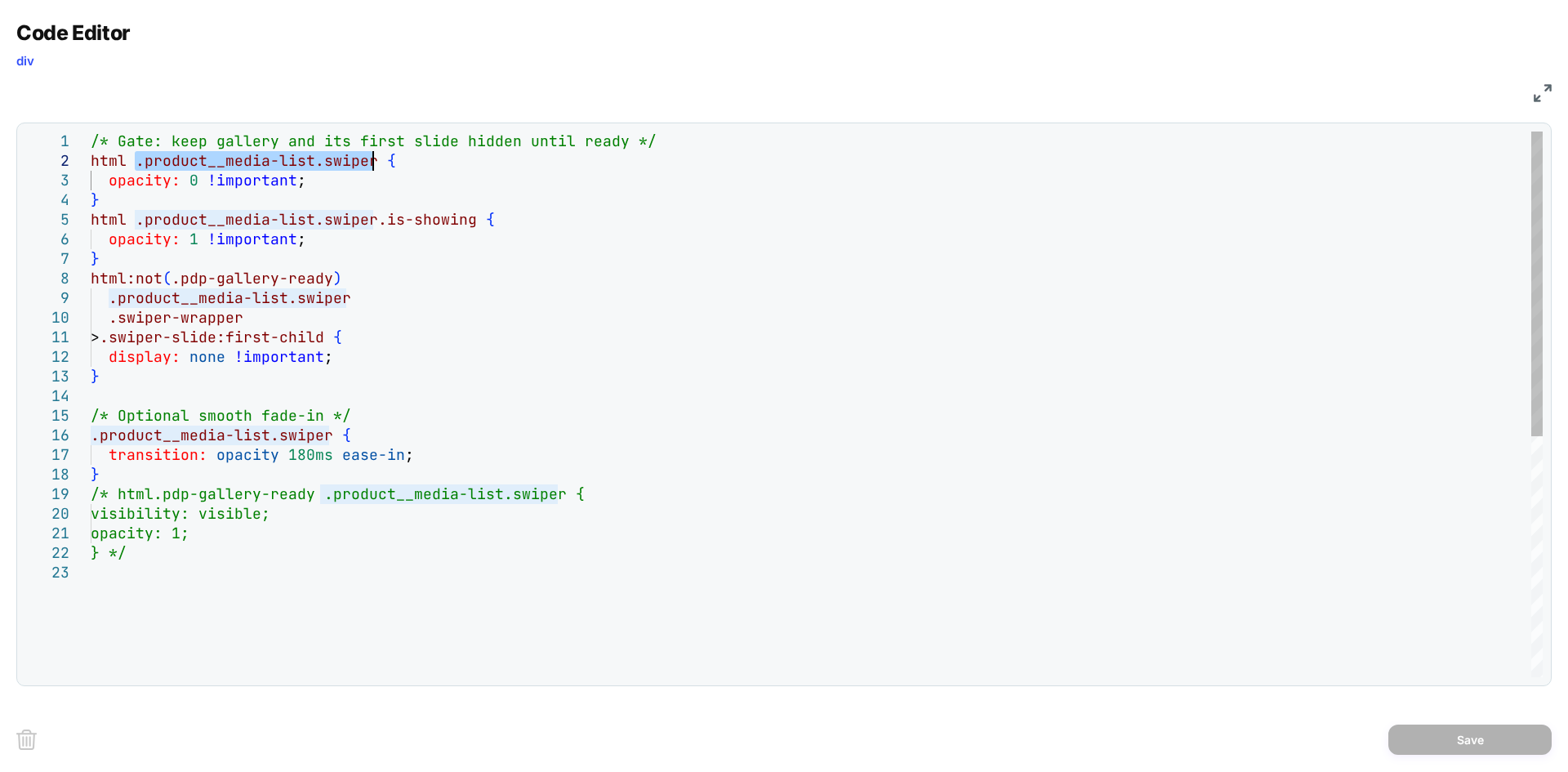
drag, startPoint x: 135, startPoint y: 162, endPoint x: 370, endPoint y: 157, distance: 235.1
click at [370, 157] on div "/* Gate: keep gallery and its first slide hidden u ntil ready */ html .product_…" at bounding box center [816, 620] width 1452 height 977
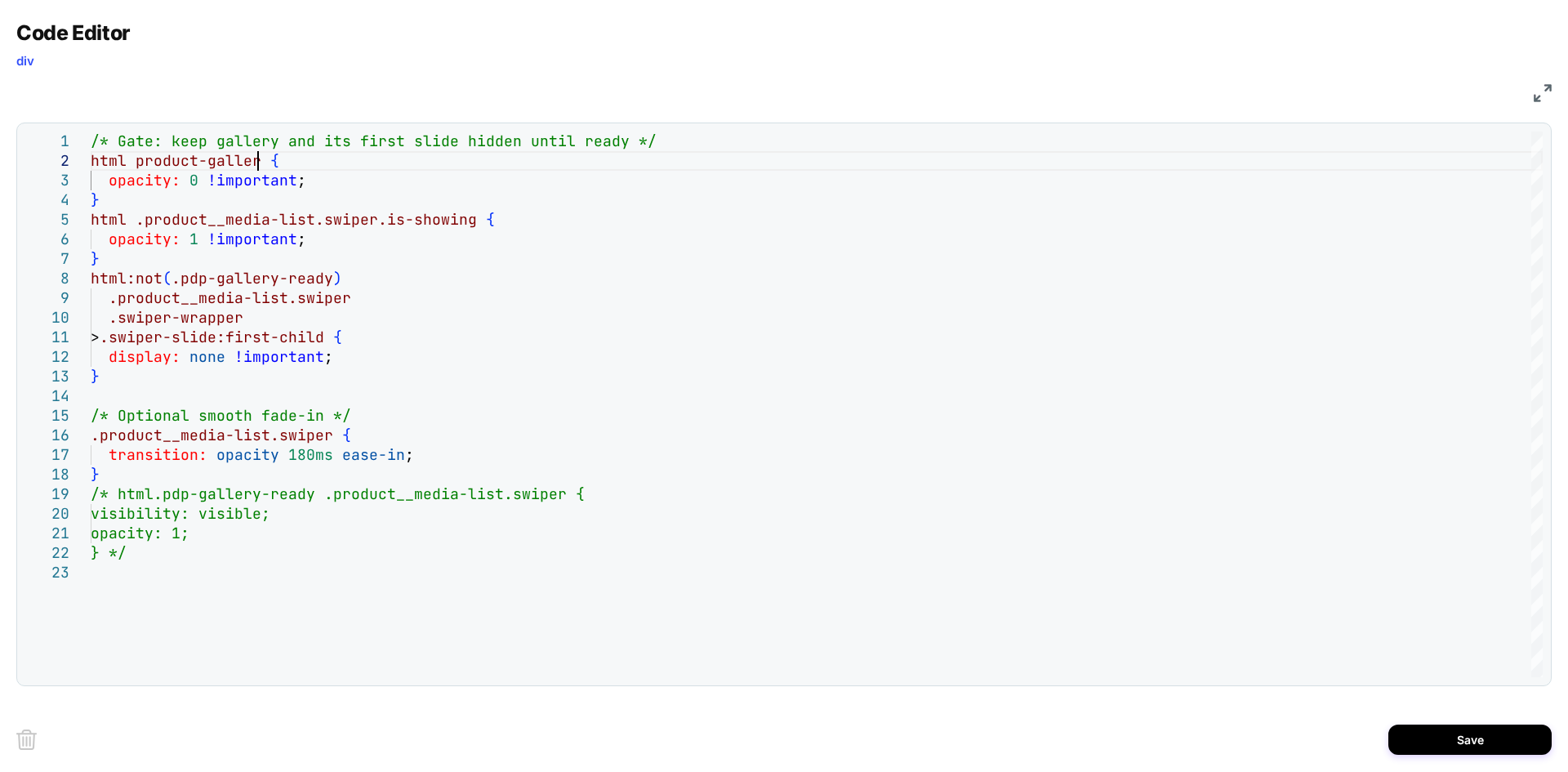
scroll to position [20, 176]
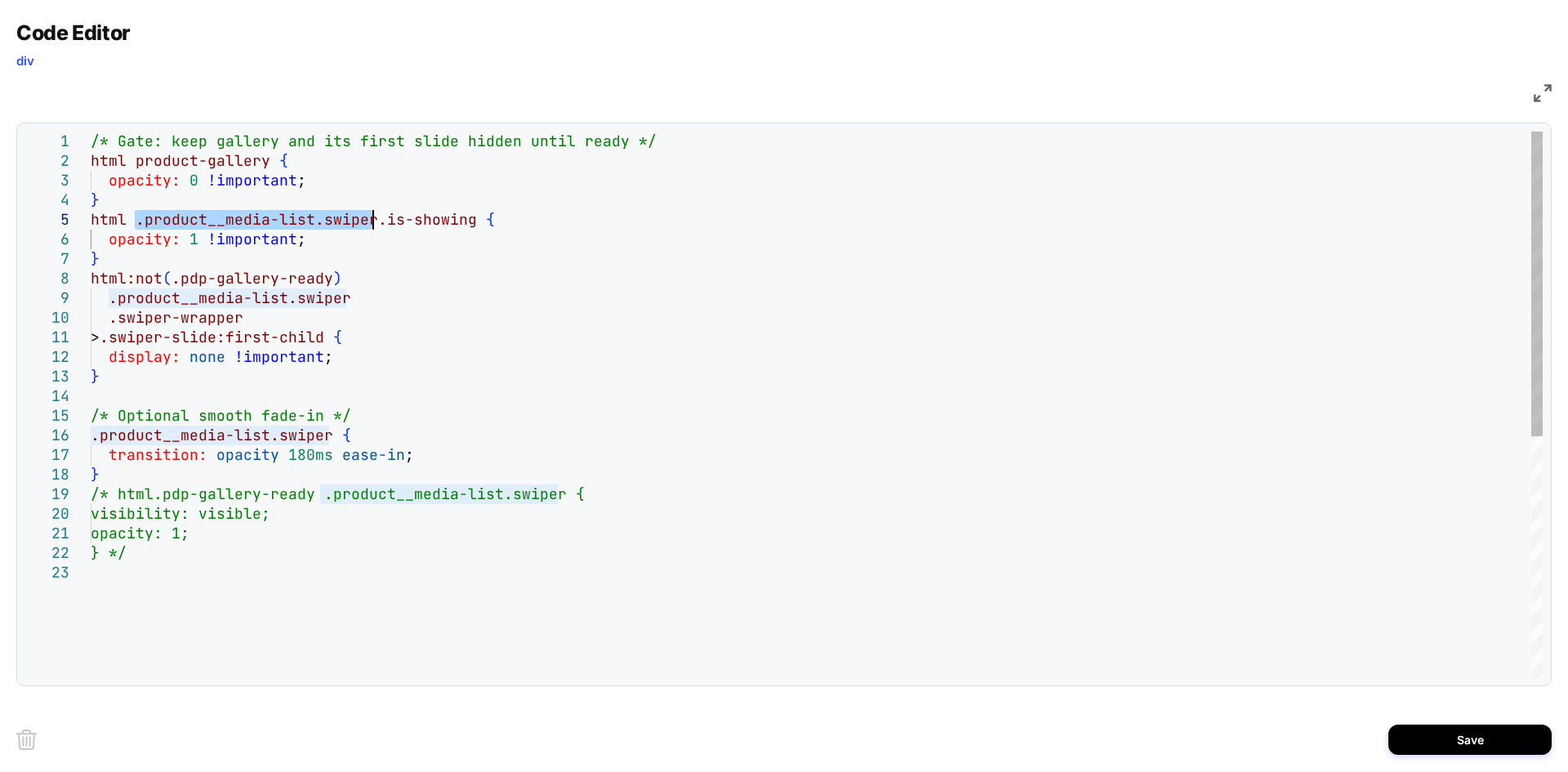
drag, startPoint x: 139, startPoint y: 221, endPoint x: 374, endPoint y: 219, distance: 235.0
click at [374, 219] on div "/* Gate: keep gallery and its first slide hidden u ntil ready */ html product-g…" at bounding box center [816, 620] width 1452 height 977
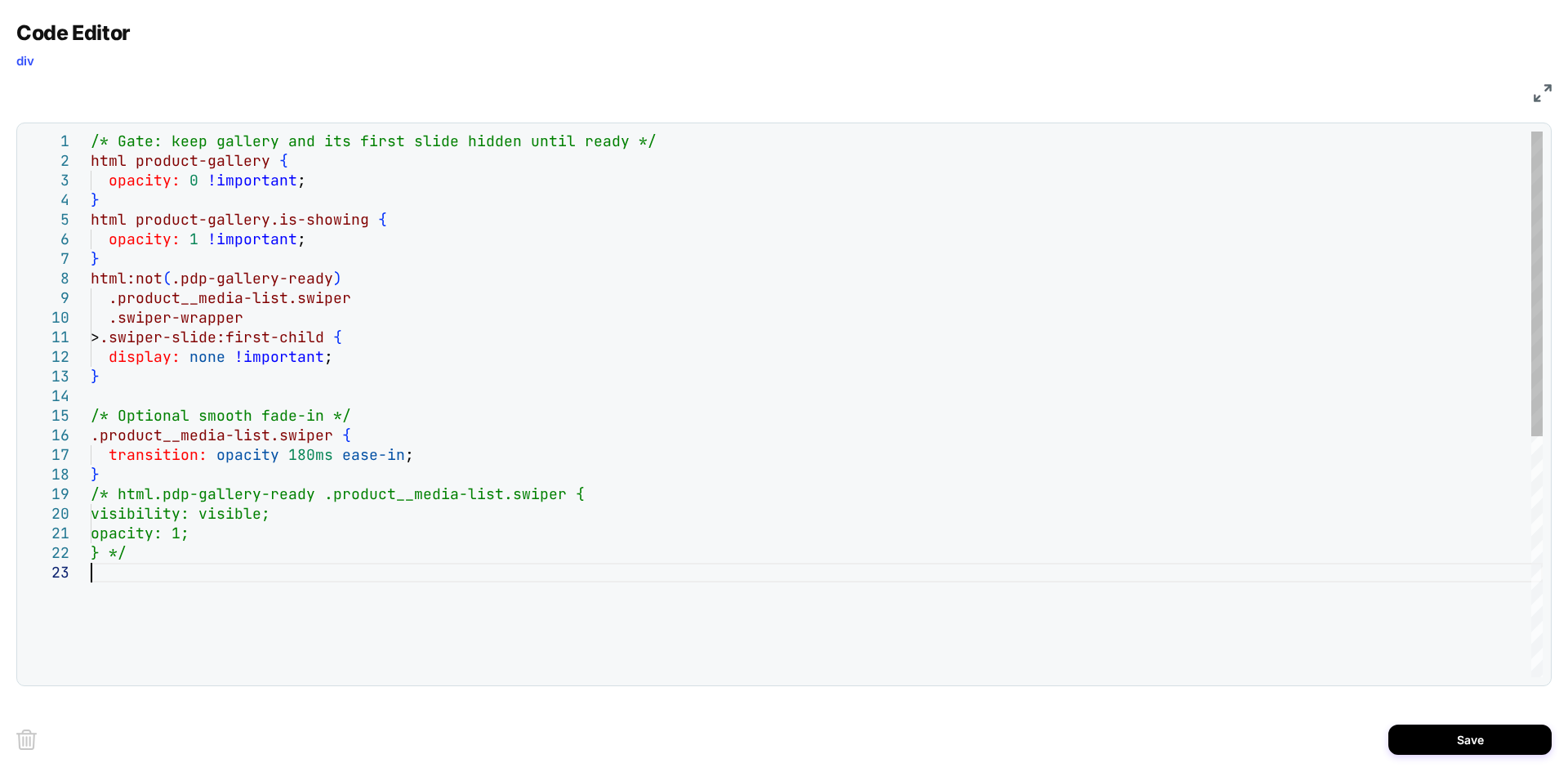
scroll to position [58, 114]
click at [301, 563] on div "/* Gate: keep gallery and its first slide hidden u ntil ready */ html product-g…" at bounding box center [816, 620] width 1452 height 977
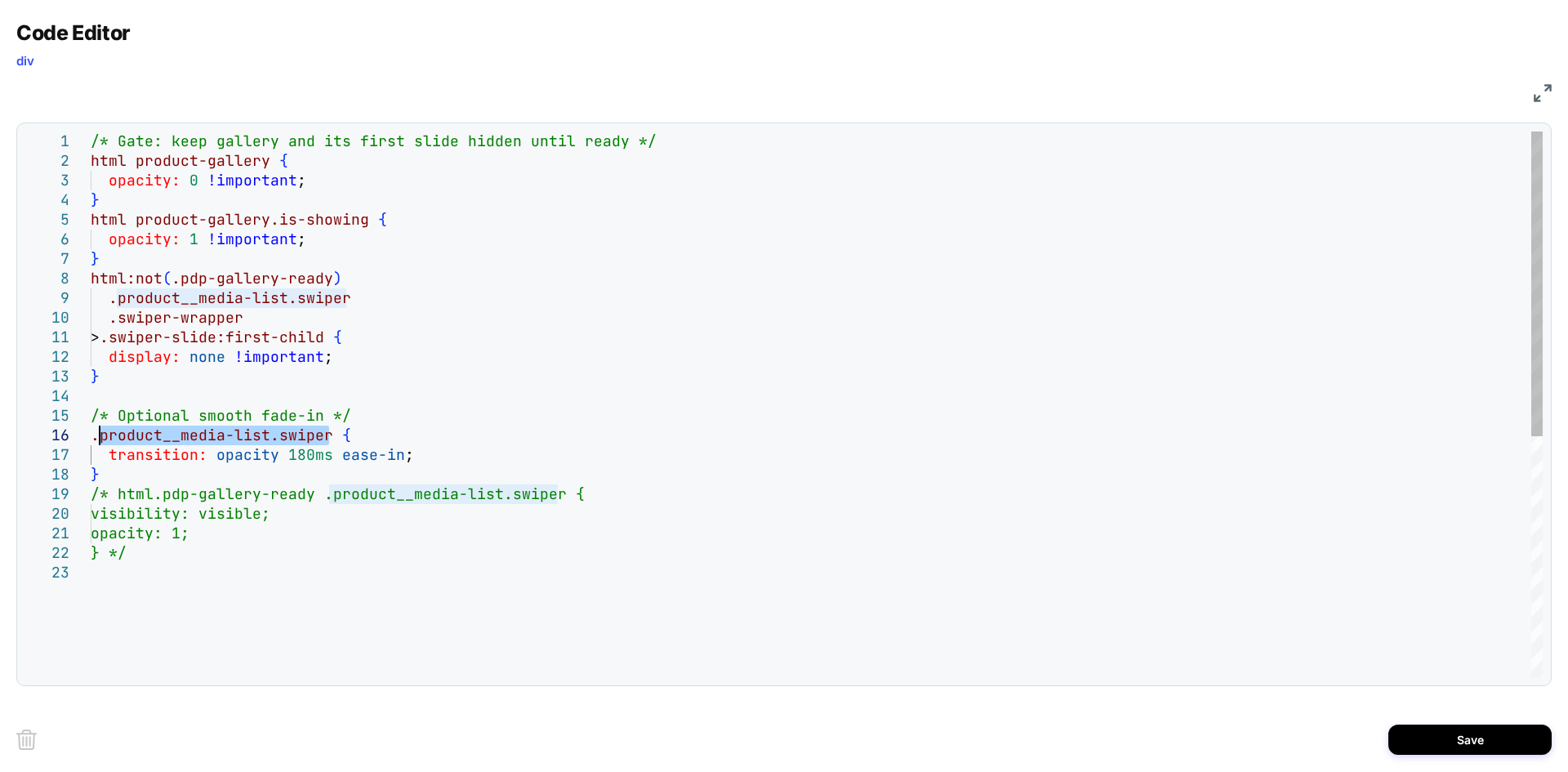
drag, startPoint x: 329, startPoint y: 434, endPoint x: 87, endPoint y: 439, distance: 242.1
click at [90, 439] on div "/* Gate: keep gallery and its first slide hidden u ntil ready */ html product-g…" at bounding box center [816, 620] width 1452 height 977
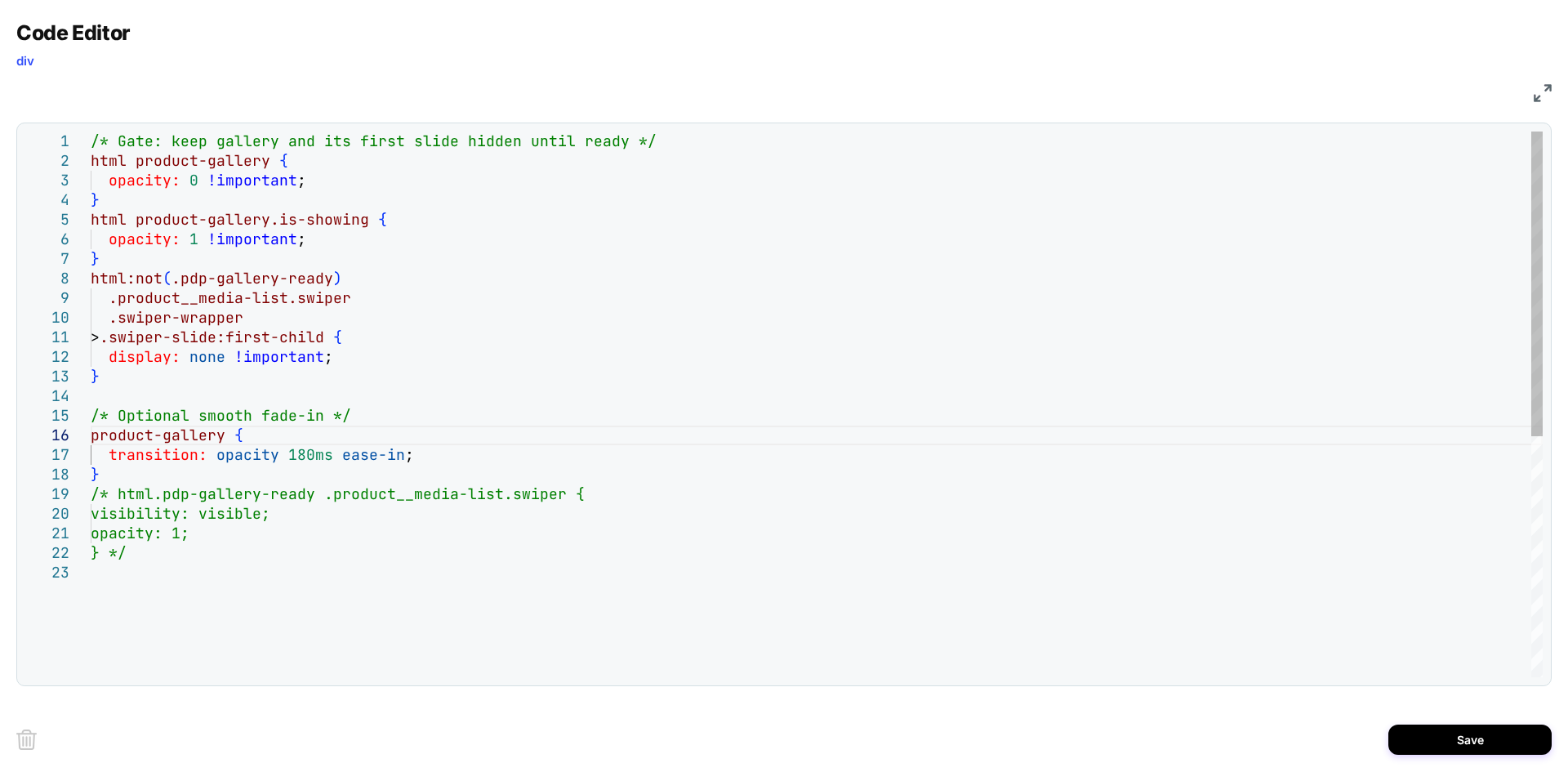
click at [242, 573] on div "/* Gate: keep gallery and its first slide hidden u ntil ready */ html product-g…" at bounding box center [816, 620] width 1452 height 977
type textarea "**********"
click at [1459, 730] on button "Save" at bounding box center [1470, 739] width 163 height 30
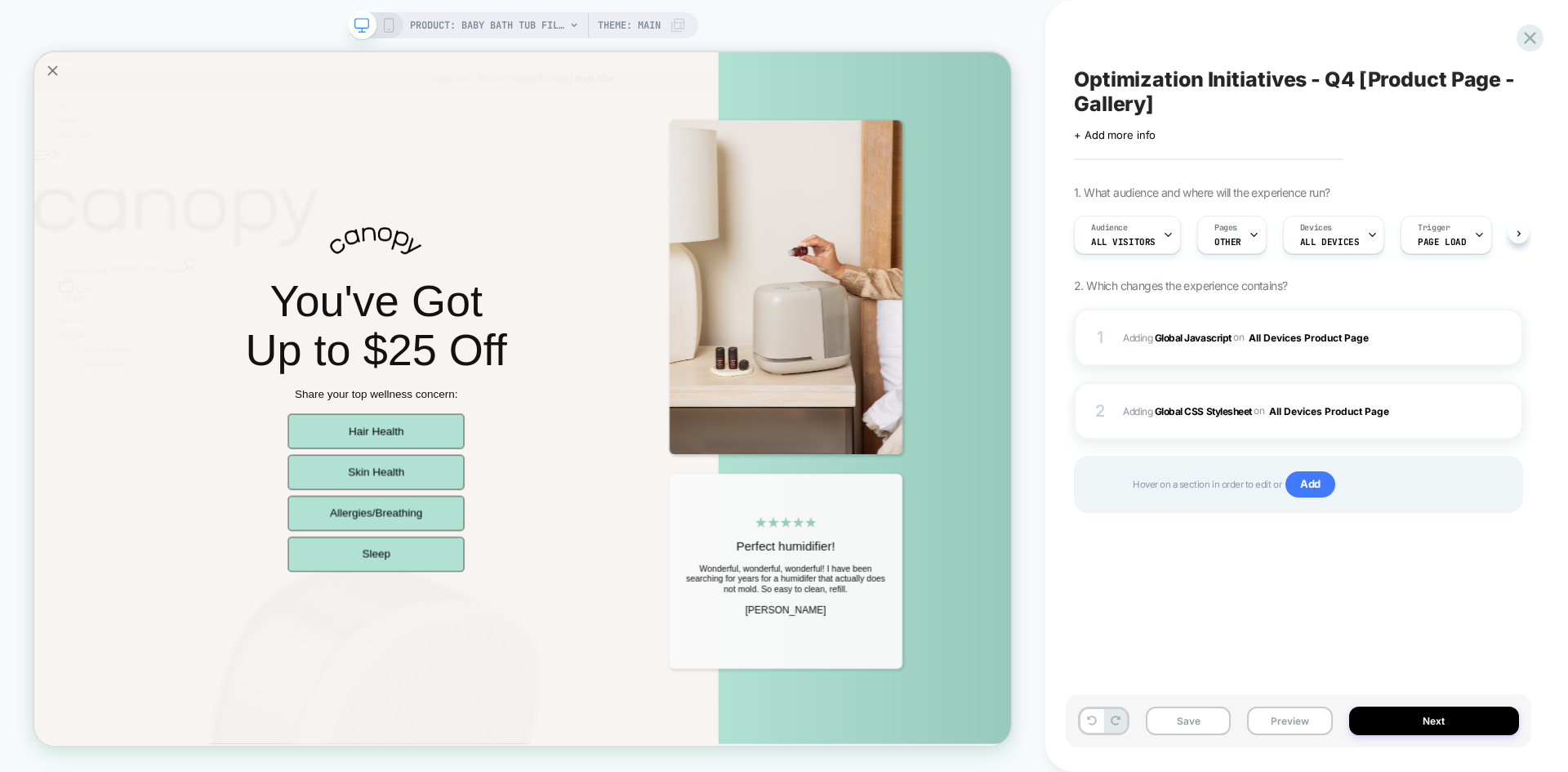
scroll to position [0, 1]
click at [1407, 322] on div "1 Adding Global Javascript on All Devices Product Page Add Before Add After Tar…" at bounding box center [1299, 337] width 450 height 57
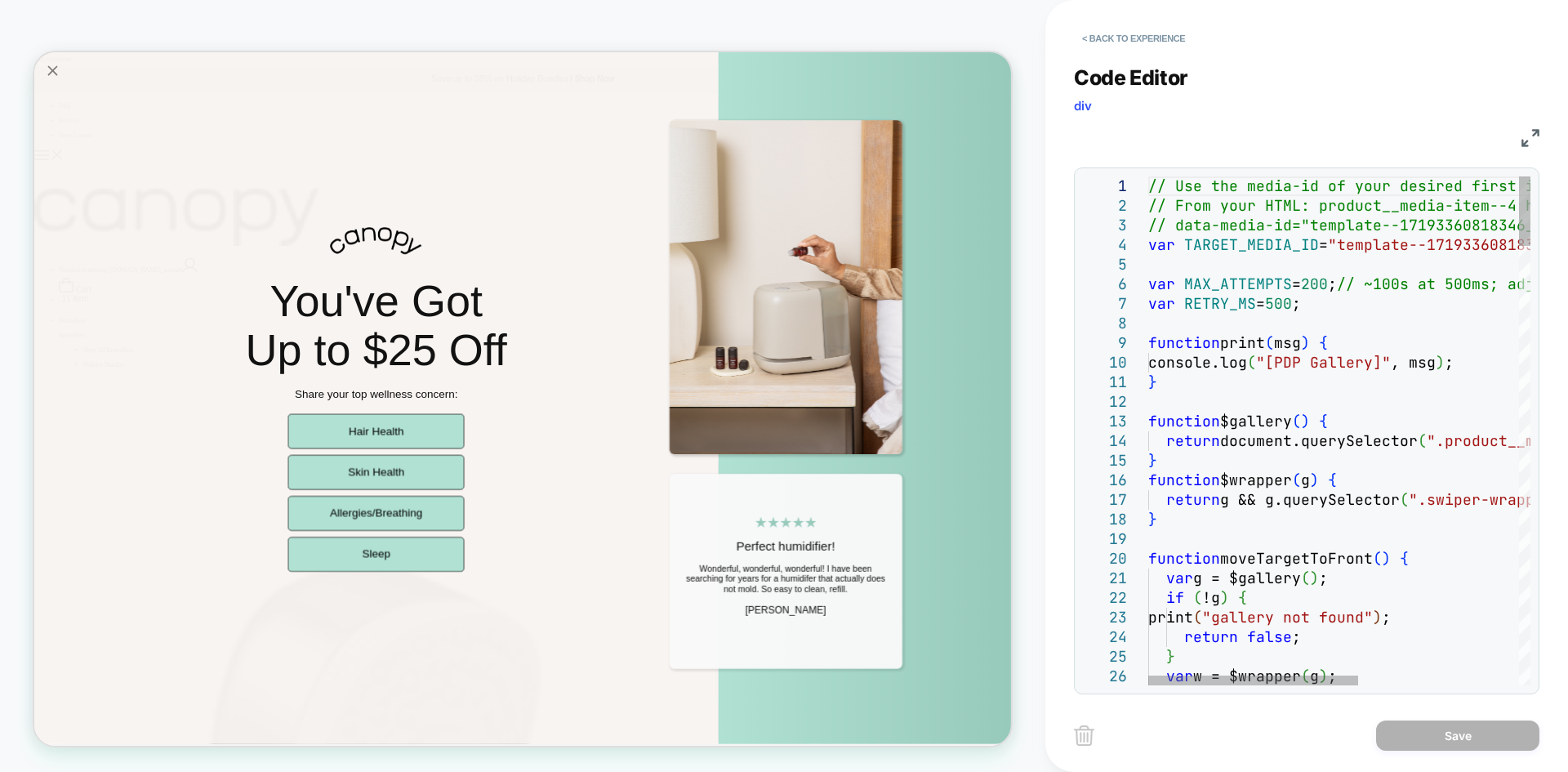
click at [1526, 134] on img at bounding box center [1531, 138] width 18 height 18
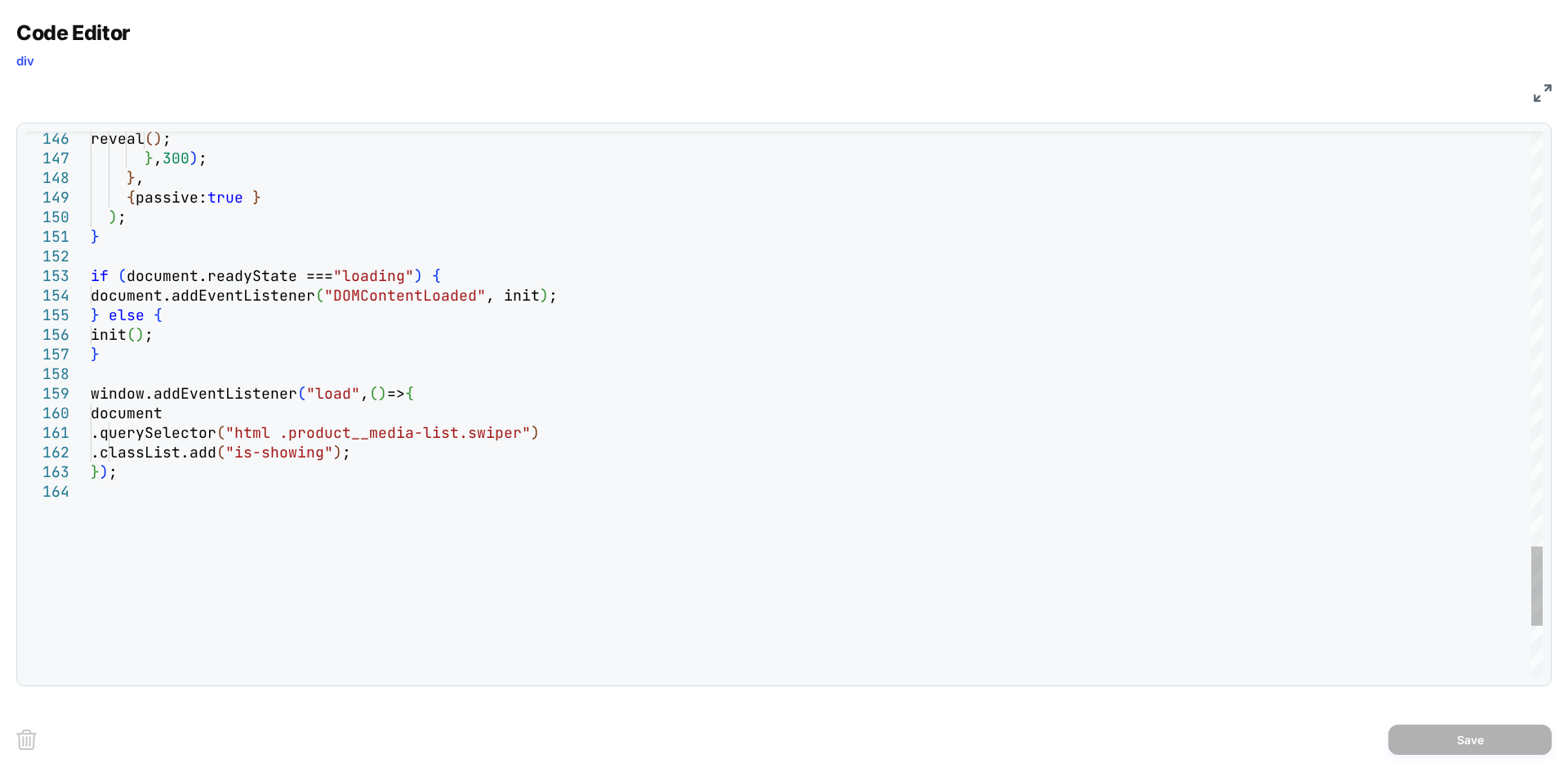
scroll to position [0, 0]
drag, startPoint x: 311, startPoint y: 434, endPoint x: 546, endPoint y: 433, distance: 235.0
type textarea "**********"
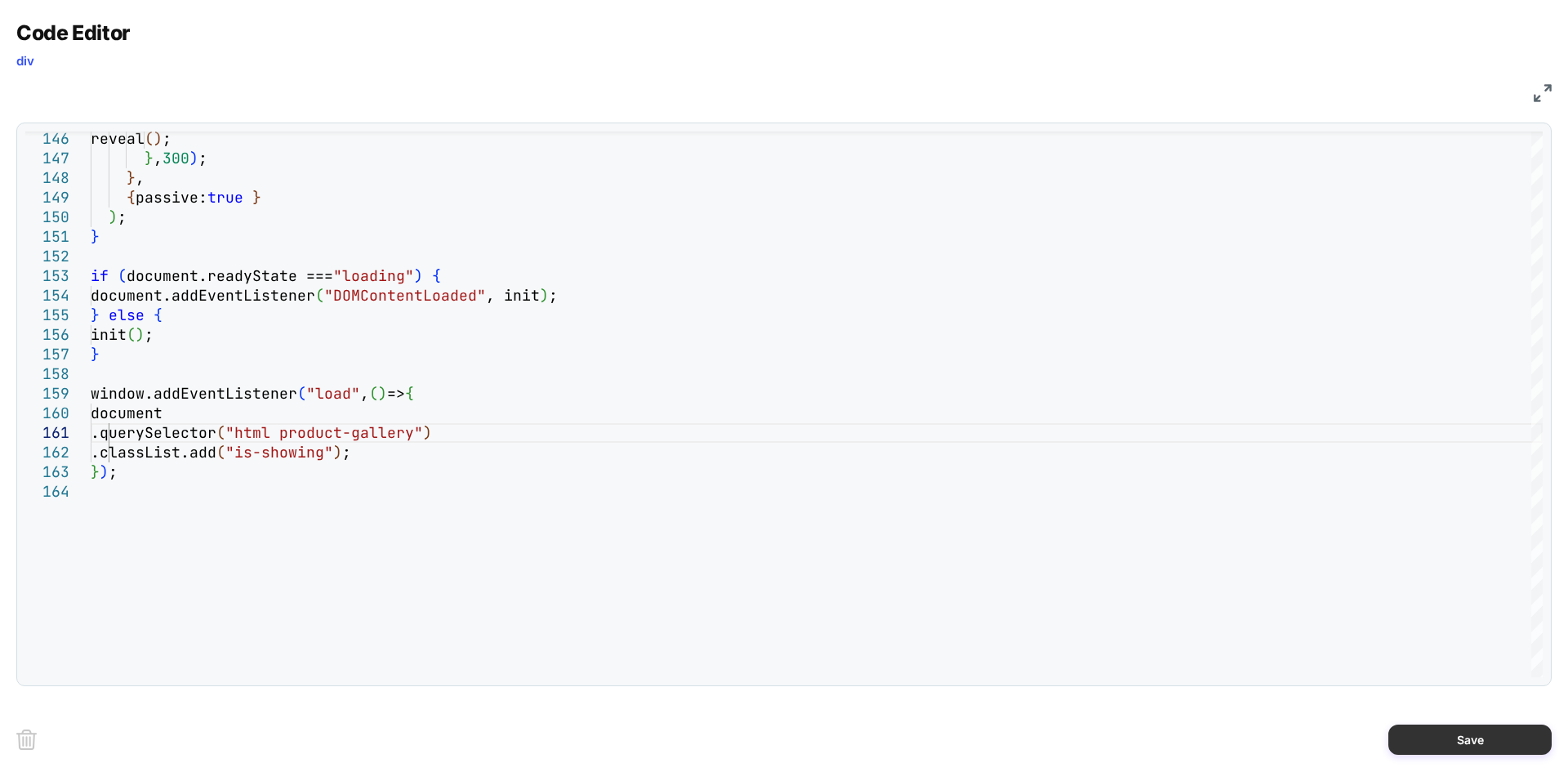
click at [1430, 743] on button "Save" at bounding box center [1470, 739] width 163 height 30
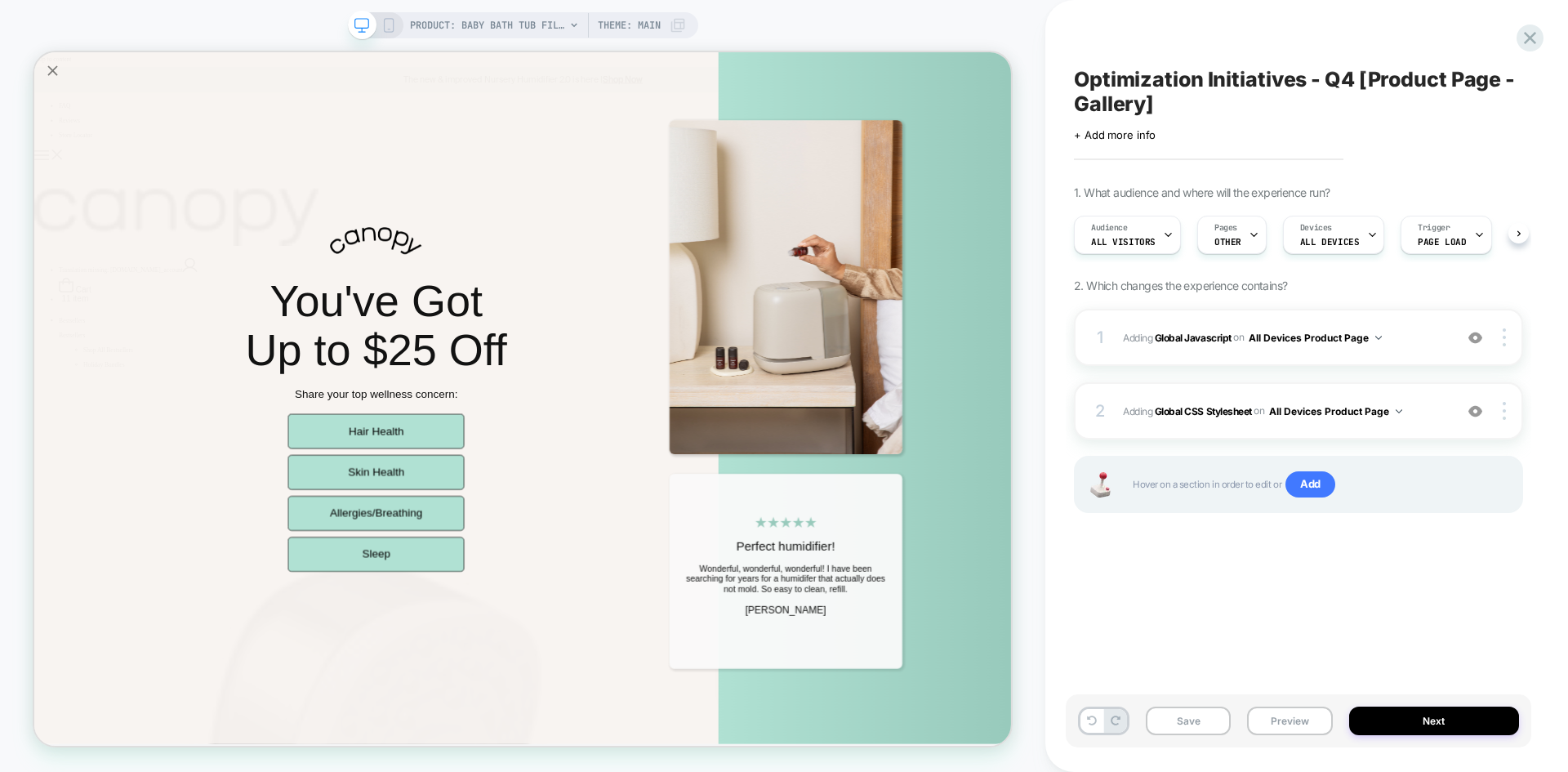
scroll to position [0, 1]
click at [1190, 719] on button "Save" at bounding box center [1189, 721] width 85 height 29
click at [1291, 717] on button "Preview" at bounding box center [1290, 721] width 85 height 29
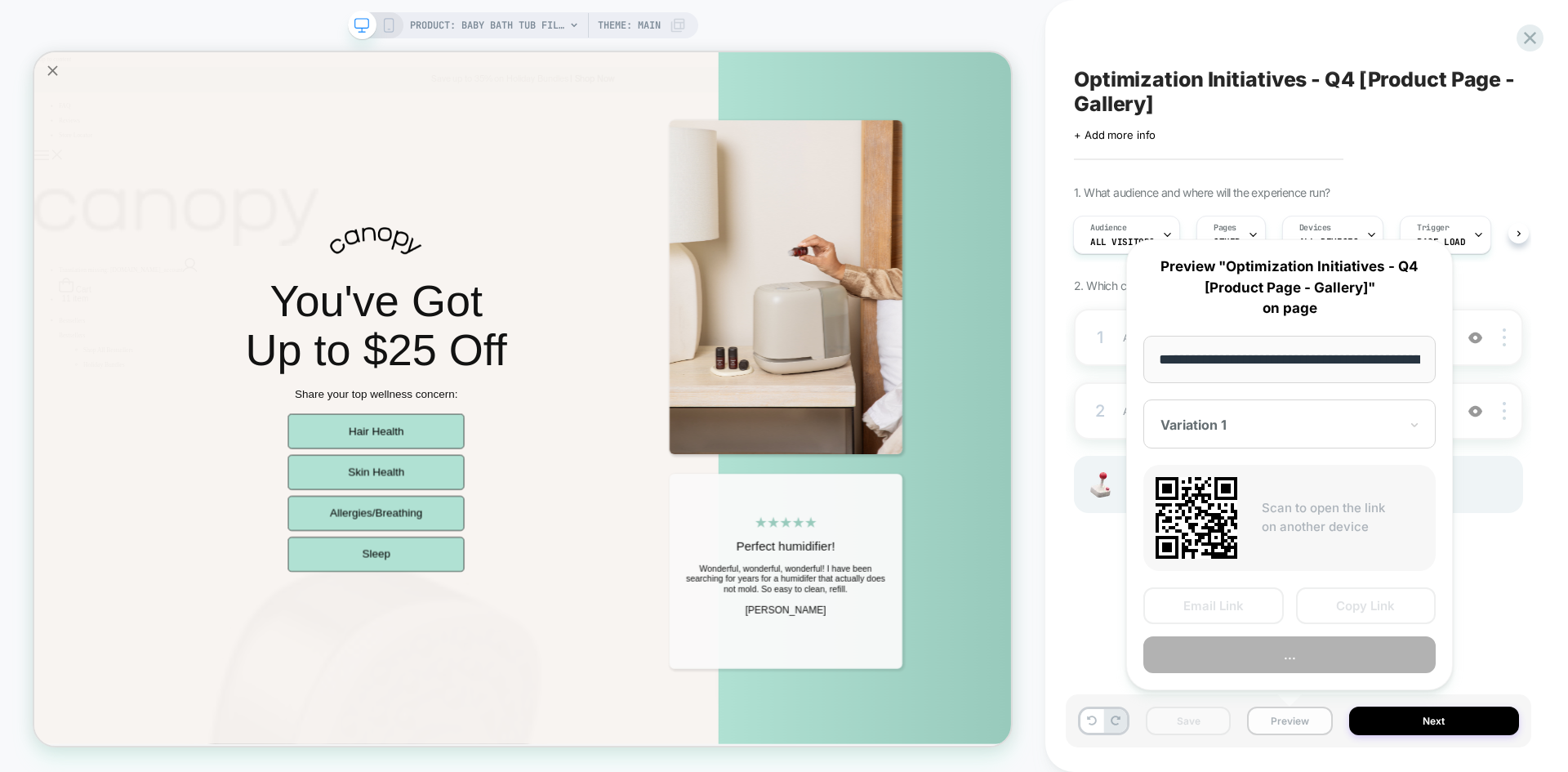
scroll to position [0, 193]
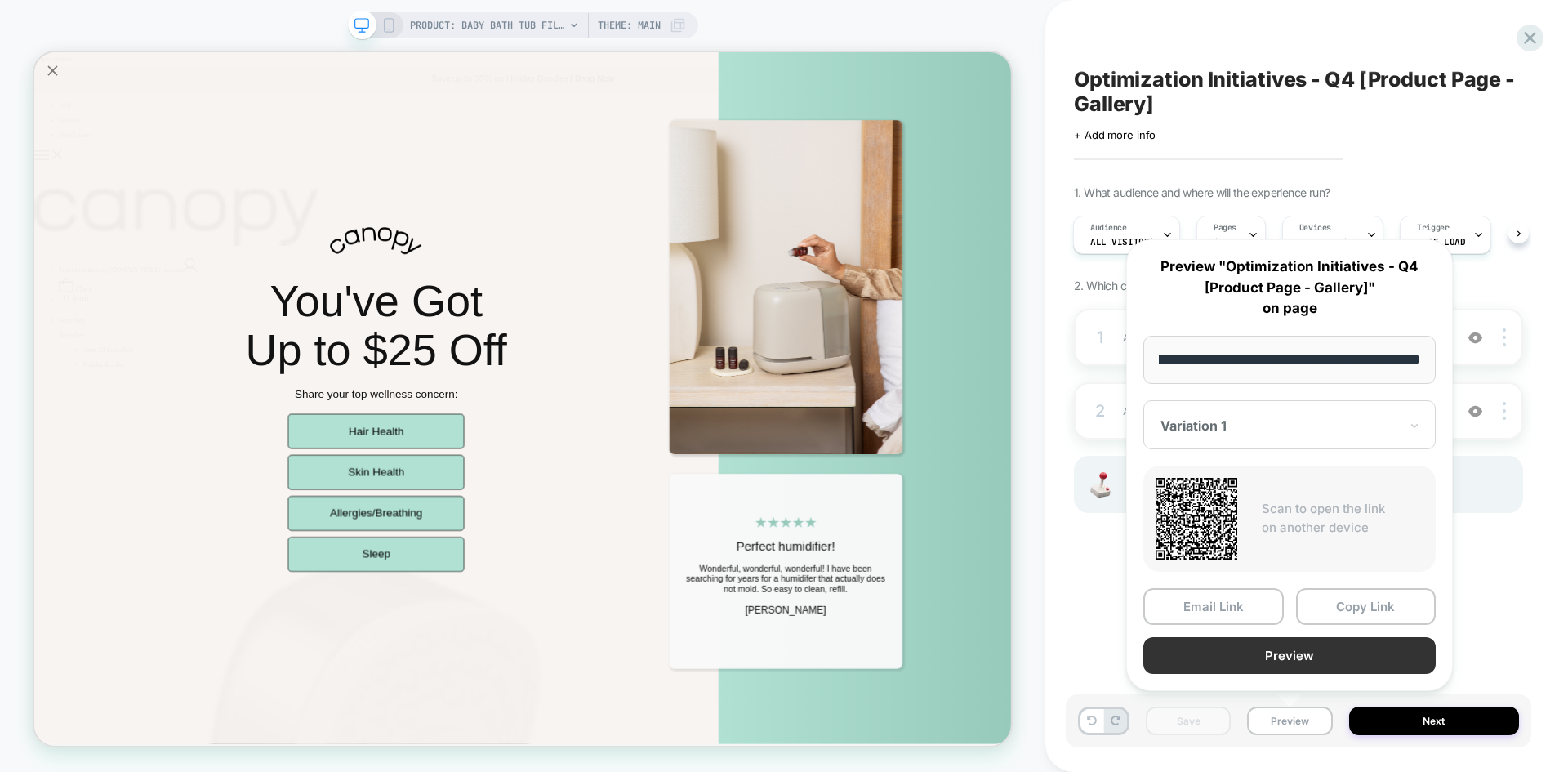
click at [1271, 656] on button "Preview" at bounding box center [1290, 656] width 292 height 37
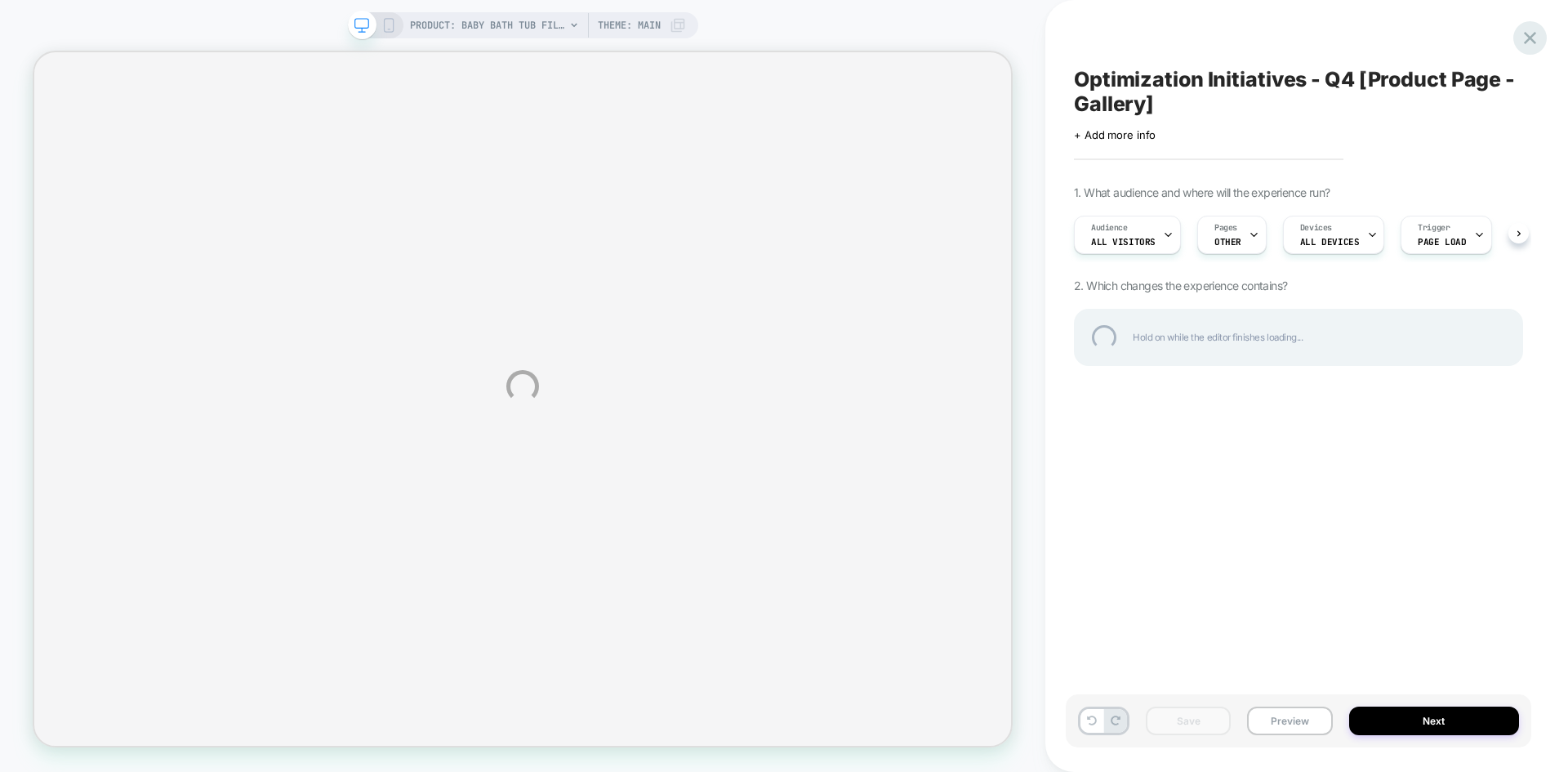
click at [1535, 42] on div at bounding box center [1530, 38] width 33 height 33
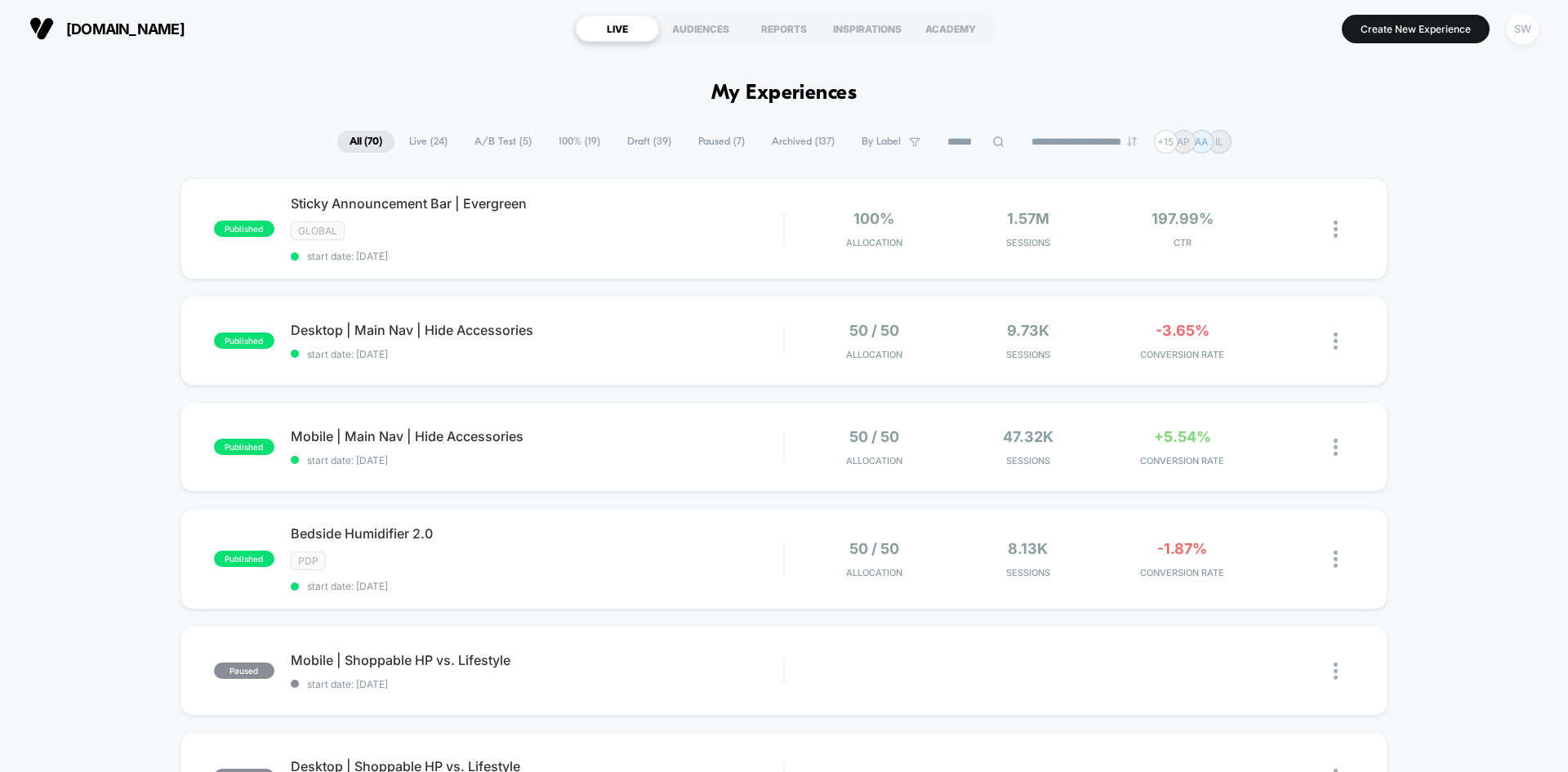
click at [1525, 33] on div "SW" at bounding box center [1523, 28] width 32 height 32
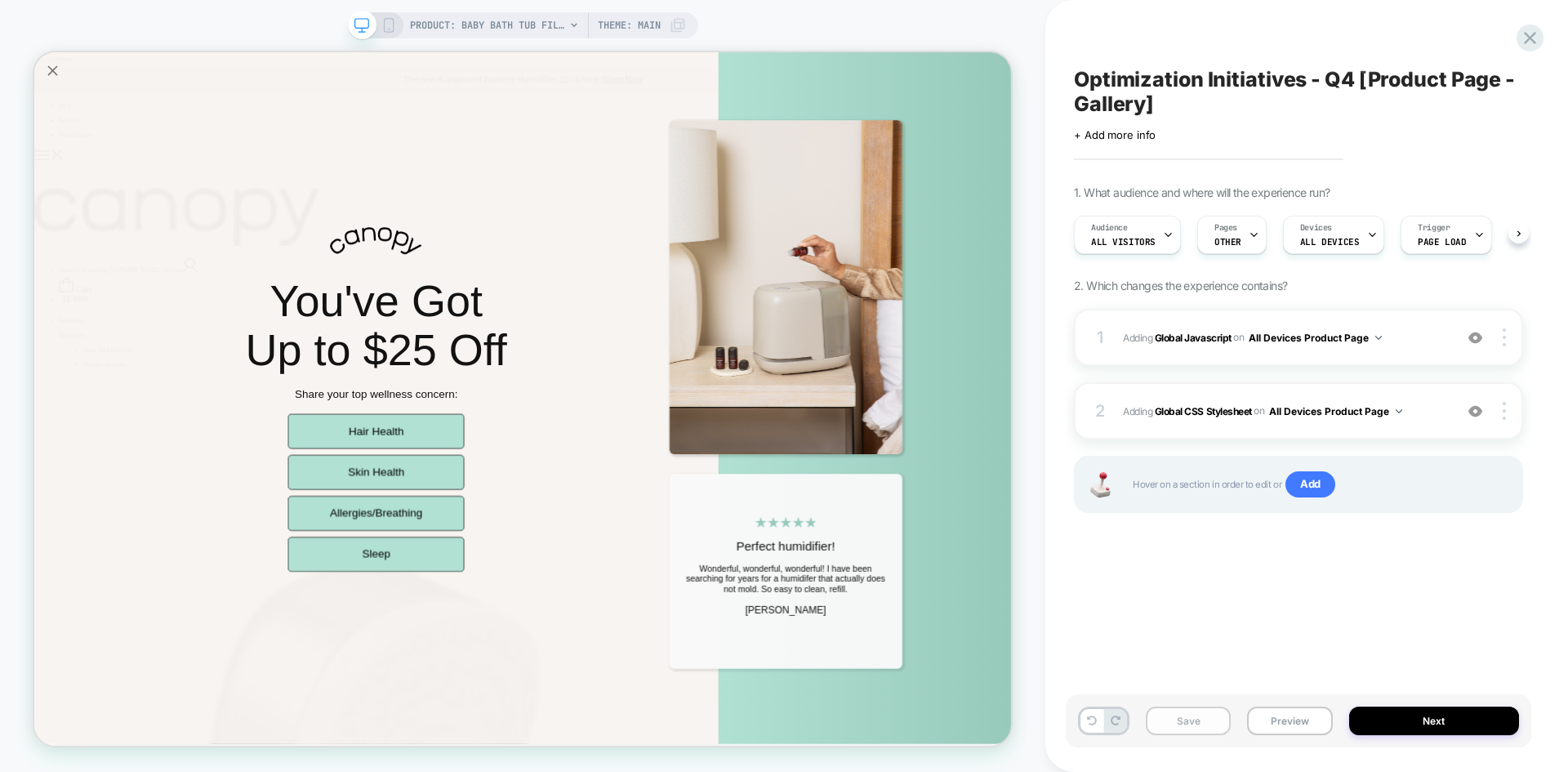
scroll to position [0, 1]
click at [1165, 714] on button "Save" at bounding box center [1189, 721] width 85 height 29
click at [1276, 716] on button "Preview" at bounding box center [1290, 721] width 85 height 29
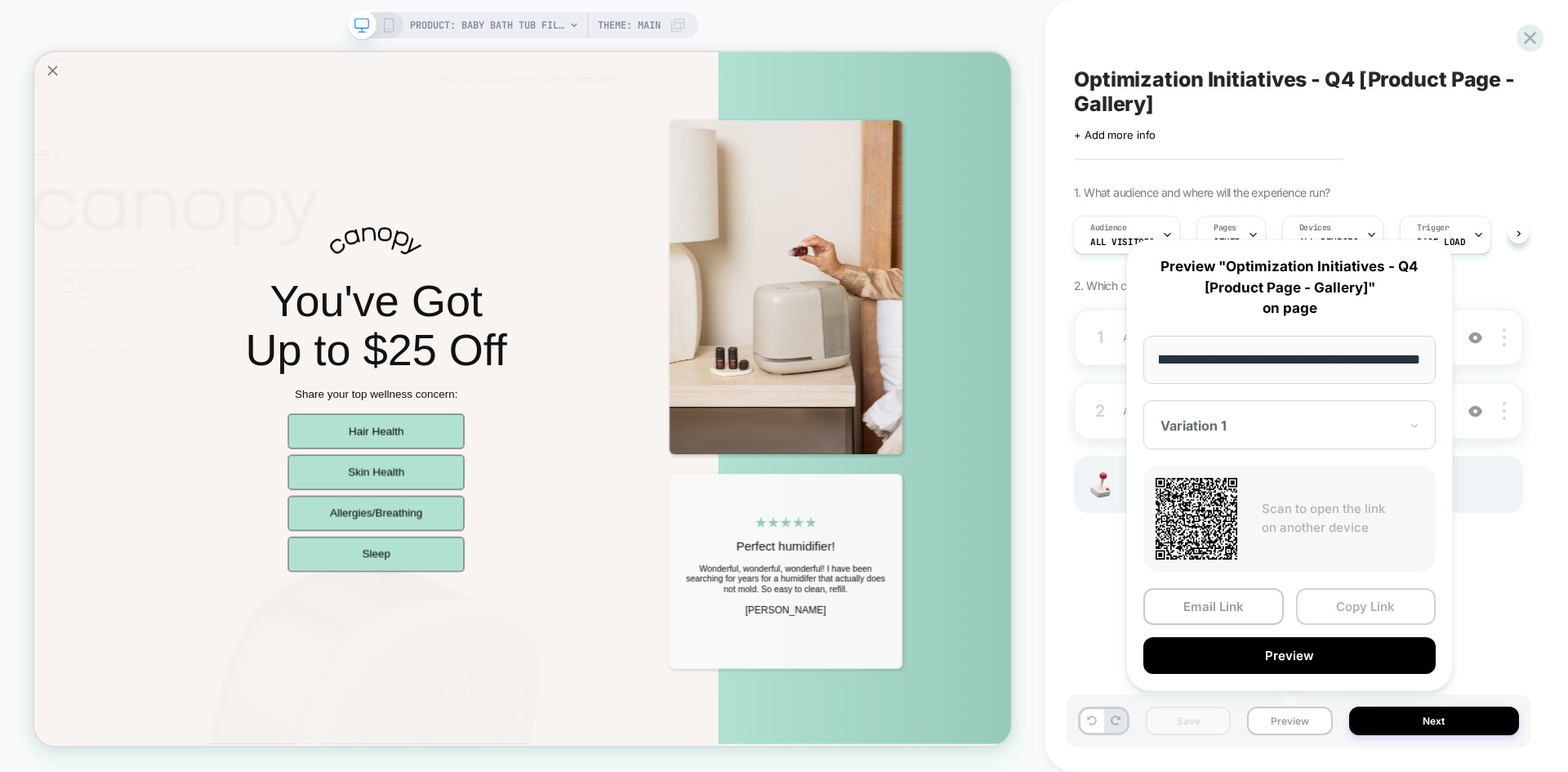
scroll to position [0, 0]
click at [1323, 604] on button "Copy Link" at bounding box center [1367, 607] width 141 height 37
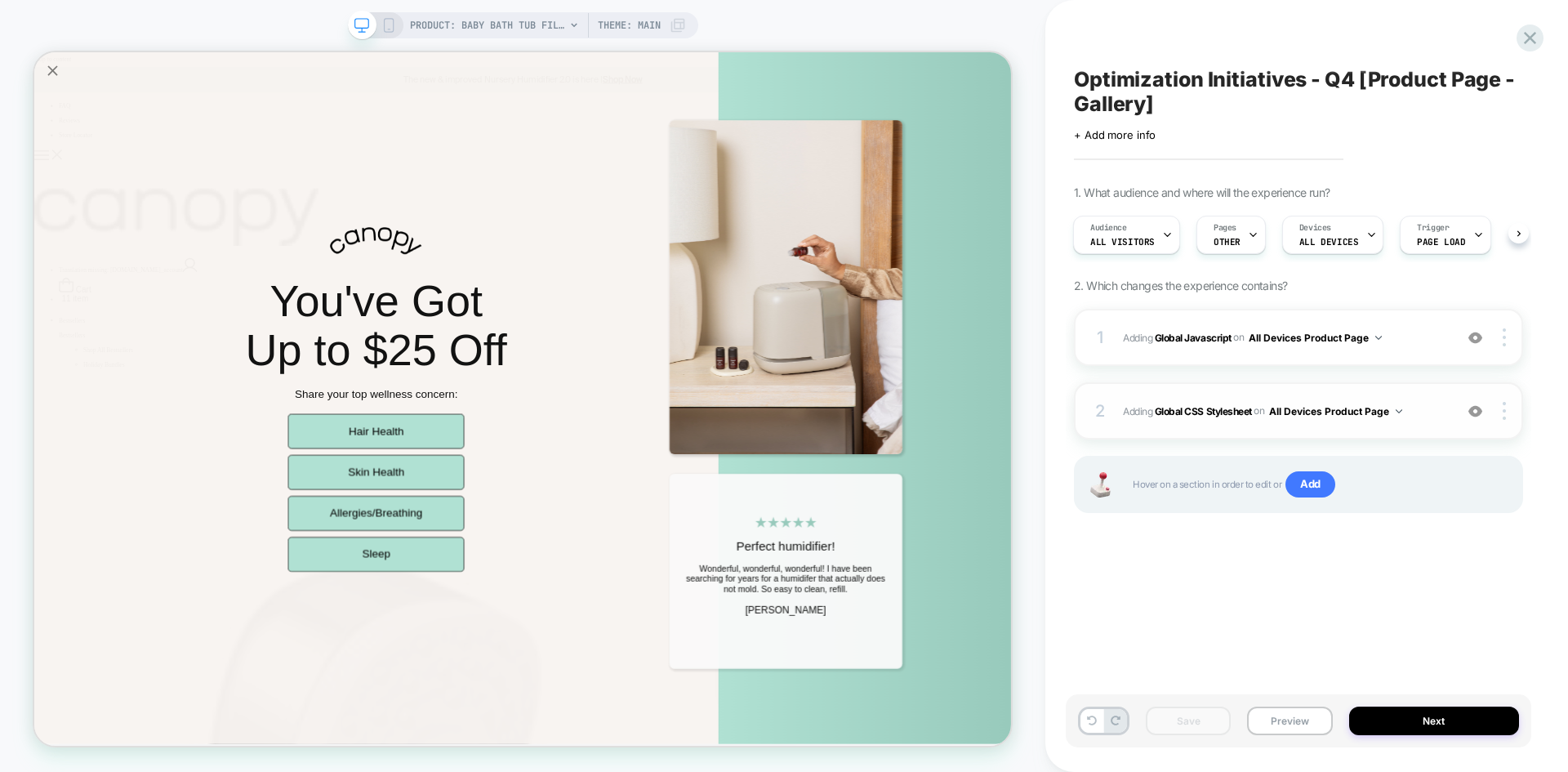
click at [1422, 412] on span "Adding Global CSS Stylesheet on All Devices Product Page" at bounding box center [1284, 411] width 322 height 21
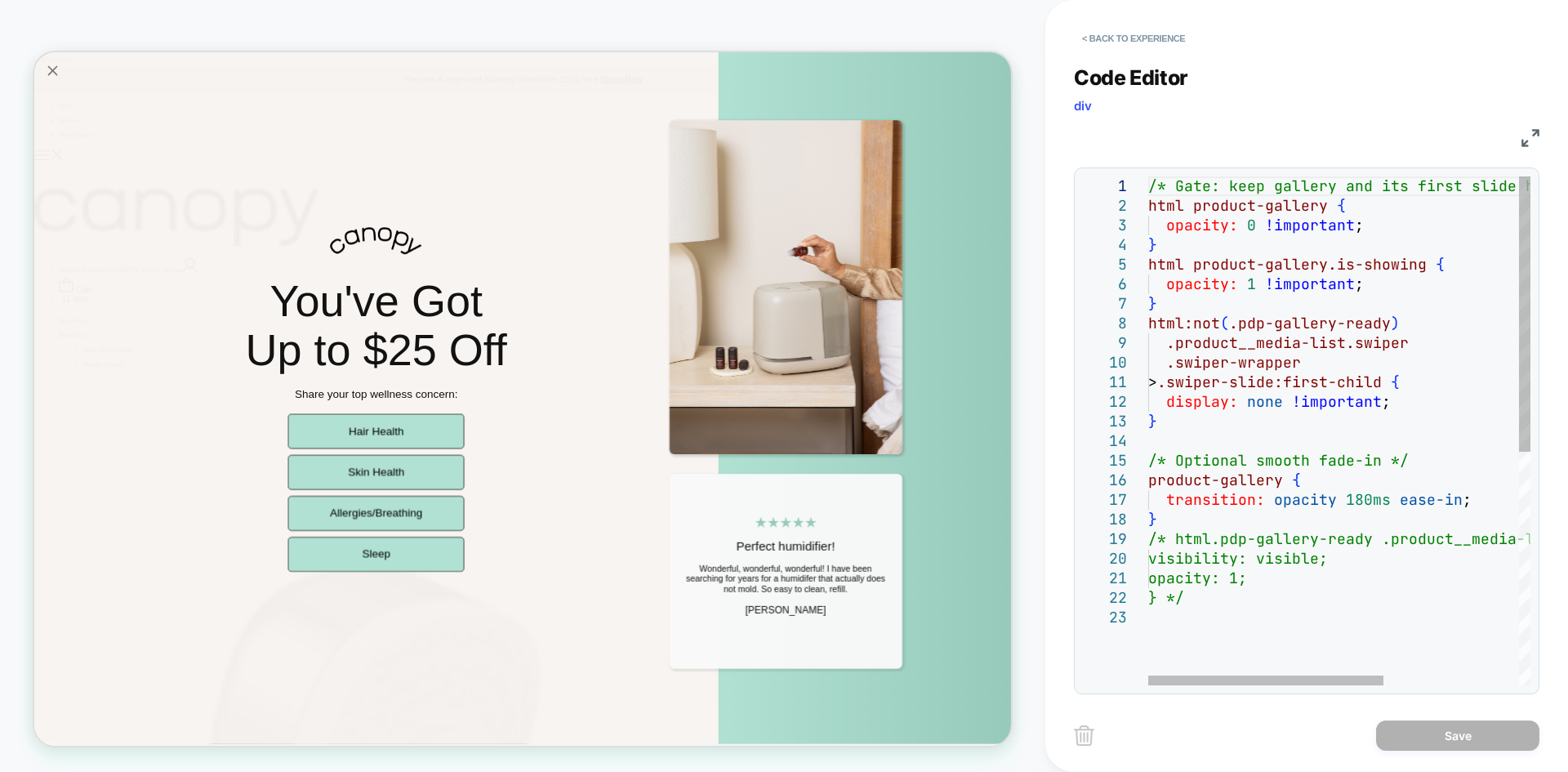
click at [1528, 144] on img at bounding box center [1531, 138] width 18 height 18
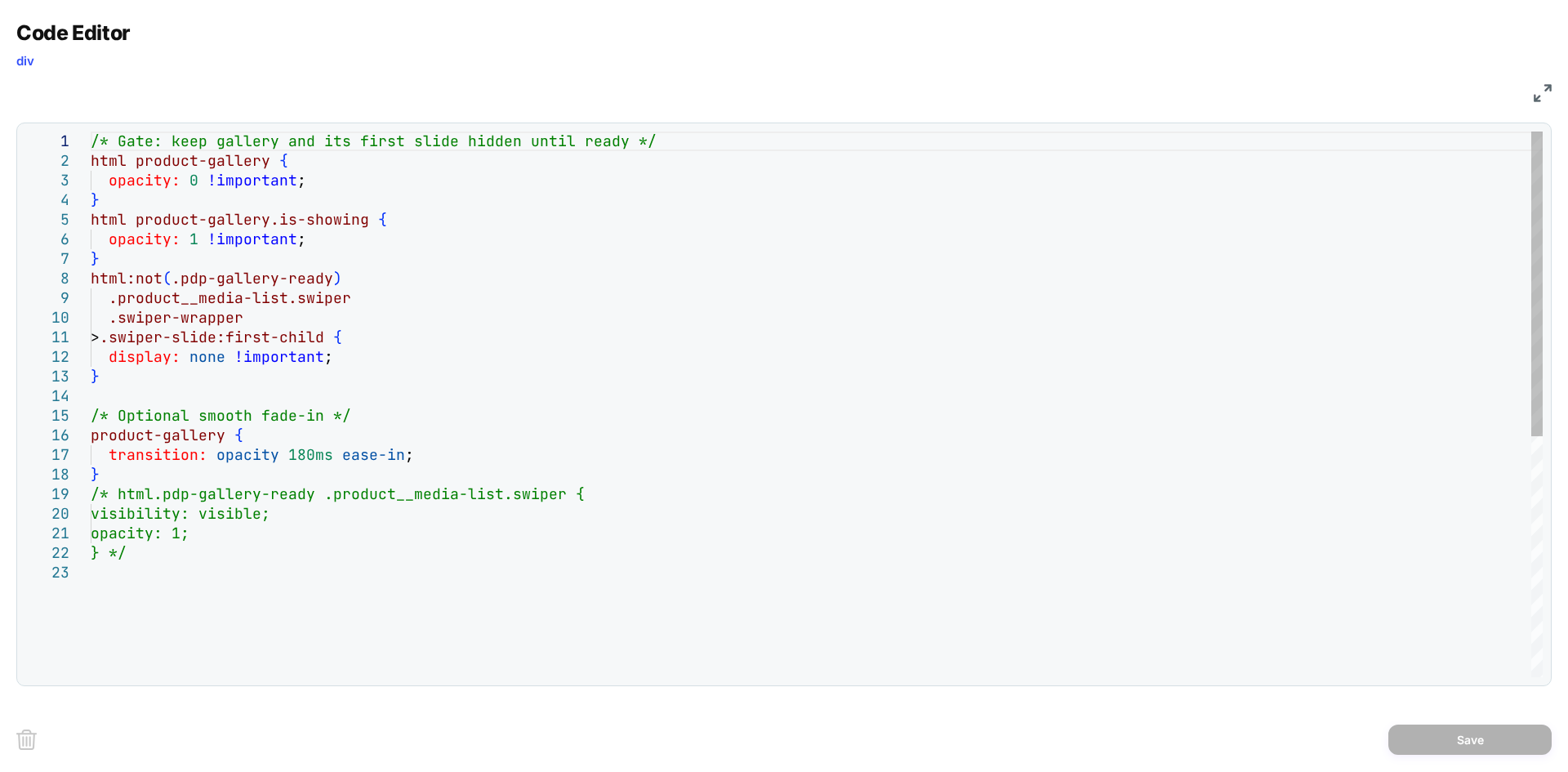
type textarea "**********"
click at [434, 377] on div "/* Gate: keep gallery and its first slide hidden u ntil ready */ html product-g…" at bounding box center [816, 620] width 1452 height 977
click at [1545, 90] on img at bounding box center [1543, 93] width 18 height 18
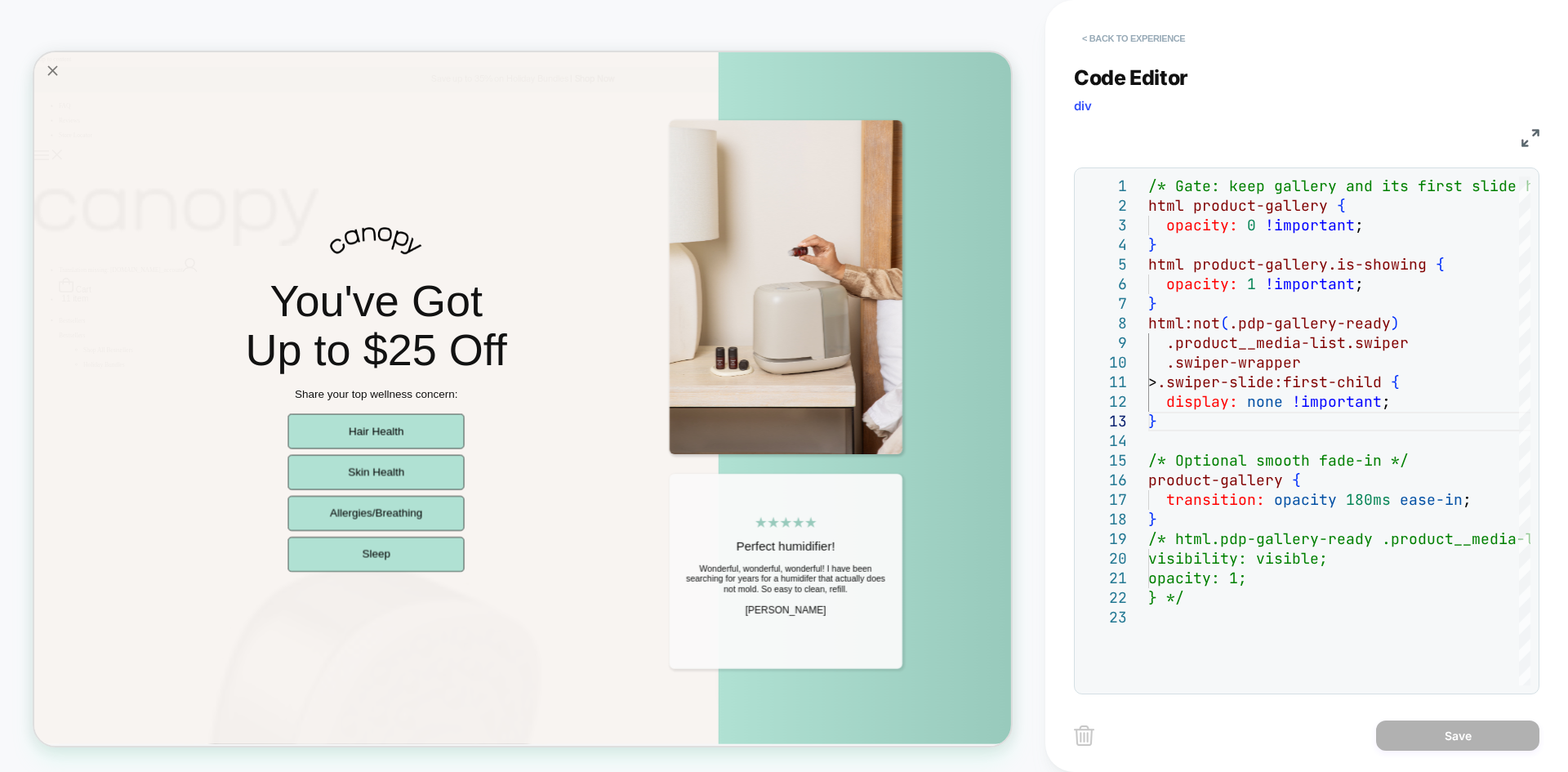
click at [1181, 32] on button "< Back to experience" at bounding box center [1134, 38] width 119 height 26
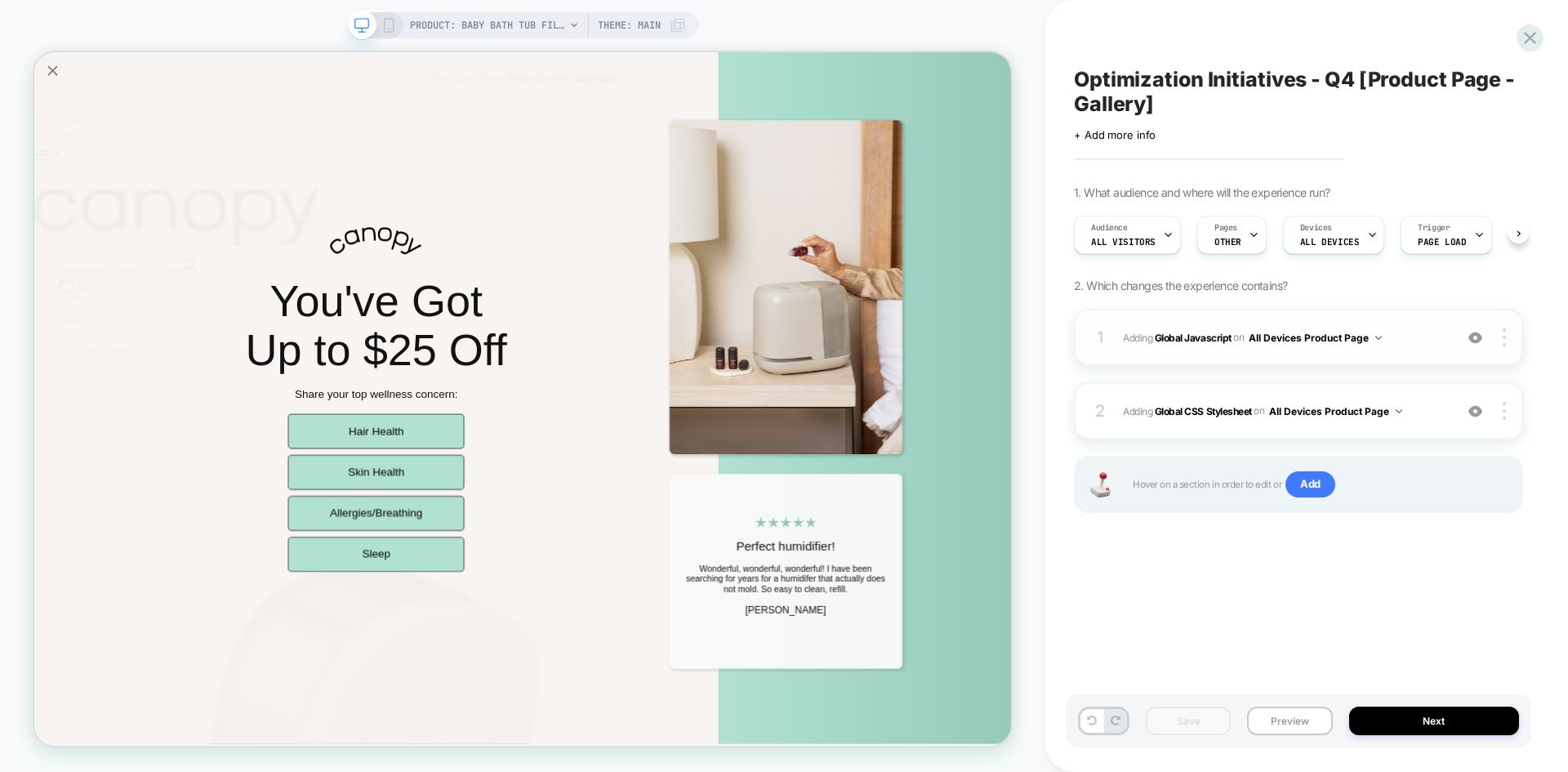
scroll to position [0, 1]
click at [1416, 343] on span "Adding Global Javascript on All Devices Product Page" at bounding box center [1284, 338] width 322 height 21
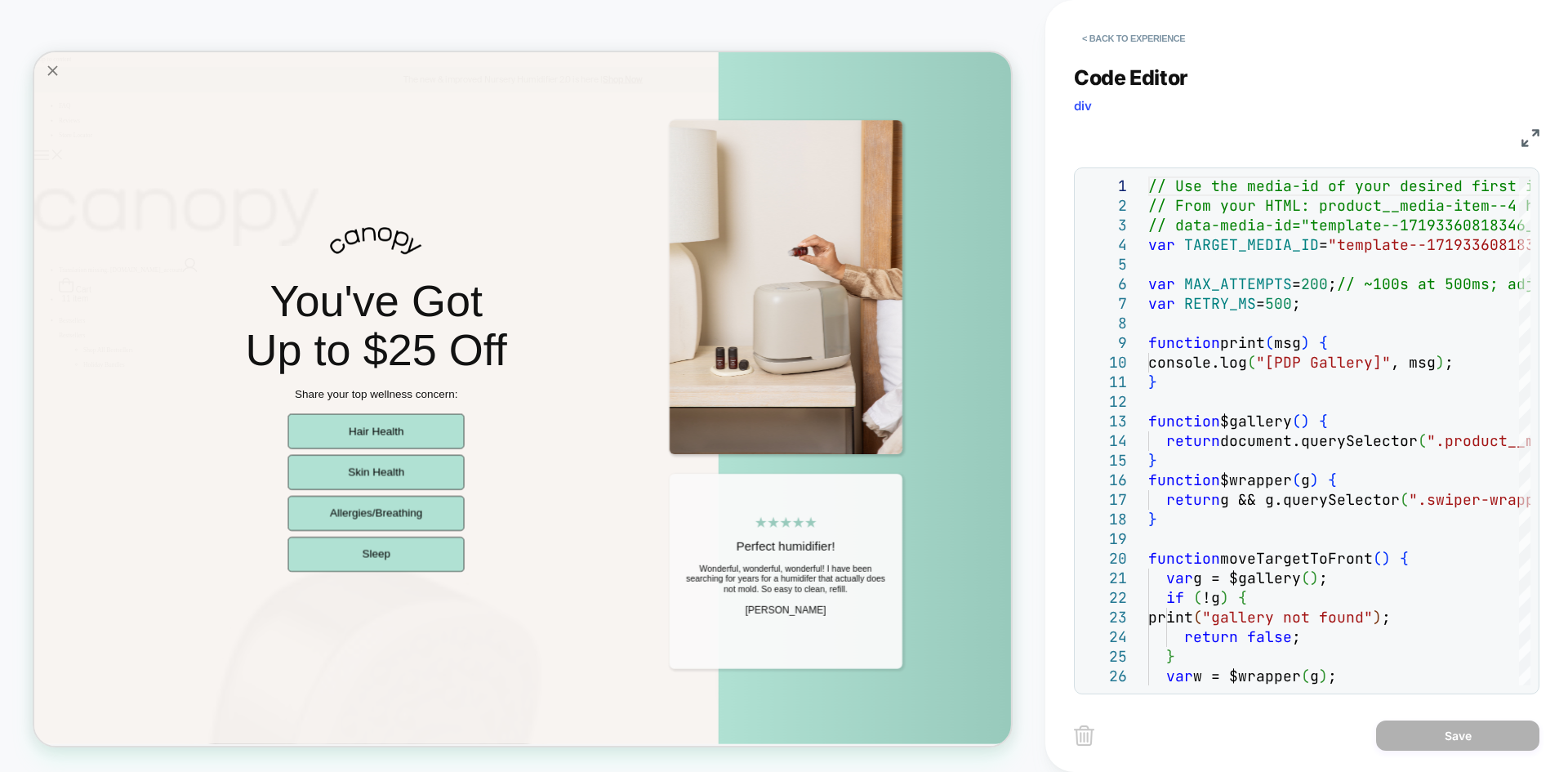
click at [1528, 140] on img at bounding box center [1531, 138] width 18 height 18
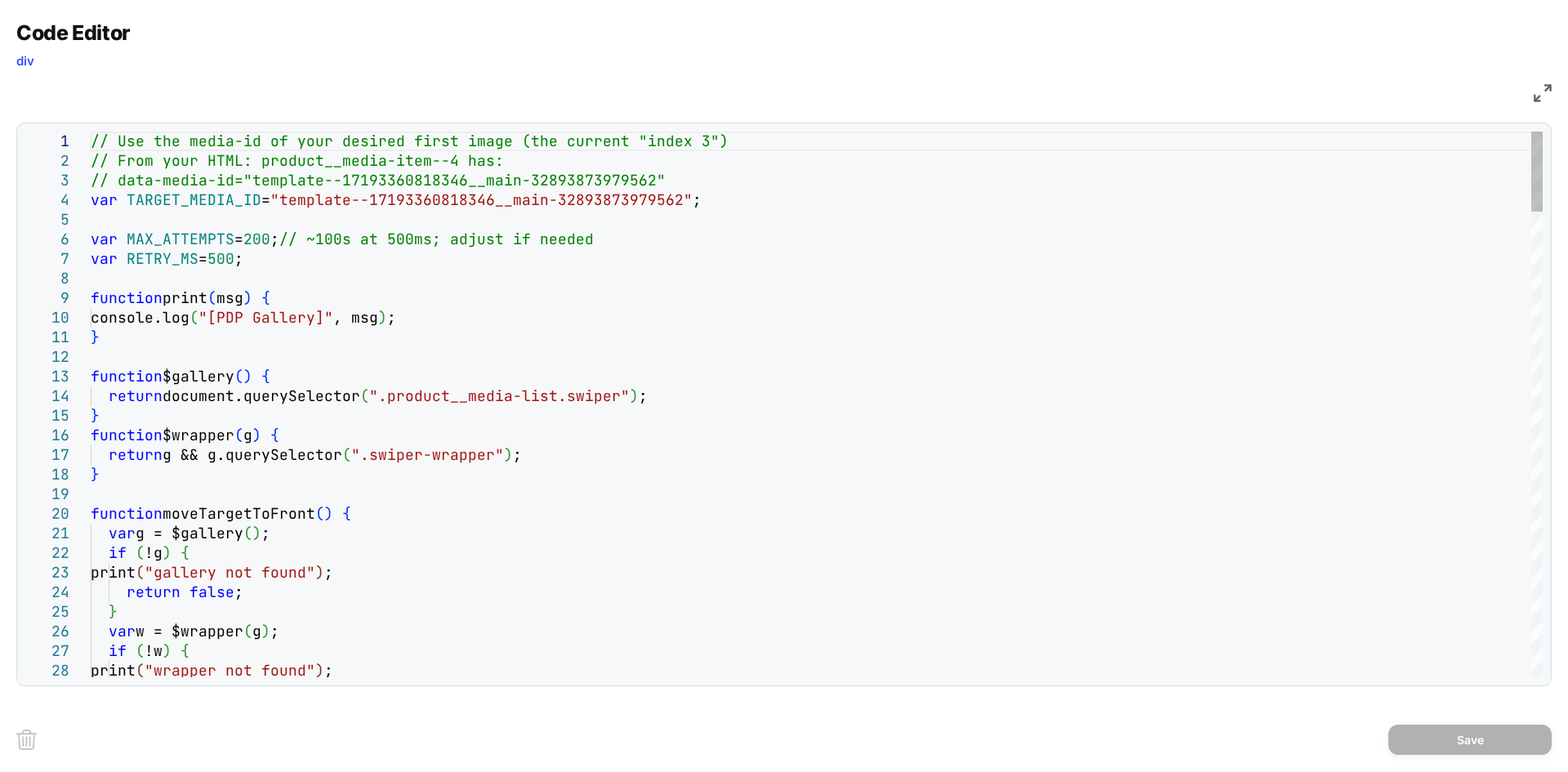
type textarea "**********"
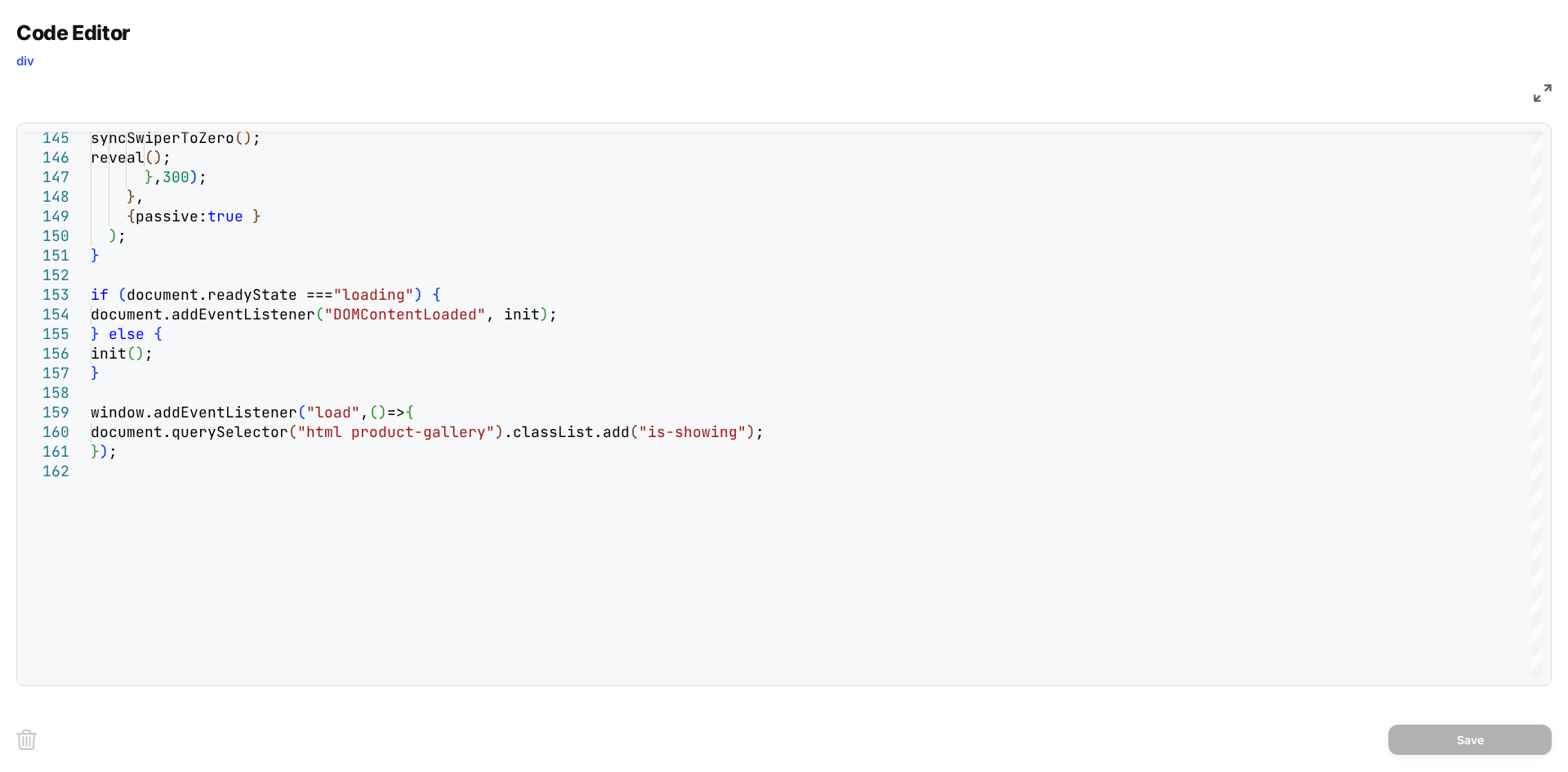
click at [1542, 97] on img at bounding box center [1543, 93] width 18 height 18
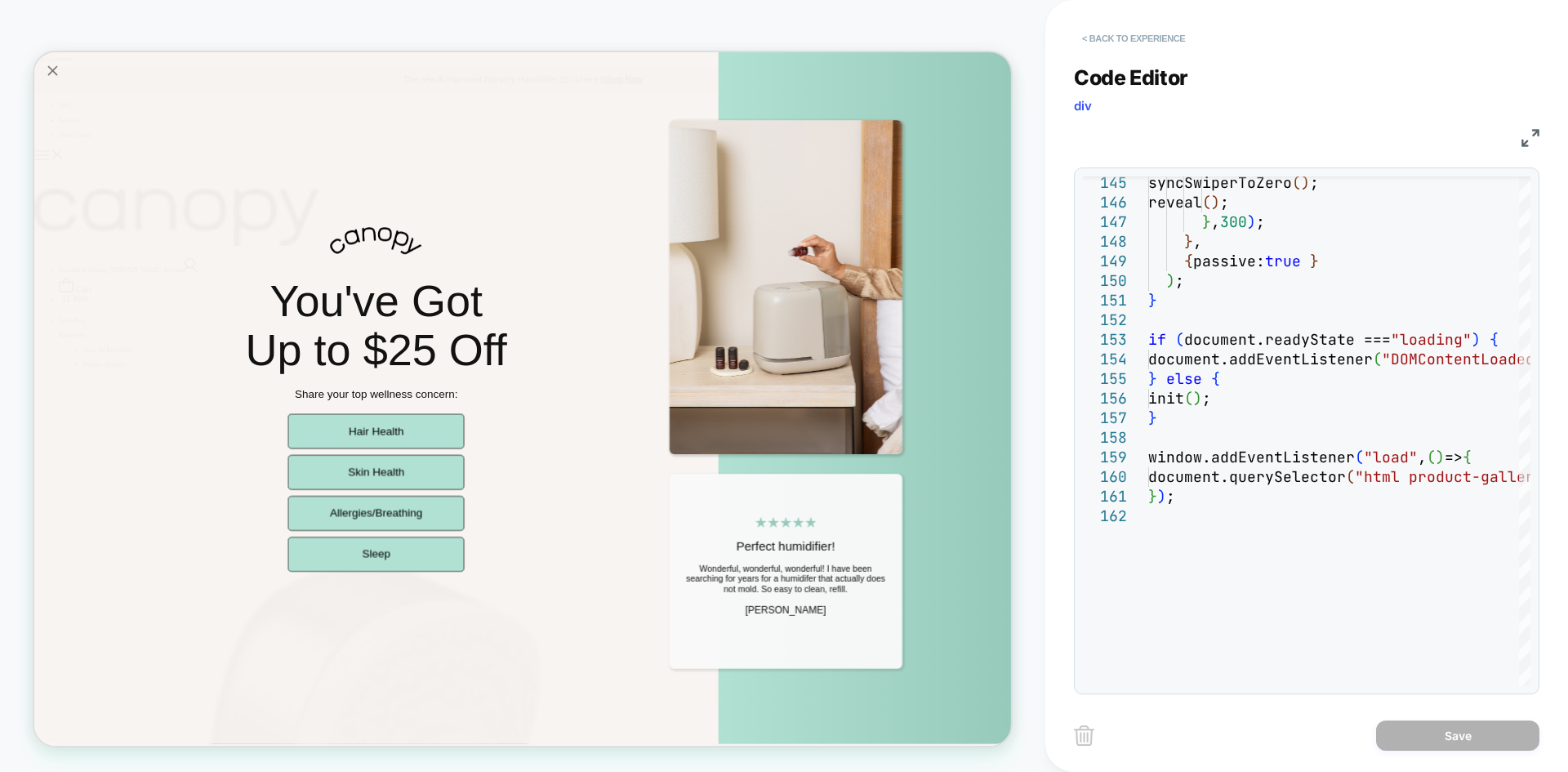
click at [1136, 27] on button "< Back to experience" at bounding box center [1134, 38] width 119 height 26
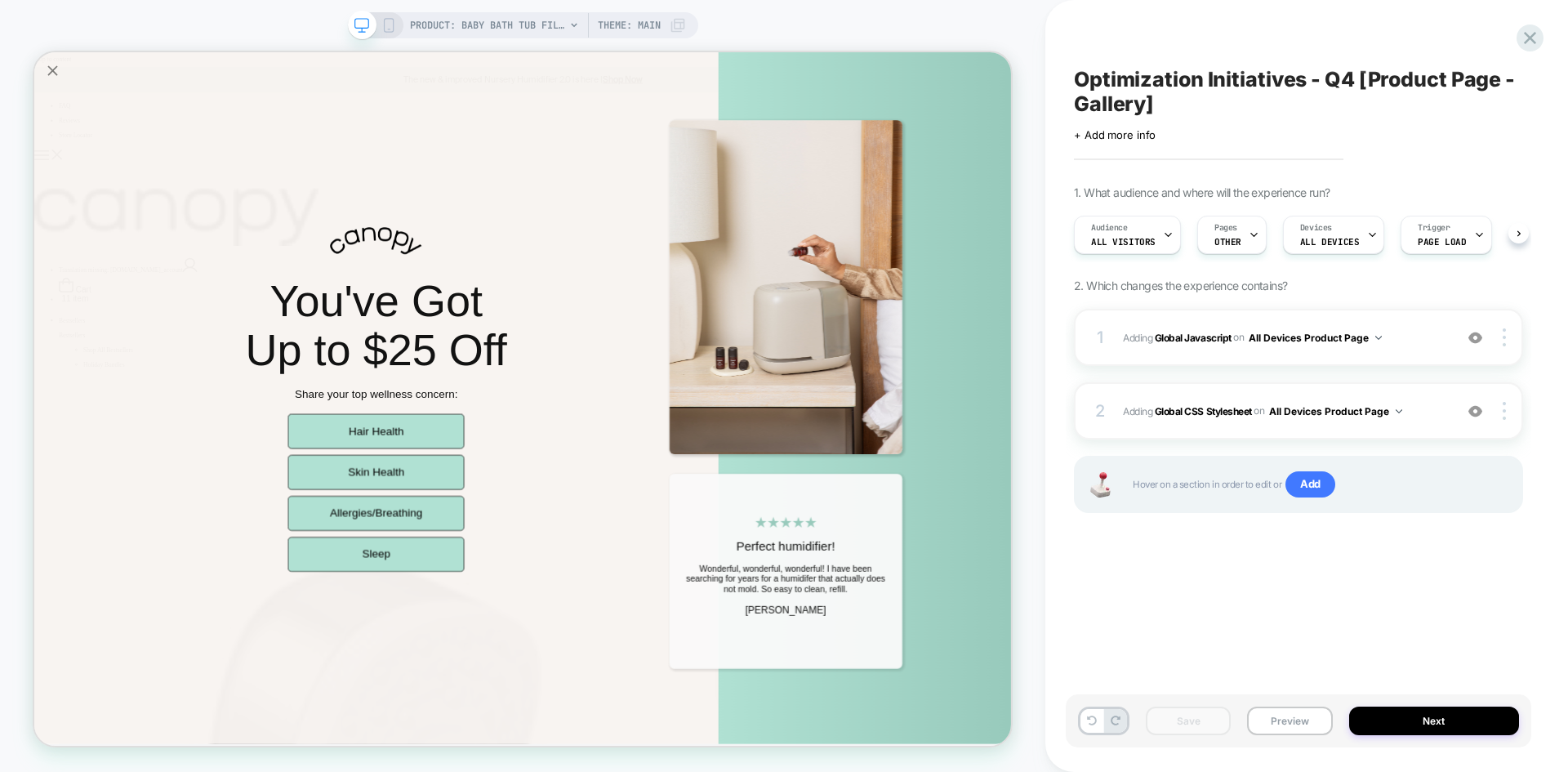
scroll to position [0, 1]
click at [1092, 716] on icon at bounding box center [1091, 721] width 10 height 10
click at [1360, 350] on div "1 Adding Global Javascript on All Devices Product Page Add Before Add After Tar…" at bounding box center [1299, 337] width 450 height 57
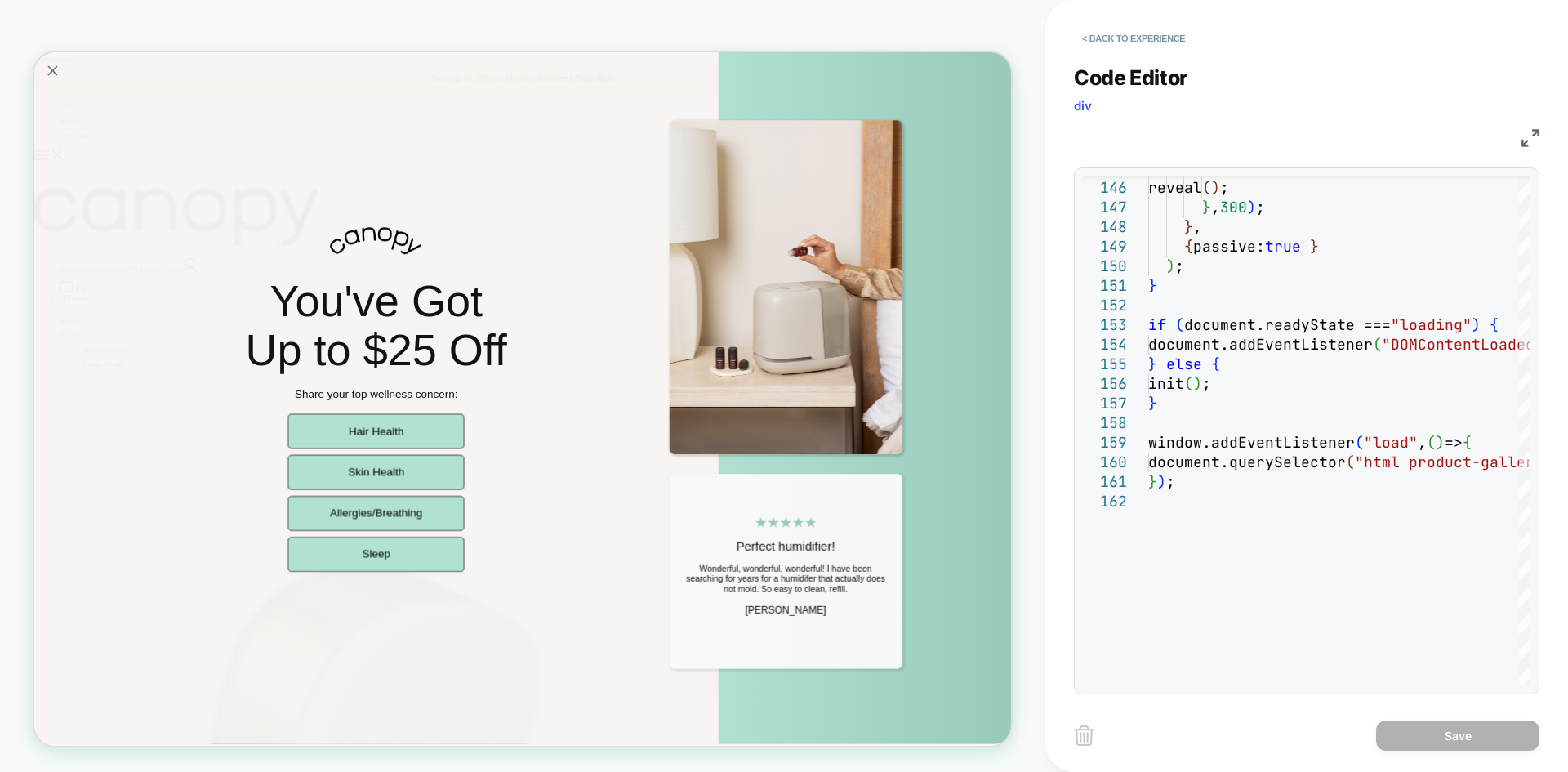
click at [1524, 140] on img at bounding box center [1531, 138] width 18 height 18
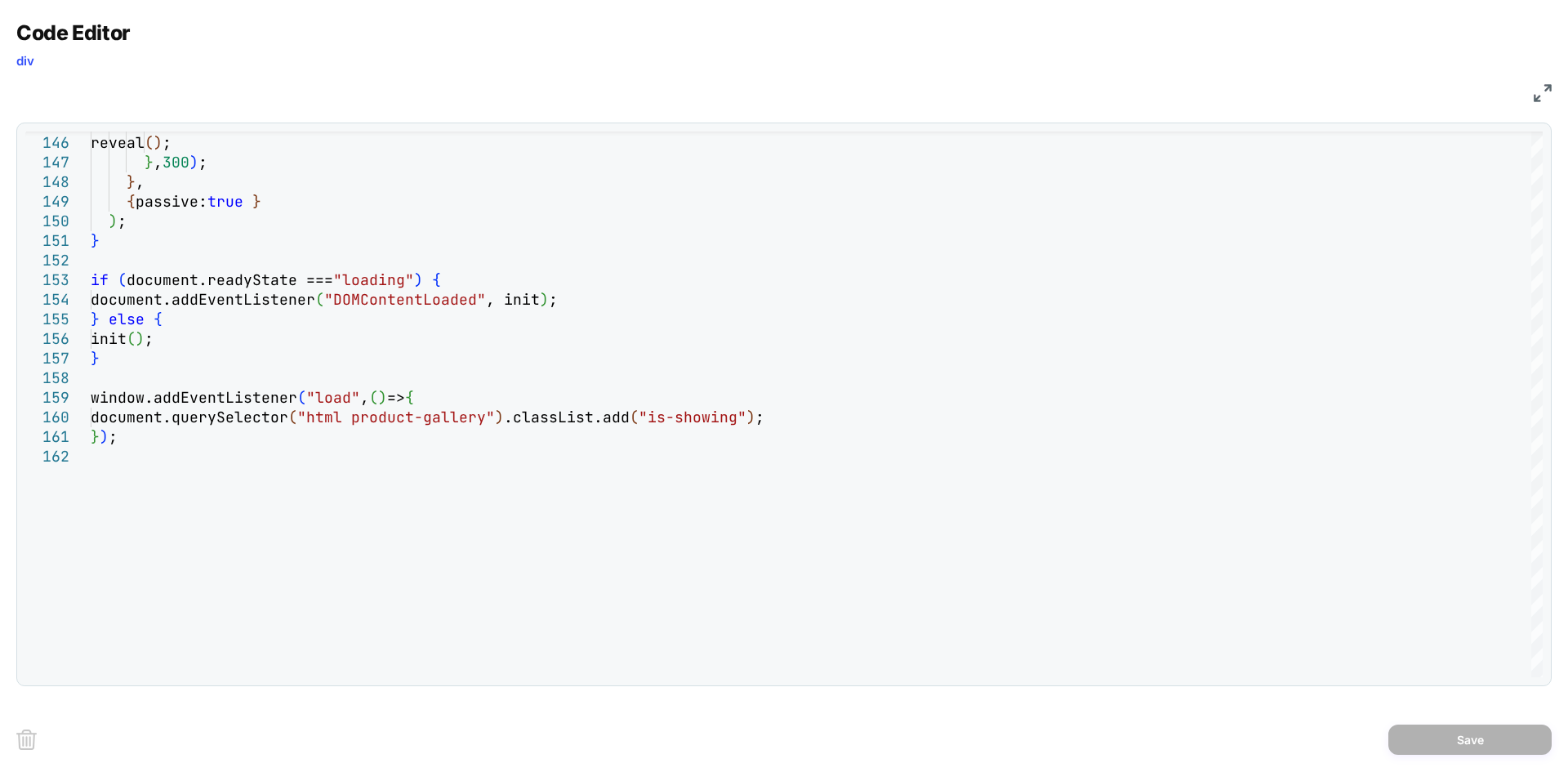
click at [1545, 90] on img at bounding box center [1543, 93] width 18 height 18
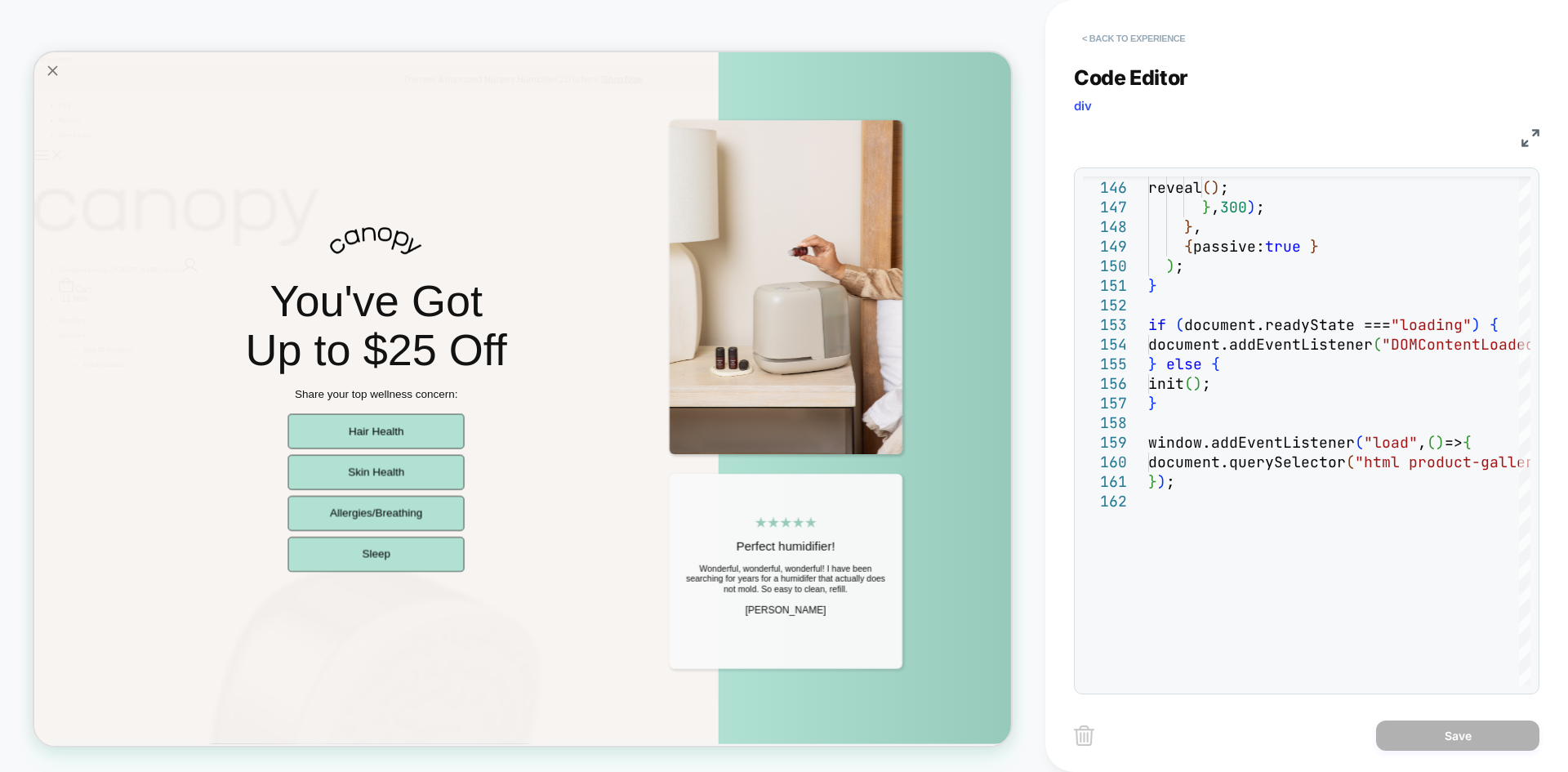
click at [1153, 39] on button "< Back to experience" at bounding box center [1134, 38] width 119 height 26
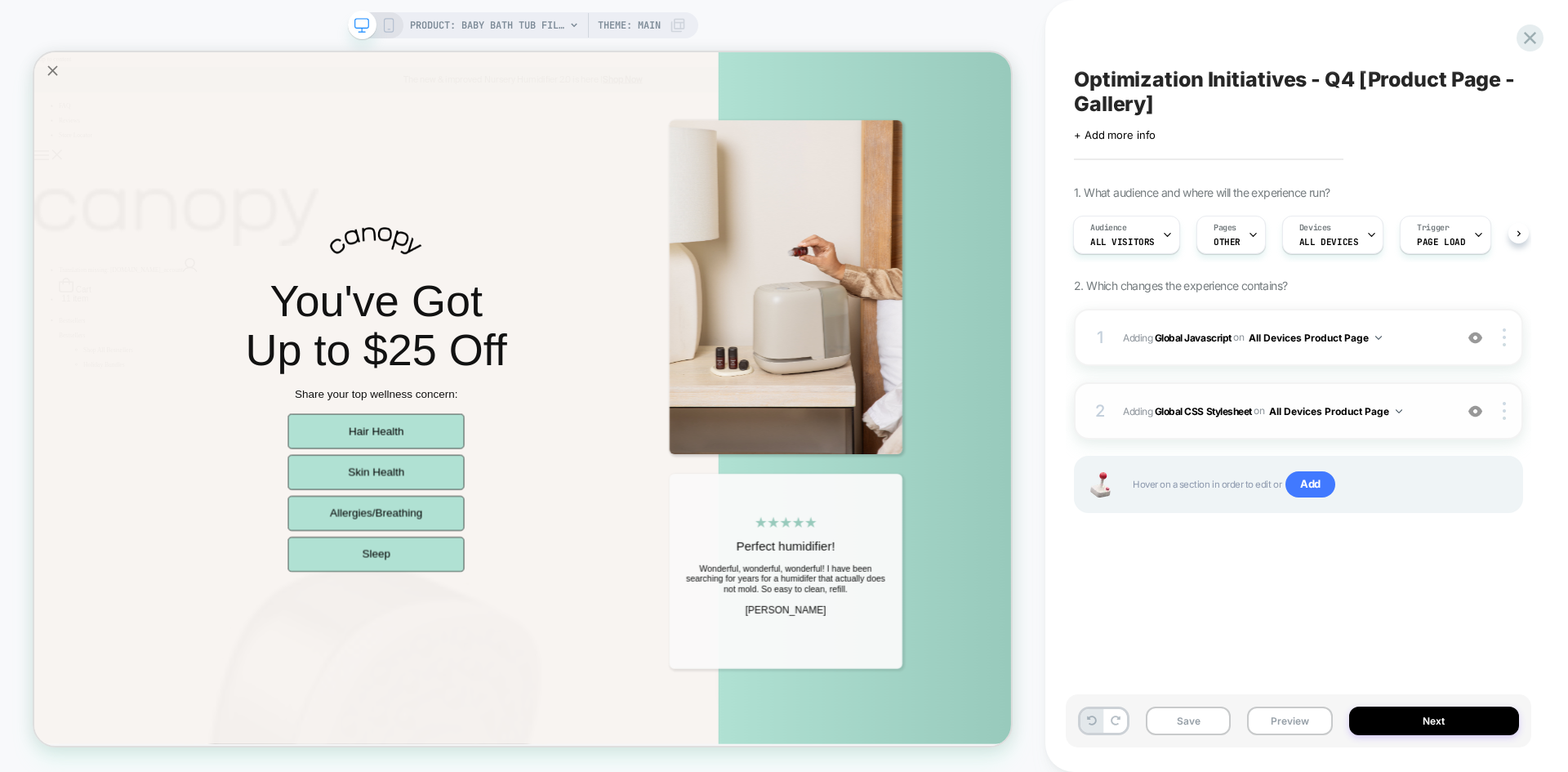
click at [1431, 405] on span "Adding Global CSS Stylesheet on All Devices Product Page" at bounding box center [1284, 411] width 322 height 21
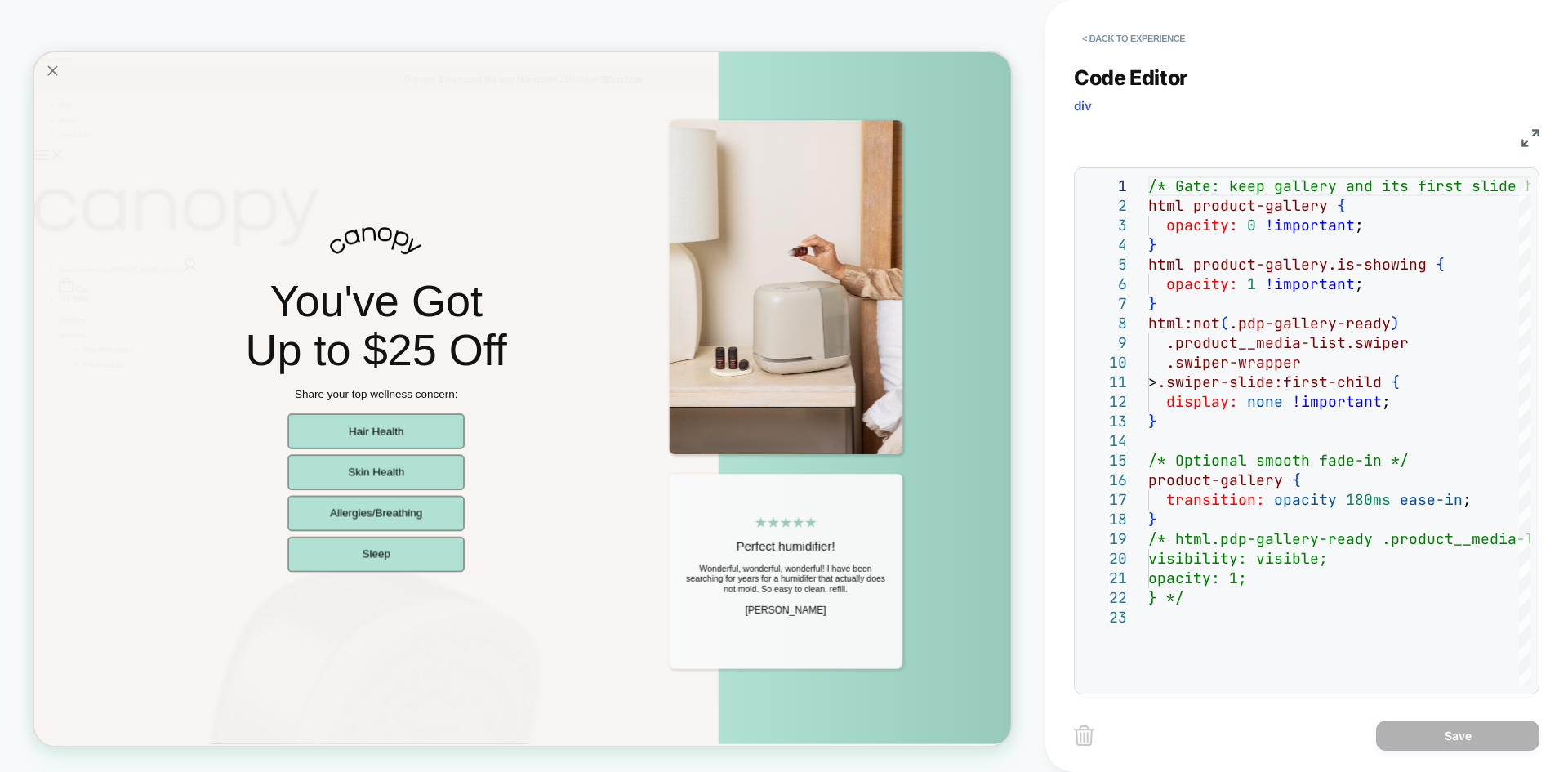
click at [1536, 139] on img at bounding box center [1531, 138] width 18 height 18
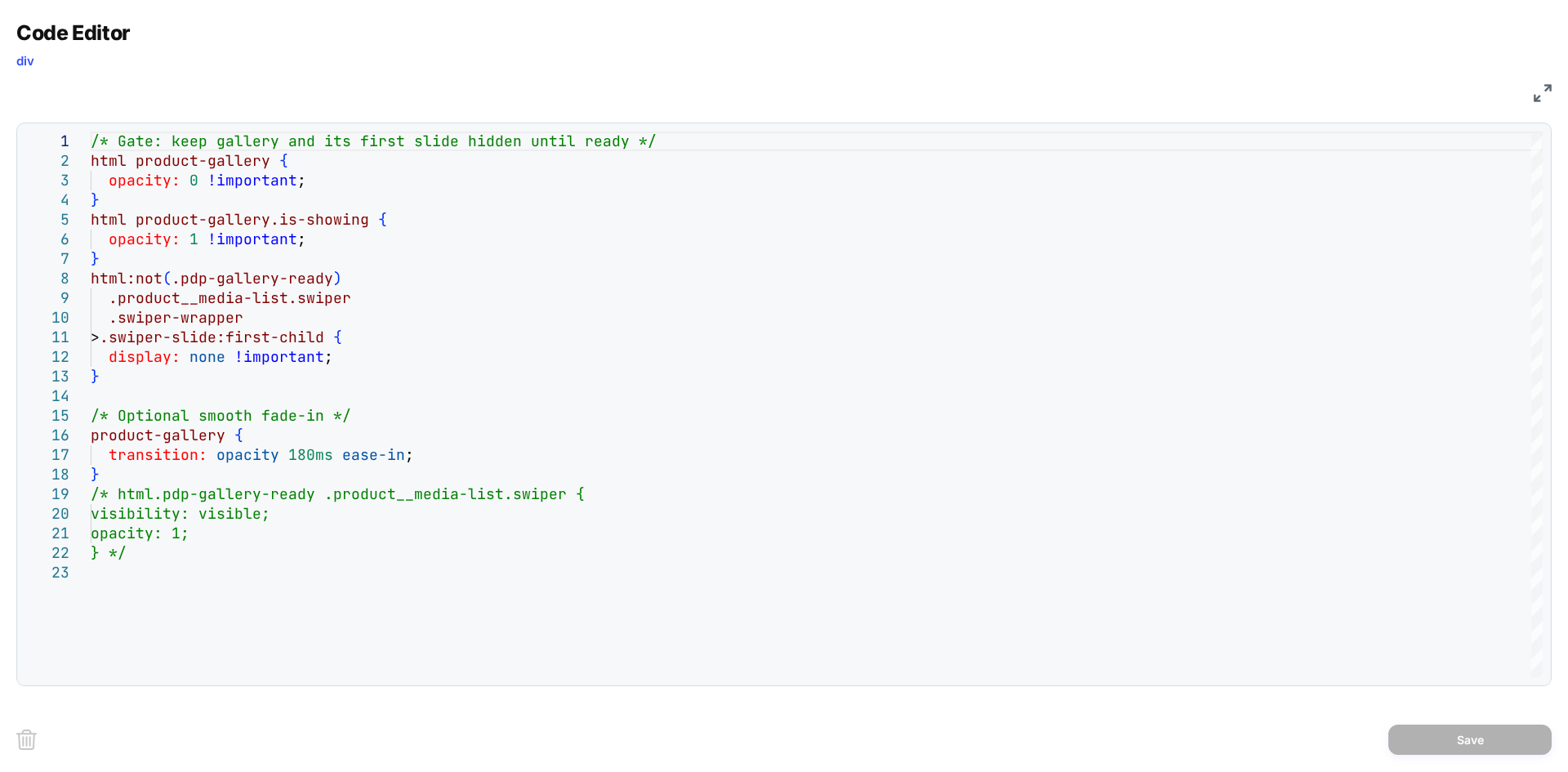
click at [1540, 85] on img at bounding box center [1543, 93] width 18 height 18
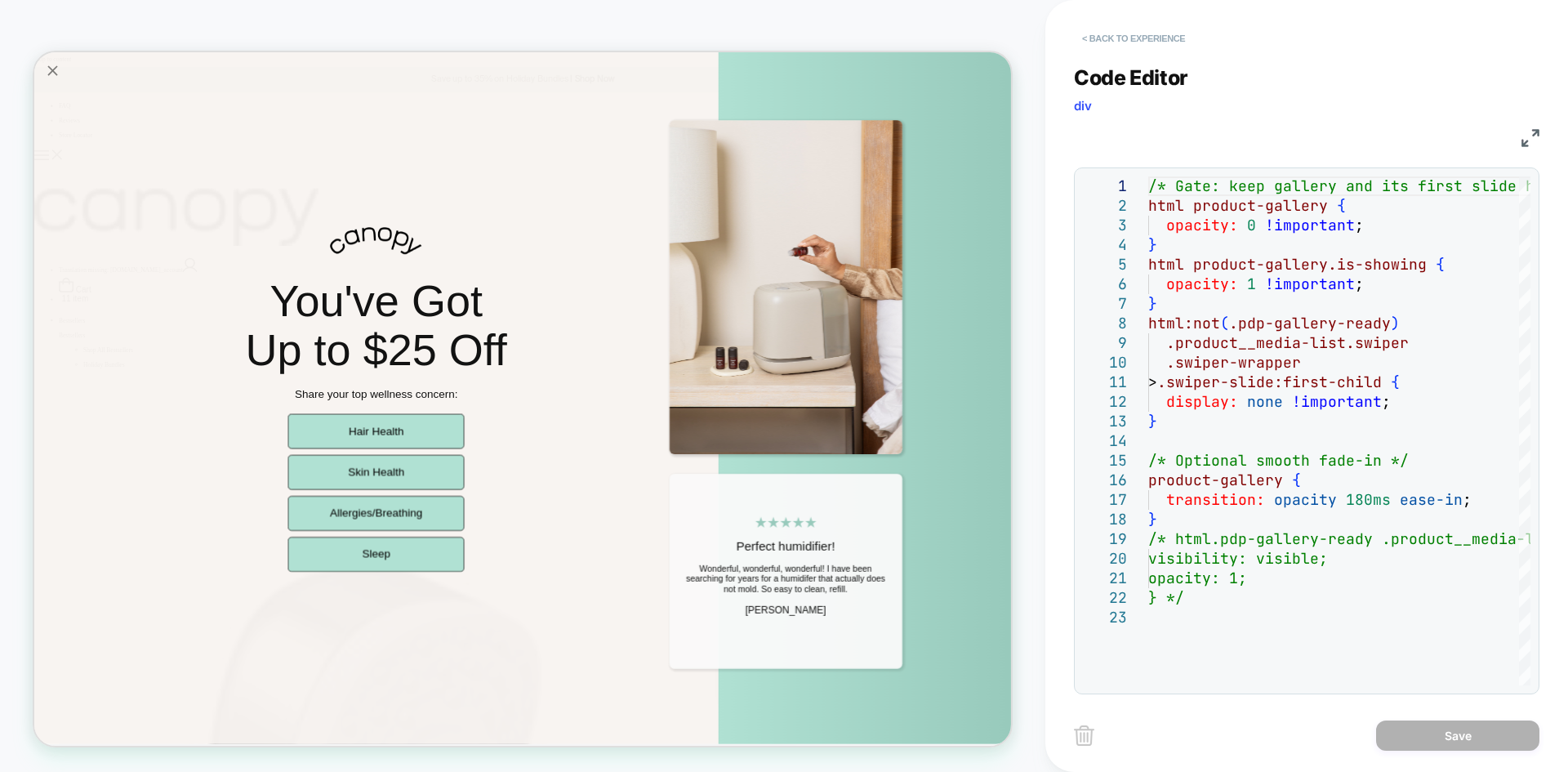
click at [1125, 33] on button "< Back to experience" at bounding box center [1134, 38] width 119 height 26
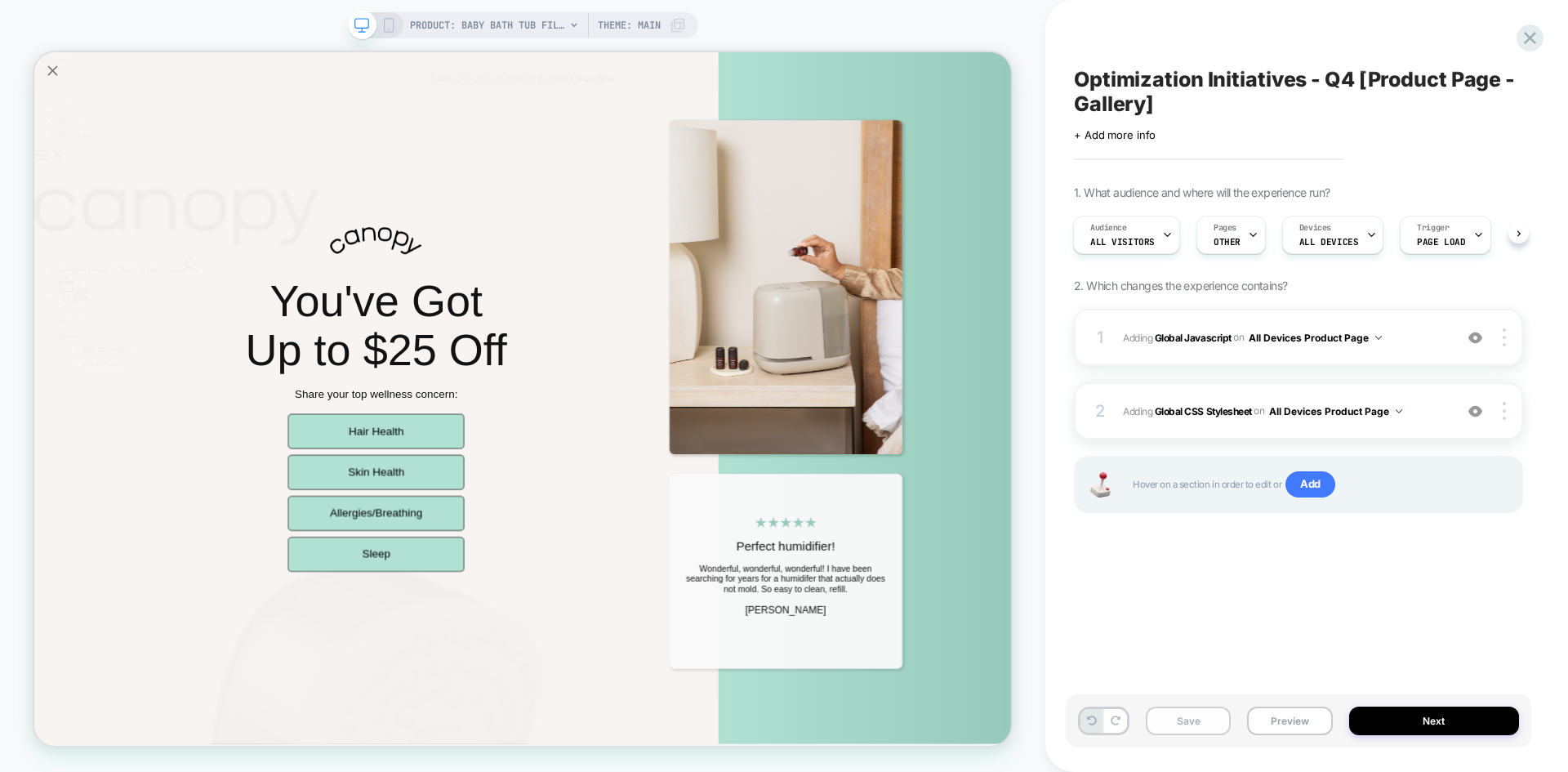
click at [1202, 722] on button "Save" at bounding box center [1189, 721] width 85 height 29
click at [1456, 240] on div "Trigger Page Load" at bounding box center [1442, 235] width 81 height 37
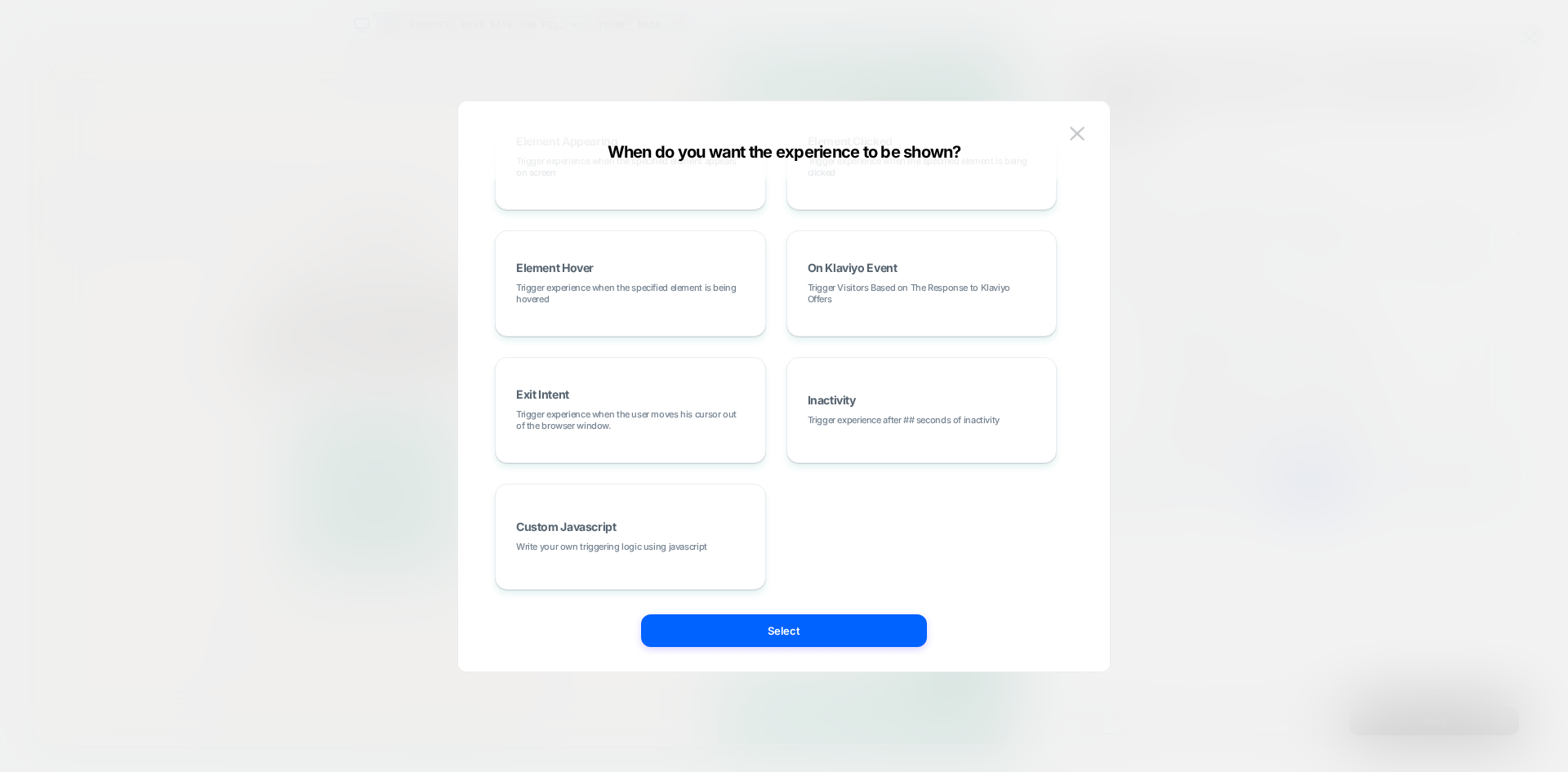
scroll to position [0, 0]
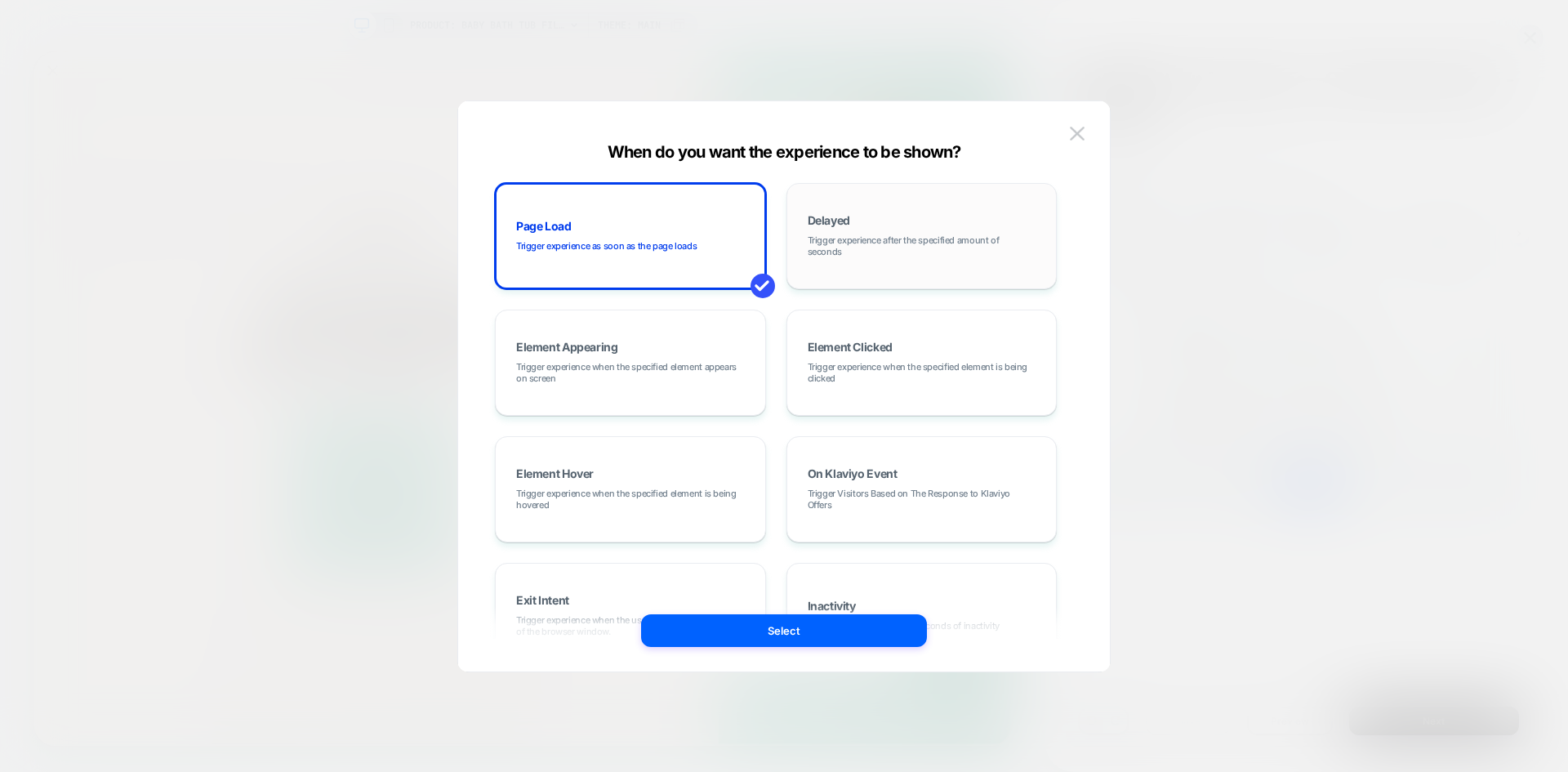
click at [840, 257] on div "Delayed Trigger experience after the specified amount of seconds" at bounding box center [922, 237] width 254 height 88
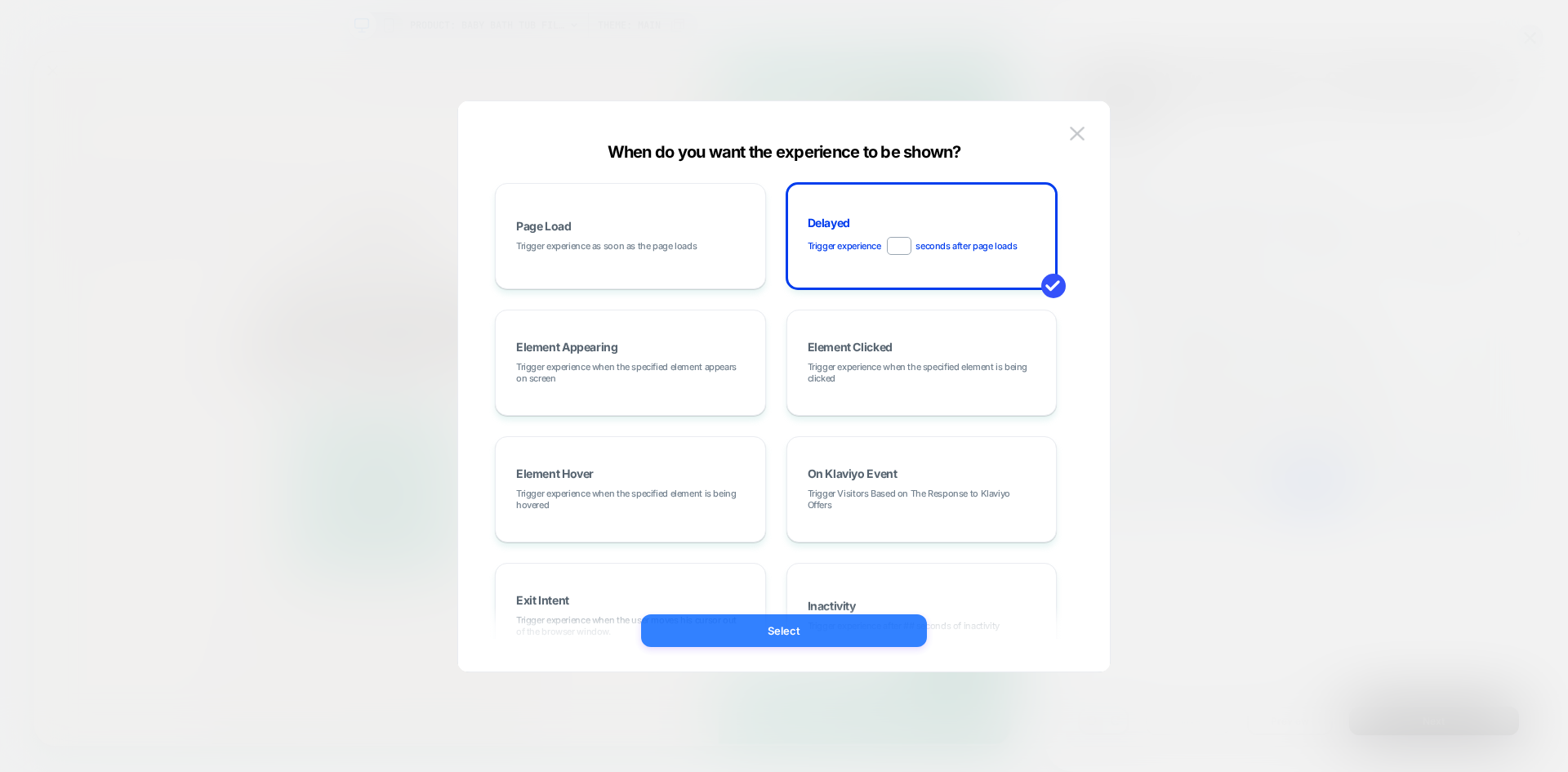
type input "*"
click at [803, 627] on button "Select" at bounding box center [784, 630] width 286 height 33
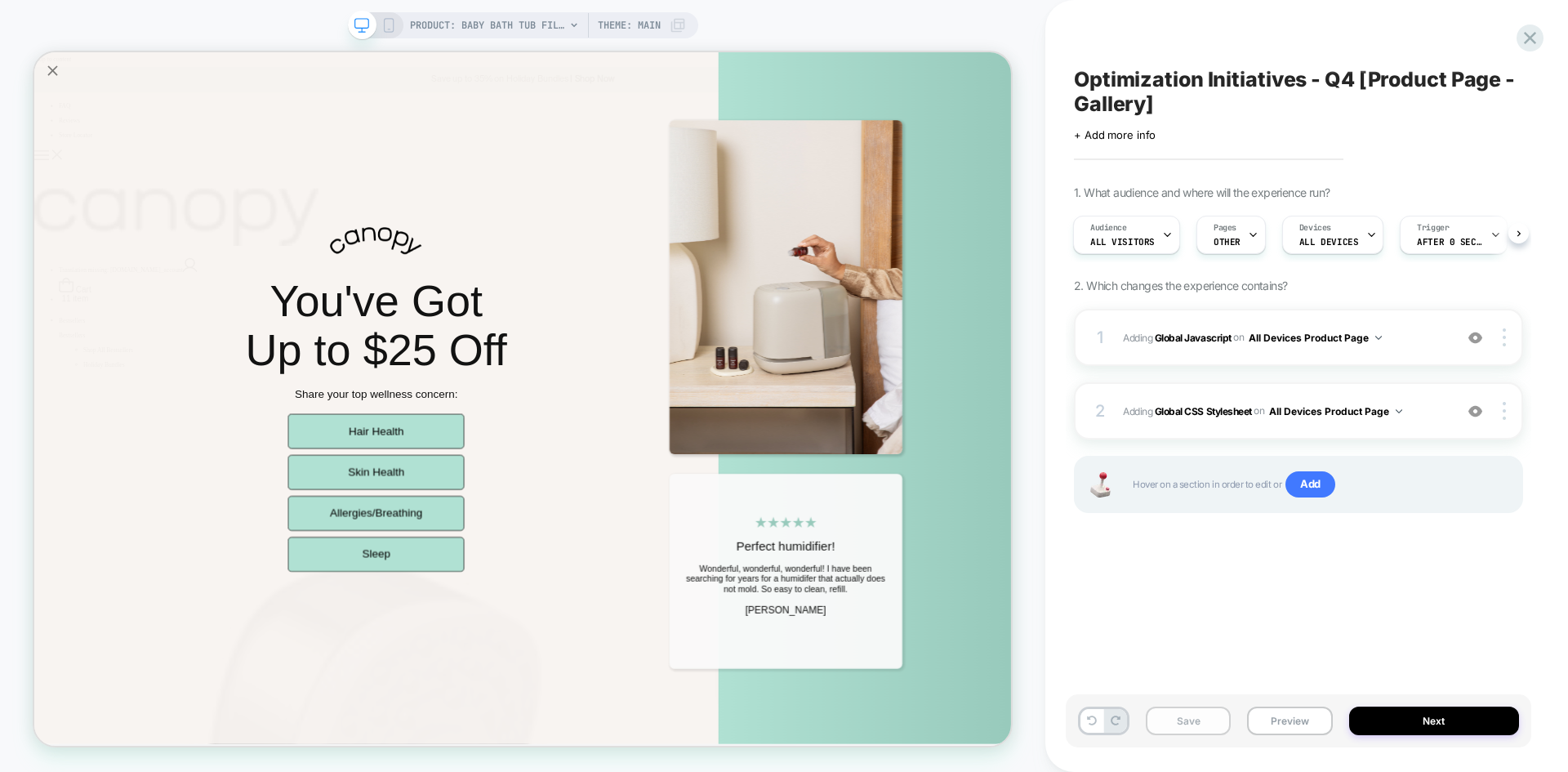
click at [1191, 725] on button "Save" at bounding box center [1189, 721] width 85 height 29
click at [1277, 729] on button "Preview" at bounding box center [1290, 721] width 85 height 29
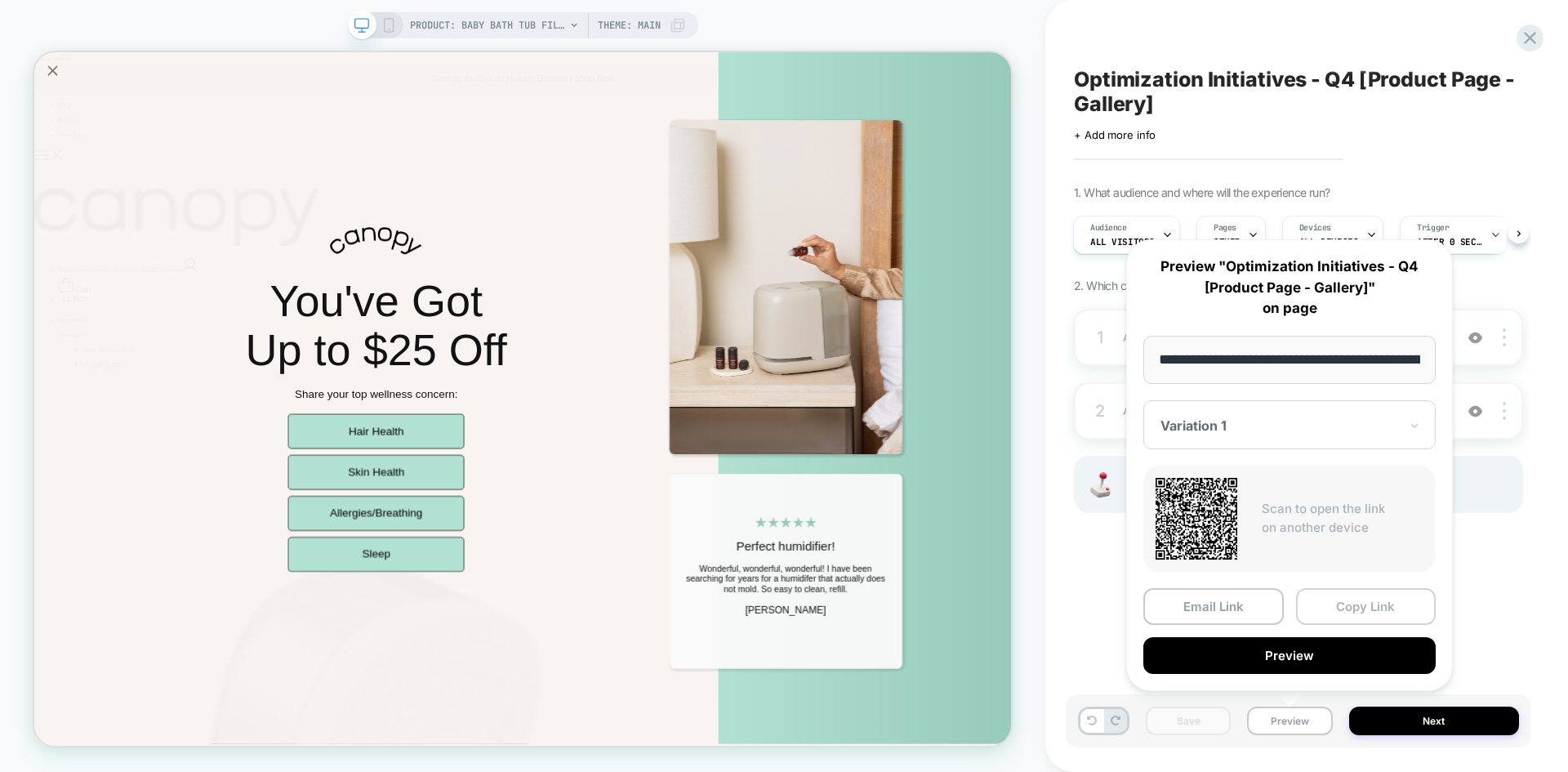
click at [1359, 615] on button "Copy Link" at bounding box center [1367, 607] width 141 height 37
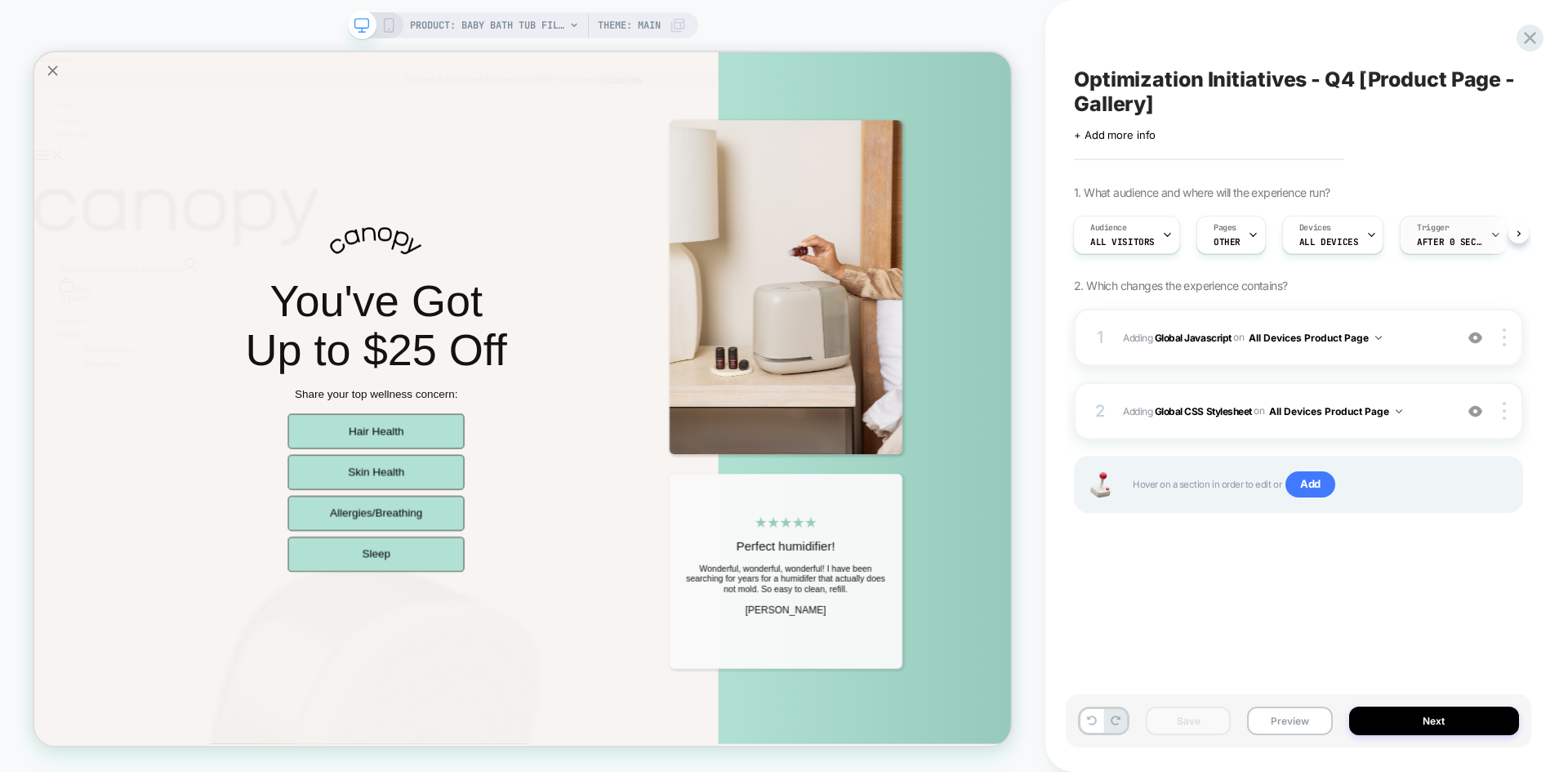
click at [1459, 230] on div "Trigger After 0 Seconds" at bounding box center [1450, 235] width 98 height 37
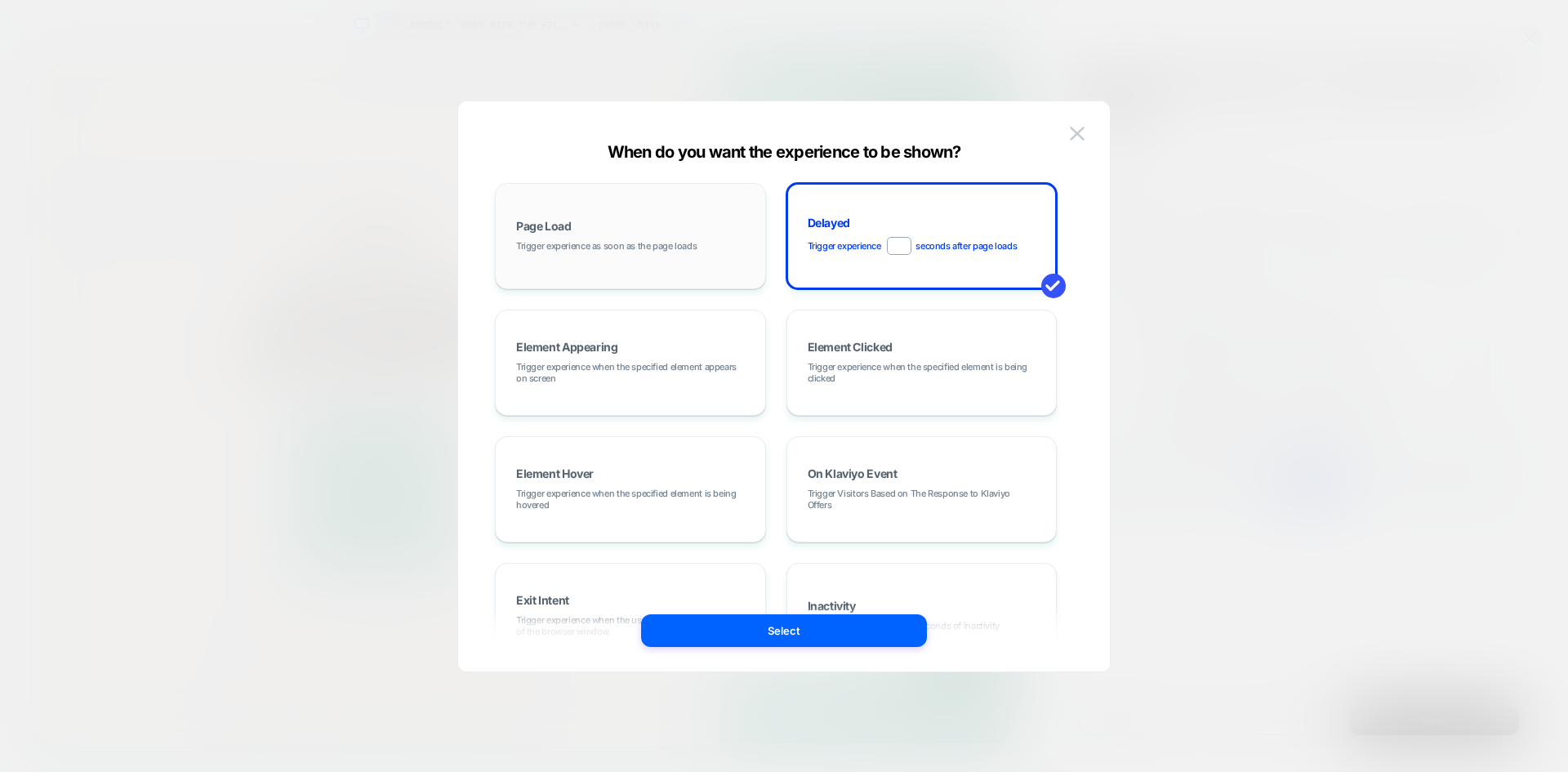
click at [671, 247] on span "Trigger experience as soon as the page loads" at bounding box center [607, 246] width 181 height 12
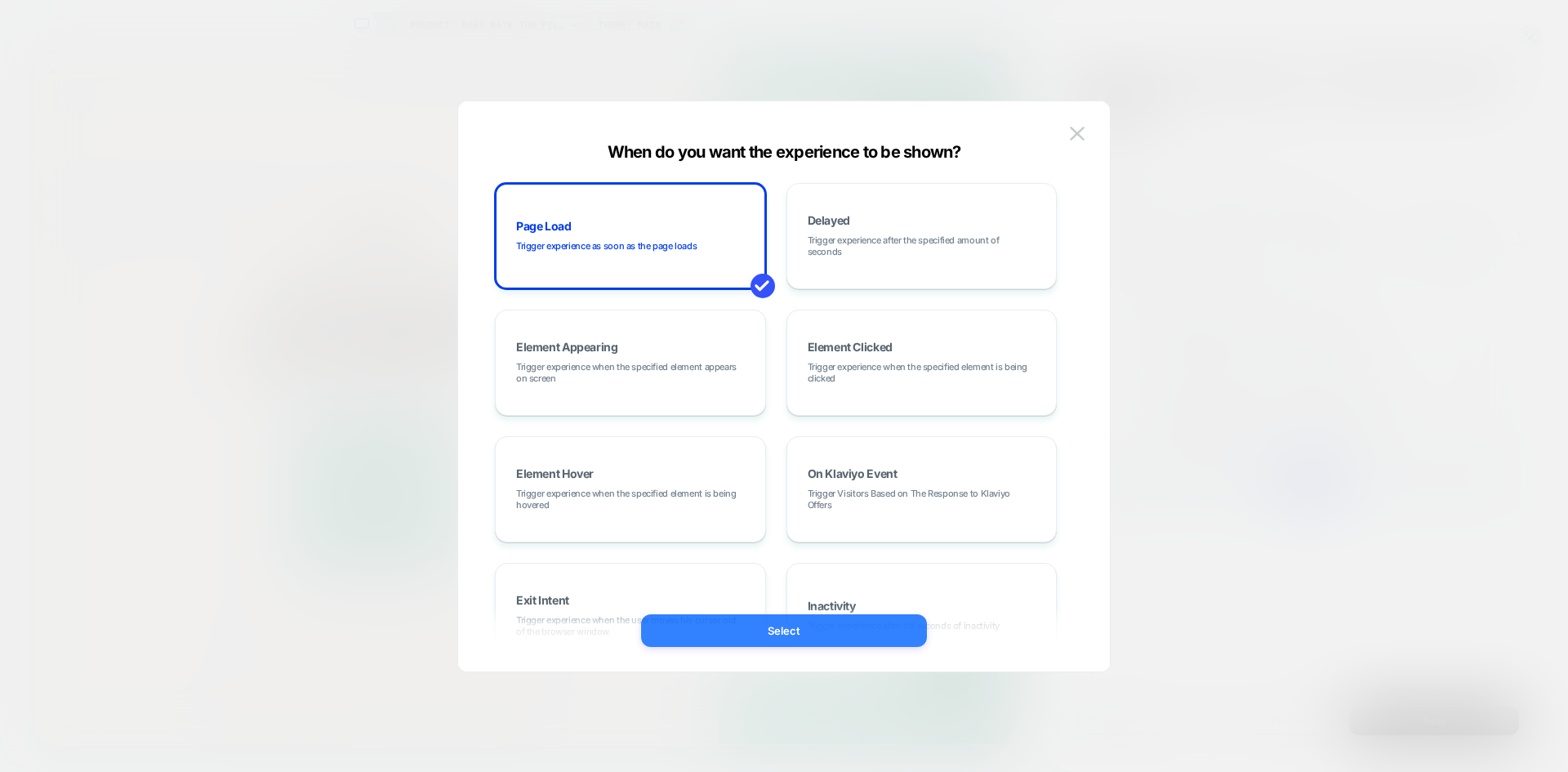
click at [803, 637] on button "Select" at bounding box center [784, 630] width 286 height 33
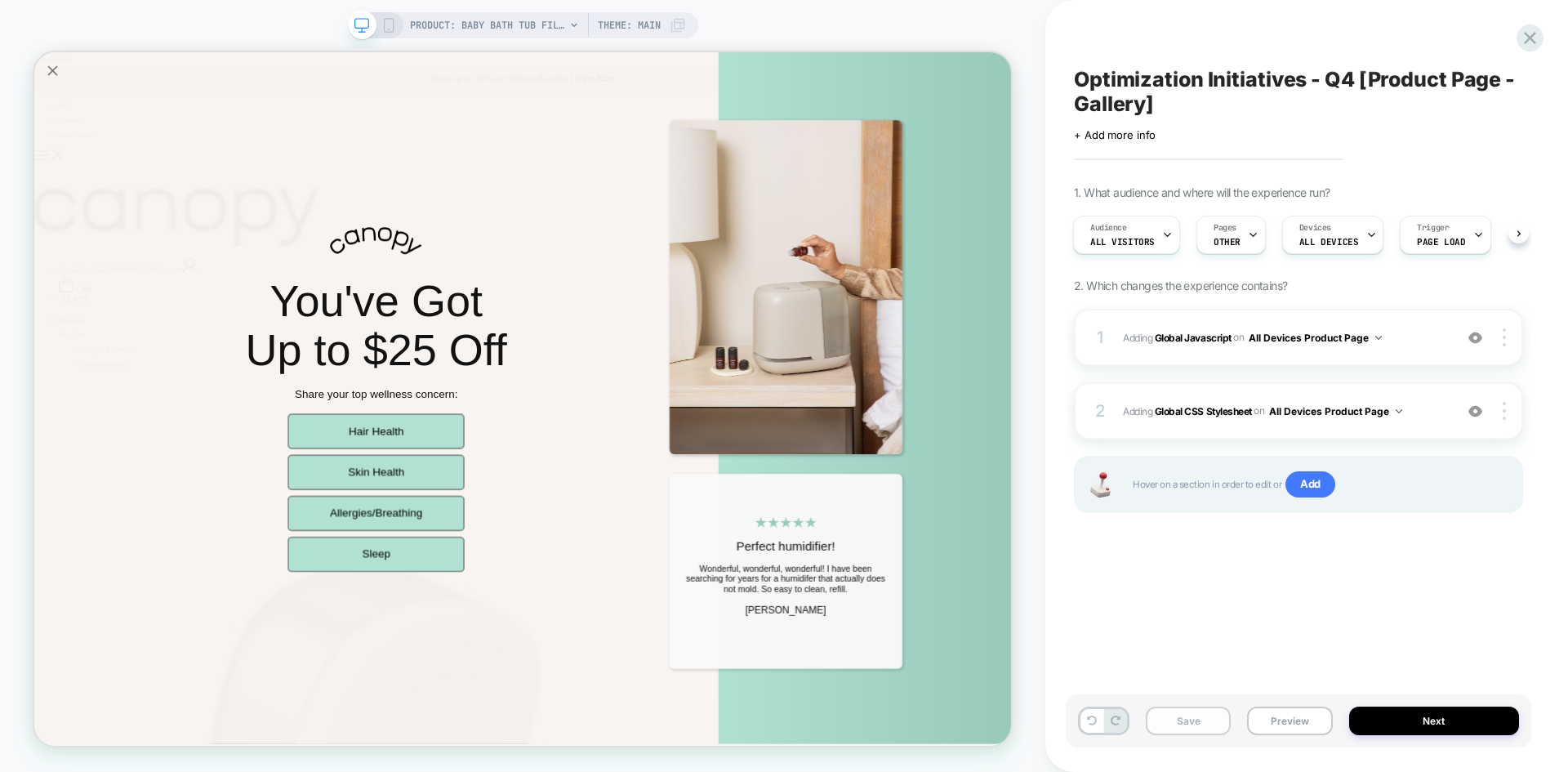
click at [1194, 716] on button "Save" at bounding box center [1189, 721] width 85 height 29
click at [1319, 725] on button "Preview" at bounding box center [1290, 721] width 85 height 29
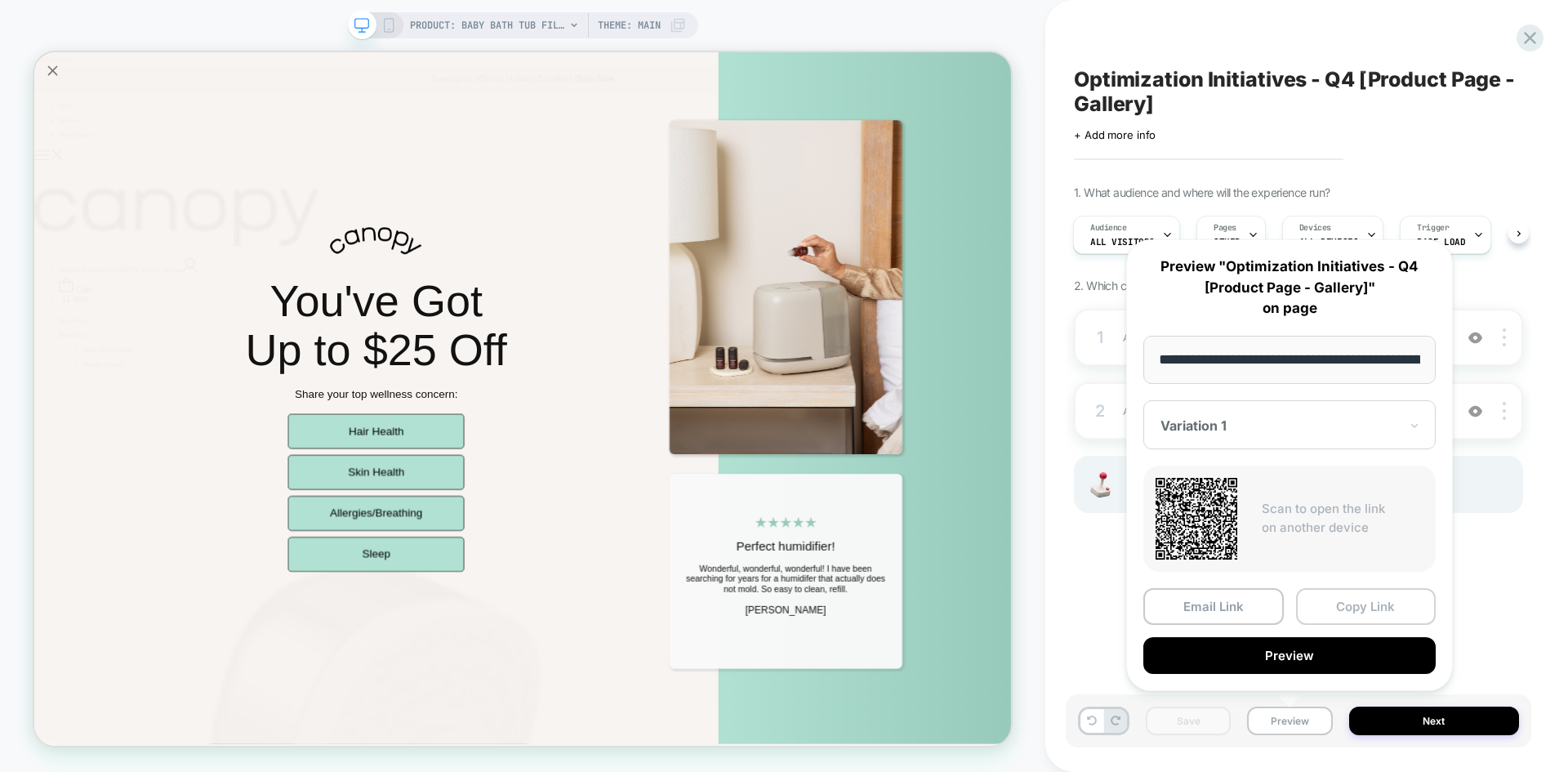
click at [1329, 606] on button "Copy Link" at bounding box center [1367, 607] width 141 height 37
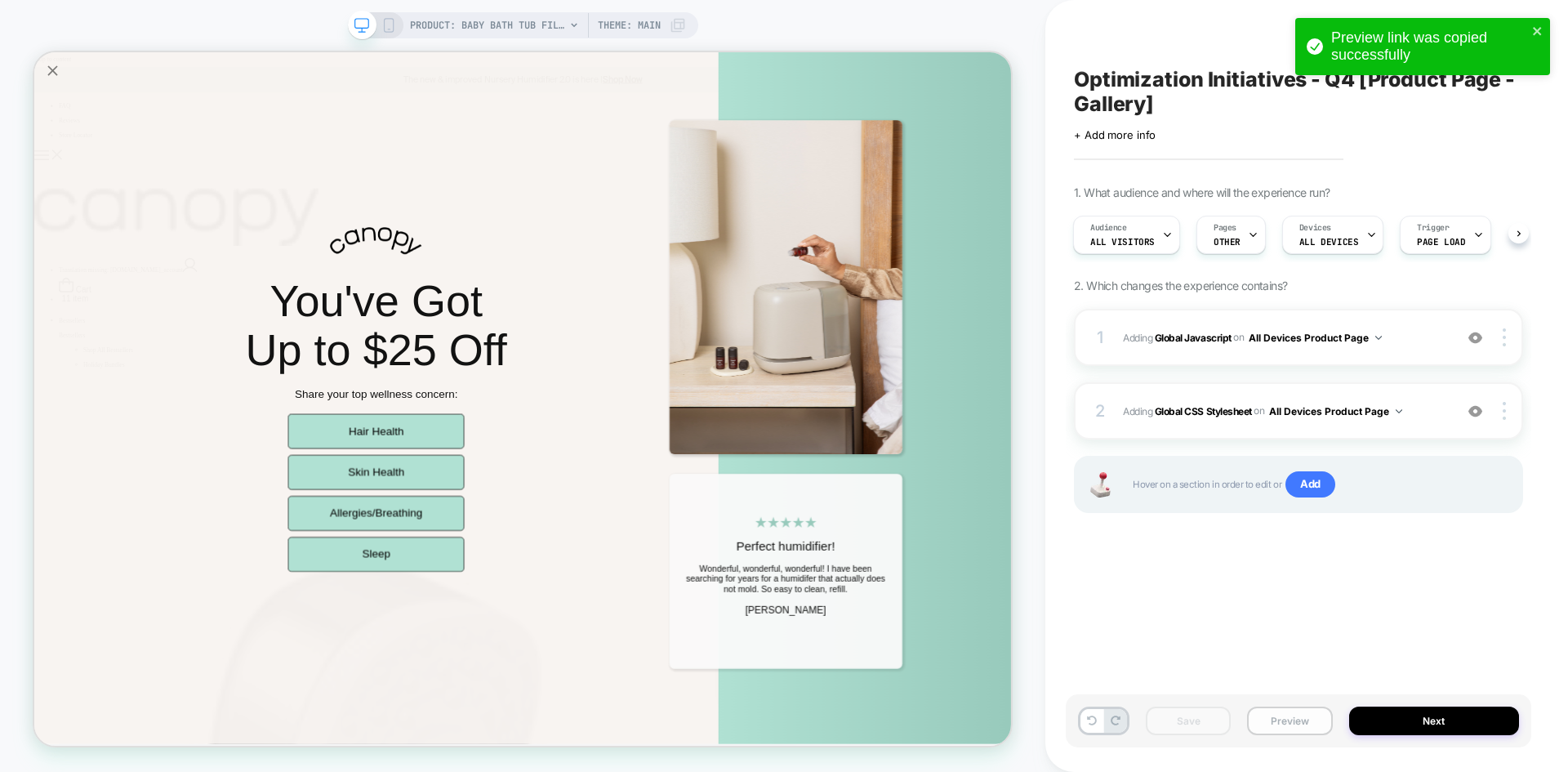
click at [1295, 722] on button "Preview" at bounding box center [1290, 721] width 85 height 29
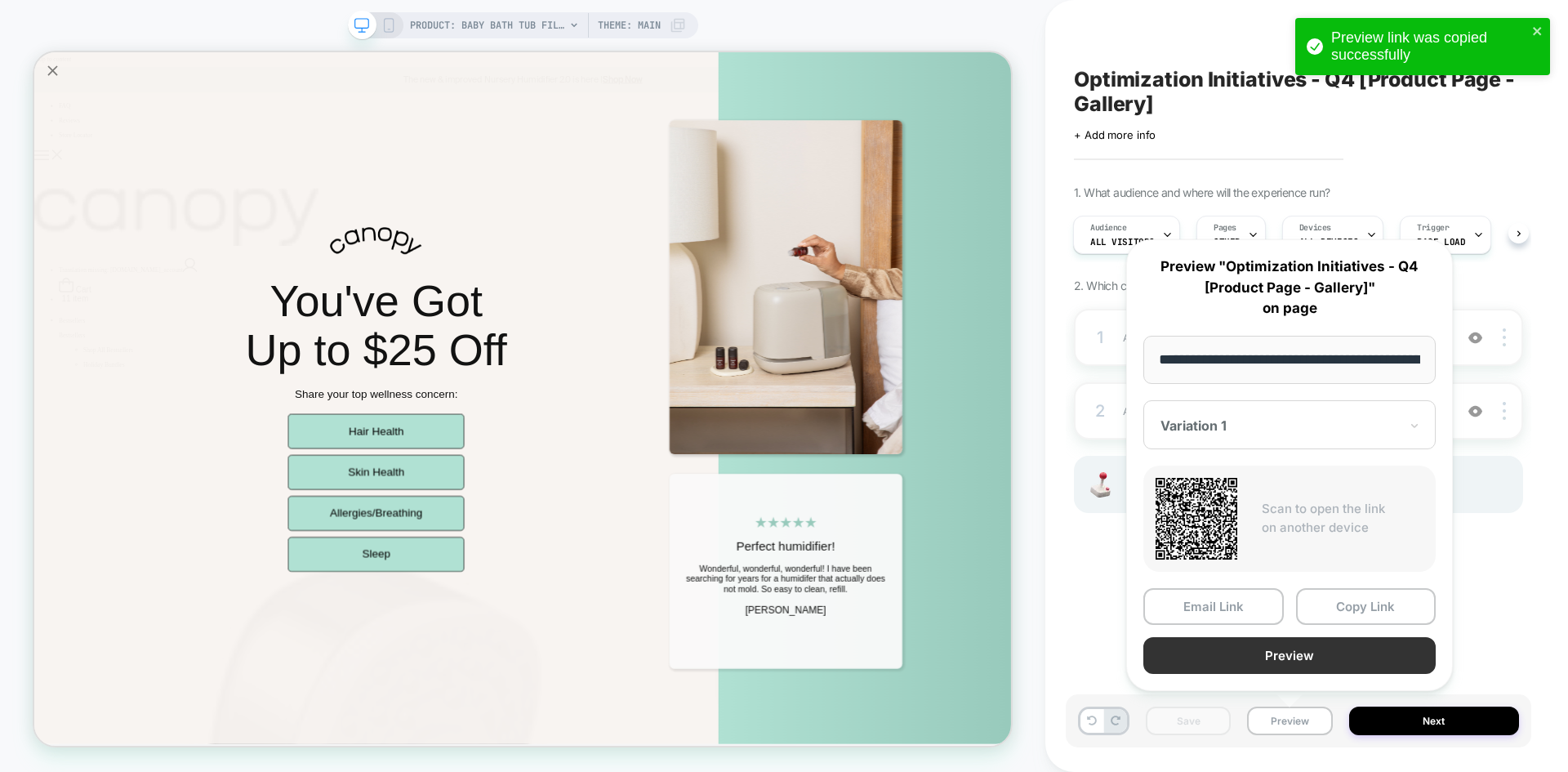
click at [1280, 649] on button "Preview" at bounding box center [1290, 656] width 292 height 37
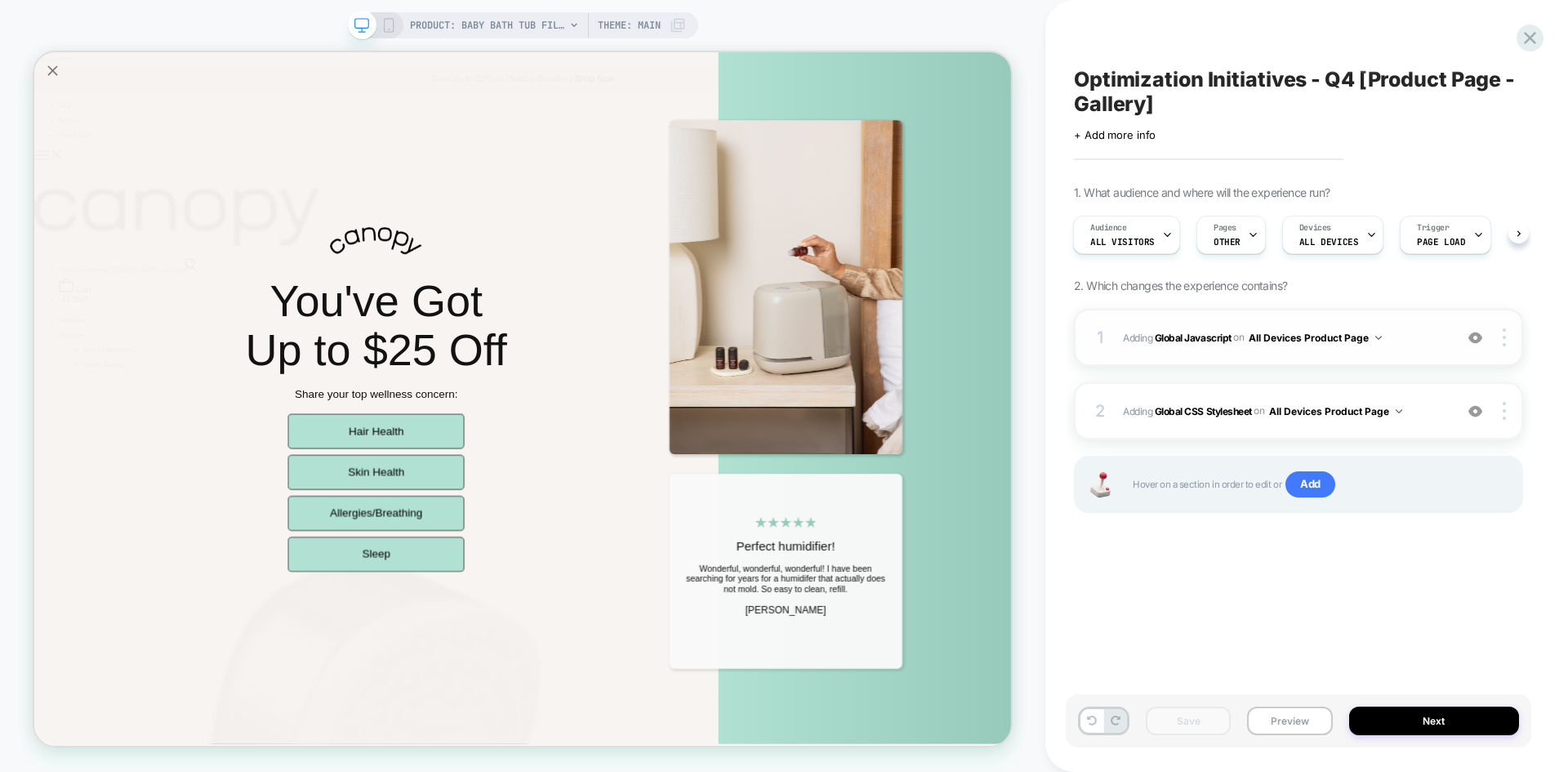
click at [1401, 340] on span "Adding Global Javascript on All Devices Product Page" at bounding box center [1284, 338] width 322 height 21
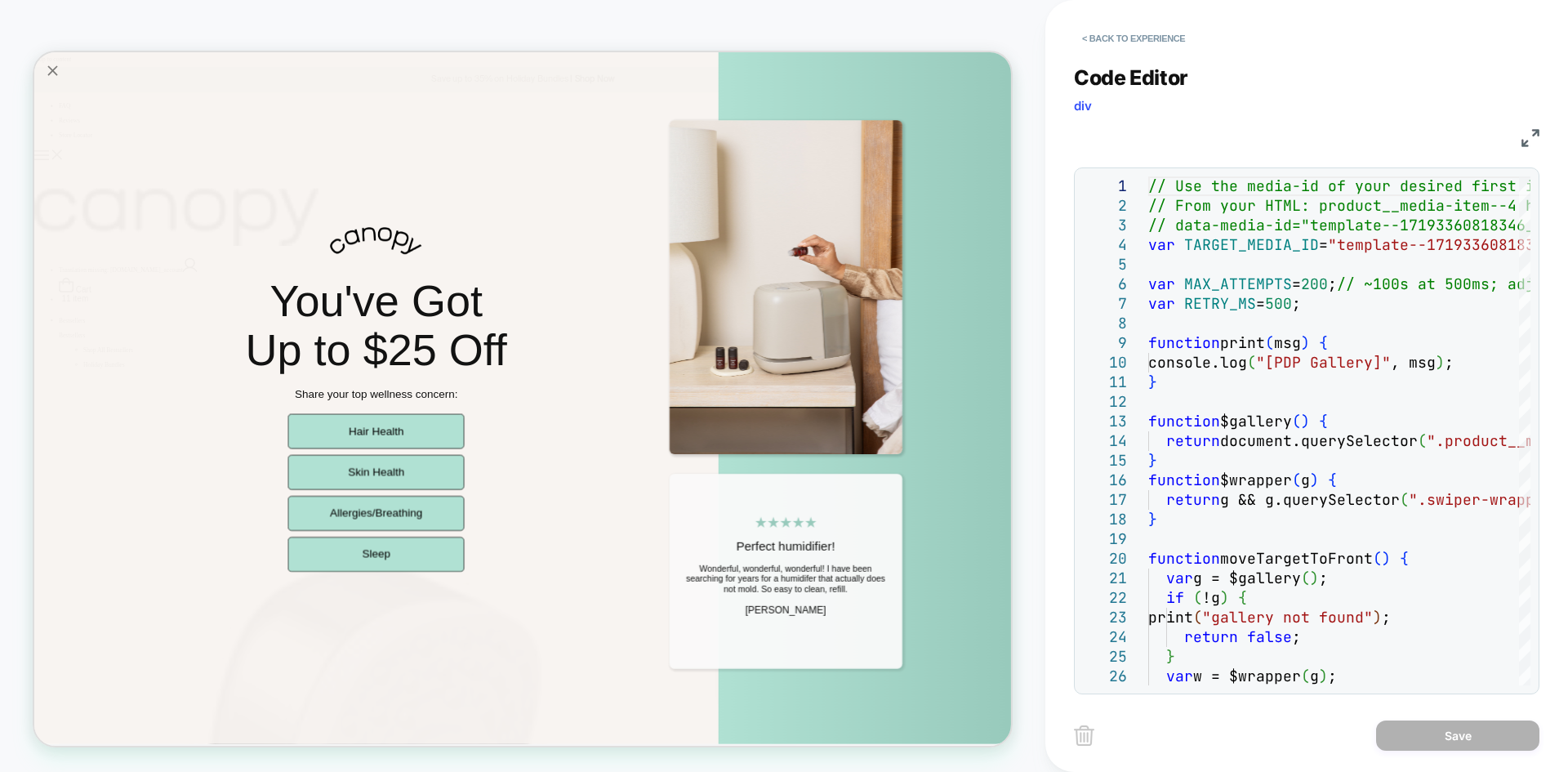
click at [1526, 139] on img at bounding box center [1531, 138] width 18 height 18
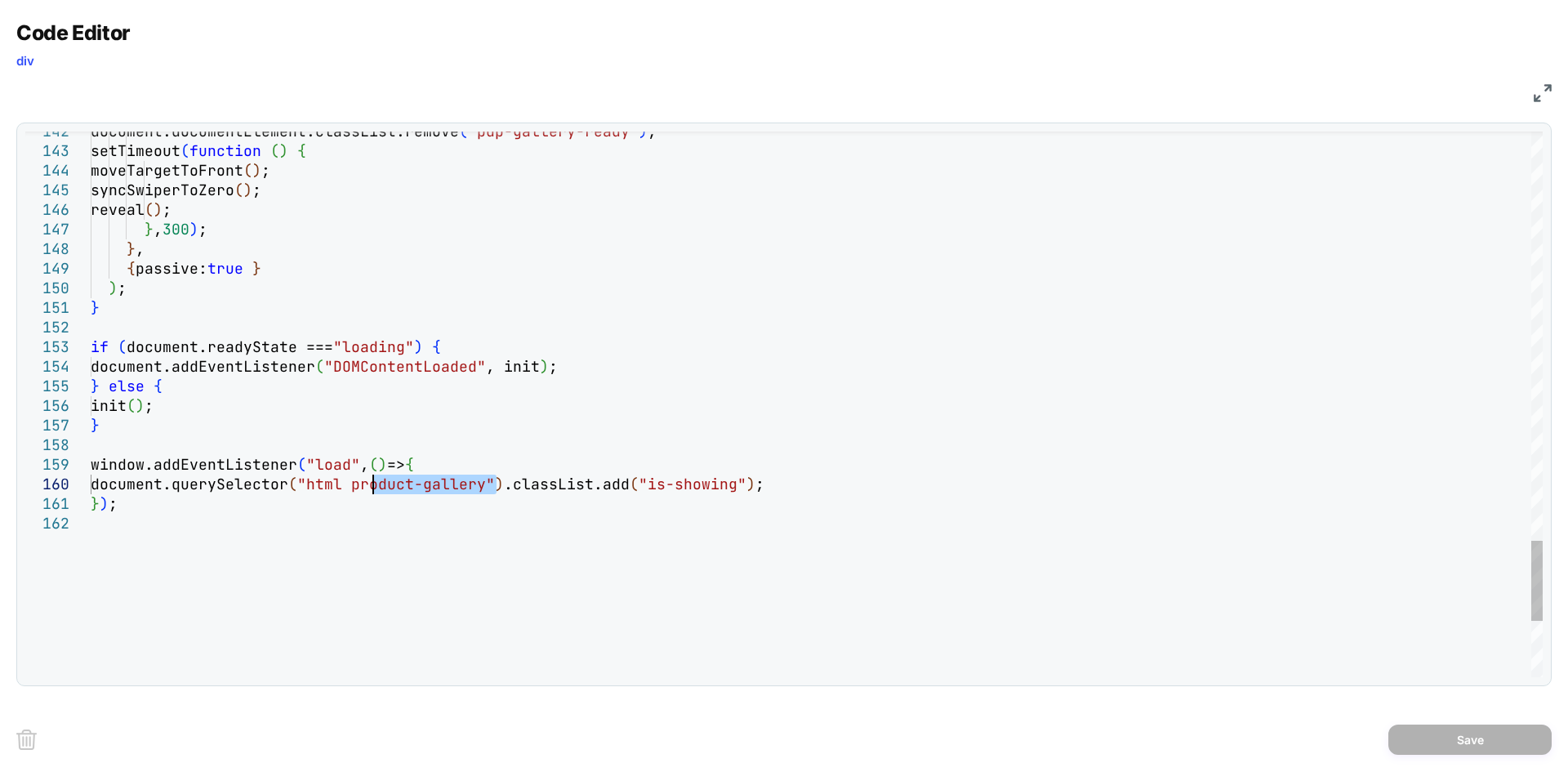
drag, startPoint x: 495, startPoint y: 484, endPoint x: 370, endPoint y: 486, distance: 125.0
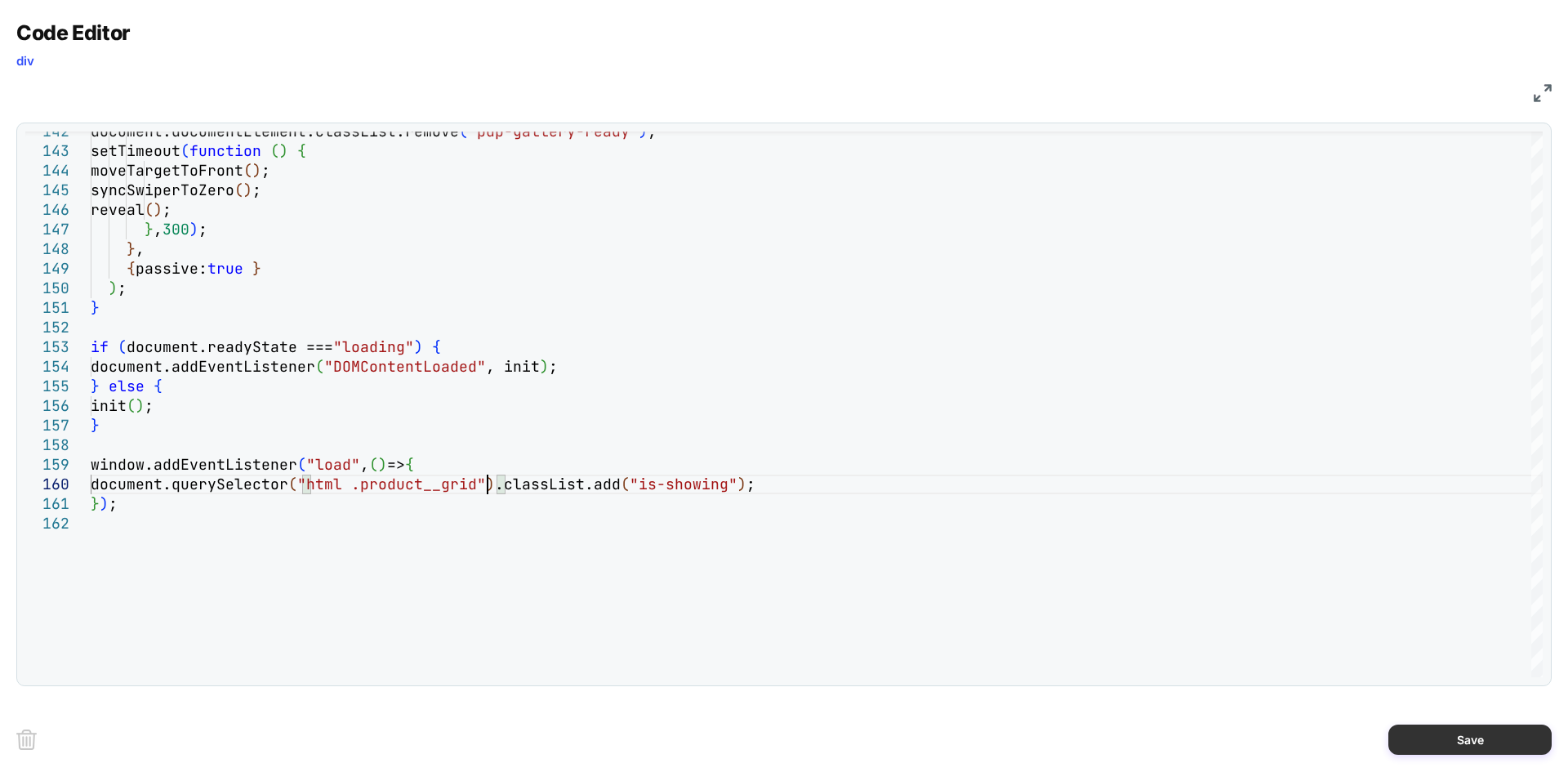
type textarea "**********"
click at [1453, 743] on button "Save" at bounding box center [1470, 739] width 163 height 30
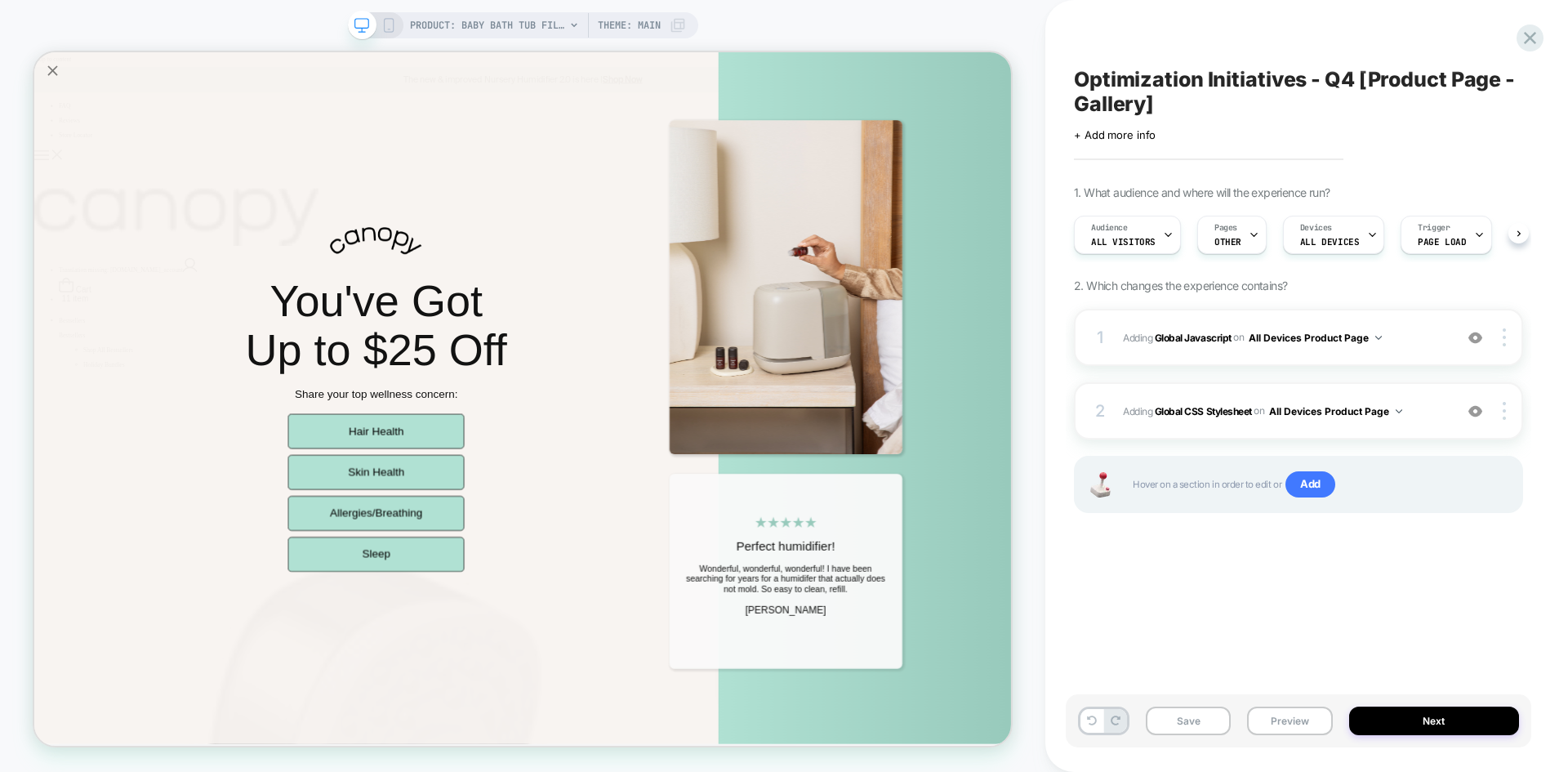
scroll to position [0, 1]
click at [1431, 414] on span "Adding Global CSS Stylesheet on All Devices Product Page" at bounding box center [1284, 411] width 322 height 21
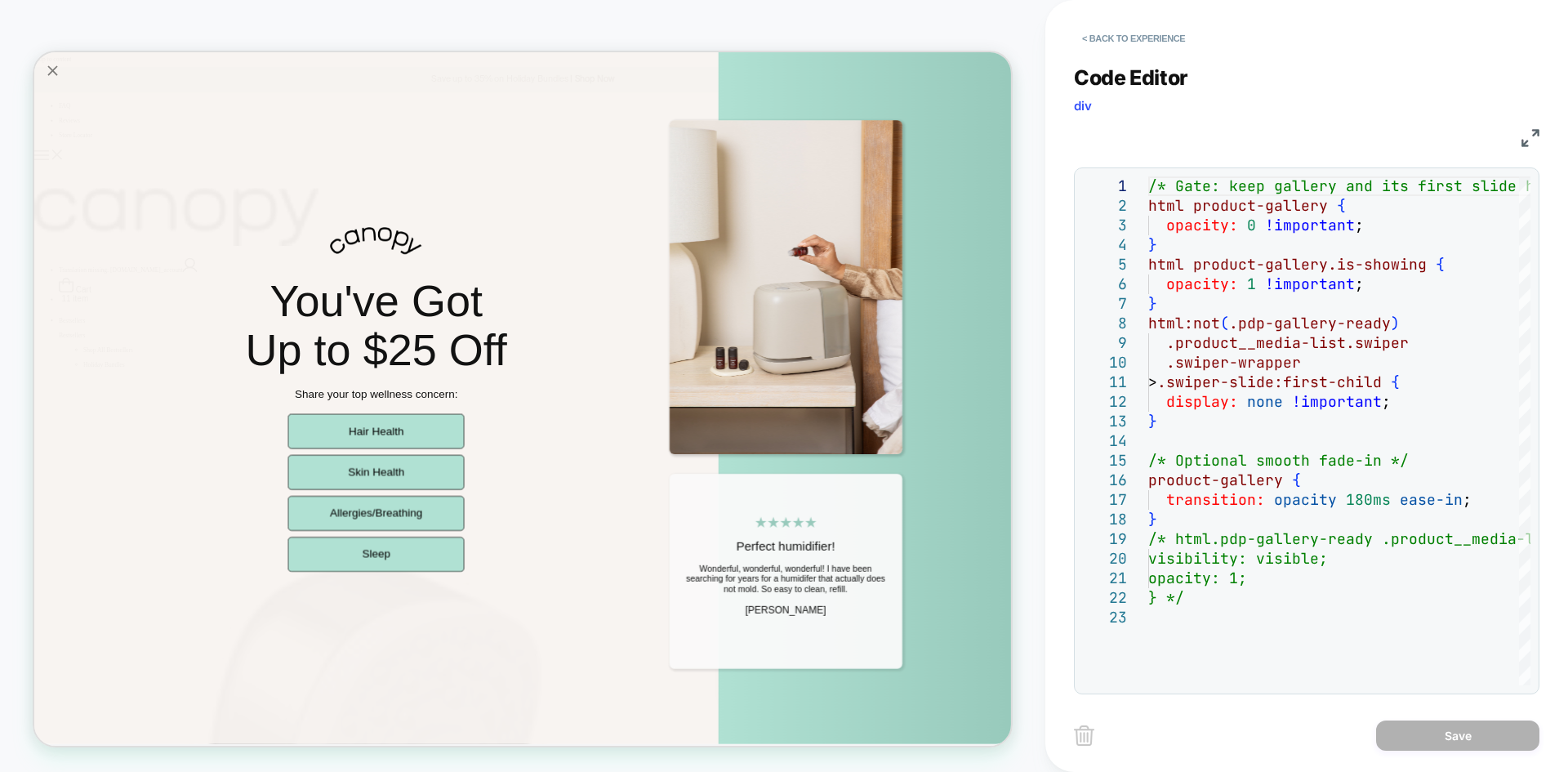
click at [1517, 135] on div "CSS" at bounding box center [1307, 135] width 466 height 28
click at [1534, 134] on img at bounding box center [1531, 138] width 18 height 18
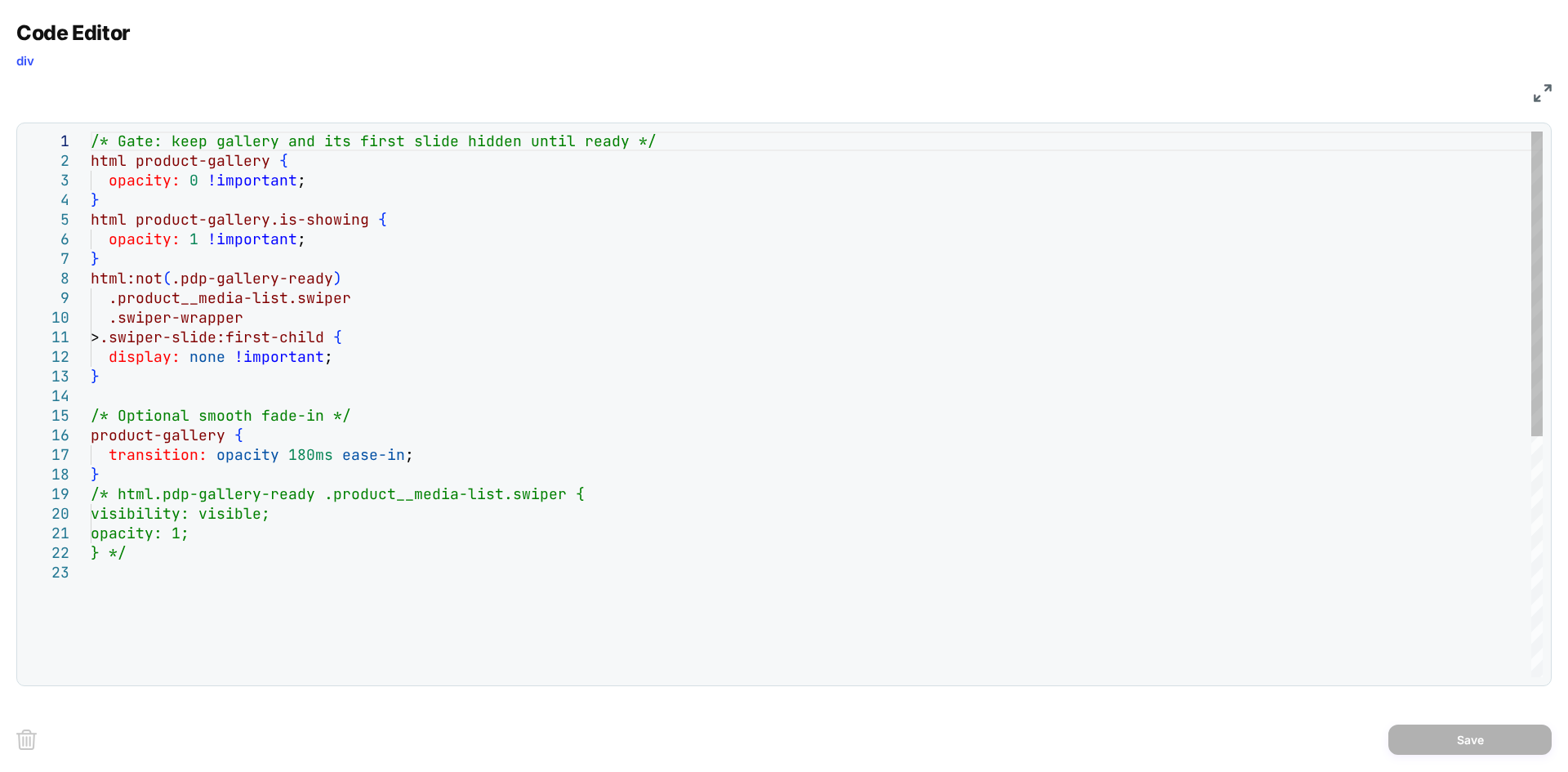
scroll to position [0, 0]
drag, startPoint x: 132, startPoint y: 164, endPoint x: 266, endPoint y: 159, distance: 134.1
click at [266, 159] on div "/* Gate: keep gallery and its first slide hidden u ntil ready */ html product-g…" at bounding box center [816, 620] width 1452 height 977
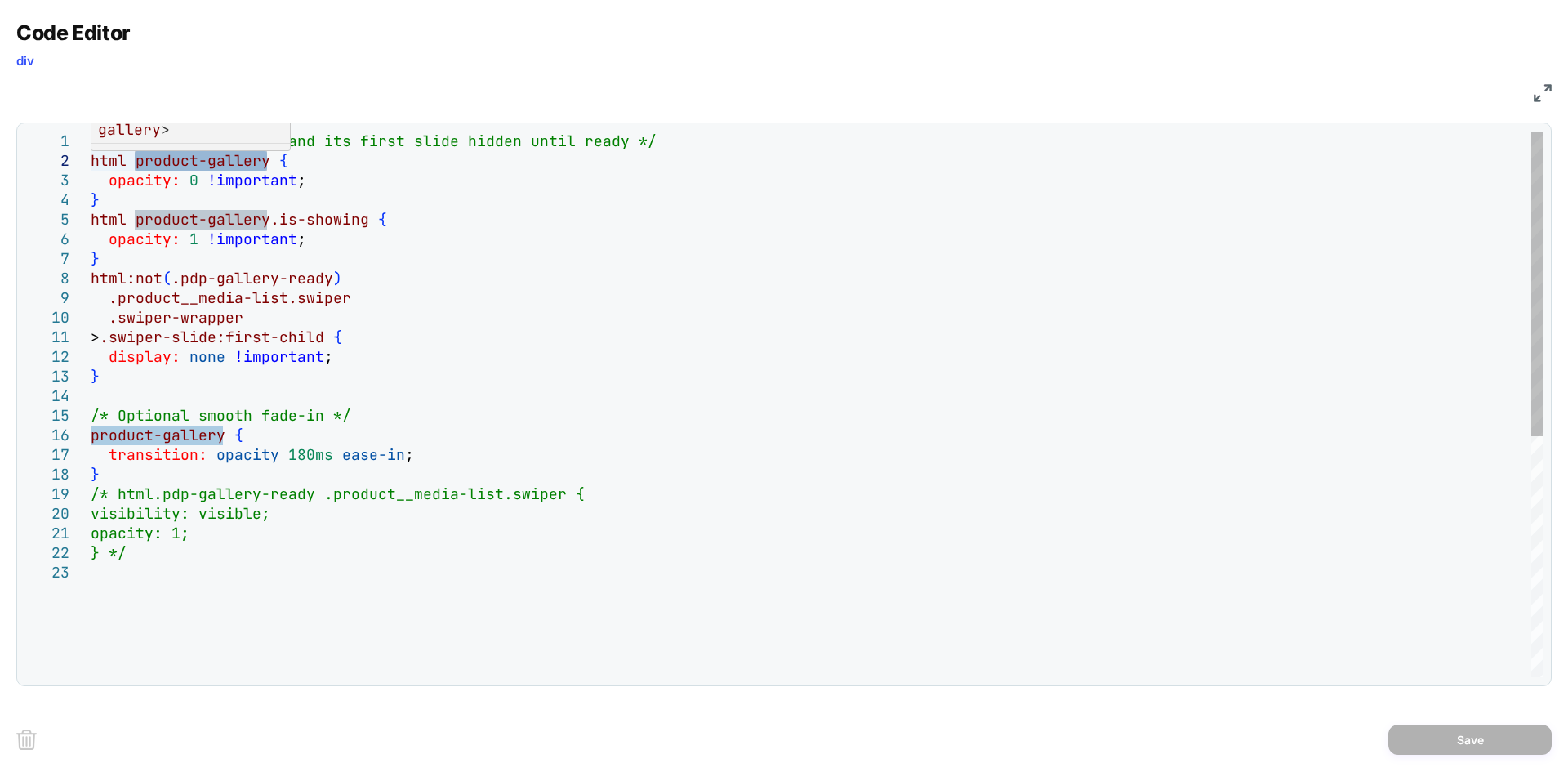
scroll to position [20, 52]
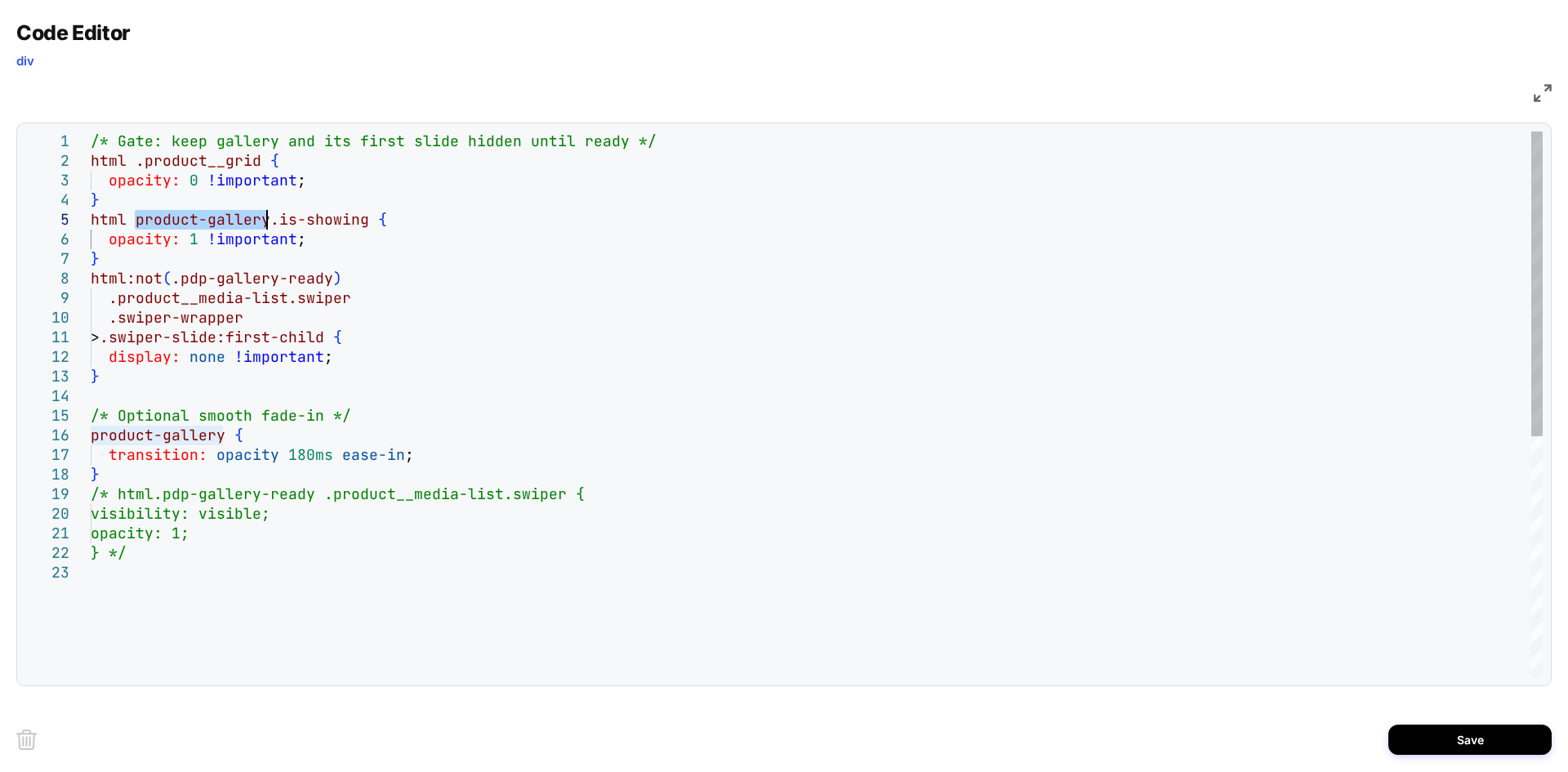
drag, startPoint x: 132, startPoint y: 219, endPoint x: 266, endPoint y: 219, distance: 134.0
click at [266, 219] on div "/* Gate: keep gallery and its first slide hidden u ntil ready */ html .product_…" at bounding box center [816, 620] width 1452 height 977
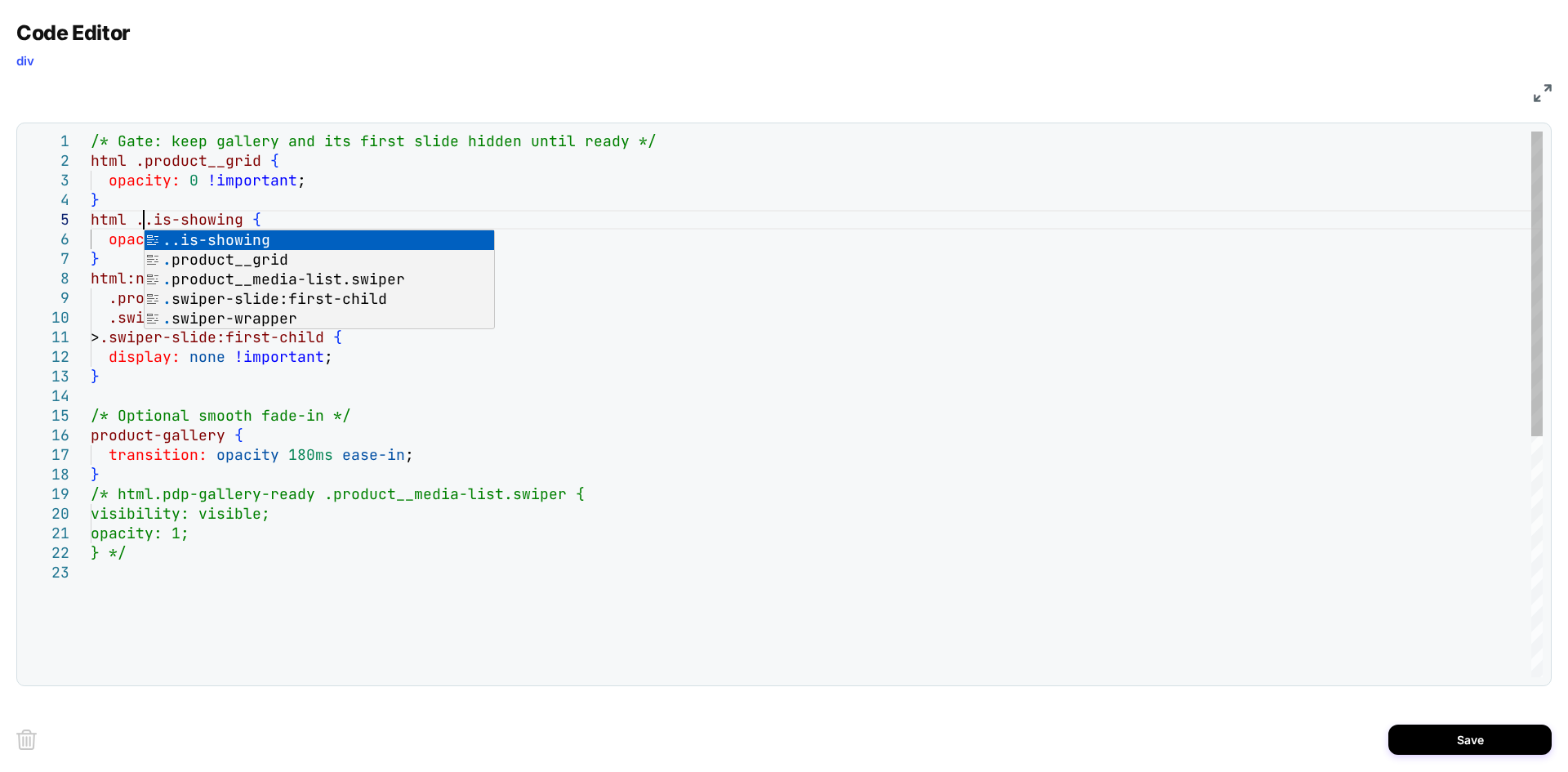
scroll to position [79, 52]
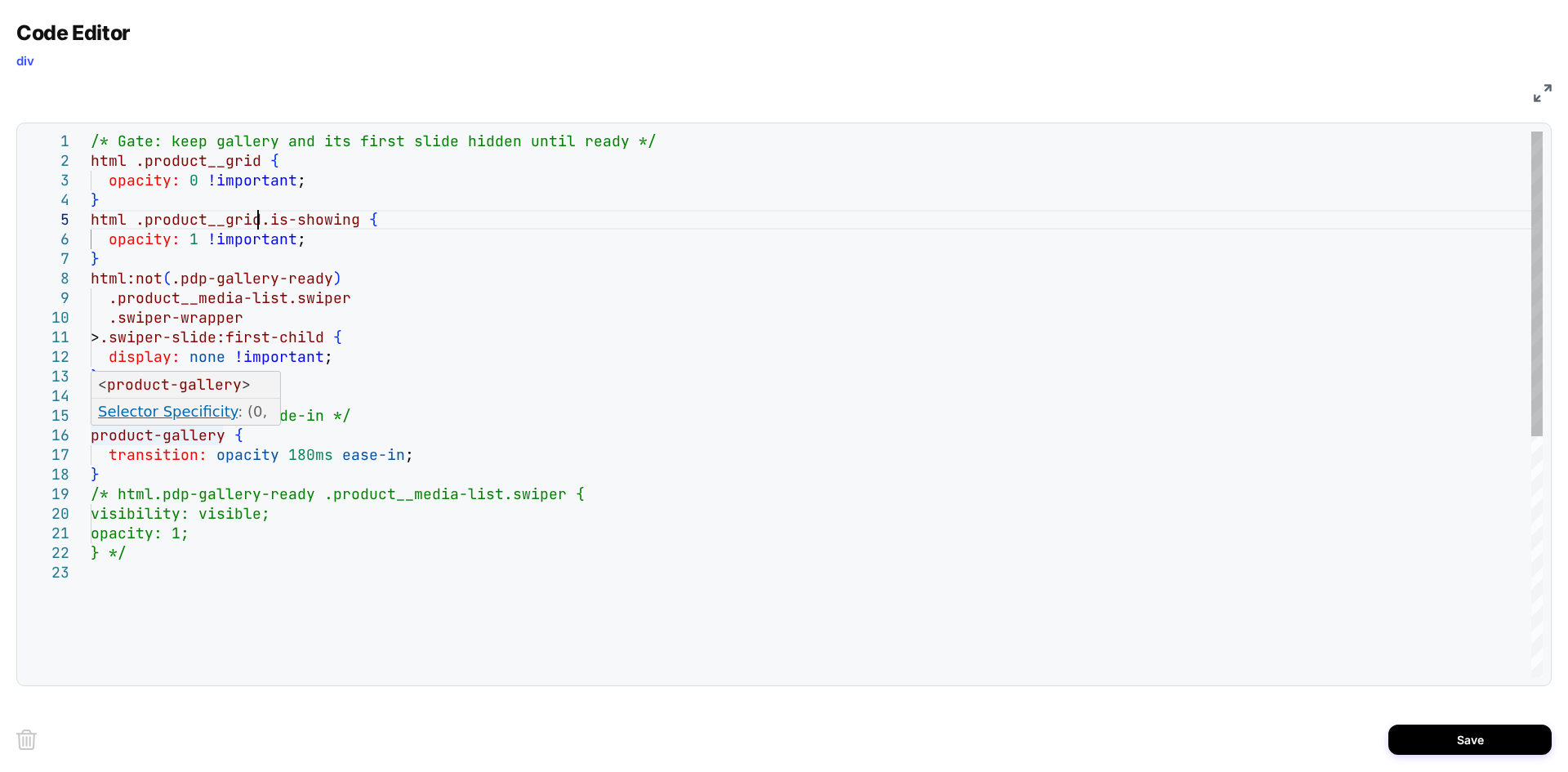
click at [96, 433] on div "/* Gate: keep gallery and its first slide hidden u ntil ready */ html .product_…" at bounding box center [816, 620] width 1452 height 977
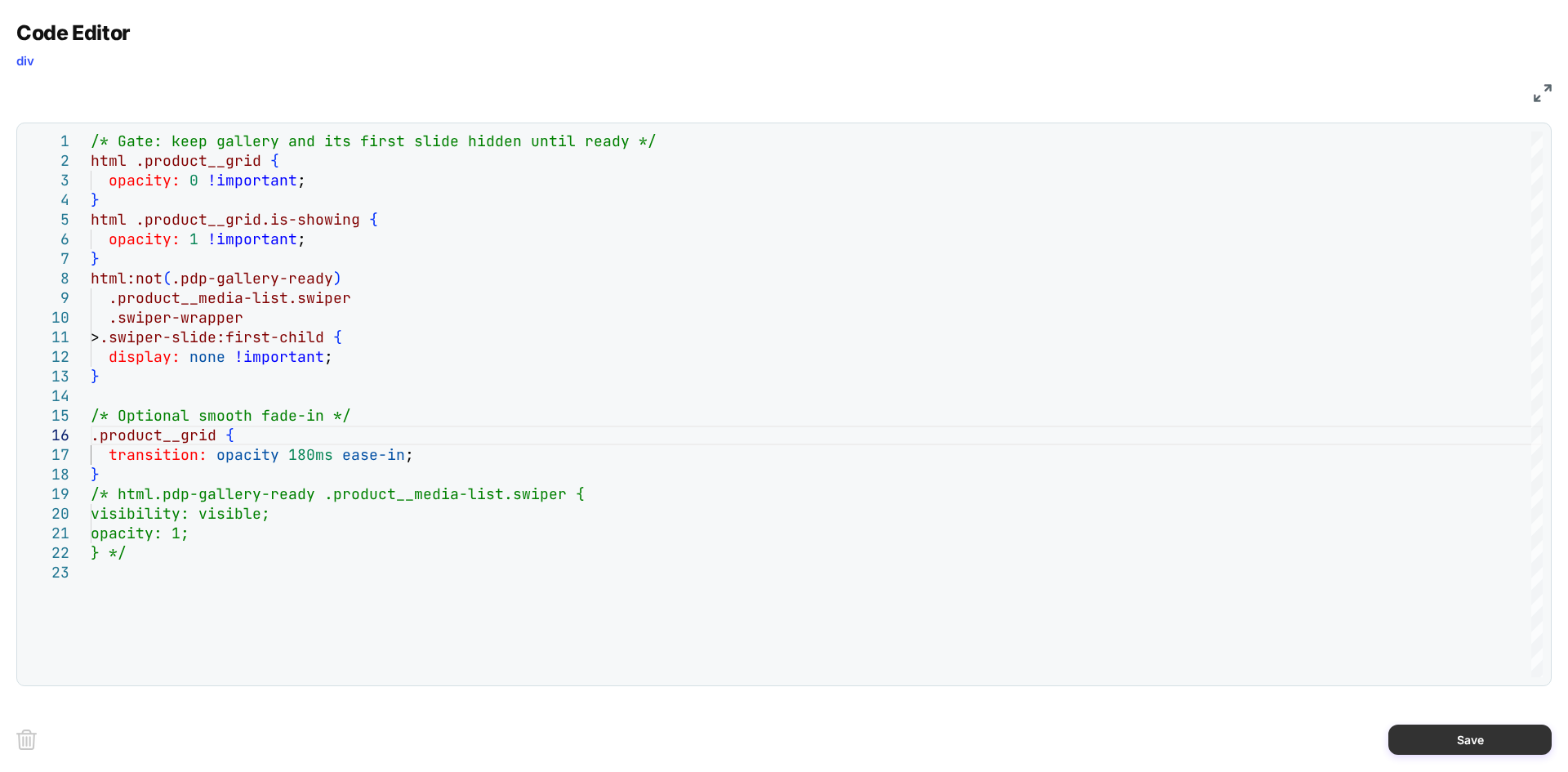
type textarea "**********"
click at [1460, 736] on button "Save" at bounding box center [1470, 739] width 163 height 30
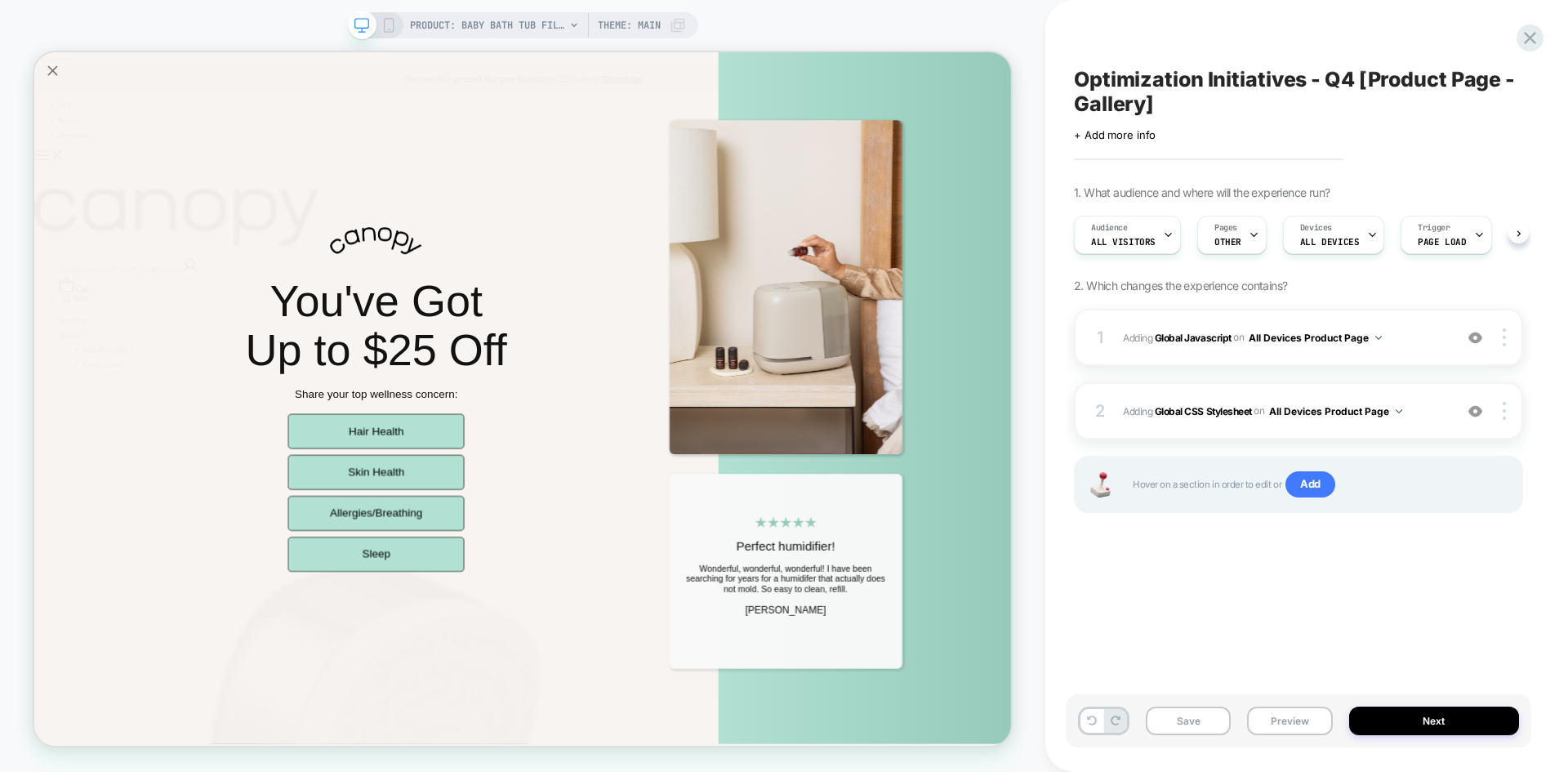
scroll to position [0, 1]
click at [1189, 724] on button "Save" at bounding box center [1189, 721] width 85 height 29
click at [1286, 722] on button "Preview" at bounding box center [1290, 721] width 85 height 29
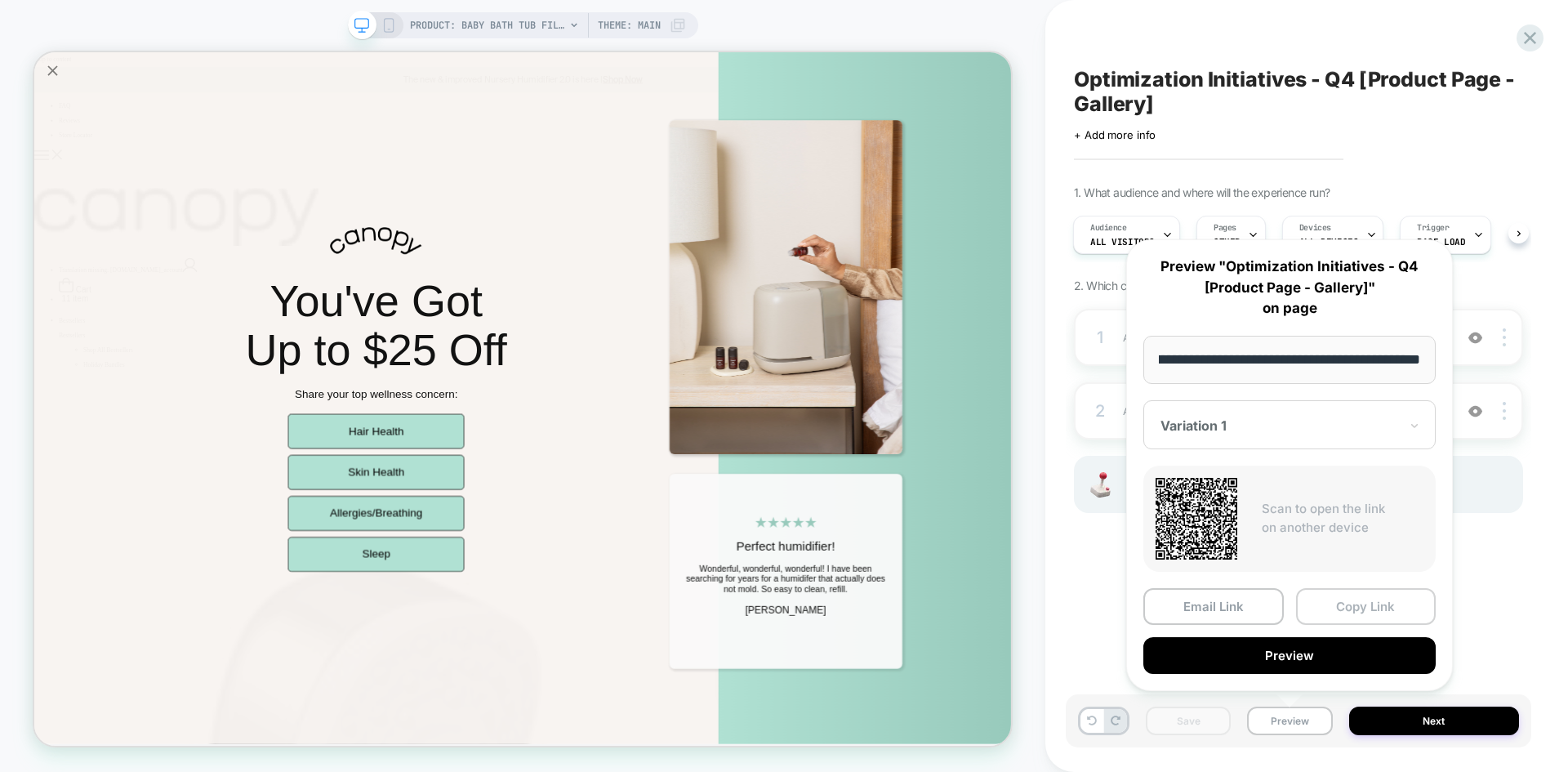
scroll to position [0, 0]
click at [1331, 614] on button "Copy Link" at bounding box center [1367, 607] width 141 height 37
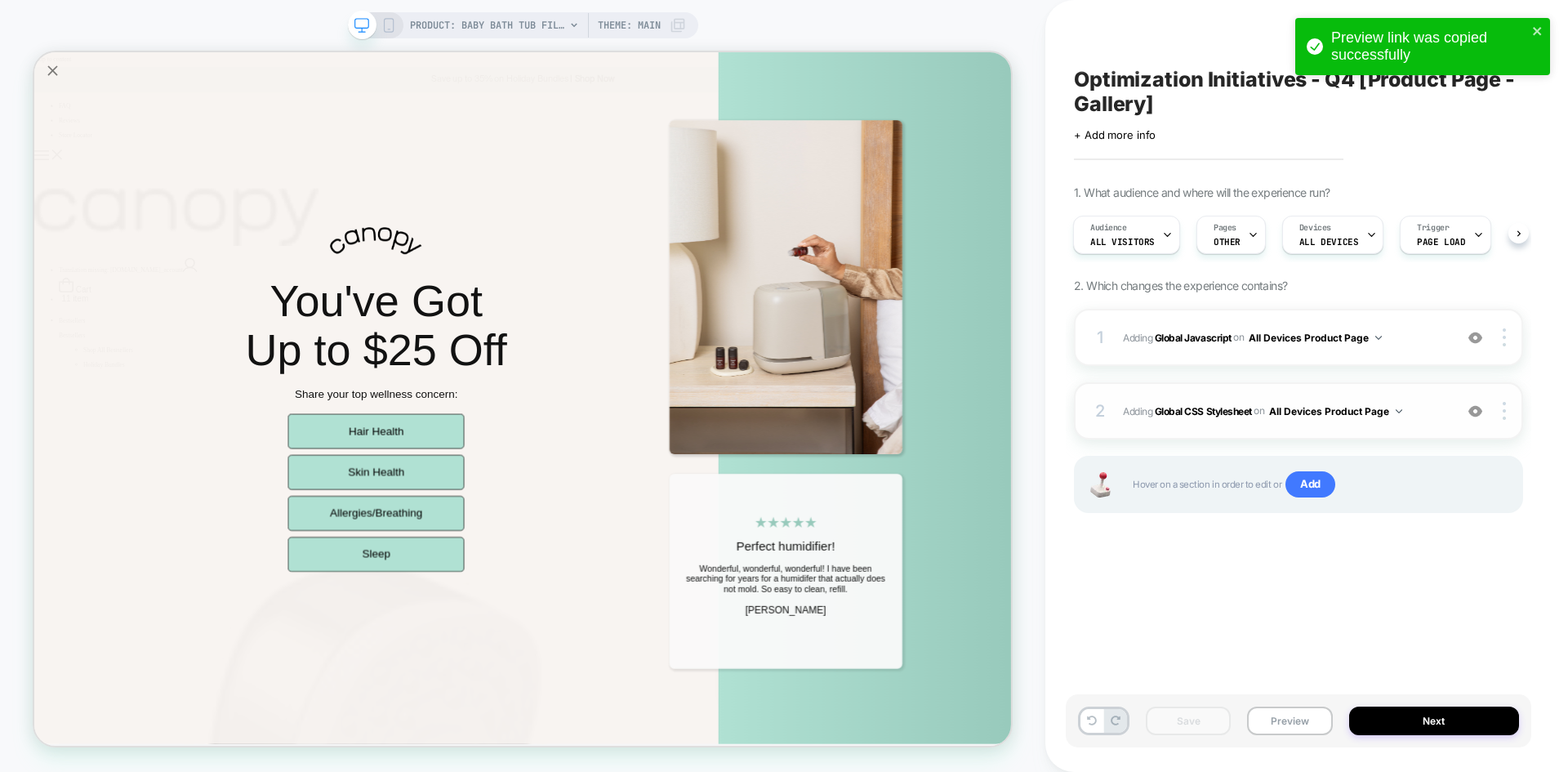
click at [1416, 397] on div "2 Adding Global CSS Stylesheet on All Devices Product Page Add Before Add After…" at bounding box center [1299, 410] width 450 height 57
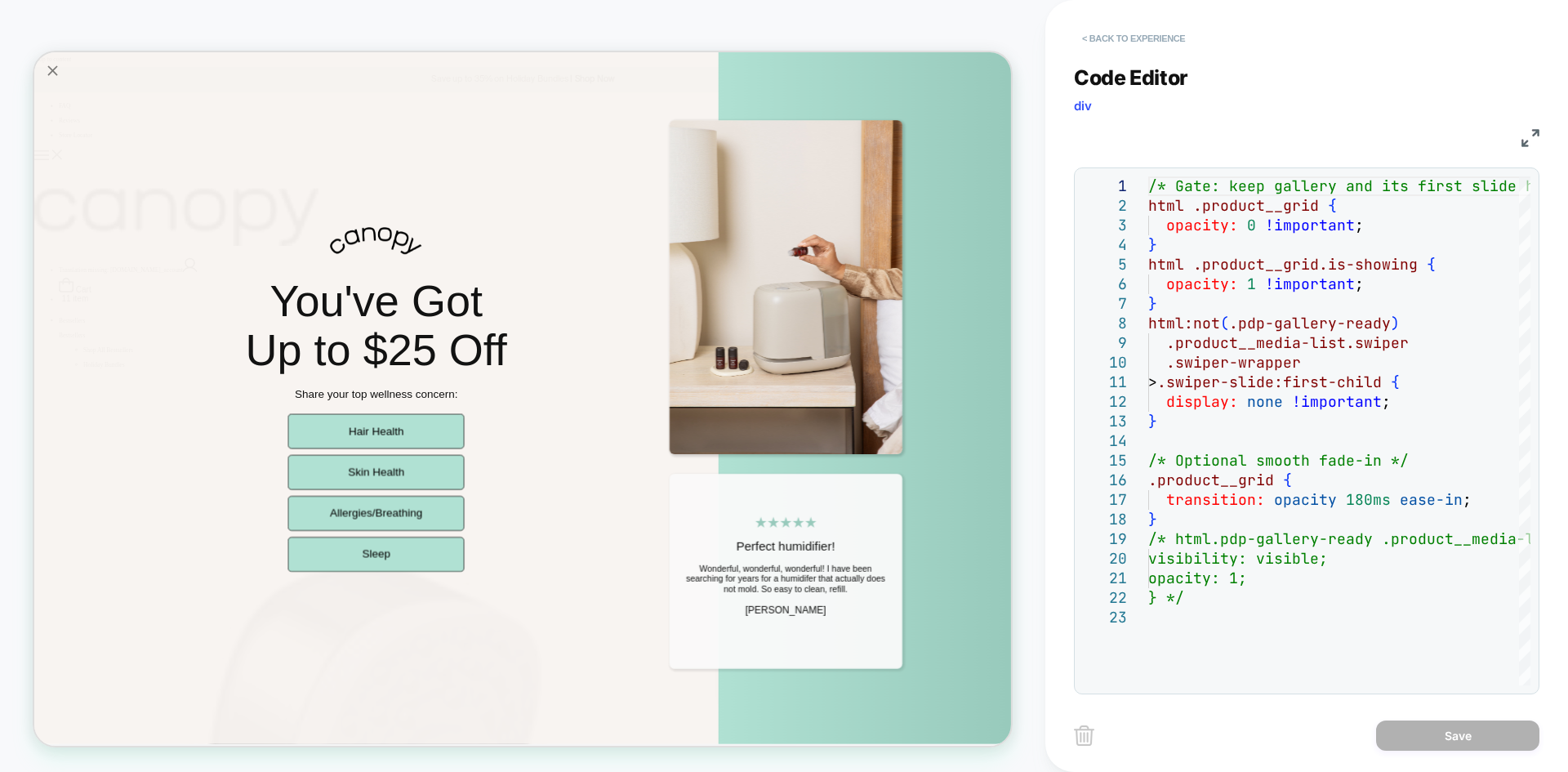
click at [1176, 32] on button "< Back to experience" at bounding box center [1134, 38] width 119 height 26
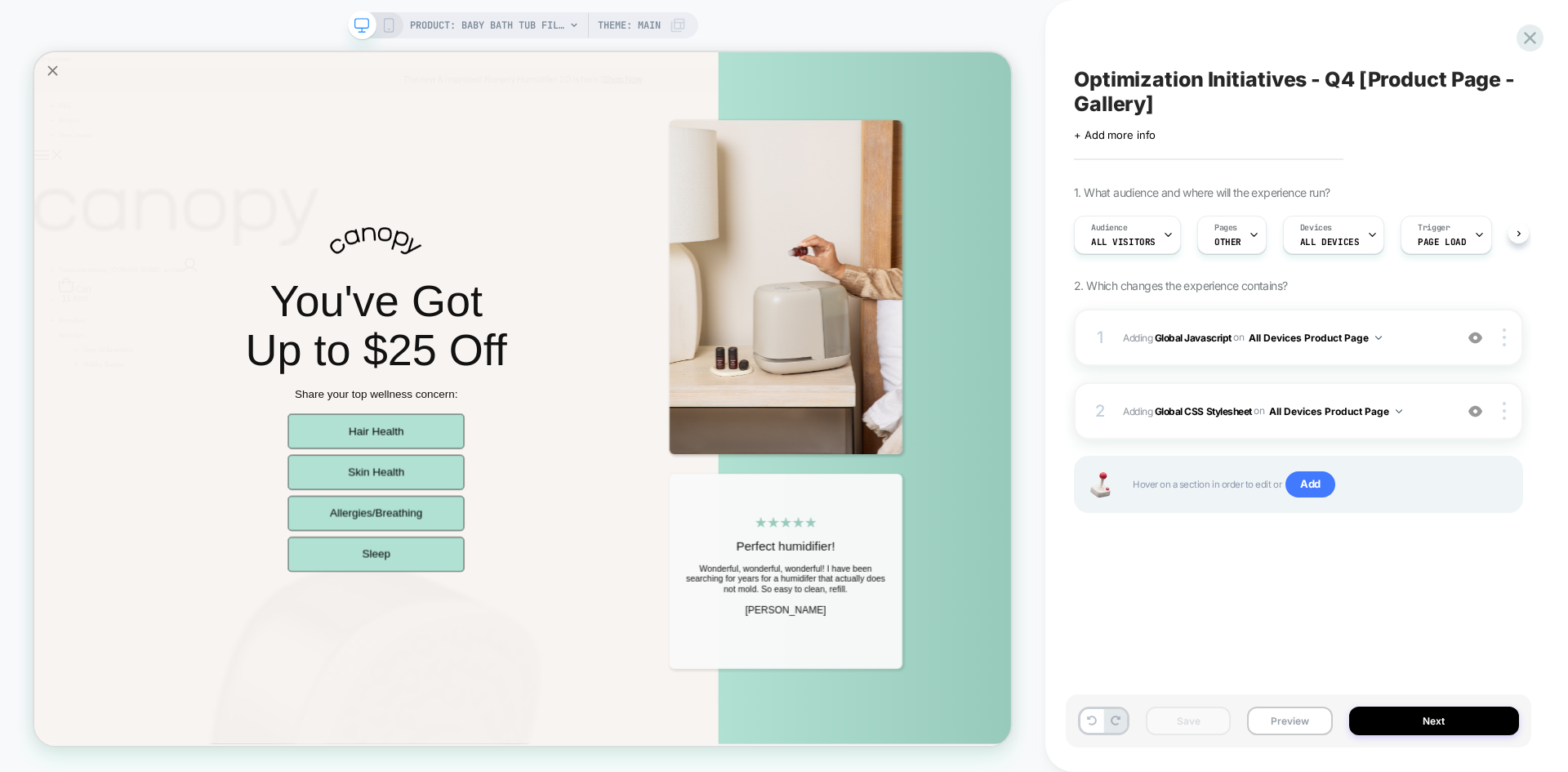
scroll to position [0, 1]
click at [1092, 712] on button at bounding box center [1091, 721] width 23 height 23
click at [1422, 419] on span "Adding Global CSS Stylesheet on All Devices Product Page" at bounding box center [1284, 411] width 322 height 21
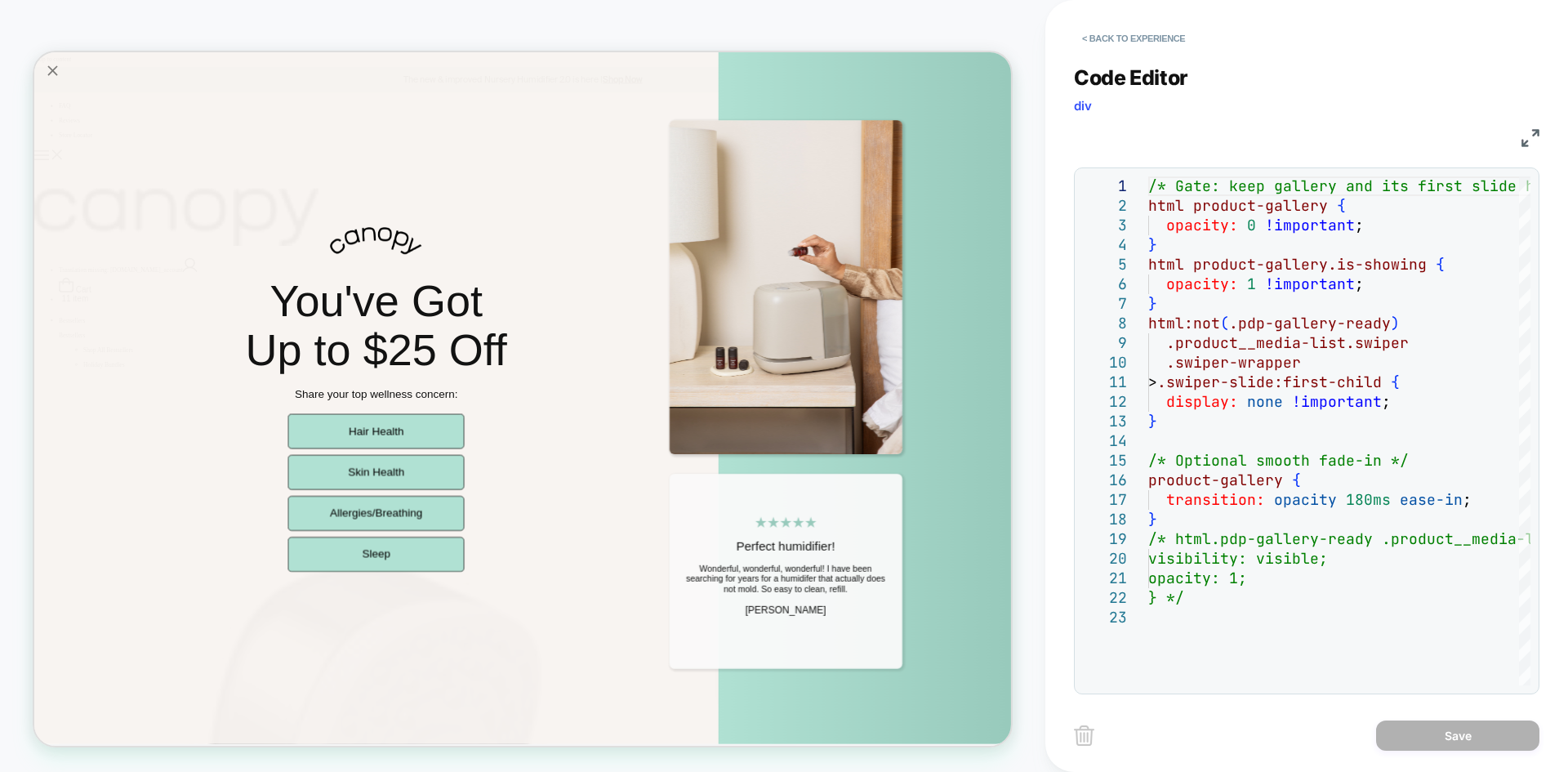
click at [1530, 138] on img at bounding box center [1531, 138] width 18 height 18
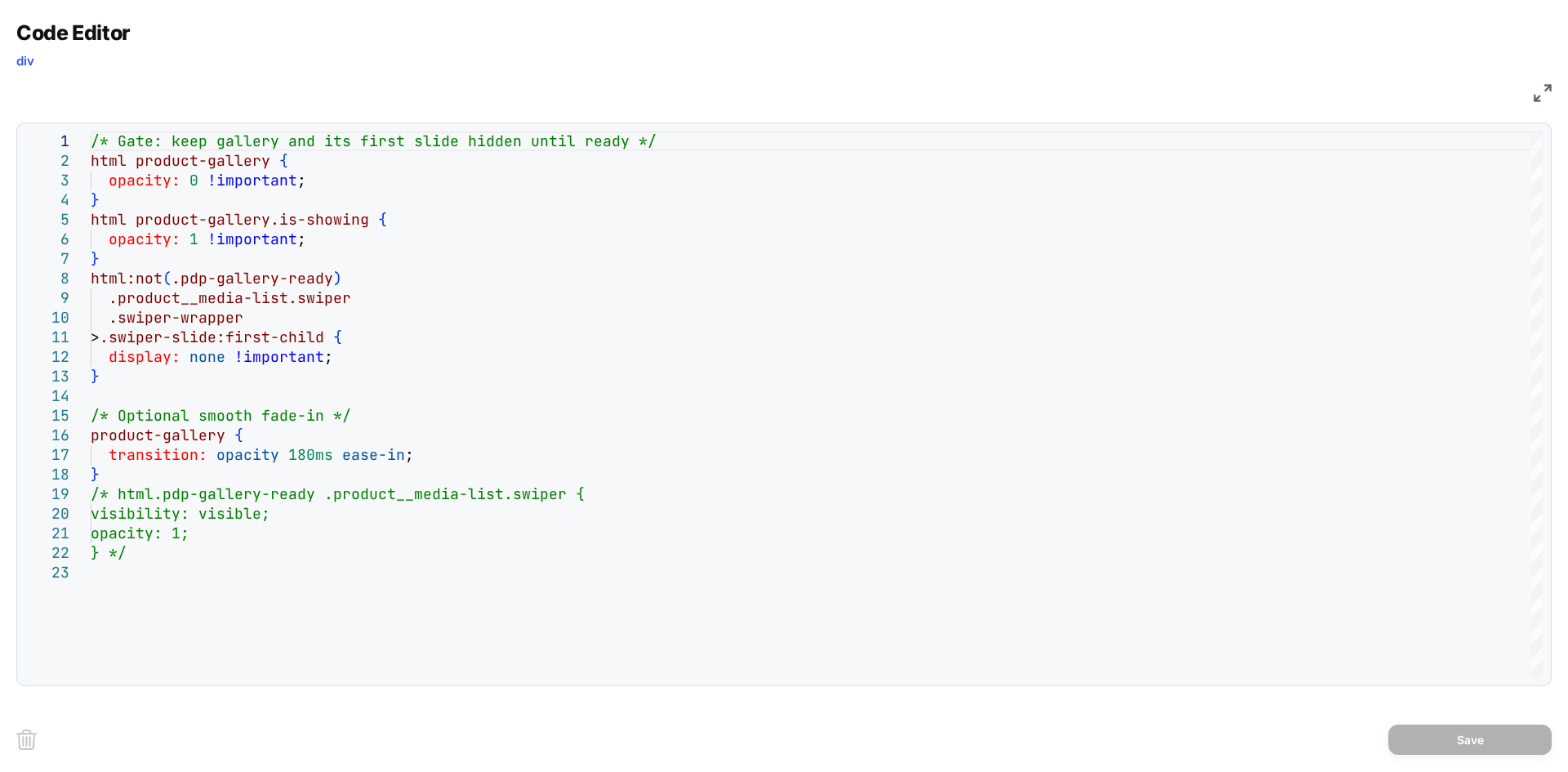
click at [1541, 96] on img at bounding box center [1543, 93] width 18 height 18
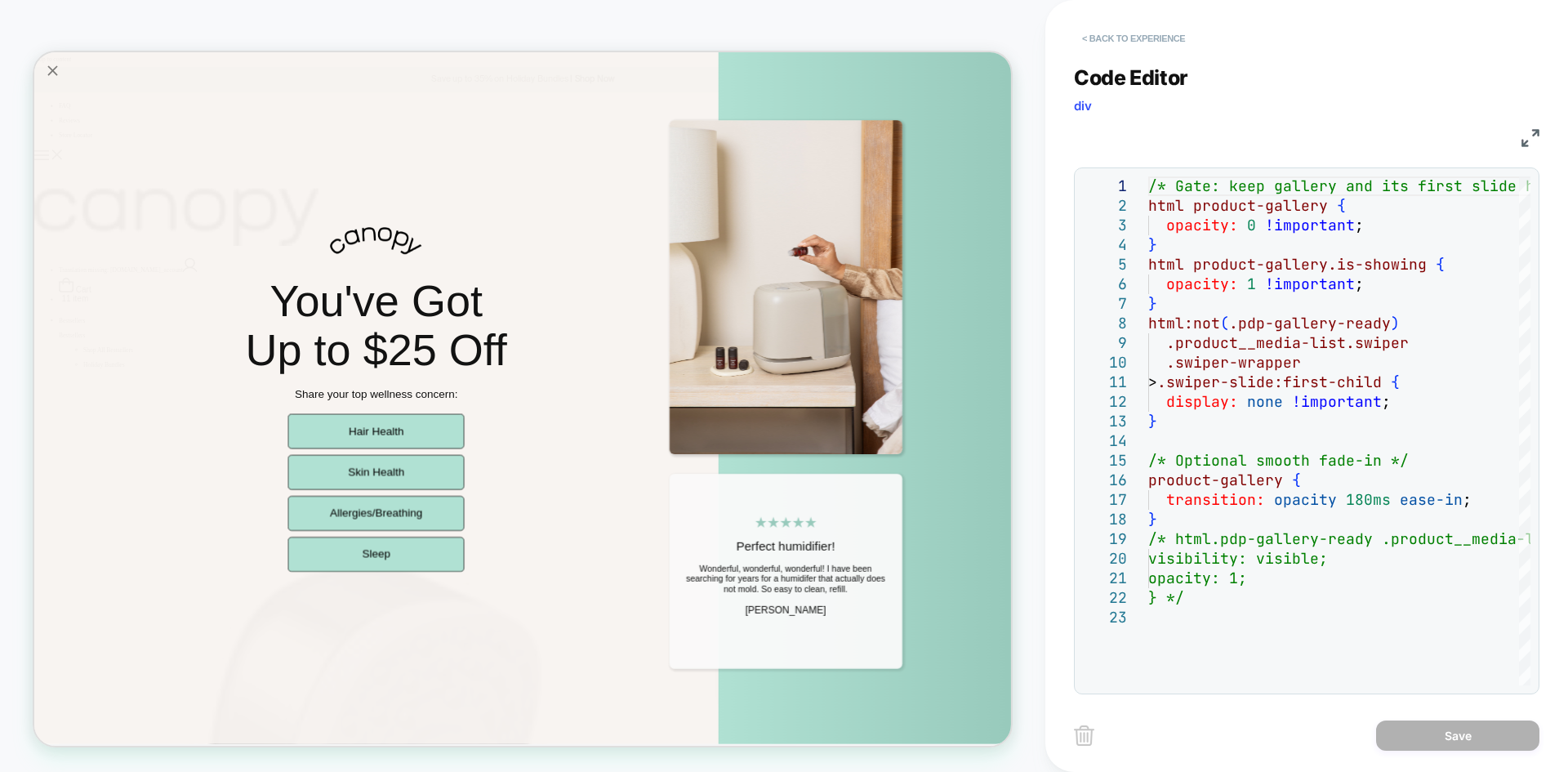
click at [1164, 39] on button "< Back to experience" at bounding box center [1134, 38] width 119 height 26
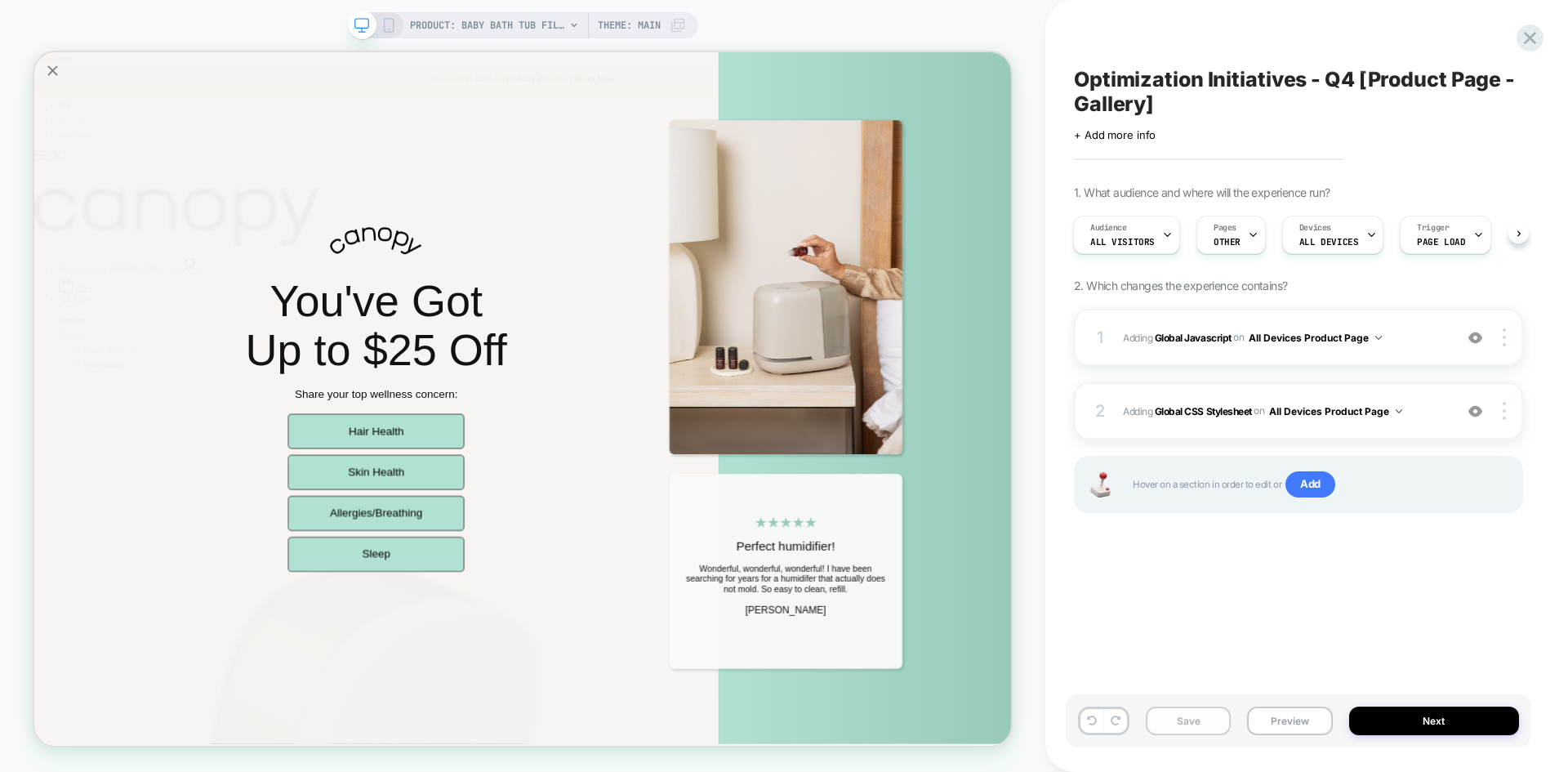
click at [1192, 724] on button "Save" at bounding box center [1189, 721] width 85 height 29
click at [1271, 717] on button "Preview" at bounding box center [1290, 721] width 85 height 29
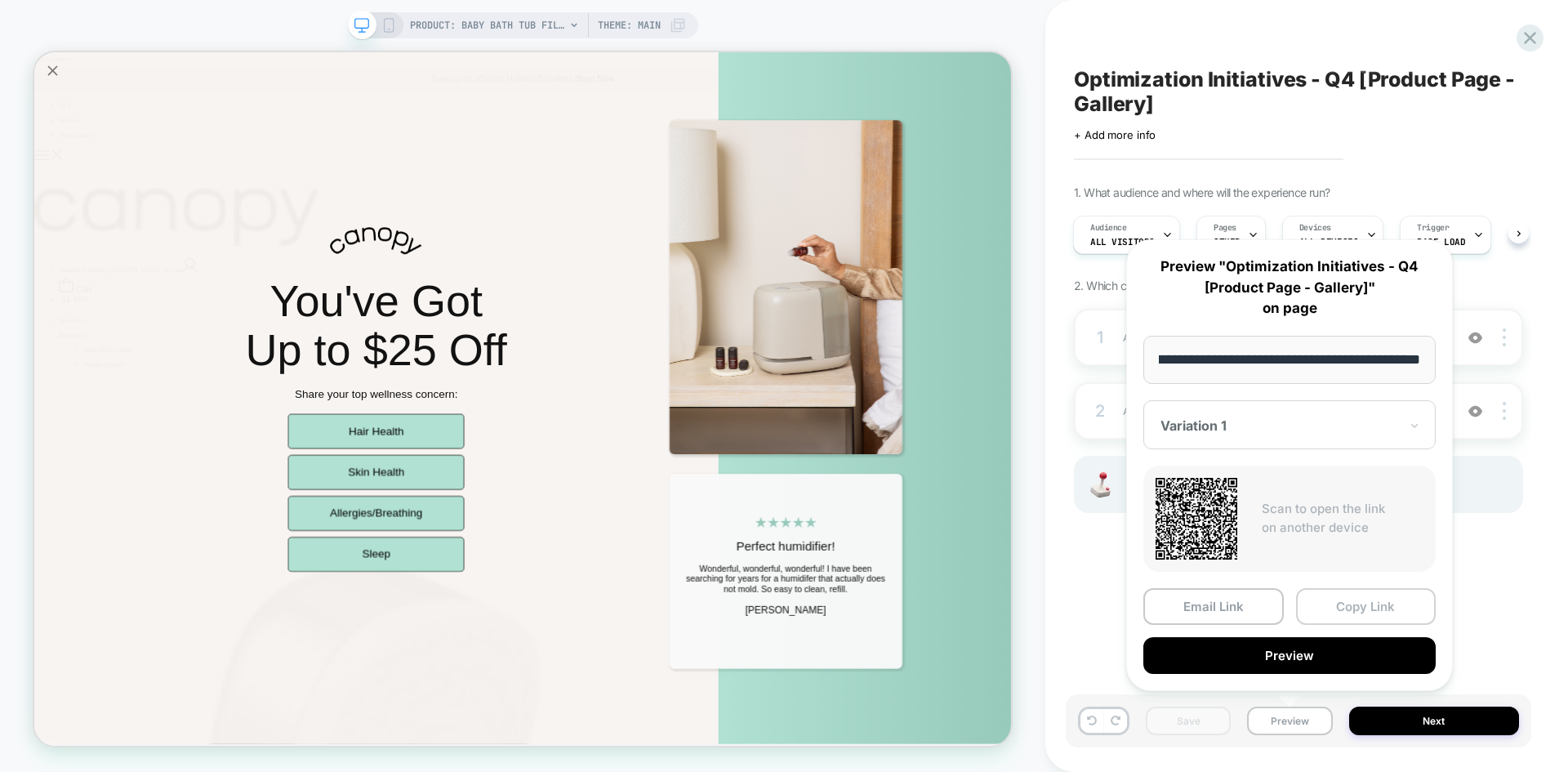
scroll to position [0, 0]
click at [1362, 607] on button "Copy Link" at bounding box center [1367, 607] width 141 height 37
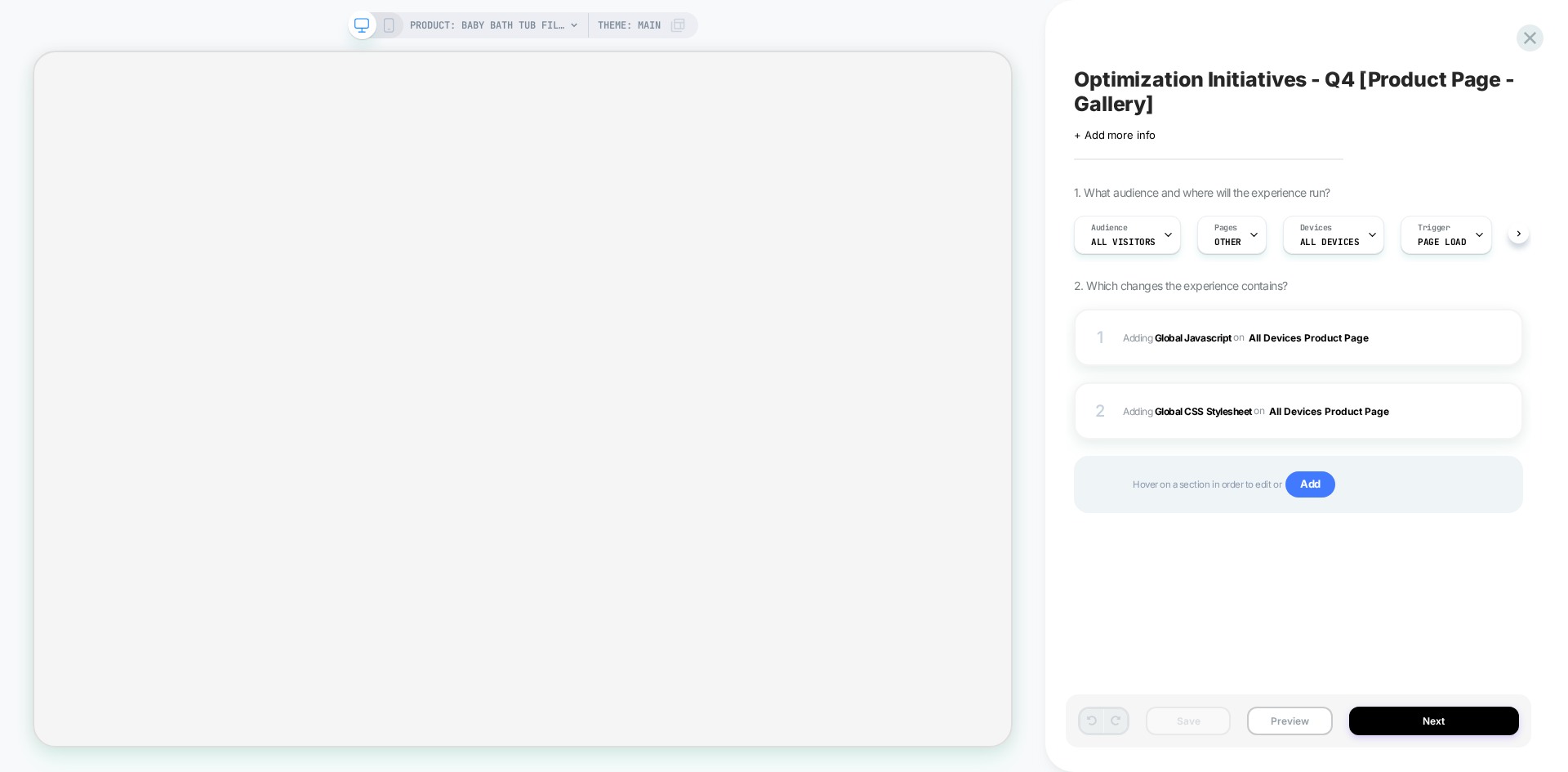
scroll to position [0, 1]
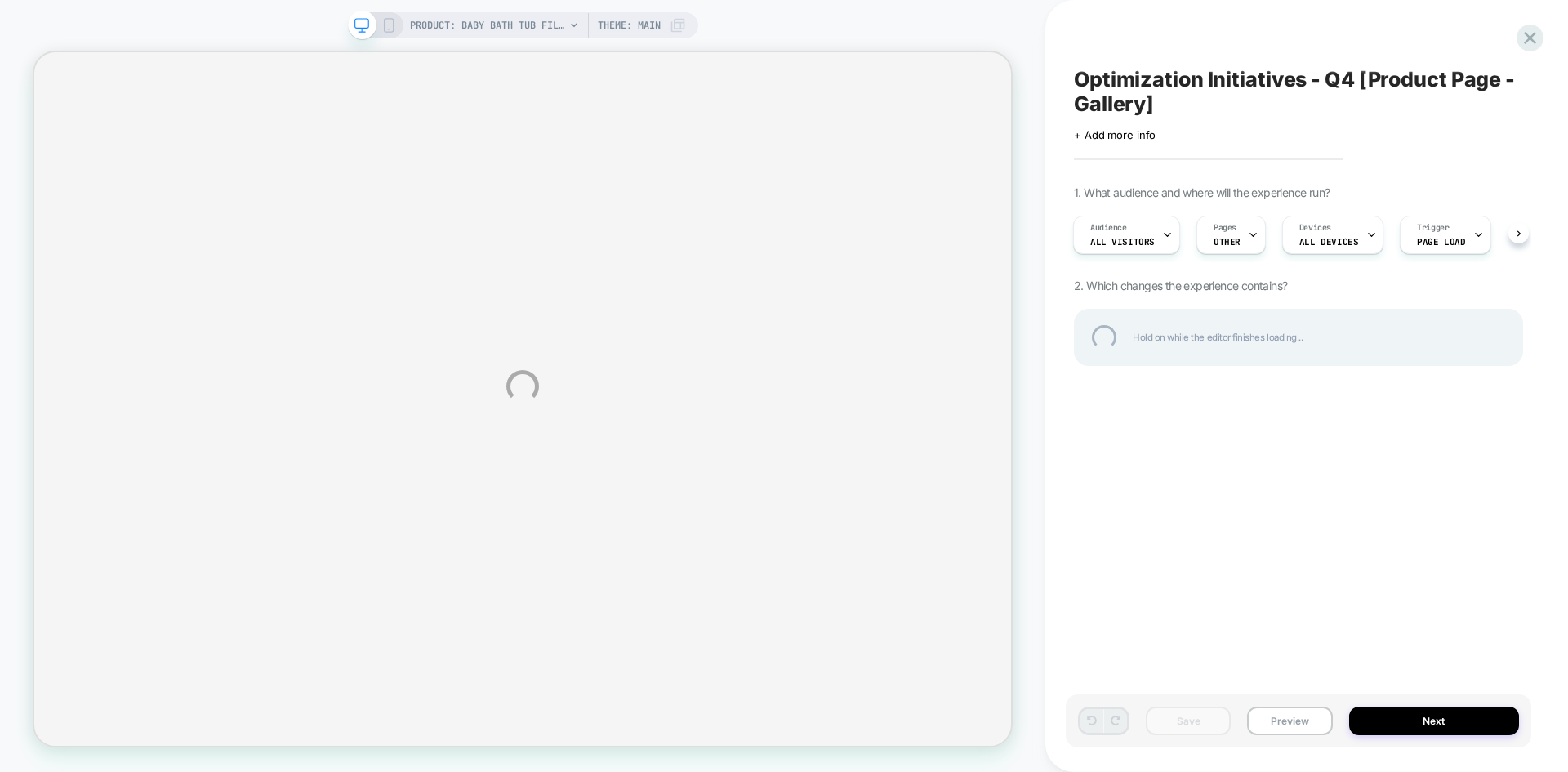
click at [1404, 338] on div "PRODUCT: Baby Bath Tub Filter PRODUCT: Baby Bath Tub Filter Theme: MAIN Optimiz…" at bounding box center [784, 386] width 1568 height 772
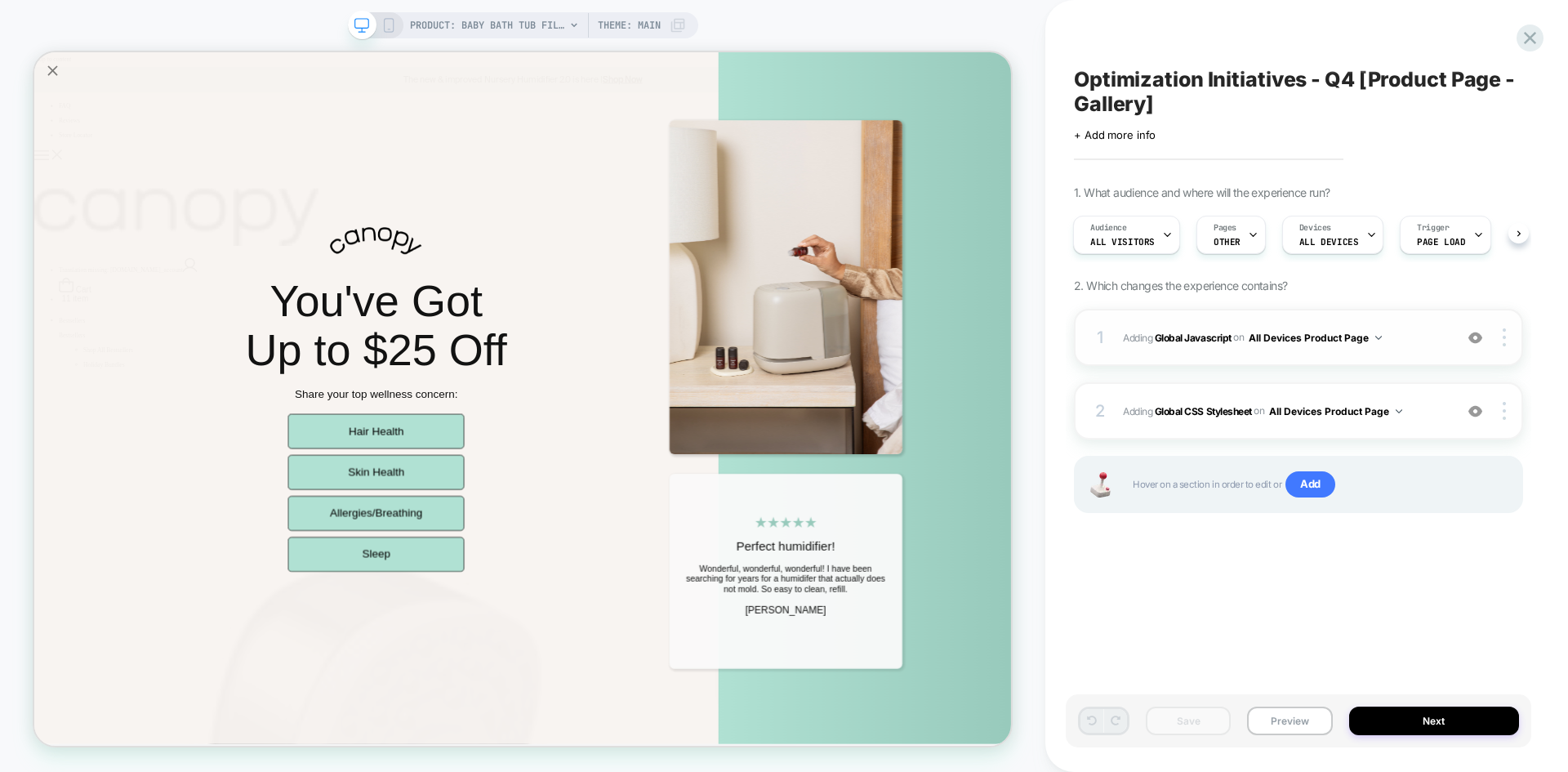
scroll to position [0, 2]
click at [1424, 317] on div "1 Adding Global Javascript on All Devices Product Page Add Before Add After Tar…" at bounding box center [1299, 337] width 450 height 57
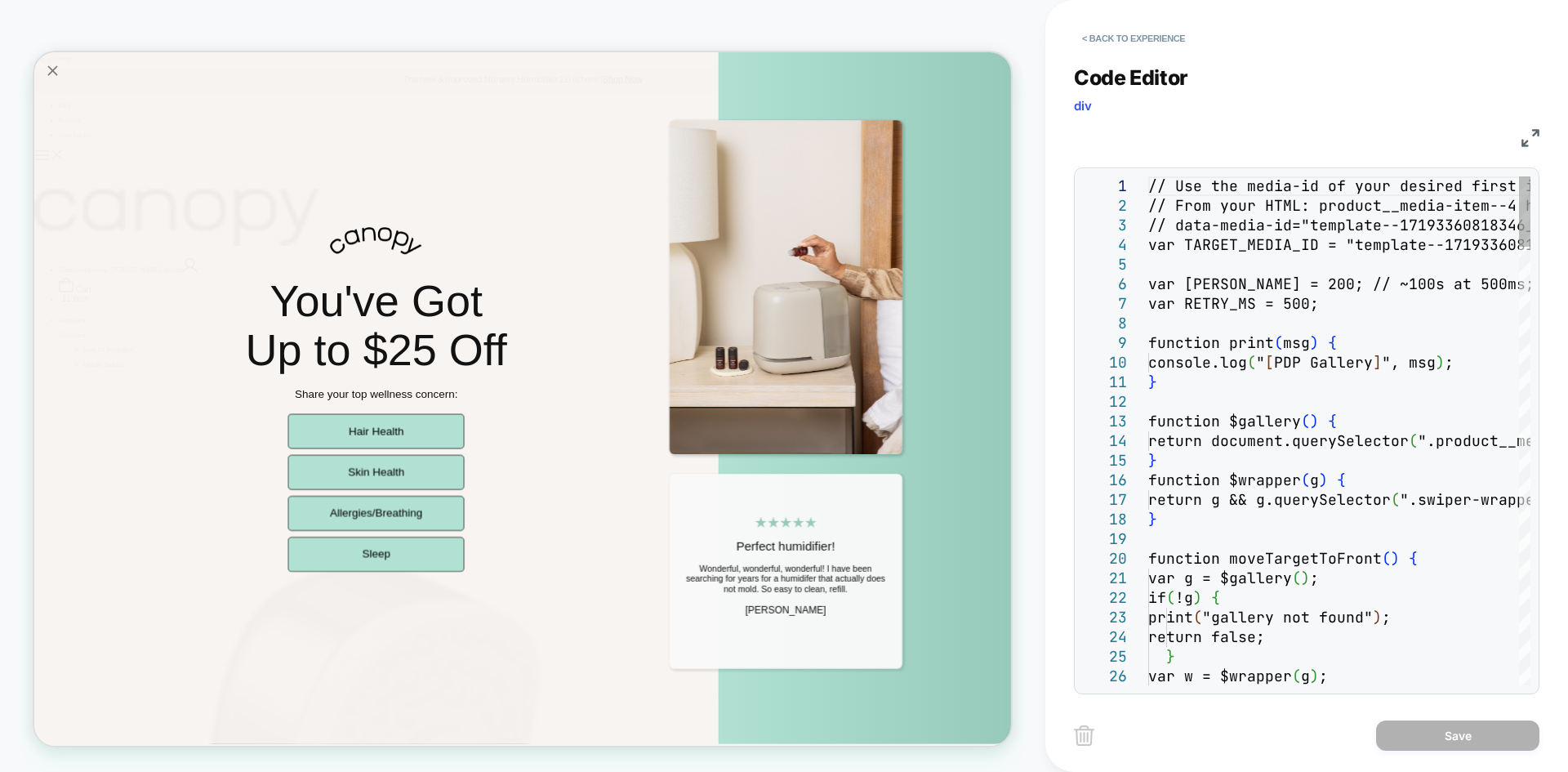
click at [1529, 141] on img at bounding box center [1531, 138] width 18 height 18
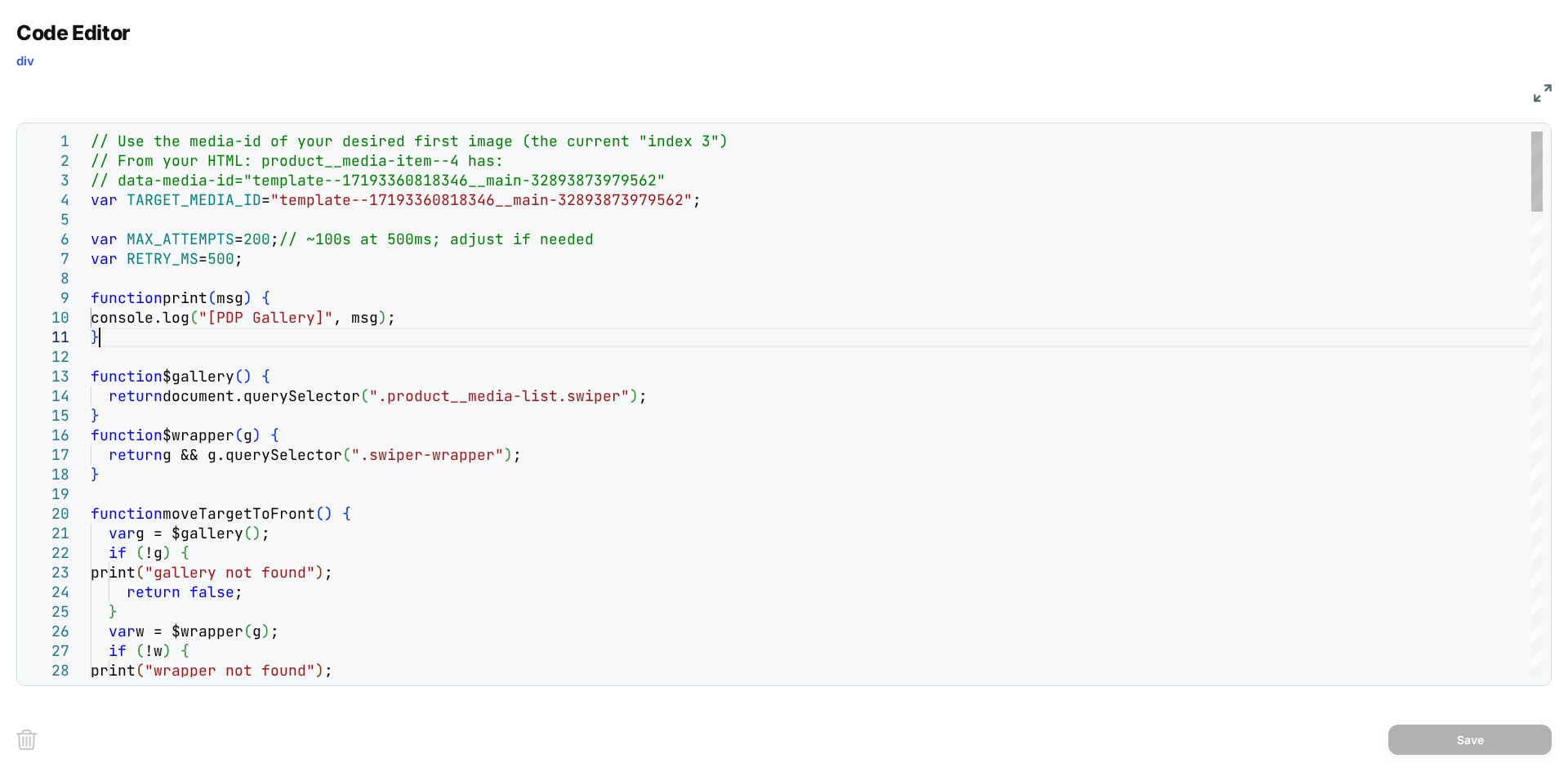
scroll to position [0, 0]
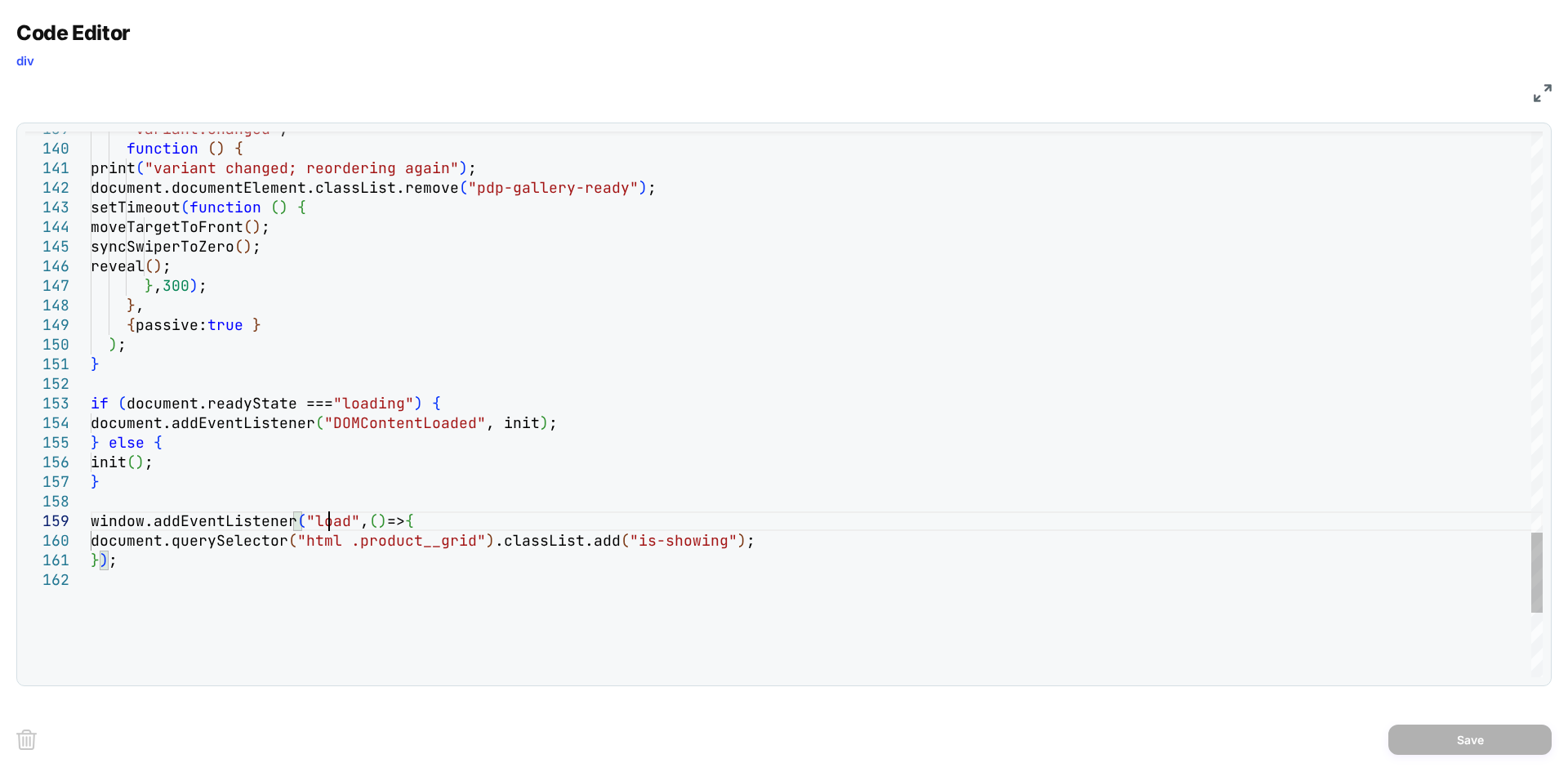
type textarea "**********"
click at [1456, 742] on button "Save" at bounding box center [1470, 739] width 163 height 30
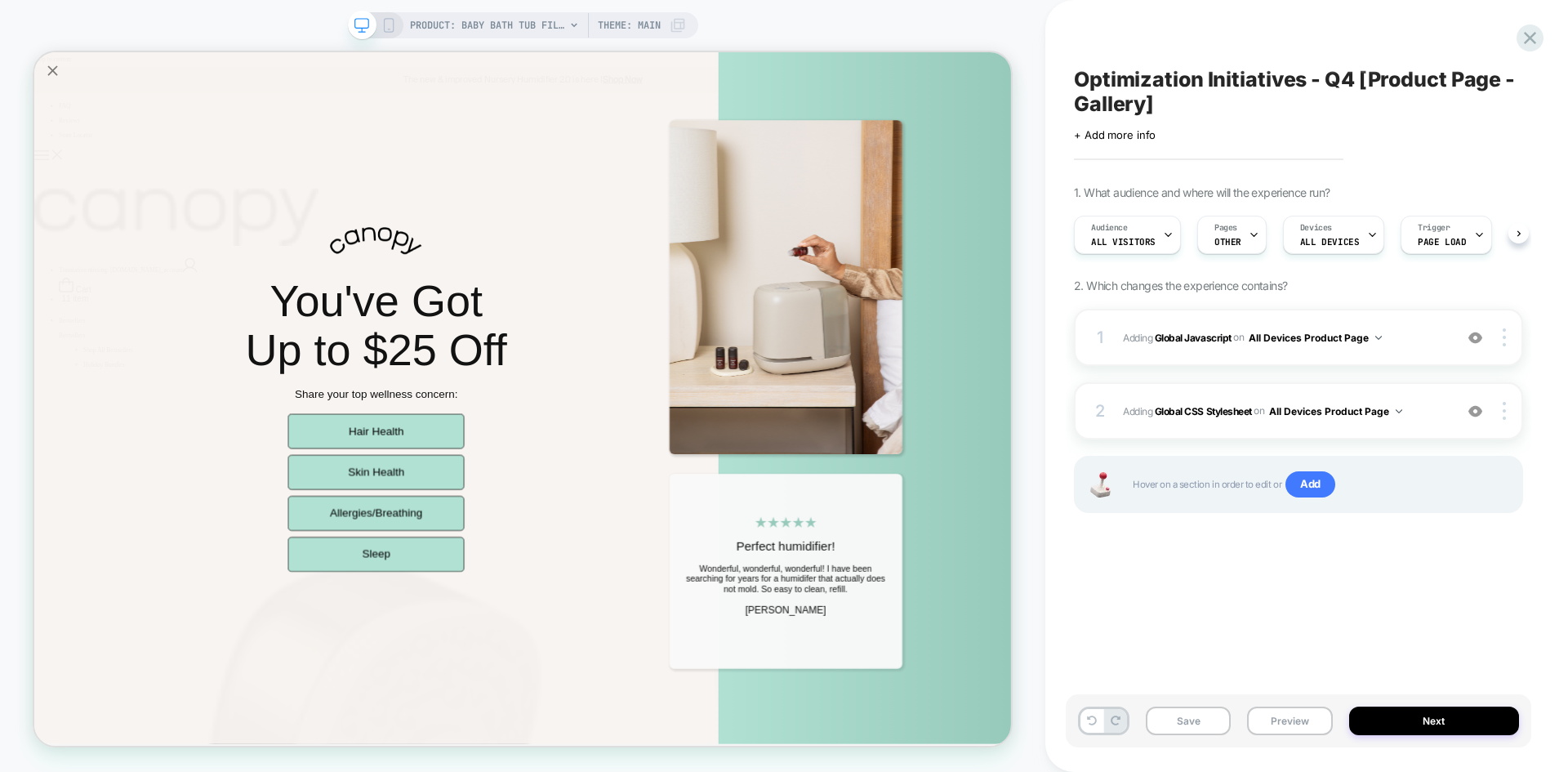
scroll to position [0, 1]
click at [1192, 718] on button "Save" at bounding box center [1189, 721] width 85 height 29
click at [1310, 728] on button "Preview" at bounding box center [1290, 721] width 85 height 29
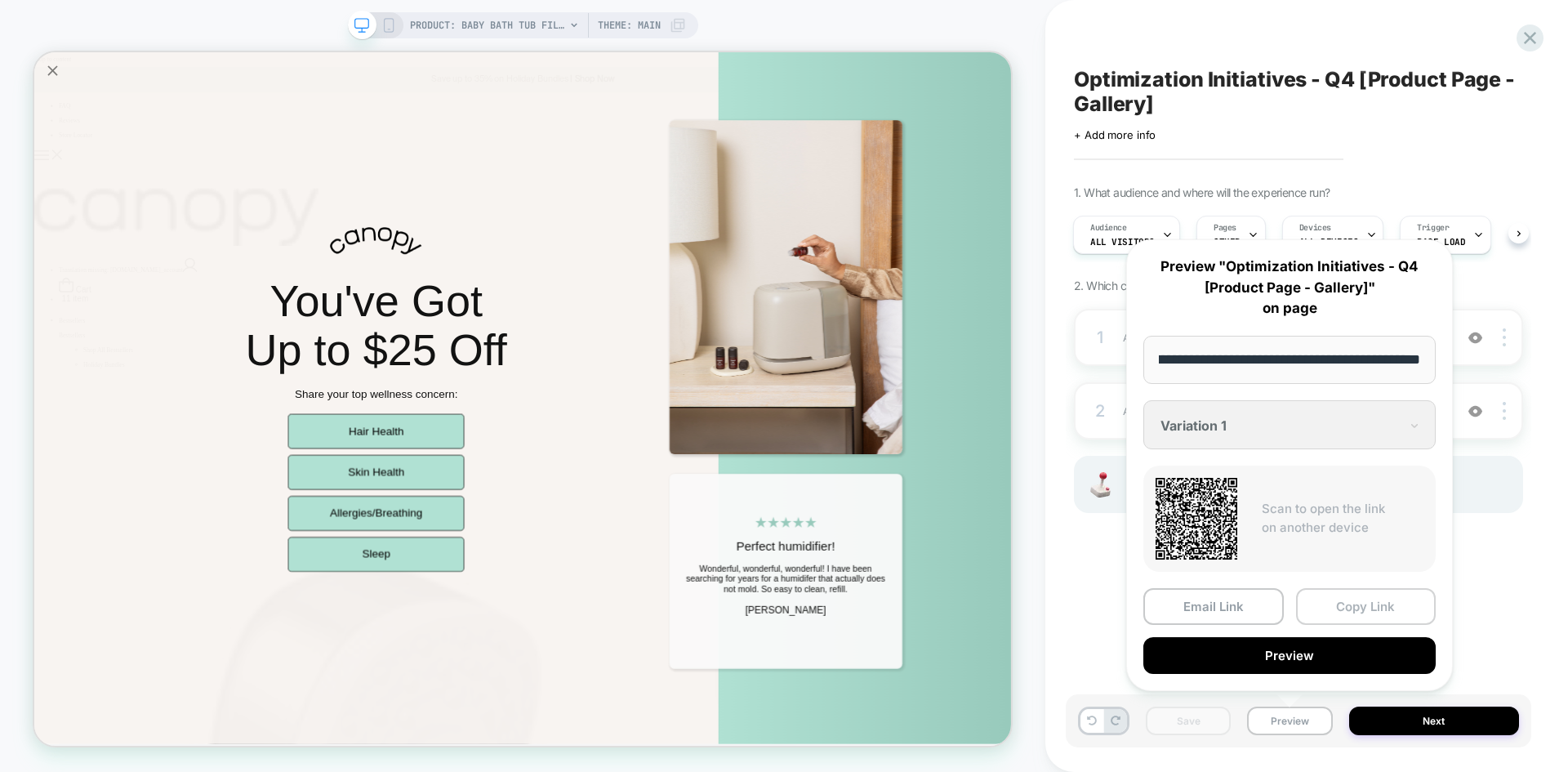
scroll to position [0, 0]
click at [1359, 598] on button "Copy Link" at bounding box center [1367, 607] width 141 height 37
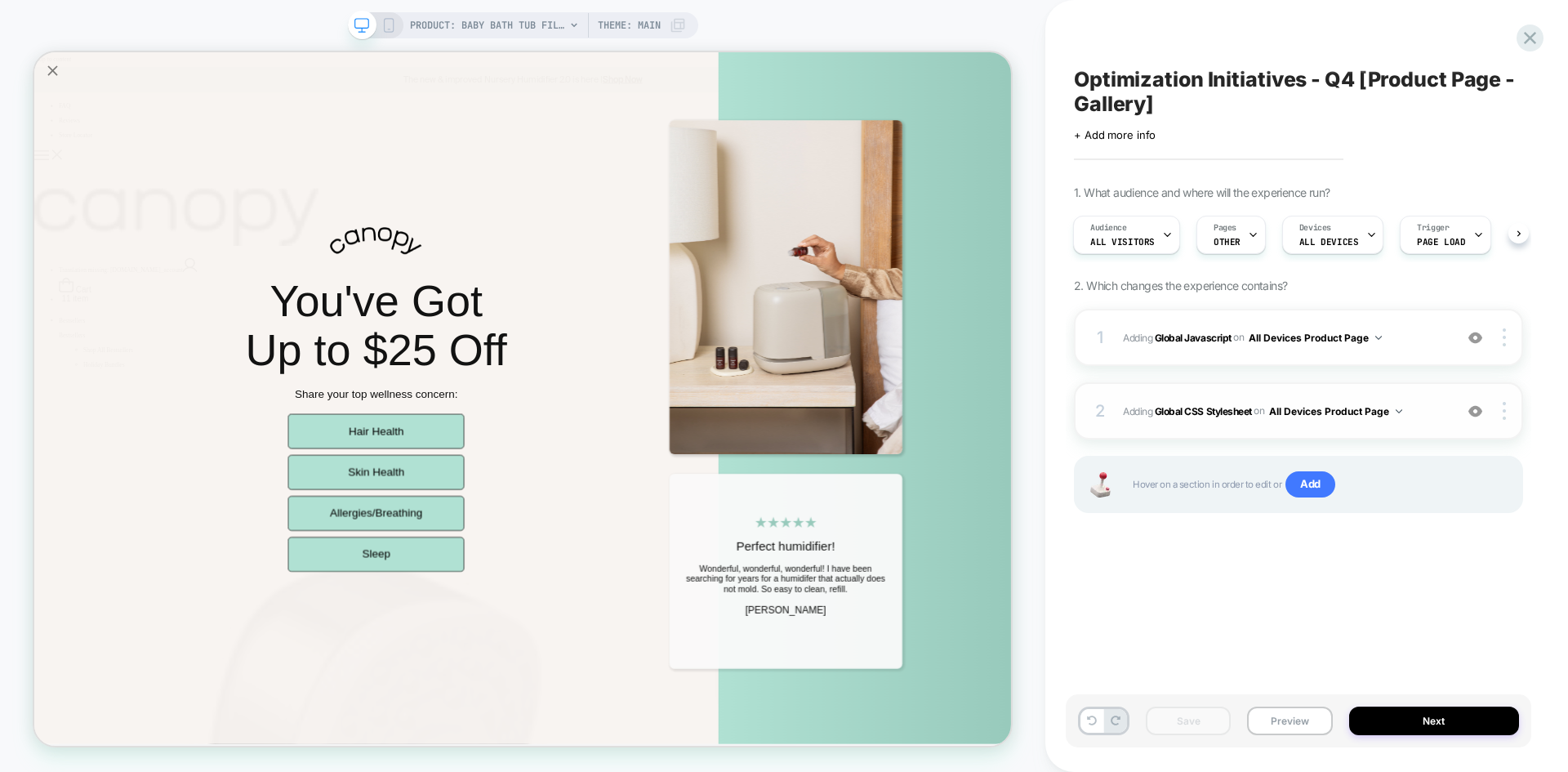
click at [1433, 384] on div "2 Adding Global CSS Stylesheet on All Devices Product Page Add Before Add After…" at bounding box center [1299, 410] width 450 height 57
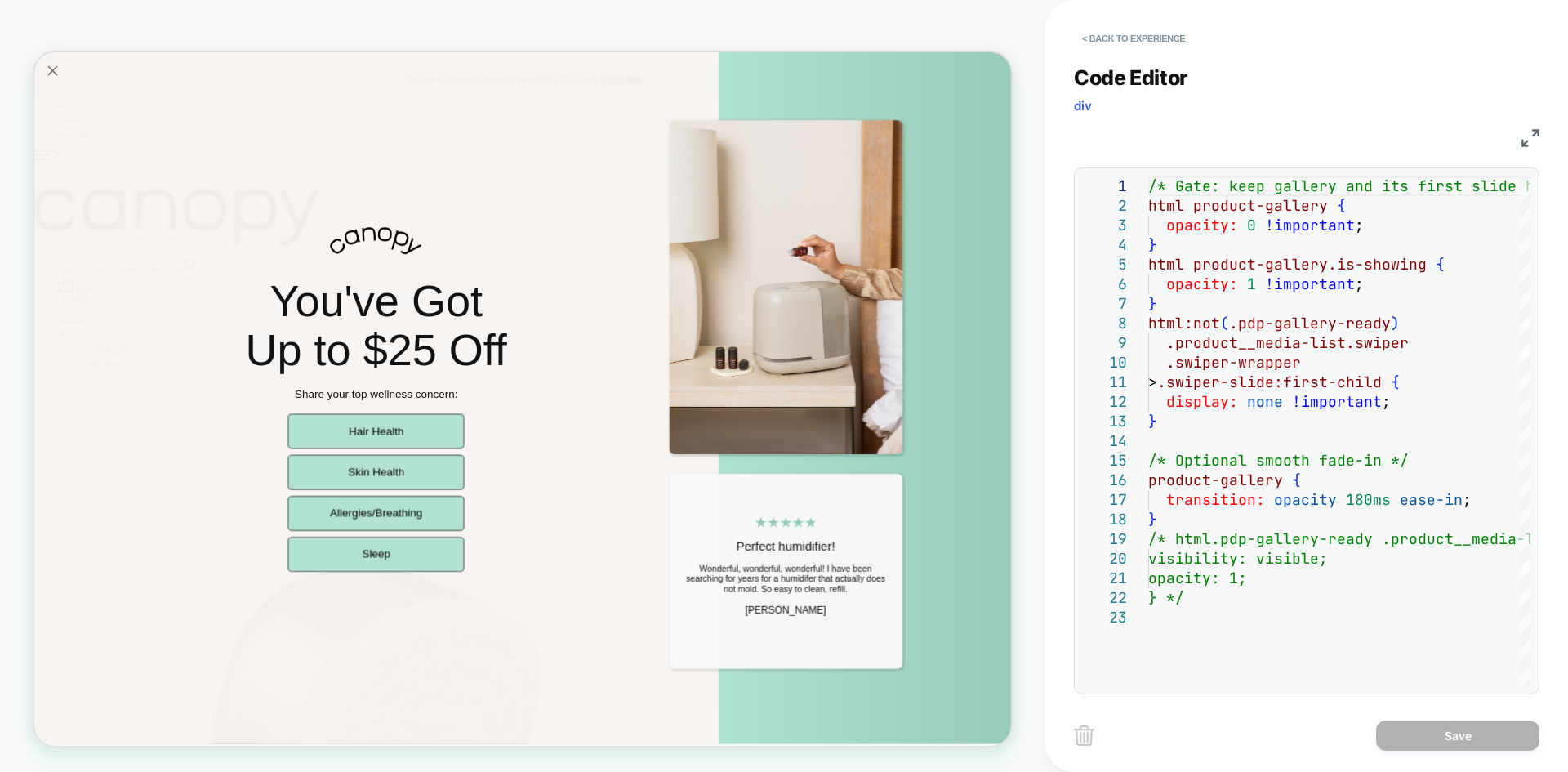
click at [1530, 134] on img at bounding box center [1531, 138] width 18 height 18
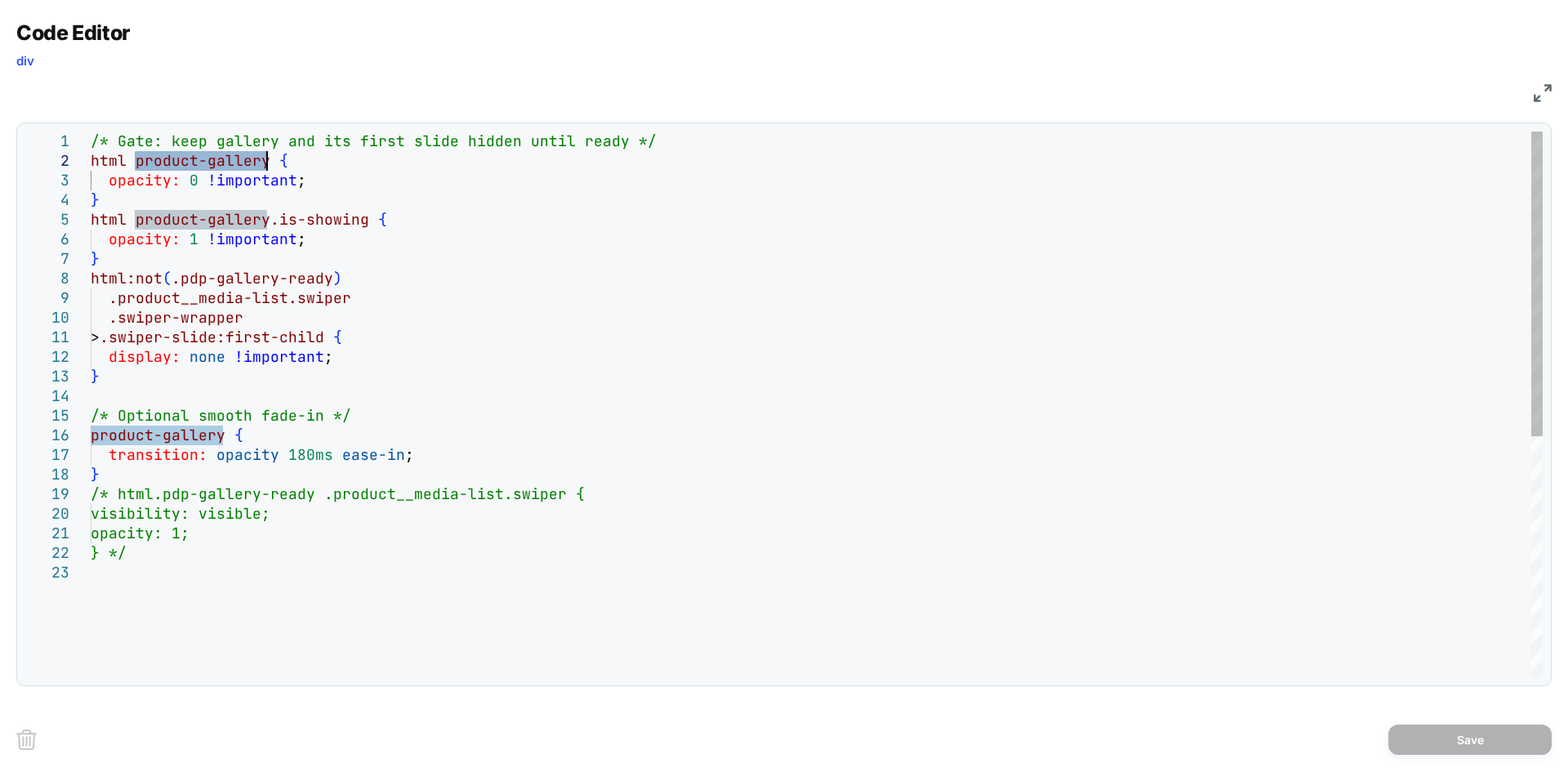
drag, startPoint x: 135, startPoint y: 159, endPoint x: 266, endPoint y: 156, distance: 131.0
click at [266, 156] on div "/* Gate: keep gallery and its first slide hidden u ntil ready */ html product-g…" at bounding box center [816, 620] width 1452 height 977
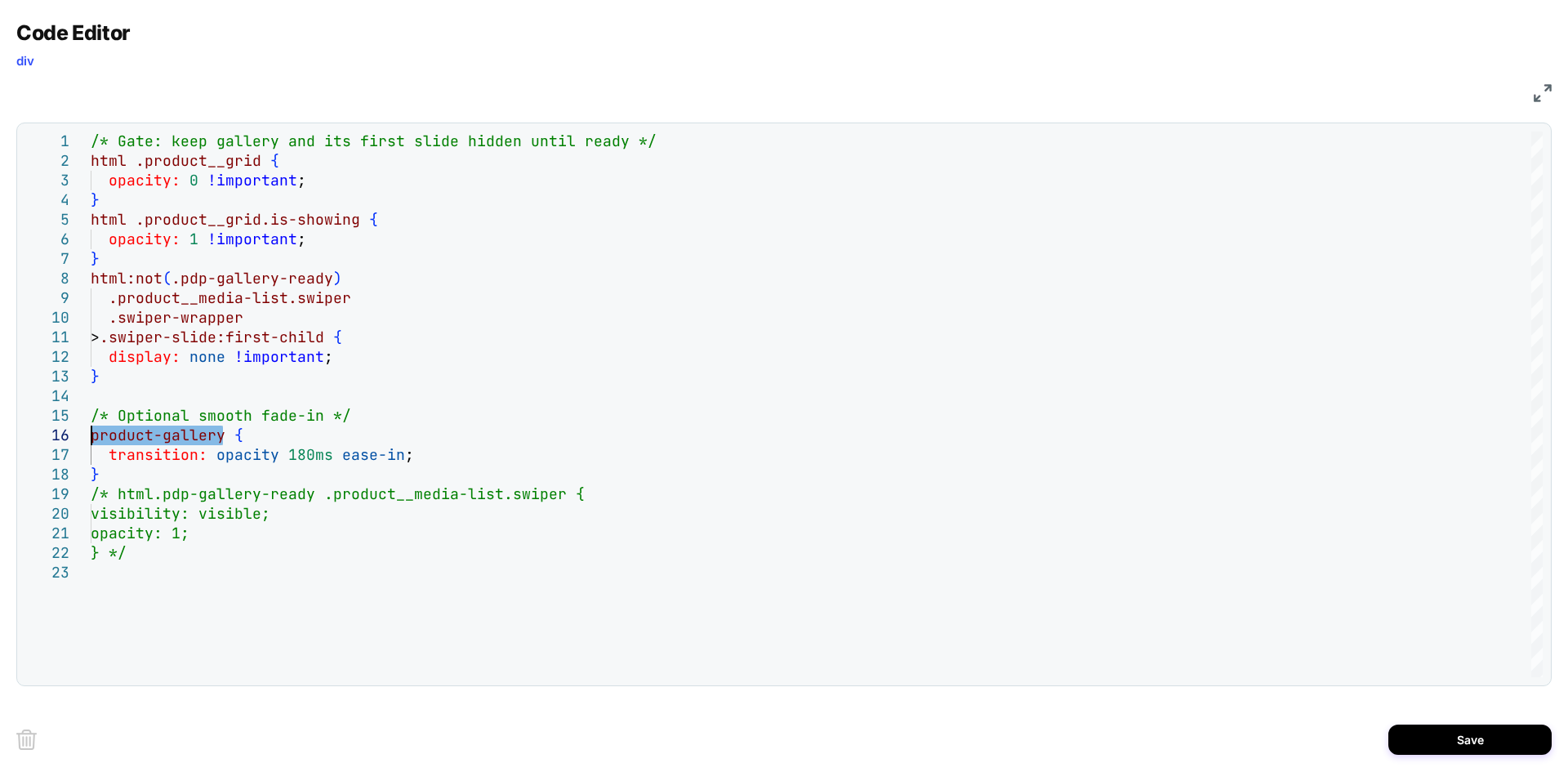
scroll to position [98, 8]
type textarea "**********"
click at [1437, 746] on button "Save" at bounding box center [1470, 739] width 163 height 30
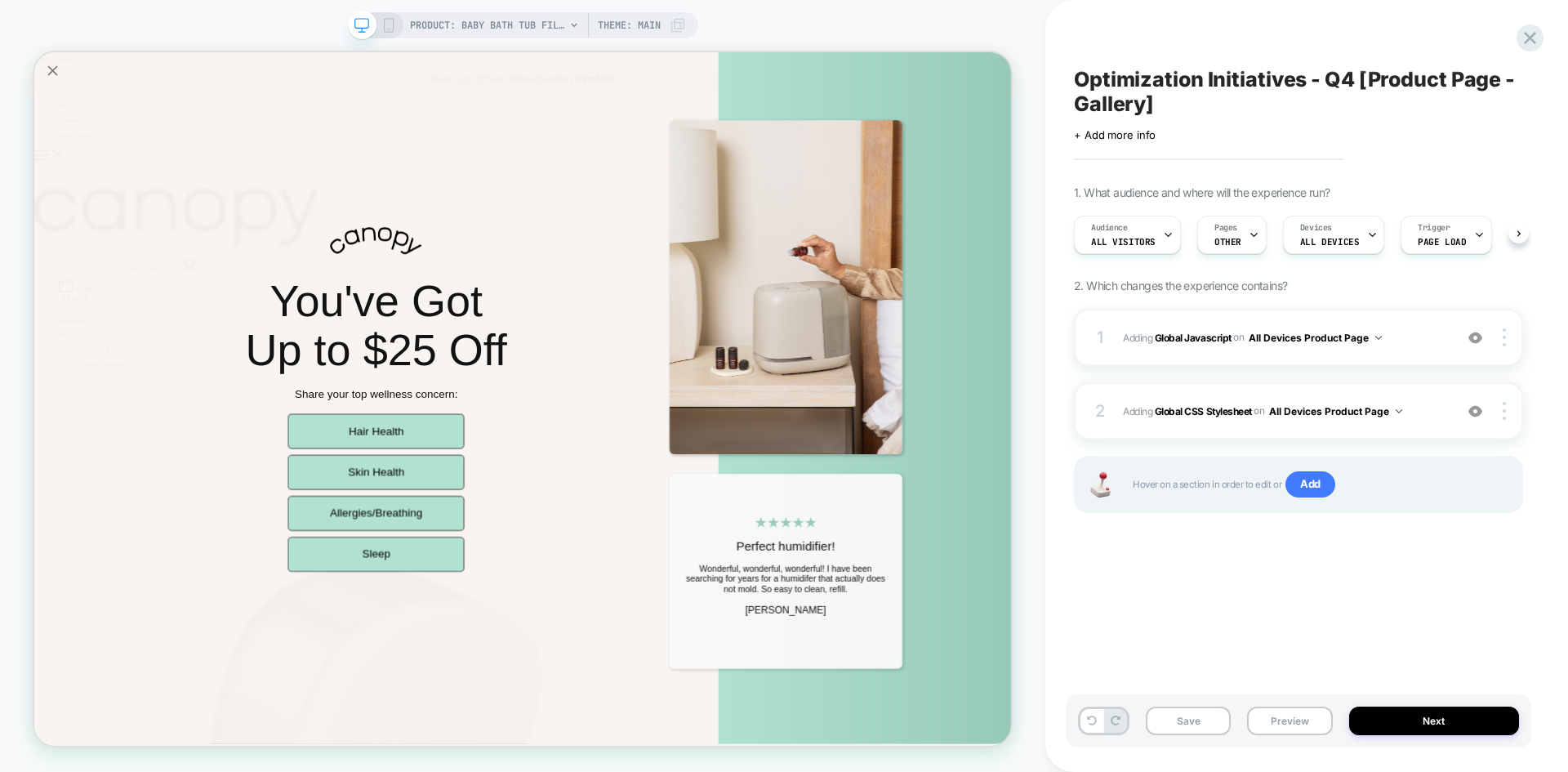
scroll to position [0, 1]
click at [1405, 332] on span "Adding Global Javascript on All Devices Product Page" at bounding box center [1284, 338] width 322 height 21
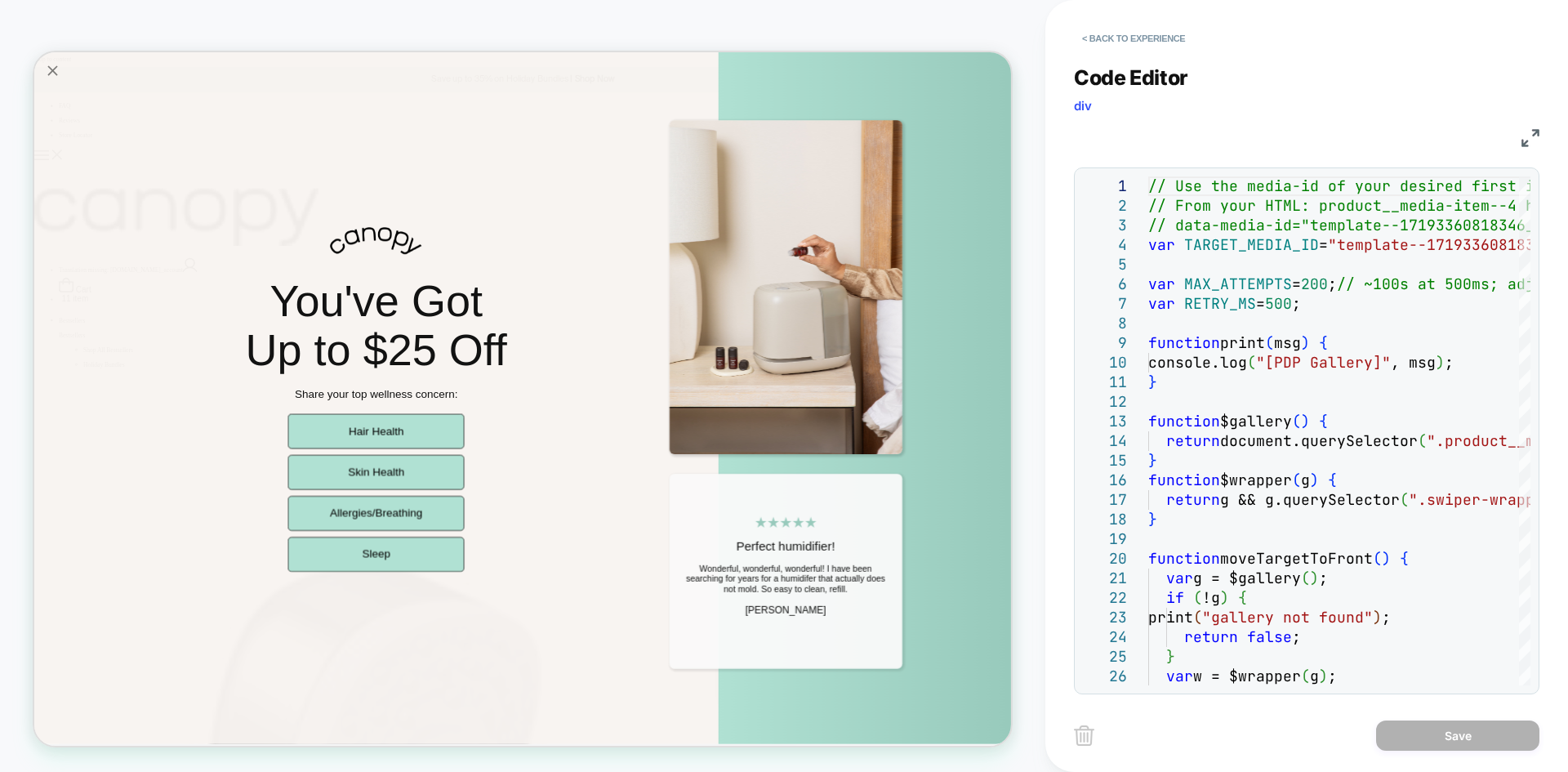
click at [1532, 137] on img at bounding box center [1531, 138] width 18 height 18
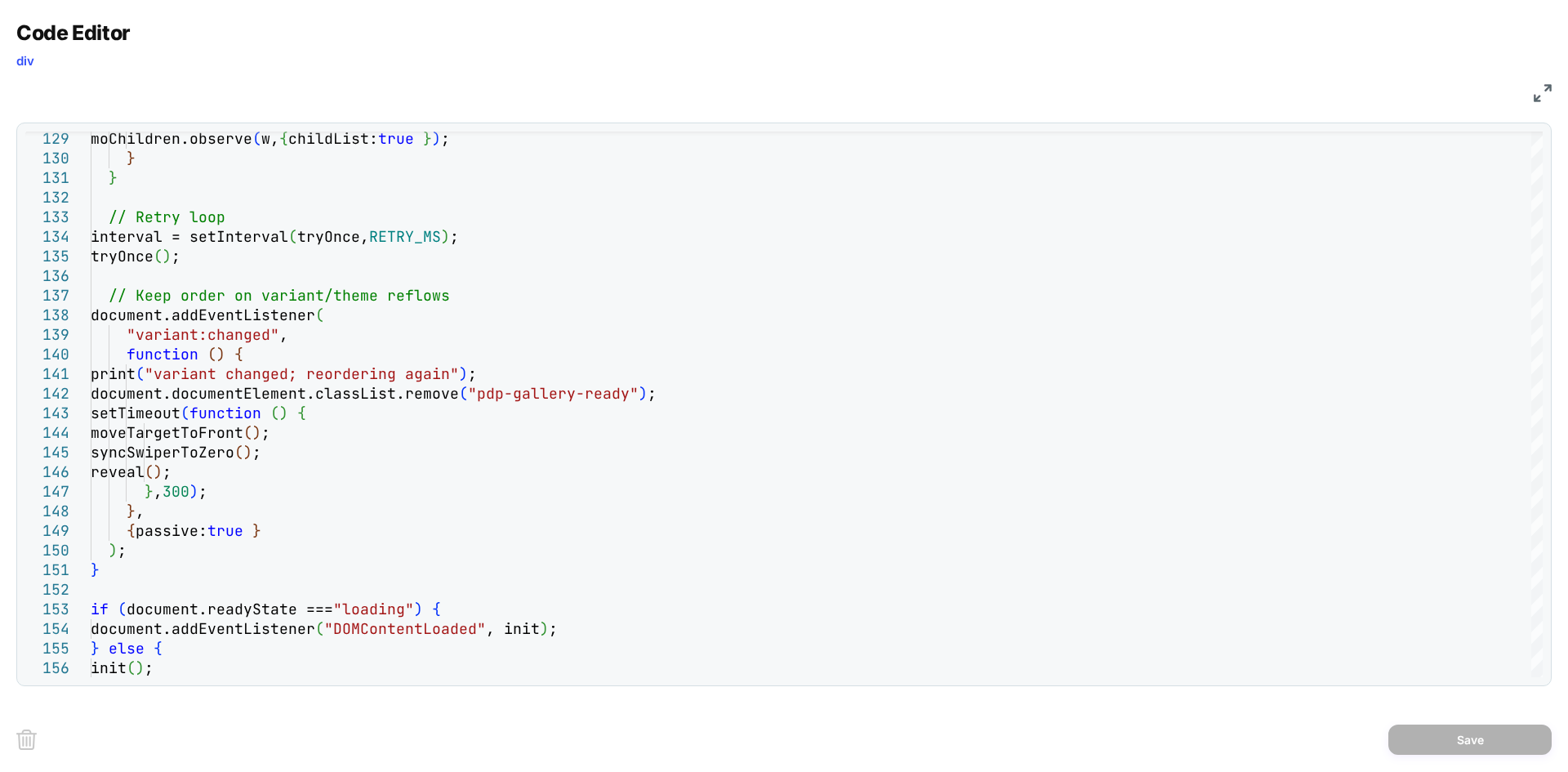
click at [1542, 79] on div "JS" at bounding box center [784, 90] width 1536 height 28
click at [1542, 85] on img at bounding box center [1543, 93] width 18 height 18
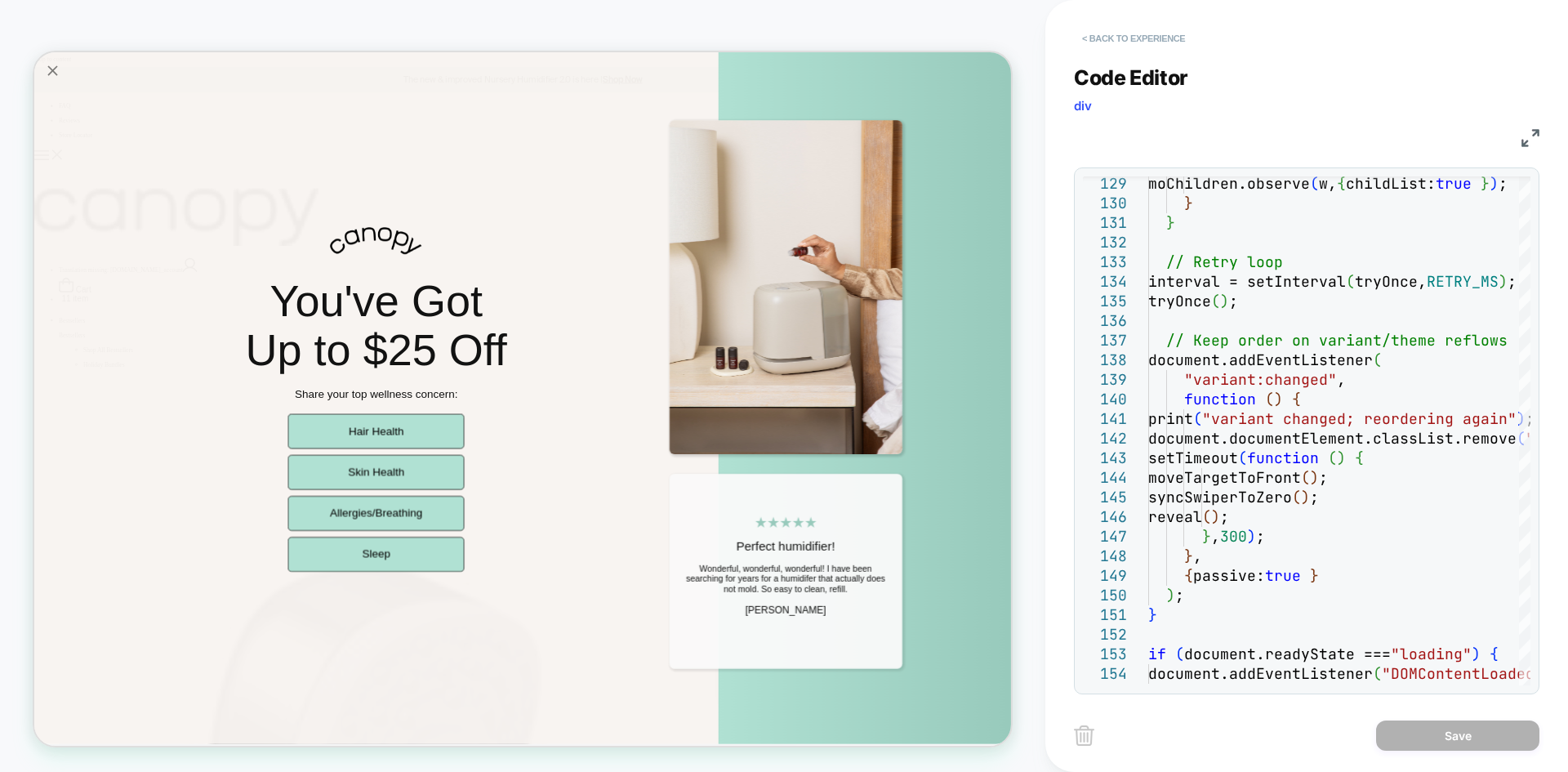
click at [1148, 42] on button "< Back to experience" at bounding box center [1134, 38] width 119 height 26
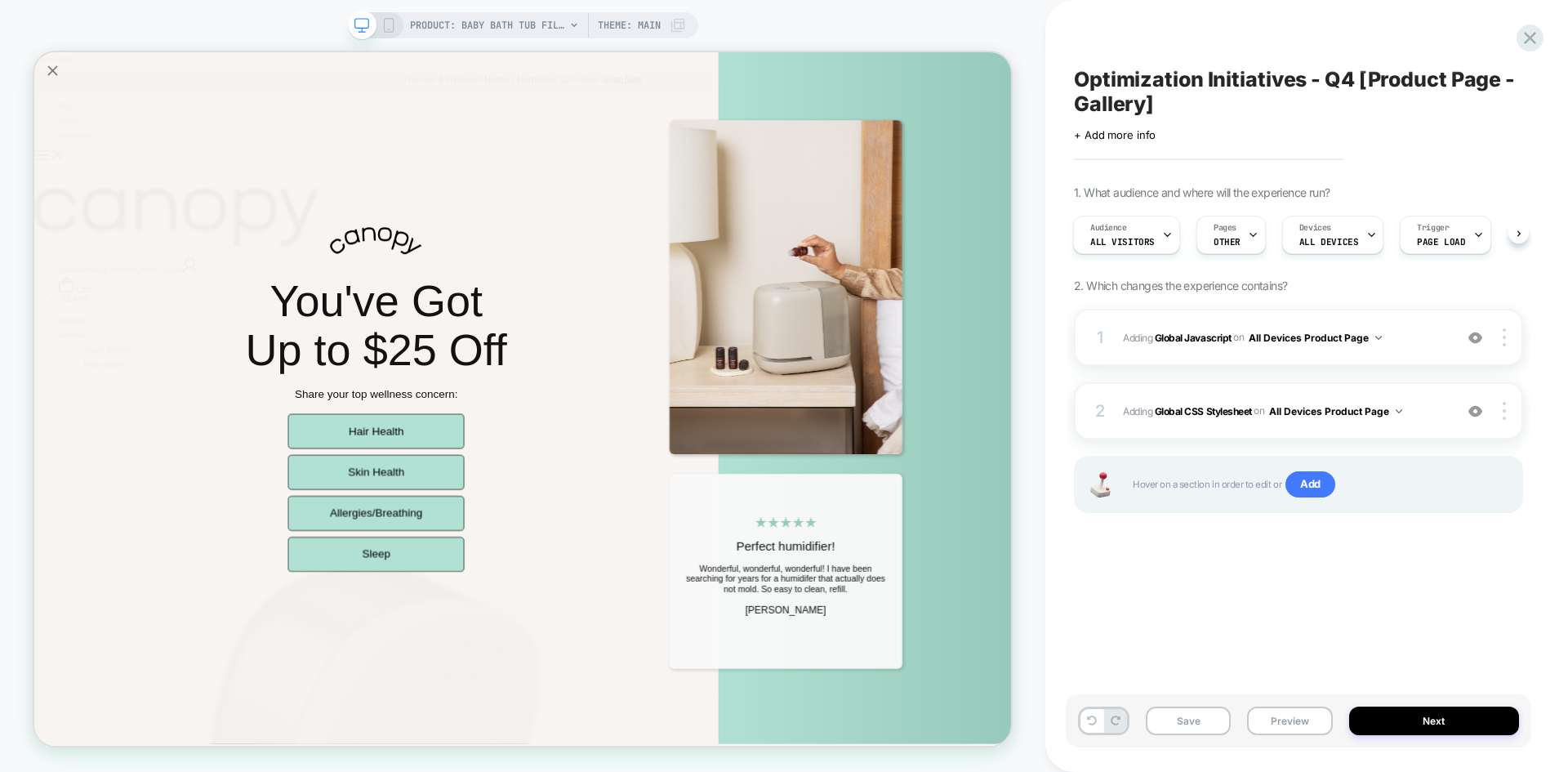
click at [1183, 706] on div "Save Preview Next" at bounding box center [1299, 721] width 466 height 53
click at [1189, 716] on button "Save" at bounding box center [1189, 721] width 85 height 29
click at [1319, 727] on button "Preview" at bounding box center [1290, 721] width 85 height 29
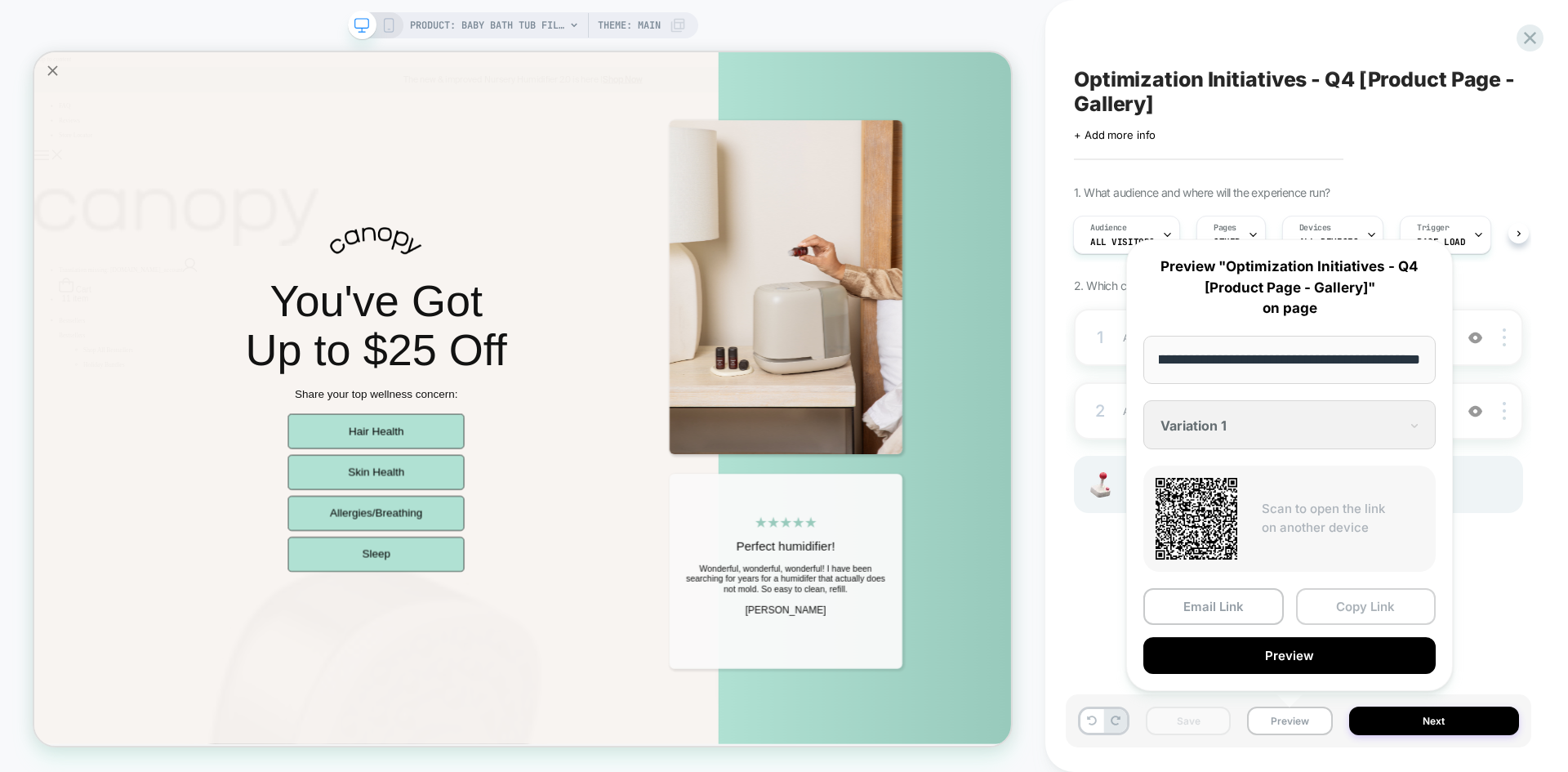
scroll to position [0, 0]
click at [1350, 603] on button "Copy Link" at bounding box center [1367, 607] width 141 height 37
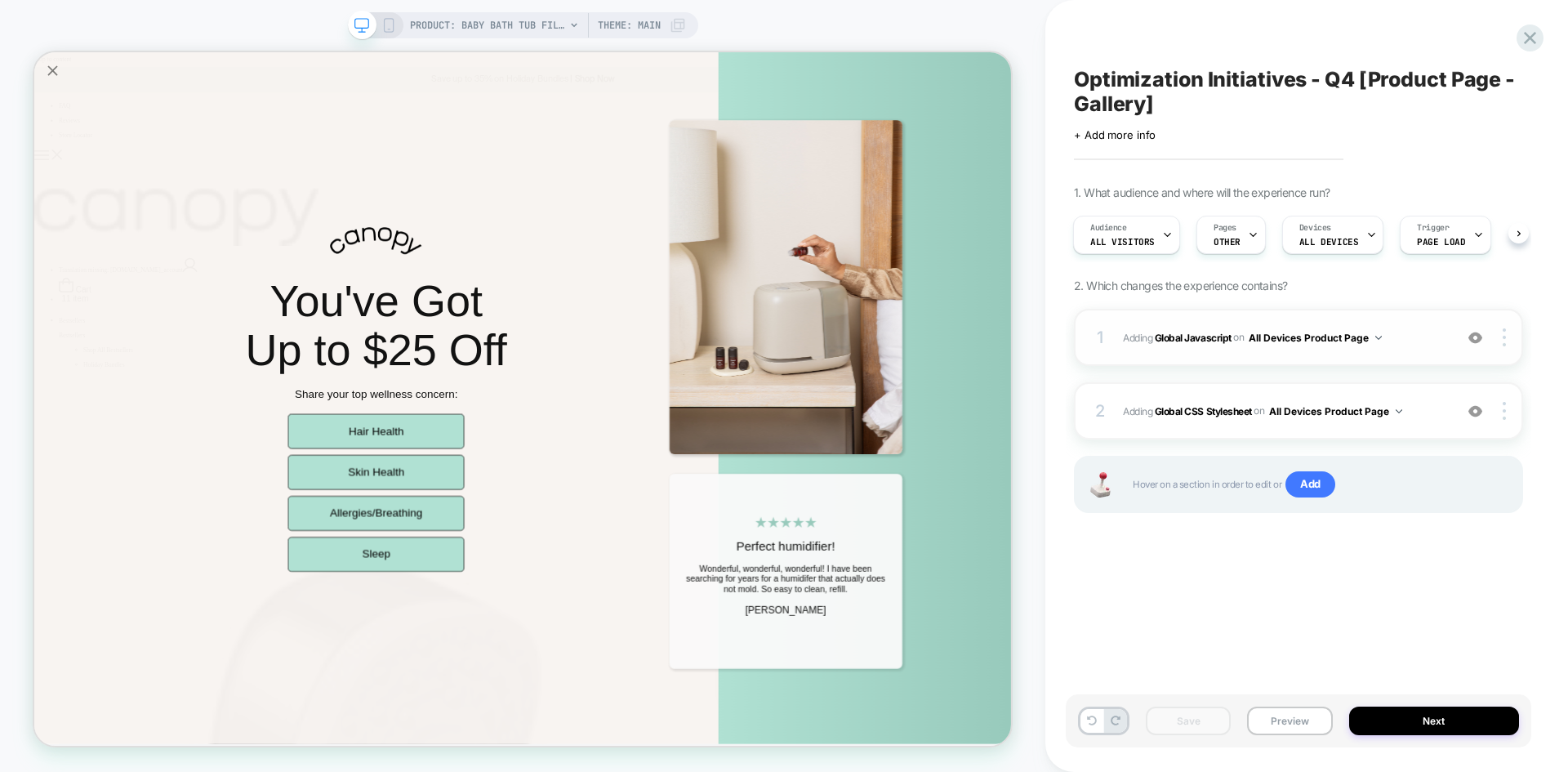
click at [1414, 335] on span "Adding Global Javascript on All Devices Product Page" at bounding box center [1284, 338] width 322 height 21
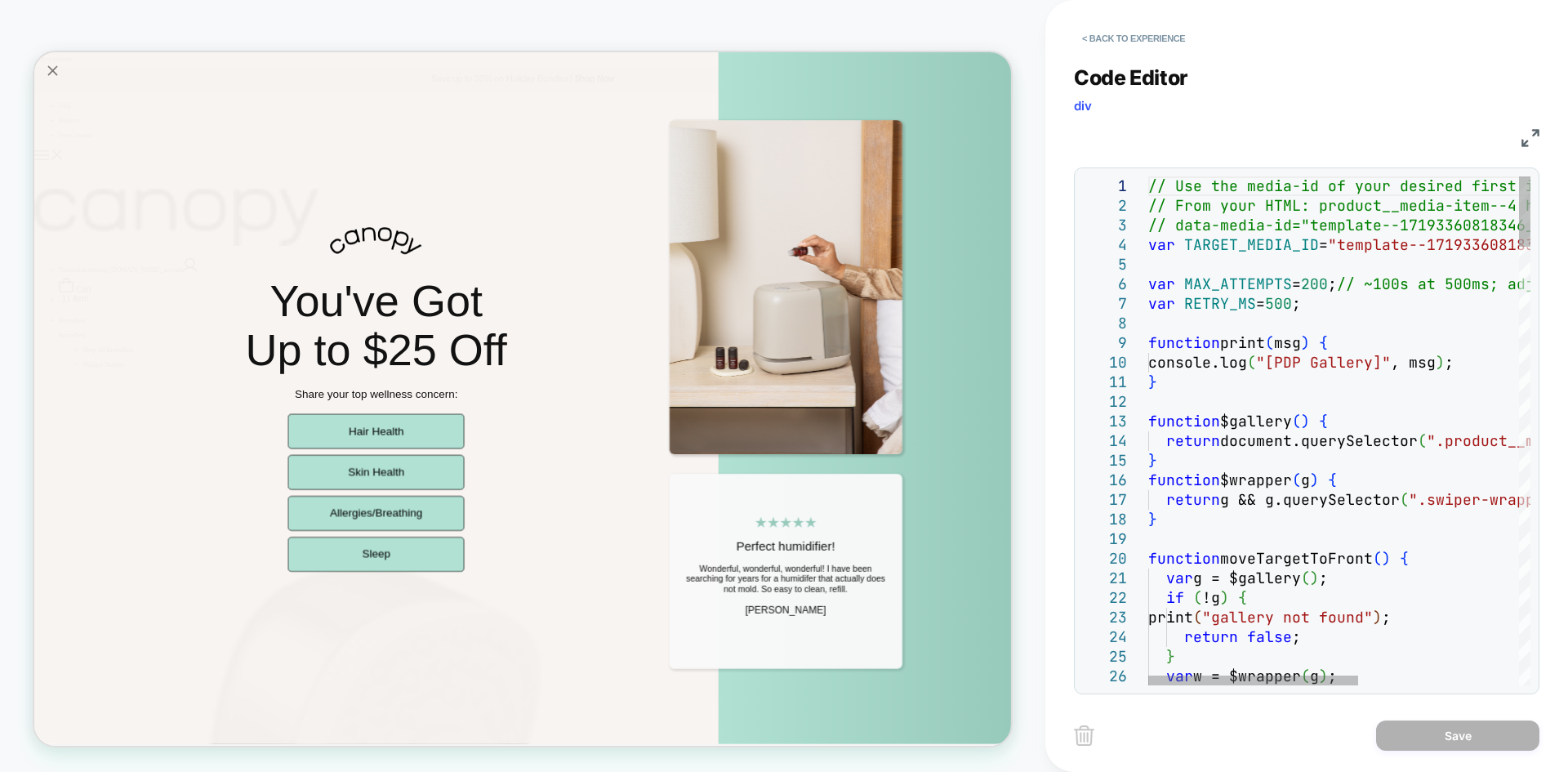
click at [1534, 129] on img at bounding box center [1531, 138] width 18 height 18
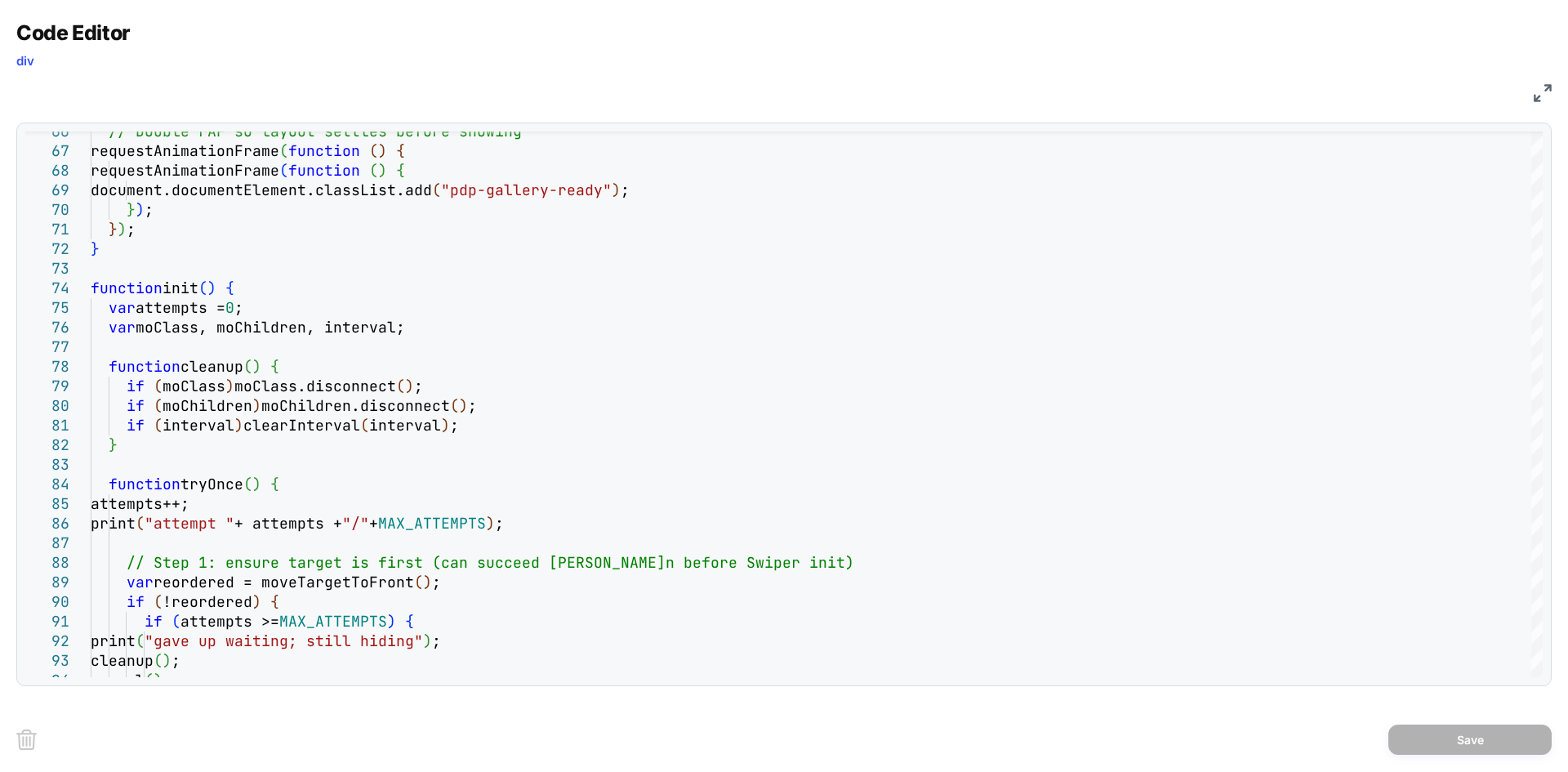
click at [1543, 93] on img at bounding box center [1543, 93] width 18 height 18
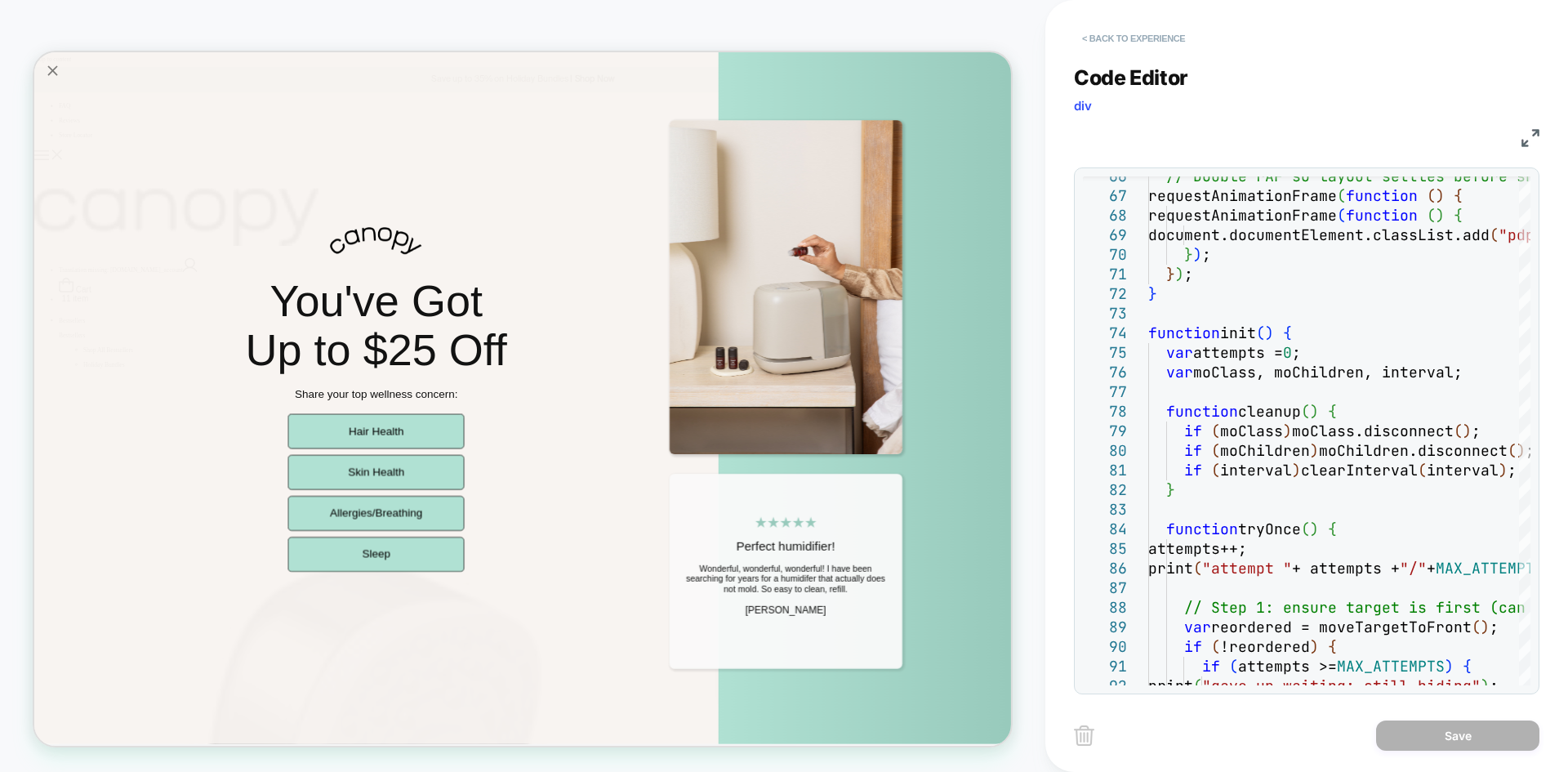
click at [1131, 41] on button "< Back to experience" at bounding box center [1134, 38] width 119 height 26
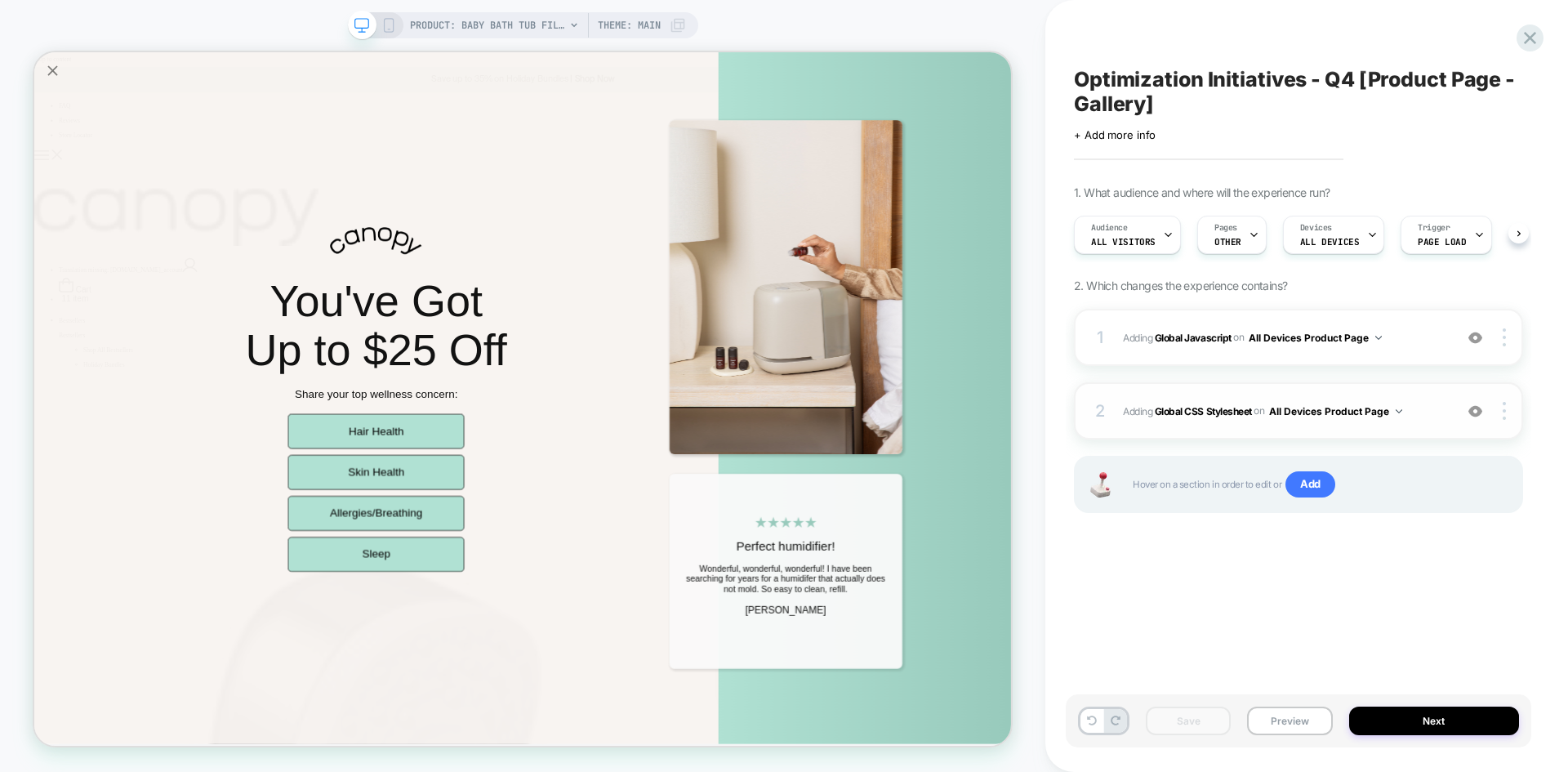
scroll to position [0, 1]
click at [1425, 406] on span "Adding Global CSS Stylesheet on All Devices Product Page" at bounding box center [1284, 411] width 322 height 21
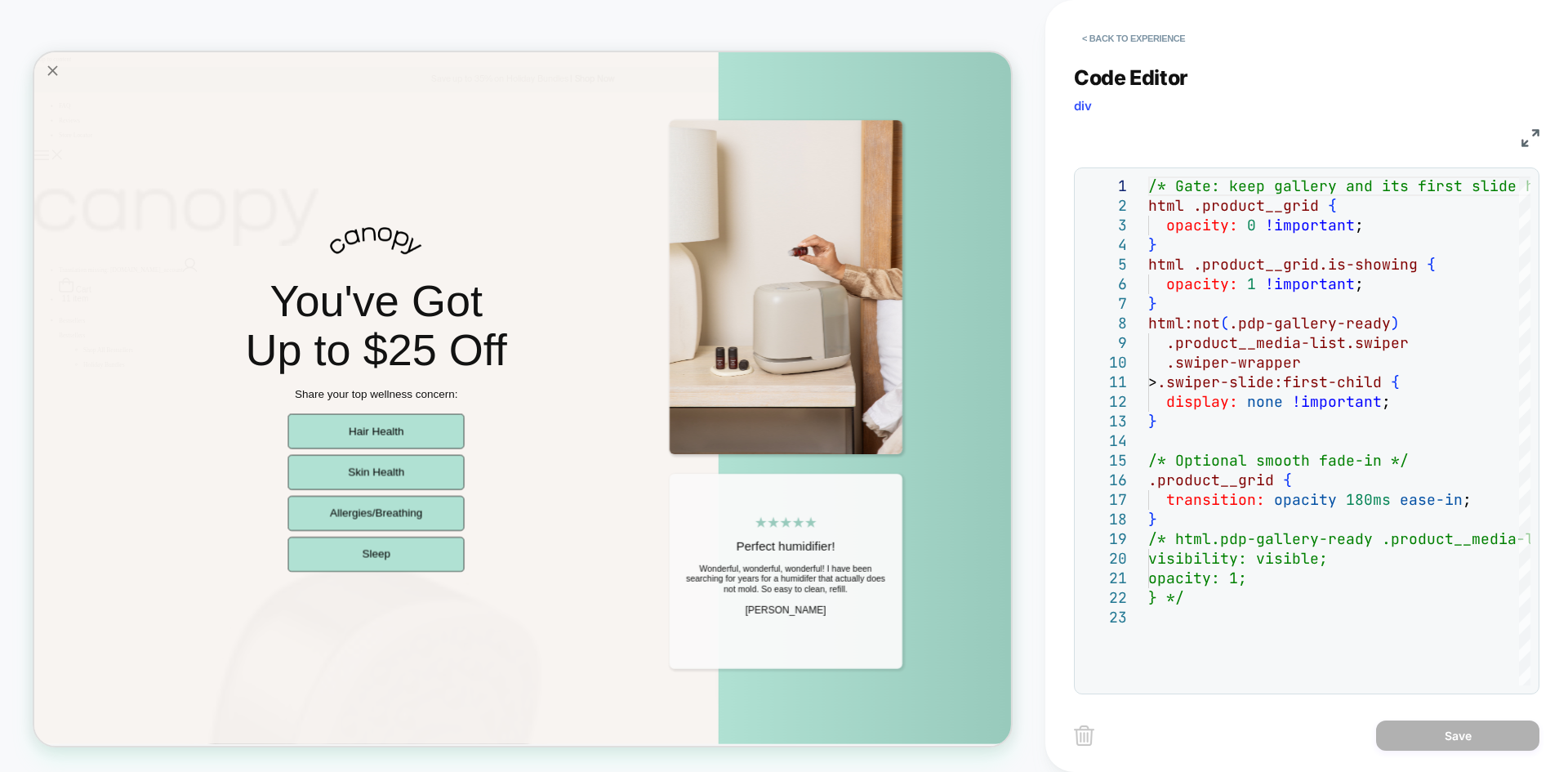
click at [1535, 129] on img at bounding box center [1531, 138] width 18 height 18
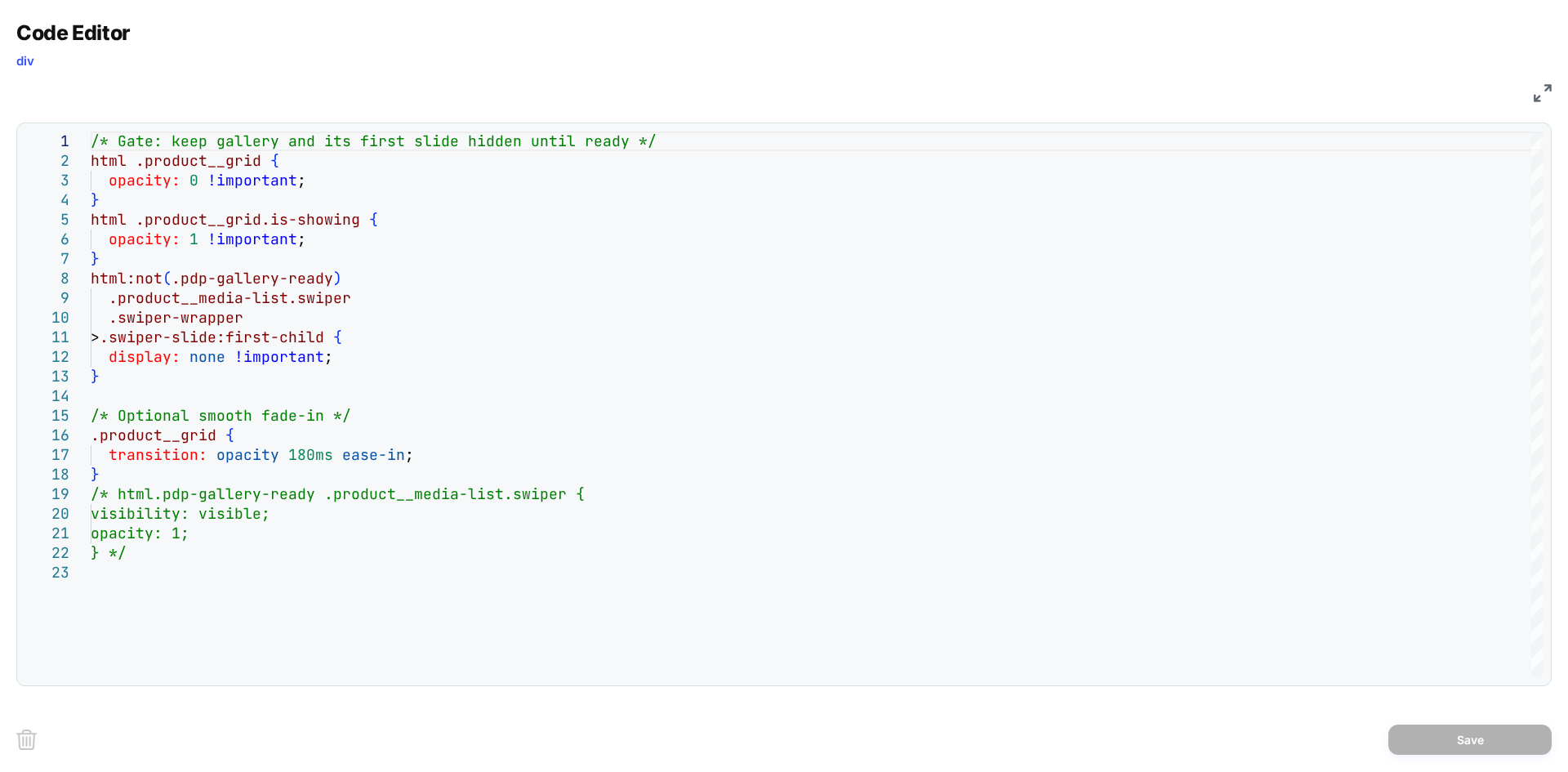
click at [1542, 98] on img at bounding box center [1543, 93] width 18 height 18
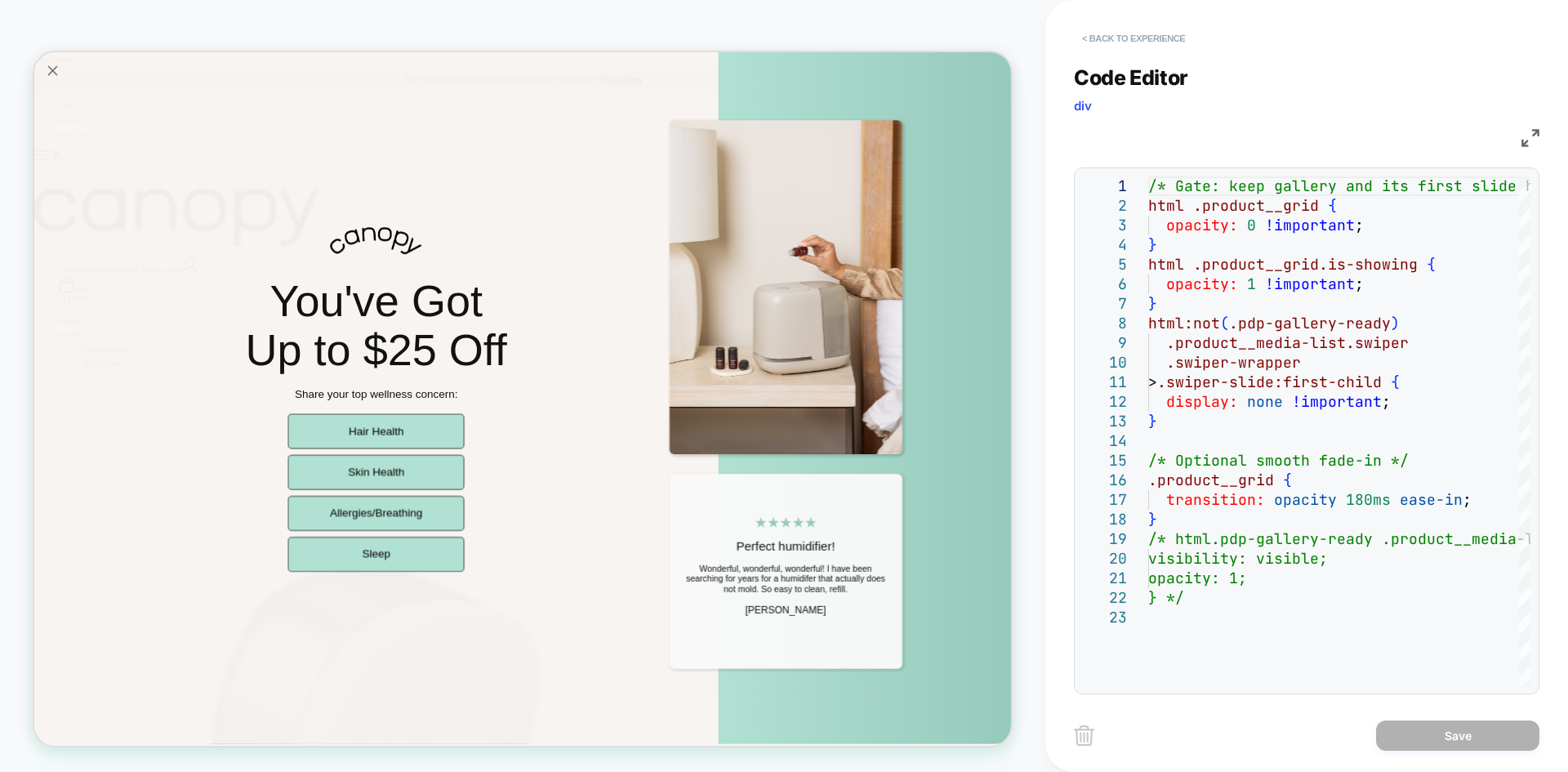
click at [1146, 45] on button "< Back to experience" at bounding box center [1134, 38] width 119 height 26
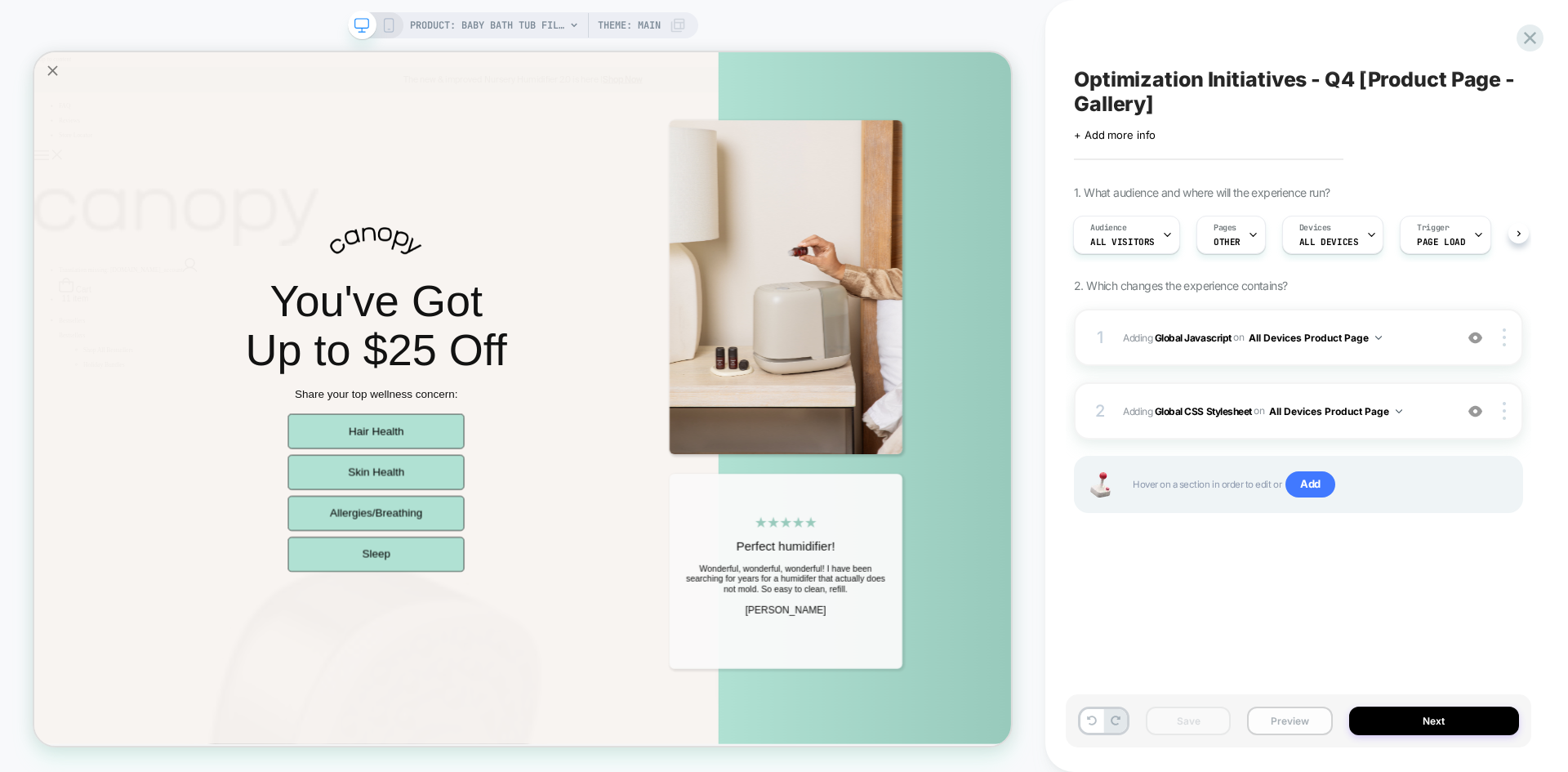
click at [1279, 709] on button "Preview" at bounding box center [1290, 721] width 85 height 29
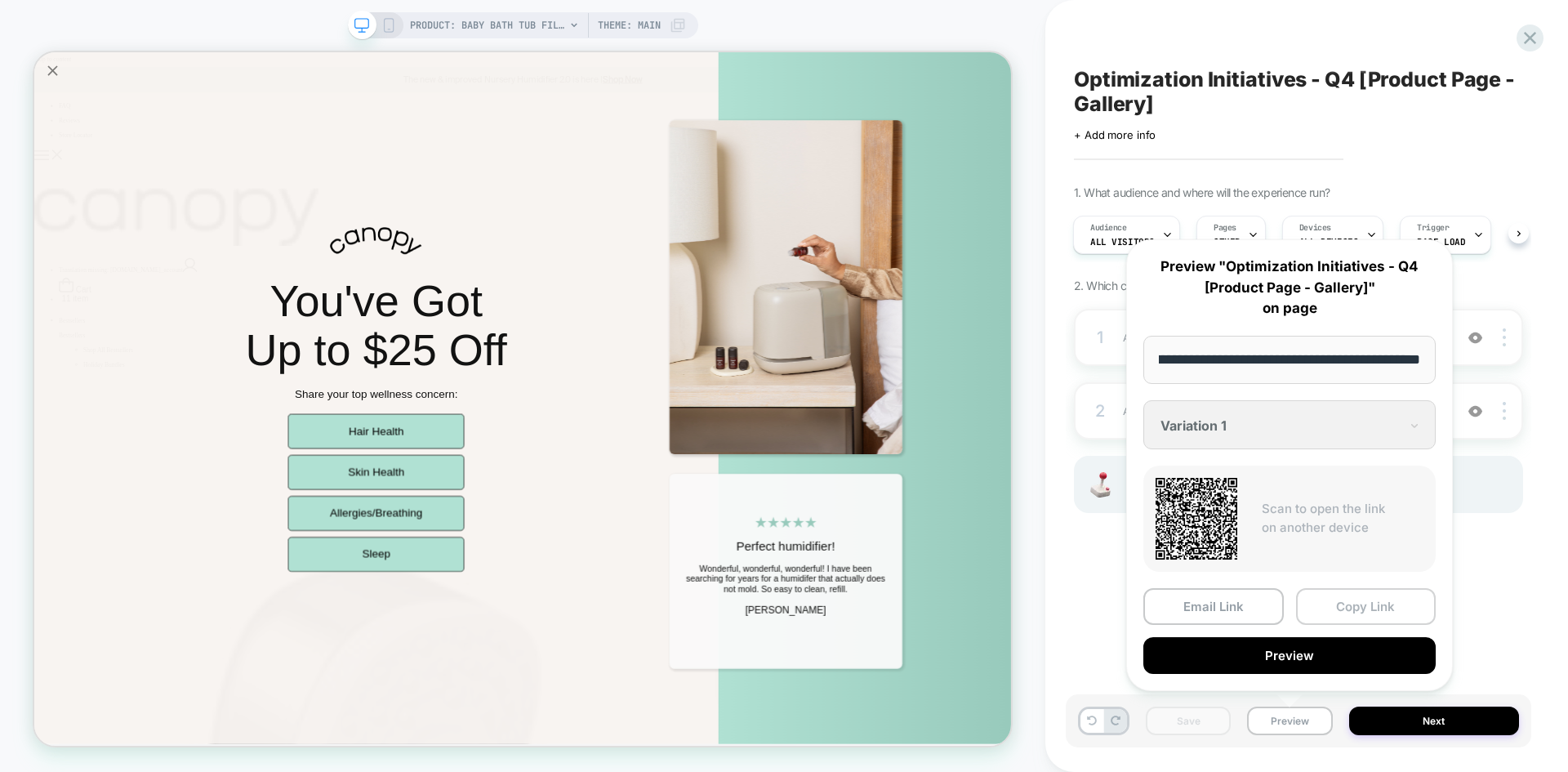
scroll to position [0, 0]
click at [1351, 616] on button "Copy Link" at bounding box center [1367, 607] width 141 height 37
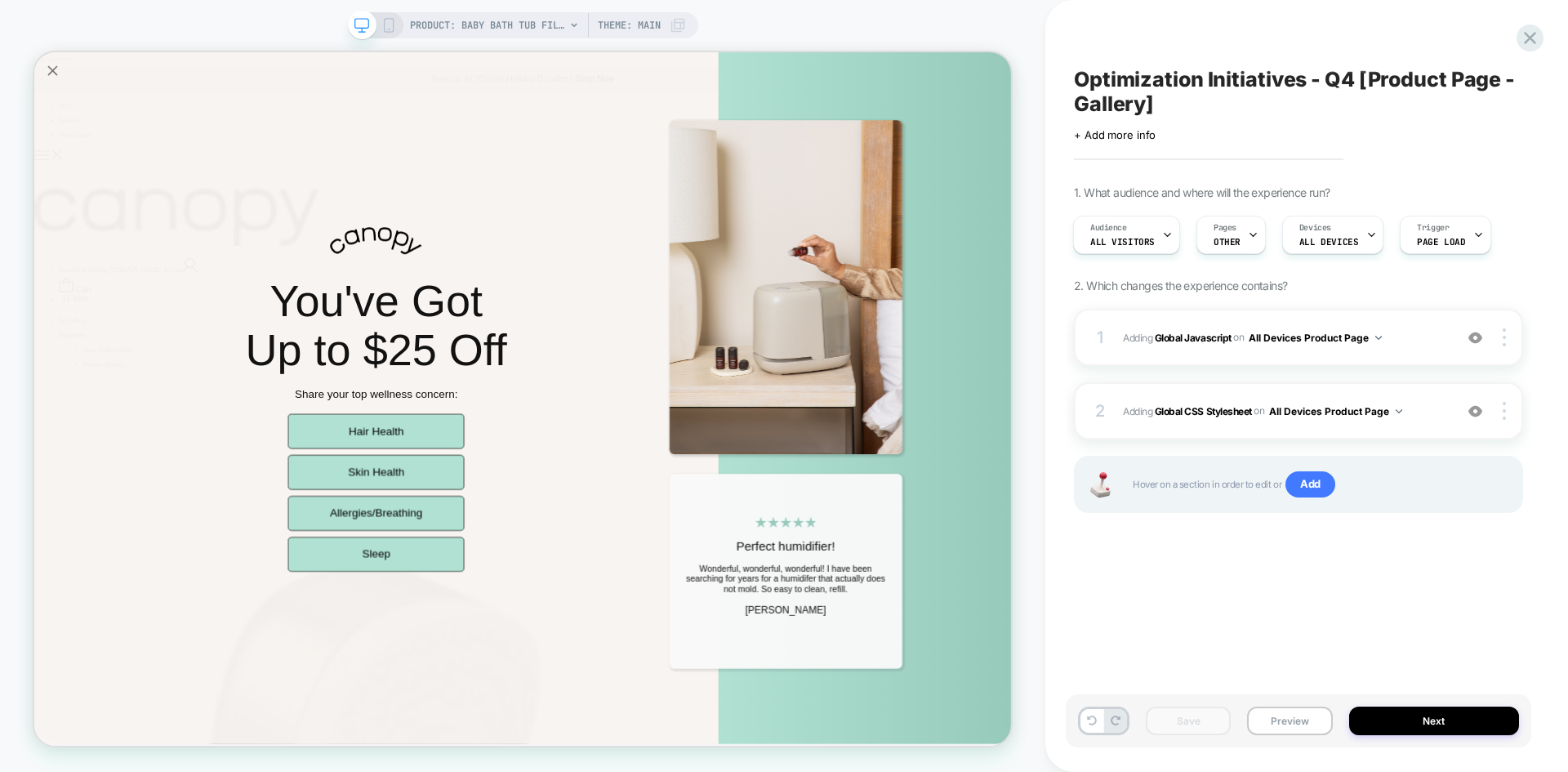
scroll to position [0, 19]
click at [1512, 231] on div "Audience All Visitors Pages OTHER Devices ALL DEVICES Trigger Page Load" at bounding box center [1291, 235] width 450 height 55
click at [1527, 43] on icon at bounding box center [1530, 38] width 22 height 22
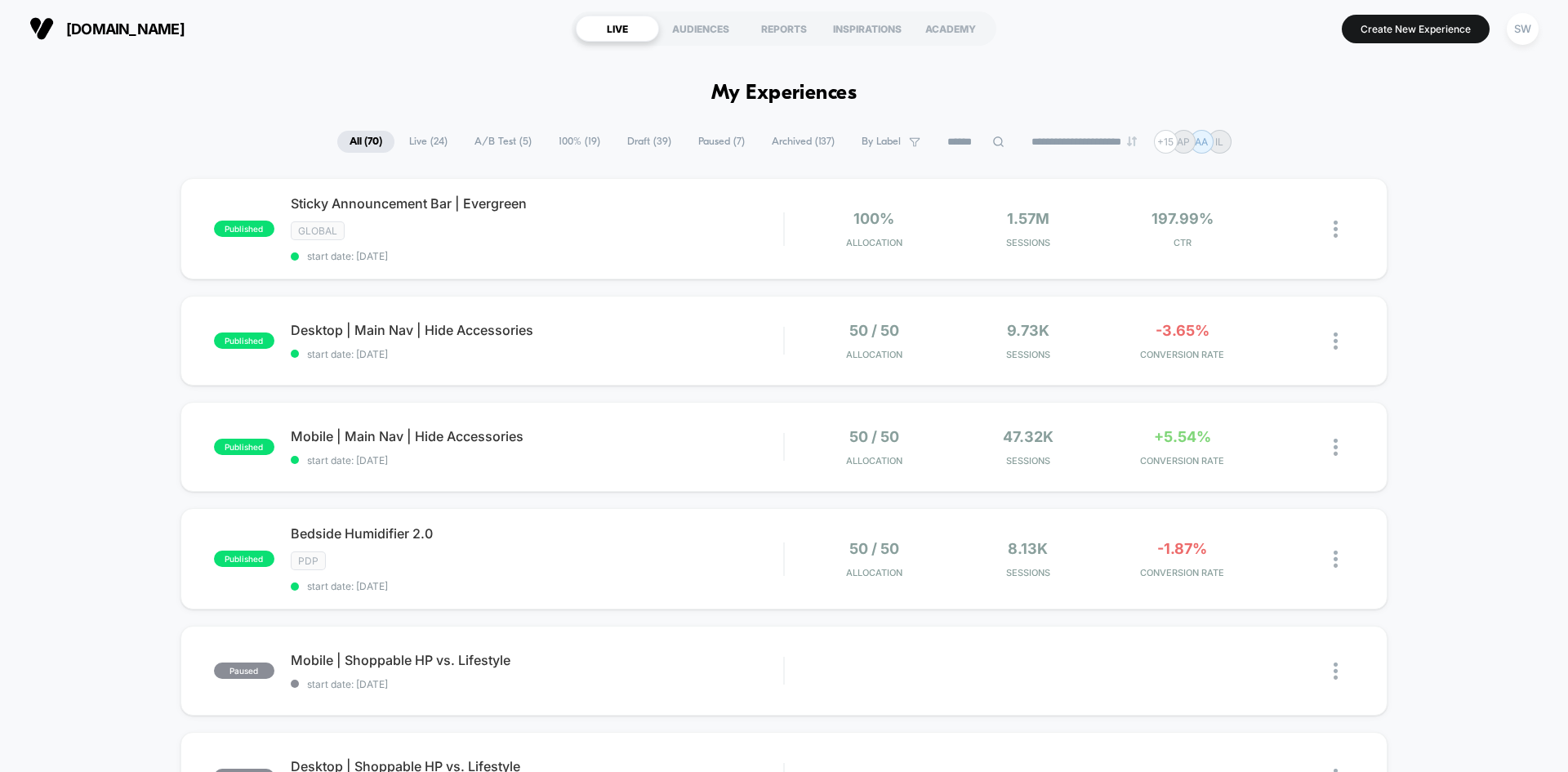
click at [429, 135] on span "Live ( 24 )" at bounding box center [429, 142] width 63 height 22
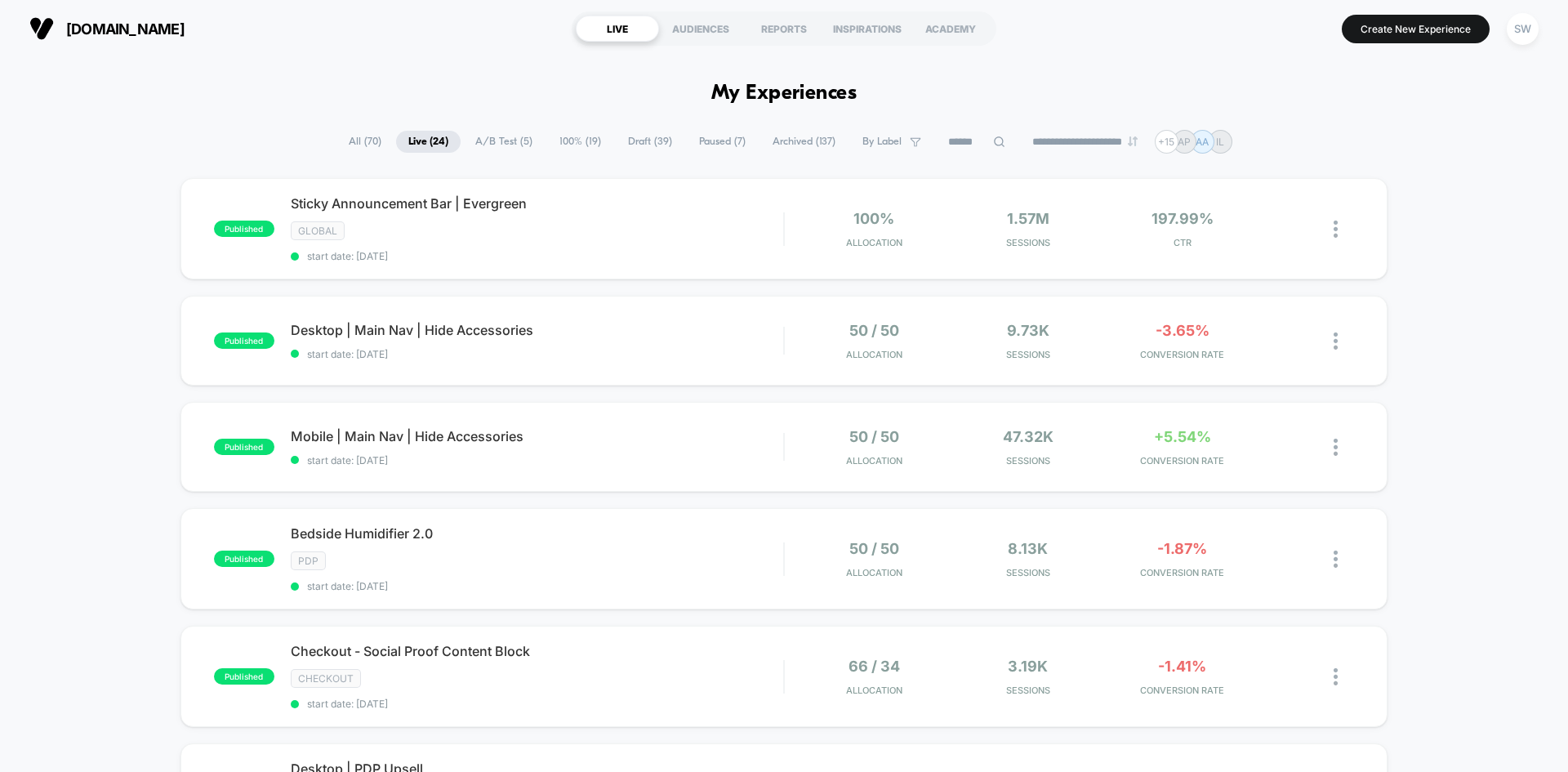
click at [496, 137] on span "A/B Test ( 5 )" at bounding box center [504, 142] width 81 height 22
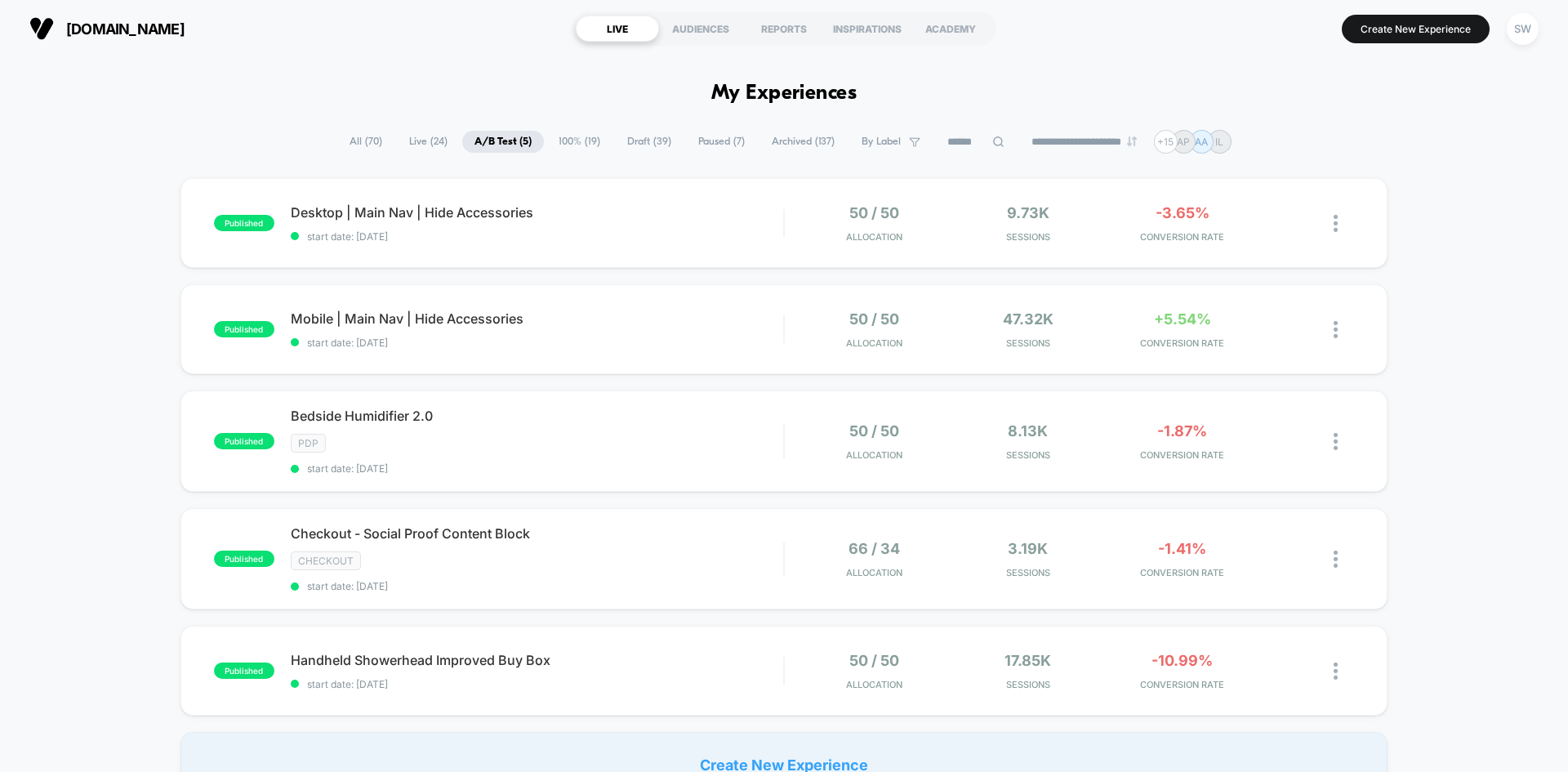
click at [640, 140] on span "Draft ( 39 )" at bounding box center [649, 142] width 69 height 22
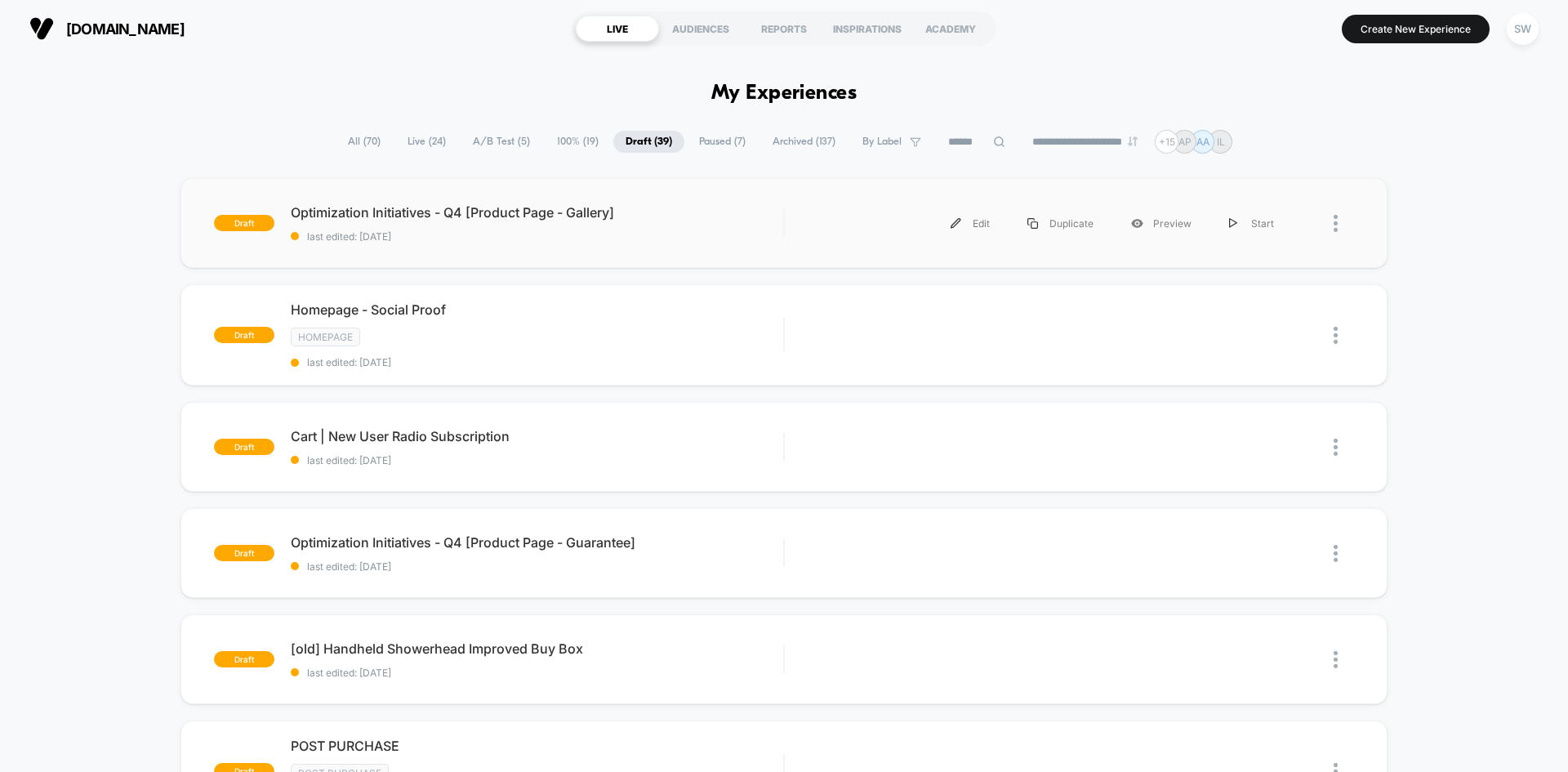
click at [1329, 219] on div at bounding box center [1323, 223] width 61 height 37
click at [1335, 224] on img at bounding box center [1336, 223] width 5 height 17
click at [987, 226] on div "Edit" at bounding box center [970, 223] width 77 height 37
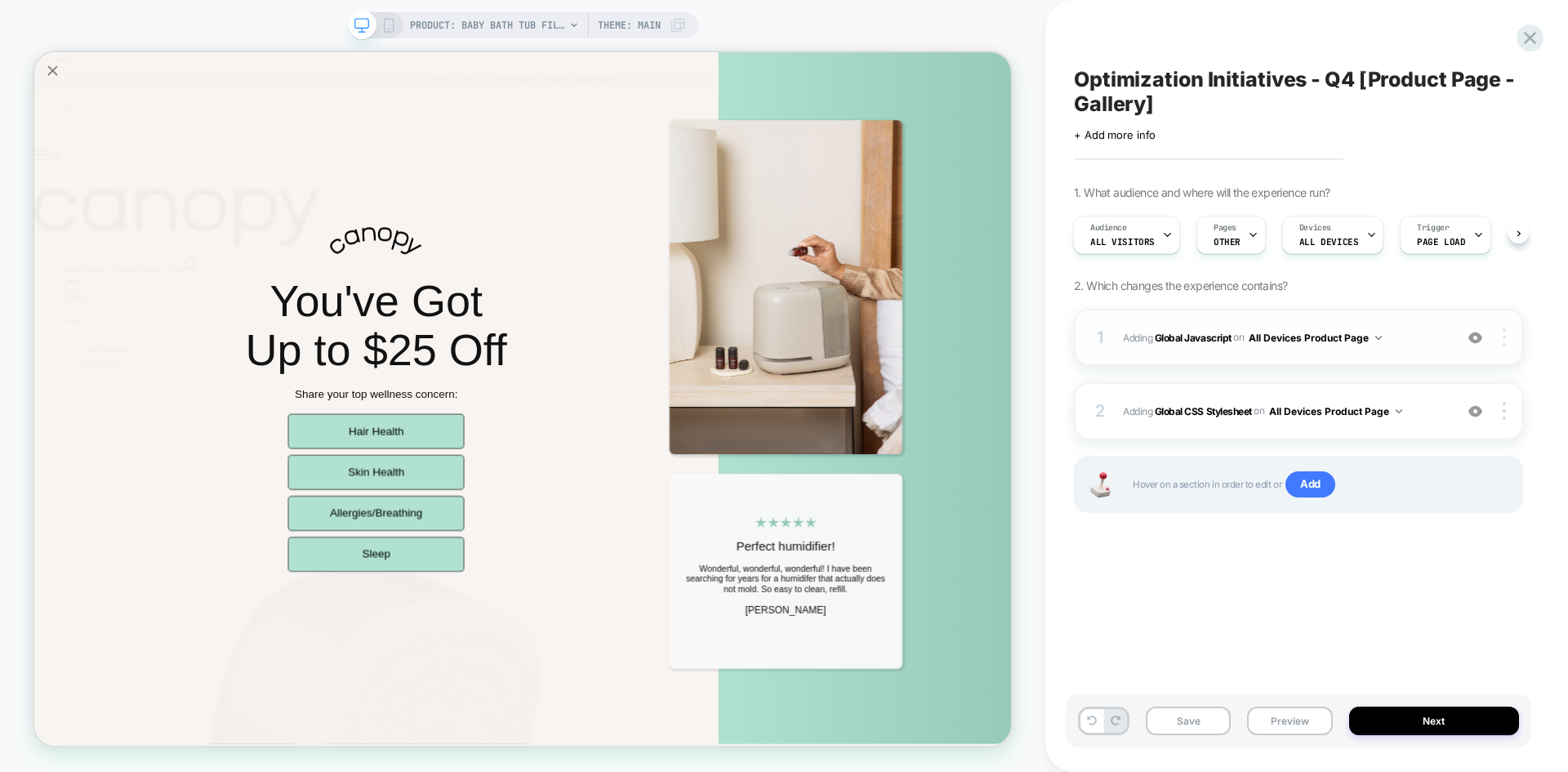
click at [1503, 338] on img at bounding box center [1505, 338] width 4 height 18
click at [1385, 631] on div "Optimization Initiatives - Q4 [Product Page - Gallery] Click to edit experience…" at bounding box center [1299, 386] width 466 height 739
click at [1504, 392] on div "2 Adding Global CSS Stylesheet on All Devices Product Page Add Before Add After…" at bounding box center [1299, 410] width 450 height 57
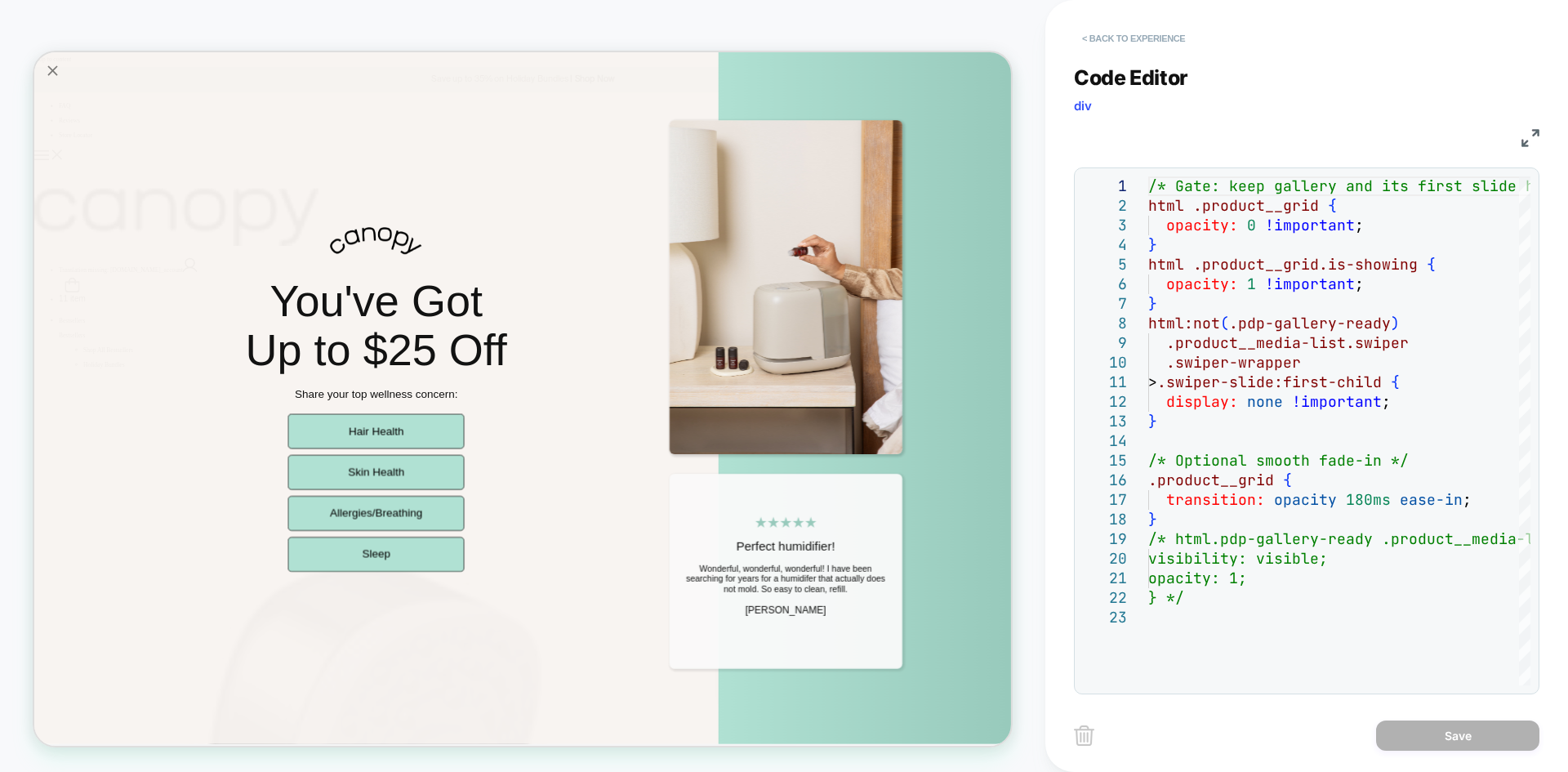
click at [1155, 33] on button "< Back to experience" at bounding box center [1134, 38] width 119 height 26
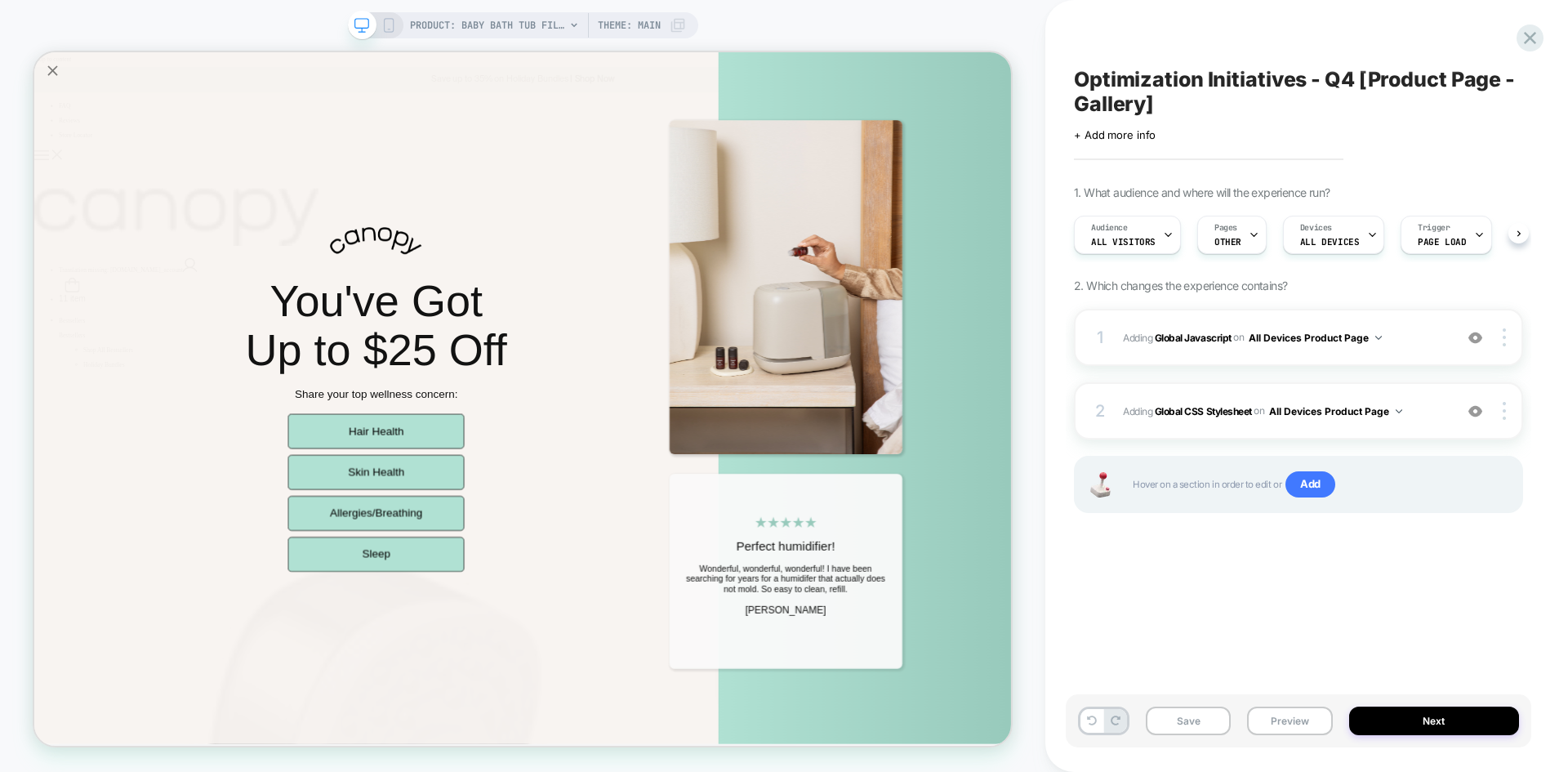
scroll to position [0, 1]
click at [1509, 417] on div at bounding box center [1507, 411] width 31 height 18
click at [1235, 544] on div "1 Adding Global Javascript on All Devices Product Page Add Before Add After Tar…" at bounding box center [1299, 431] width 450 height 245
click at [1377, 332] on button "All Devices Product Page" at bounding box center [1316, 338] width 134 height 21
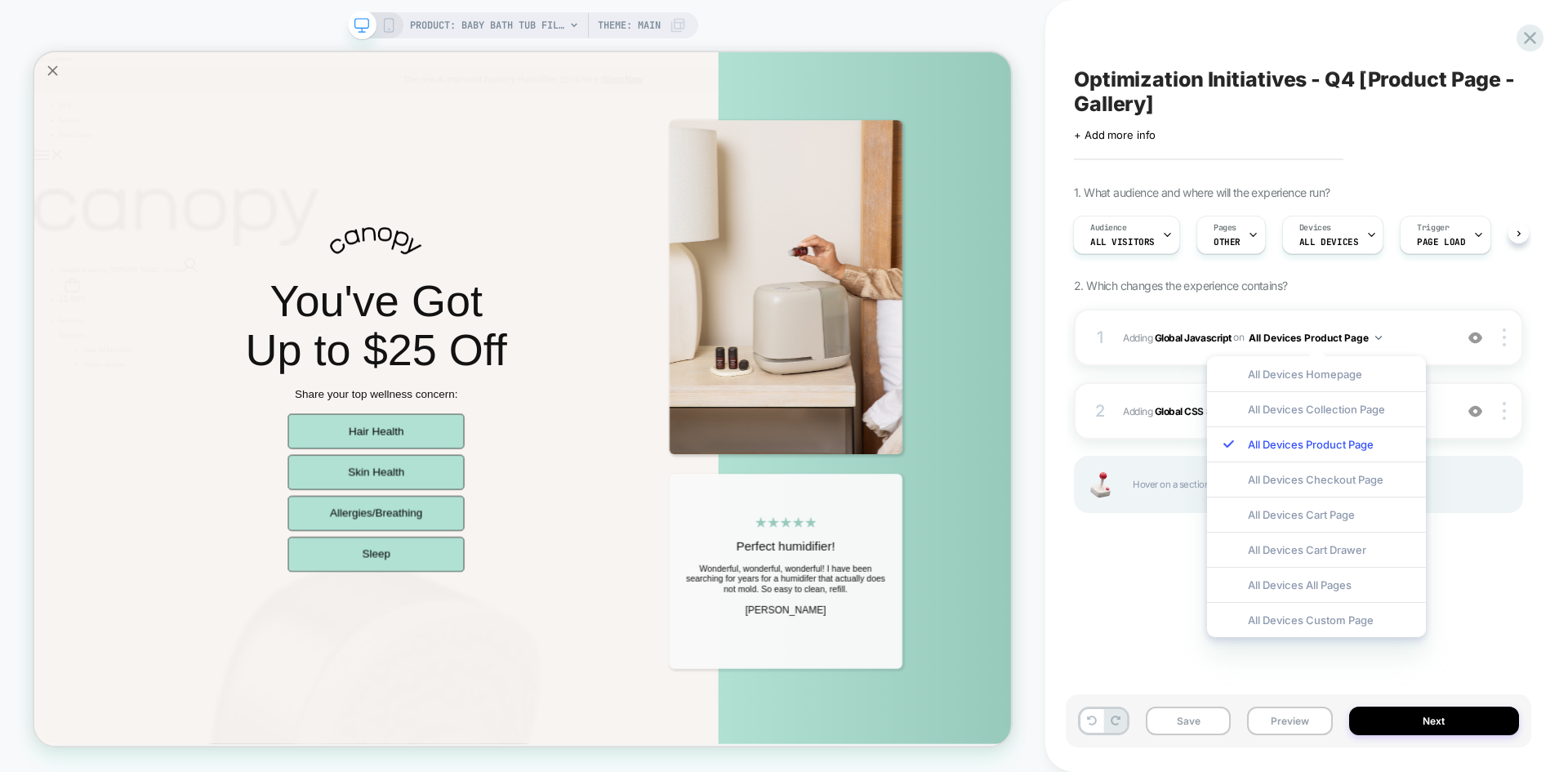
click at [1507, 567] on div "Optimization Initiatives - Q4 [Product Page - Gallery] Click to edit experience…" at bounding box center [1299, 386] width 466 height 739
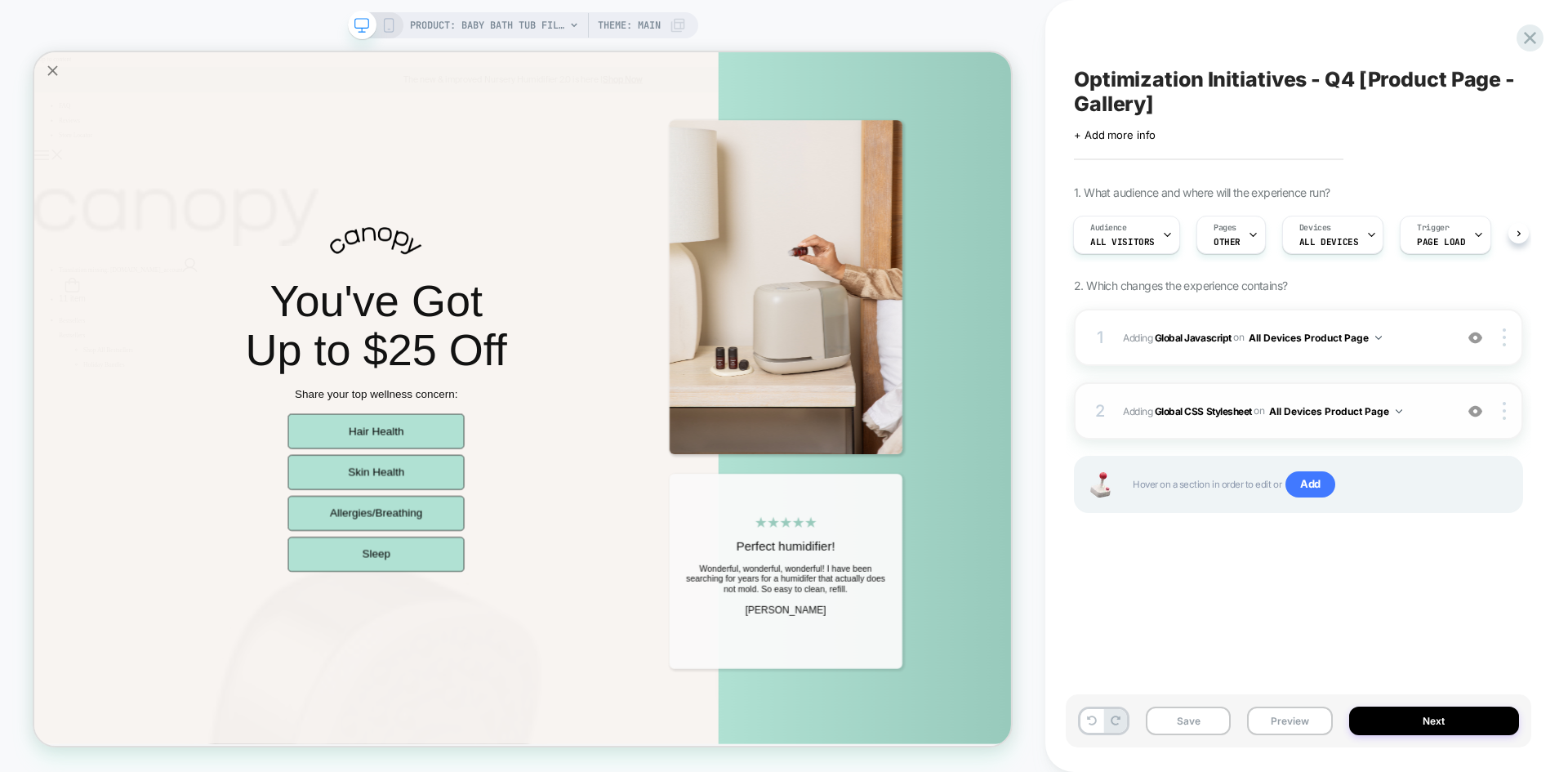
click at [1406, 409] on span "Adding Global CSS Stylesheet on All Devices Product Page" at bounding box center [1284, 411] width 322 height 21
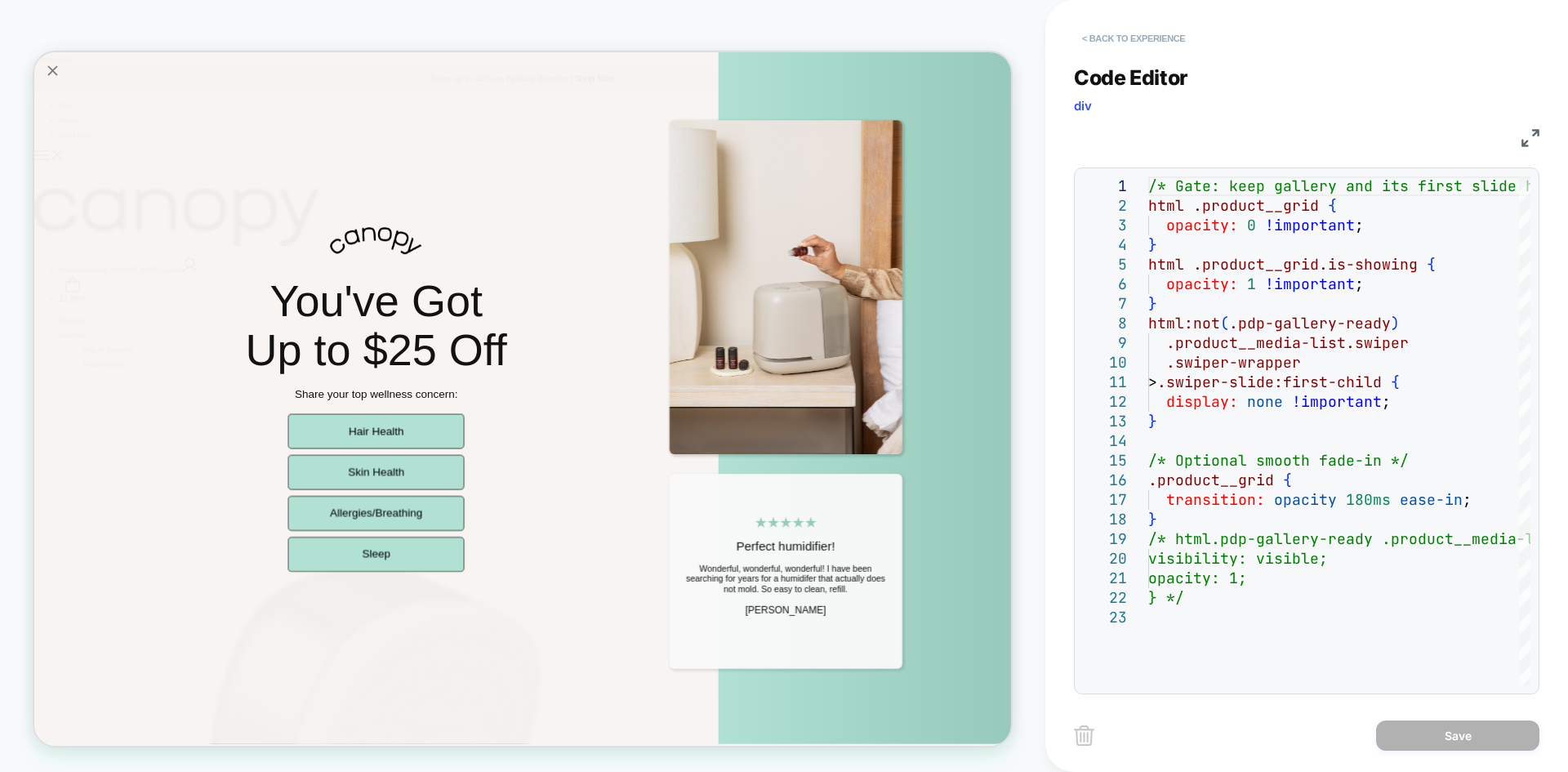
click at [1151, 43] on button "< Back to experience" at bounding box center [1134, 38] width 119 height 26
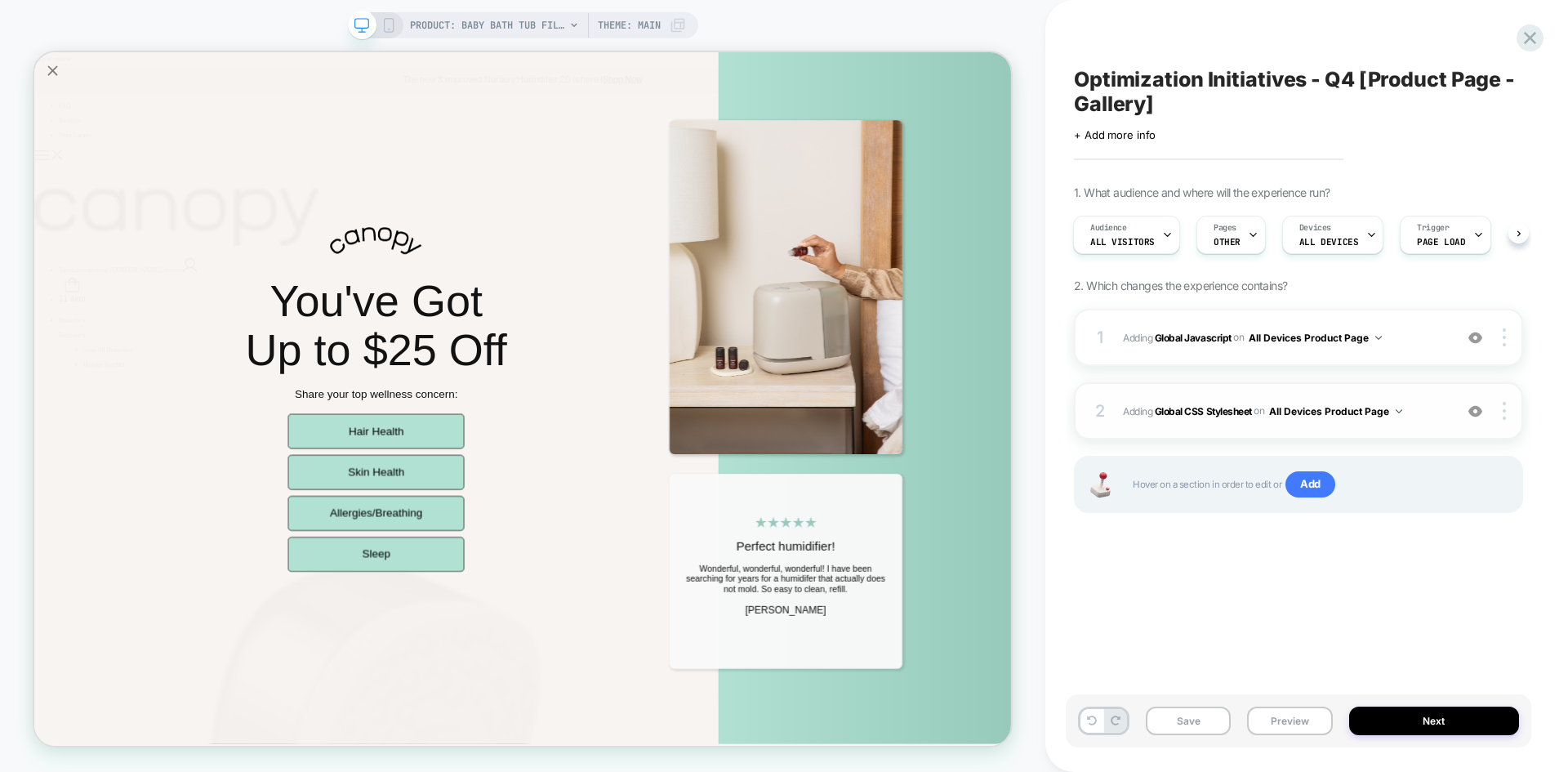
click at [1424, 415] on span "Adding Global CSS Stylesheet on All Devices Product Page" at bounding box center [1284, 411] width 322 height 21
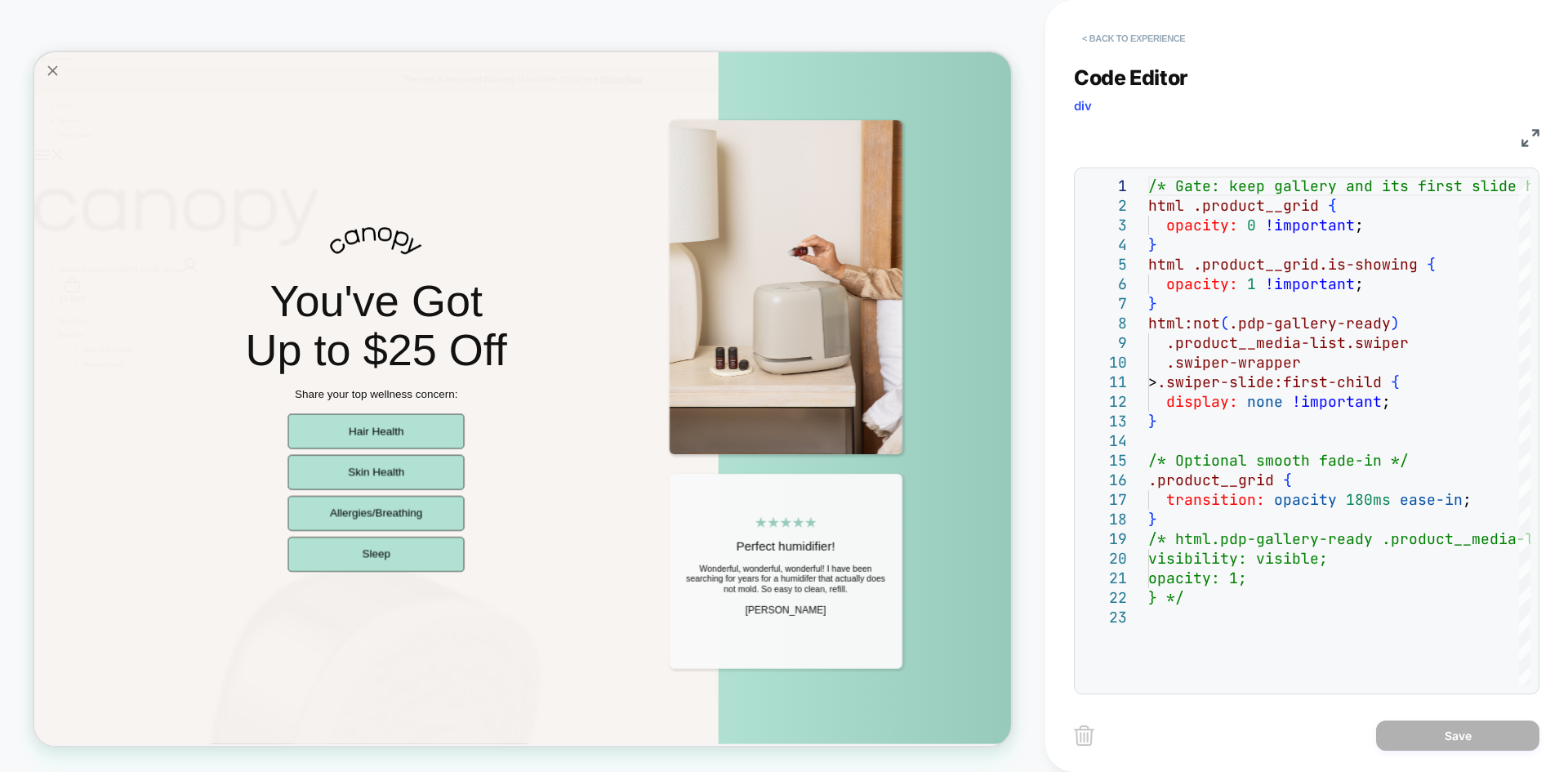
click at [1112, 46] on button "< Back to experience" at bounding box center [1134, 38] width 119 height 26
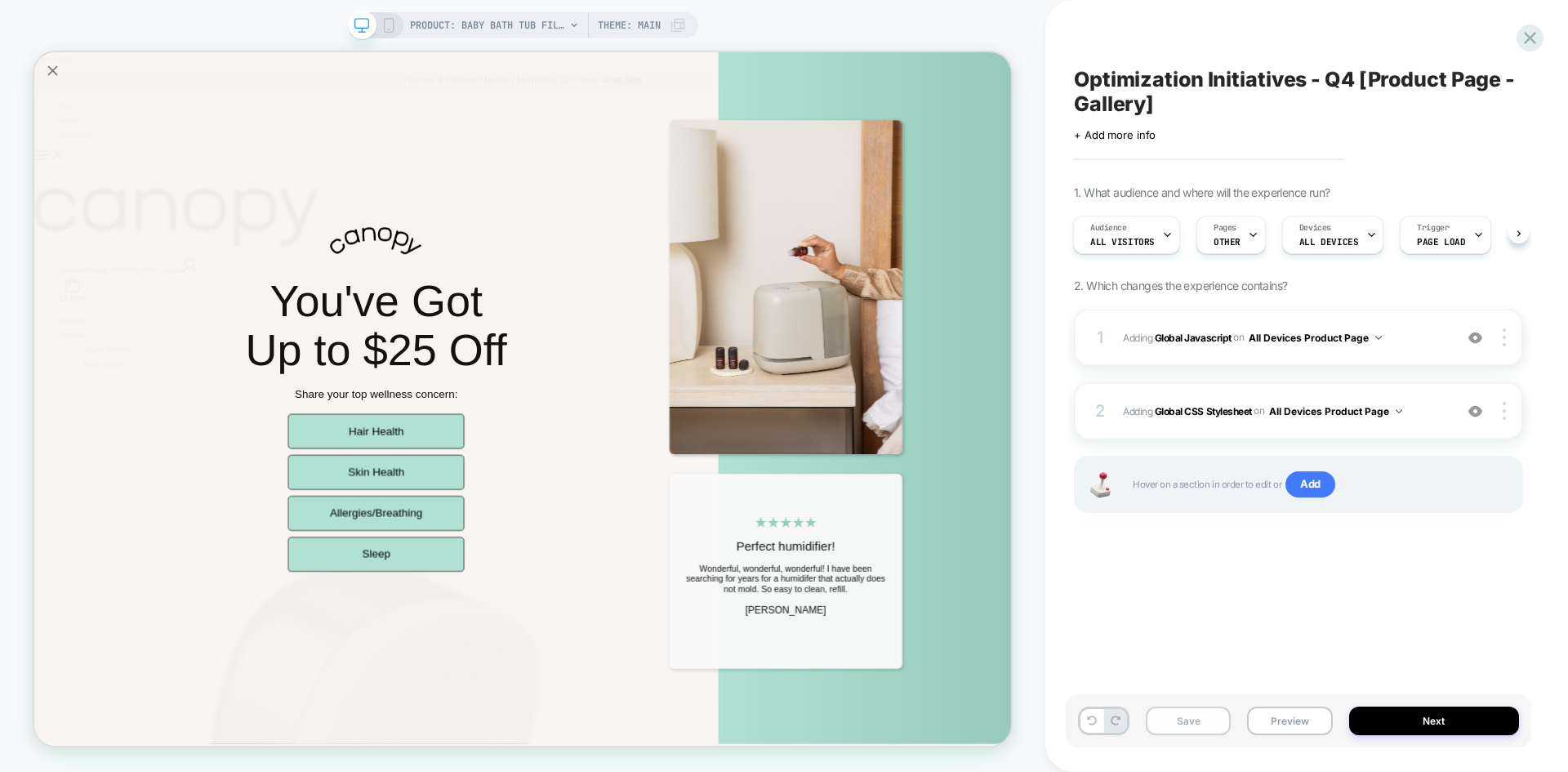
click at [1187, 721] on button "Save" at bounding box center [1189, 721] width 85 height 29
click at [1276, 721] on button "Preview" at bounding box center [1290, 721] width 85 height 29
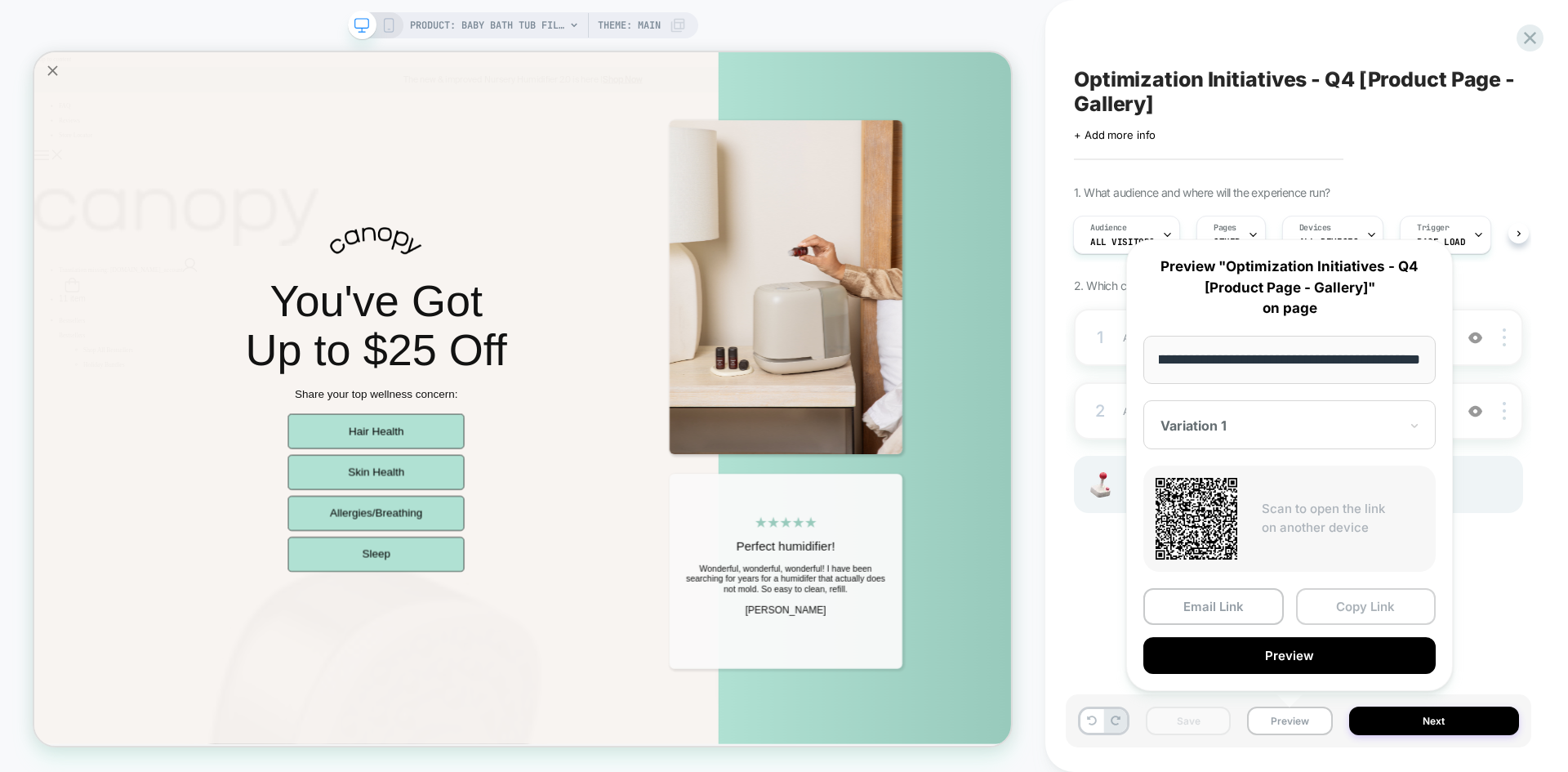
scroll to position [0, 0]
click at [1331, 612] on button "Copy Link" at bounding box center [1367, 607] width 141 height 37
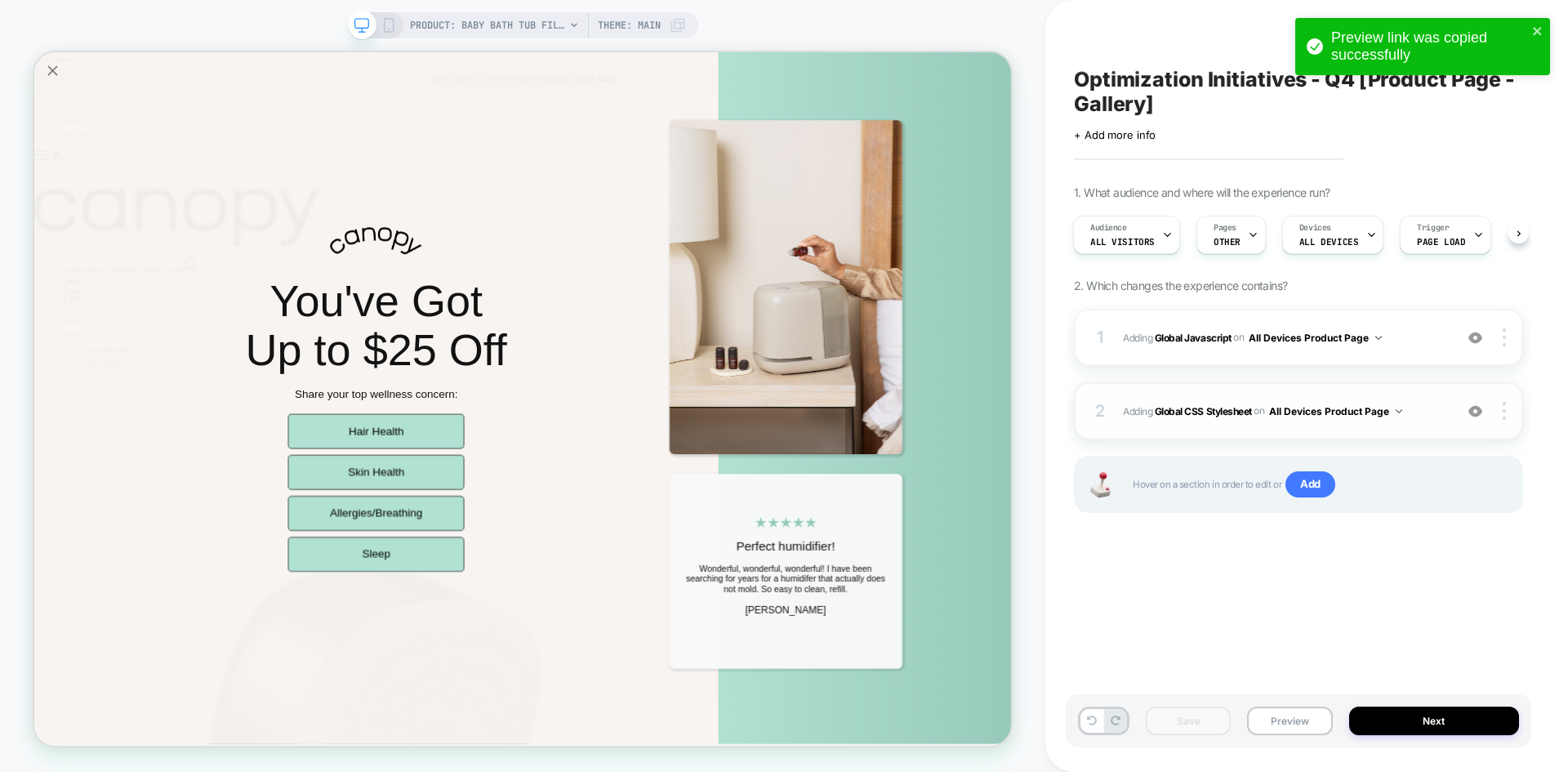
click at [1428, 403] on span "Adding Global CSS Stylesheet on All Devices Product Page" at bounding box center [1284, 411] width 322 height 21
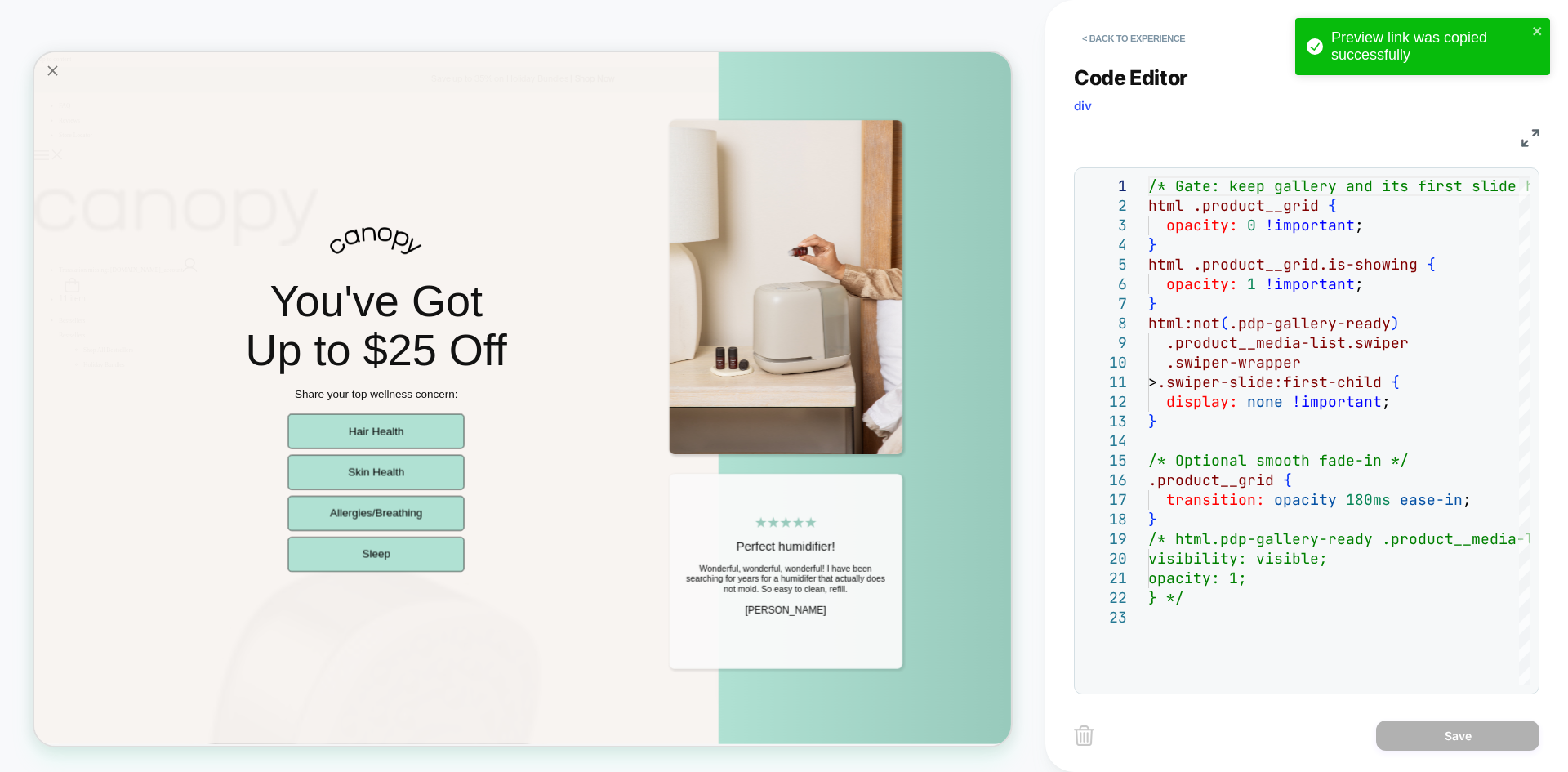
click at [1525, 140] on img at bounding box center [1531, 138] width 18 height 18
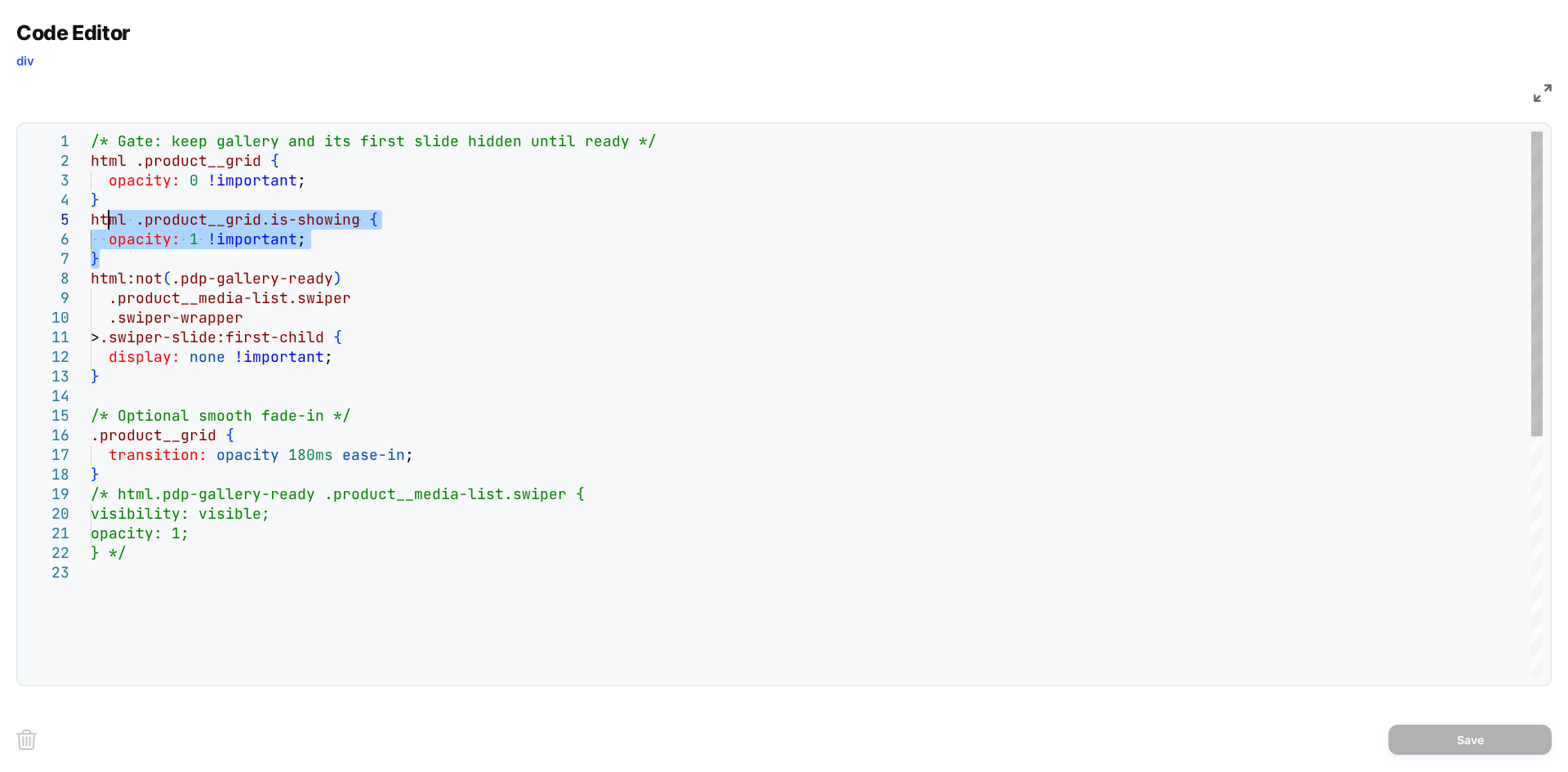
drag, startPoint x: 133, startPoint y: 254, endPoint x: 112, endPoint y: 221, distance: 39.1
click at [112, 221] on div "/* Gate: keep gallery and its first slide hidden u ntil ready */ html .product_…" at bounding box center [816, 620] width 1452 height 977
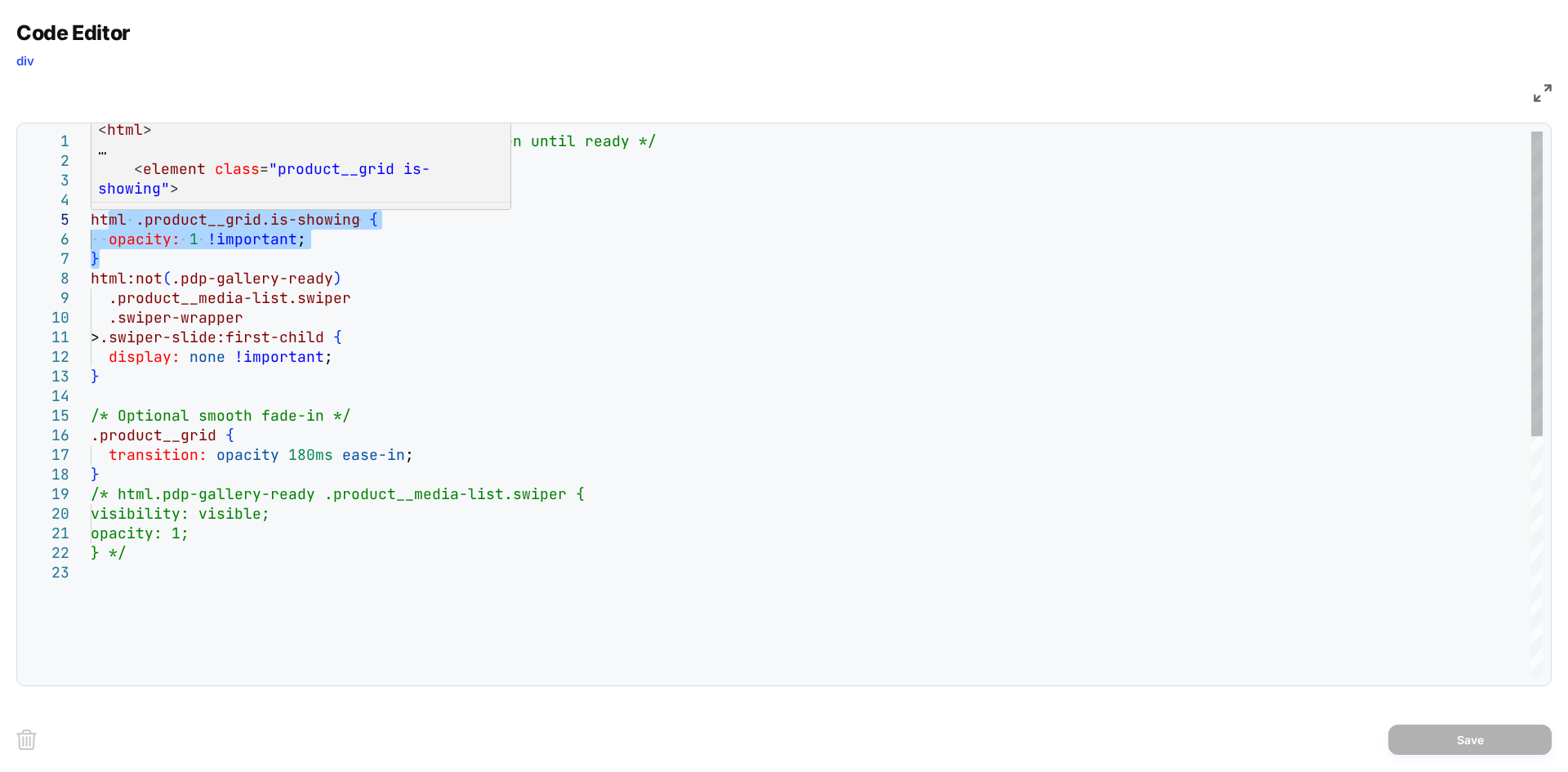
type textarea "**********"
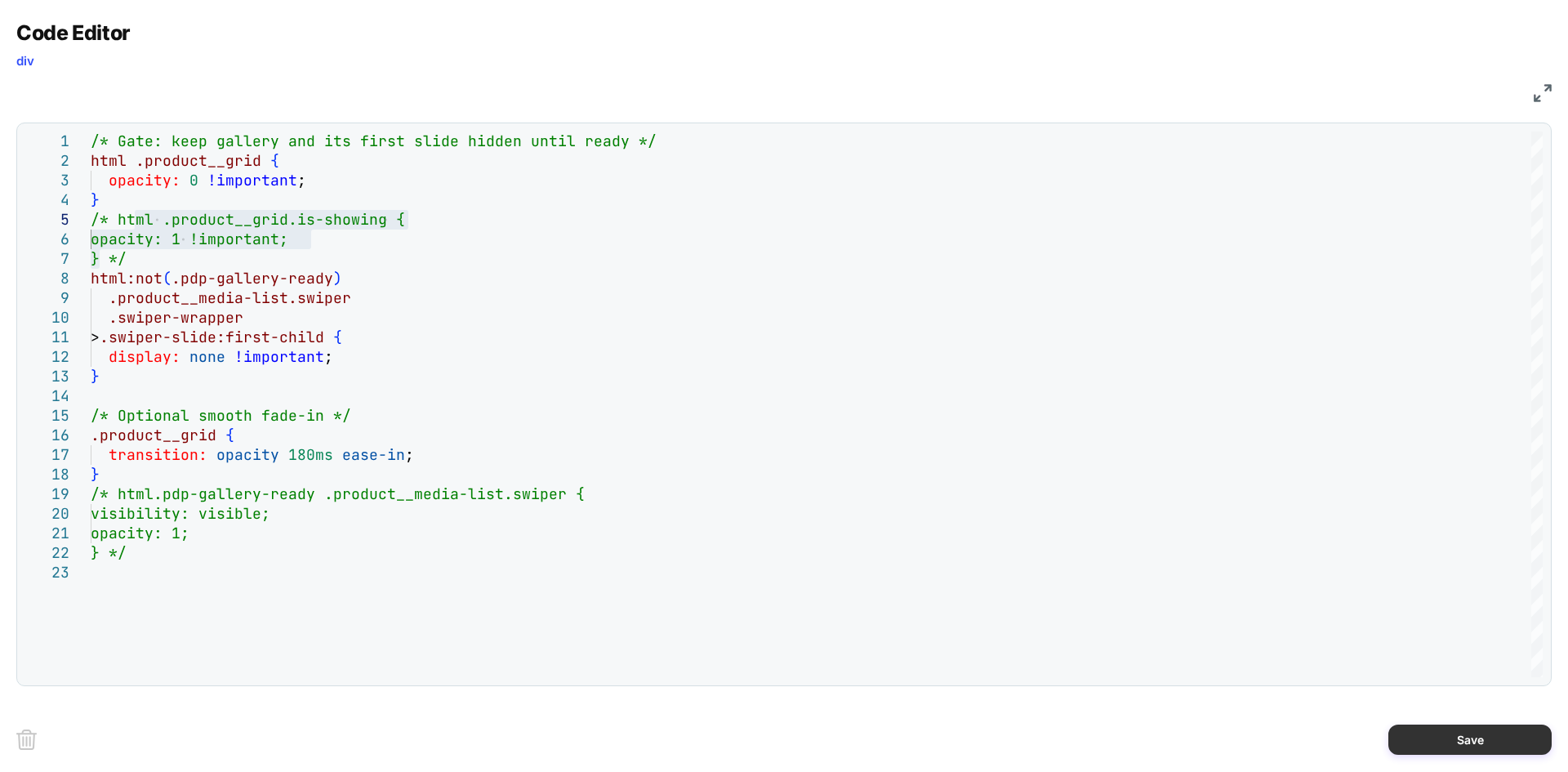
click at [1430, 726] on button "Save" at bounding box center [1470, 739] width 163 height 30
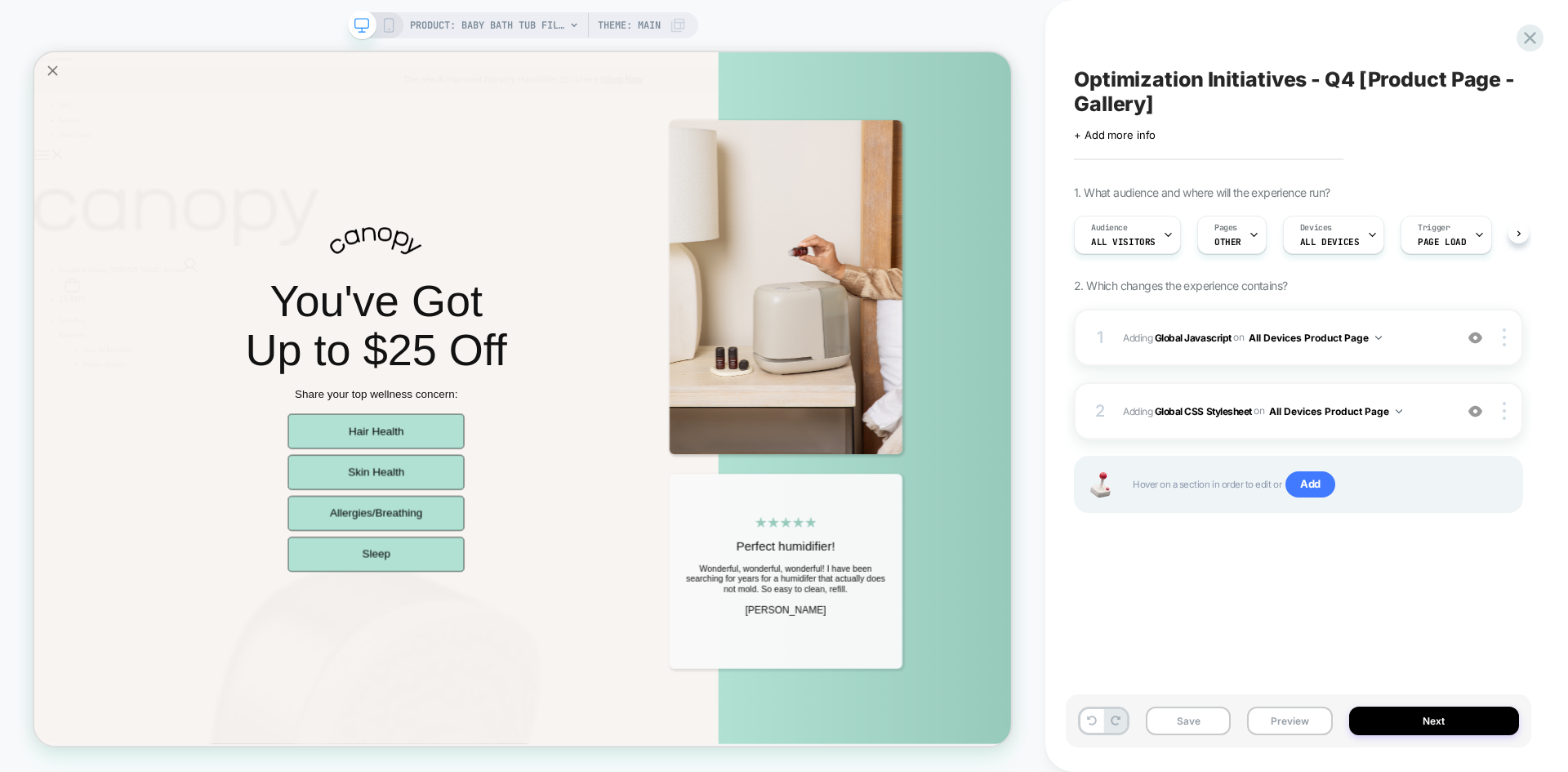
scroll to position [0, 1]
click at [1200, 718] on button "Save" at bounding box center [1189, 721] width 85 height 29
click at [1290, 720] on button "Preview" at bounding box center [1290, 721] width 85 height 29
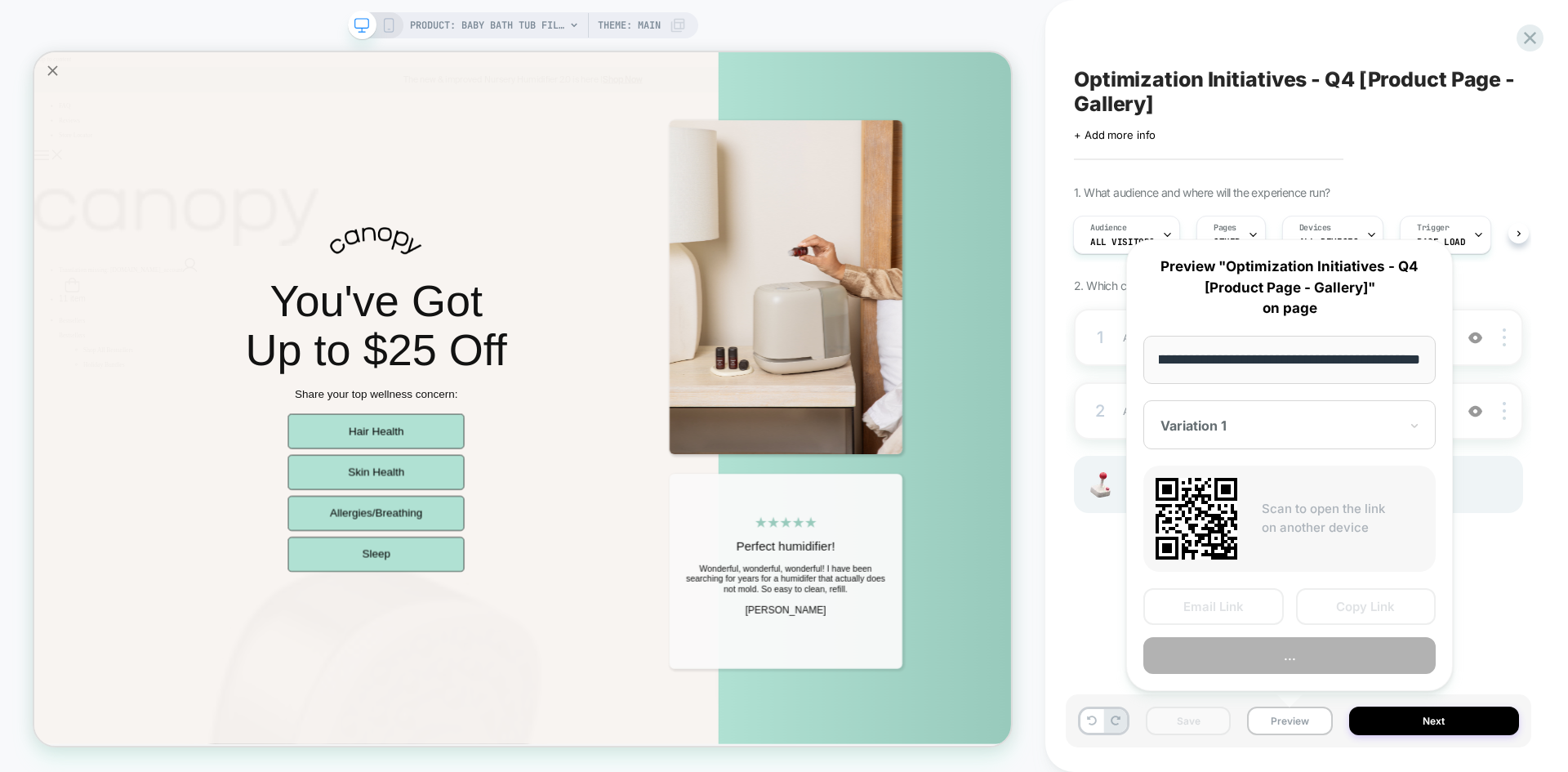
scroll to position [0, 0]
click at [1501, 616] on div "Optimization Initiatives - Q4 [Product Page - Gallery] Click to edit experience…" at bounding box center [1299, 386] width 466 height 739
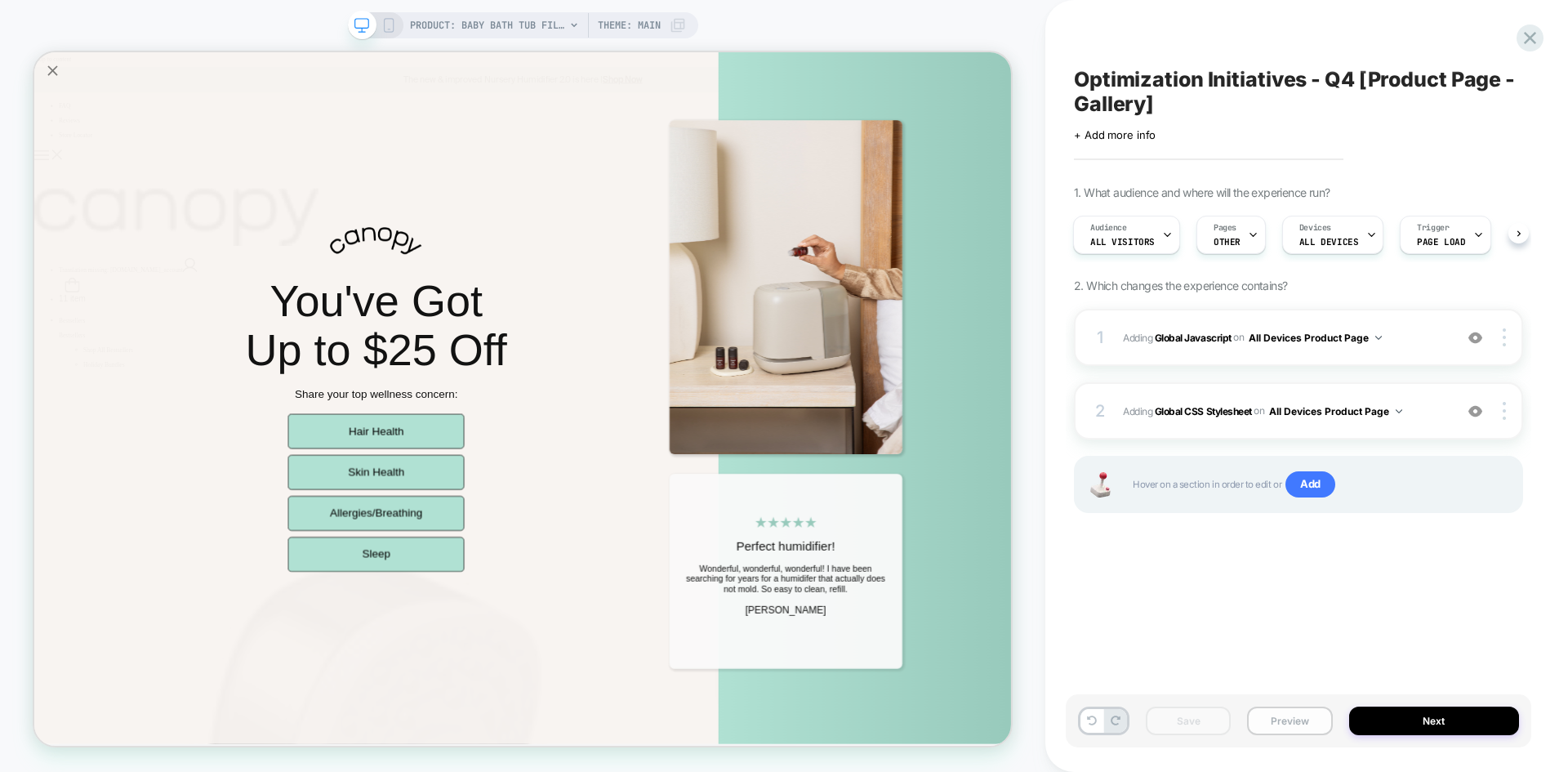
click at [1299, 708] on button "Preview" at bounding box center [1290, 721] width 85 height 29
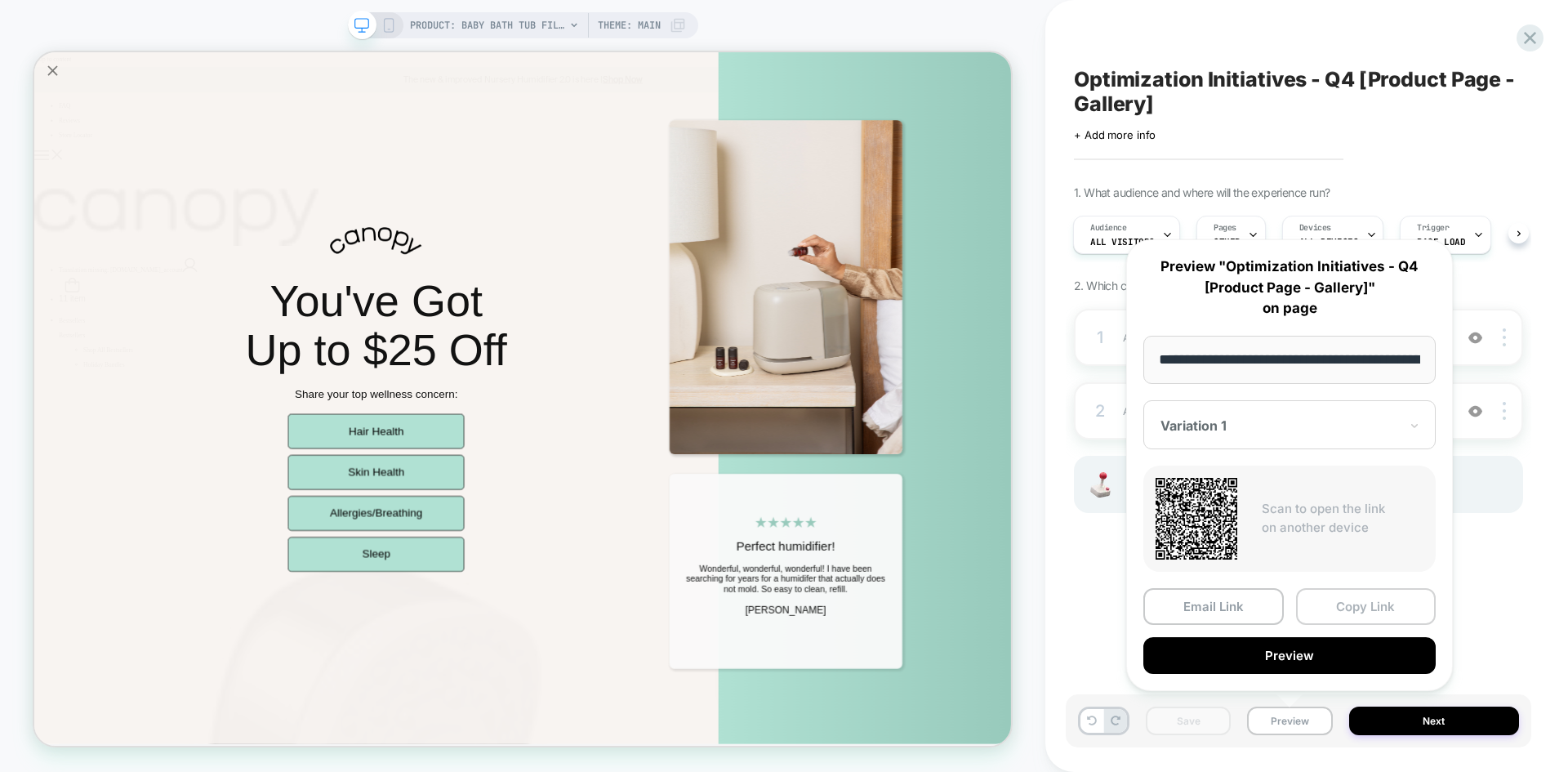
click at [1349, 613] on button "Copy Link" at bounding box center [1367, 607] width 141 height 37
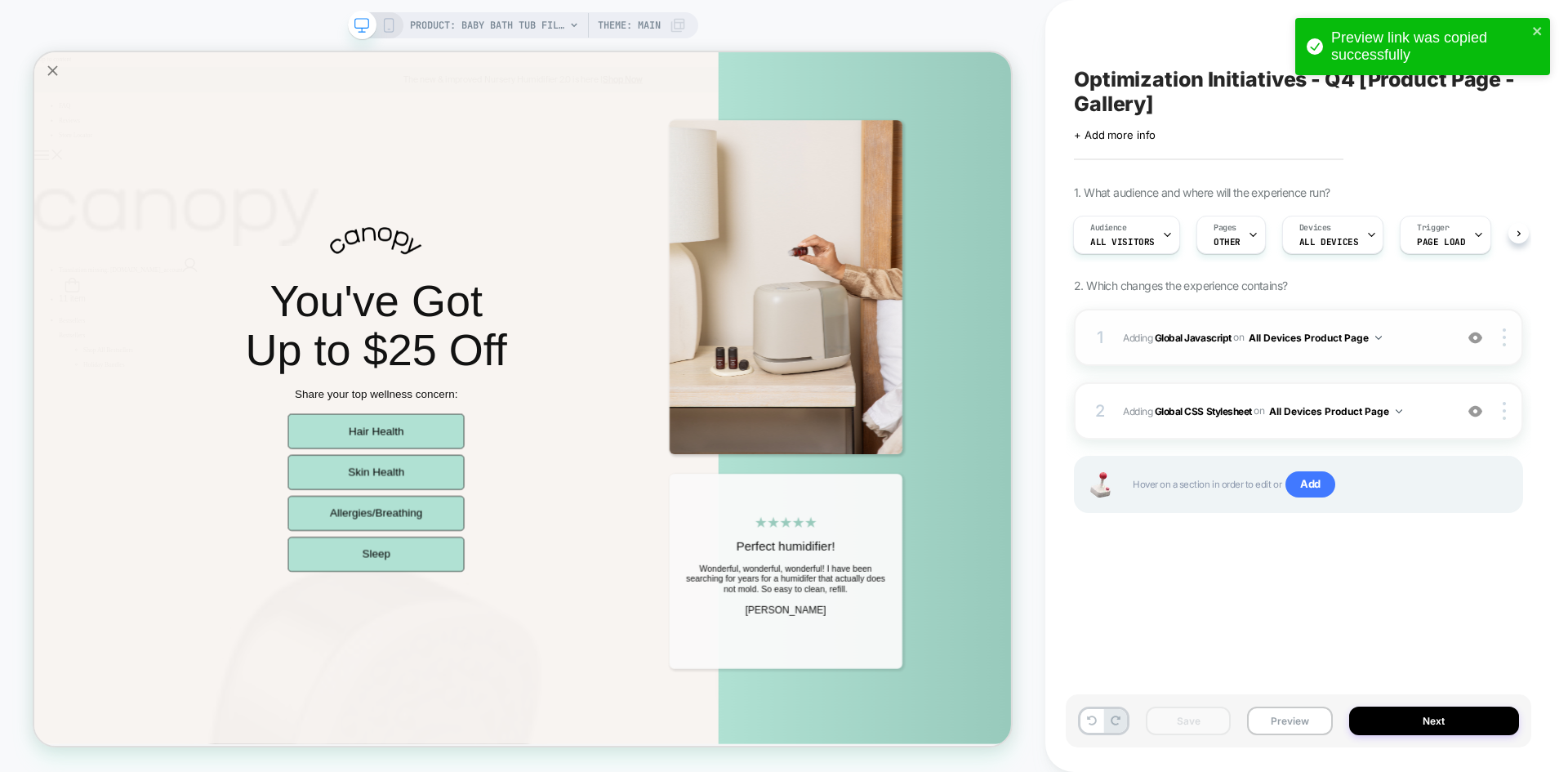
click at [1423, 338] on span "Adding Global Javascript on All Devices Product Page" at bounding box center [1284, 338] width 322 height 21
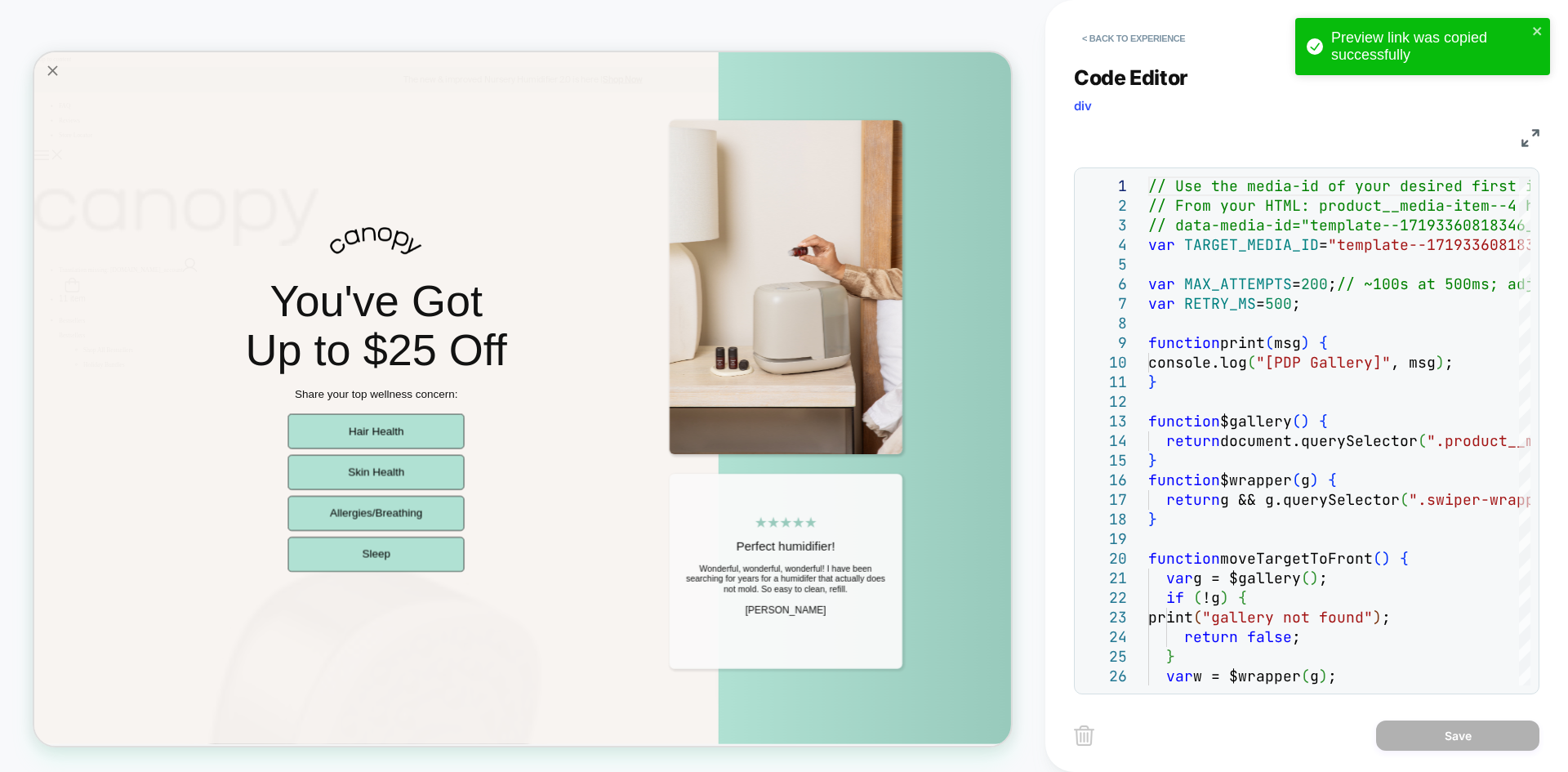
click at [1524, 151] on div "Code Editor div JS 1 2 3 4 5 6 7 8 9 10 11 12 13 14 15 16 17 18 19 20 21 22 23 …" at bounding box center [1307, 369] width 466 height 649
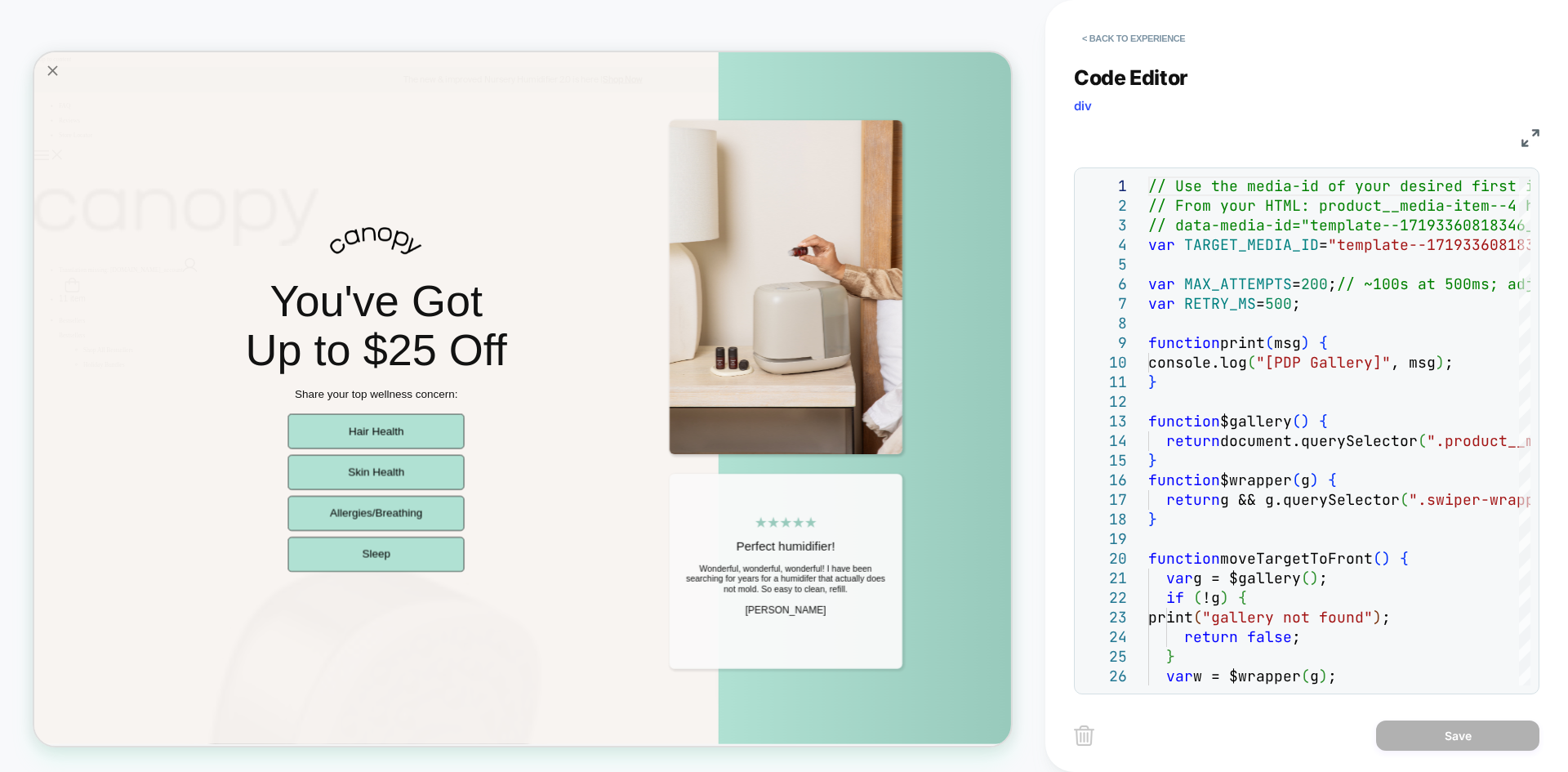
click at [1527, 135] on img at bounding box center [1531, 138] width 18 height 18
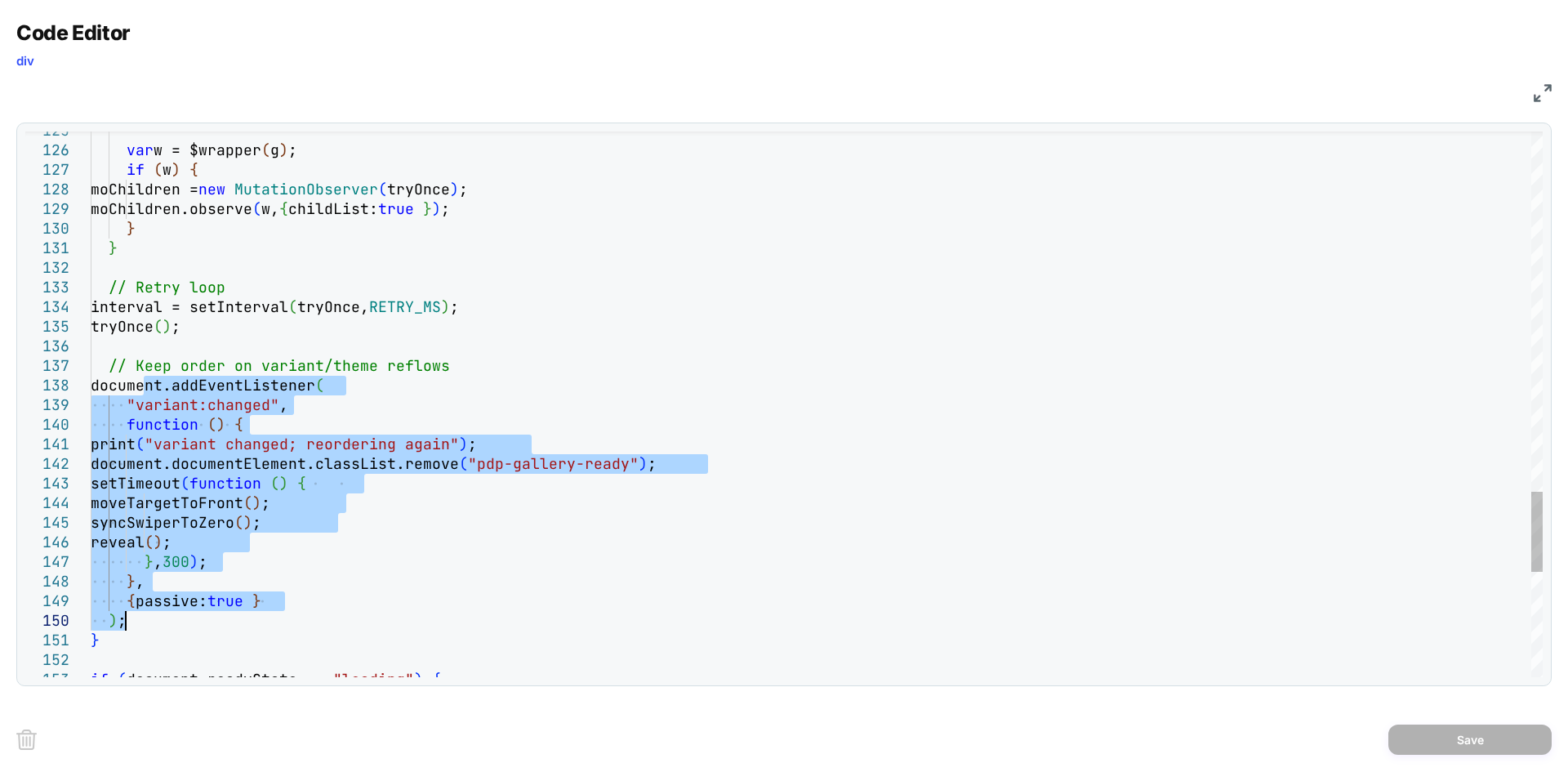
drag, startPoint x: 147, startPoint y: 385, endPoint x: 138, endPoint y: 616, distance: 231.2
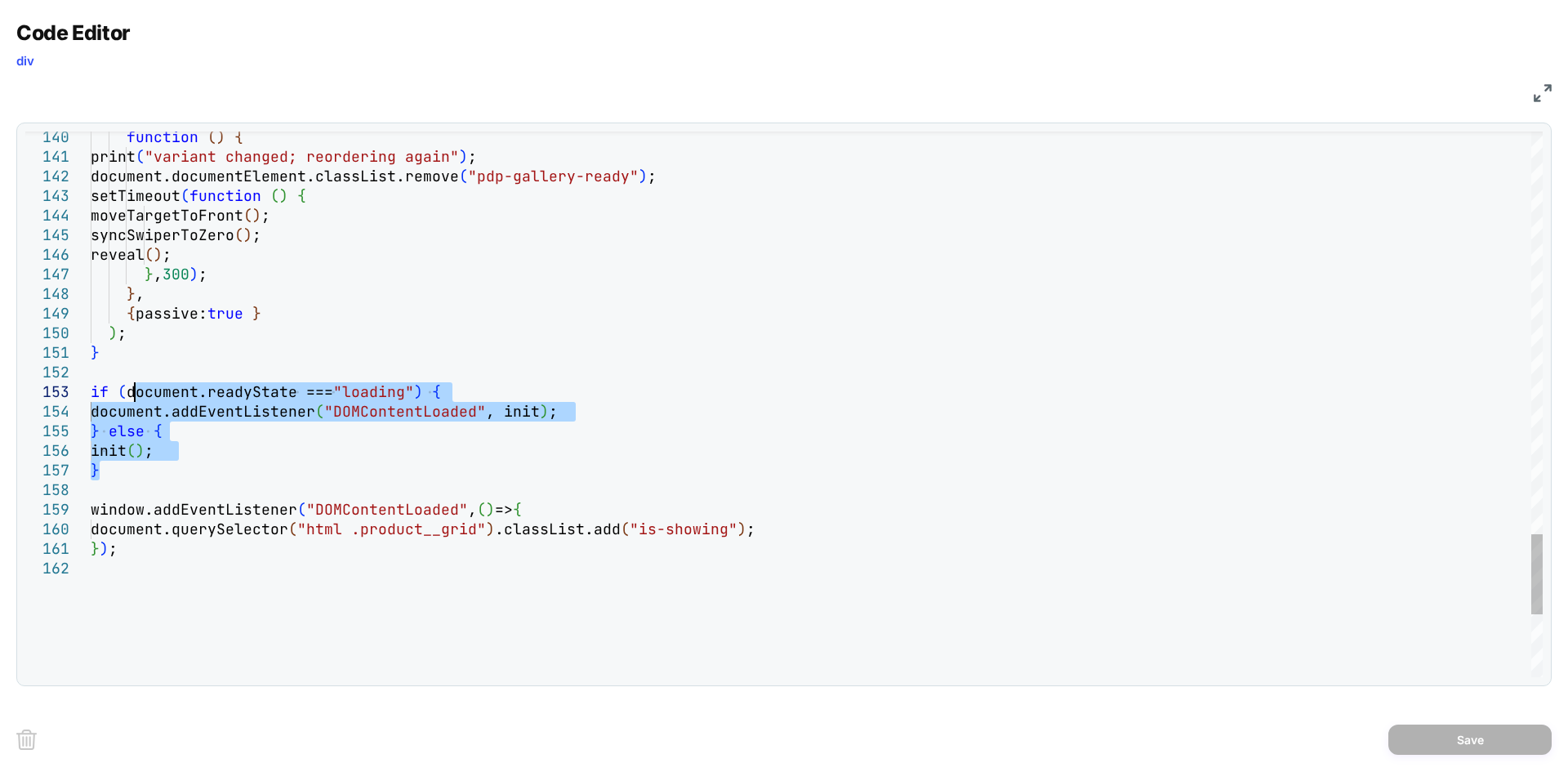
drag, startPoint x: 108, startPoint y: 475, endPoint x: 133, endPoint y: 390, distance: 88.6
type textarea "**********"
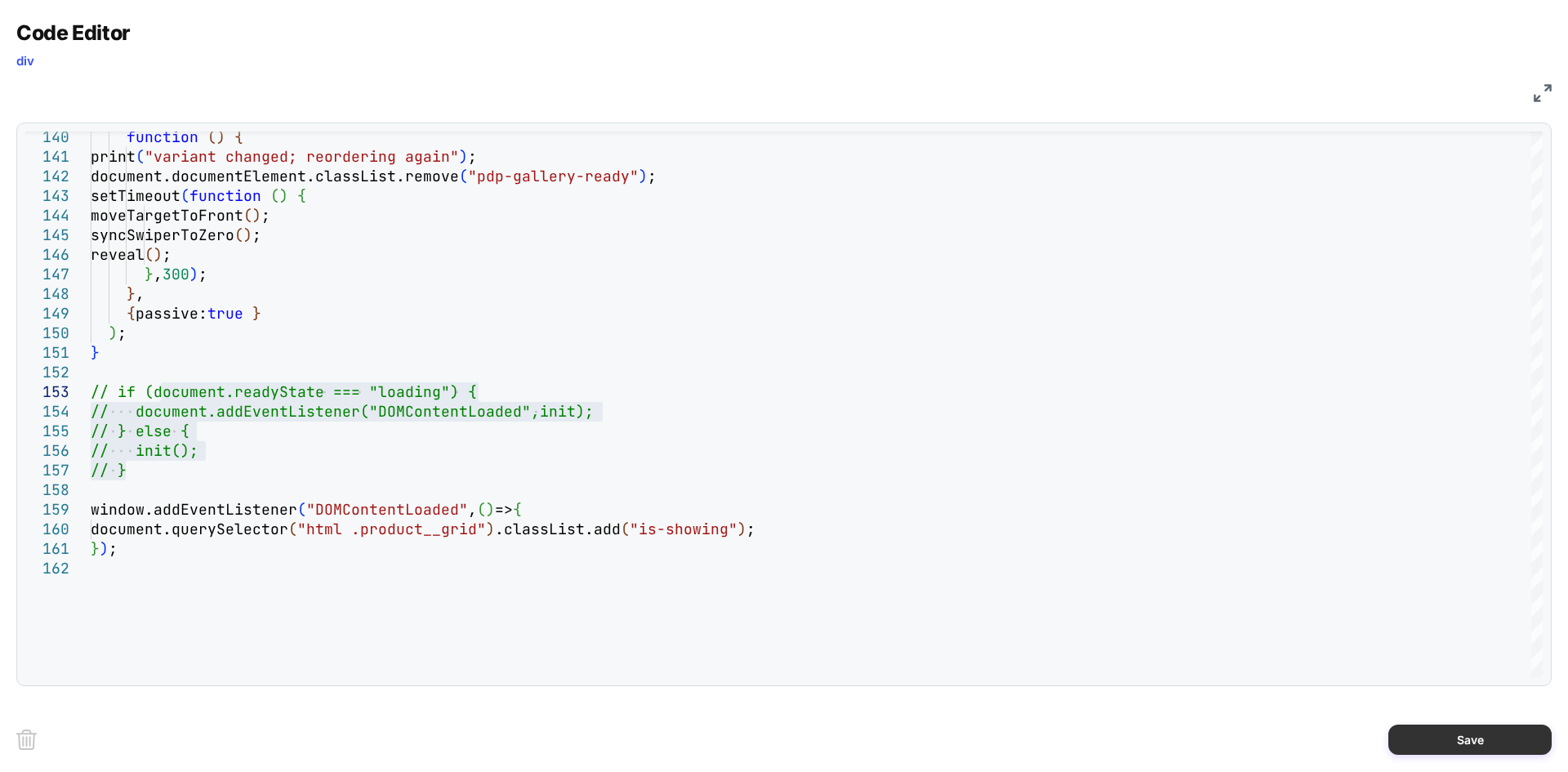
click at [1461, 734] on button "Save" at bounding box center [1470, 739] width 163 height 30
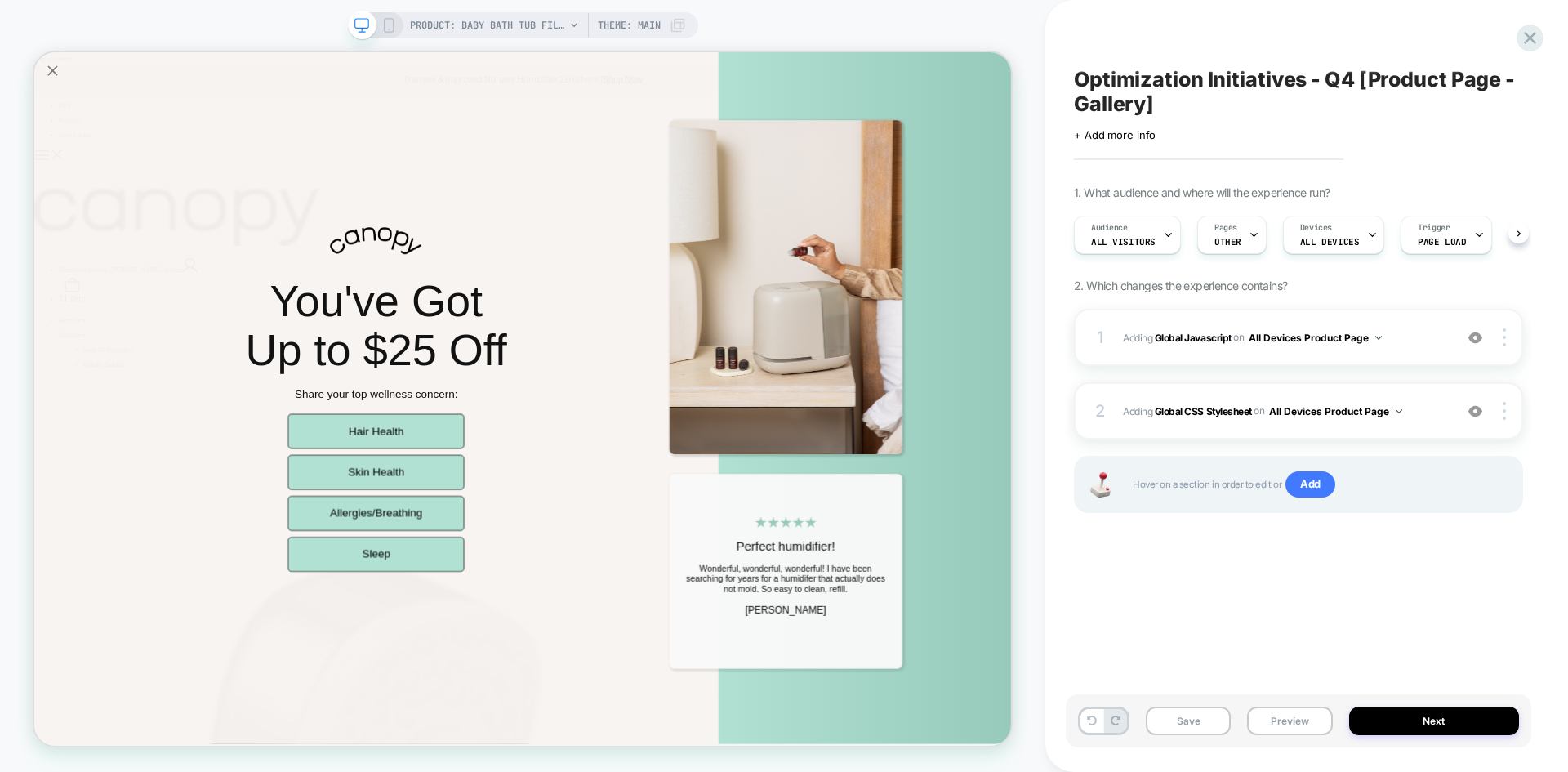
scroll to position [0, 1]
click at [1212, 721] on button "Save" at bounding box center [1189, 721] width 85 height 29
click at [1296, 723] on button "Preview" at bounding box center [1290, 721] width 85 height 29
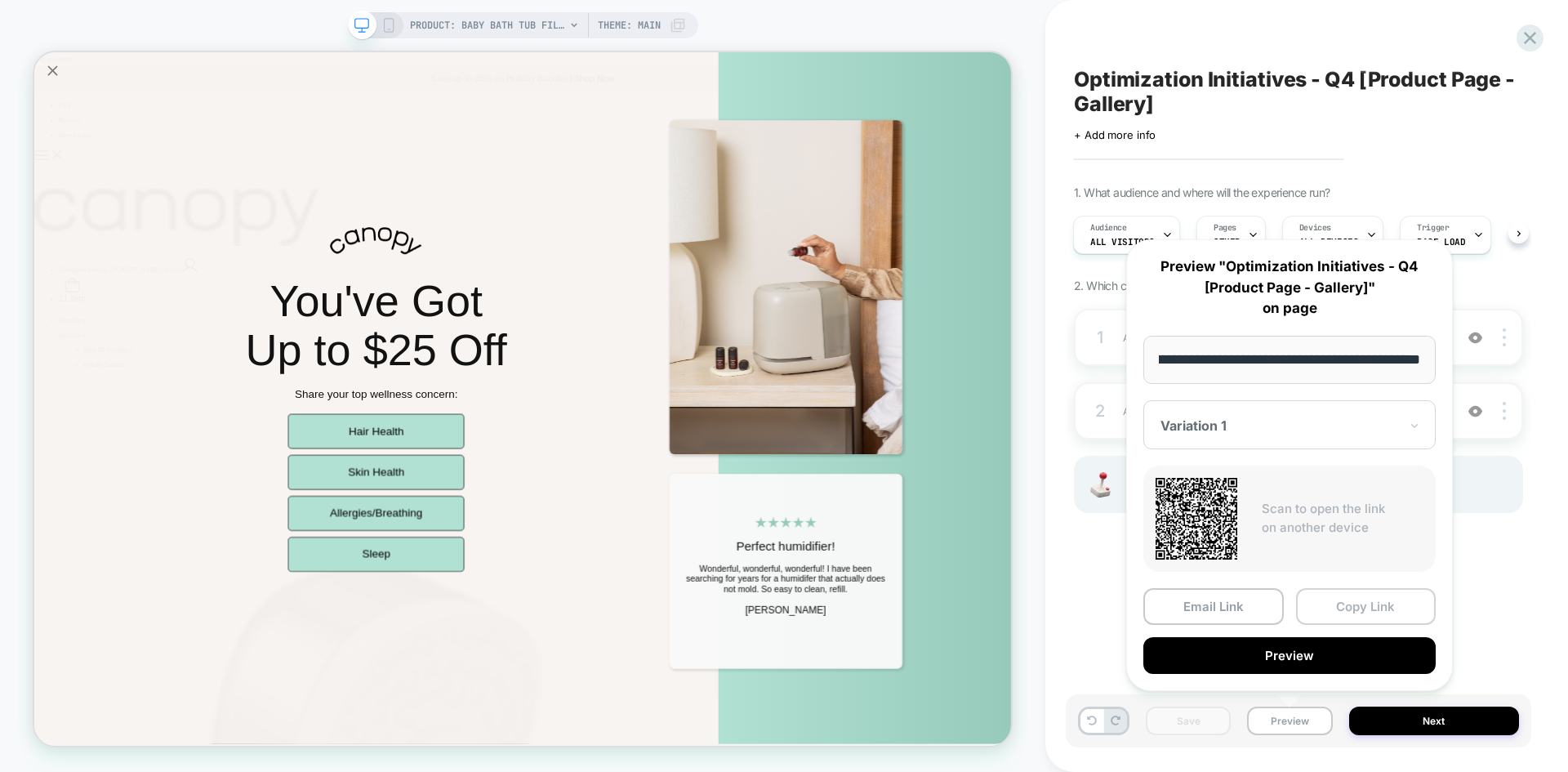
scroll to position [0, 0]
click at [1336, 613] on button "Copy Link" at bounding box center [1367, 607] width 141 height 37
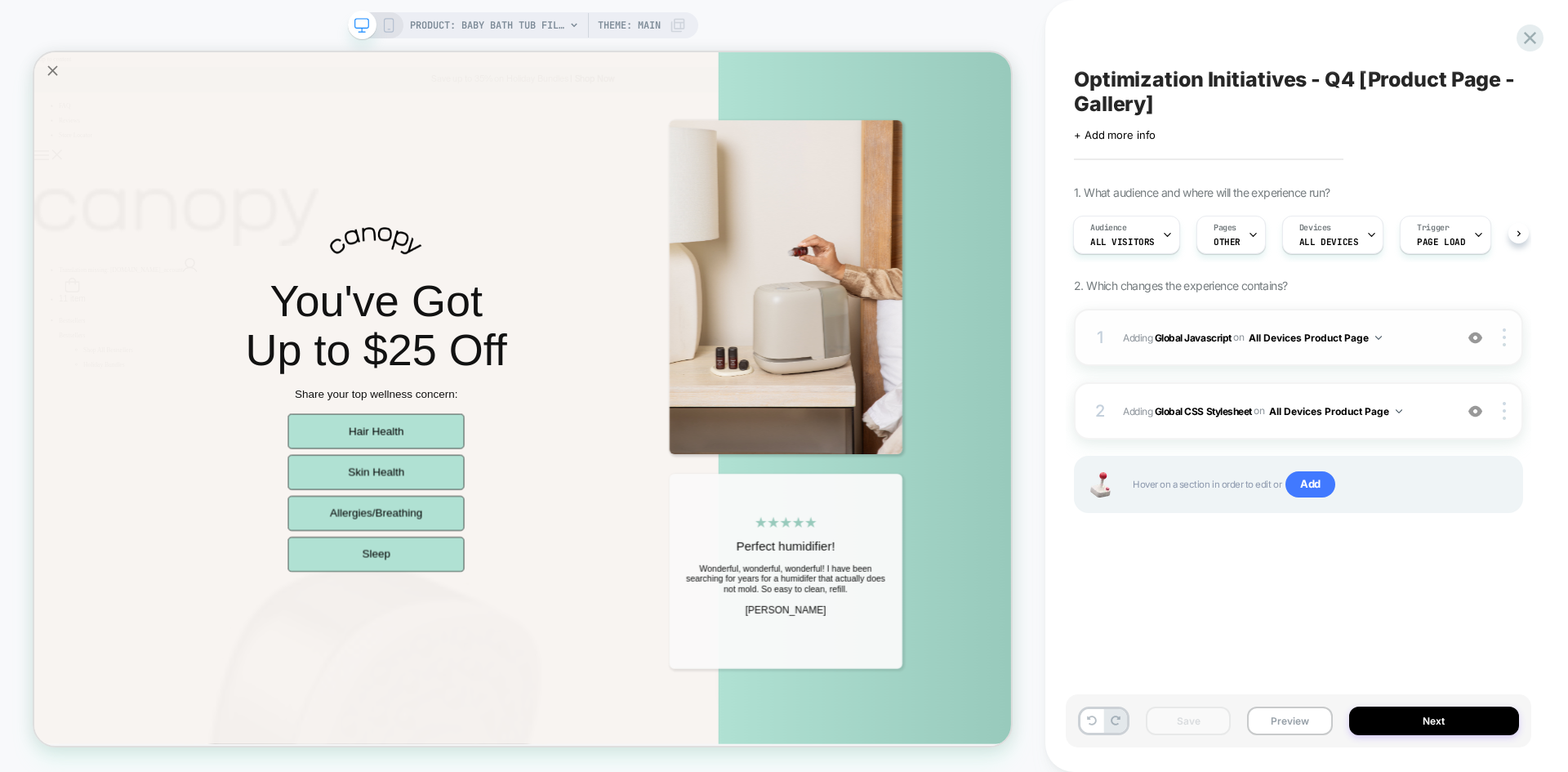
click at [1406, 319] on div "1 Adding Global Javascript on All Devices Product Page Add Before Add After Tar…" at bounding box center [1299, 337] width 450 height 57
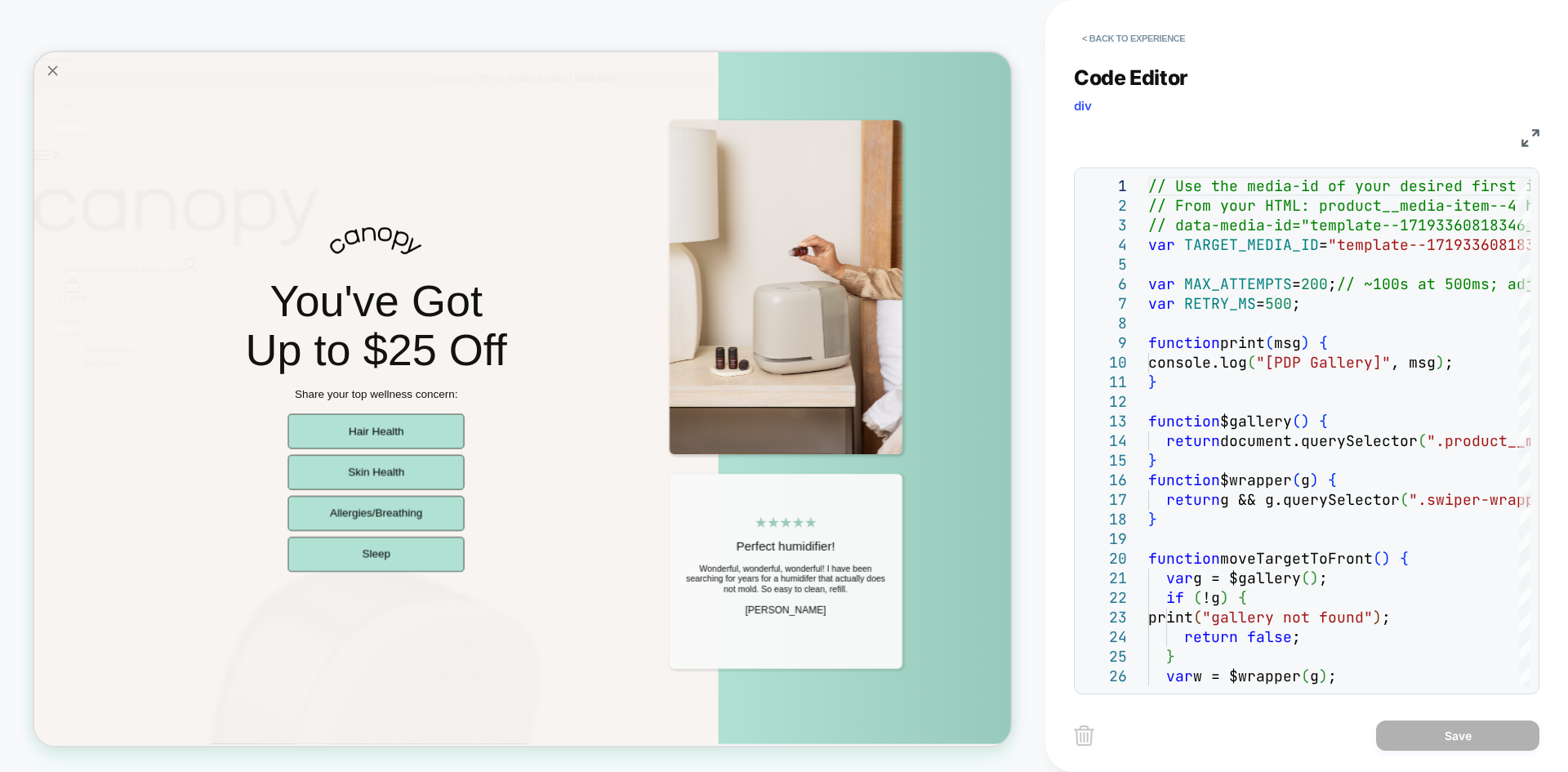
click at [1525, 142] on img at bounding box center [1531, 138] width 18 height 18
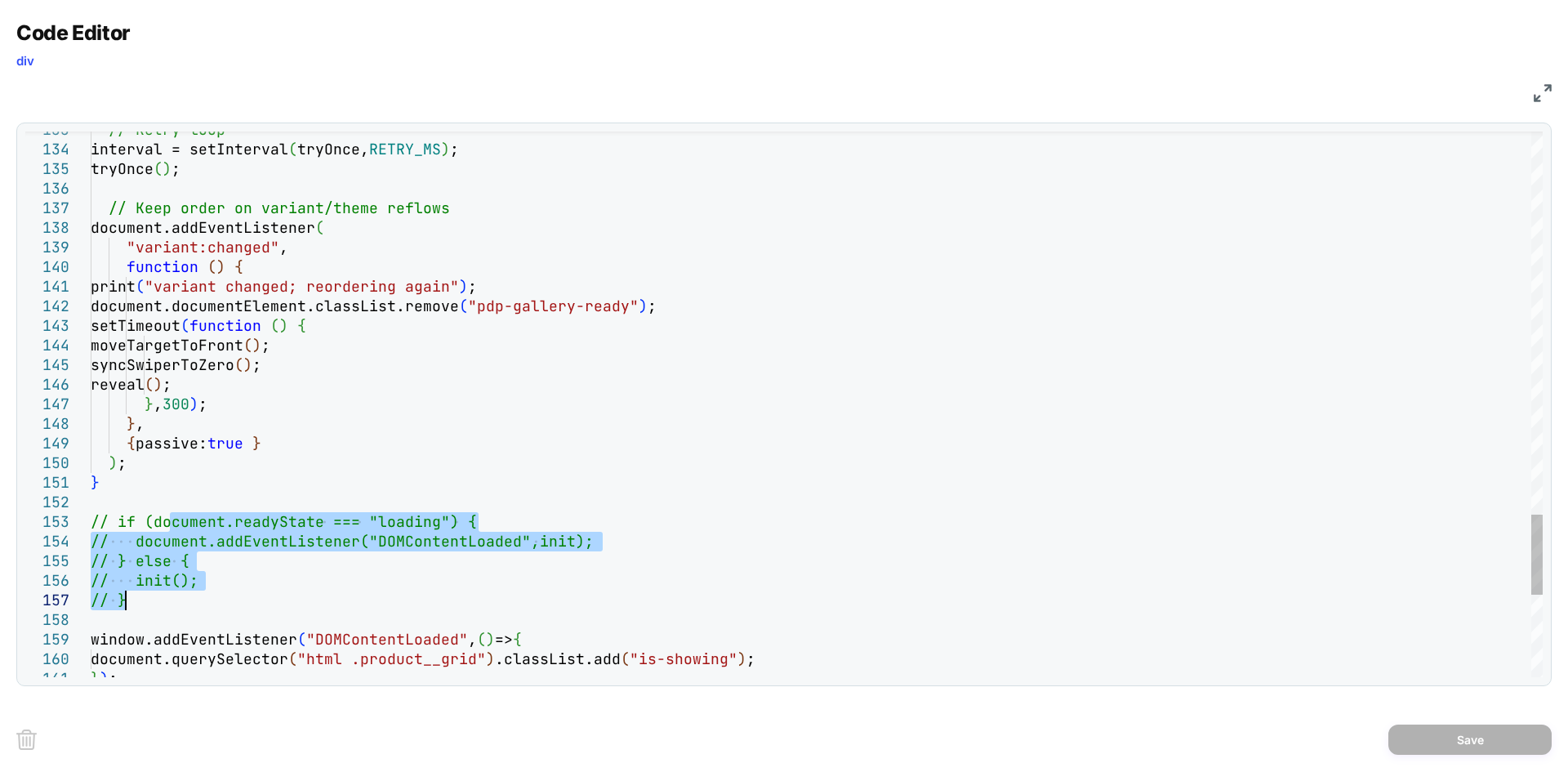
drag, startPoint x: 168, startPoint y: 528, endPoint x: 133, endPoint y: 600, distance: 80.1
type textarea "**********"
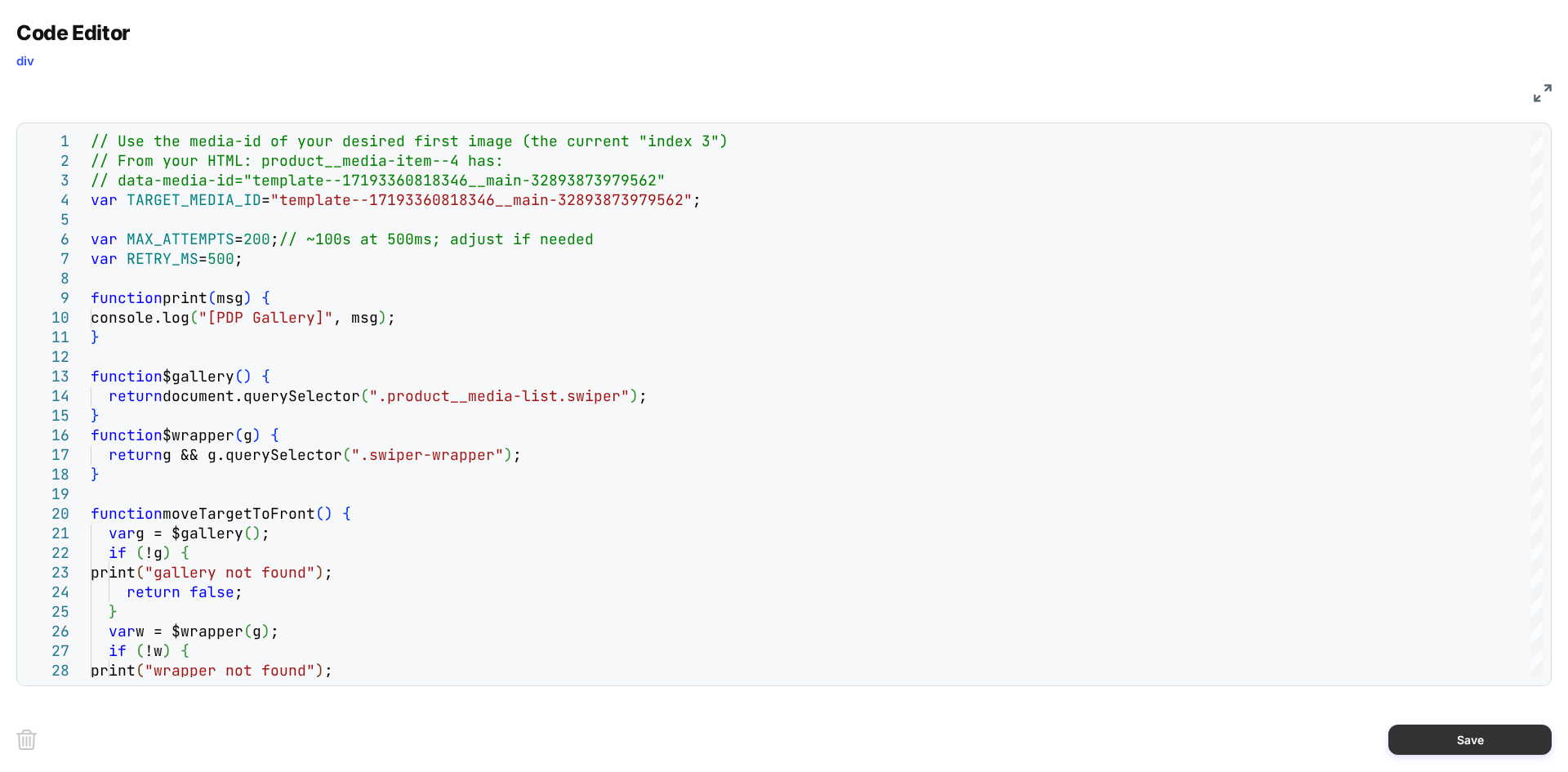
click at [1441, 727] on button "Save" at bounding box center [1470, 739] width 163 height 30
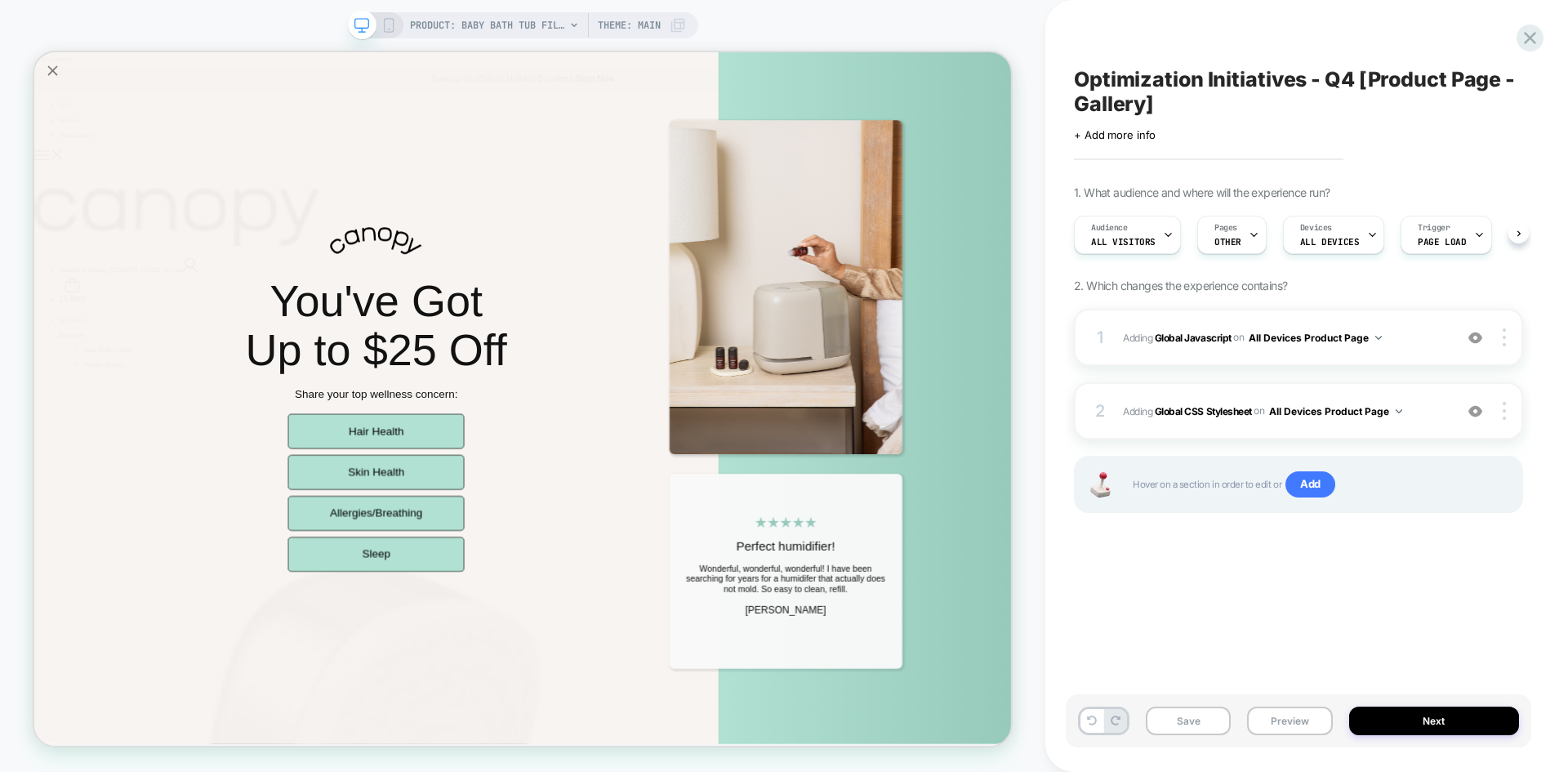
scroll to position [0, 1]
click at [1215, 722] on button "Save" at bounding box center [1189, 721] width 85 height 29
click at [1432, 423] on div "2 Adding Global CSS Stylesheet on All Devices Product Page Add Before Add After…" at bounding box center [1299, 410] width 450 height 57
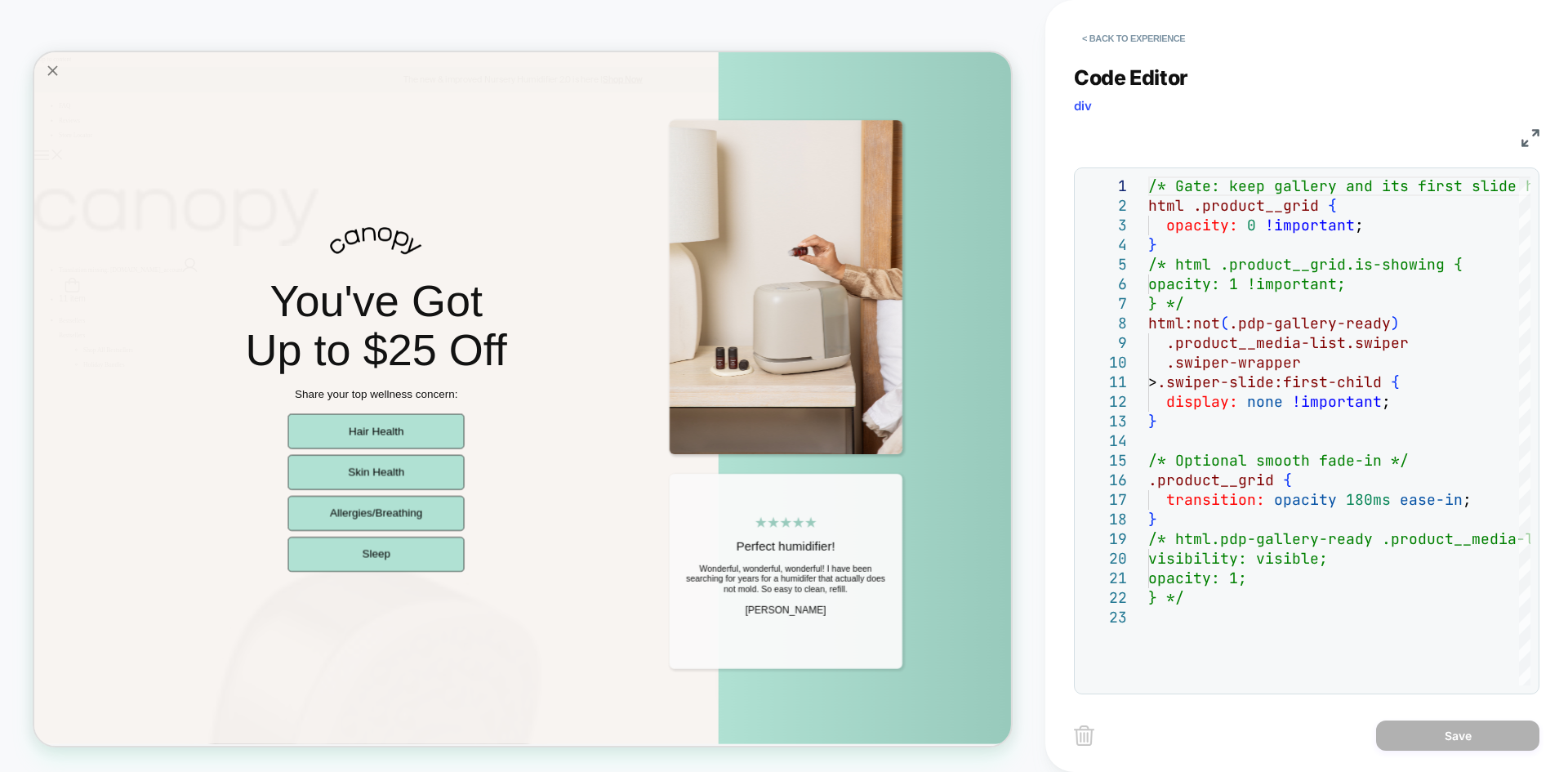
click at [1526, 144] on img at bounding box center [1531, 138] width 18 height 18
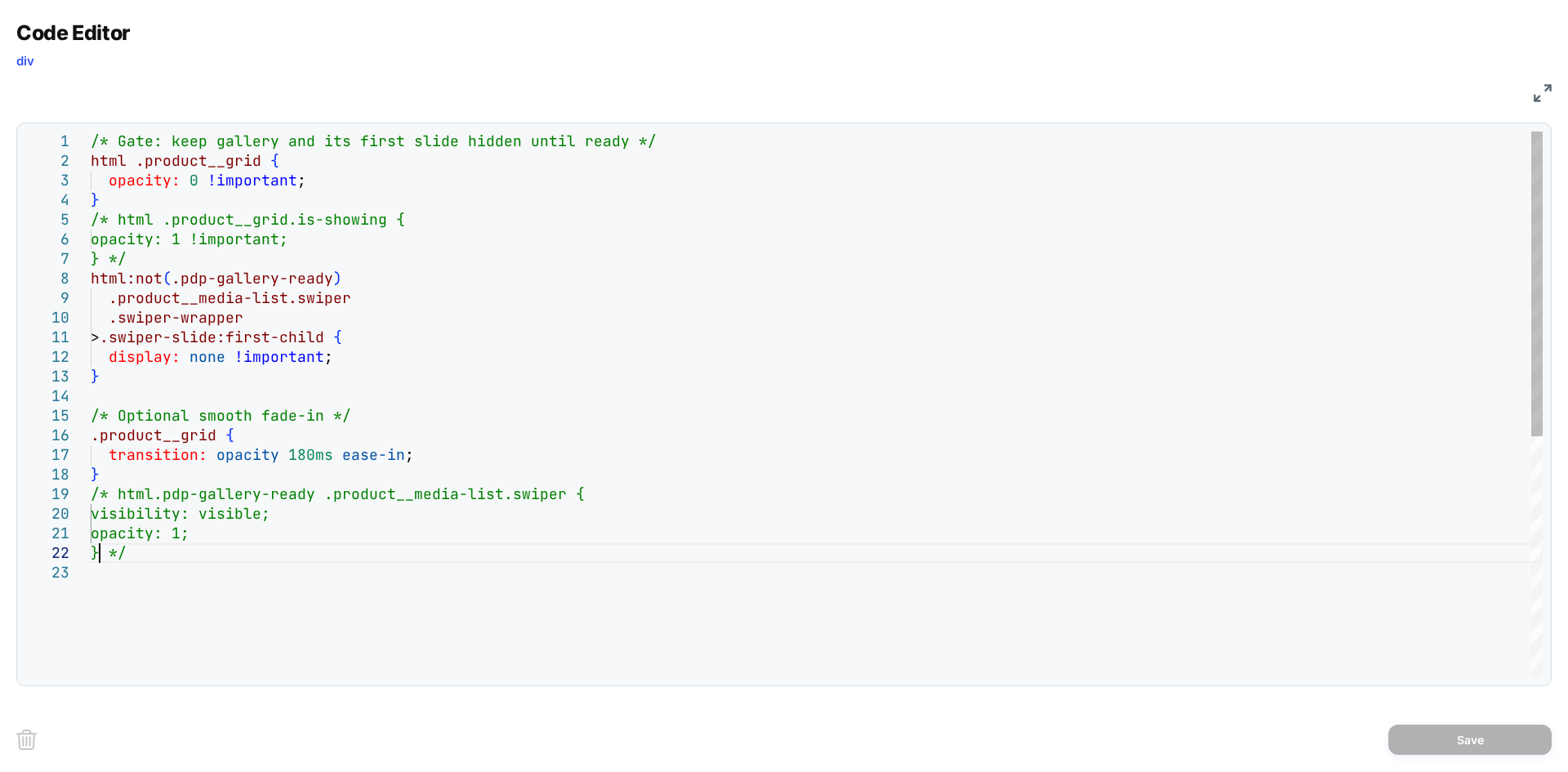
scroll to position [0, 0]
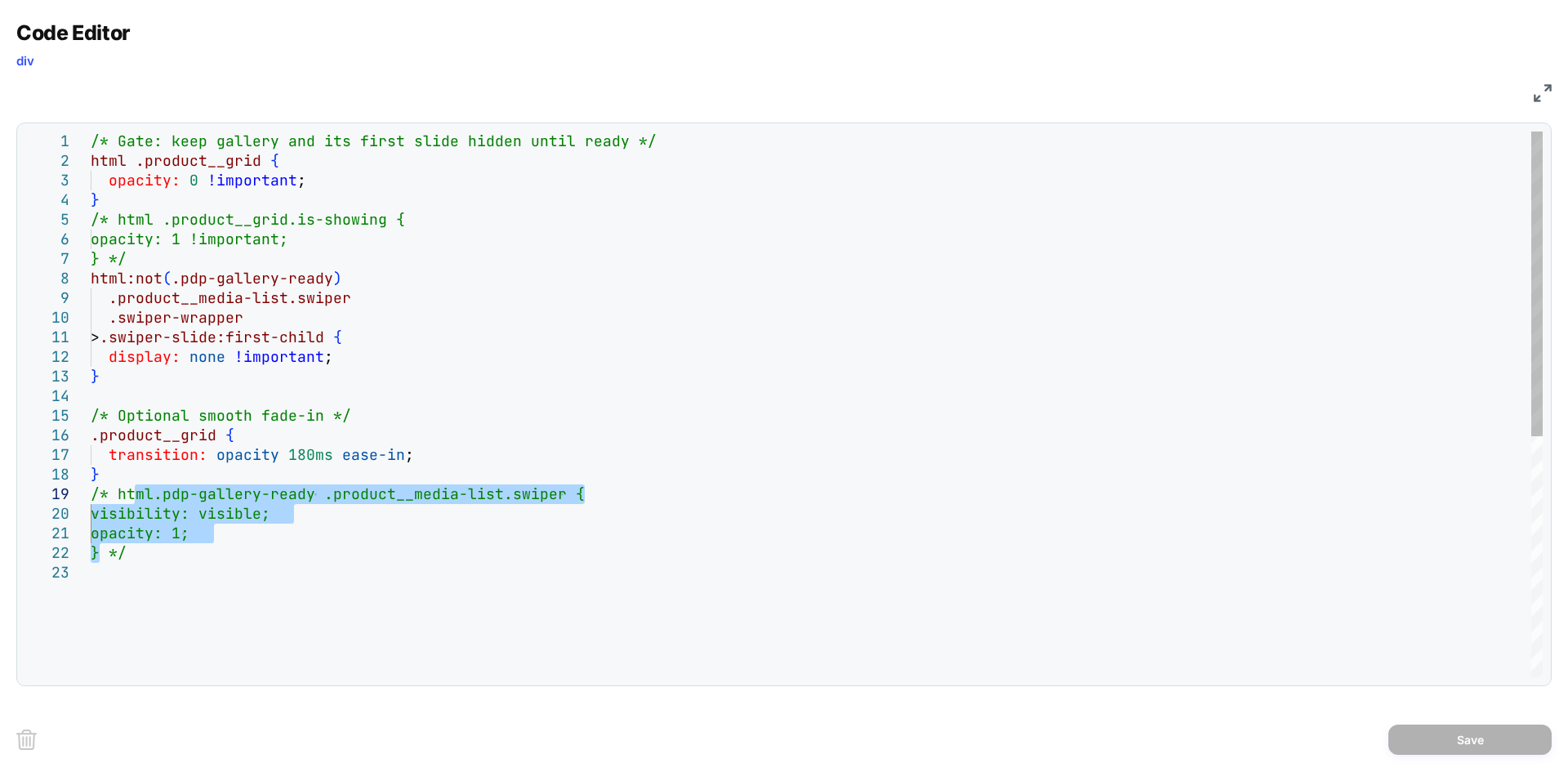
drag, startPoint x: 102, startPoint y: 553, endPoint x: 134, endPoint y: 489, distance: 71.6
click at [134, 489] on div "/* Gate: keep gallery and its first slide hidden u ntil ready */ html .product_…" at bounding box center [816, 620] width 1452 height 977
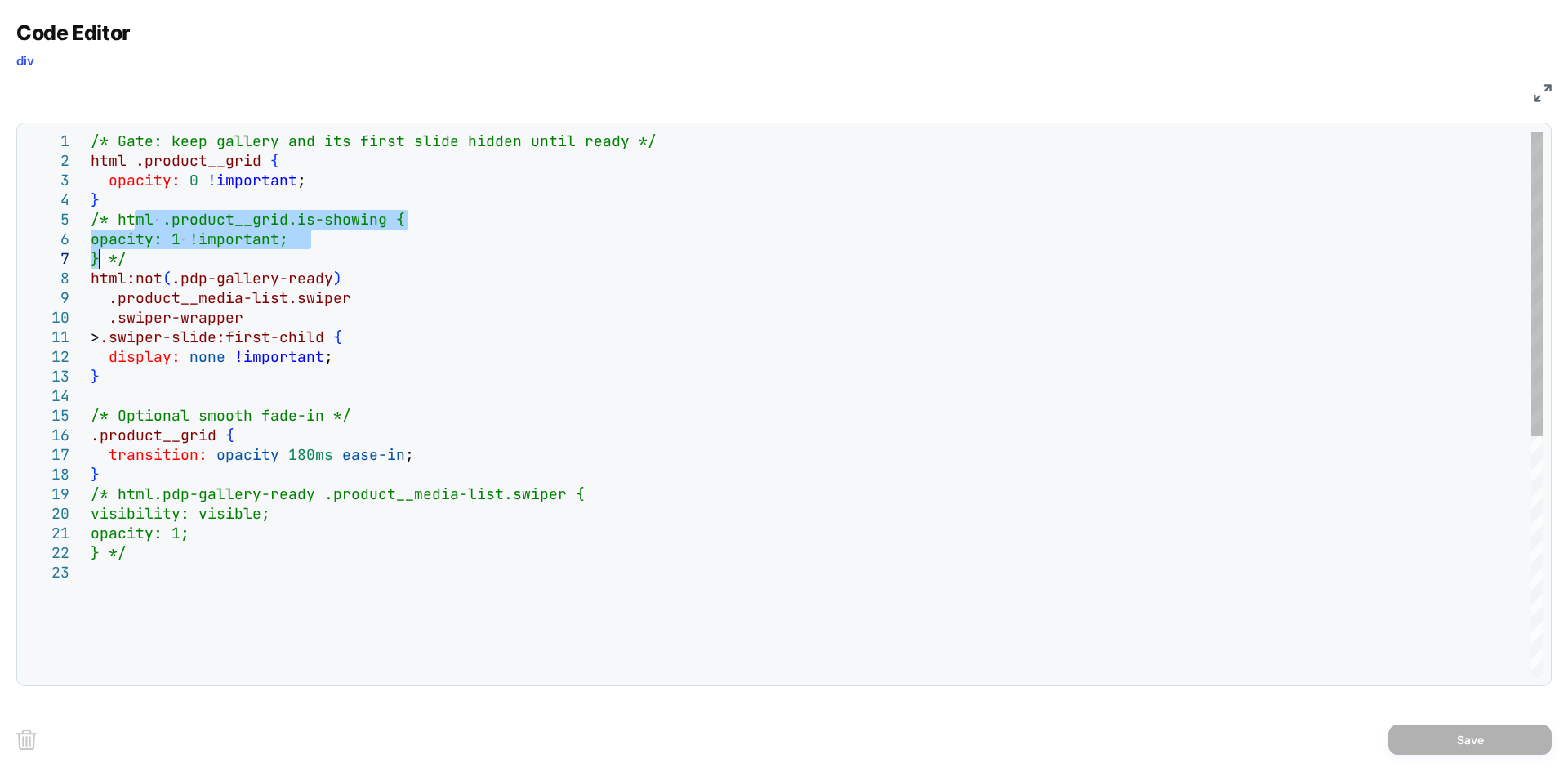
drag, startPoint x: 135, startPoint y: 213, endPoint x: 98, endPoint y: 256, distance: 56.7
click at [98, 256] on div "/* Gate: keep gallery and its first slide hidden u ntil ready */ html .product_…" at bounding box center [816, 620] width 1452 height 977
type textarea "**********"
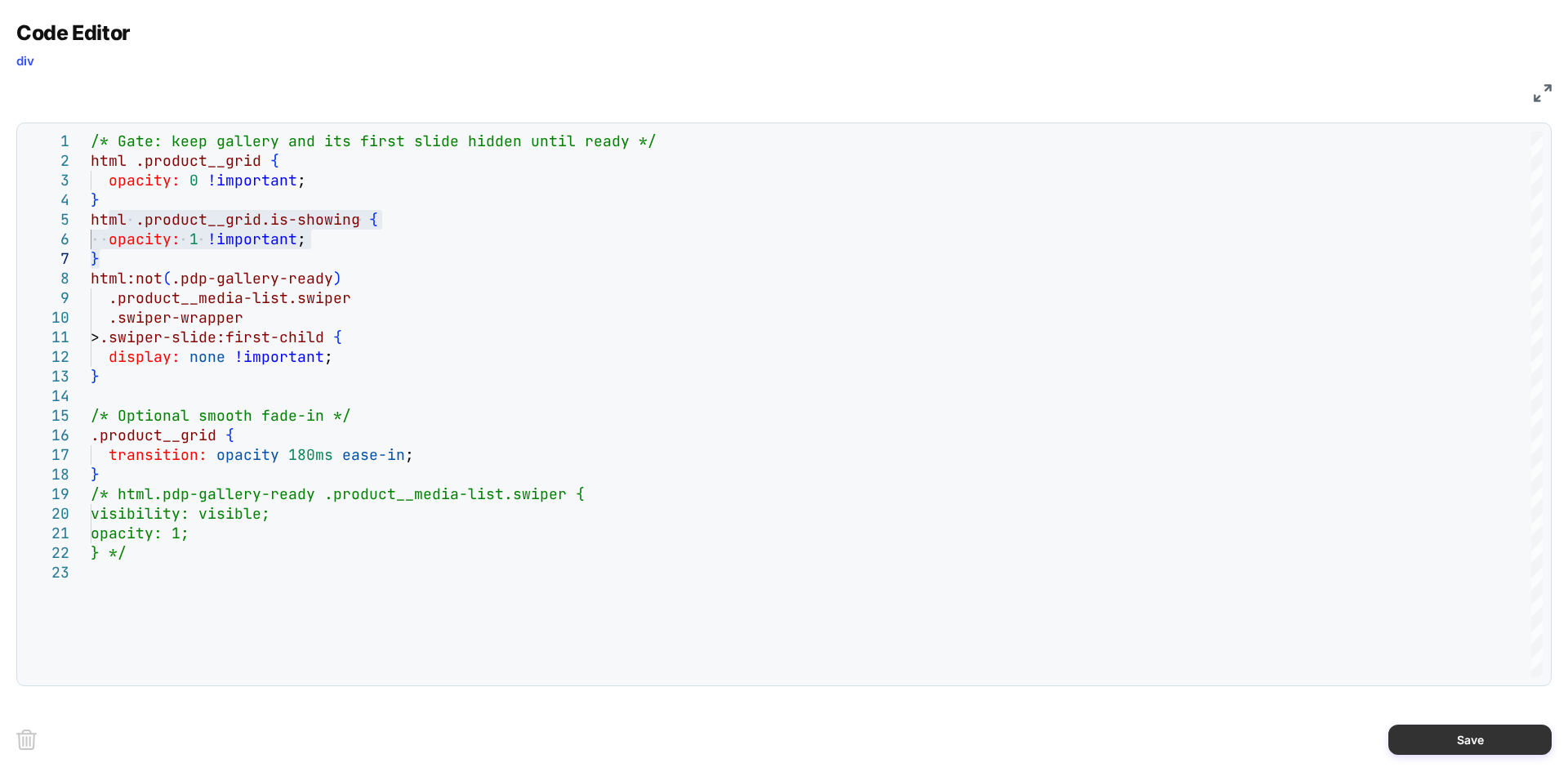
click at [1514, 739] on button "Save" at bounding box center [1470, 739] width 163 height 30
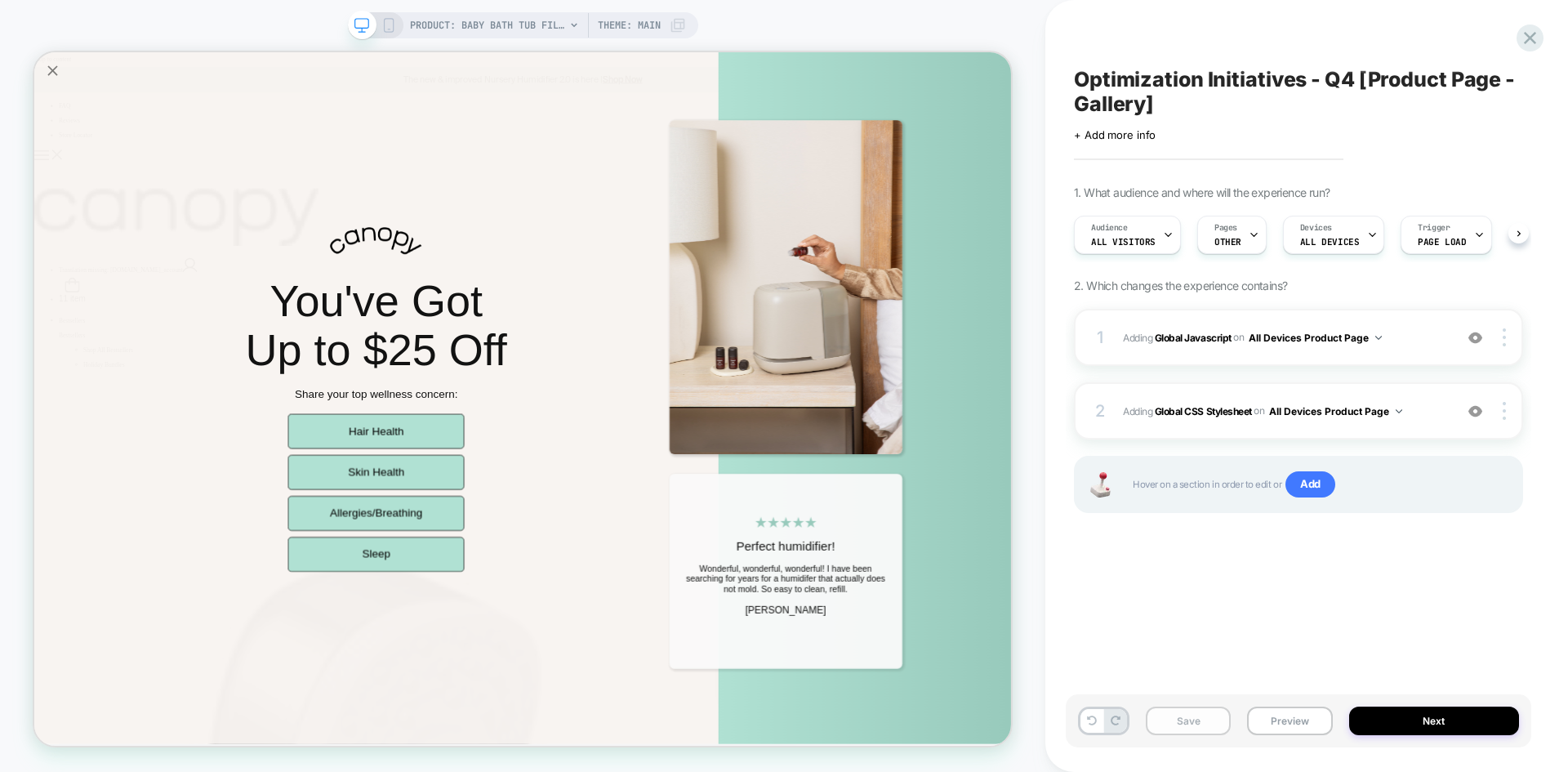
scroll to position [0, 1]
click at [1191, 726] on button "Save" at bounding box center [1189, 721] width 85 height 29
click at [1278, 720] on button "Preview" at bounding box center [1290, 721] width 85 height 29
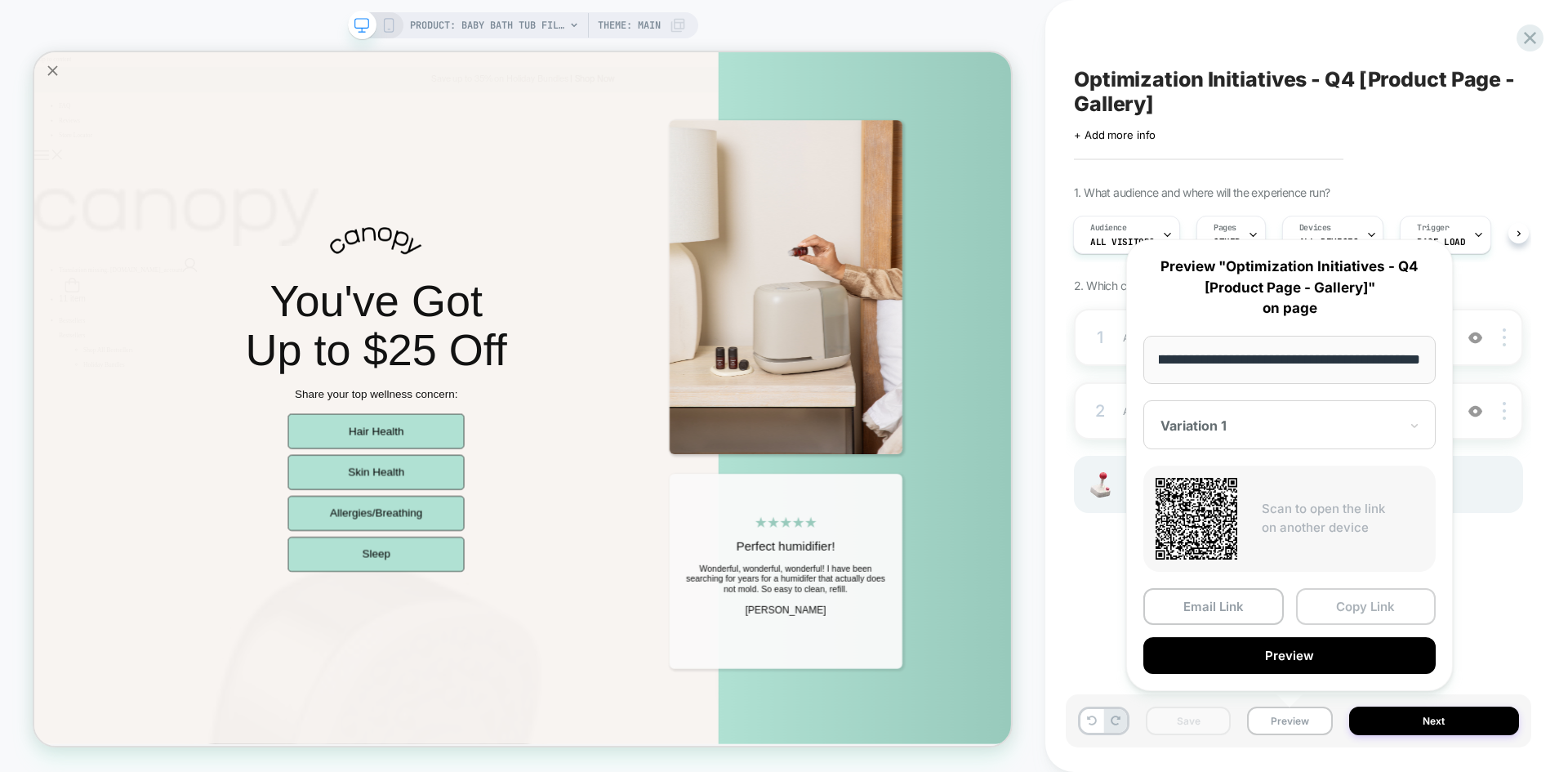
scroll to position [0, 0]
click at [1363, 609] on button "Copy Link" at bounding box center [1367, 607] width 141 height 37
